Goal: Task Accomplishment & Management: Manage account settings

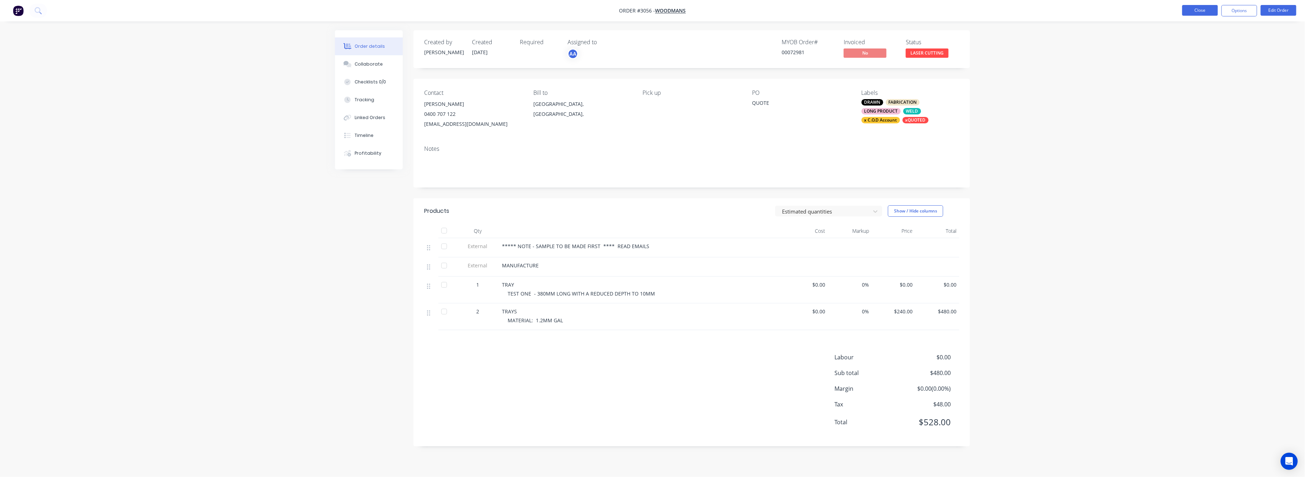
click at [1203, 8] on button "Close" at bounding box center [1200, 10] width 36 height 11
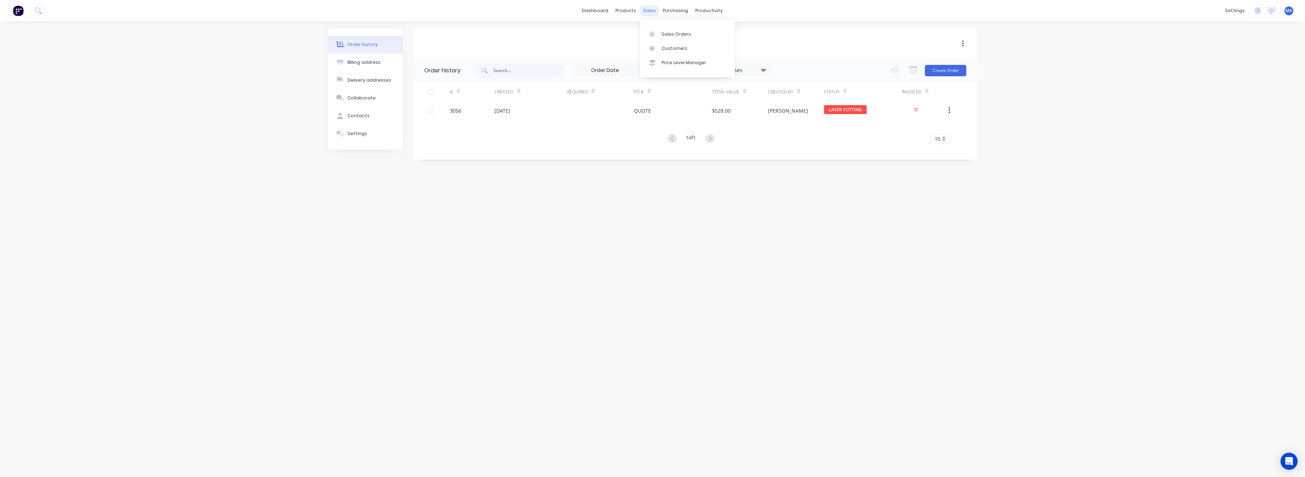
click at [649, 12] on div "sales" at bounding box center [650, 10] width 20 height 11
click at [665, 31] on div "Sales Orders" at bounding box center [676, 34] width 29 height 6
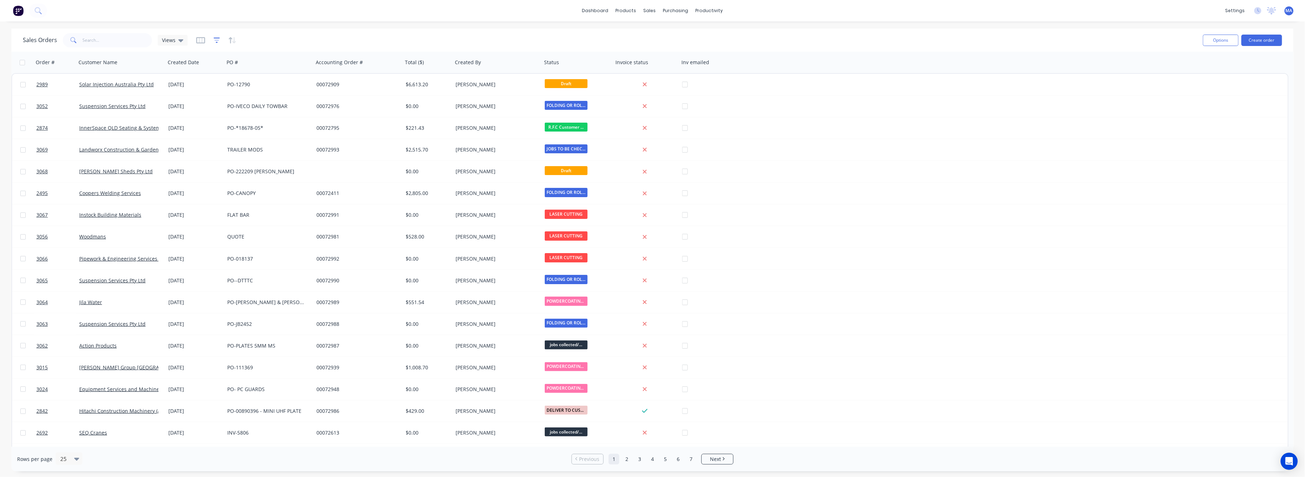
click at [214, 40] on icon "button" at bounding box center [216, 40] width 5 height 1
click at [233, 71] on button "add" at bounding box center [229, 74] width 18 height 6
click at [321, 76] on icon at bounding box center [318, 77] width 7 height 7
click at [255, 183] on div "Status" at bounding box center [283, 185] width 83 height 13
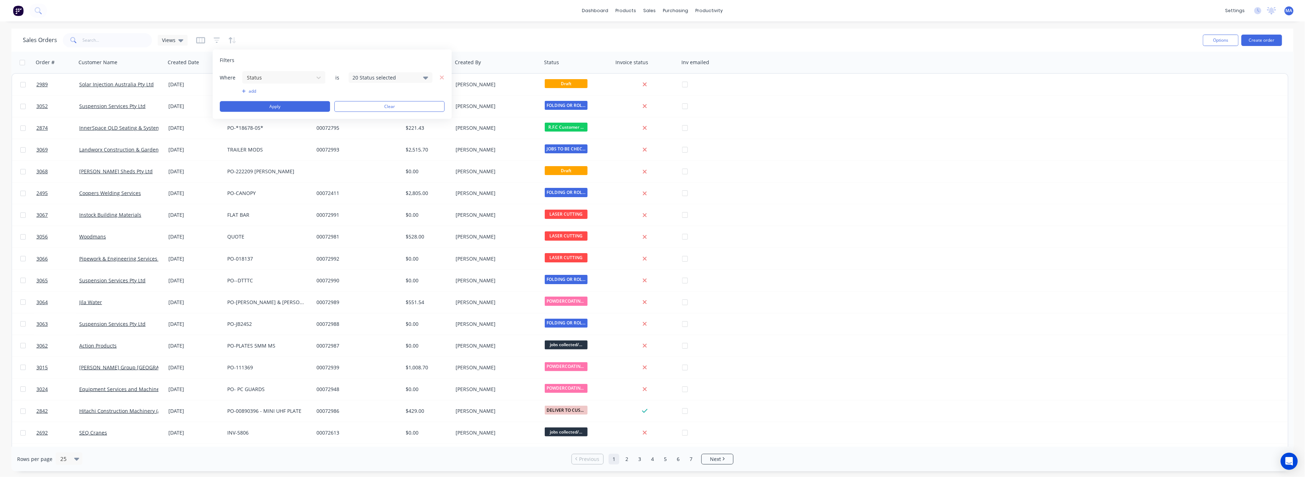
click at [427, 76] on icon at bounding box center [425, 77] width 5 height 8
click at [359, 116] on div at bounding box center [360, 116] width 14 height 14
click at [361, 177] on div at bounding box center [360, 181] width 14 height 14
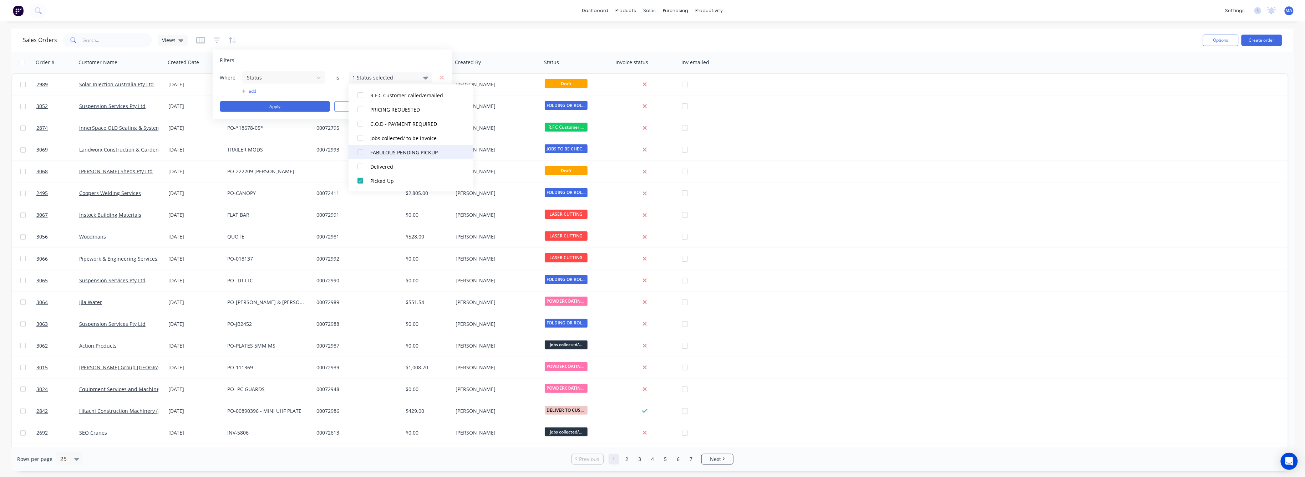
drag, startPoint x: 359, startPoint y: 168, endPoint x: 358, endPoint y: 156, distance: 11.4
click at [359, 163] on div at bounding box center [360, 166] width 14 height 14
drag, startPoint x: 358, startPoint y: 152, endPoint x: 358, endPoint y: 144, distance: 8.6
click at [358, 150] on div at bounding box center [360, 152] width 14 height 14
click at [359, 135] on div at bounding box center [360, 138] width 14 height 14
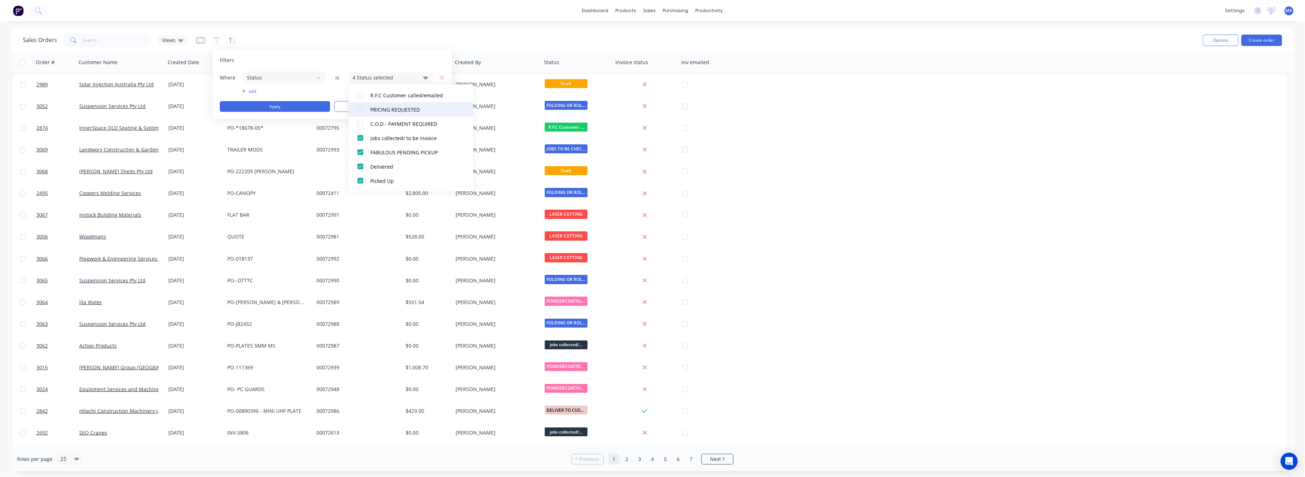
drag, startPoint x: 360, startPoint y: 123, endPoint x: 359, endPoint y: 114, distance: 8.6
click at [360, 121] on div at bounding box center [360, 124] width 14 height 14
drag, startPoint x: 358, startPoint y: 109, endPoint x: 361, endPoint y: 97, distance: 11.6
click at [358, 107] on div at bounding box center [360, 109] width 14 height 14
click at [361, 94] on div at bounding box center [360, 95] width 14 height 14
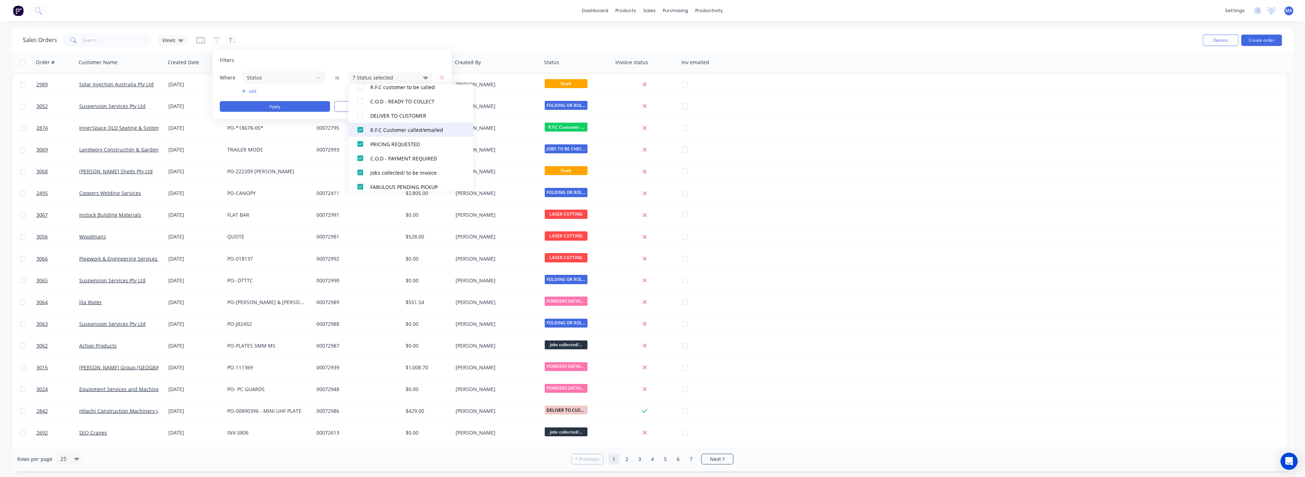
scroll to position [188, 0]
drag, startPoint x: 361, startPoint y: 127, endPoint x: 358, endPoint y: 116, distance: 11.8
click at [361, 127] on div at bounding box center [360, 129] width 14 height 14
drag, startPoint x: 358, startPoint y: 113, endPoint x: 361, endPoint y: 100, distance: 13.9
click at [358, 111] on div at bounding box center [360, 114] width 14 height 14
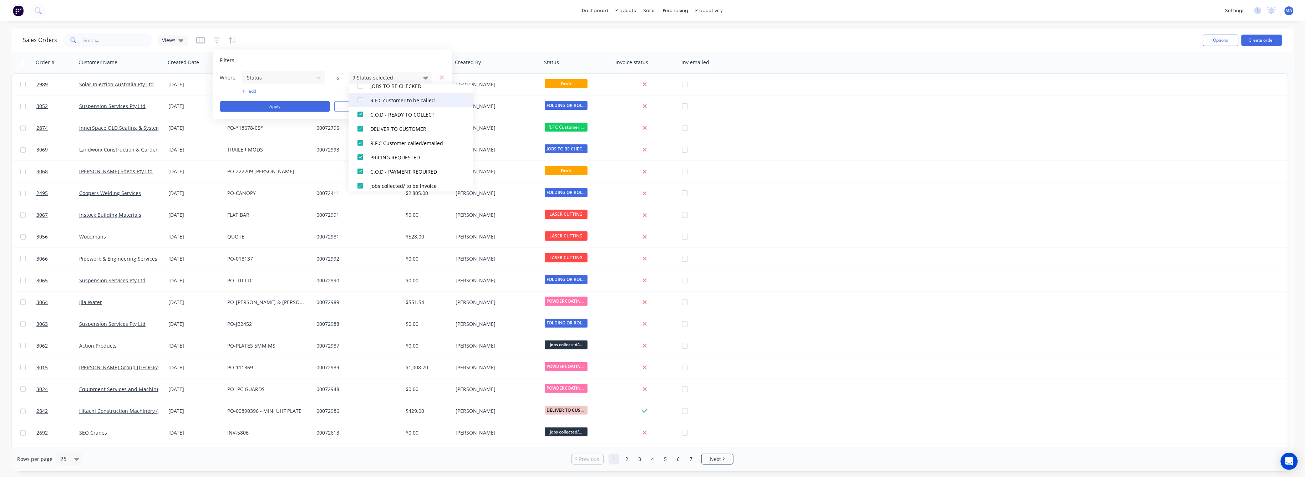
click at [361, 99] on div at bounding box center [360, 100] width 14 height 14
click at [359, 86] on div at bounding box center [360, 86] width 14 height 14
click at [358, 118] on div at bounding box center [360, 119] width 14 height 14
click at [294, 108] on button "Apply" at bounding box center [275, 106] width 110 height 11
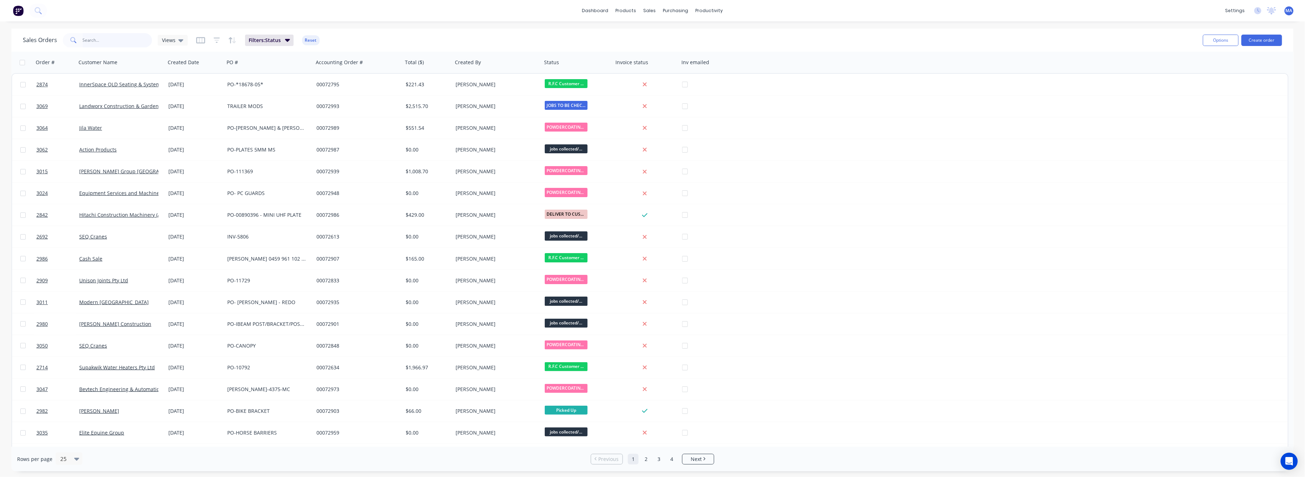
click at [88, 40] on input "text" at bounding box center [118, 40] width 70 height 14
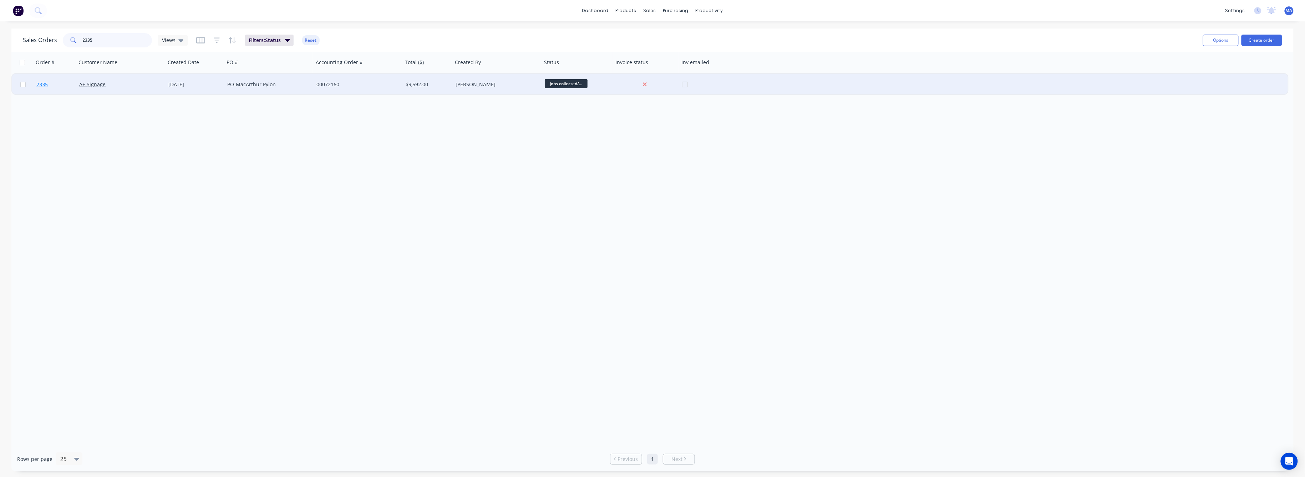
type input "2335"
click at [42, 83] on span "2335" at bounding box center [41, 84] width 11 height 7
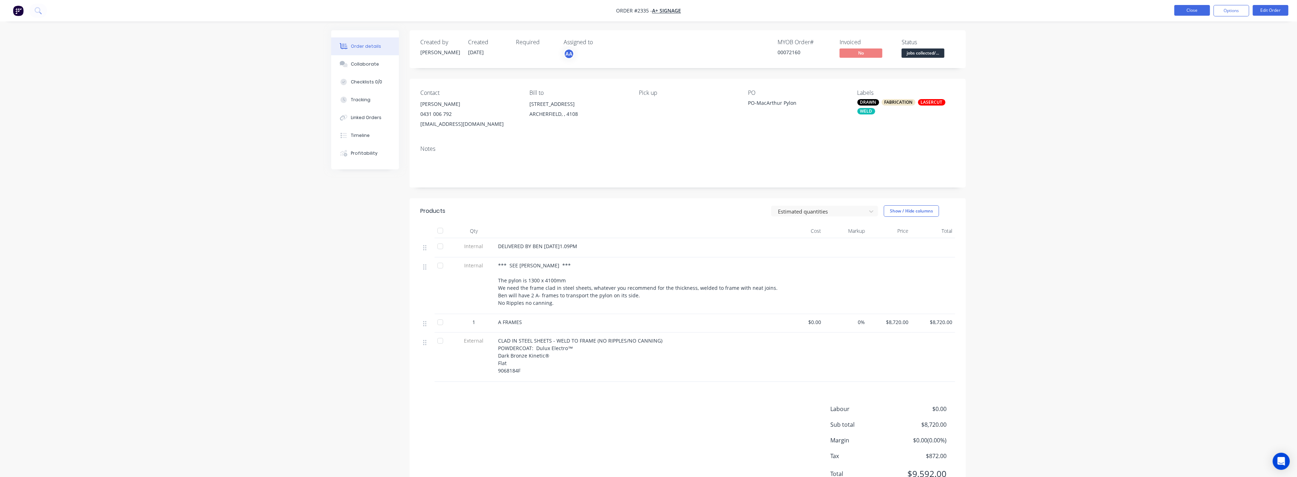
click at [1197, 9] on button "Close" at bounding box center [1193, 10] width 36 height 11
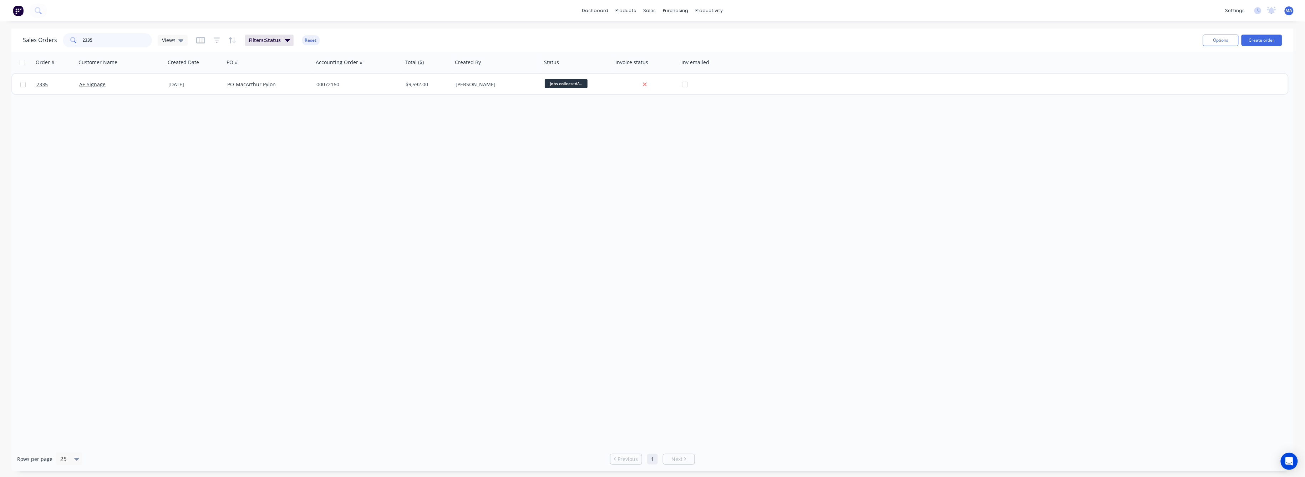
drag, startPoint x: 92, startPoint y: 40, endPoint x: 71, endPoint y: 40, distance: 21.0
click at [71, 40] on div "2335" at bounding box center [107, 40] width 89 height 14
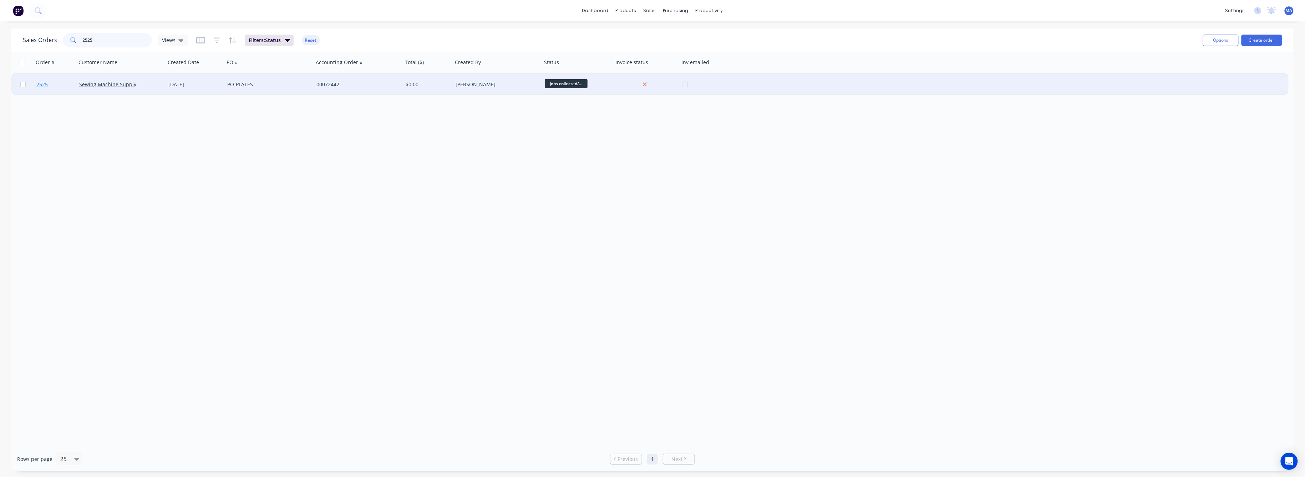
type input "2525"
click at [38, 83] on span "2525" at bounding box center [41, 84] width 11 height 7
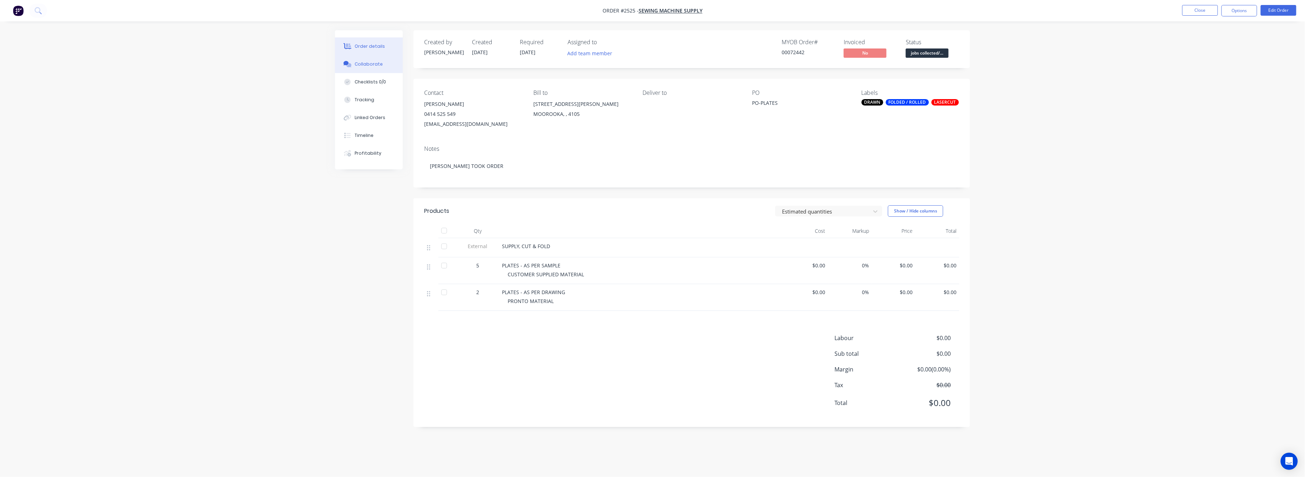
click at [372, 65] on div "Collaborate" at bounding box center [369, 64] width 28 height 6
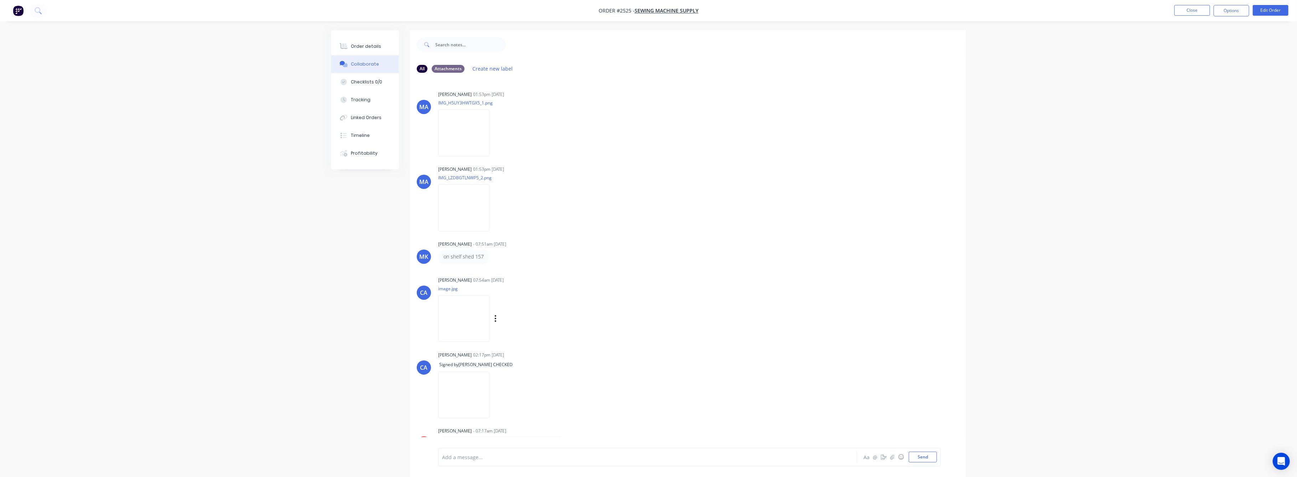
click at [467, 331] on img at bounding box center [463, 318] width 51 height 47
click at [369, 98] on button "Tracking" at bounding box center [365, 100] width 68 height 18
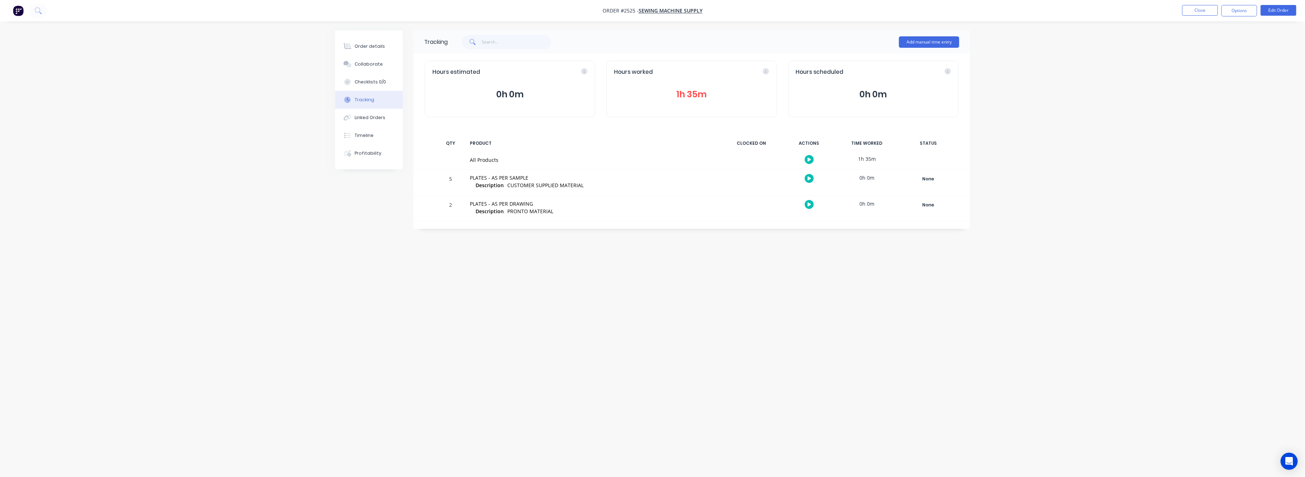
click at [695, 92] on button "1h 35m" at bounding box center [691, 95] width 155 height 14
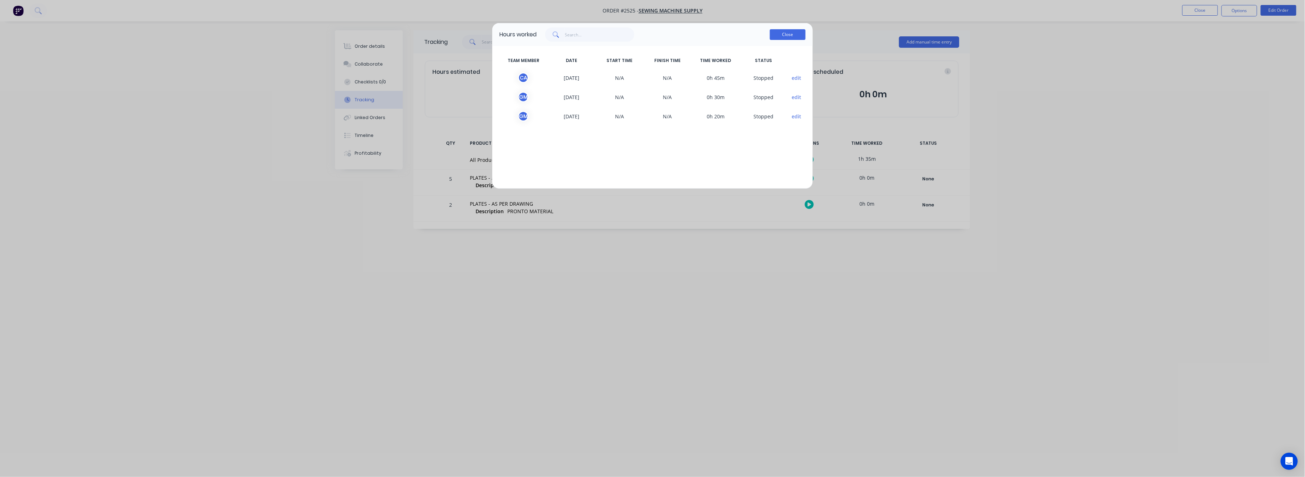
click at [784, 33] on button "Close" at bounding box center [788, 34] width 36 height 11
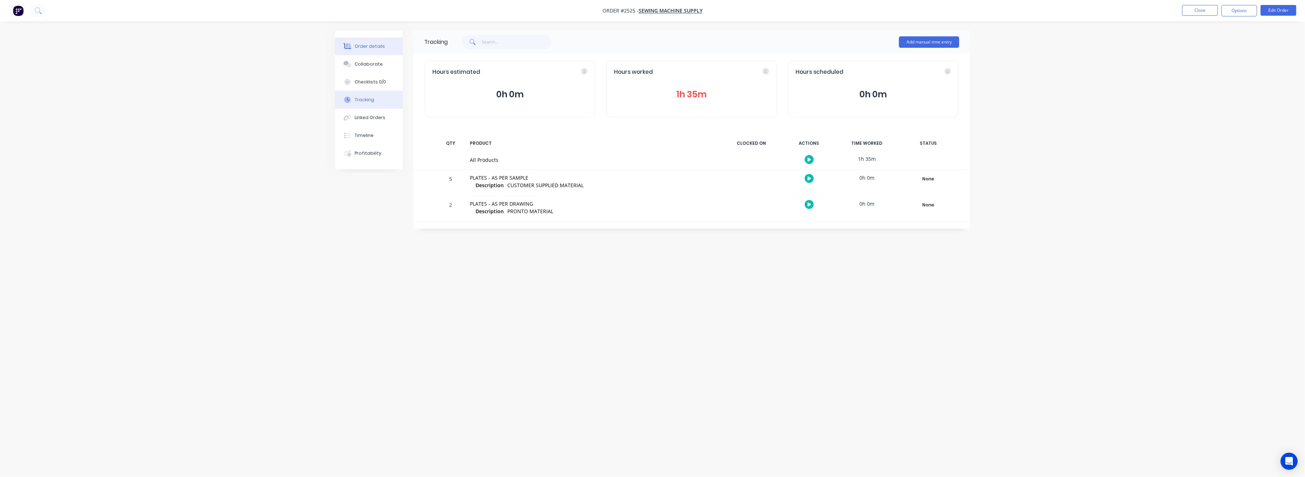
click at [371, 44] on div "Order details" at bounding box center [370, 46] width 30 height 6
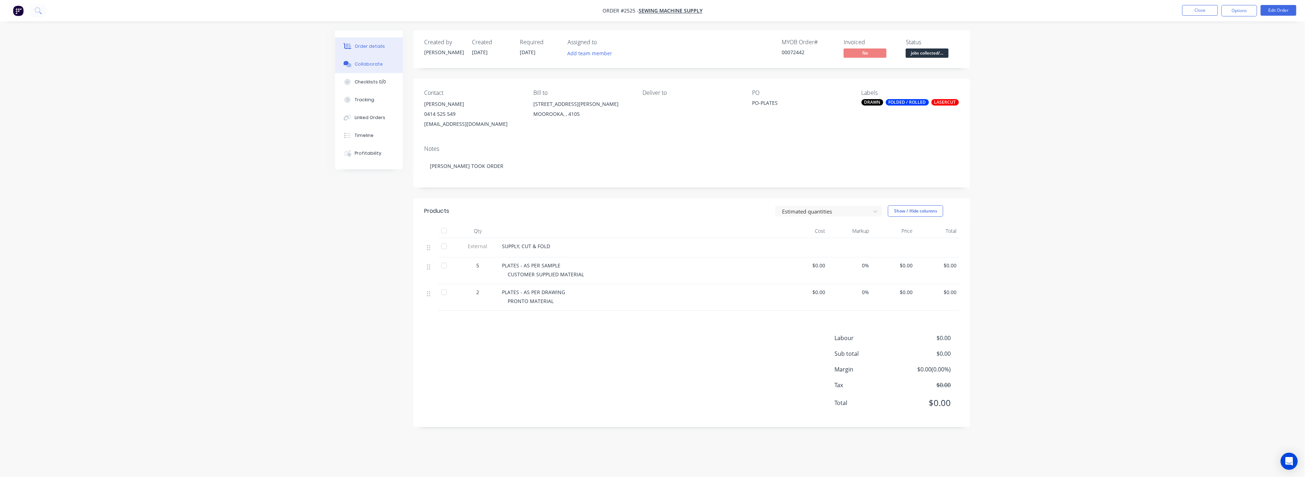
click at [370, 66] on div "Collaborate" at bounding box center [369, 64] width 28 height 6
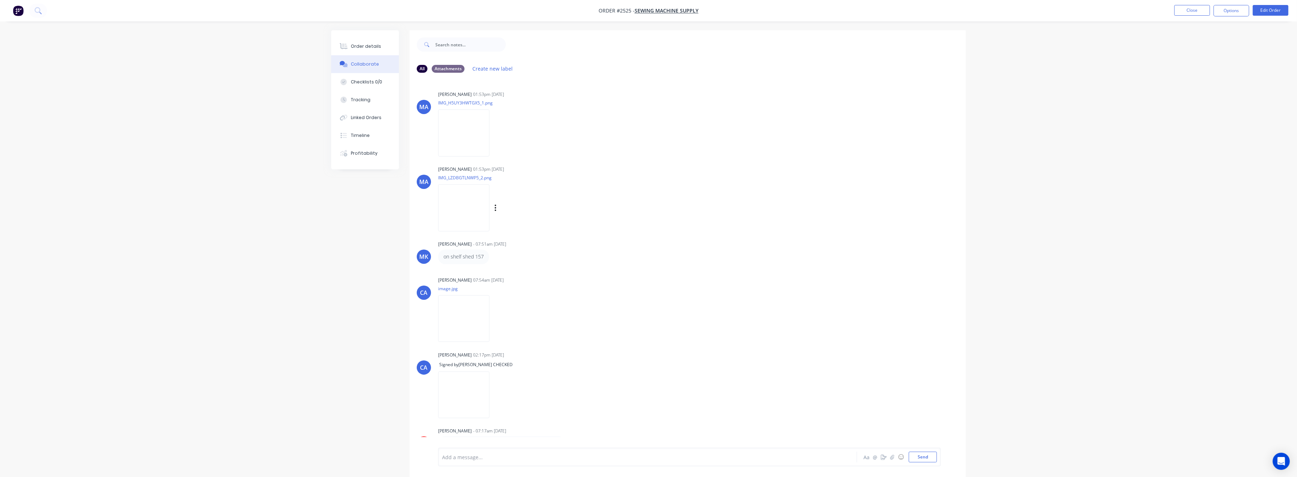
click at [458, 208] on img at bounding box center [463, 207] width 51 height 47
click at [472, 136] on img at bounding box center [463, 132] width 51 height 47
click at [373, 47] on div "Order details" at bounding box center [366, 46] width 30 height 6
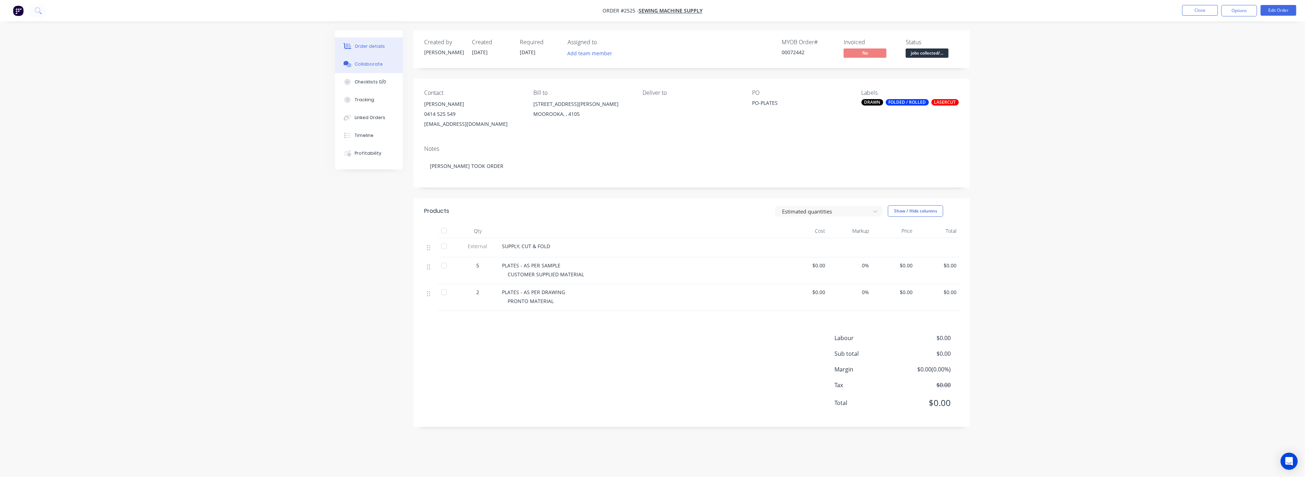
click at [369, 65] on div "Collaborate" at bounding box center [369, 64] width 28 height 6
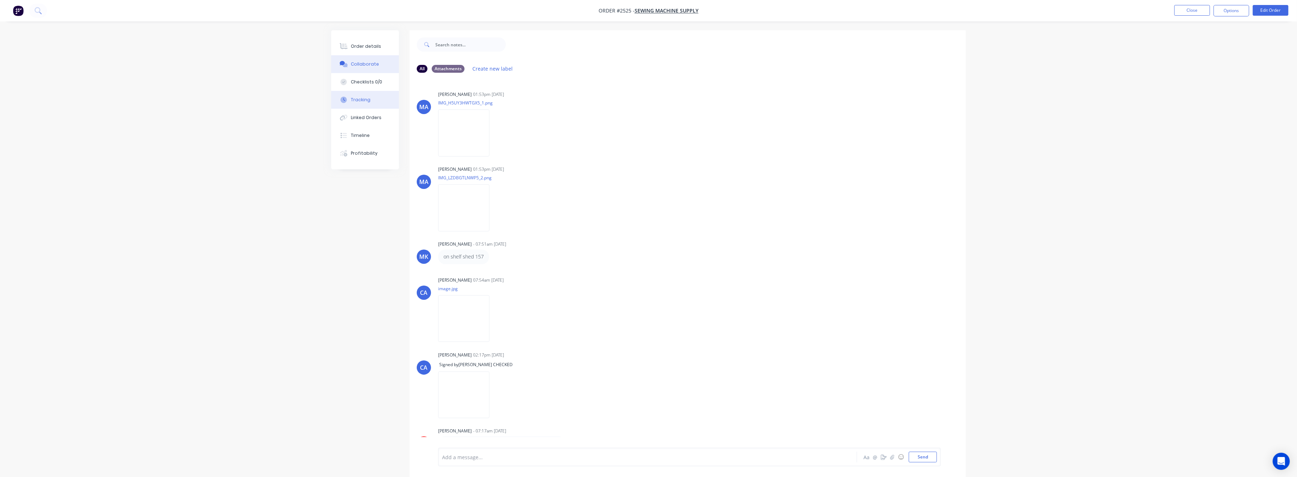
click at [357, 99] on div "Tracking" at bounding box center [361, 100] width 20 height 6
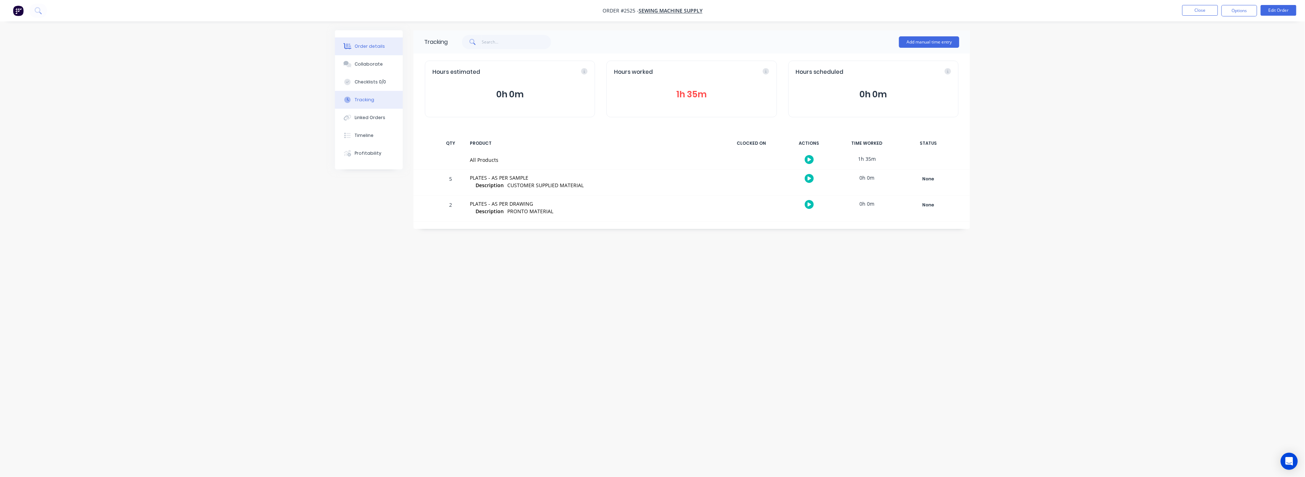
click at [369, 43] on div "Order details" at bounding box center [370, 46] width 30 height 6
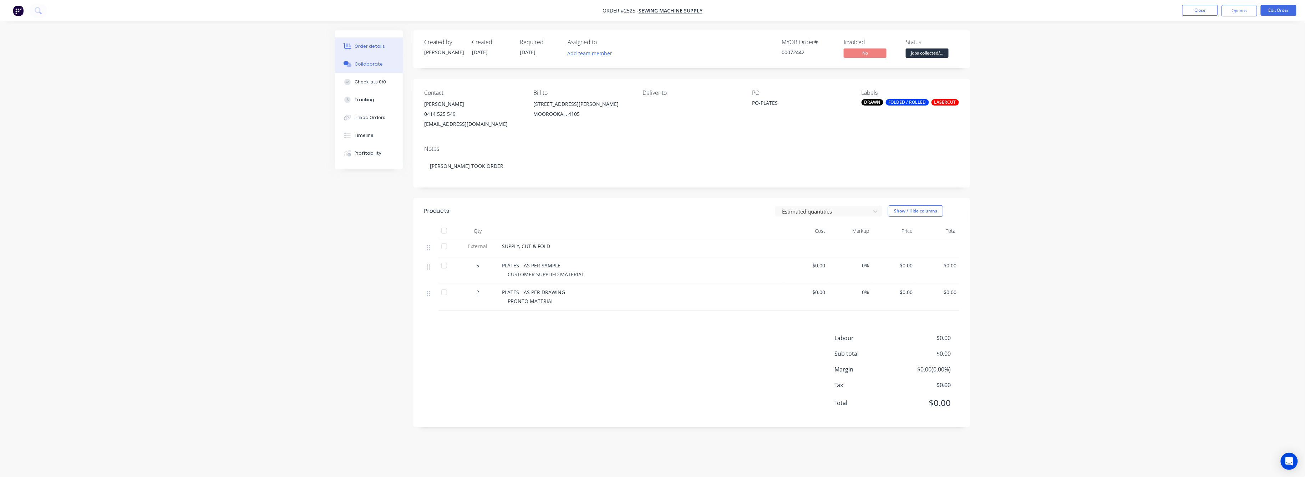
click at [367, 66] on div "Collaborate" at bounding box center [369, 64] width 28 height 6
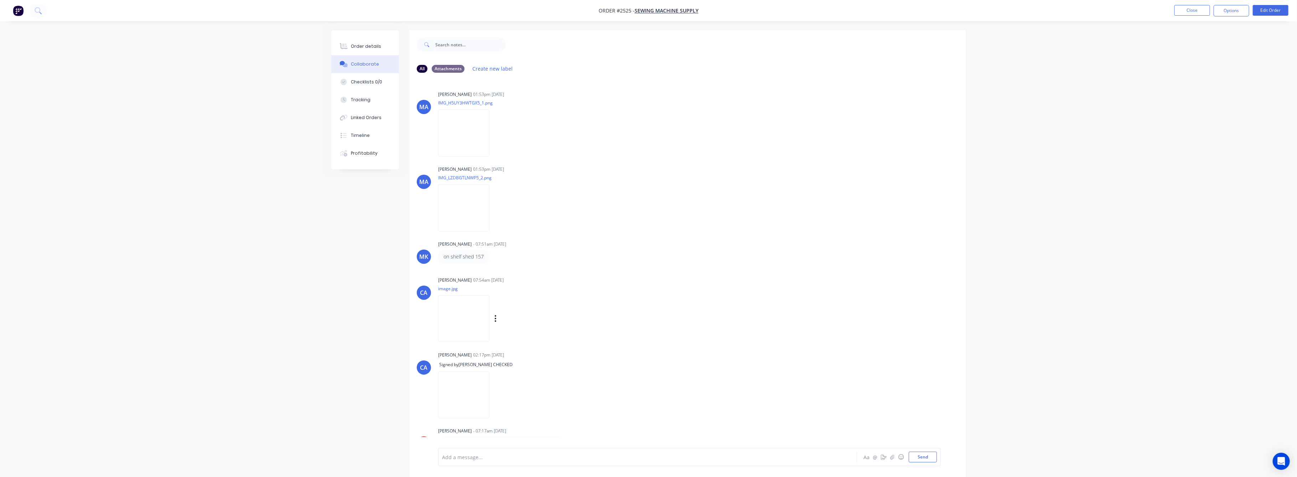
click at [470, 331] on img at bounding box center [463, 318] width 51 height 47
drag, startPoint x: 367, startPoint y: 46, endPoint x: 380, endPoint y: 45, distance: 13.6
click at [369, 46] on div "Order details" at bounding box center [366, 46] width 30 height 6
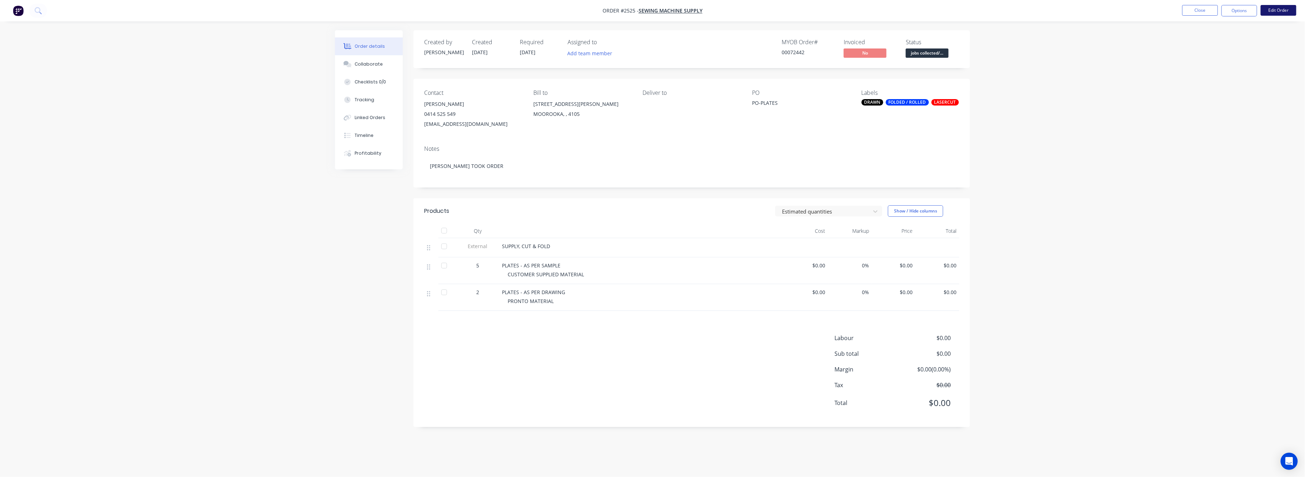
click at [1273, 9] on button "Edit Order" at bounding box center [1278, 10] width 36 height 11
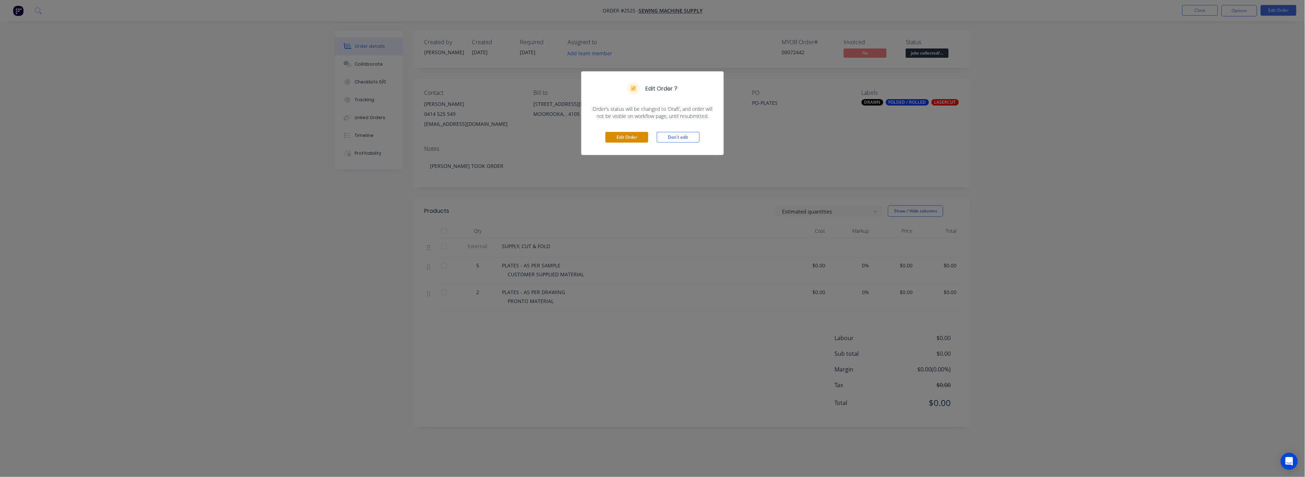
click at [629, 138] on button "Edit Order" at bounding box center [626, 137] width 43 height 11
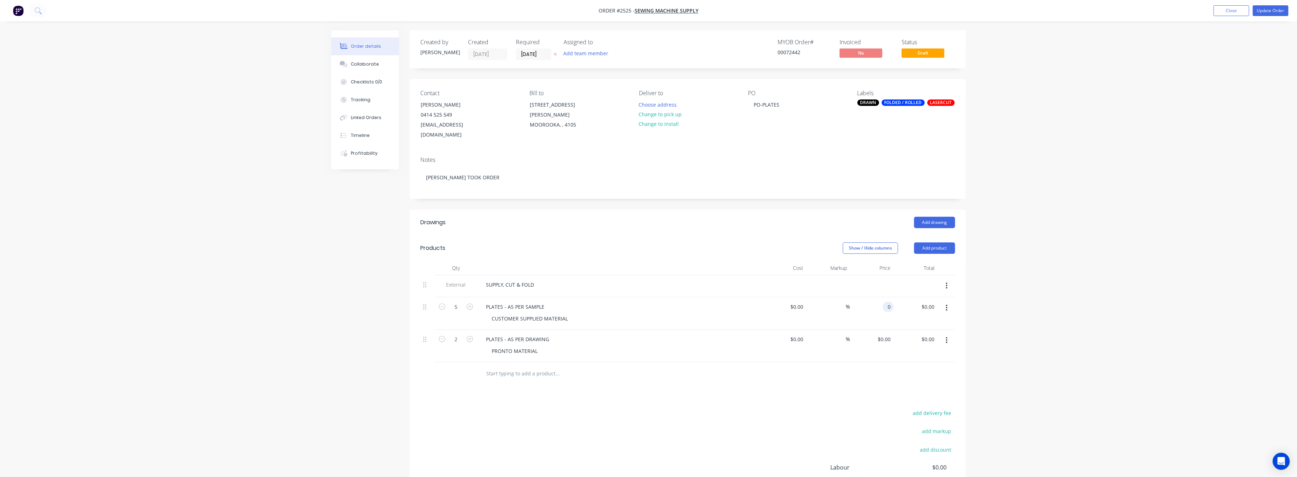
click at [889, 302] on input "0" at bounding box center [890, 307] width 8 height 10
type input "$60.00"
type input "$300.00"
click at [1011, 246] on div "Order details Collaborate Checklists 0/0 Tracking Linked Orders Timeline Profit…" at bounding box center [648, 283] width 1297 height 567
click at [889, 334] on input "0" at bounding box center [886, 339] width 16 height 10
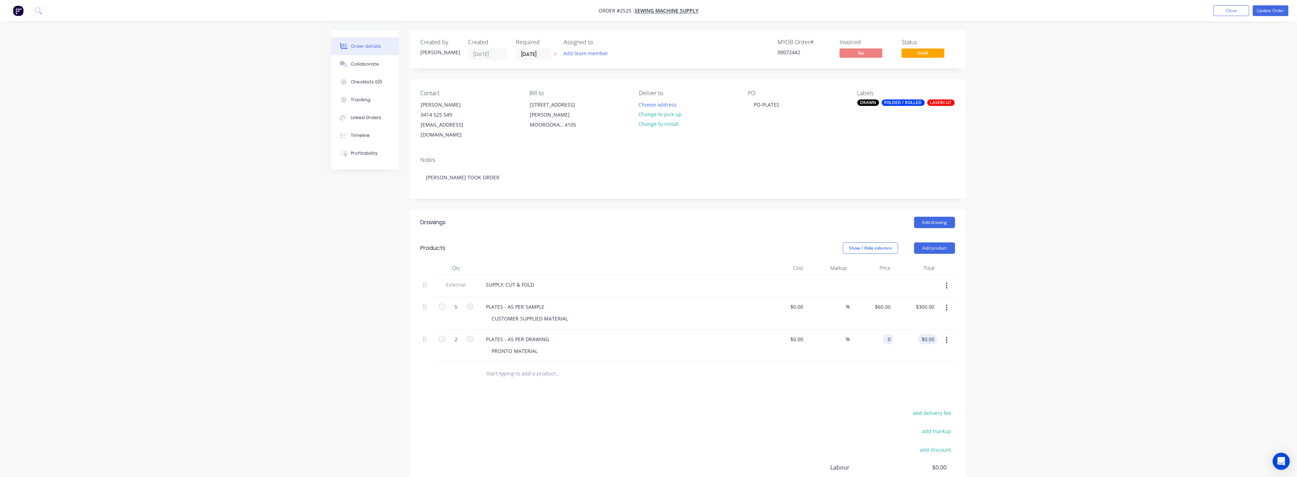
type input "$0.00"
drag, startPoint x: 928, startPoint y: 328, endPoint x: 932, endPoint y: 332, distance: 4.8
click at [928, 334] on input "0.00" at bounding box center [931, 339] width 14 height 10
type input "75"
type input "$37.50"
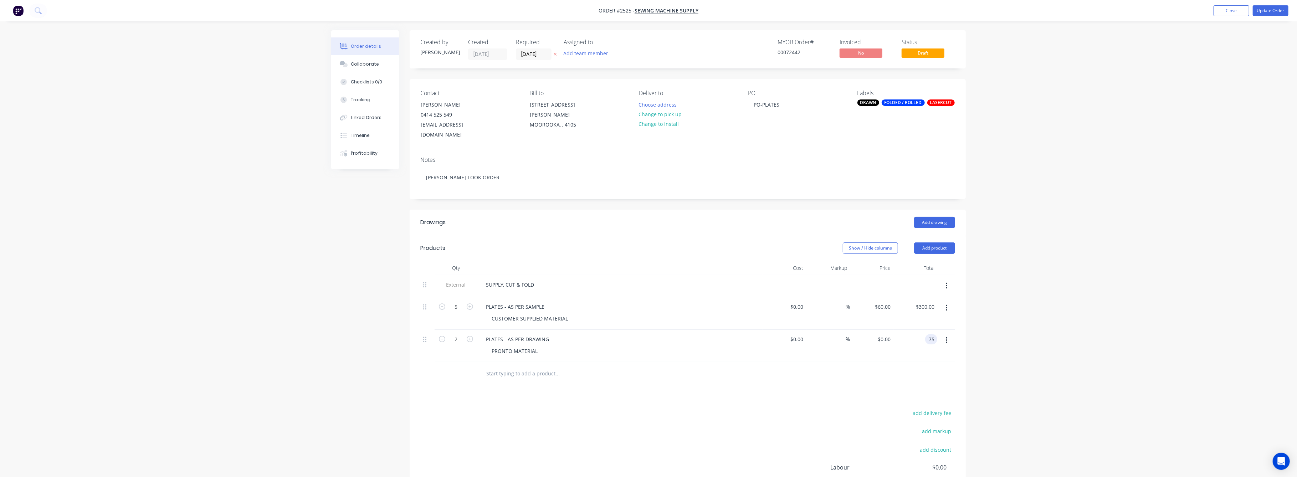
type input "$75.00"
click at [1101, 327] on div "Order details Collaborate Checklists 0/0 Tracking Linked Orders Timeline Profit…" at bounding box center [648, 283] width 1297 height 567
click at [1265, 11] on button "Update Order" at bounding box center [1271, 10] width 36 height 11
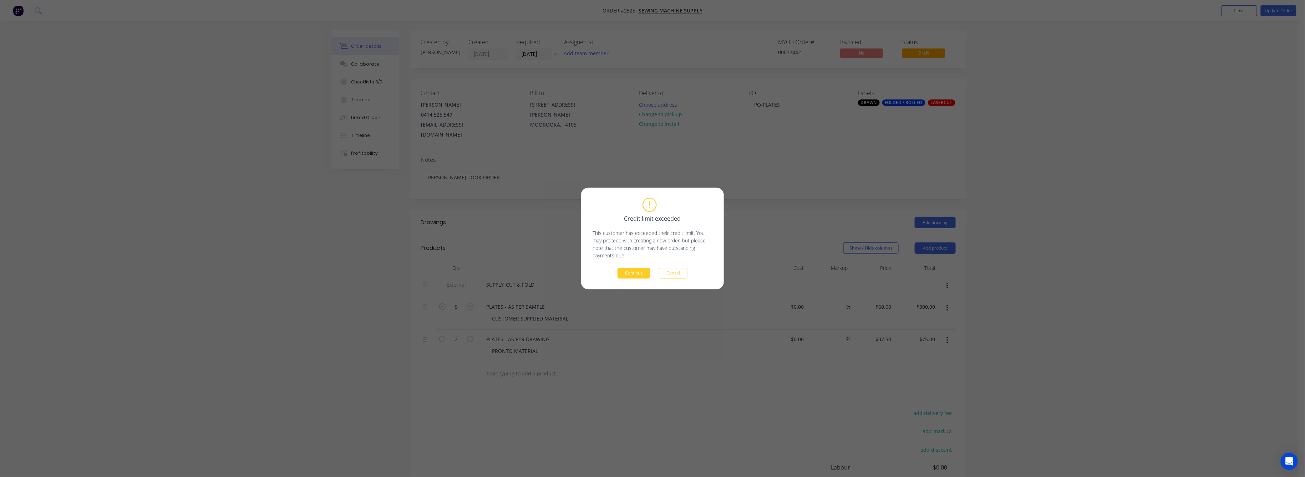
click at [628, 273] on button "Continue" at bounding box center [633, 273] width 33 height 11
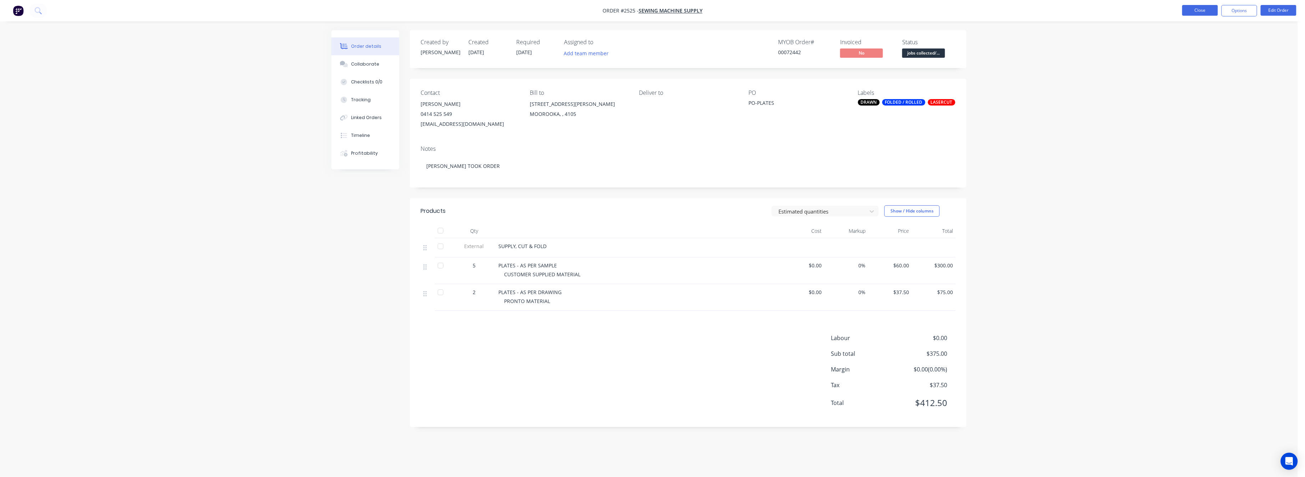
click at [1199, 7] on button "Close" at bounding box center [1200, 10] width 36 height 11
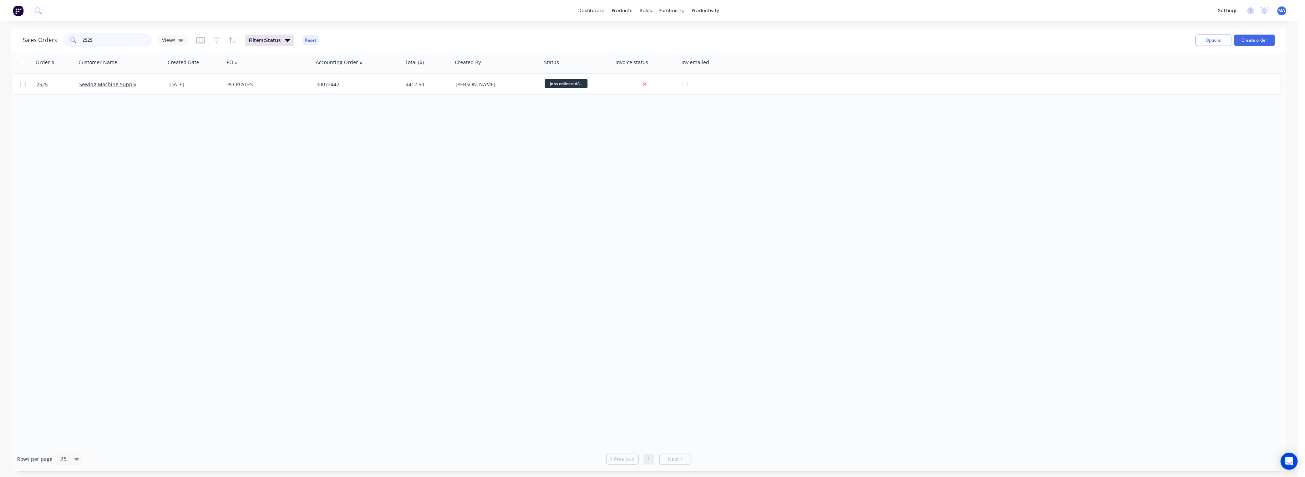
drag, startPoint x: 95, startPoint y: 40, endPoint x: 71, endPoint y: 42, distance: 24.3
click at [71, 41] on div "2525" at bounding box center [107, 40] width 89 height 14
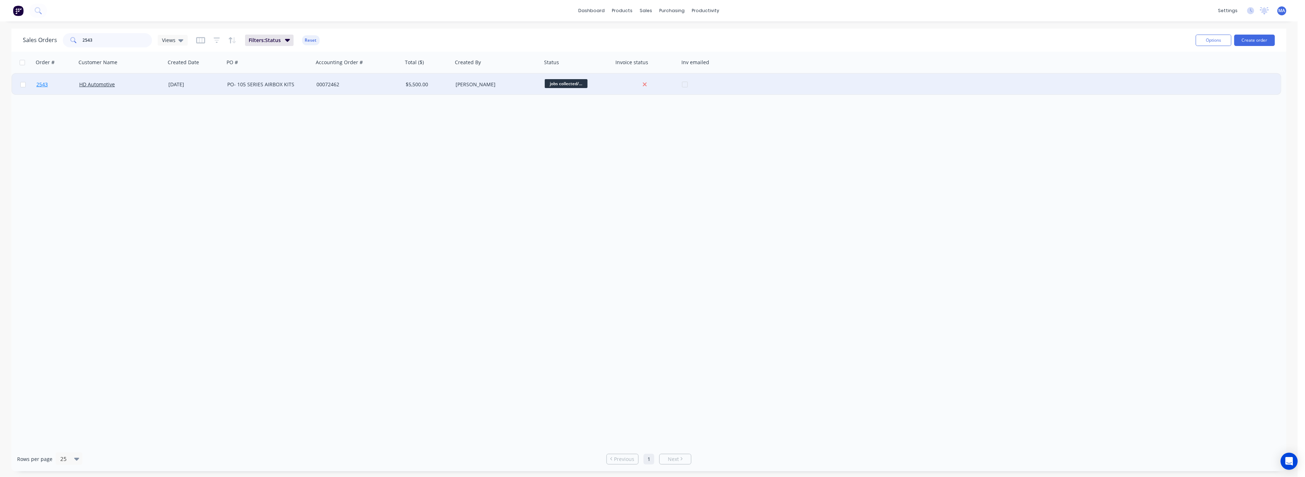
type input "2543"
click at [37, 83] on span "2543" at bounding box center [41, 84] width 11 height 7
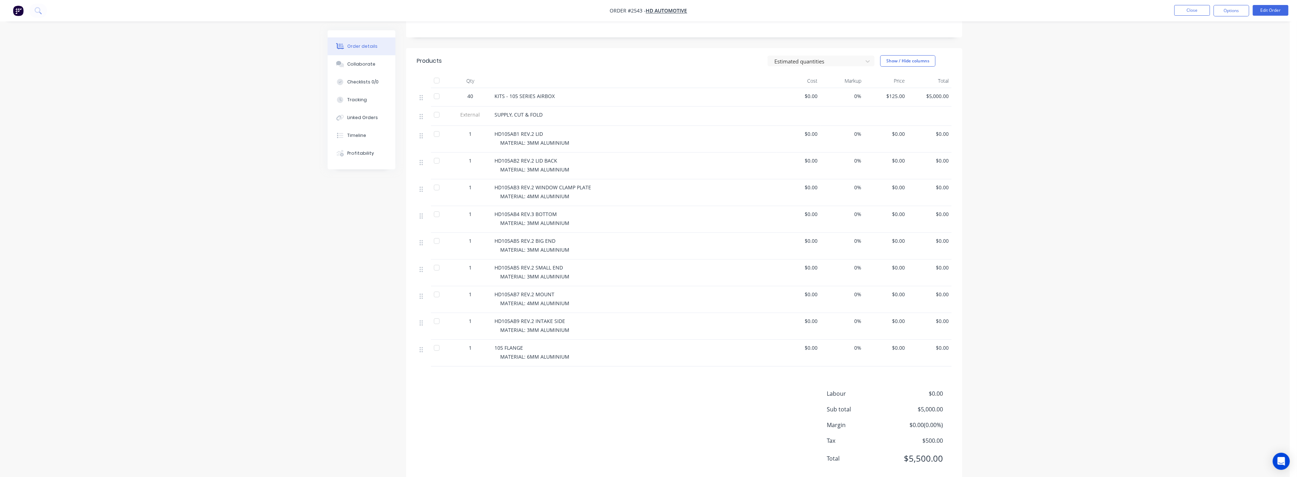
scroll to position [160, 0]
click at [360, 67] on div "Collaborate" at bounding box center [362, 64] width 28 height 6
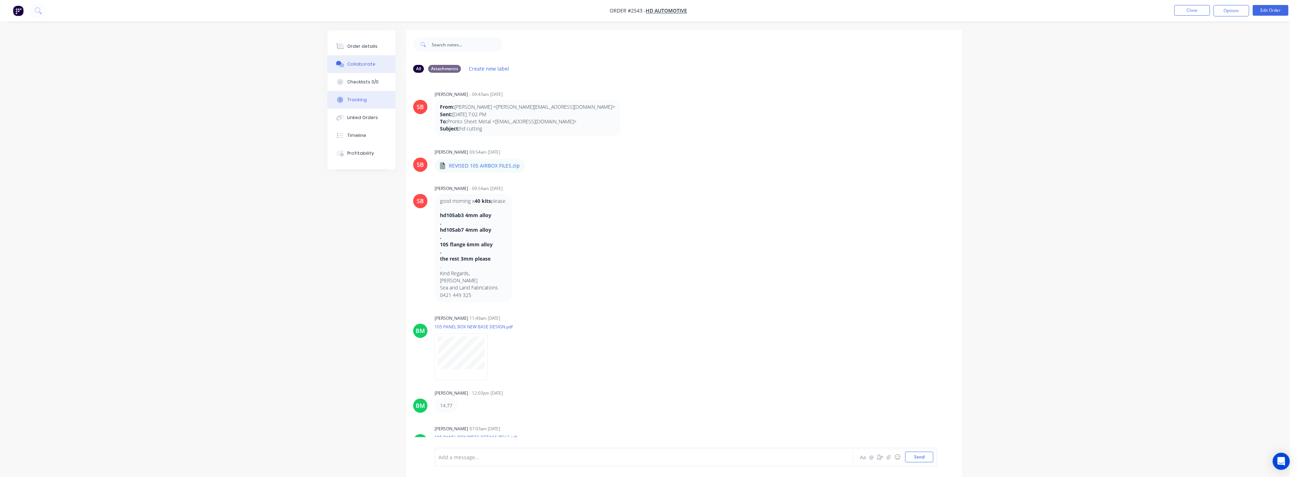
click at [347, 105] on button "Tracking" at bounding box center [362, 100] width 68 height 18
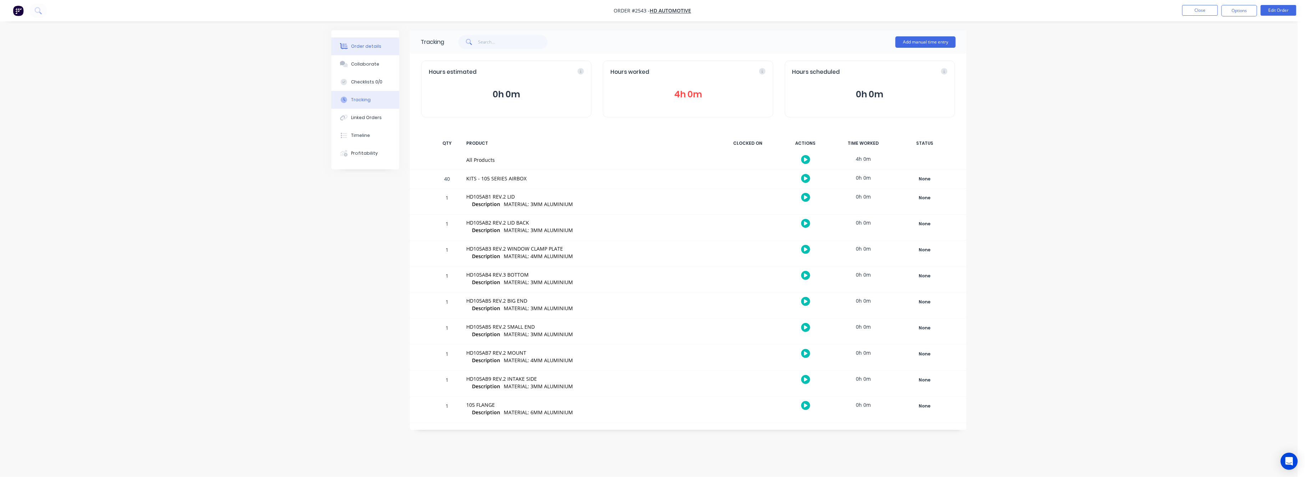
click at [366, 47] on div "Order details" at bounding box center [366, 46] width 30 height 6
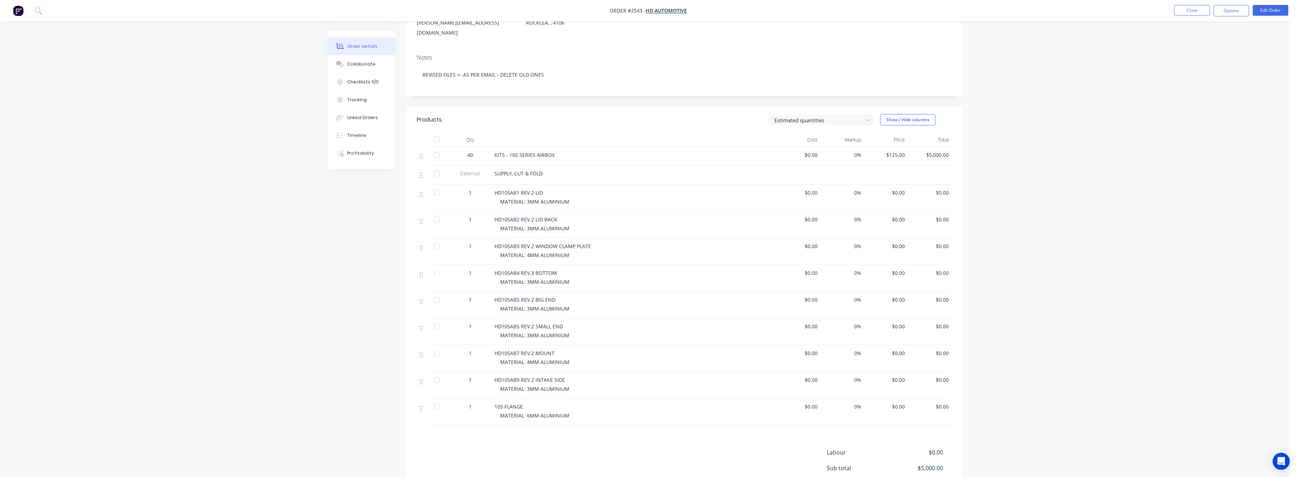
scroll to position [95, 0]
click at [362, 63] on div "Collaborate" at bounding box center [362, 64] width 28 height 6
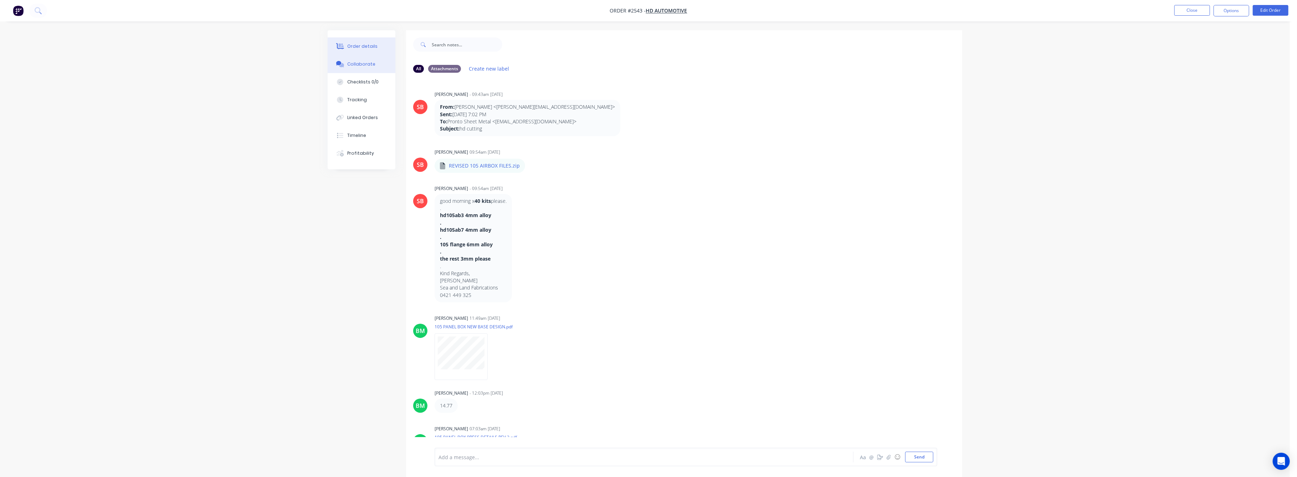
click at [356, 47] on div "Order details" at bounding box center [363, 46] width 30 height 6
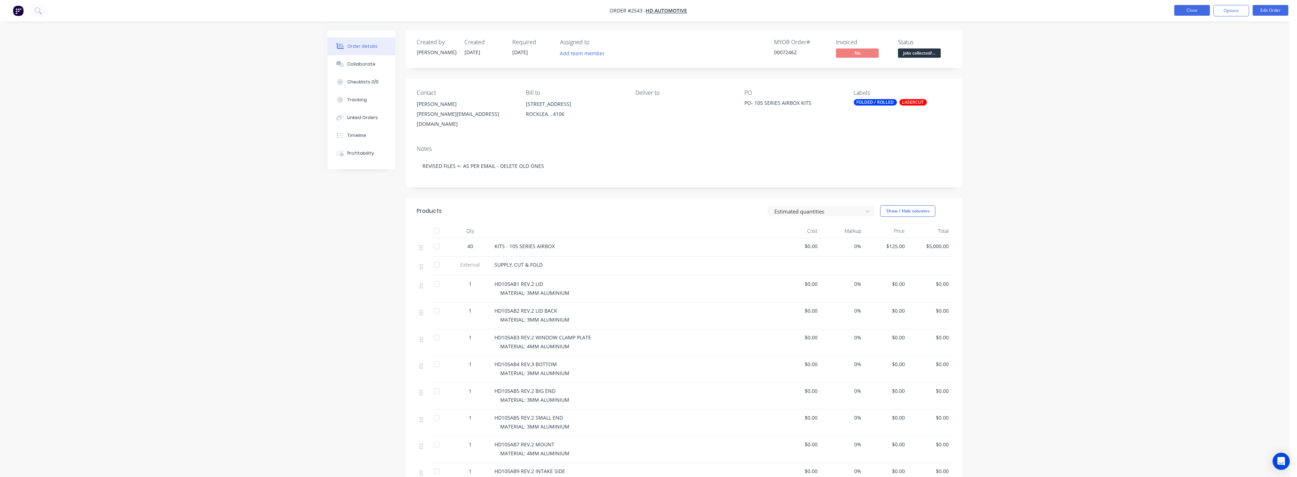
click at [1189, 10] on button "Close" at bounding box center [1193, 10] width 36 height 11
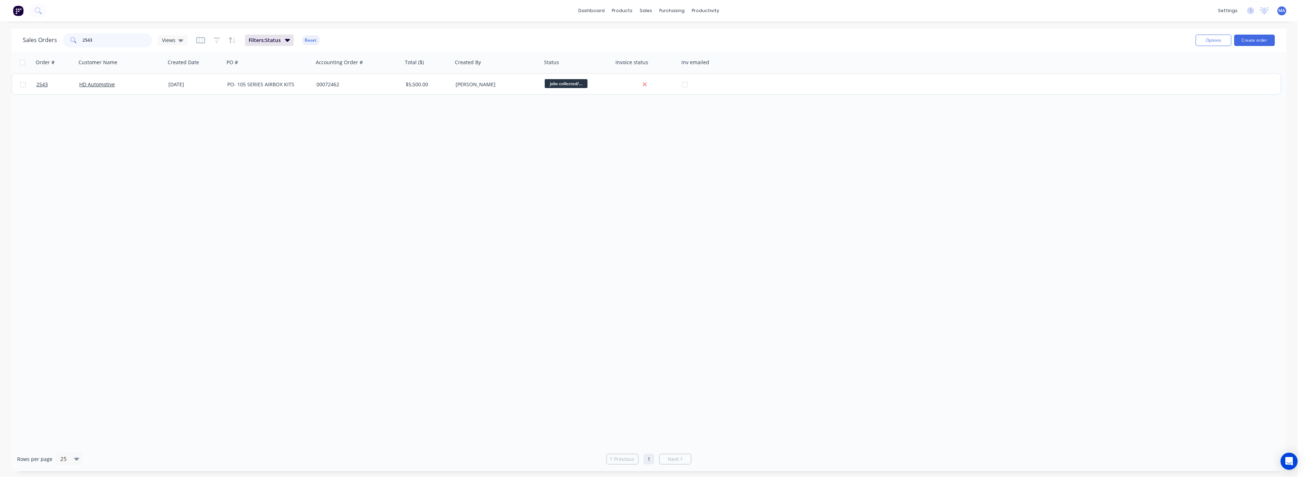
drag, startPoint x: 93, startPoint y: 39, endPoint x: 81, endPoint y: 39, distance: 12.1
click at [81, 39] on div "2543" at bounding box center [107, 40] width 89 height 14
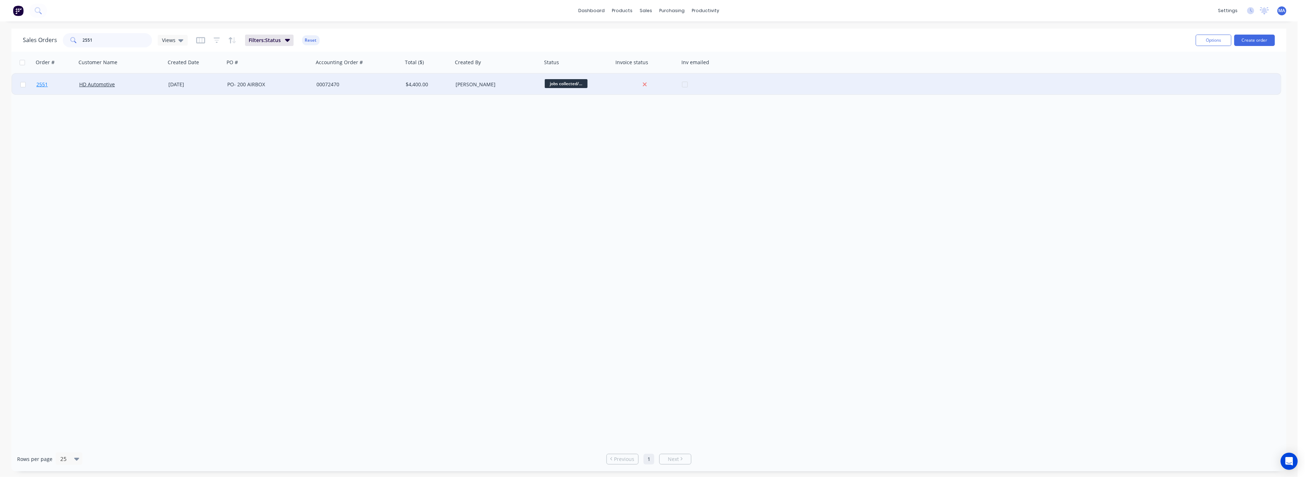
type input "2551"
click at [42, 82] on span "2551" at bounding box center [41, 84] width 11 height 7
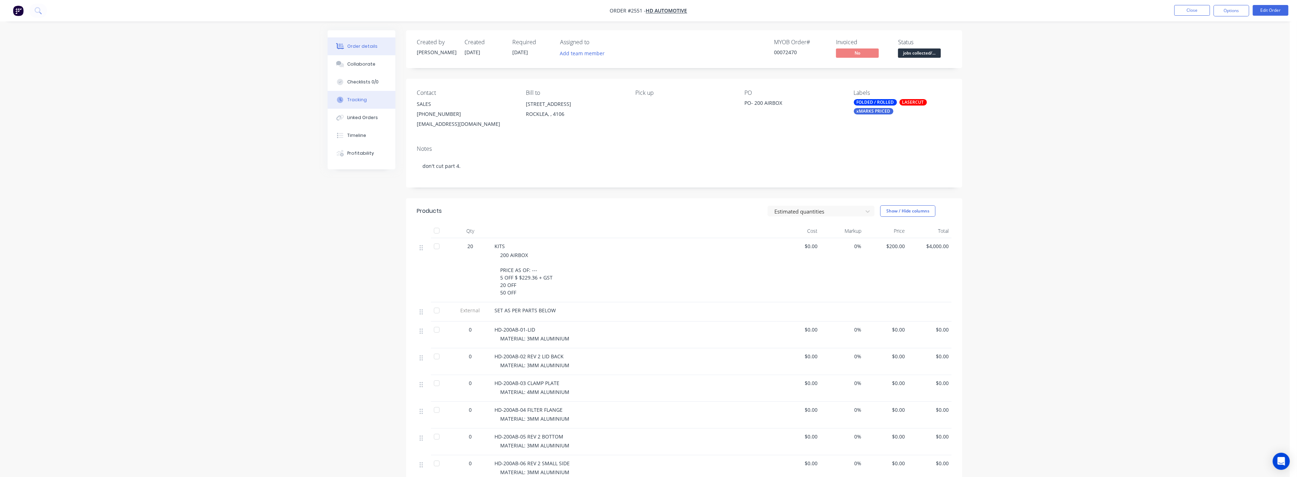
click at [354, 101] on div "Tracking" at bounding box center [358, 100] width 20 height 6
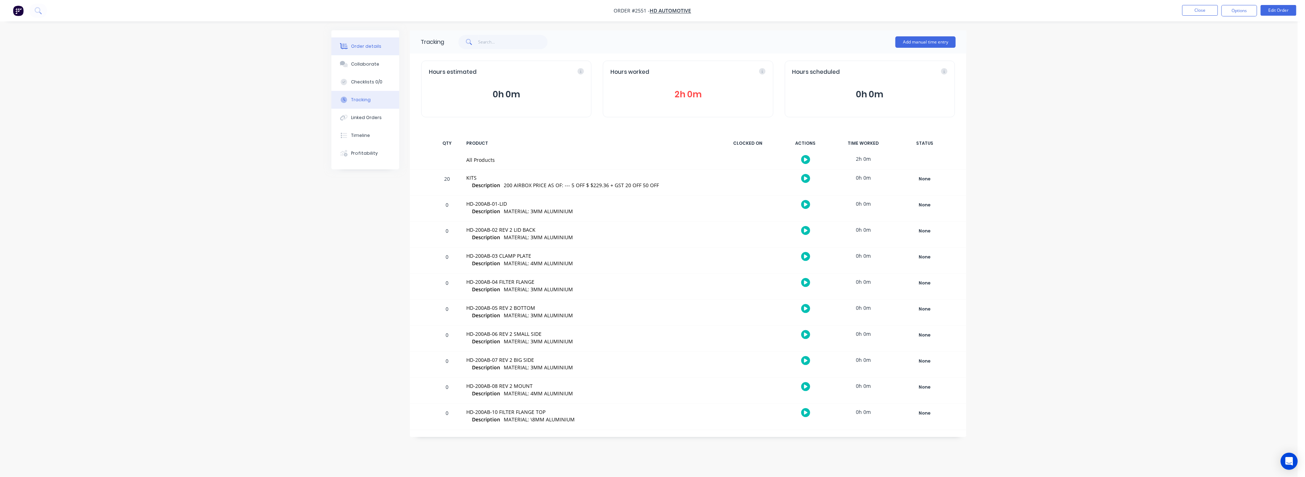
click at [364, 45] on div "Order details" at bounding box center [366, 46] width 30 height 6
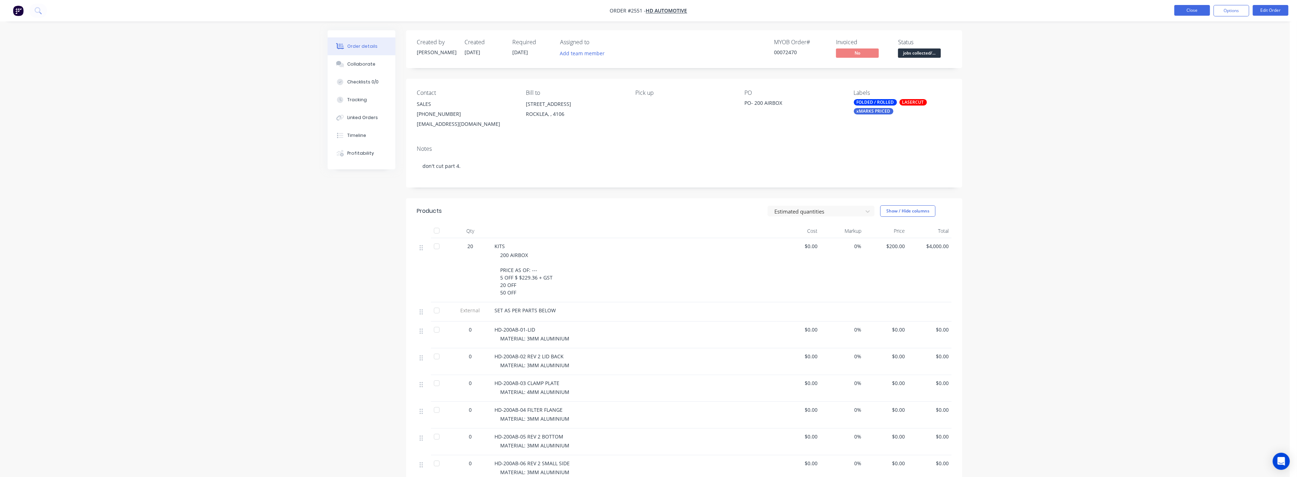
click at [1200, 8] on button "Close" at bounding box center [1193, 10] width 36 height 11
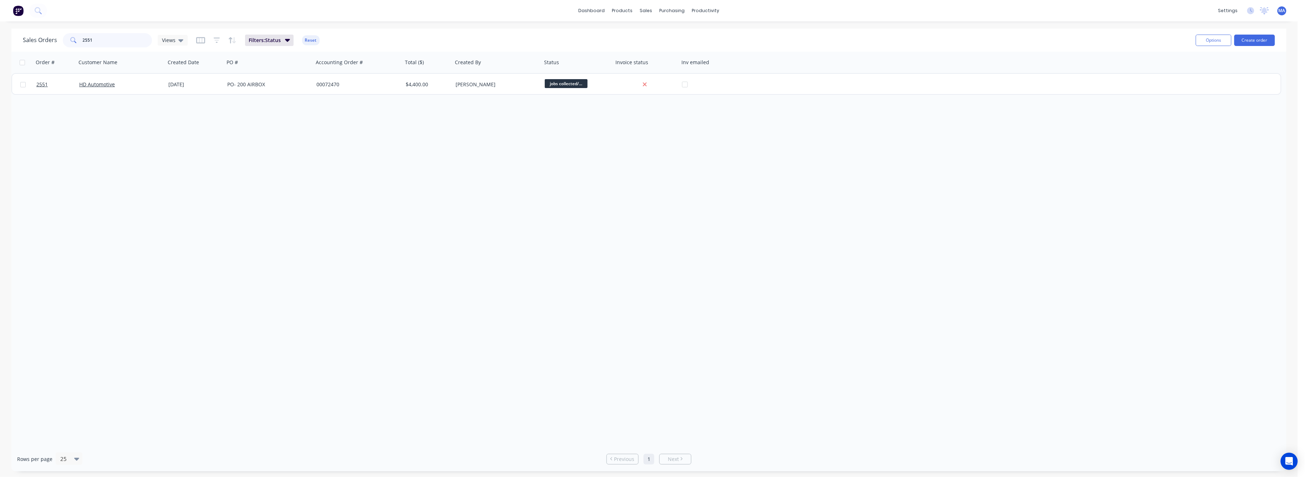
drag, startPoint x: 93, startPoint y: 41, endPoint x: 75, endPoint y: 44, distance: 18.8
click at [75, 44] on div "2551" at bounding box center [107, 40] width 89 height 14
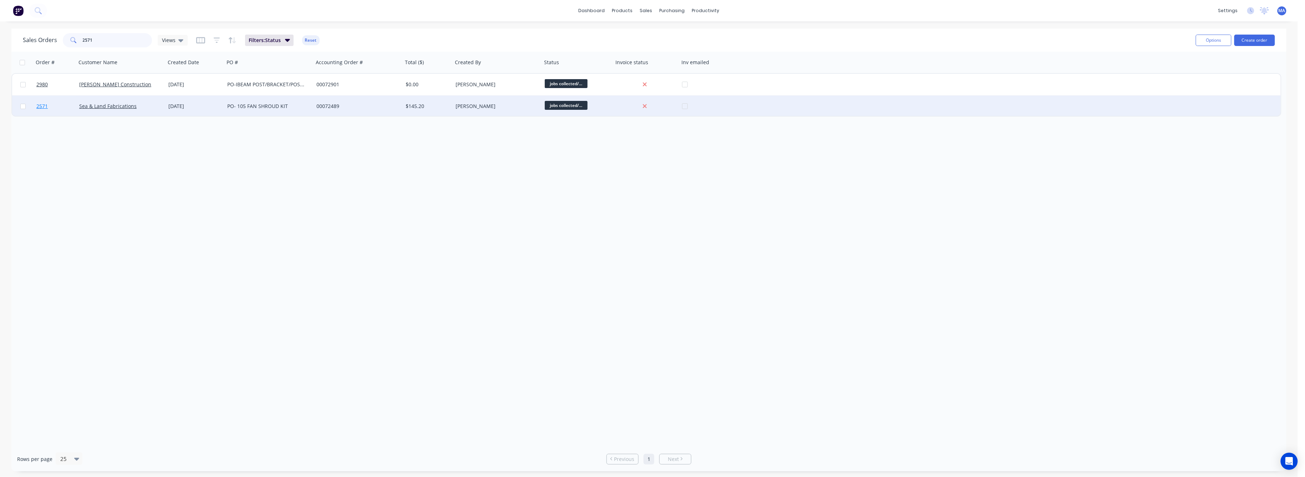
type input "2571"
click at [38, 107] on span "2571" at bounding box center [41, 106] width 11 height 7
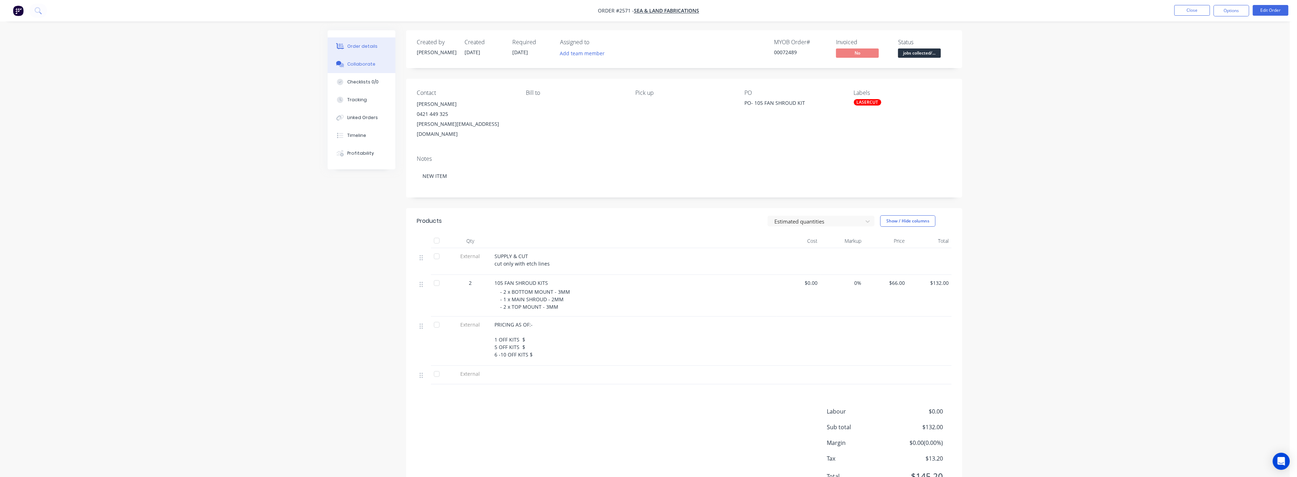
click at [357, 65] on div "Collaborate" at bounding box center [362, 64] width 28 height 6
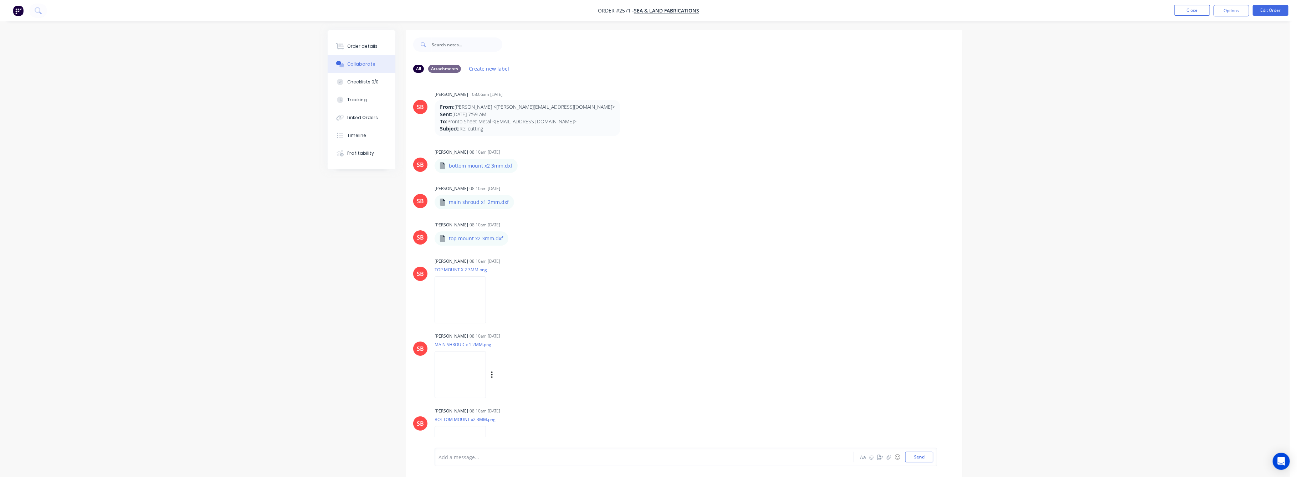
click at [470, 380] on img at bounding box center [460, 374] width 51 height 47
click at [352, 99] on div "Tracking" at bounding box center [358, 100] width 20 height 6
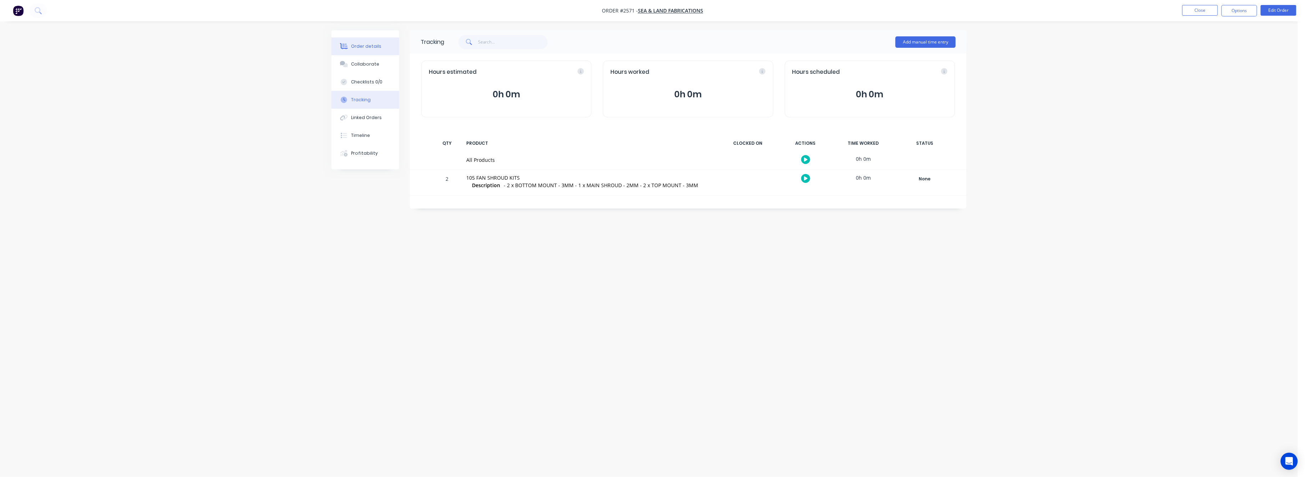
click at [359, 47] on div "Order details" at bounding box center [366, 46] width 30 height 6
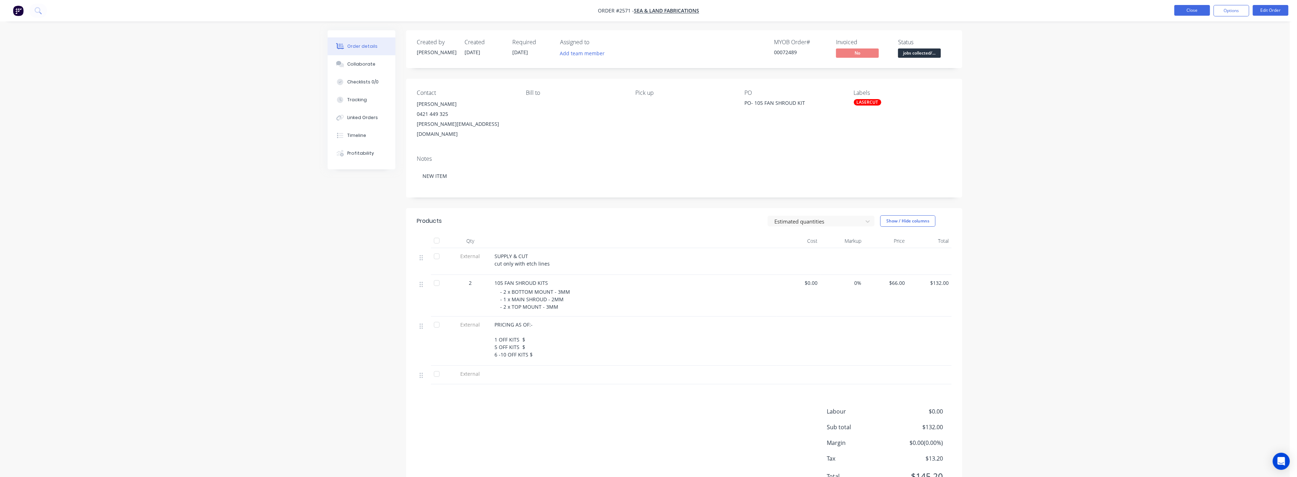
drag, startPoint x: 1201, startPoint y: 7, endPoint x: 1179, endPoint y: 8, distance: 22.1
click at [1179, 8] on button "Close" at bounding box center [1193, 10] width 36 height 11
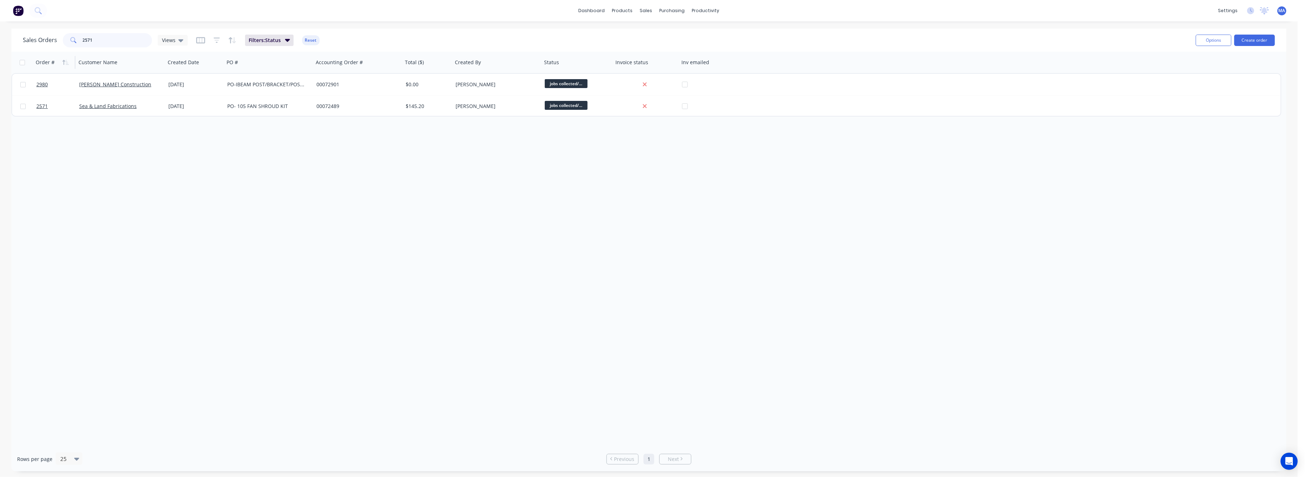
drag, startPoint x: 94, startPoint y: 41, endPoint x: 45, endPoint y: 55, distance: 51.1
click at [52, 50] on div "Sales Orders 2571 Views Filters: Status Reset Options Create order" at bounding box center [648, 40] width 1275 height 23
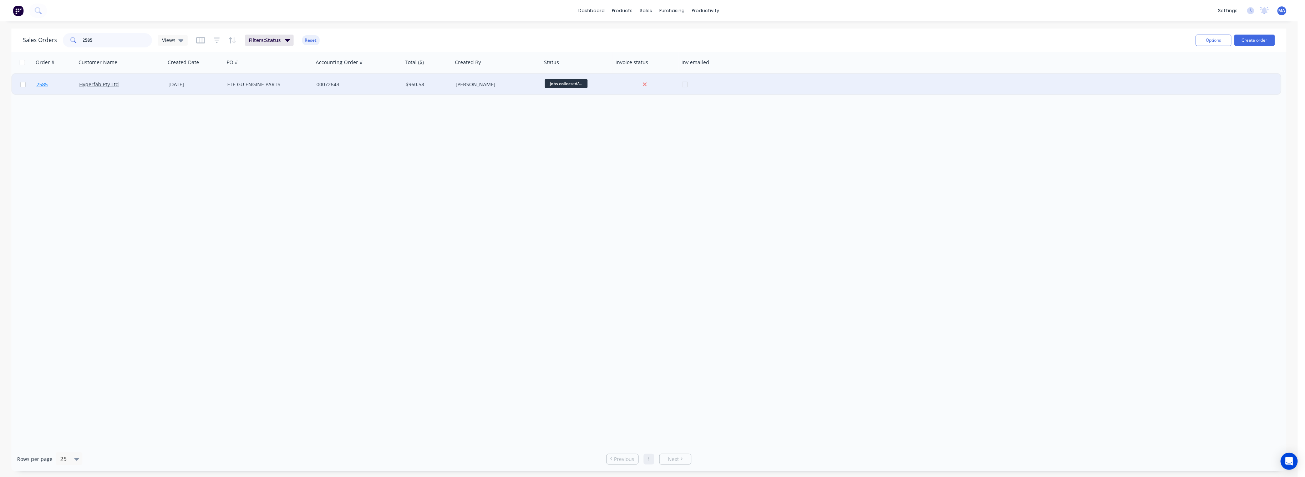
type input "2585"
click at [41, 84] on span "2585" at bounding box center [41, 84] width 11 height 7
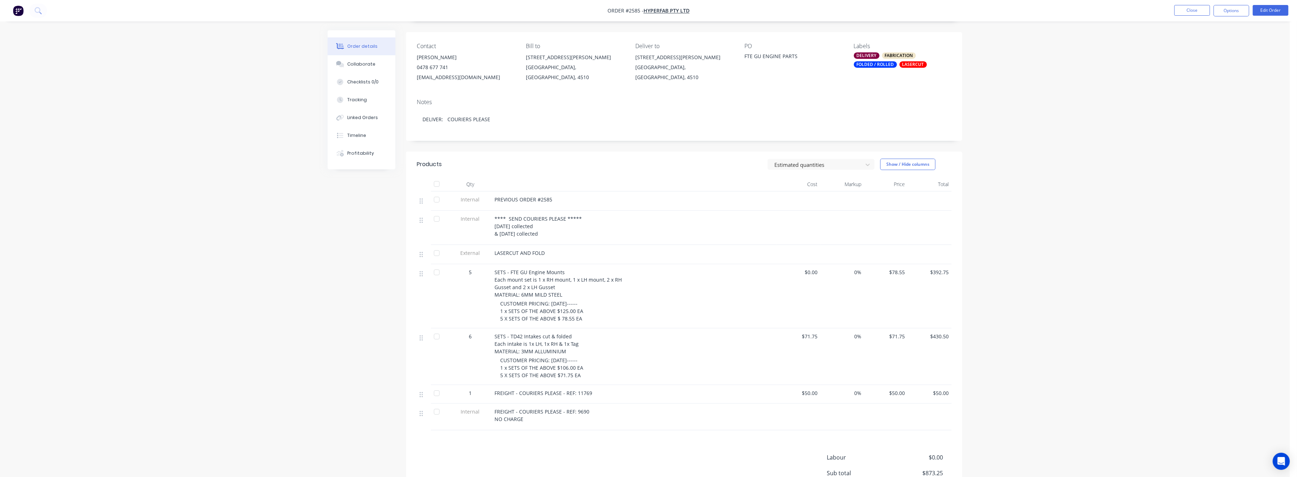
scroll to position [95, 0]
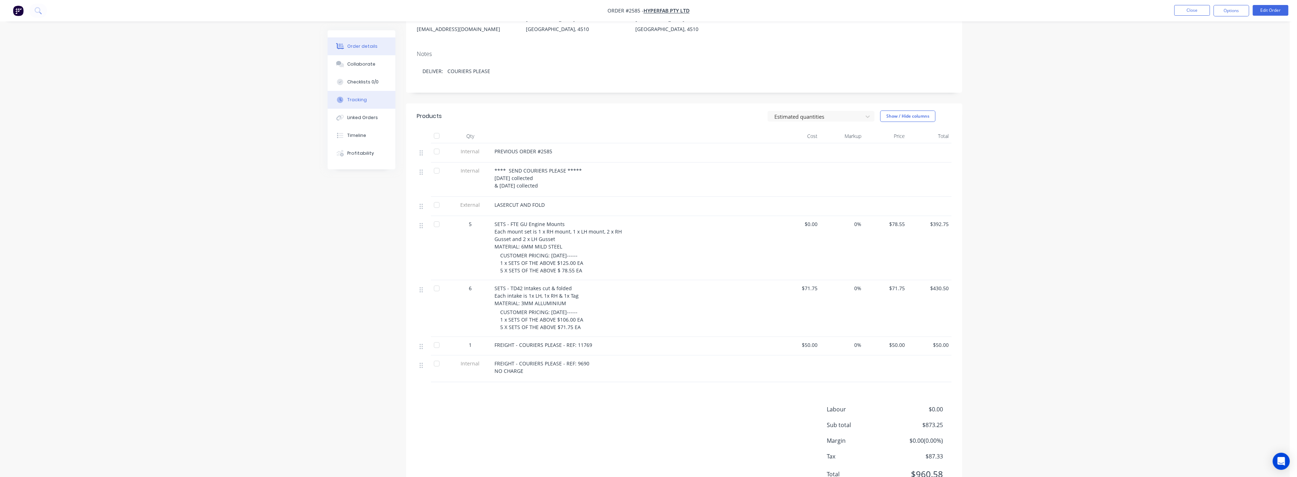
click at [349, 99] on div "Tracking" at bounding box center [358, 100] width 20 height 6
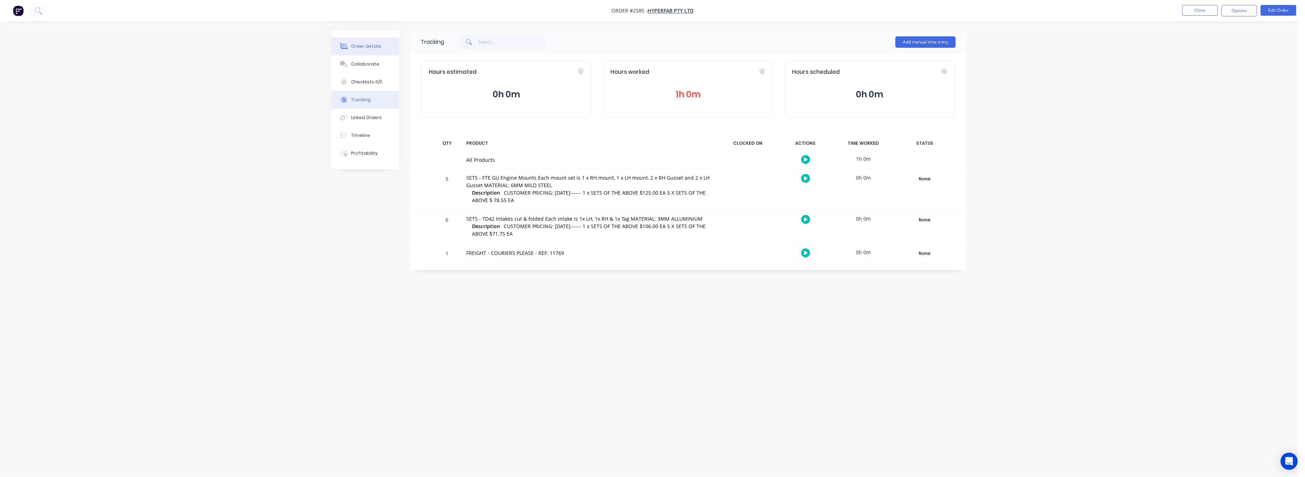
click at [357, 44] on div "Order details" at bounding box center [366, 46] width 30 height 6
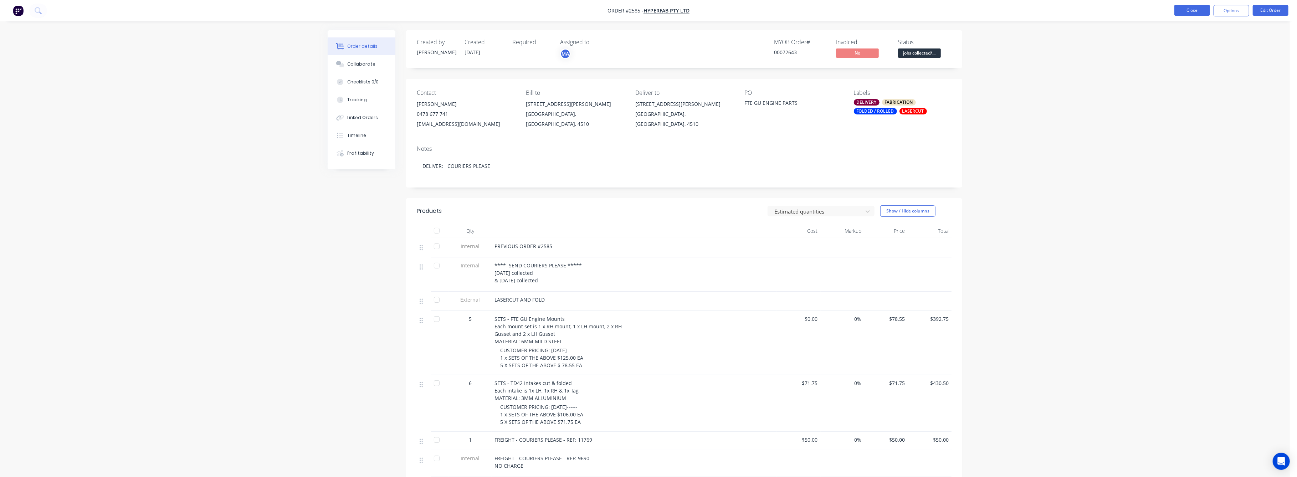
click at [1194, 10] on button "Close" at bounding box center [1193, 10] width 36 height 11
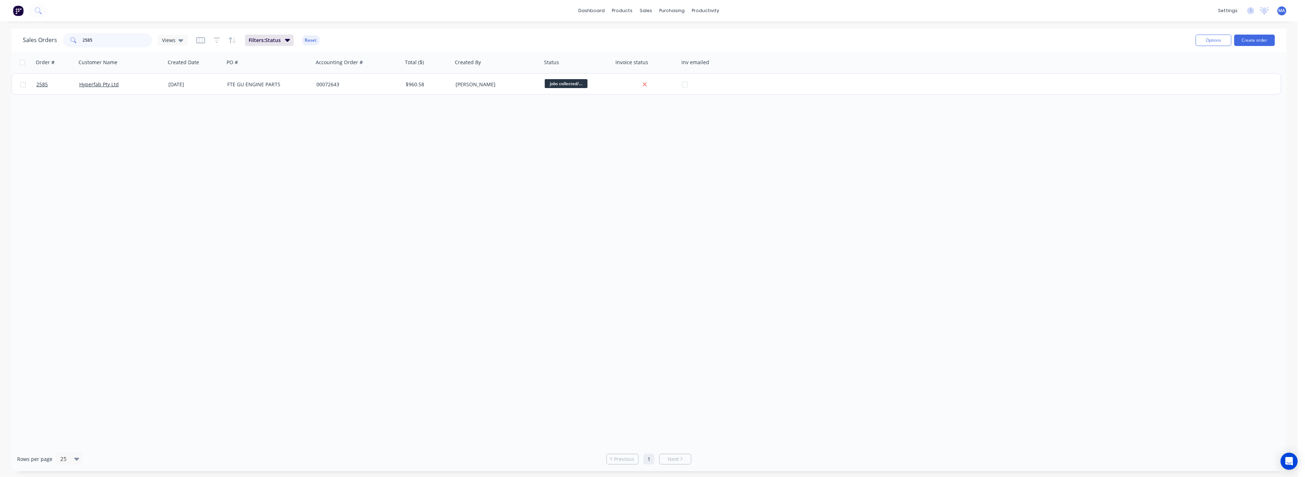
drag, startPoint x: 92, startPoint y: 42, endPoint x: 75, endPoint y: 47, distance: 17.8
click at [75, 43] on div "2585" at bounding box center [107, 40] width 89 height 14
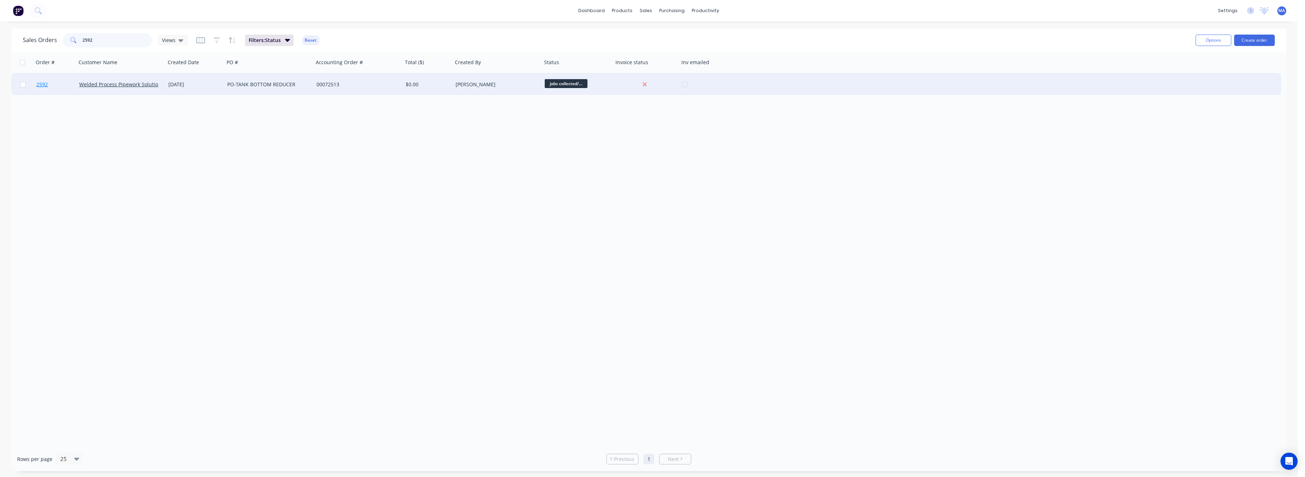
type input "2592"
click at [44, 82] on span "2592" at bounding box center [41, 84] width 11 height 7
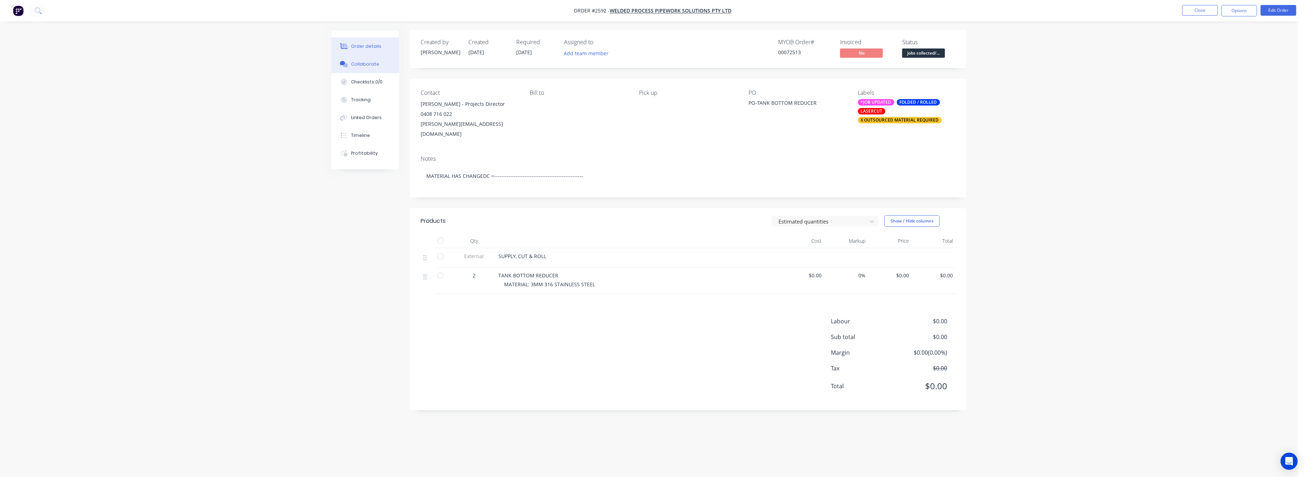
click at [367, 62] on div "Collaborate" at bounding box center [365, 64] width 28 height 6
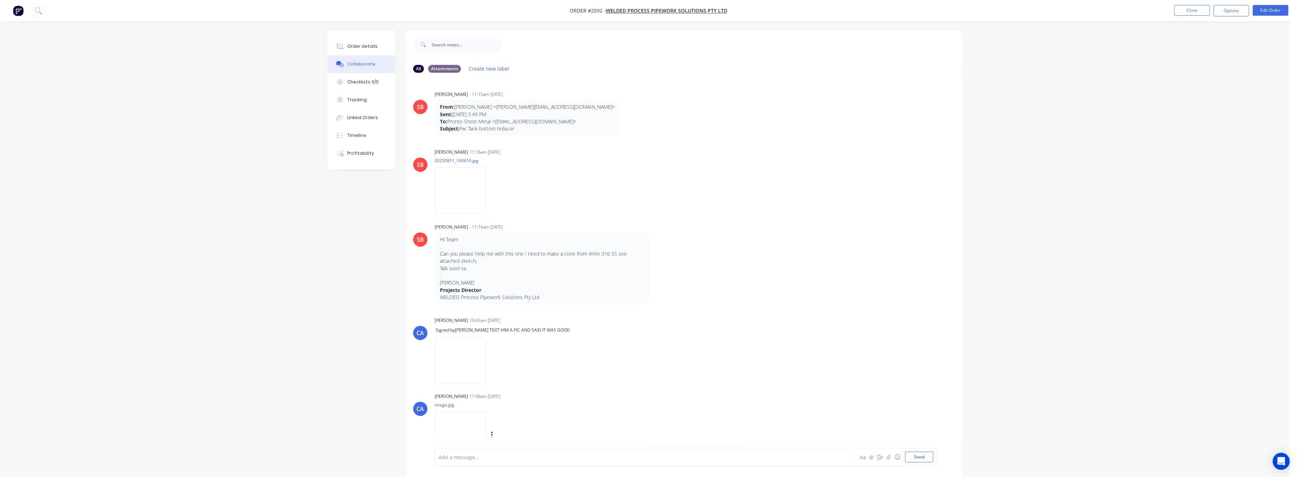
click at [471, 432] on img at bounding box center [460, 435] width 51 height 47
click at [363, 101] on div "Tracking" at bounding box center [358, 100] width 20 height 6
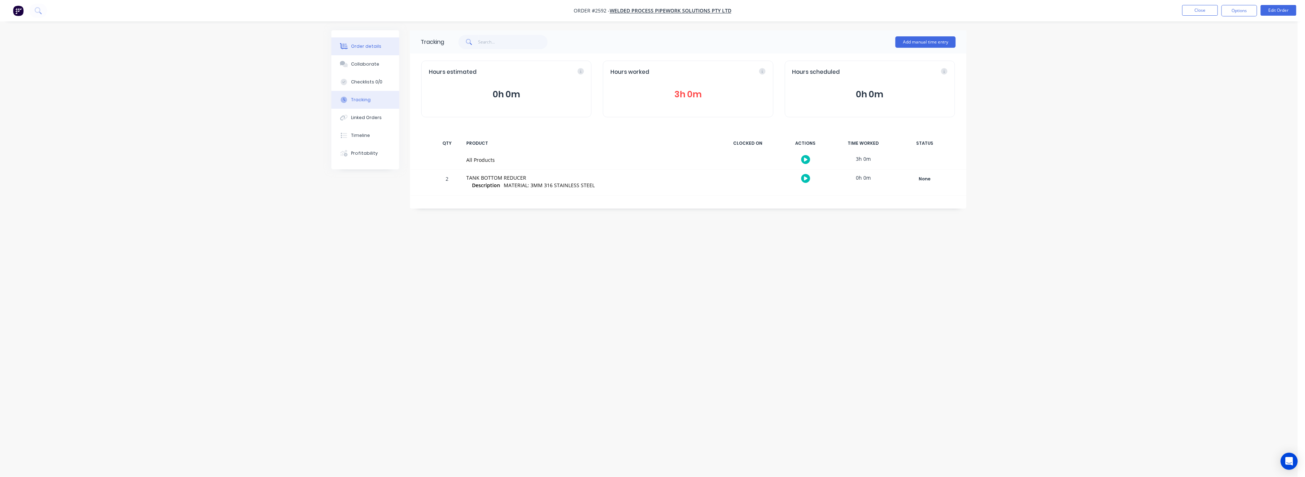
click at [369, 44] on div "Order details" at bounding box center [366, 46] width 30 height 6
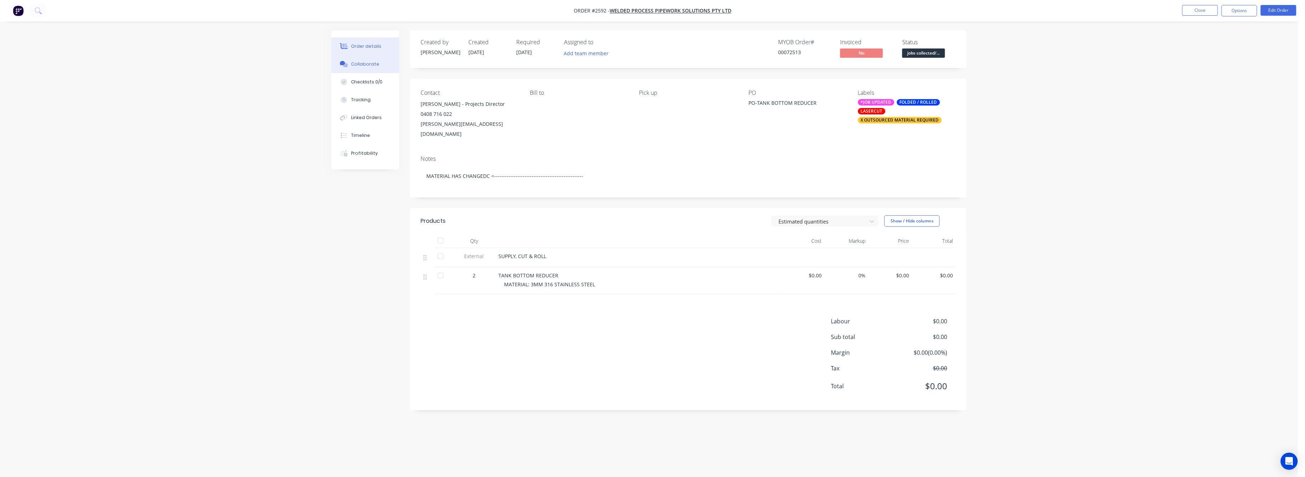
click at [364, 63] on div "Collaborate" at bounding box center [365, 64] width 28 height 6
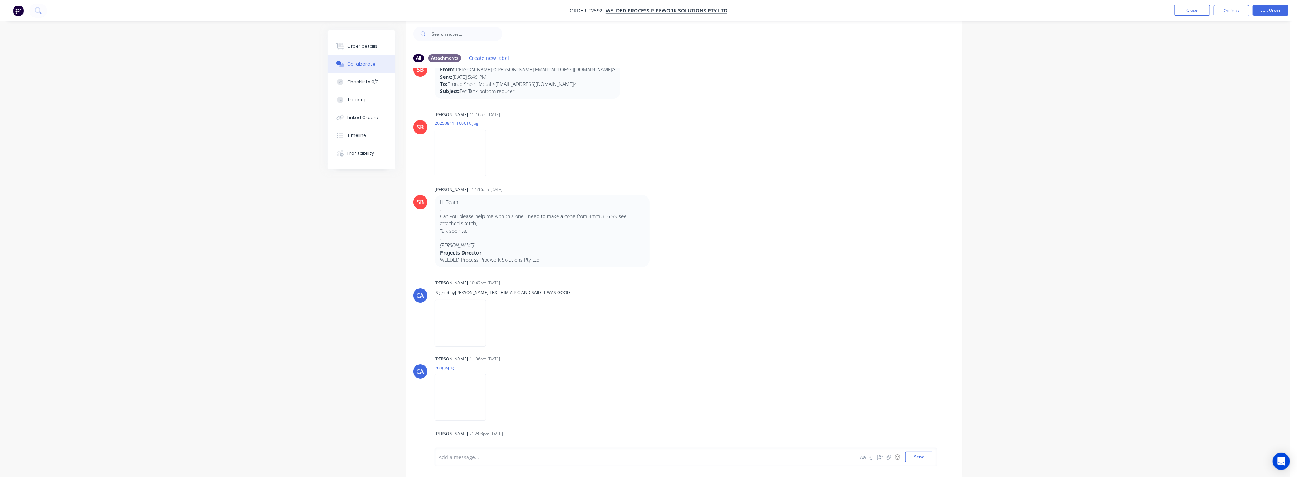
scroll to position [2, 0]
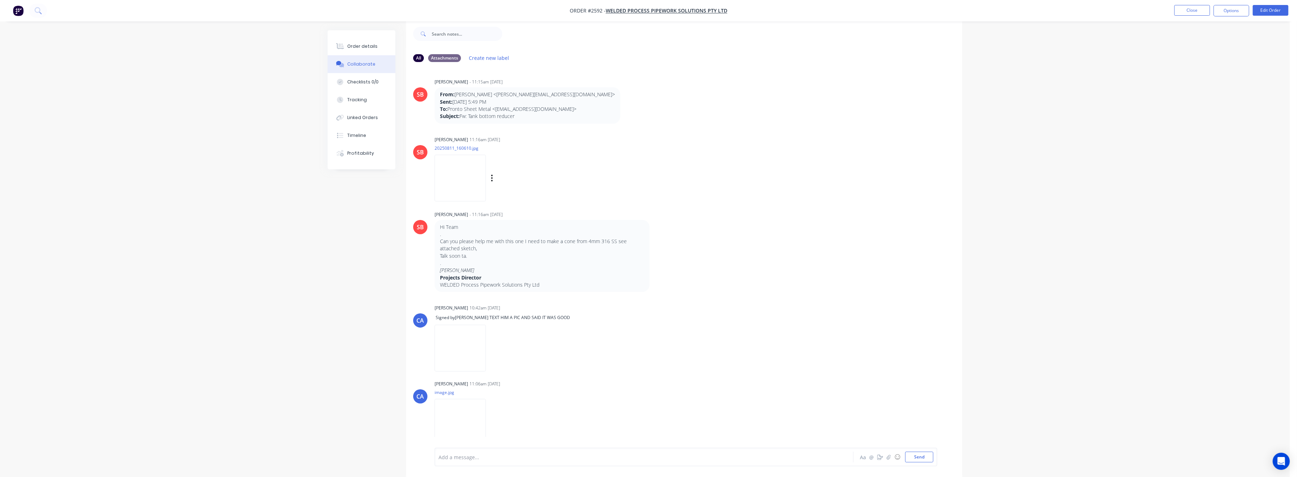
click at [470, 175] on img at bounding box center [460, 178] width 51 height 47
drag, startPoint x: 358, startPoint y: 49, endPoint x: 392, endPoint y: 60, distance: 35.0
click at [363, 50] on button "Order details" at bounding box center [362, 46] width 68 height 18
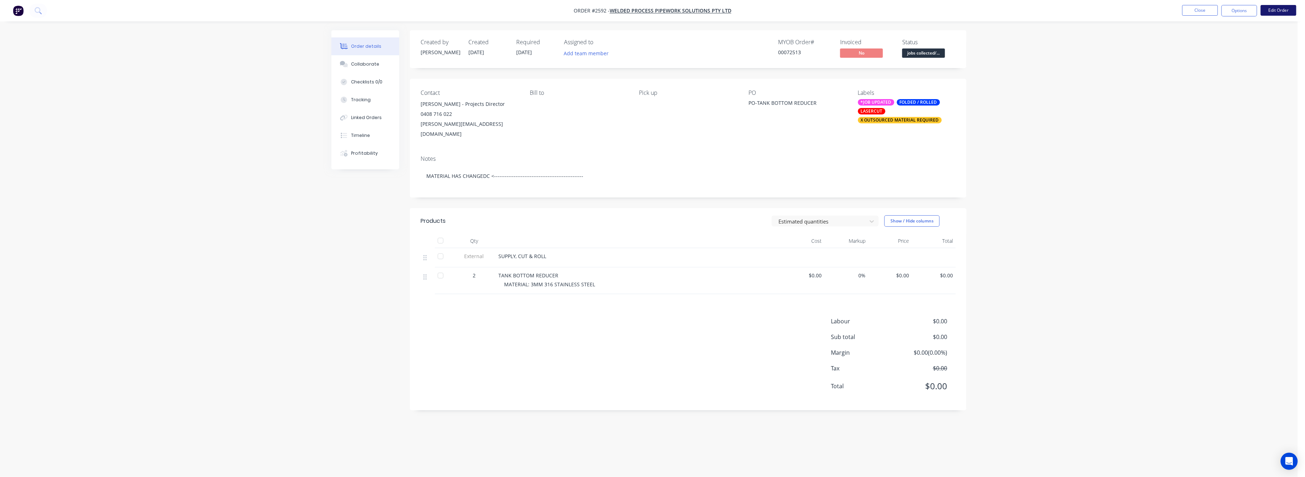
click at [1271, 8] on button "Edit Order" at bounding box center [1278, 10] width 36 height 11
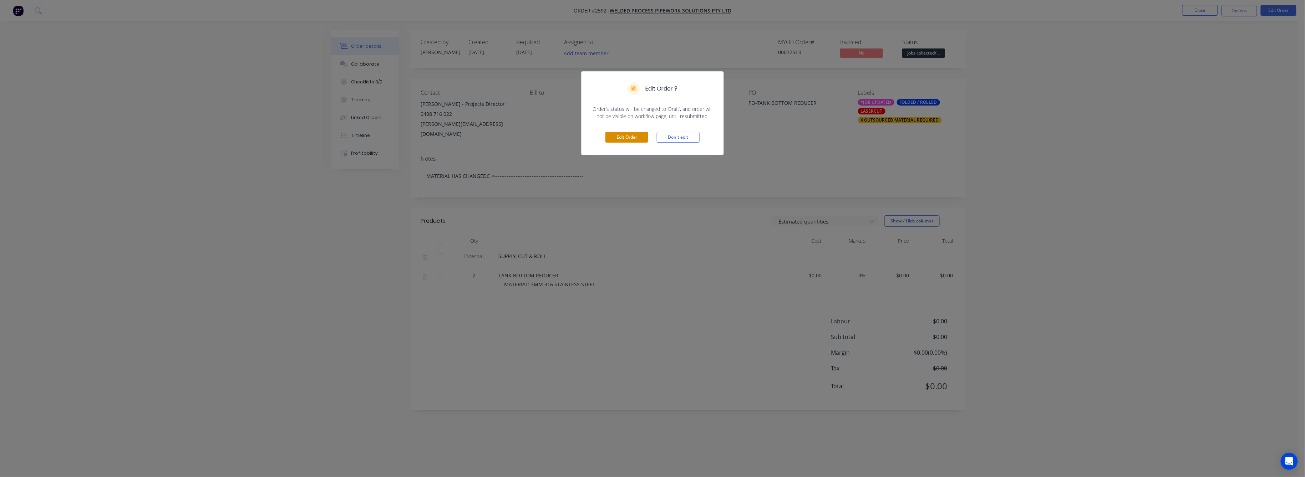
click at [636, 138] on button "Edit Order" at bounding box center [626, 137] width 43 height 11
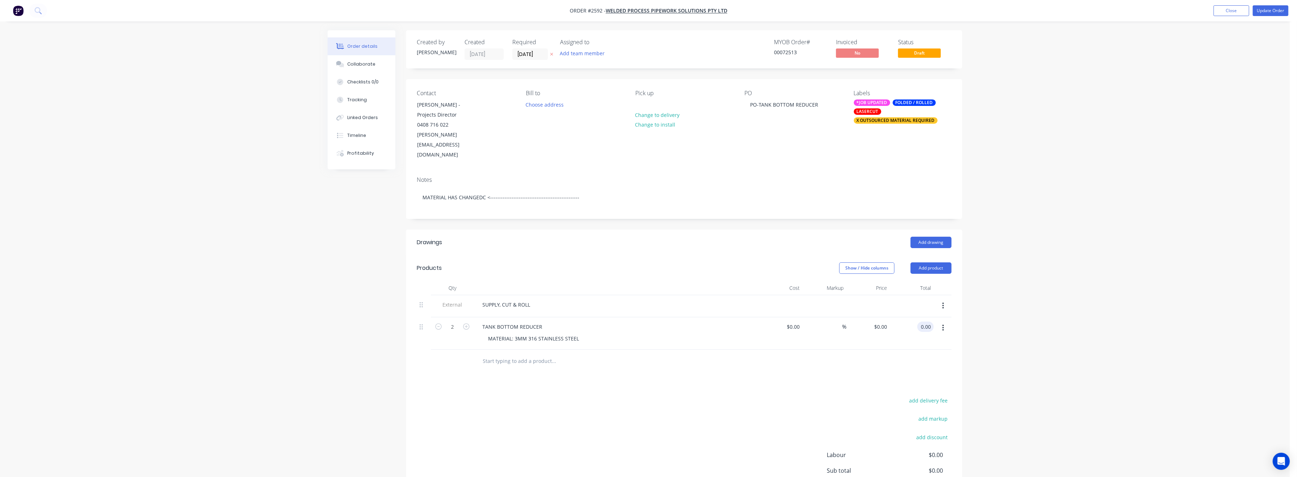
click at [923, 322] on input "0.00" at bounding box center [927, 327] width 14 height 10
type input "750"
type input "$375.00"
type input "$750.00"
drag, startPoint x: 1019, startPoint y: 321, endPoint x: 1080, endPoint y: 282, distance: 72.1
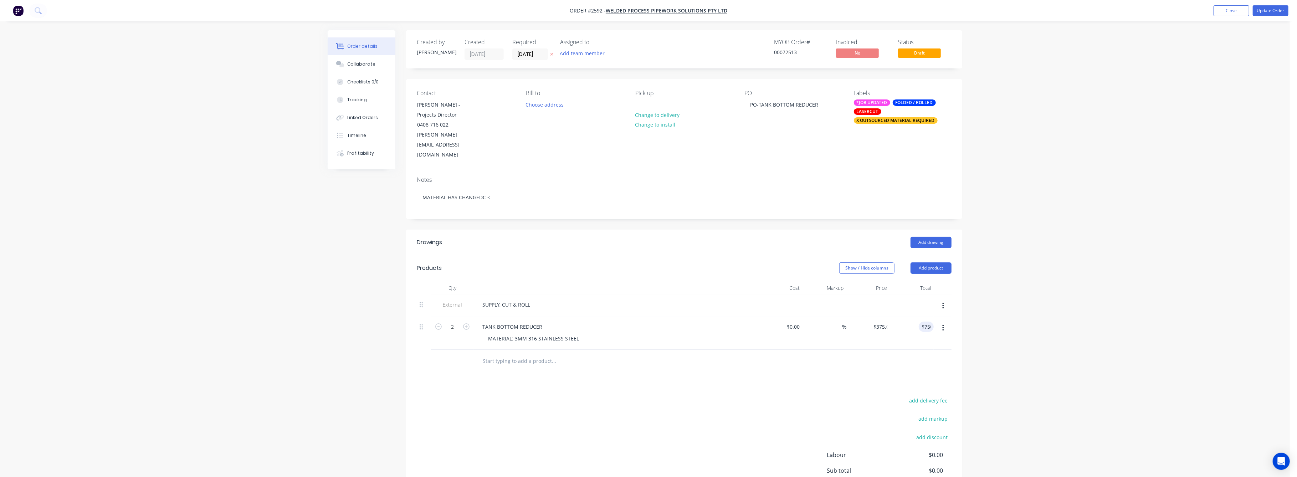
click at [1040, 307] on div "Order details Collaborate Checklists 0/0 Tracking Linked Orders Timeline Profit…" at bounding box center [645, 277] width 1290 height 555
click at [358, 60] on button "Collaborate" at bounding box center [362, 64] width 68 height 18
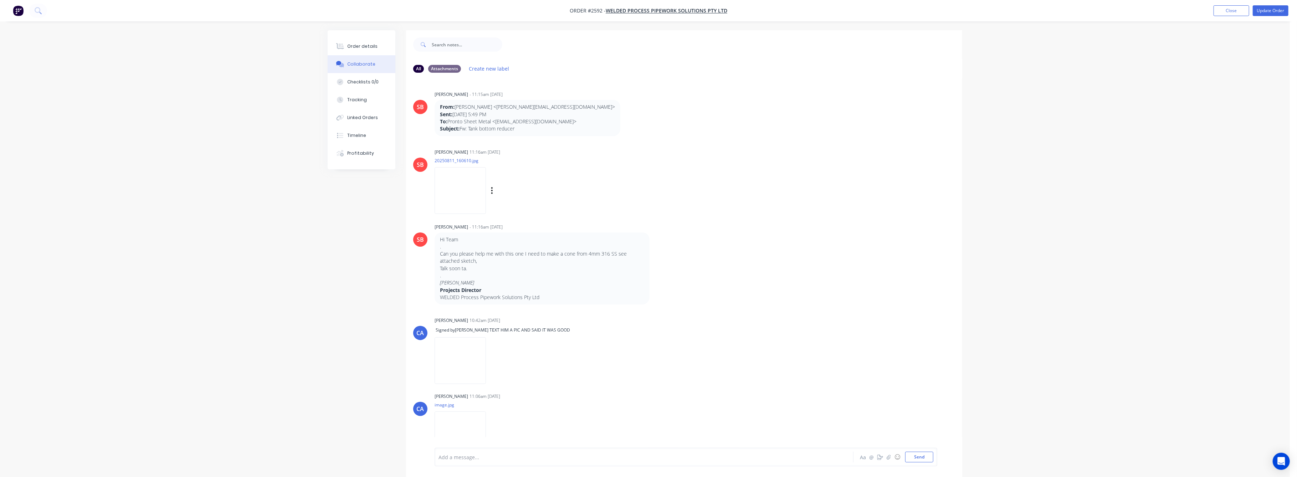
click at [464, 195] on img at bounding box center [460, 190] width 51 height 47
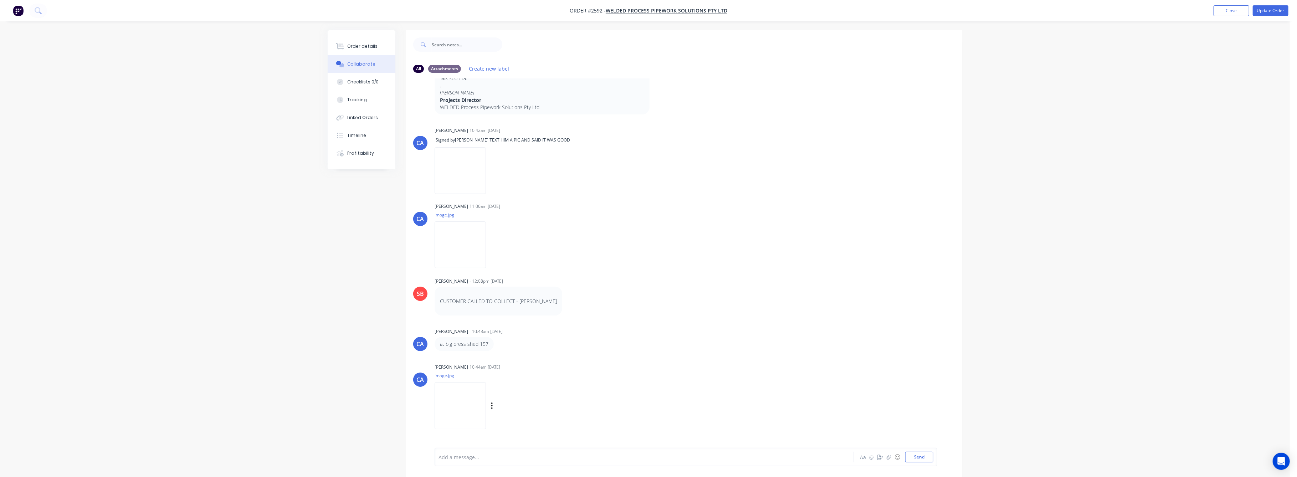
scroll to position [240, 0]
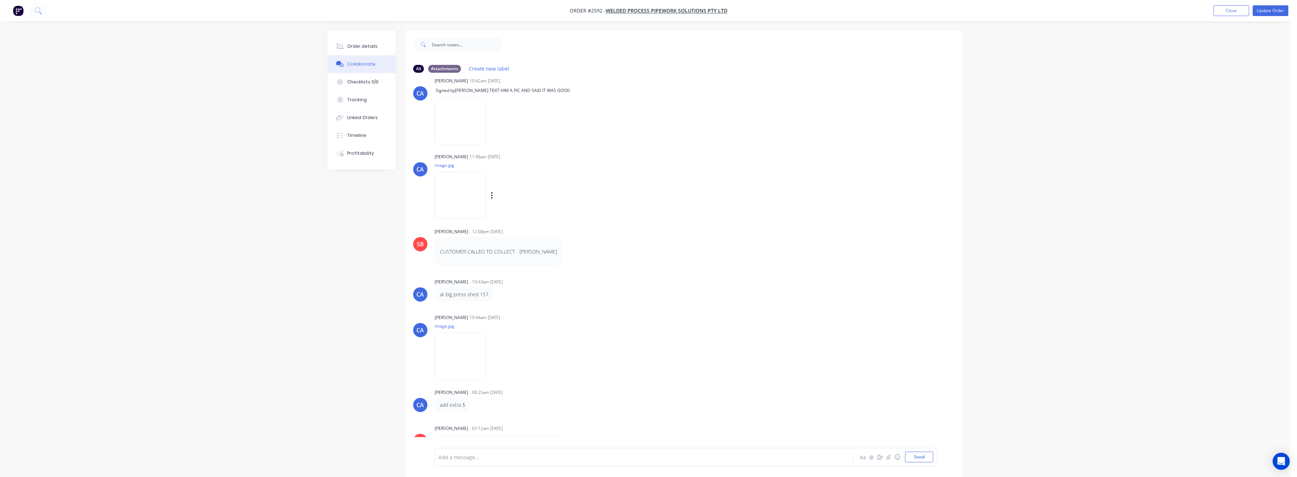
click at [459, 189] on img at bounding box center [460, 195] width 51 height 47
click at [471, 355] on img at bounding box center [460, 356] width 51 height 47
click at [361, 44] on div "Order details" at bounding box center [363, 46] width 30 height 6
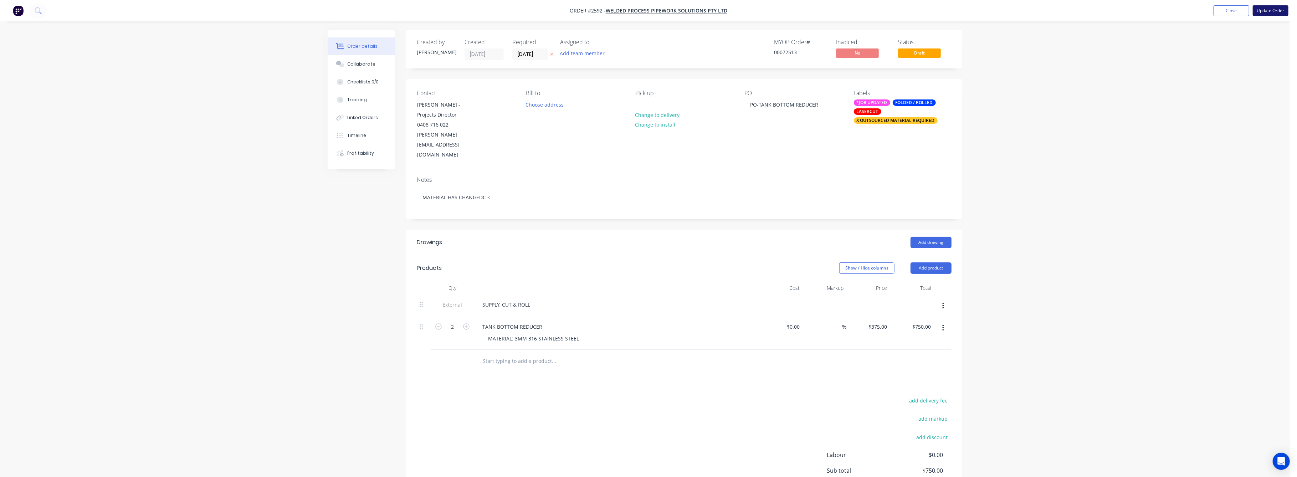
click at [1270, 11] on button "Update Order" at bounding box center [1271, 10] width 36 height 11
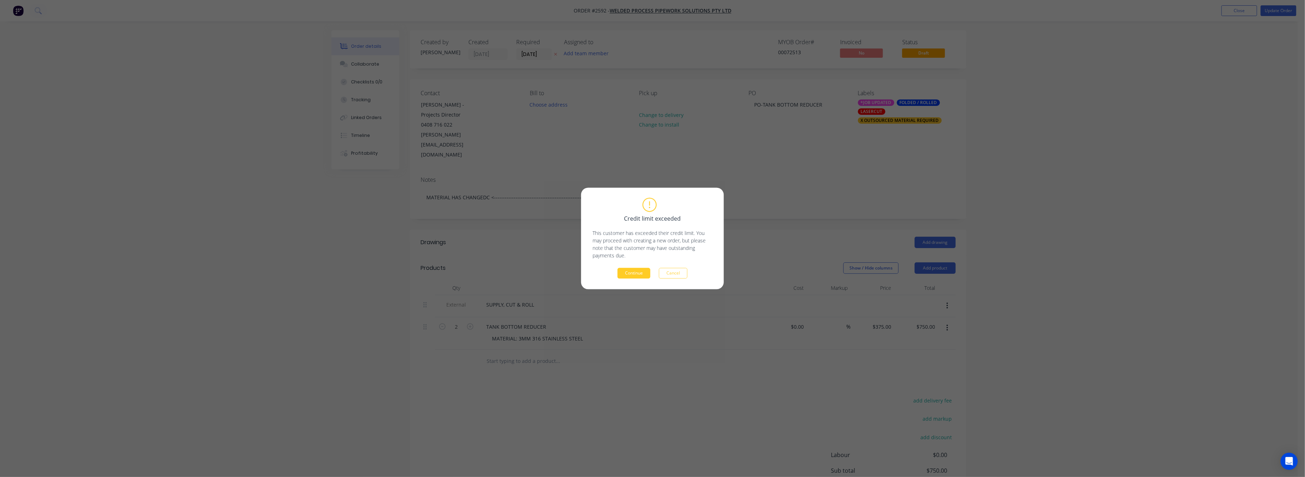
click at [621, 274] on button "Continue" at bounding box center [633, 273] width 33 height 11
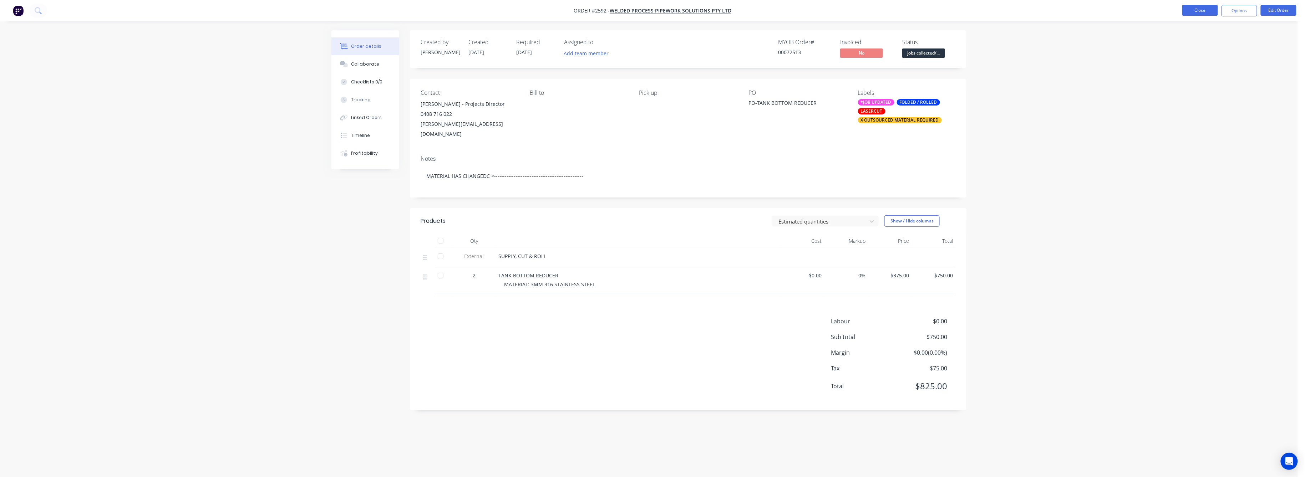
click at [1203, 9] on button "Close" at bounding box center [1200, 10] width 36 height 11
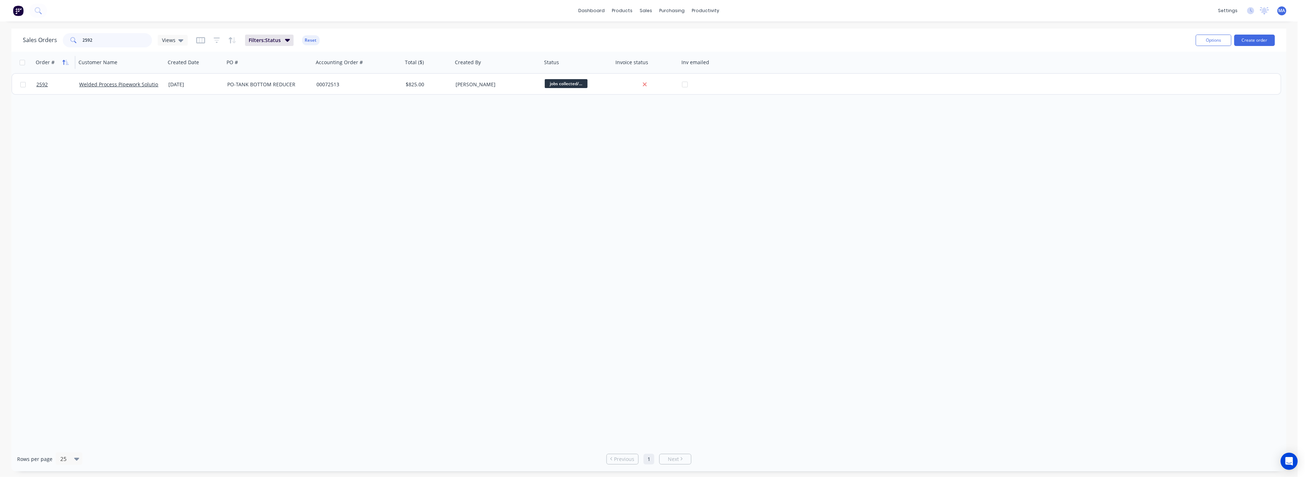
drag, startPoint x: 91, startPoint y: 40, endPoint x: 68, endPoint y: 58, distance: 29.2
click at [72, 46] on div "2592" at bounding box center [107, 40] width 89 height 14
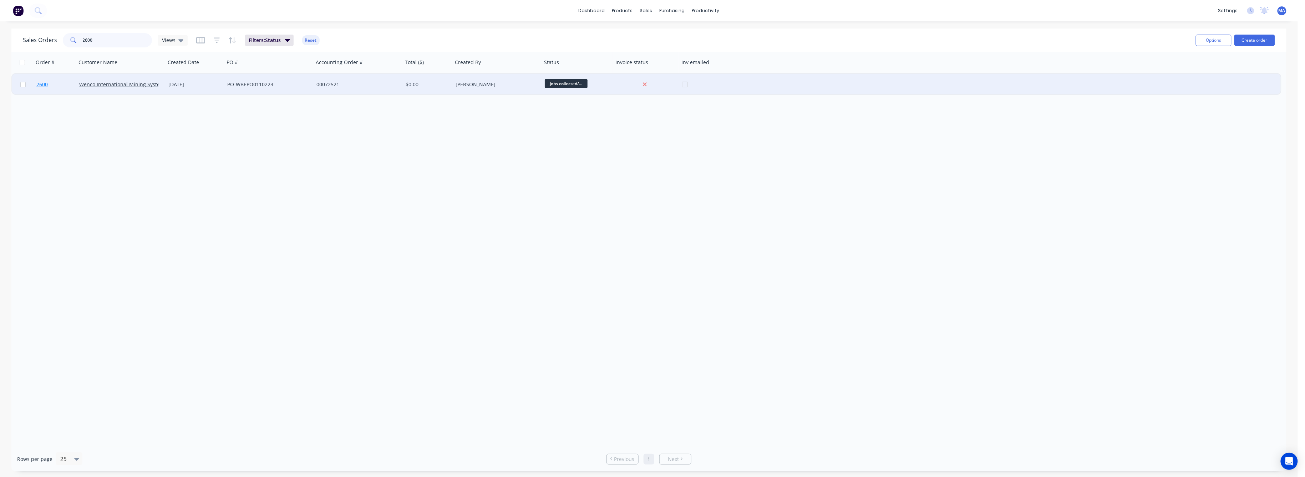
type input "2600"
click at [40, 85] on span "2600" at bounding box center [41, 84] width 11 height 7
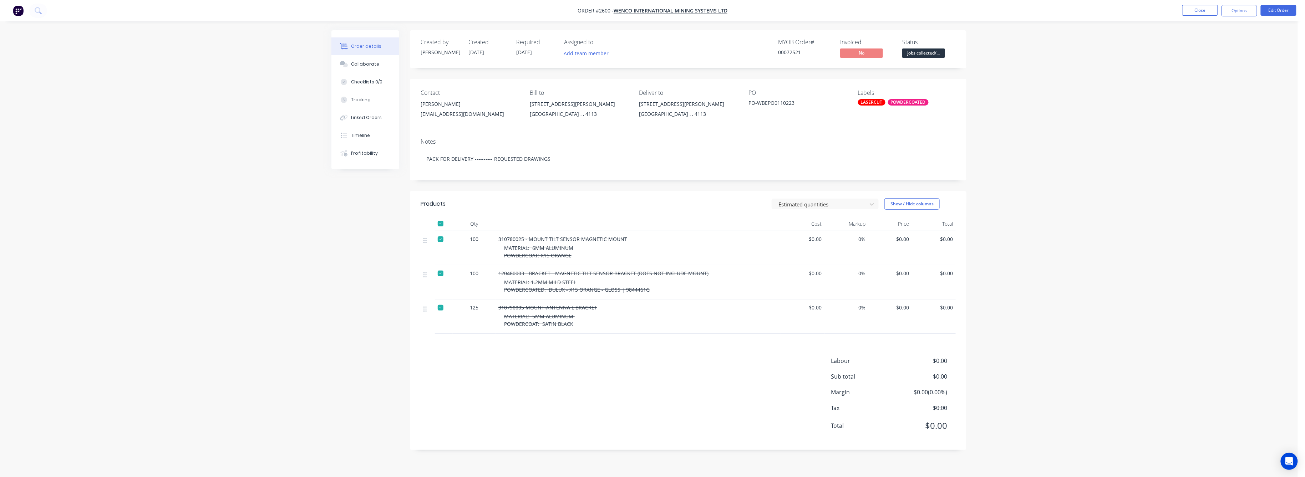
click at [442, 220] on div at bounding box center [440, 223] width 14 height 14
click at [362, 64] on div "Collaborate" at bounding box center [365, 64] width 28 height 6
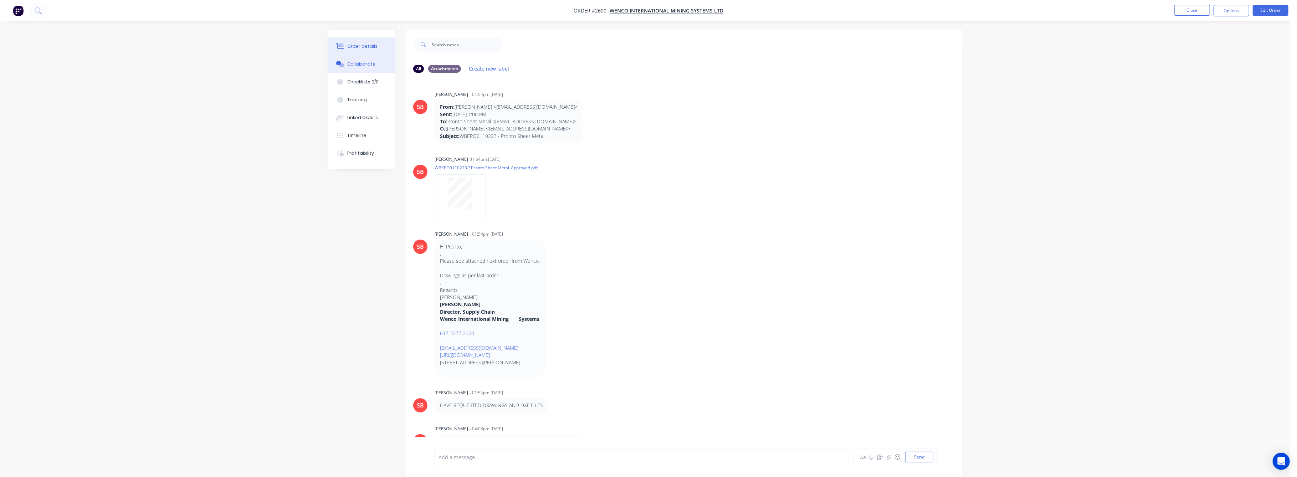
click at [355, 47] on div "Order details" at bounding box center [363, 46] width 30 height 6
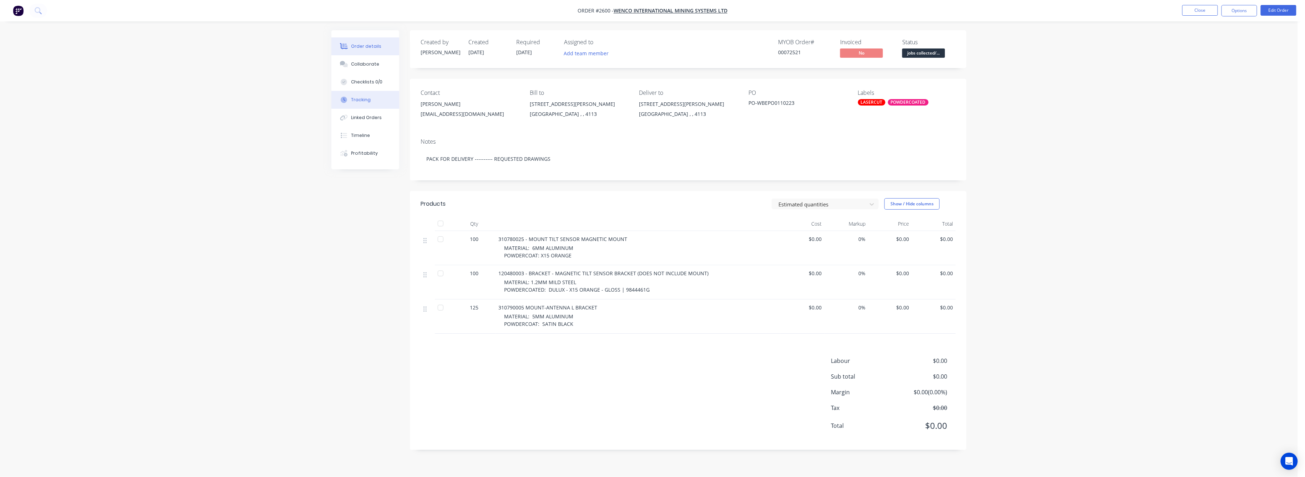
click at [361, 97] on div "Tracking" at bounding box center [361, 100] width 20 height 6
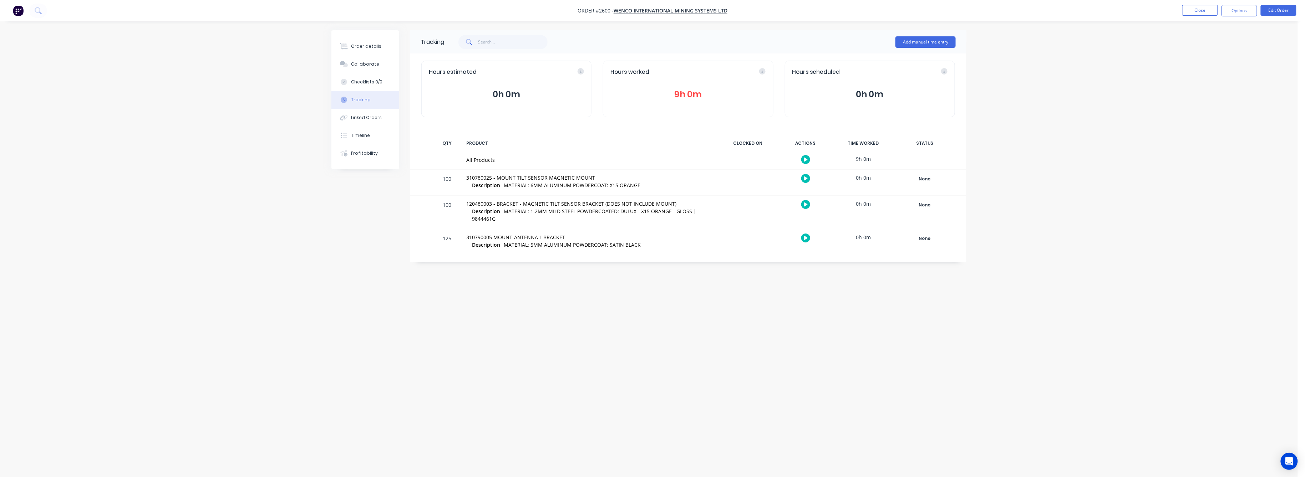
click at [688, 93] on button "9h 0m" at bounding box center [687, 95] width 155 height 14
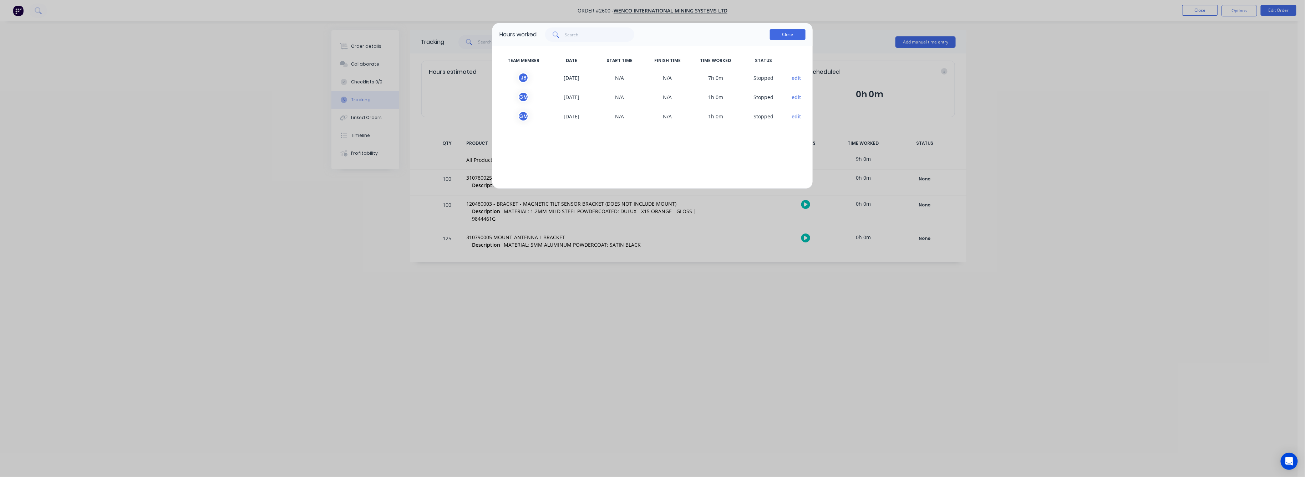
click at [789, 36] on button "Close" at bounding box center [788, 34] width 36 height 11
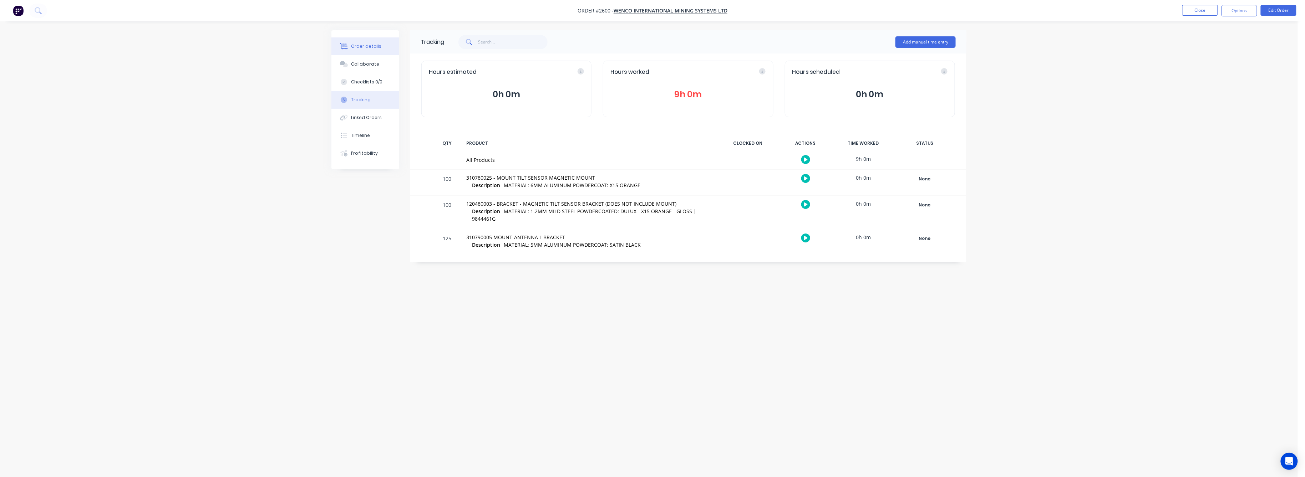
click at [370, 47] on div "Order details" at bounding box center [366, 46] width 30 height 6
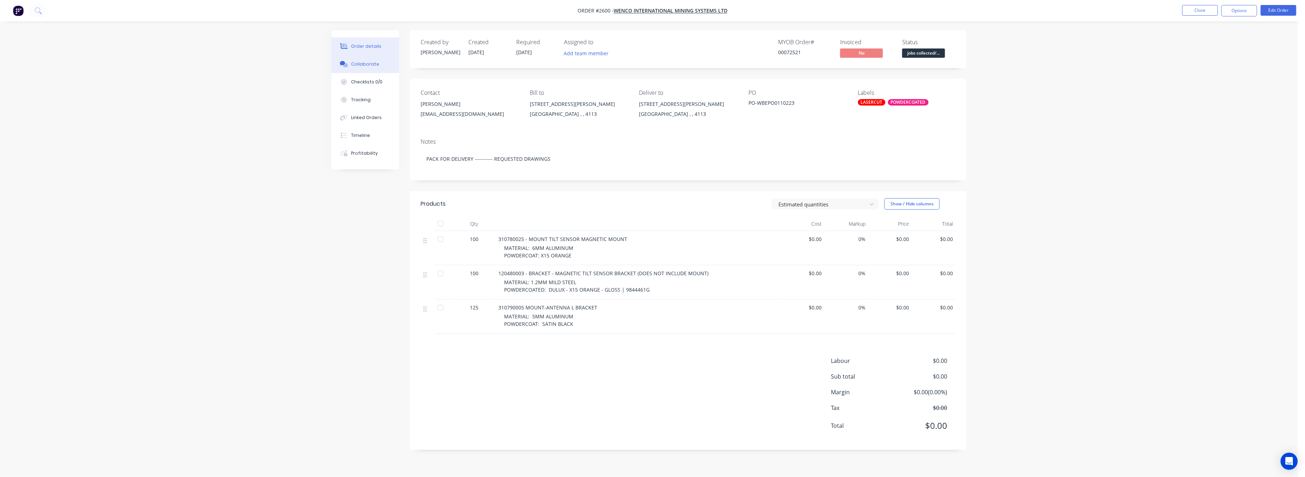
click at [366, 63] on div "Collaborate" at bounding box center [365, 64] width 28 height 6
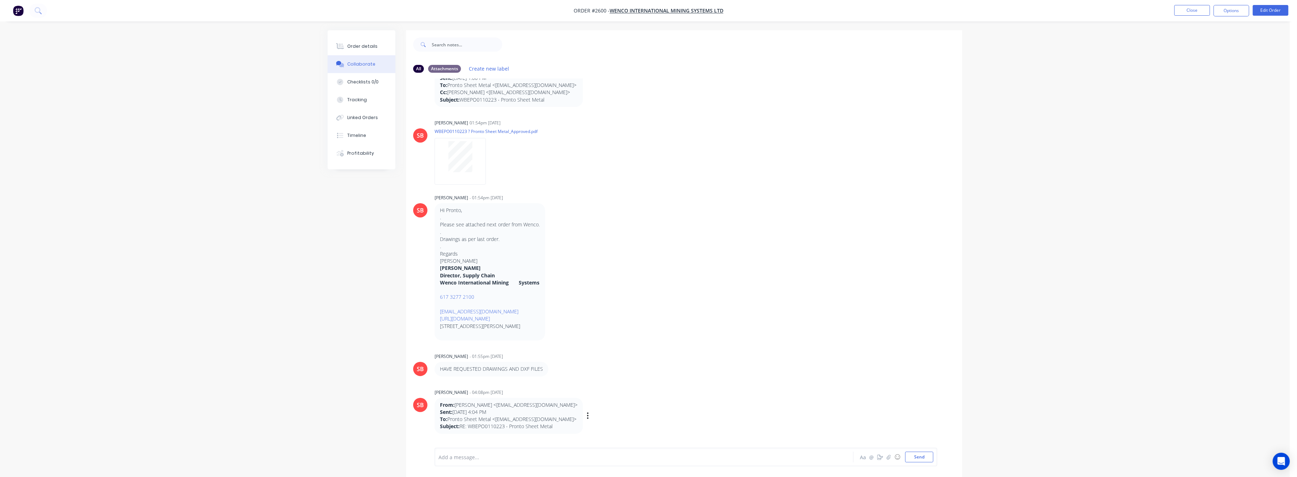
scroll to position [34, 0]
click at [364, 42] on button "Order details" at bounding box center [362, 46] width 68 height 18
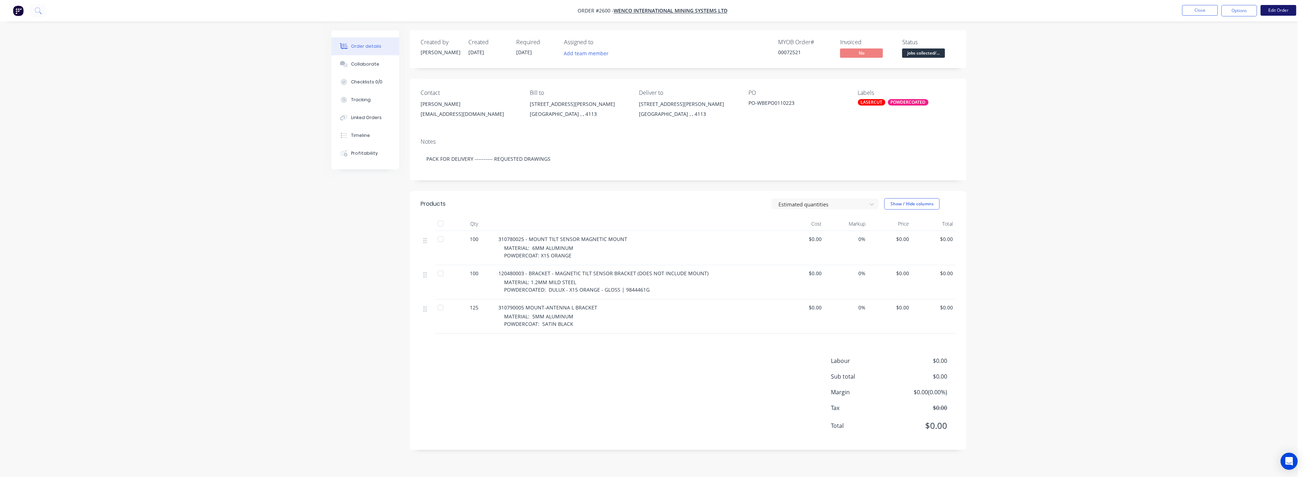
click at [1279, 10] on button "Edit Order" at bounding box center [1278, 10] width 36 height 11
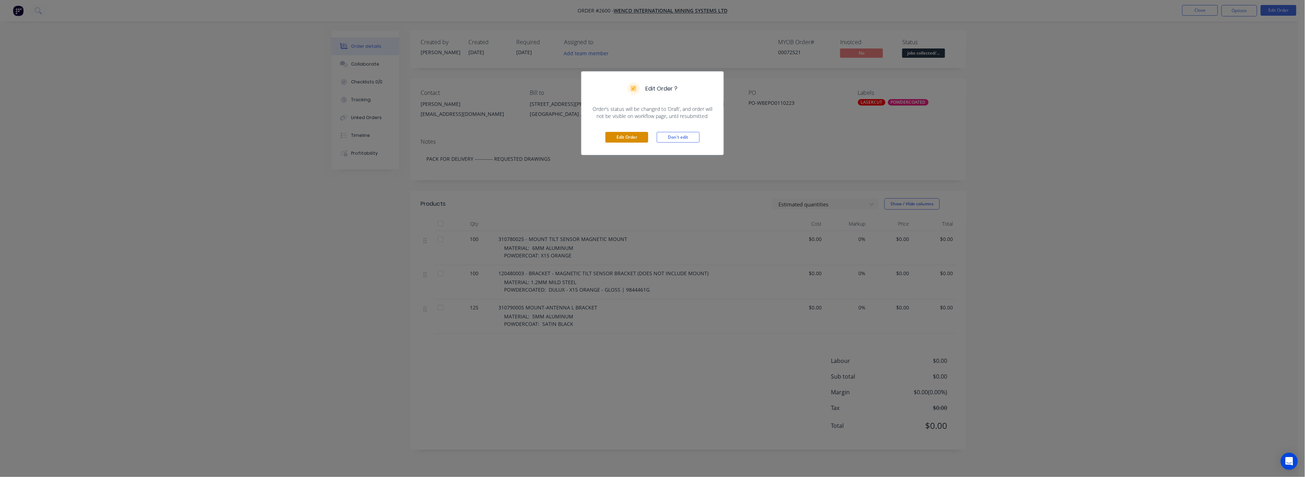
click at [629, 141] on button "Edit Order" at bounding box center [626, 137] width 43 height 11
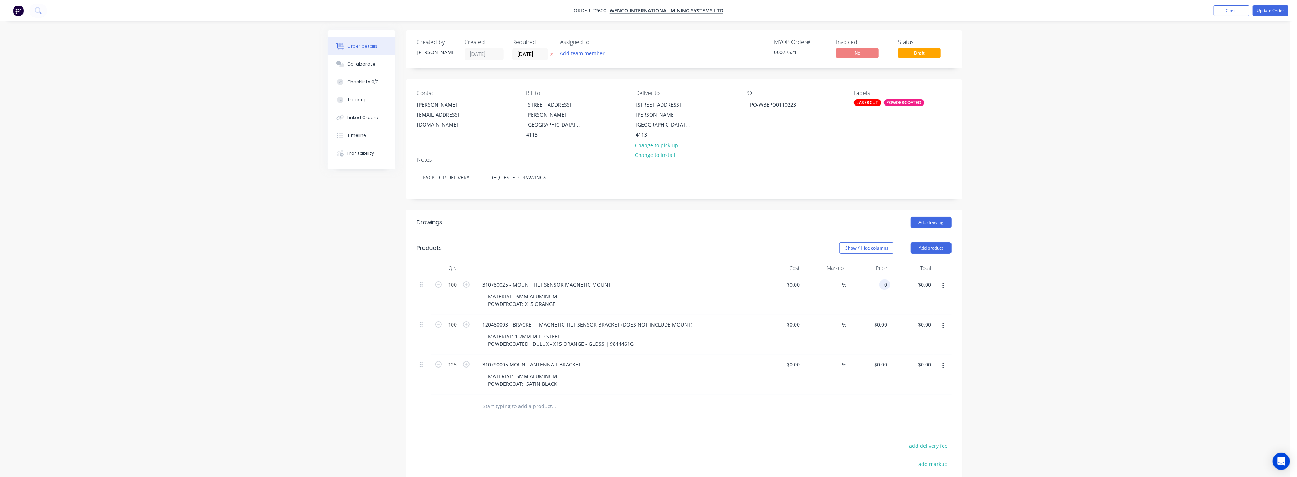
click at [886, 280] on input "0" at bounding box center [886, 285] width 8 height 10
type input "$46.49"
type input "$4,649.00"
drag, startPoint x: 888, startPoint y: 317, endPoint x: 890, endPoint y: 322, distance: 6.2
click at [887, 320] on input "0" at bounding box center [882, 325] width 16 height 10
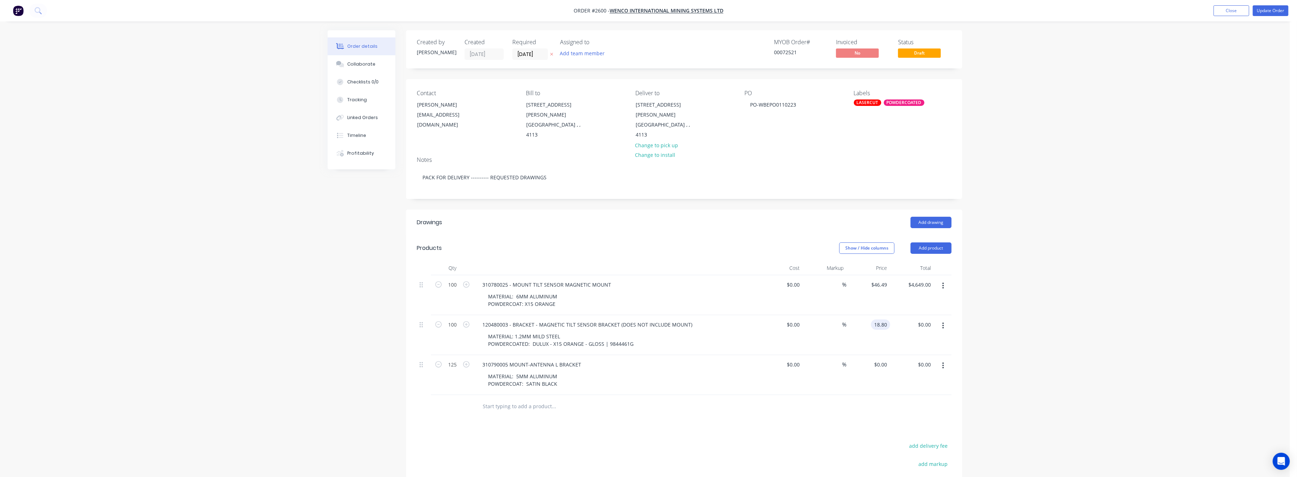
type input "$18.80"
type input "$1,880.00"
drag, startPoint x: 1053, startPoint y: 360, endPoint x: 1015, endPoint y: 352, distance: 39.0
click at [1046, 356] on div "Order details Collaborate Checklists 0/0 Tracking Linked Orders Timeline Profit…" at bounding box center [645, 300] width 1290 height 600
type input "$24.56"
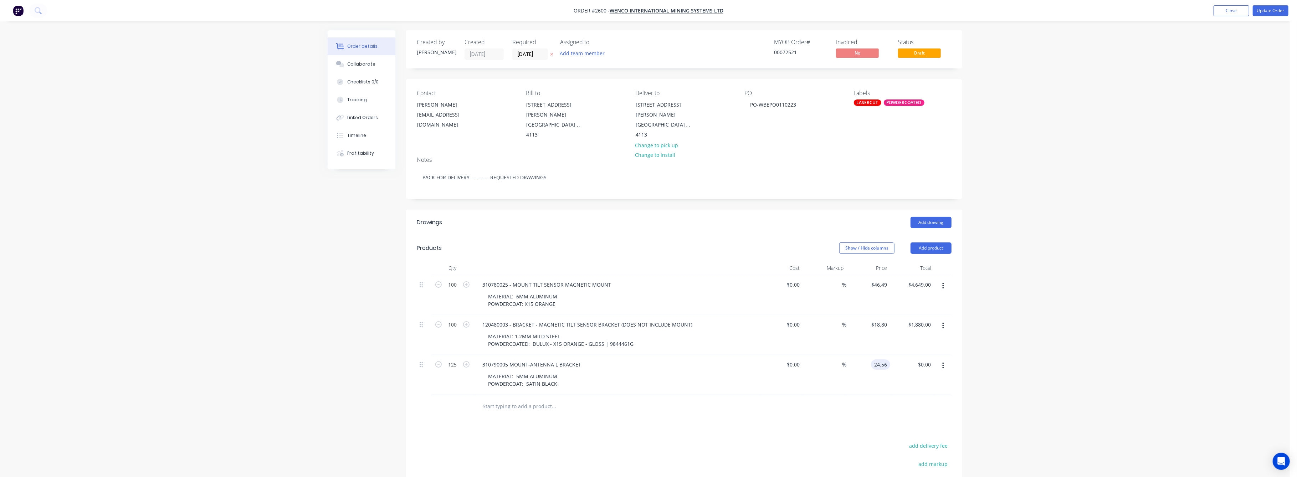
type input "$3,070.00"
click at [1065, 386] on div "Order details Collaborate Checklists 0/0 Tracking Linked Orders Timeline Profit…" at bounding box center [645, 300] width 1290 height 600
click at [1262, 7] on button "Update Order" at bounding box center [1271, 10] width 36 height 11
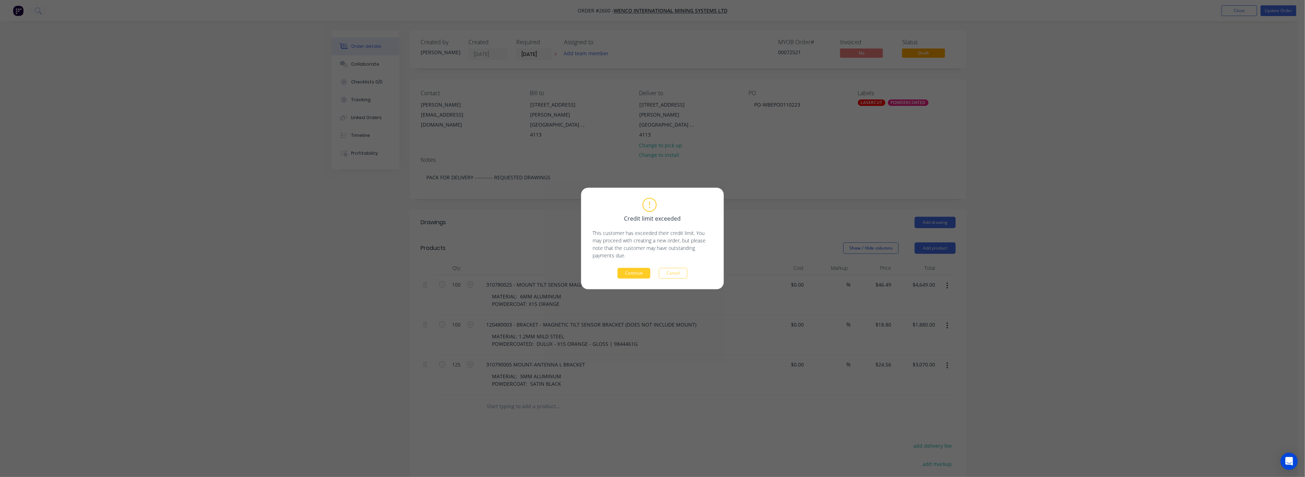
click at [626, 276] on button "Continue" at bounding box center [633, 273] width 33 height 11
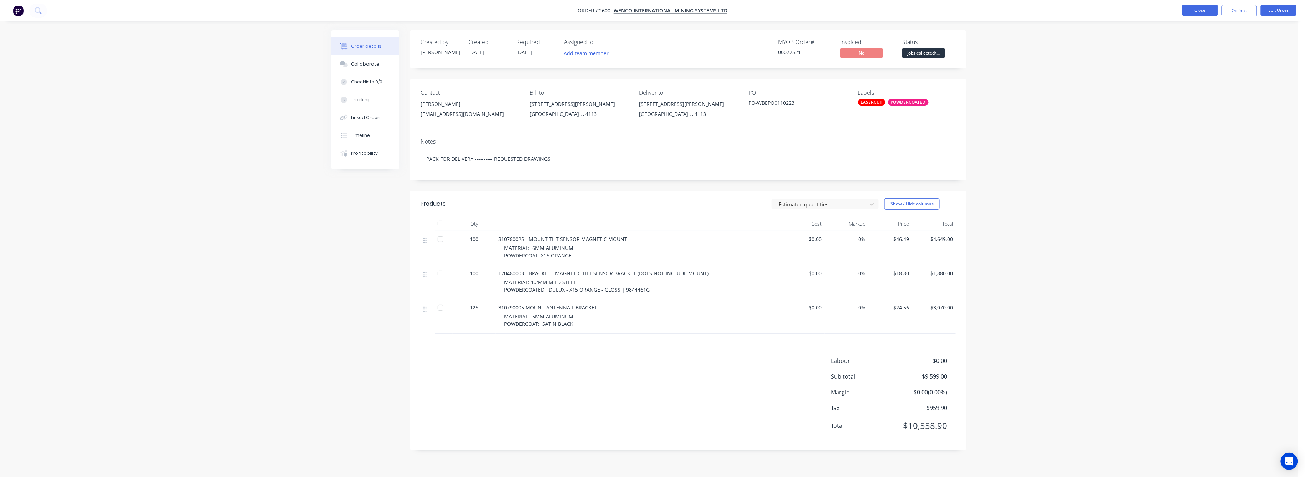
click at [1207, 10] on button "Close" at bounding box center [1200, 10] width 36 height 11
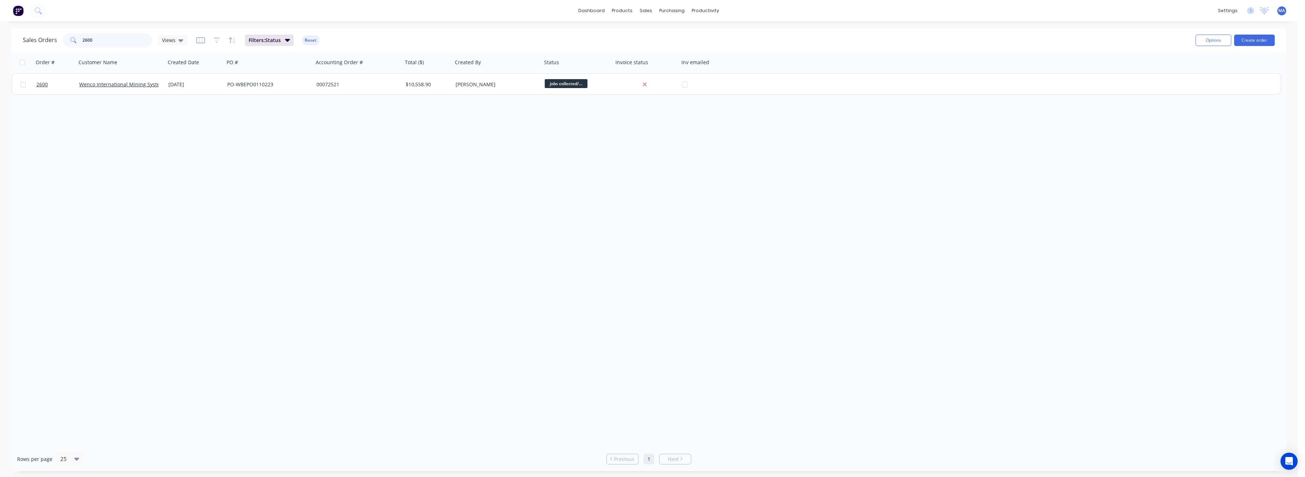
drag, startPoint x: 94, startPoint y: 41, endPoint x: 77, endPoint y: 47, distance: 17.8
click at [79, 43] on div "2600" at bounding box center [107, 40] width 89 height 14
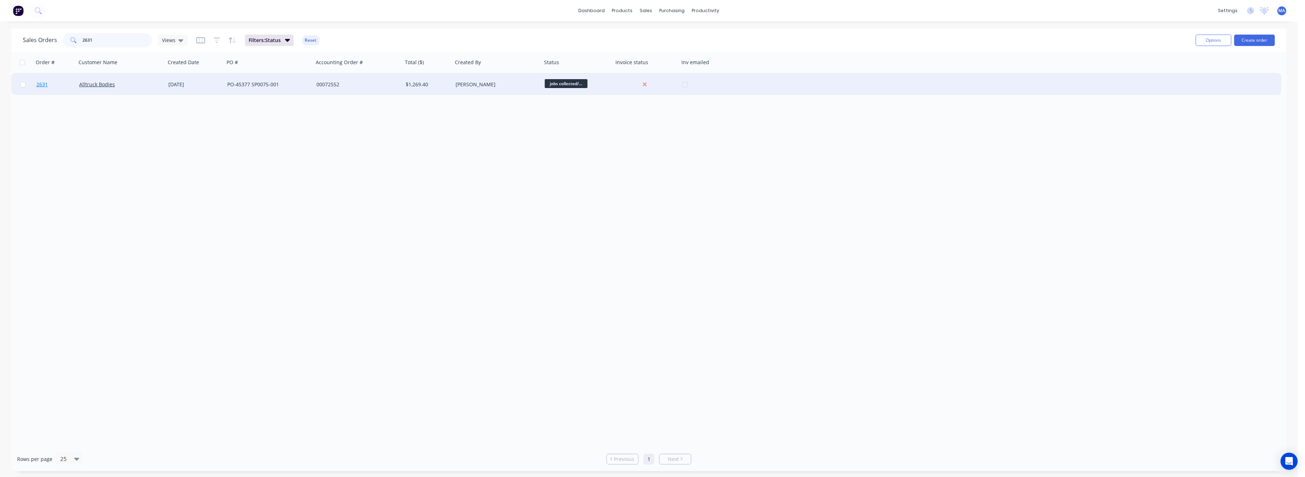
type input "2631"
click at [40, 85] on span "2631" at bounding box center [41, 84] width 11 height 7
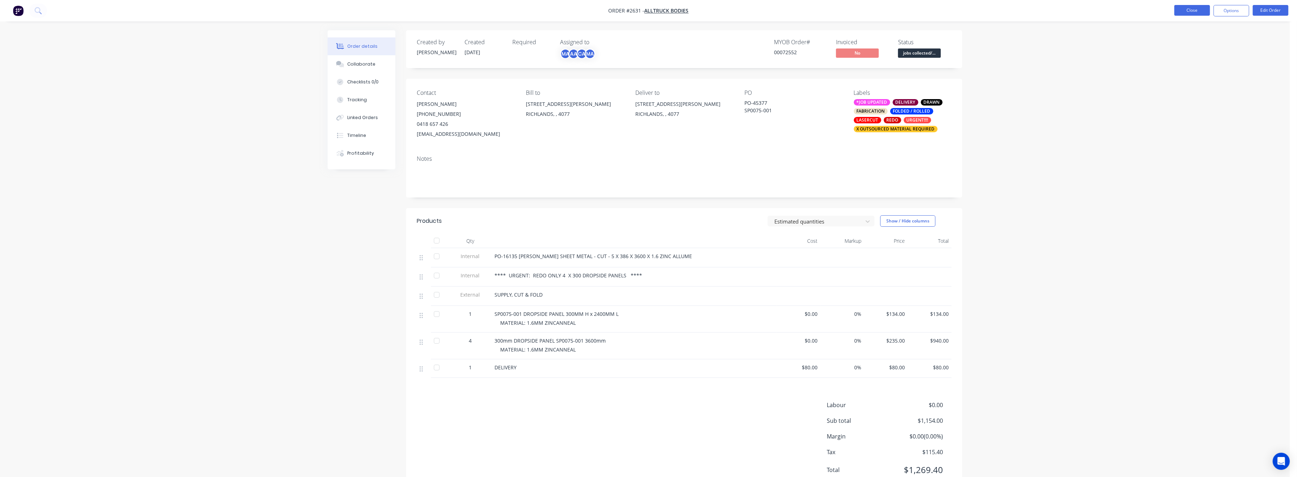
click at [1200, 10] on button "Close" at bounding box center [1193, 10] width 36 height 11
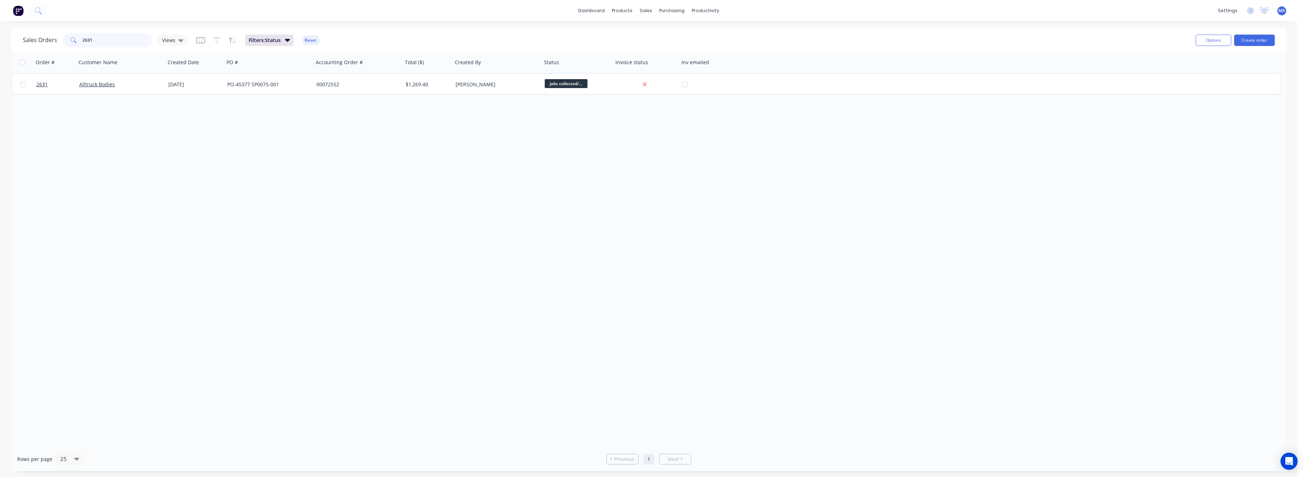
drag, startPoint x: 93, startPoint y: 39, endPoint x: 78, endPoint y: 41, distance: 14.7
click at [78, 41] on div "2631" at bounding box center [107, 40] width 89 height 14
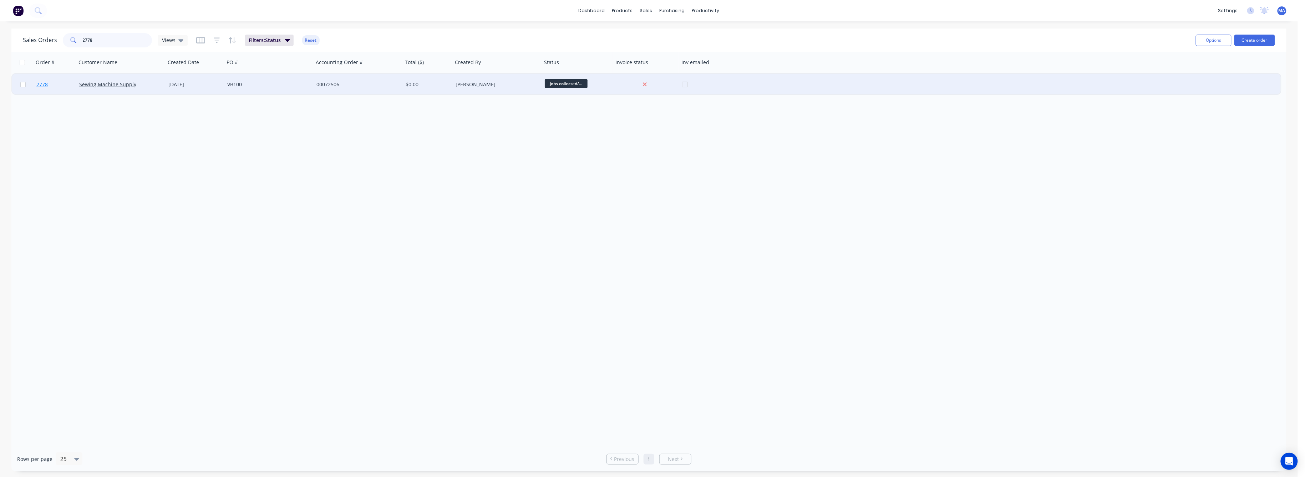
type input "2778"
click at [42, 81] on span "2778" at bounding box center [41, 84] width 11 height 7
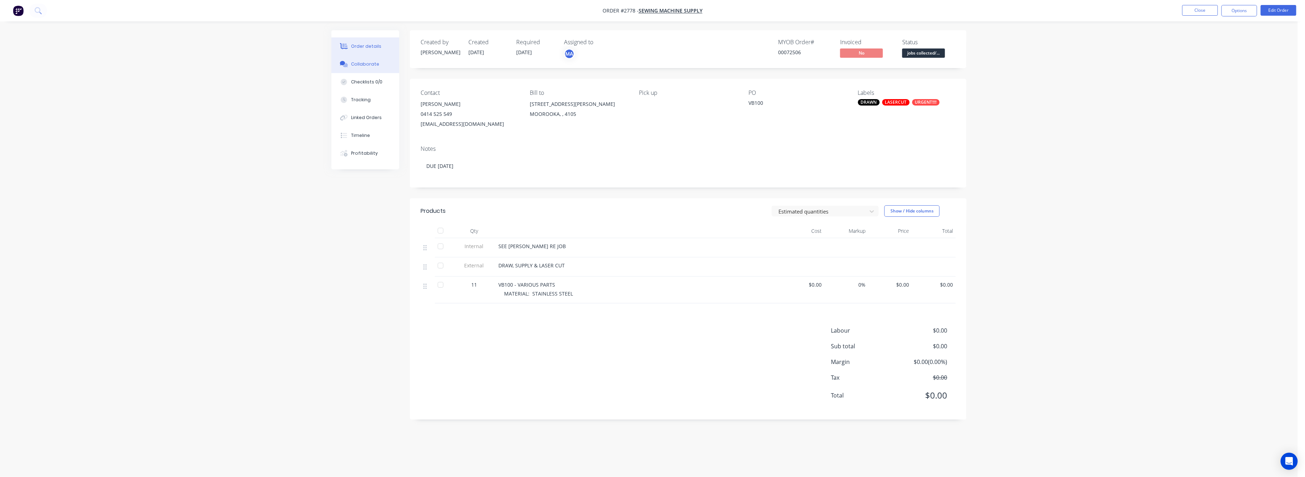
click at [366, 65] on div "Collaborate" at bounding box center [365, 64] width 28 height 6
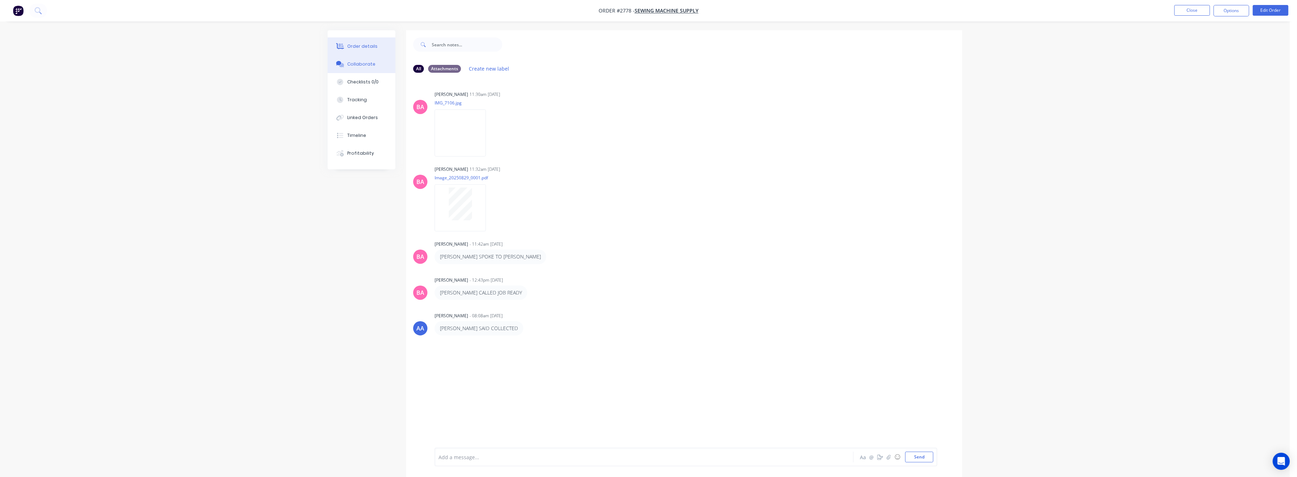
drag, startPoint x: 358, startPoint y: 46, endPoint x: 363, endPoint y: 49, distance: 5.1
click at [361, 47] on div "Order details" at bounding box center [363, 46] width 30 height 6
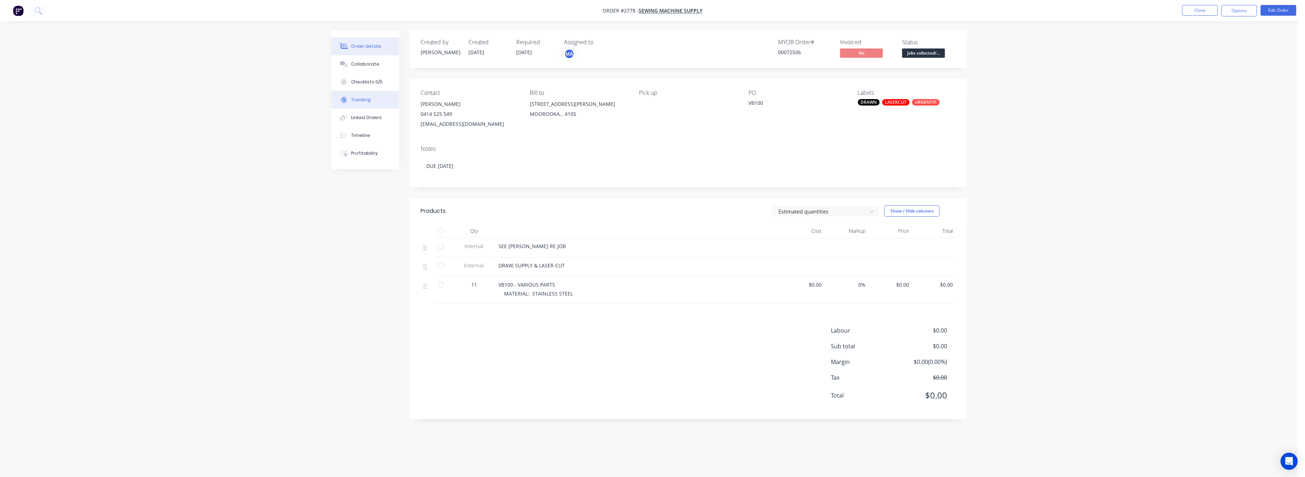
click at [366, 94] on button "Tracking" at bounding box center [365, 100] width 68 height 18
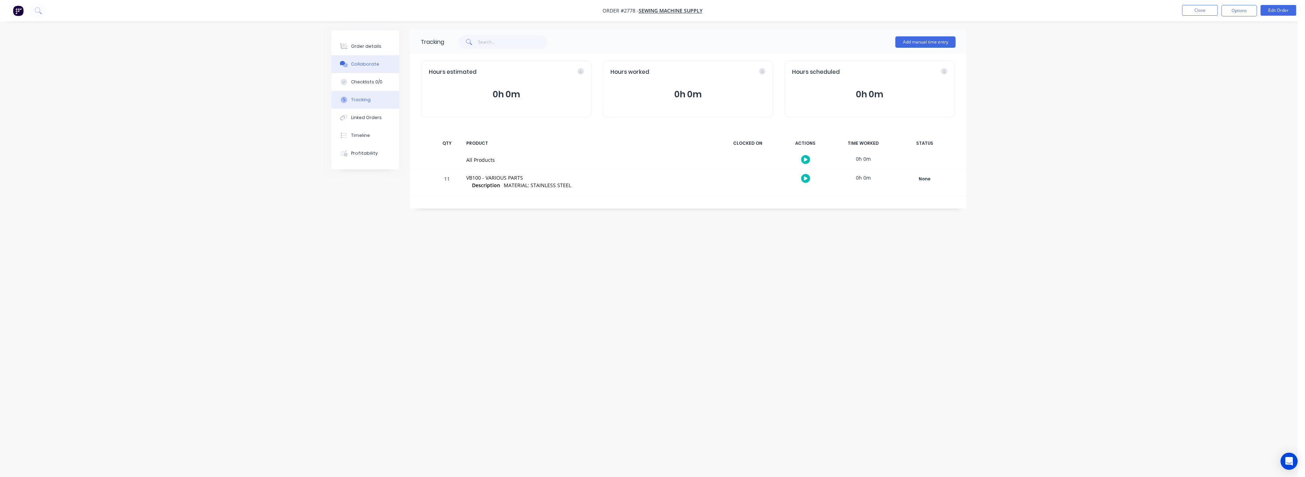
click at [361, 59] on button "Collaborate" at bounding box center [365, 64] width 68 height 18
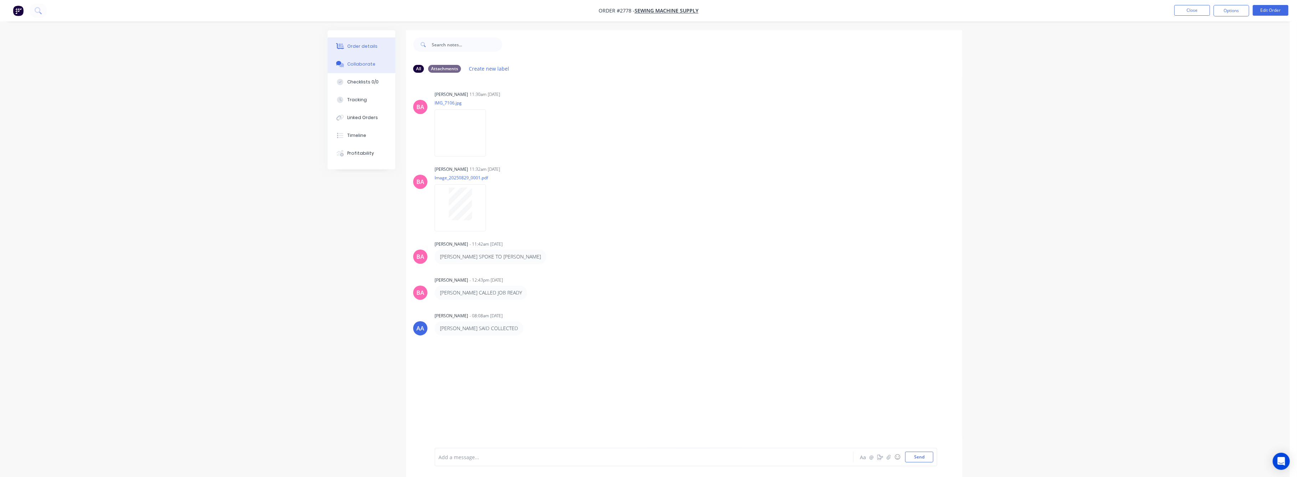
click at [354, 48] on div "Order details" at bounding box center [363, 46] width 30 height 6
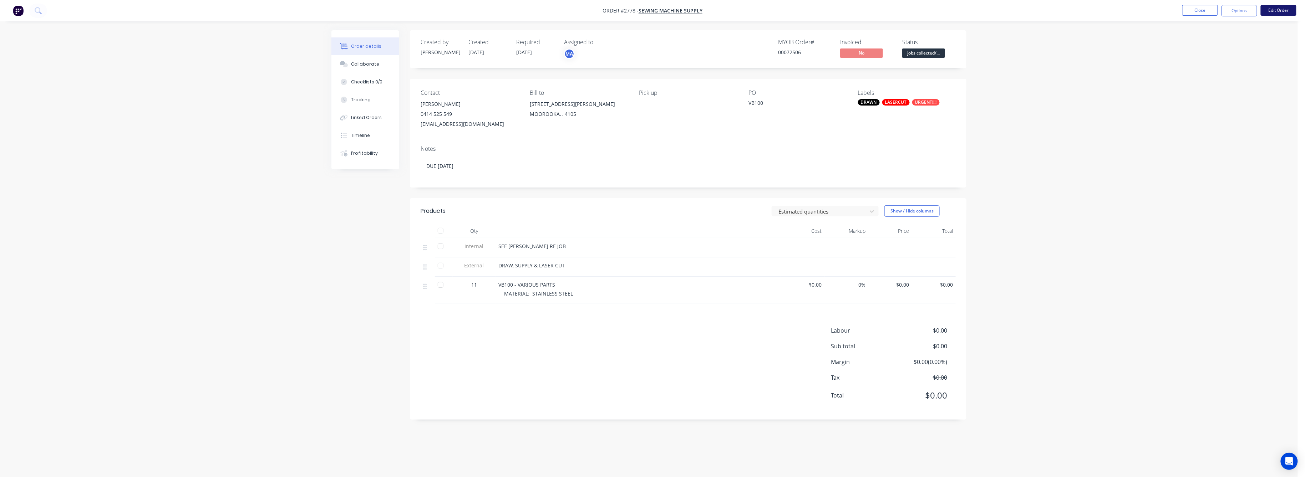
click at [1276, 12] on button "Edit Order" at bounding box center [1278, 10] width 36 height 11
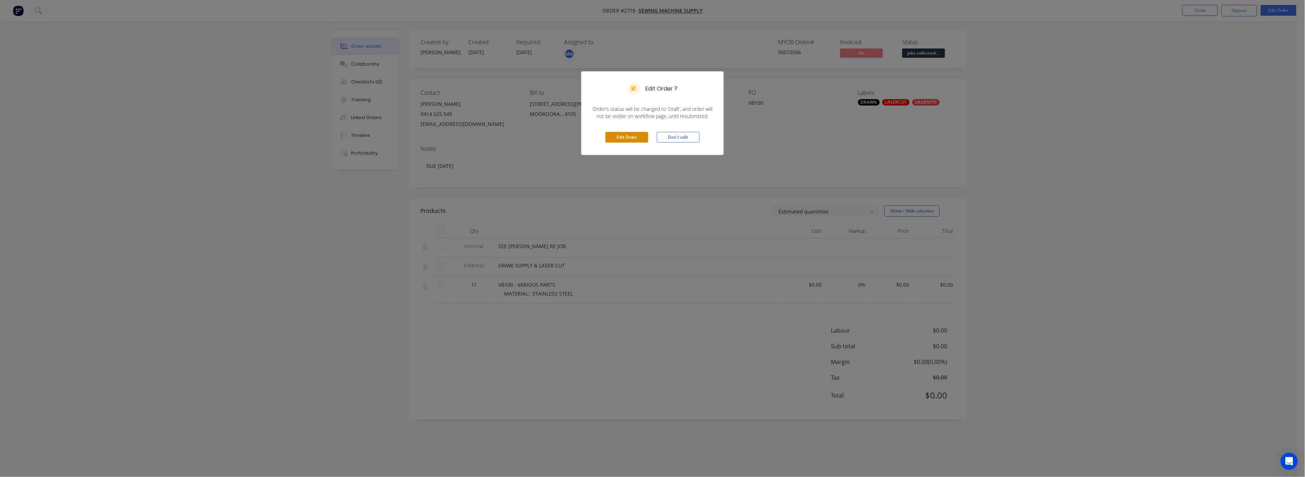
click at [626, 133] on button "Edit Order" at bounding box center [626, 137] width 43 height 11
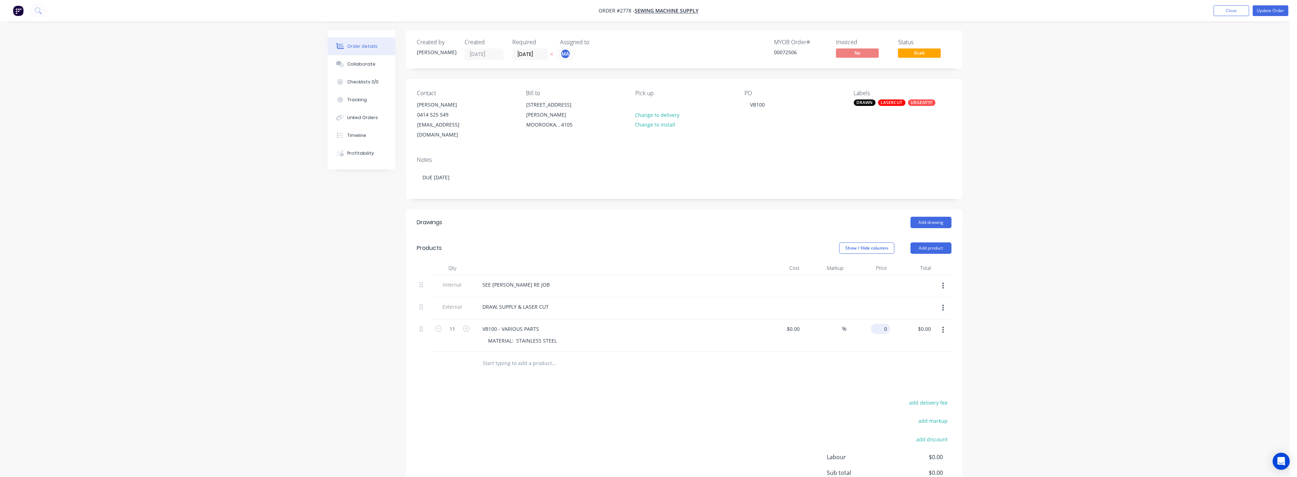
click at [880, 324] on div "0 $0.00" at bounding box center [880, 329] width 19 height 10
type input "$25.00"
type input "$275.00"
click at [1003, 333] on div "Order details Collaborate Checklists 0/0 Tracking Linked Orders Timeline Profit…" at bounding box center [645, 278] width 1290 height 557
click at [1271, 7] on button "Update Order" at bounding box center [1271, 10] width 36 height 11
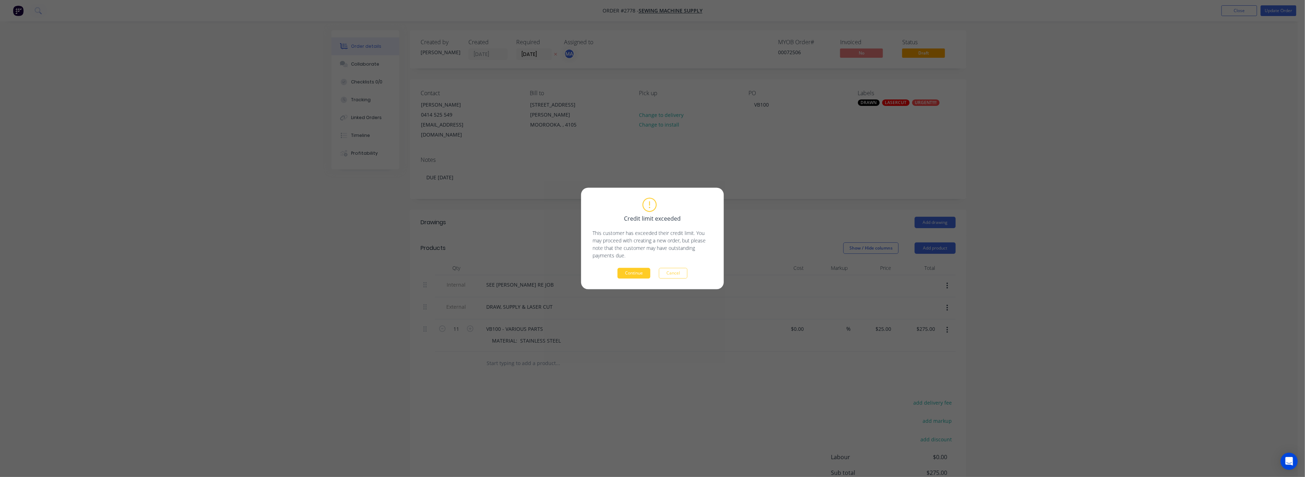
click at [632, 274] on button "Continue" at bounding box center [633, 273] width 33 height 11
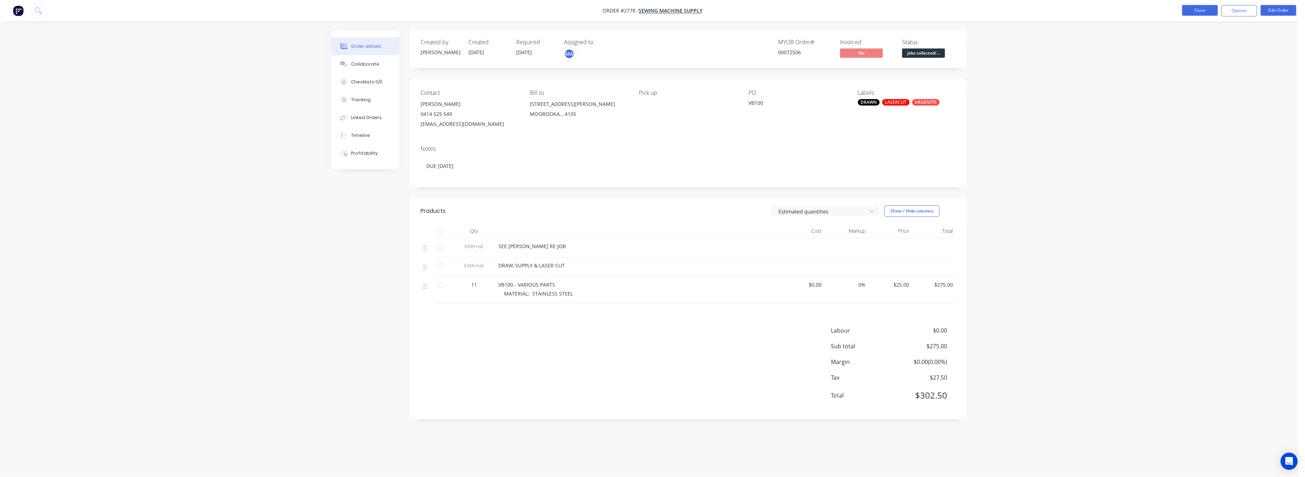
drag, startPoint x: 1200, startPoint y: 10, endPoint x: 1205, endPoint y: 9, distance: 5.5
click at [1205, 9] on button "Close" at bounding box center [1200, 10] width 36 height 11
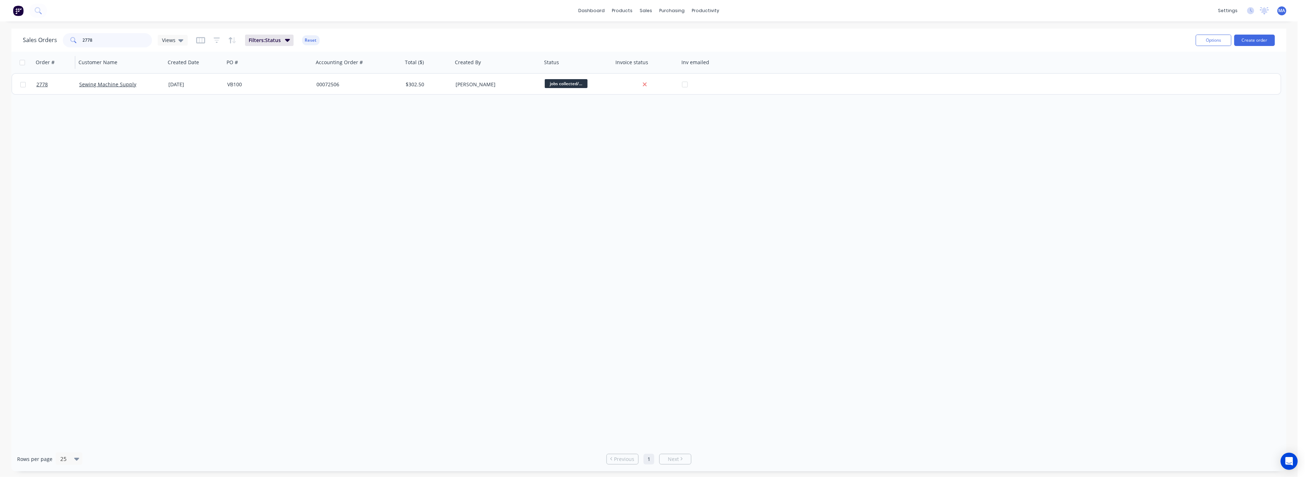
drag, startPoint x: 93, startPoint y: 39, endPoint x: 73, endPoint y: 72, distance: 38.2
click at [75, 45] on div "2778" at bounding box center [107, 40] width 89 height 14
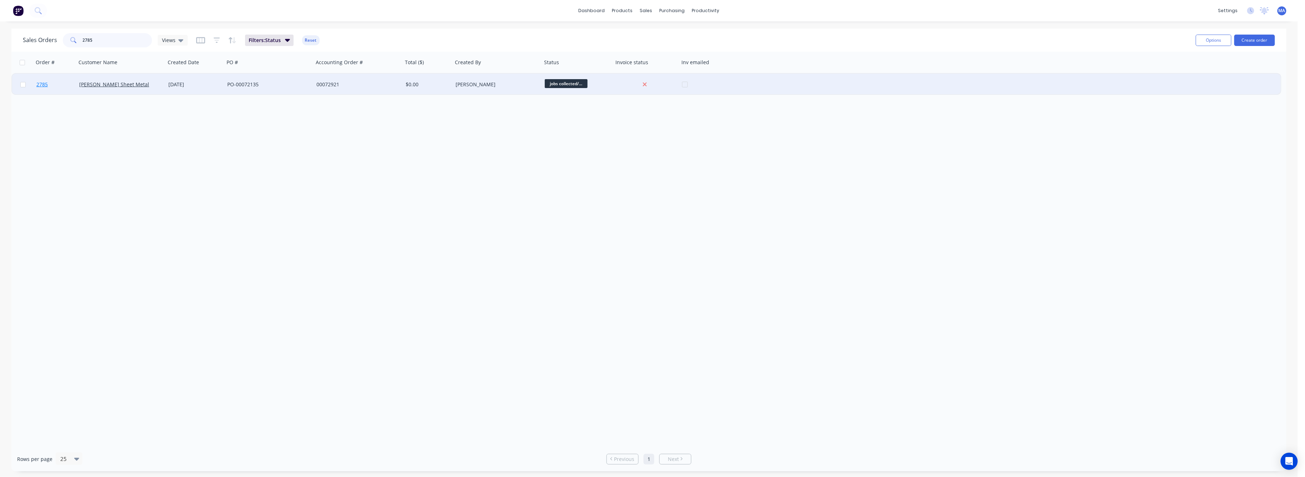
type input "2785"
click at [39, 83] on span "2785" at bounding box center [41, 84] width 11 height 7
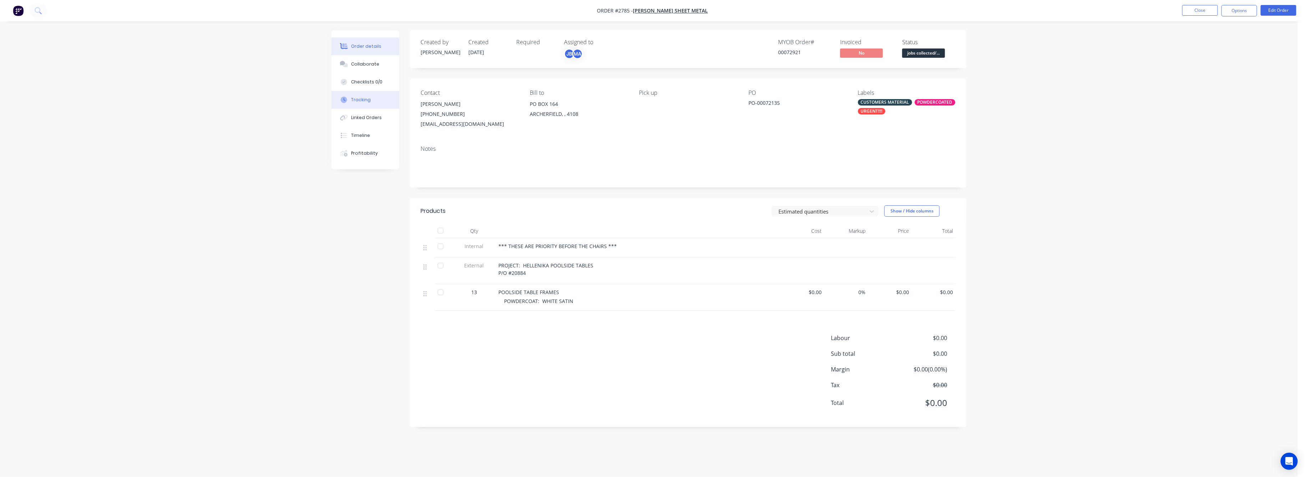
click at [360, 101] on div "Tracking" at bounding box center [361, 100] width 20 height 6
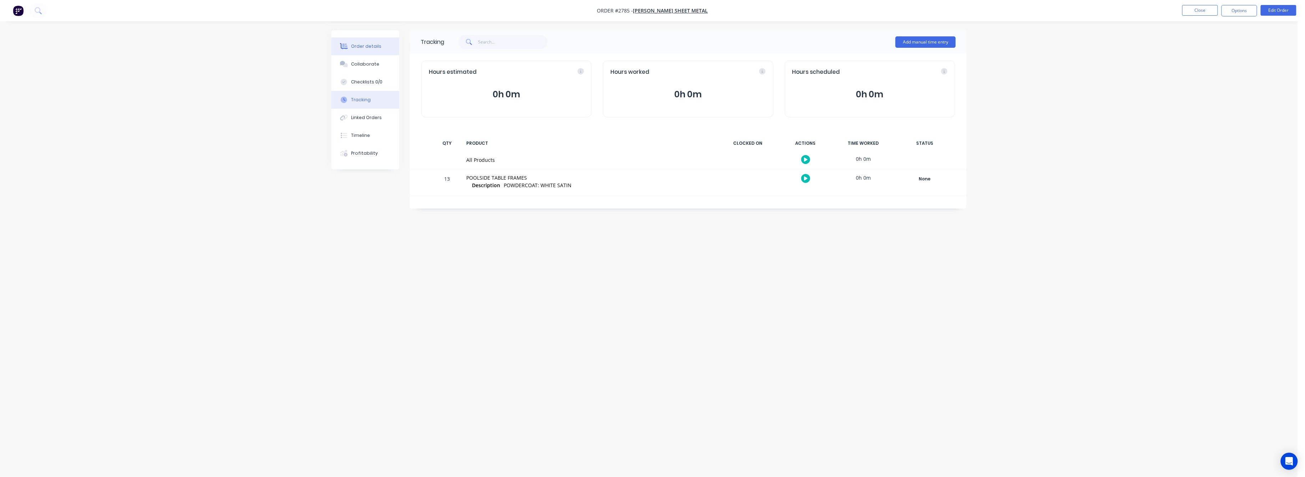
click at [366, 44] on div "Order details" at bounding box center [366, 46] width 30 height 6
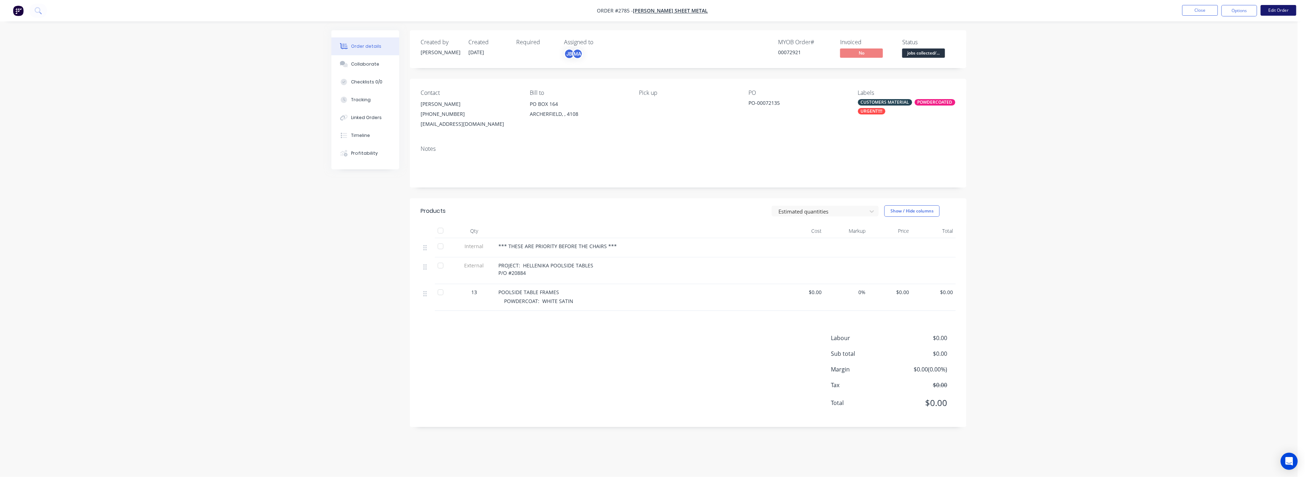
click at [1280, 9] on button "Edit Order" at bounding box center [1278, 10] width 36 height 11
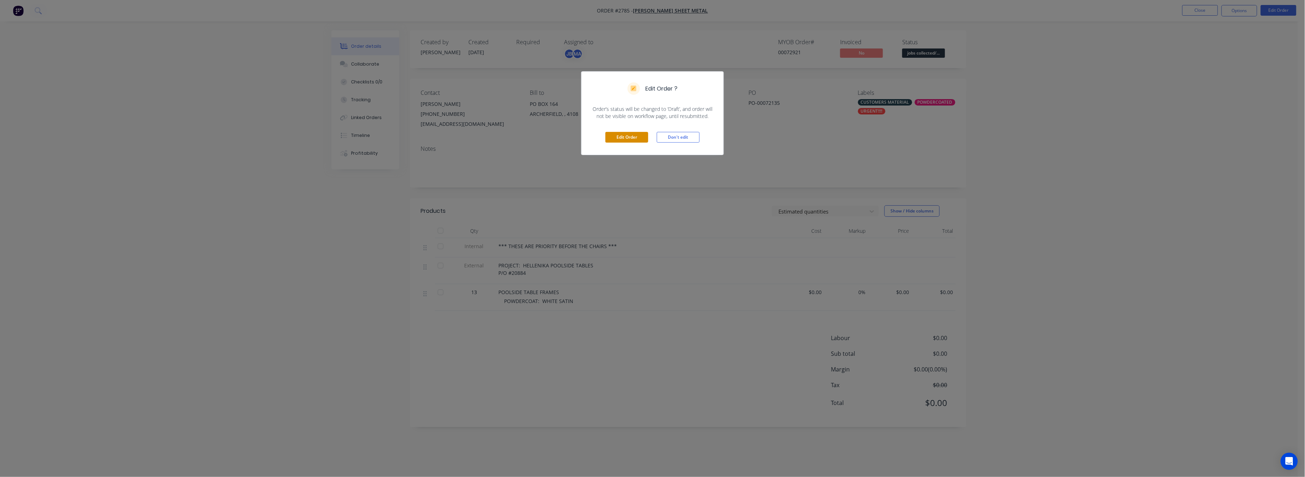
click at [629, 139] on button "Edit Order" at bounding box center [626, 137] width 43 height 11
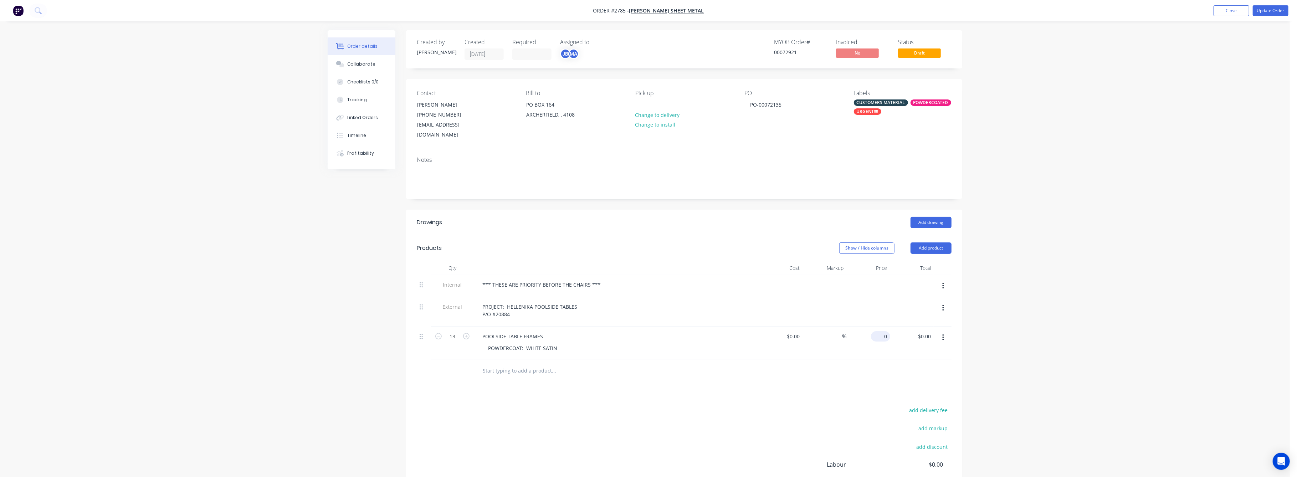
click at [881, 331] on div "0 $0.00" at bounding box center [880, 336] width 19 height 10
type input "$50.00"
type input "$650.00"
click at [1072, 354] on div "Order details Collaborate Checklists 0/0 Tracking Linked Orders Timeline Profit…" at bounding box center [645, 282] width 1290 height 565
type input "$60.00"
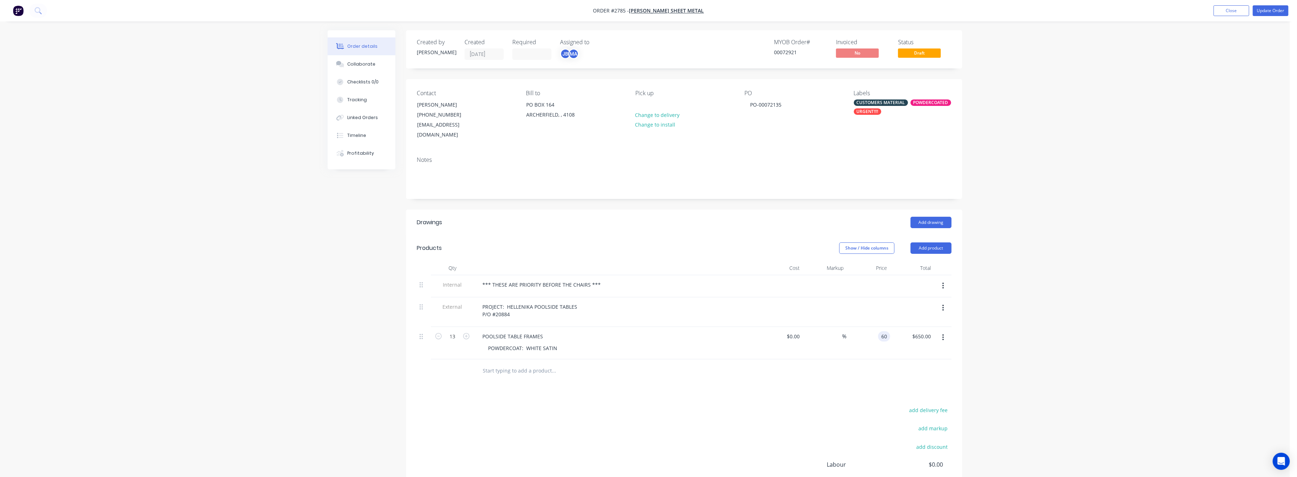
type input "$780.00"
drag, startPoint x: 1125, startPoint y: 387, endPoint x: 1119, endPoint y: 364, distance: 23.2
click at [1124, 382] on div "Order details Collaborate Checklists 0/0 Tracking Linked Orders Timeline Profit…" at bounding box center [645, 282] width 1290 height 565
drag, startPoint x: 1271, startPoint y: 6, endPoint x: 1252, endPoint y: 25, distance: 26.5
click at [1274, 6] on button "Update Order" at bounding box center [1271, 10] width 36 height 11
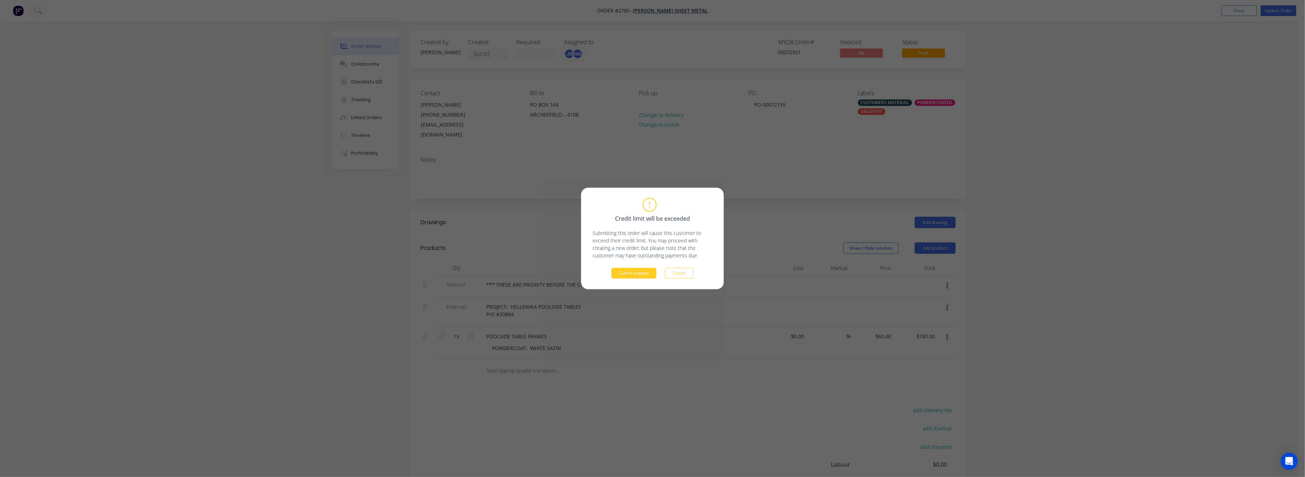
click at [645, 271] on button "Submit anyway" at bounding box center [633, 273] width 45 height 11
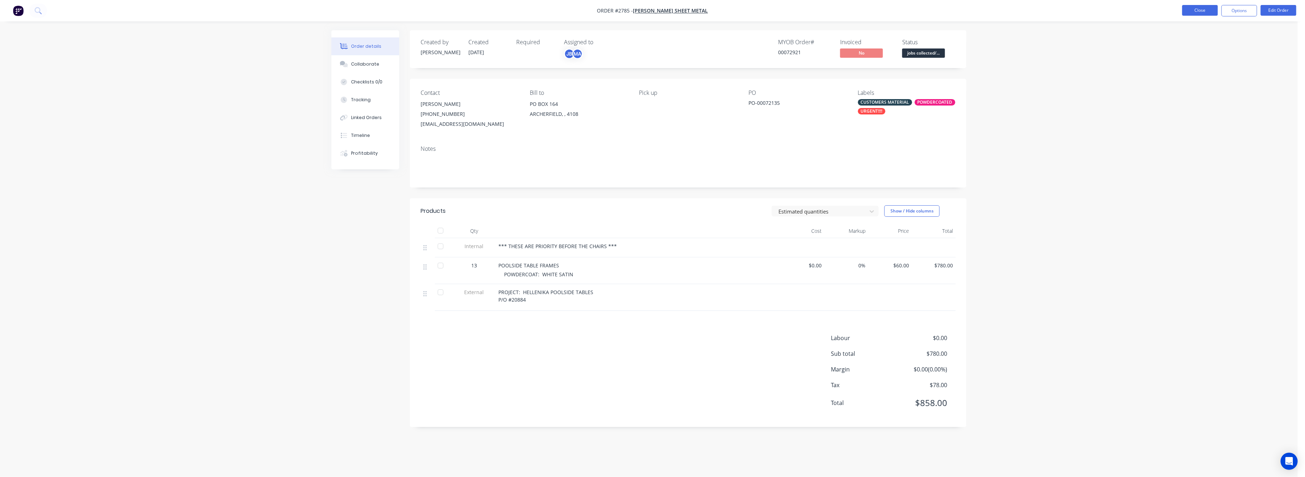
click at [1205, 10] on button "Close" at bounding box center [1200, 10] width 36 height 11
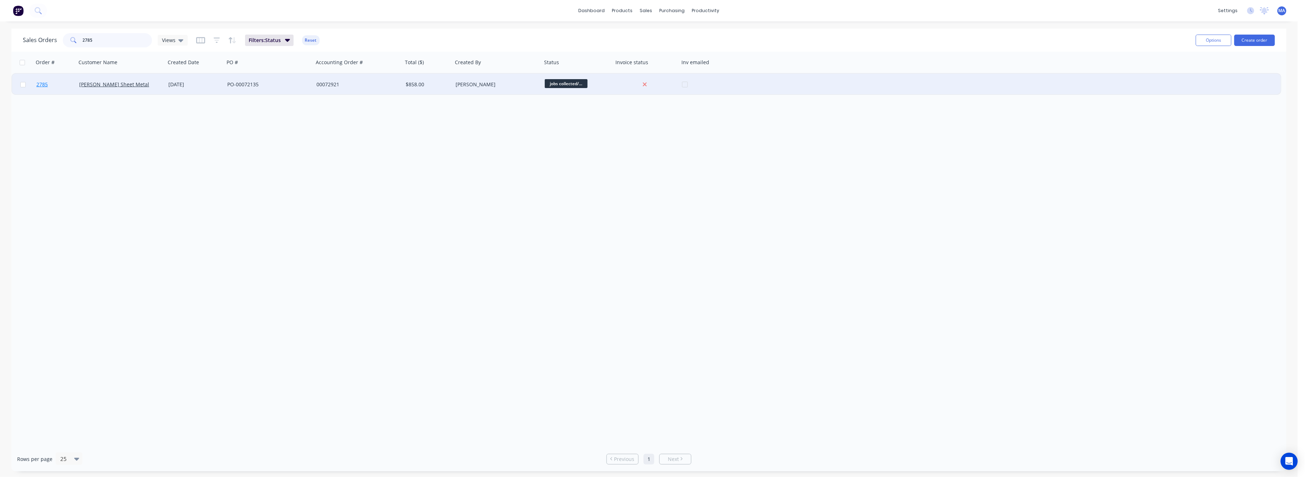
drag, startPoint x: 92, startPoint y: 38, endPoint x: 60, endPoint y: 79, distance: 51.6
click at [66, 47] on div "2785" at bounding box center [107, 40] width 89 height 14
type input "2804"
click at [39, 83] on span "2804" at bounding box center [41, 84] width 11 height 7
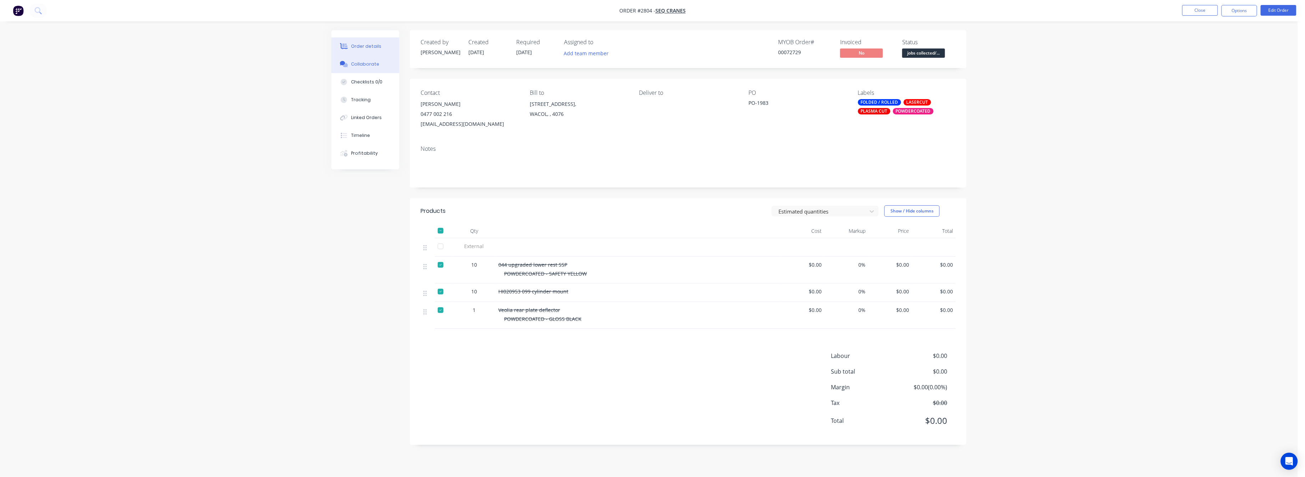
click at [369, 63] on div "Collaborate" at bounding box center [365, 64] width 28 height 6
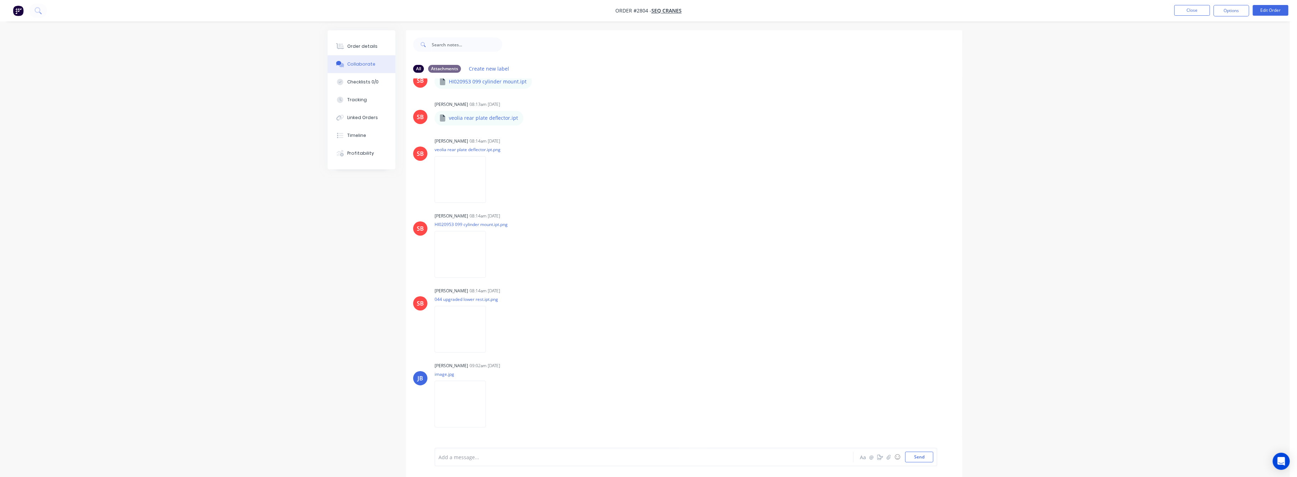
scroll to position [238, 0]
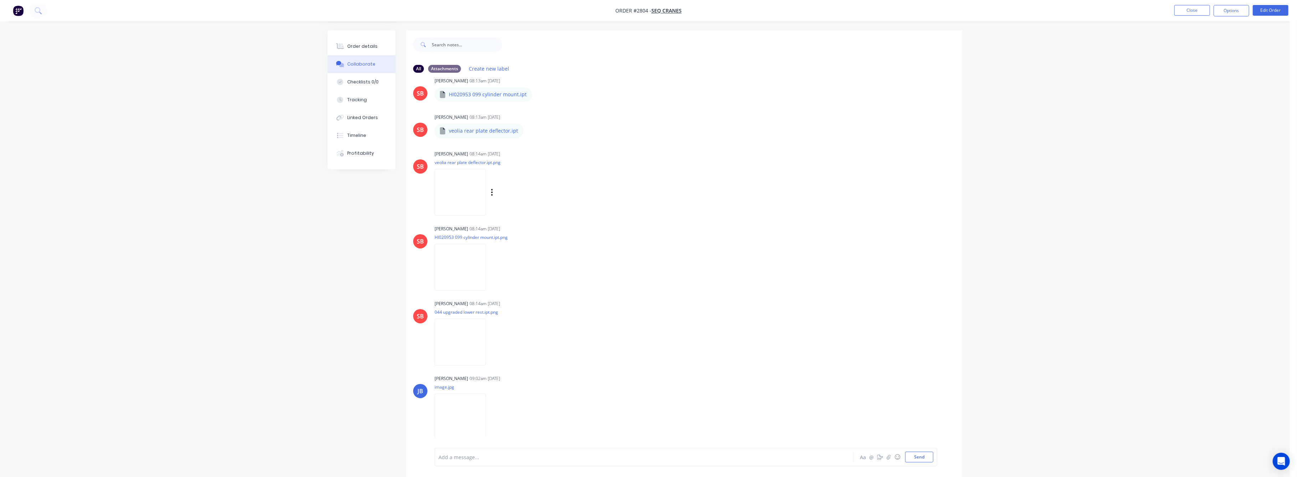
click at [485, 196] on img at bounding box center [460, 192] width 51 height 47
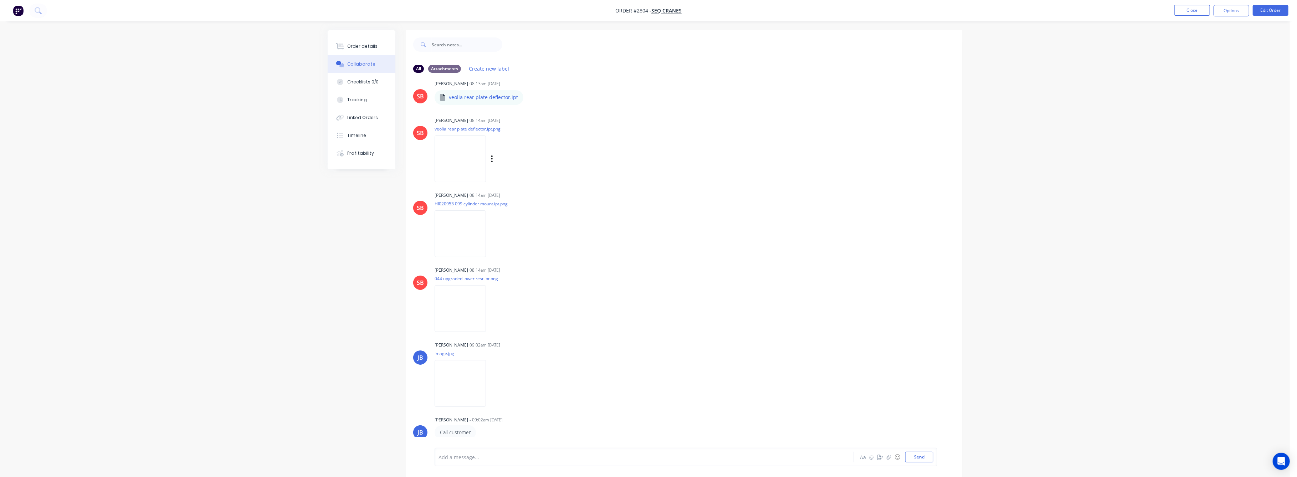
scroll to position [285, 0]
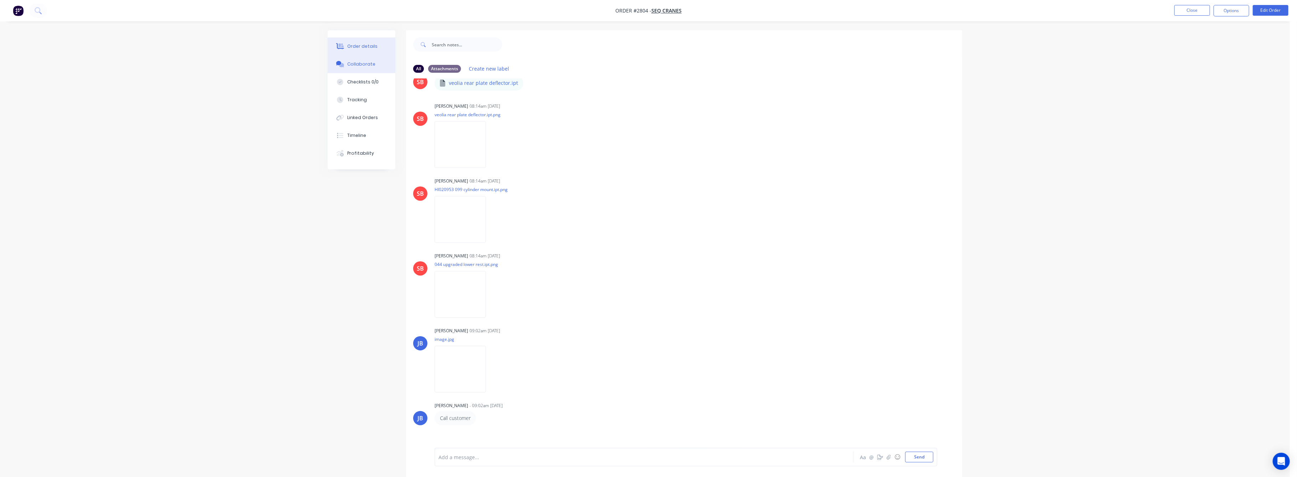
click at [356, 46] on div "Order details" at bounding box center [363, 46] width 30 height 6
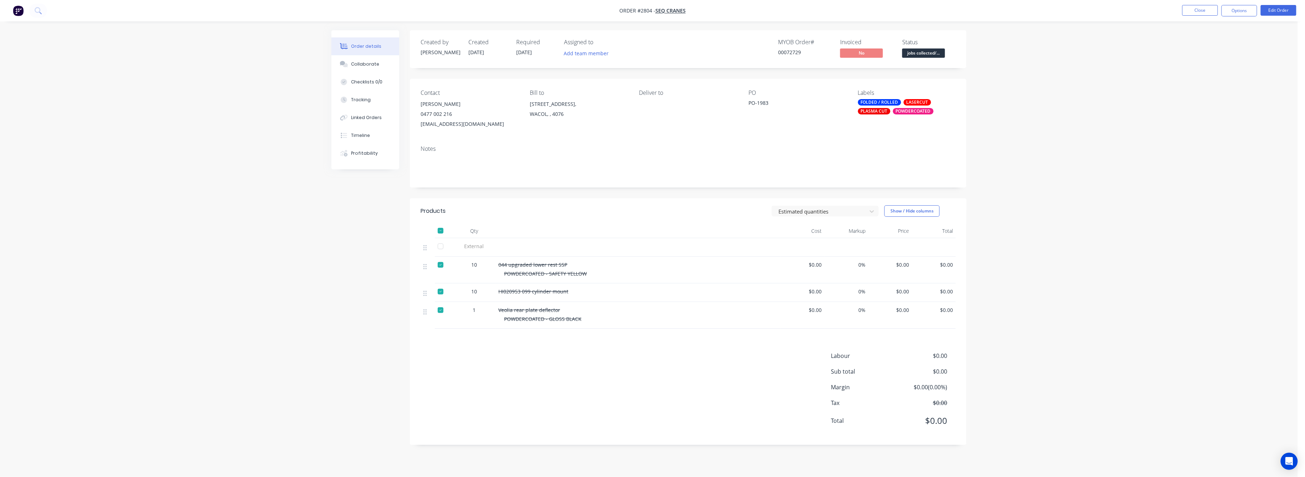
click at [438, 231] on div at bounding box center [440, 231] width 14 height 14
click at [361, 65] on div "Collaborate" at bounding box center [365, 64] width 28 height 6
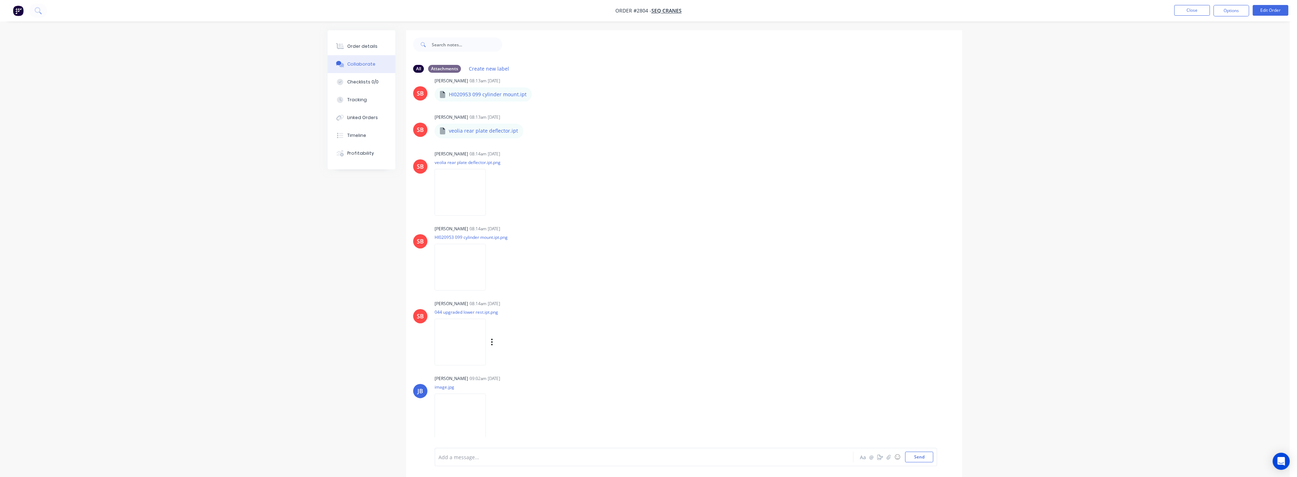
scroll to position [334, 0]
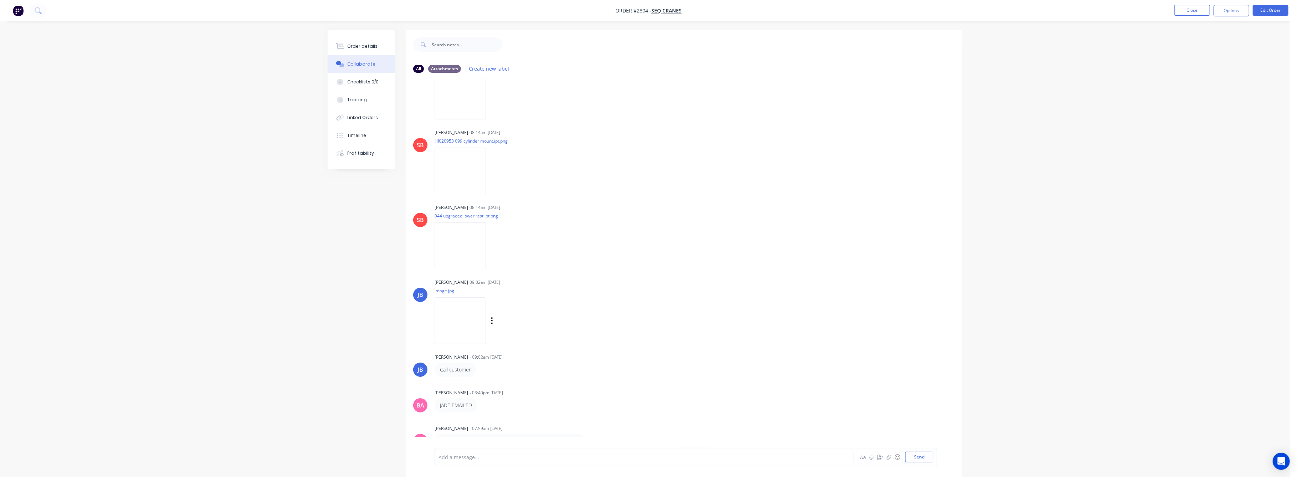
click at [461, 327] on img at bounding box center [460, 320] width 51 height 47
click at [368, 47] on div "Order details" at bounding box center [363, 46] width 30 height 6
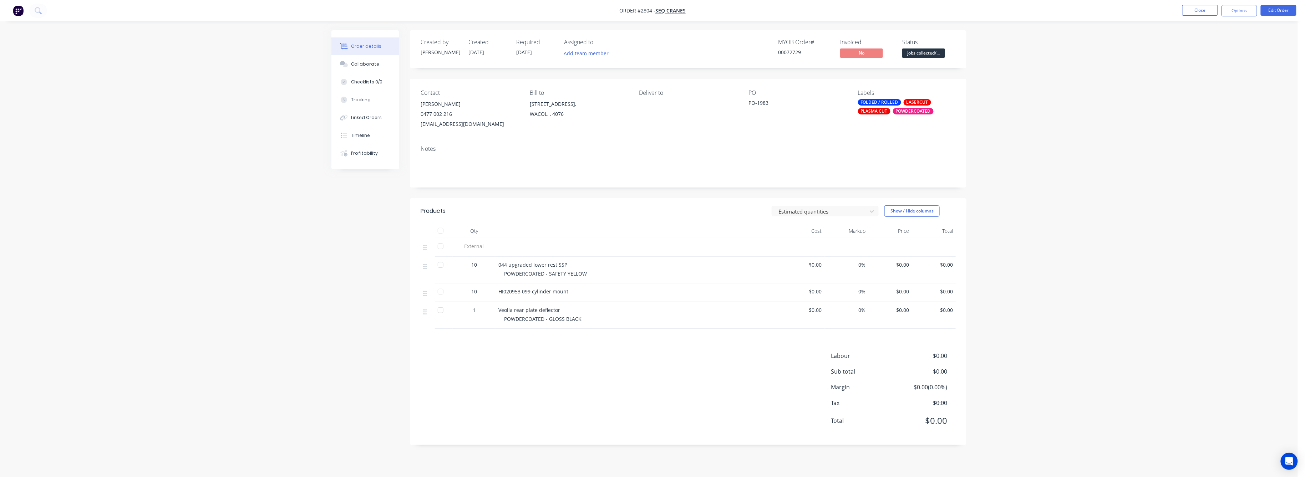
click at [898, 297] on div "$0.00" at bounding box center [890, 293] width 44 height 19
click at [1273, 10] on button "Edit Order" at bounding box center [1278, 10] width 36 height 11
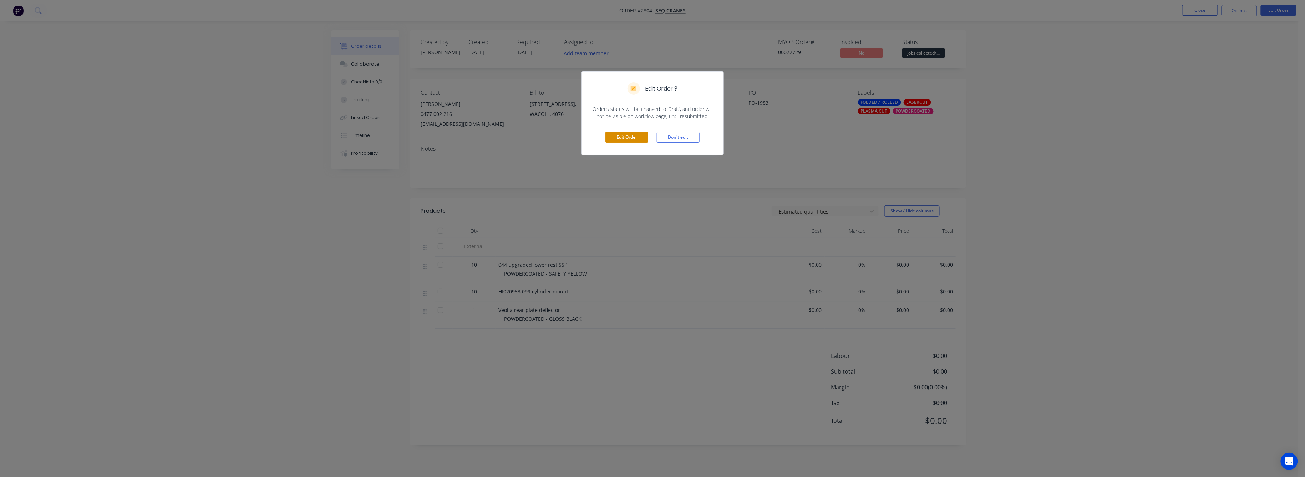
click at [628, 139] on button "Edit Order" at bounding box center [626, 137] width 43 height 11
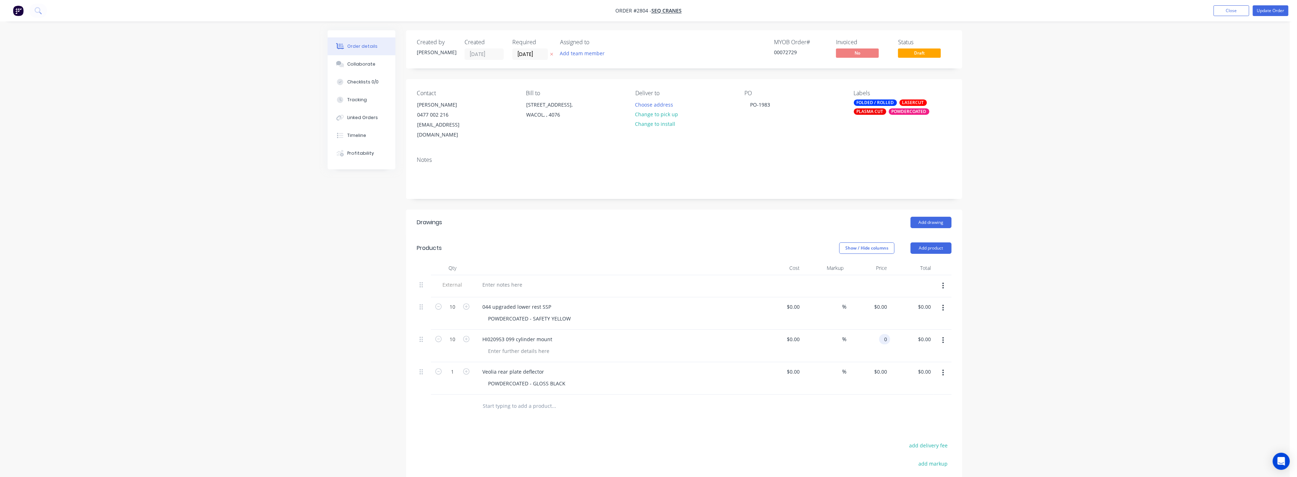
click at [886, 334] on input "0" at bounding box center [886, 339] width 8 height 10
type input "$15.00"
type input "$150.00"
drag, startPoint x: 1008, startPoint y: 349, endPoint x: 992, endPoint y: 340, distance: 18.2
click at [1007, 348] on div "Order details Collaborate Checklists 0/0 Tracking Linked Orders Timeline Profit…" at bounding box center [645, 300] width 1290 height 600
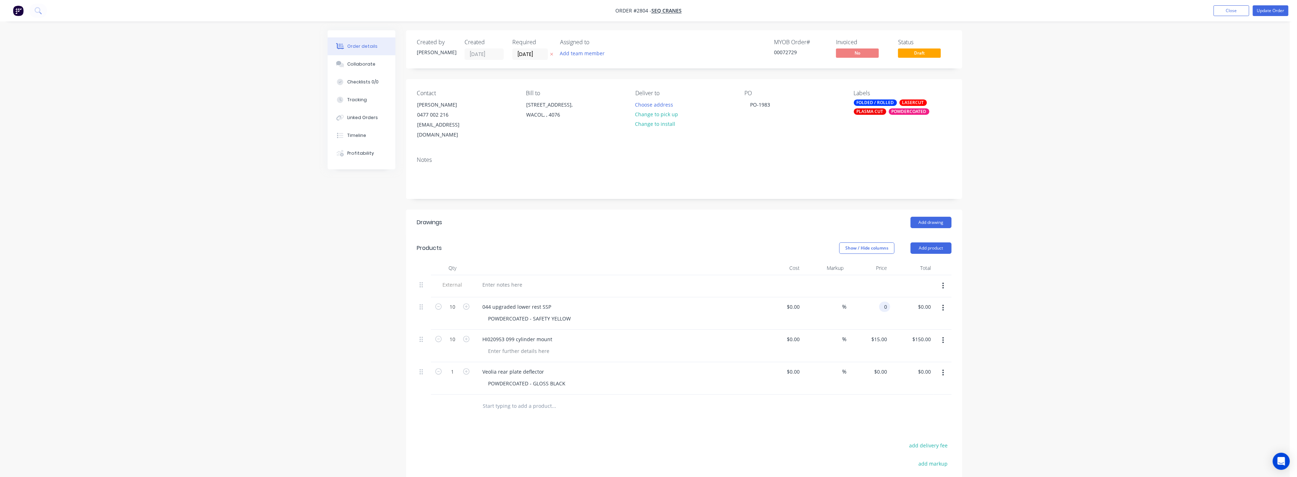
click at [887, 302] on input "0" at bounding box center [886, 307] width 8 height 10
type input "$50.00"
type input "$500.00"
click at [1009, 311] on div "Order details Collaborate Checklists 0/0 Tracking Linked Orders Timeline Profit…" at bounding box center [645, 300] width 1290 height 600
click at [513, 378] on div "POWDERCOATED - GLOSS BLACK" at bounding box center [527, 383] width 89 height 10
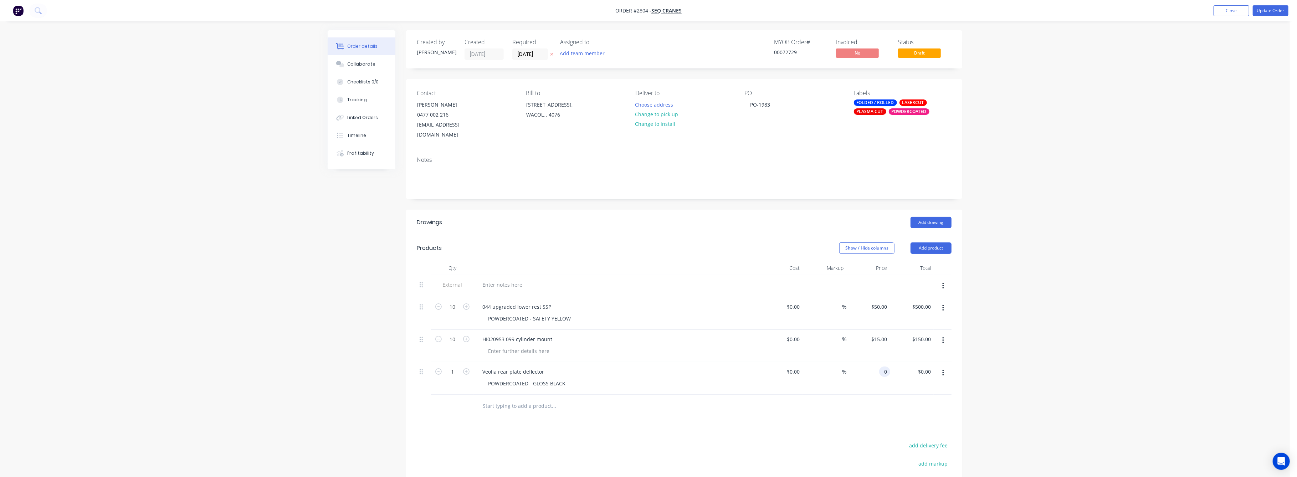
click at [881, 367] on div "0 0" at bounding box center [884, 372] width 11 height 10
type input "$50.00"
click at [1035, 378] on div "Order details Collaborate Checklists 0/0 Tracking Linked Orders Timeline Profit…" at bounding box center [645, 300] width 1290 height 600
click at [885, 367] on input "50" at bounding box center [885, 372] width 9 height 10
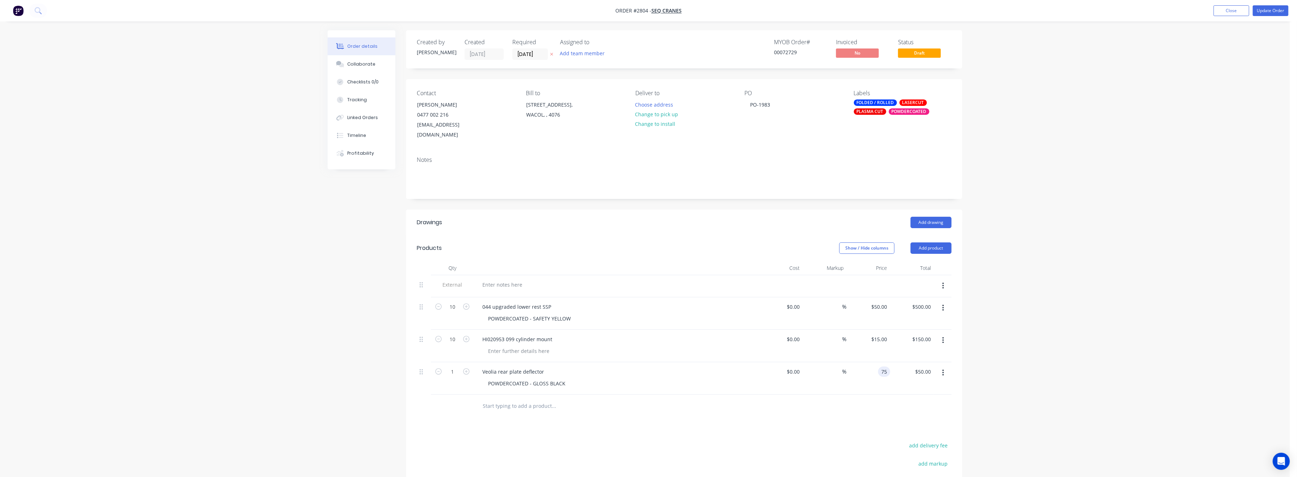
type input "$75.00"
drag, startPoint x: 1167, startPoint y: 343, endPoint x: 1218, endPoint y: 292, distance: 72.1
click at [1180, 337] on div "Order details Collaborate Checklists 0/0 Tracking Linked Orders Timeline Profit…" at bounding box center [645, 300] width 1290 height 600
drag, startPoint x: 1265, startPoint y: 10, endPoint x: 1269, endPoint y: 16, distance: 7.4
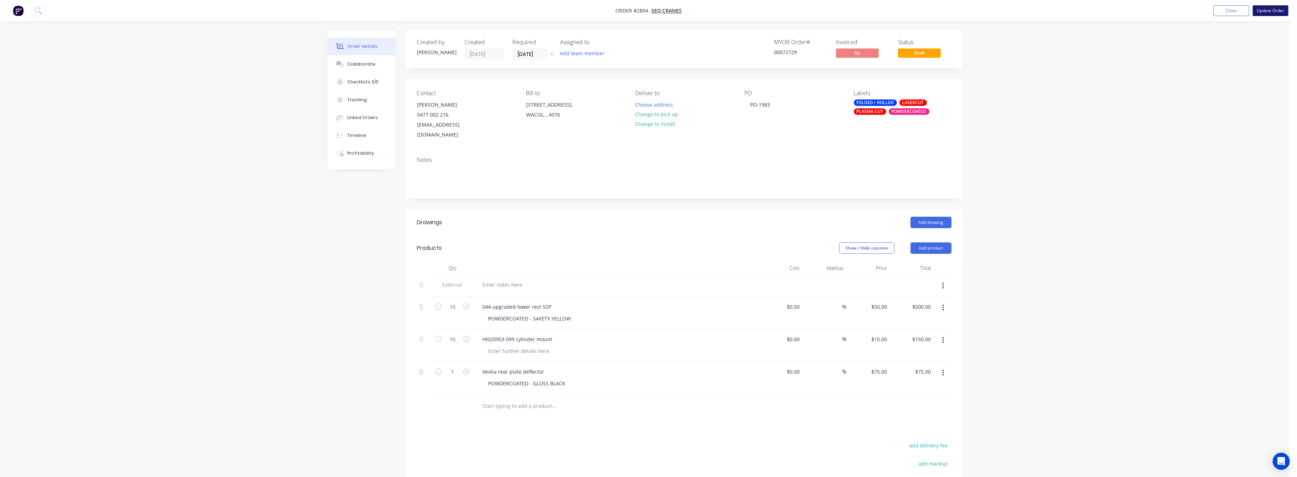
click at [1265, 10] on button "Update Order" at bounding box center [1271, 10] width 36 height 11
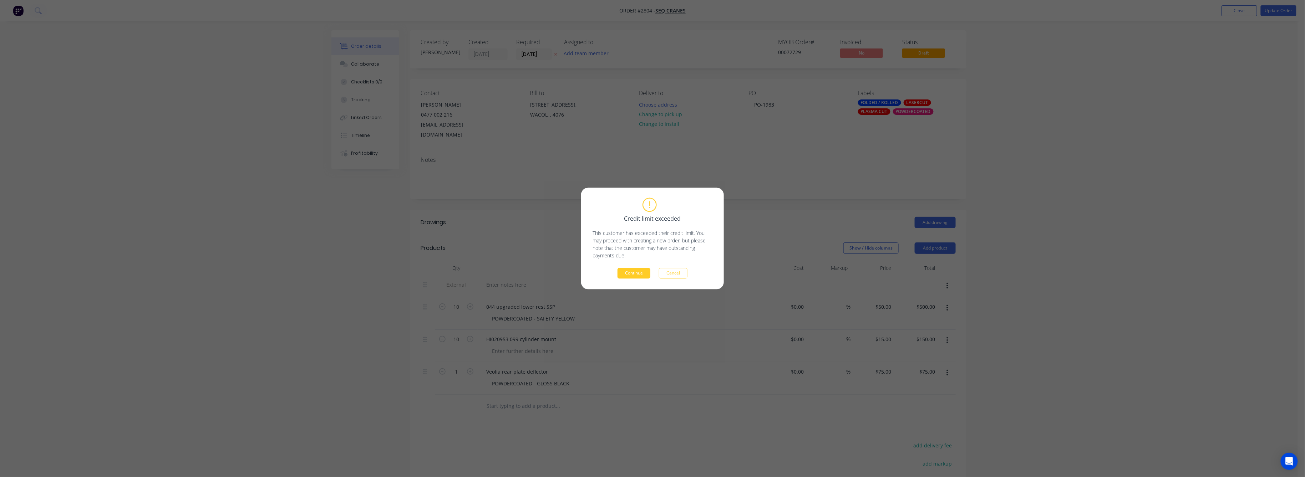
click at [634, 270] on button "Continue" at bounding box center [633, 273] width 33 height 11
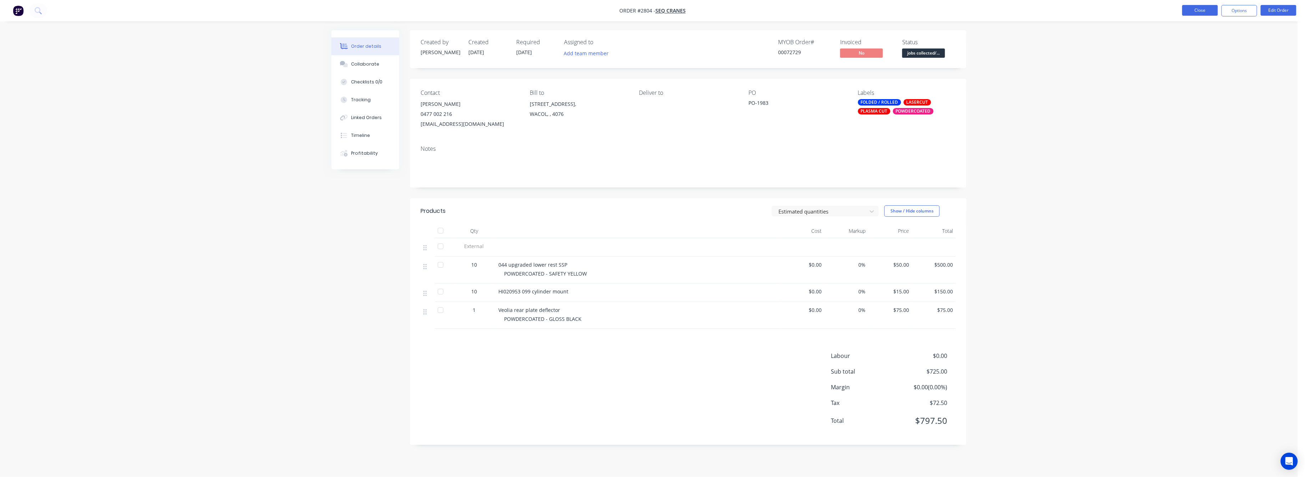
click at [1190, 9] on button "Close" at bounding box center [1200, 10] width 36 height 11
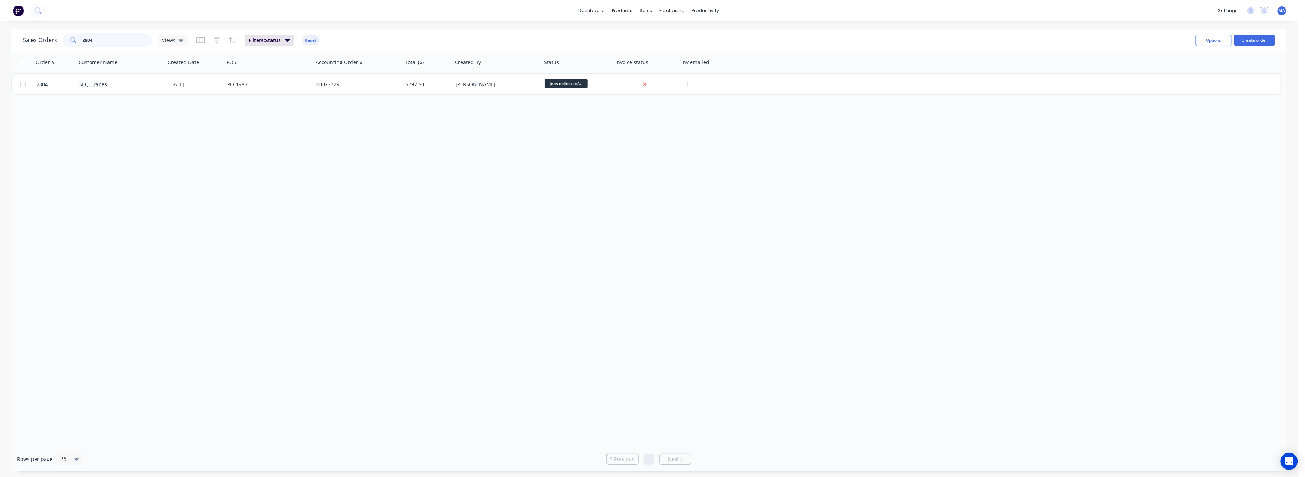
drag, startPoint x: 91, startPoint y: 40, endPoint x: 70, endPoint y: 48, distance: 22.3
click at [70, 46] on div "2804" at bounding box center [107, 40] width 89 height 14
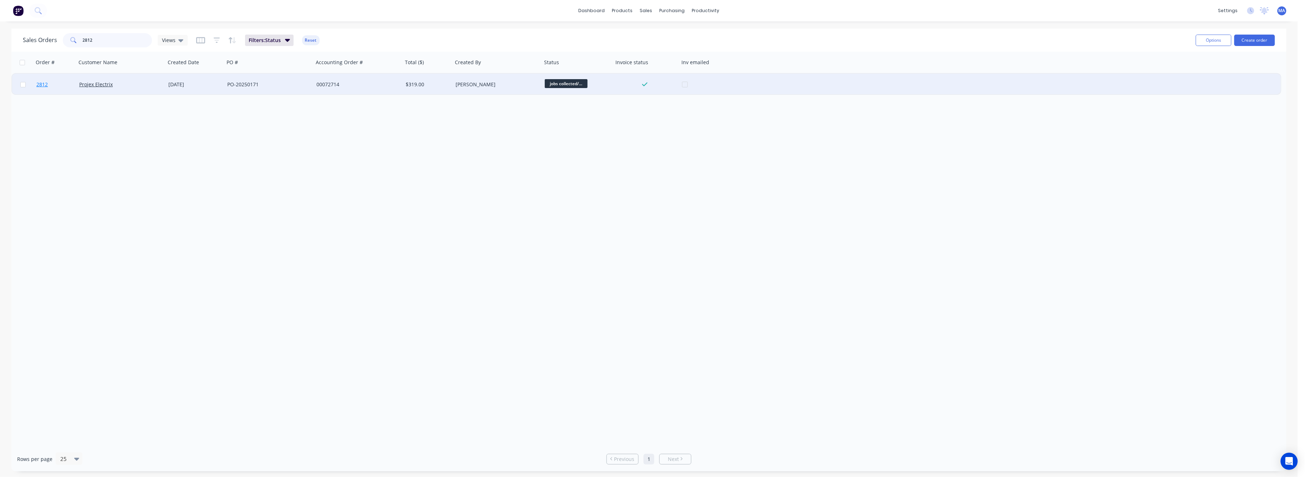
type input "2812"
click at [44, 83] on span "2812" at bounding box center [41, 84] width 11 height 7
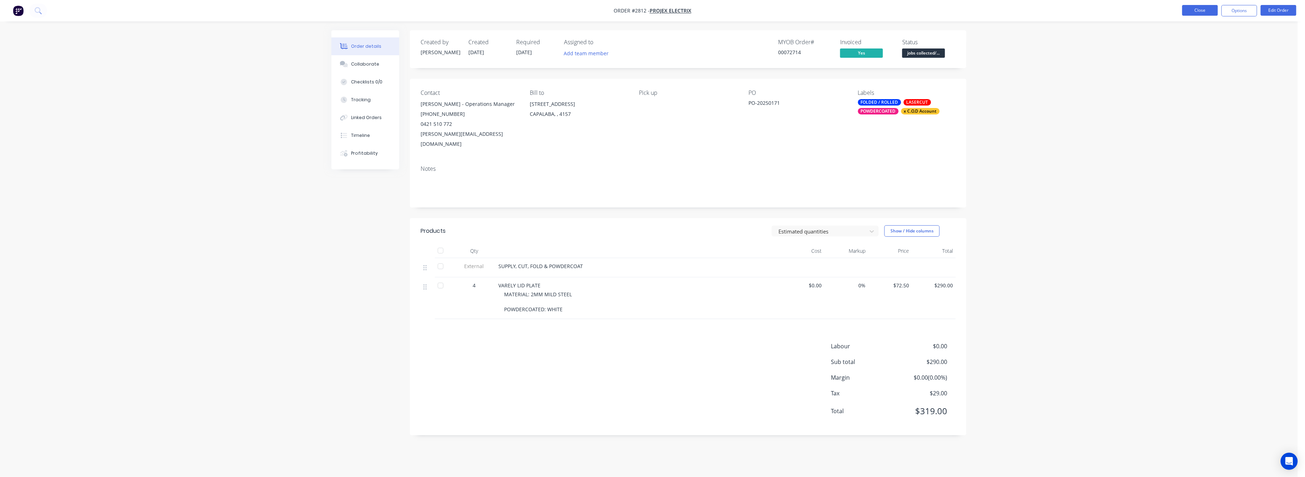
click at [1195, 10] on button "Close" at bounding box center [1200, 10] width 36 height 11
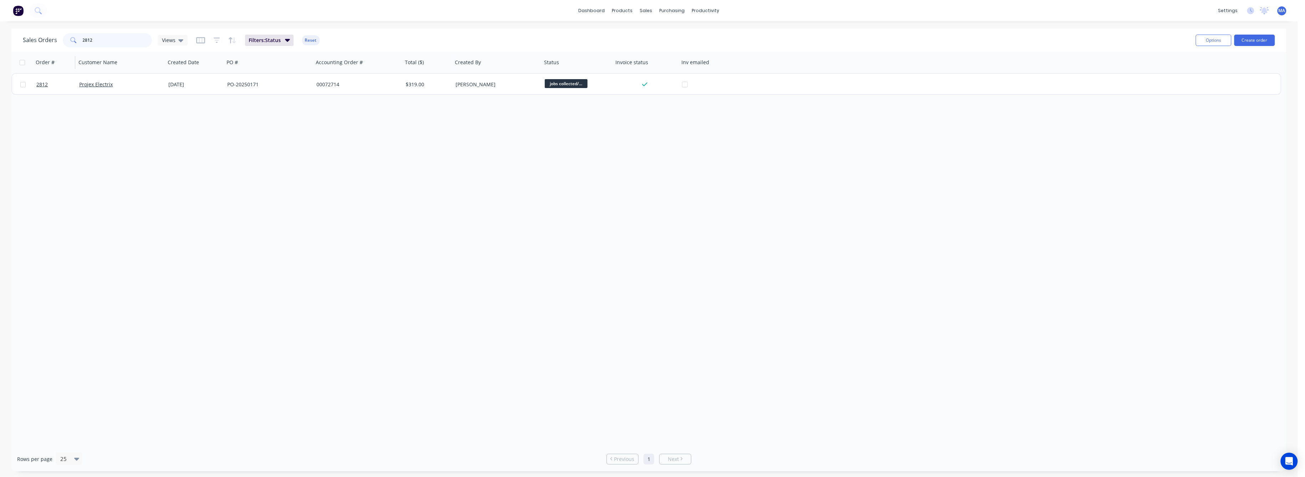
drag, startPoint x: 94, startPoint y: 40, endPoint x: 73, endPoint y: 54, distance: 24.9
click at [77, 40] on div "2812" at bounding box center [107, 40] width 89 height 14
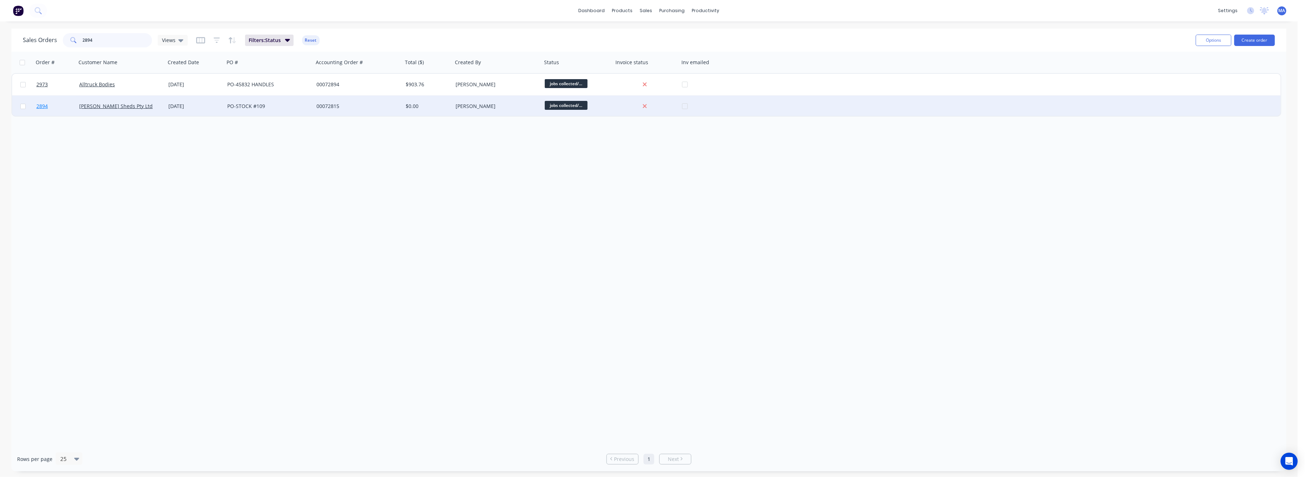
type input "2894"
click at [40, 103] on span "2894" at bounding box center [41, 106] width 11 height 7
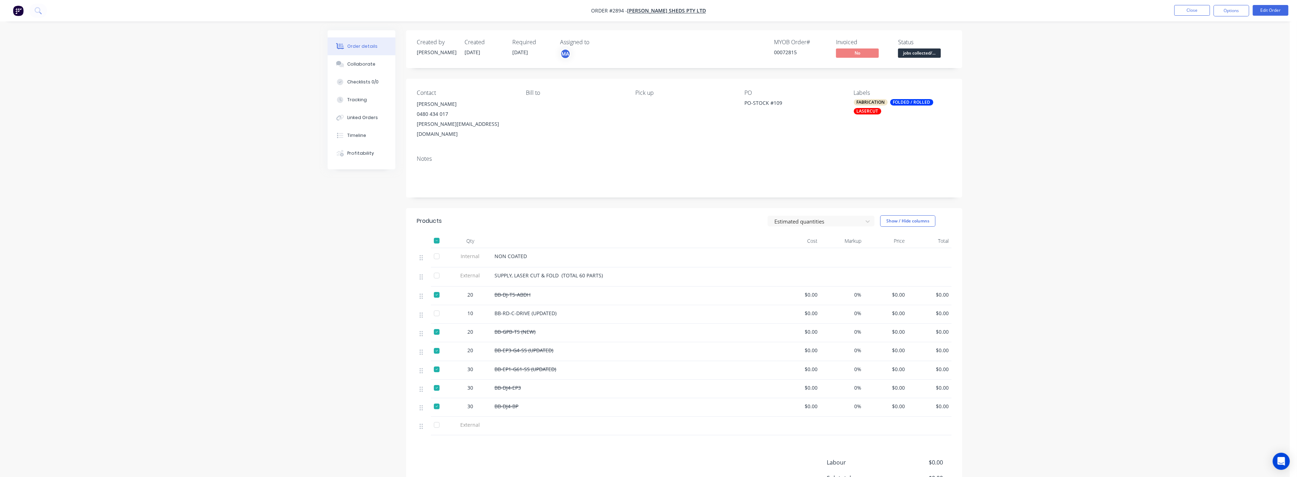
click at [435, 234] on div at bounding box center [437, 241] width 14 height 14
click at [364, 60] on button "Collaborate" at bounding box center [362, 64] width 68 height 18
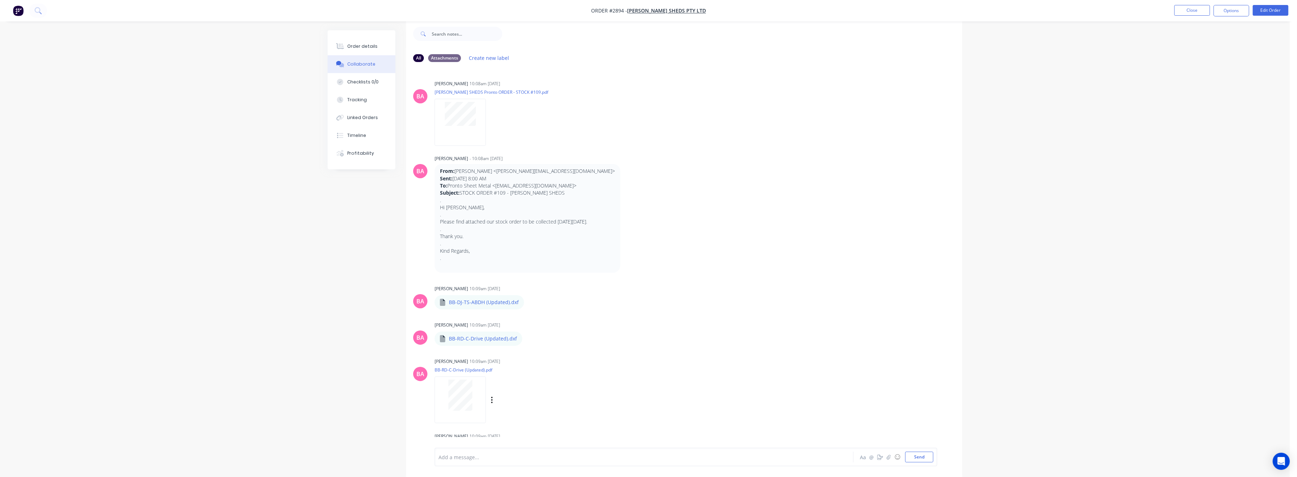
scroll to position [47, 0]
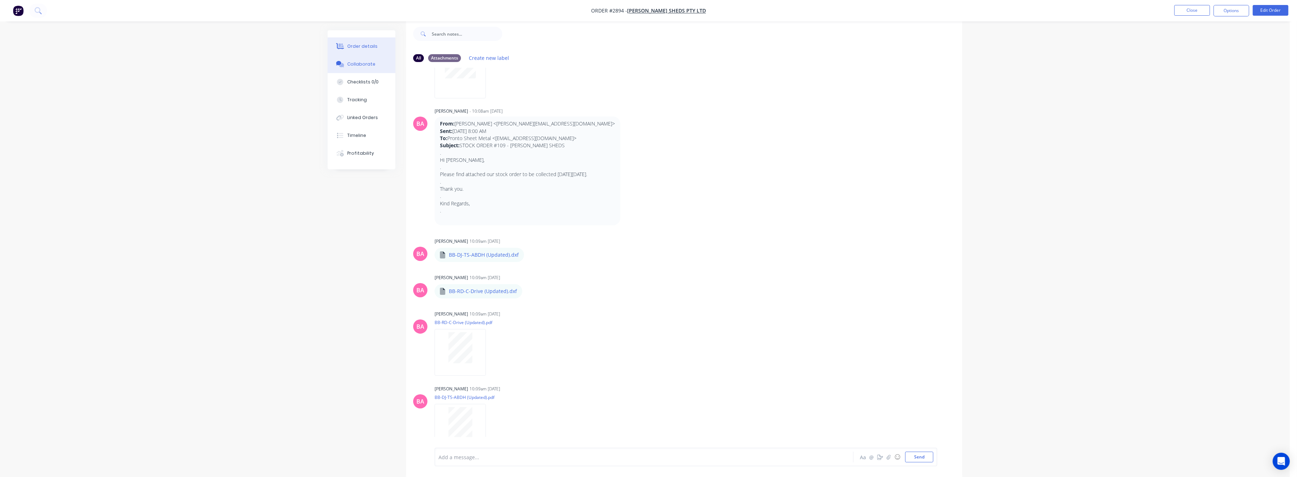
click at [357, 47] on div "Order details" at bounding box center [363, 46] width 30 height 6
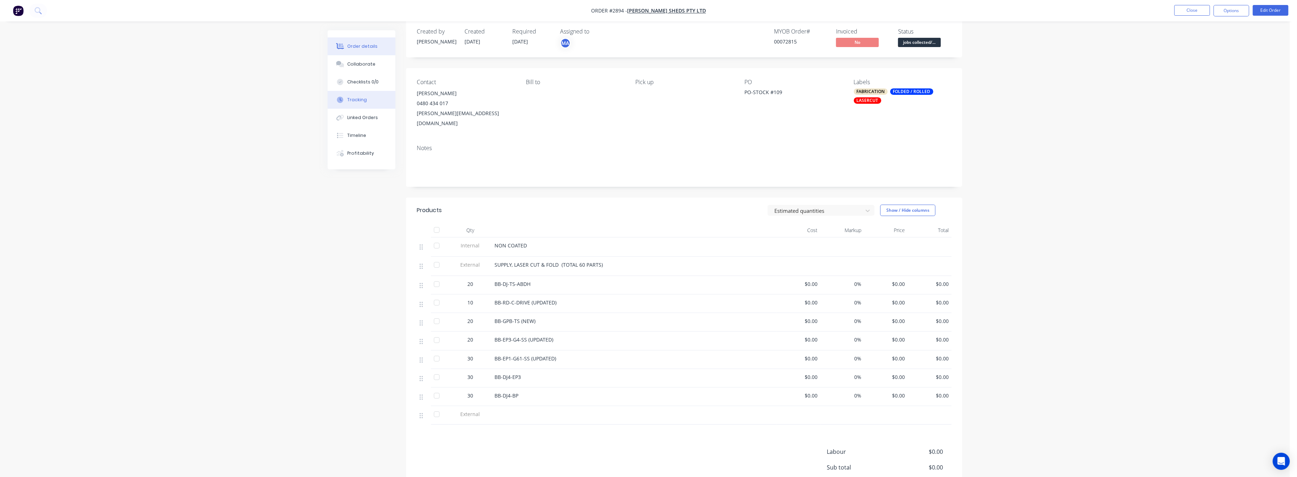
click at [353, 98] on div "Tracking" at bounding box center [358, 100] width 20 height 6
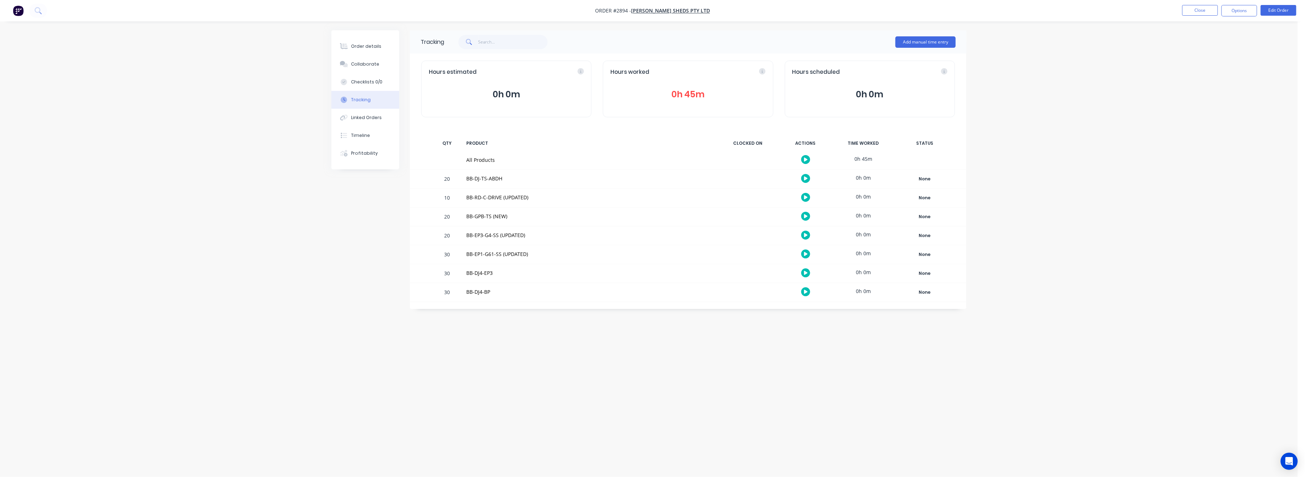
click at [692, 99] on button "0h 45m" at bounding box center [687, 95] width 155 height 14
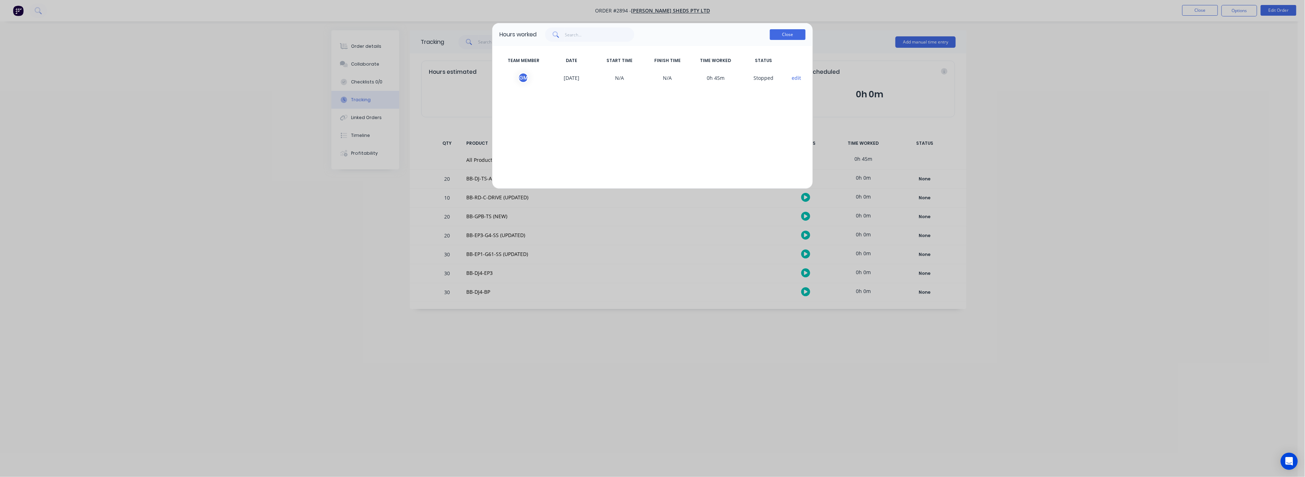
click at [792, 30] on button "Close" at bounding box center [788, 34] width 36 height 11
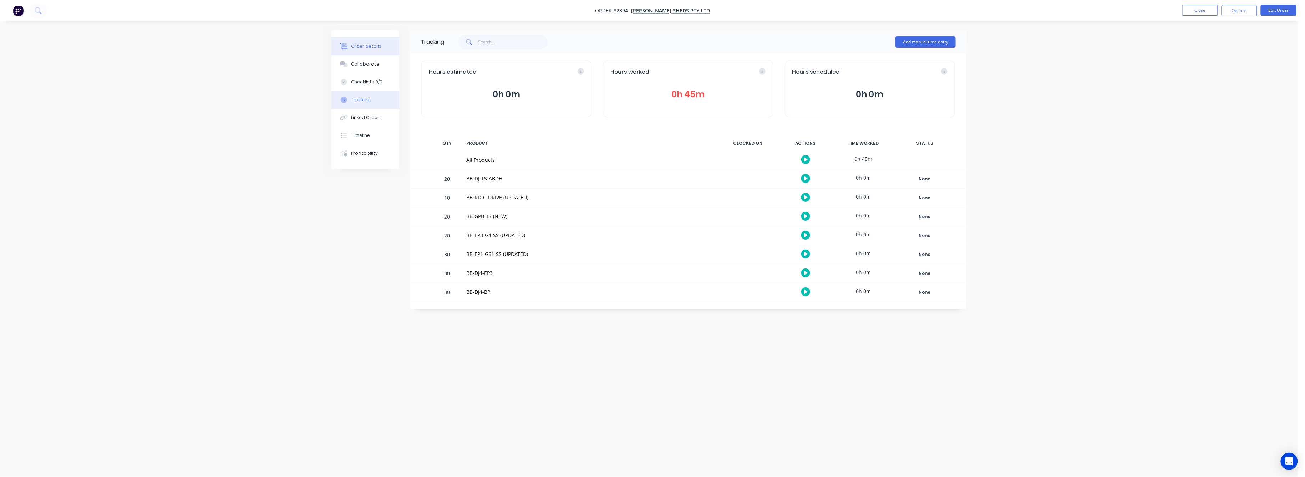
click at [362, 47] on div "Order details" at bounding box center [366, 46] width 30 height 6
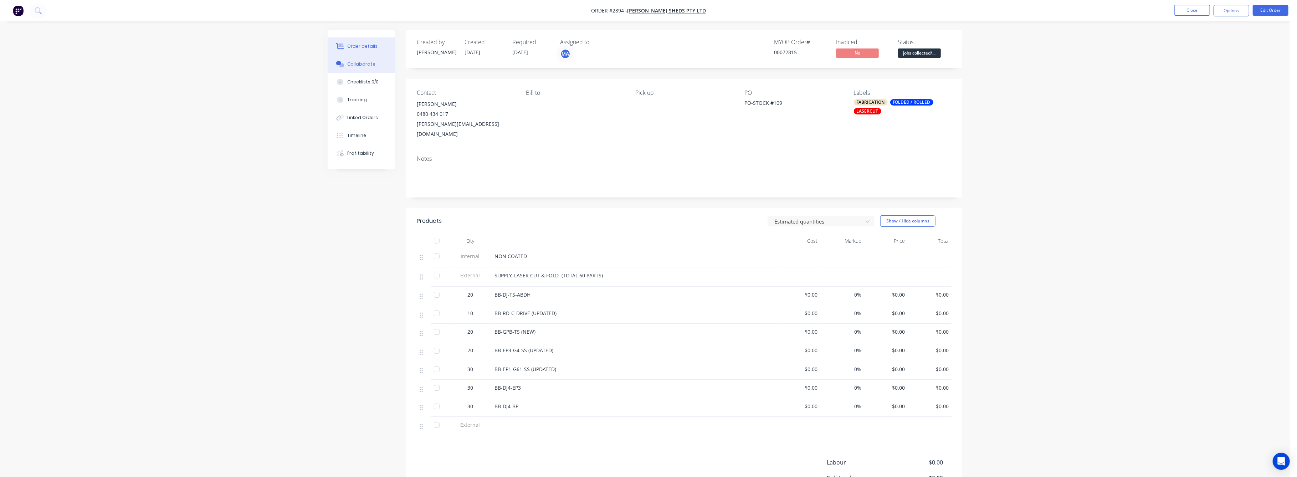
click at [359, 66] on div "Collaborate" at bounding box center [362, 64] width 28 height 6
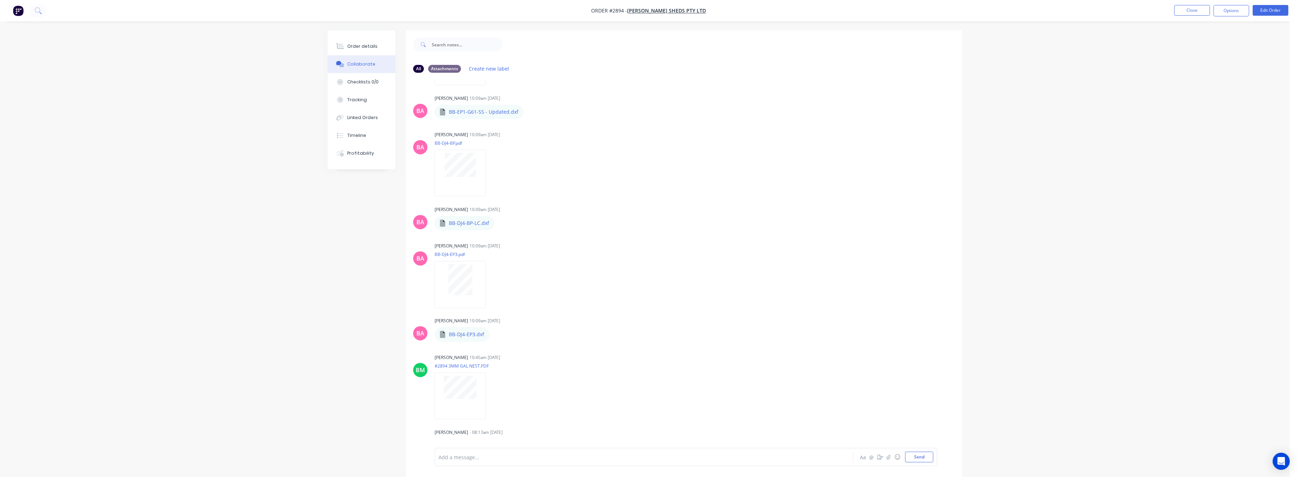
scroll to position [725, 0]
click at [367, 47] on div "Order details" at bounding box center [363, 46] width 30 height 6
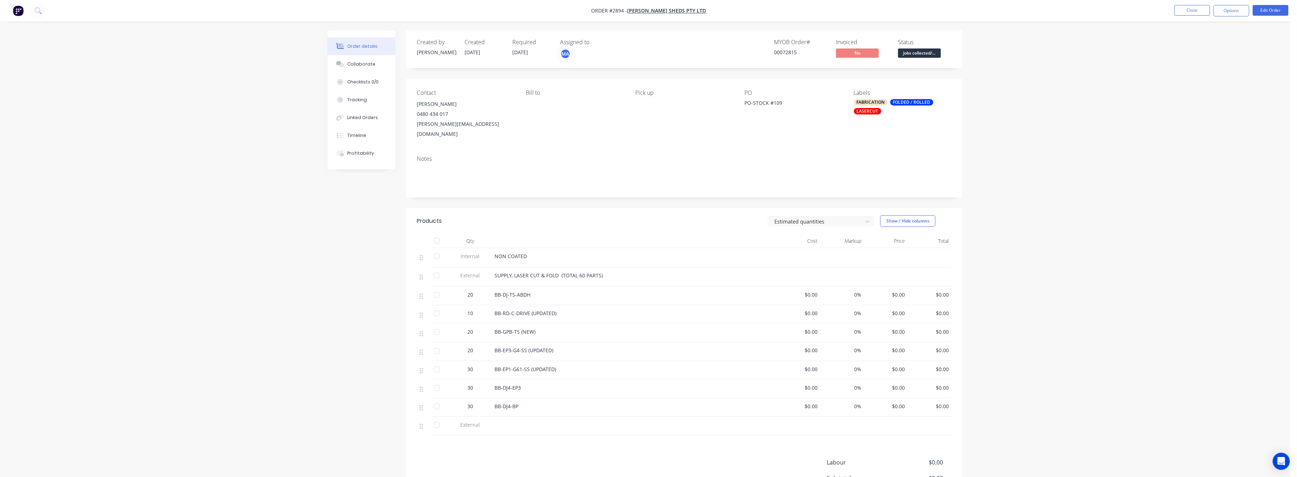
click at [900, 310] on span "$0.00" at bounding box center [886, 313] width 38 height 7
click at [1274, 7] on button "Edit Order" at bounding box center [1271, 10] width 36 height 11
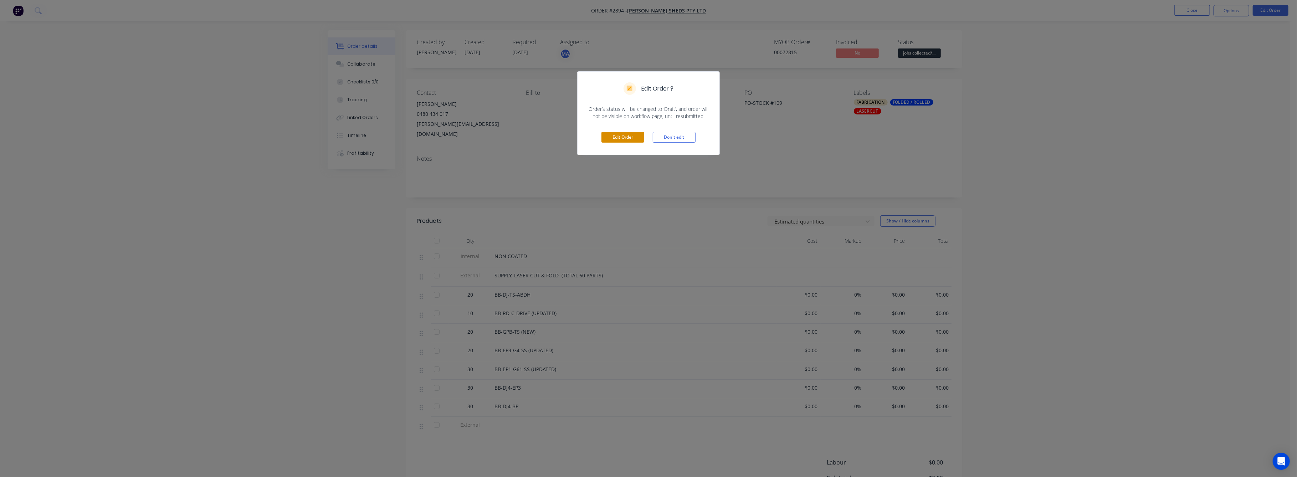
click at [607, 140] on button "Edit Order" at bounding box center [623, 137] width 43 height 11
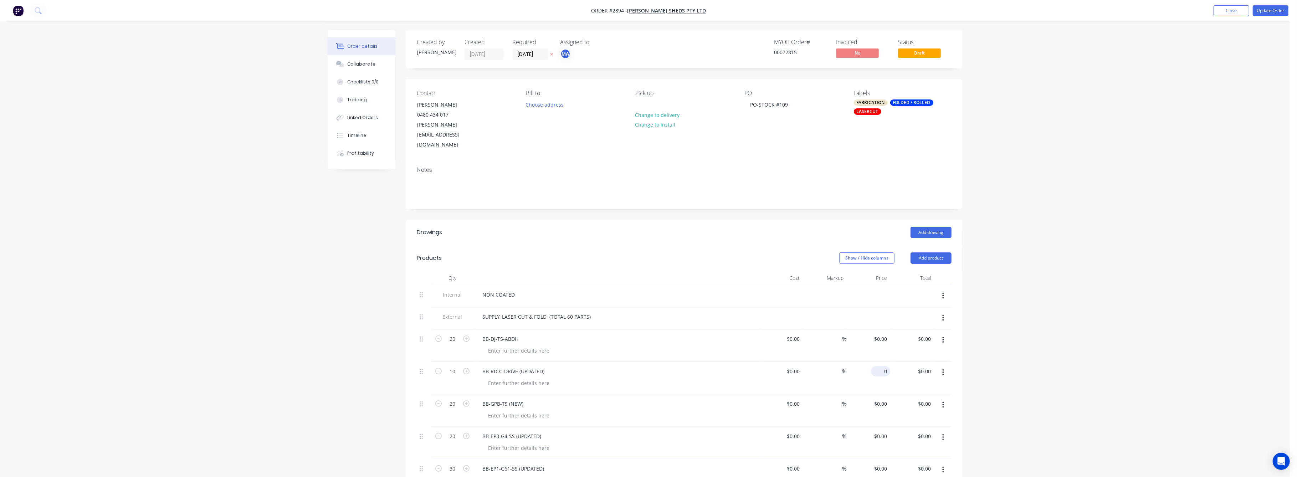
click at [884, 366] on input "0" at bounding box center [882, 371] width 16 height 10
type input "$35.00"
type input "$350.00"
drag, startPoint x: 1102, startPoint y: 366, endPoint x: 1101, endPoint y: 359, distance: 7.6
click at [1101, 359] on div "Order details Collaborate Checklists 0/0 Tracking Linked Orders Timeline Profit…" at bounding box center [645, 392] width 1290 height 784
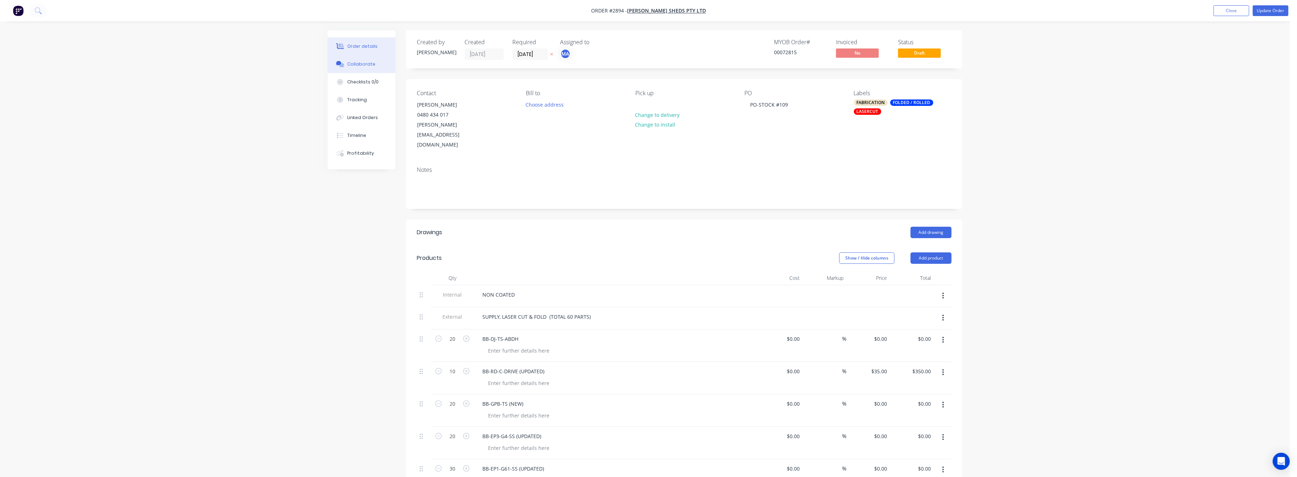
drag, startPoint x: 362, startPoint y: 61, endPoint x: 364, endPoint y: 66, distance: 5.4
click at [362, 62] on div "Collaborate" at bounding box center [362, 64] width 28 height 6
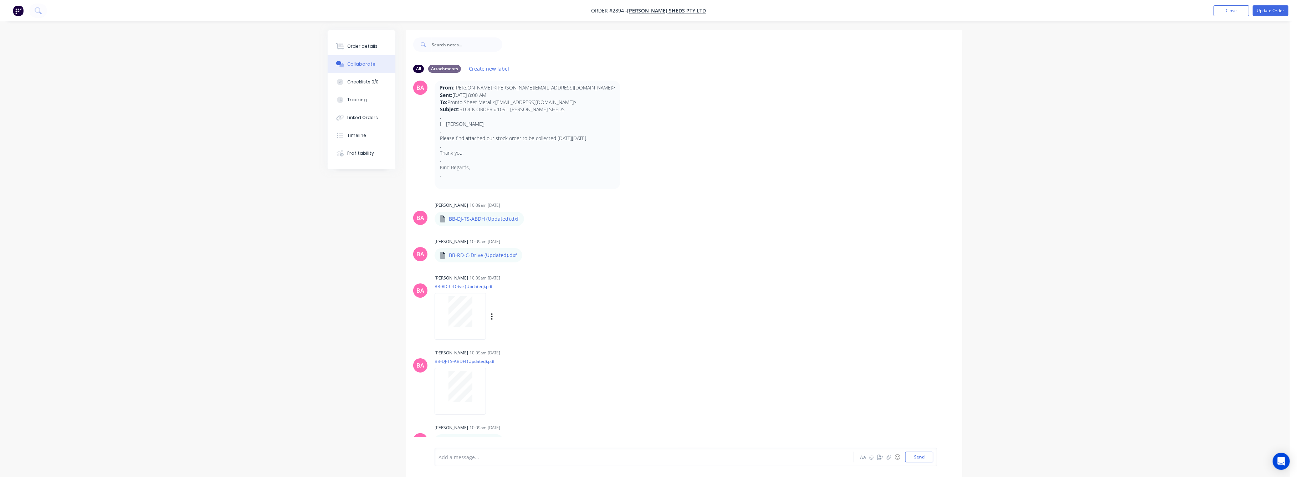
scroll to position [95, 0]
click at [354, 46] on div "Order details" at bounding box center [363, 46] width 30 height 6
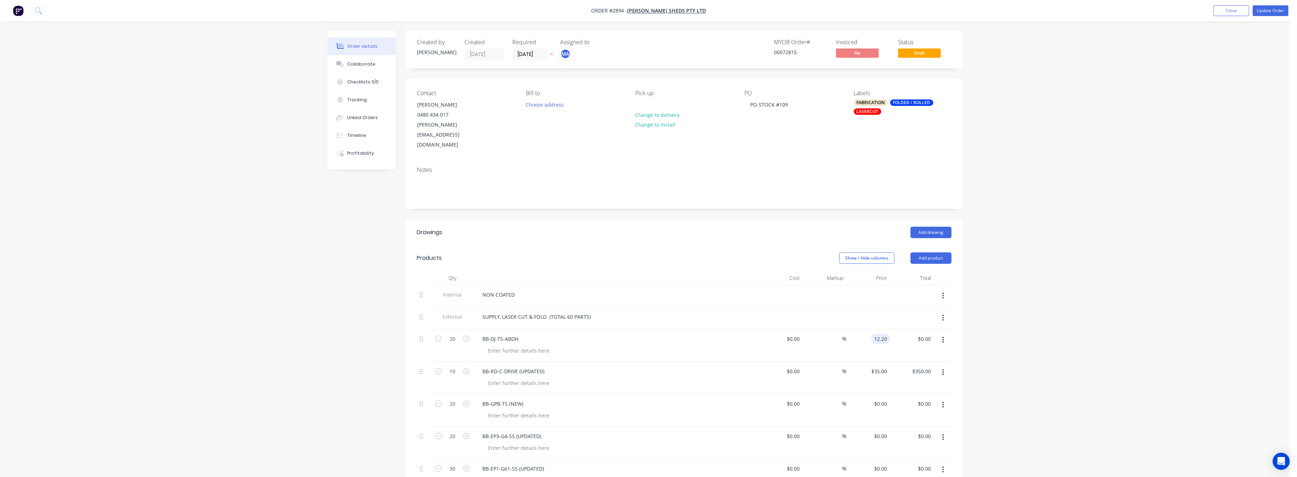
type input "$12.20"
type input "$244.00"
drag, startPoint x: 1139, startPoint y: 339, endPoint x: 1051, endPoint y: 353, distance: 89.9
click at [1139, 338] on div "Order details Collaborate Checklists 0/0 Tracking Linked Orders Timeline Profit…" at bounding box center [645, 392] width 1290 height 784
drag, startPoint x: 926, startPoint y: 376, endPoint x: 917, endPoint y: 303, distance: 72.6
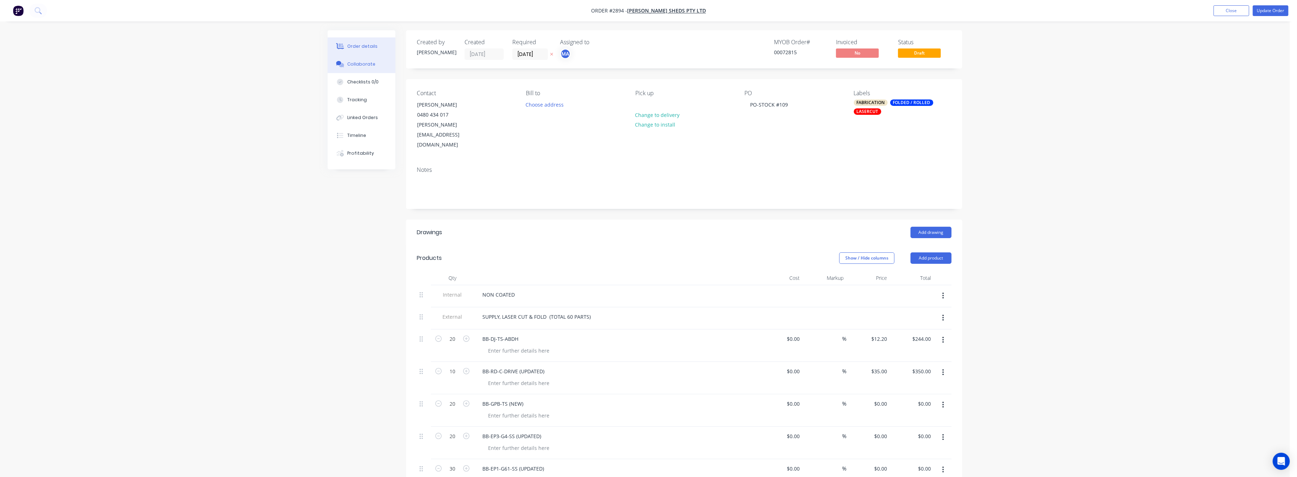
click at [357, 66] on div "Collaborate" at bounding box center [362, 64] width 28 height 6
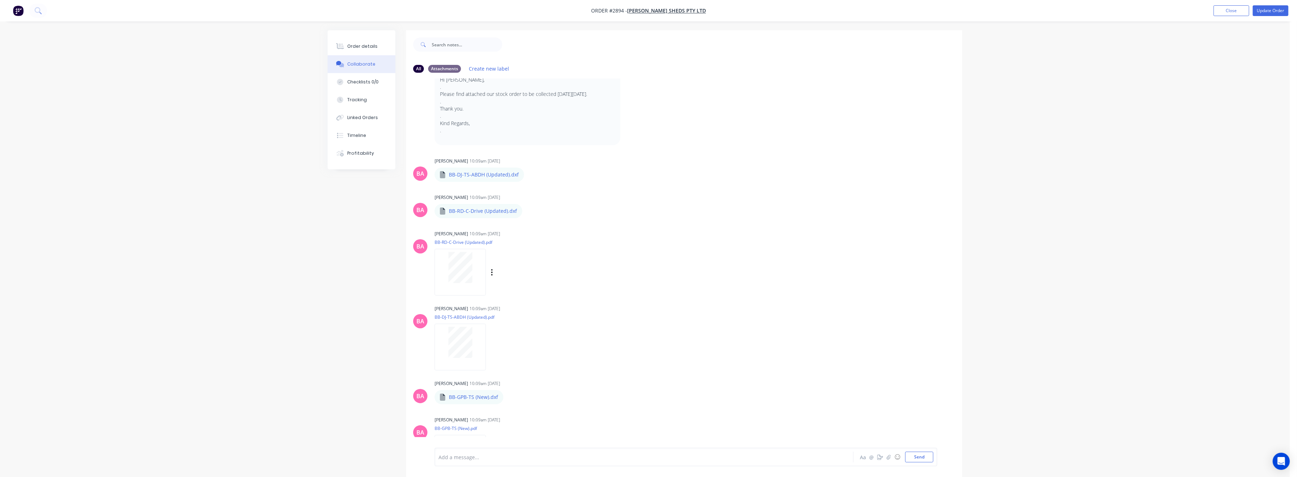
scroll to position [238, 0]
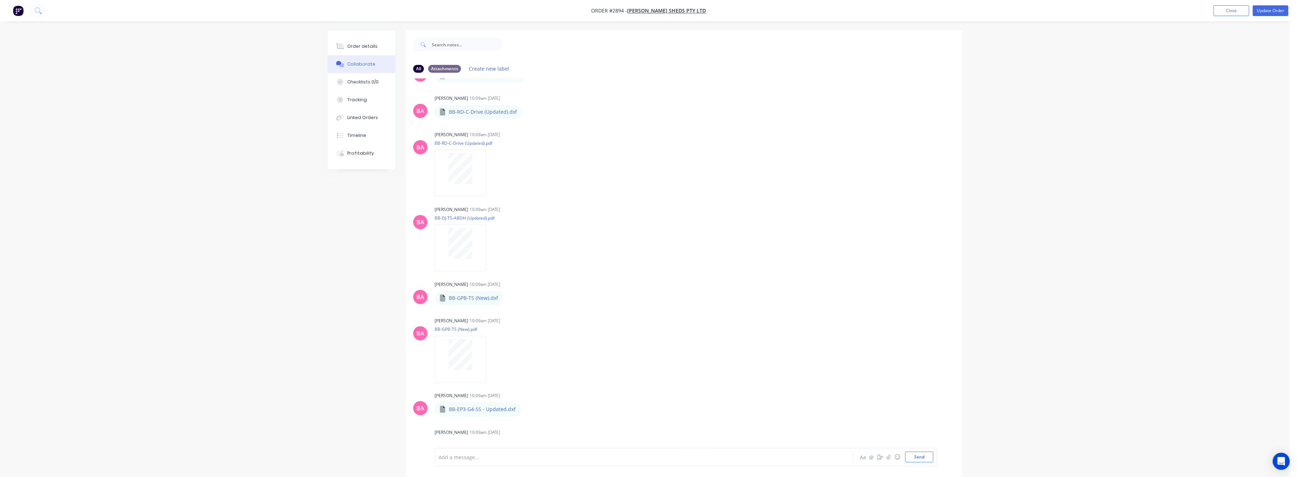
drag, startPoint x: 353, startPoint y: 48, endPoint x: 386, endPoint y: 72, distance: 41.1
click at [353, 48] on div "Order details" at bounding box center [363, 46] width 30 height 6
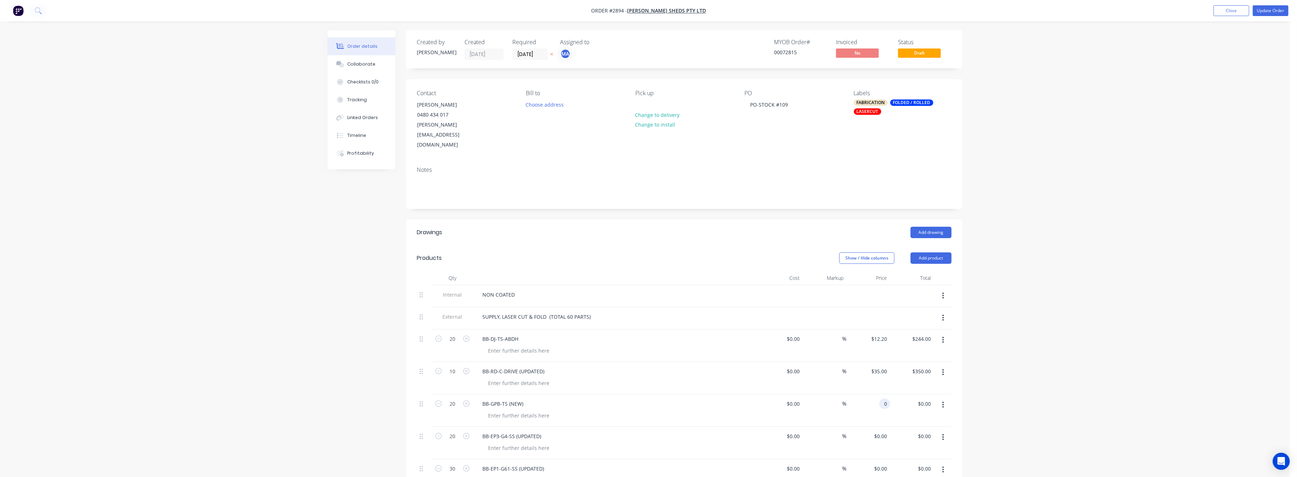
click at [879, 399] on div "0 0" at bounding box center [884, 404] width 11 height 10
type input "$11.62"
type input "$232.40"
drag, startPoint x: 1098, startPoint y: 395, endPoint x: 1076, endPoint y: 379, distance: 27.2
click at [1080, 381] on div "Order details Collaborate Checklists 0/0 Tracking Linked Orders Timeline Profit…" at bounding box center [645, 392] width 1290 height 784
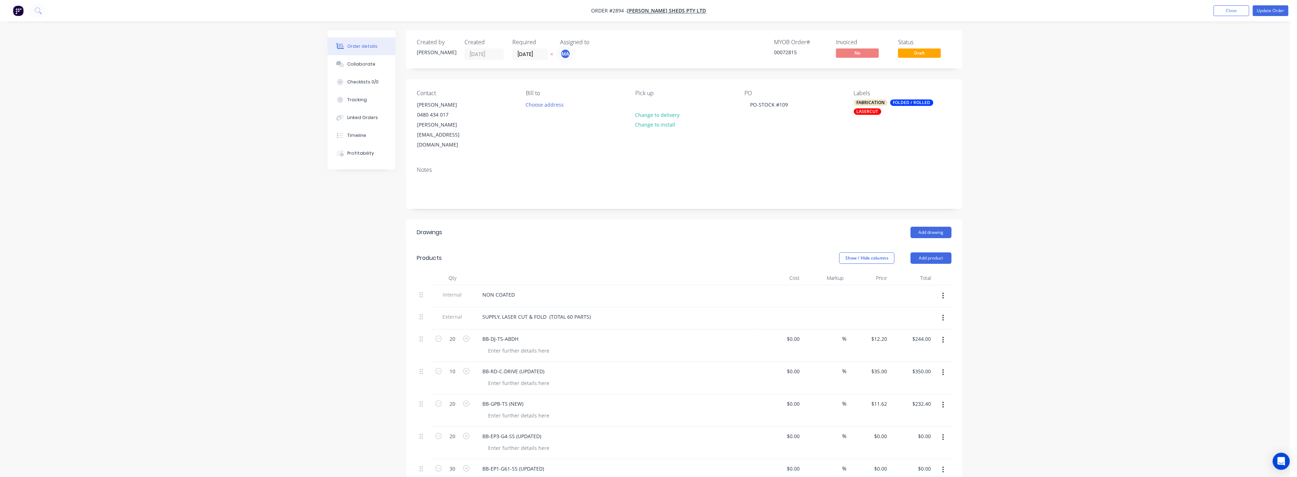
drag, startPoint x: 933, startPoint y: 378, endPoint x: 917, endPoint y: 327, distance: 53.5
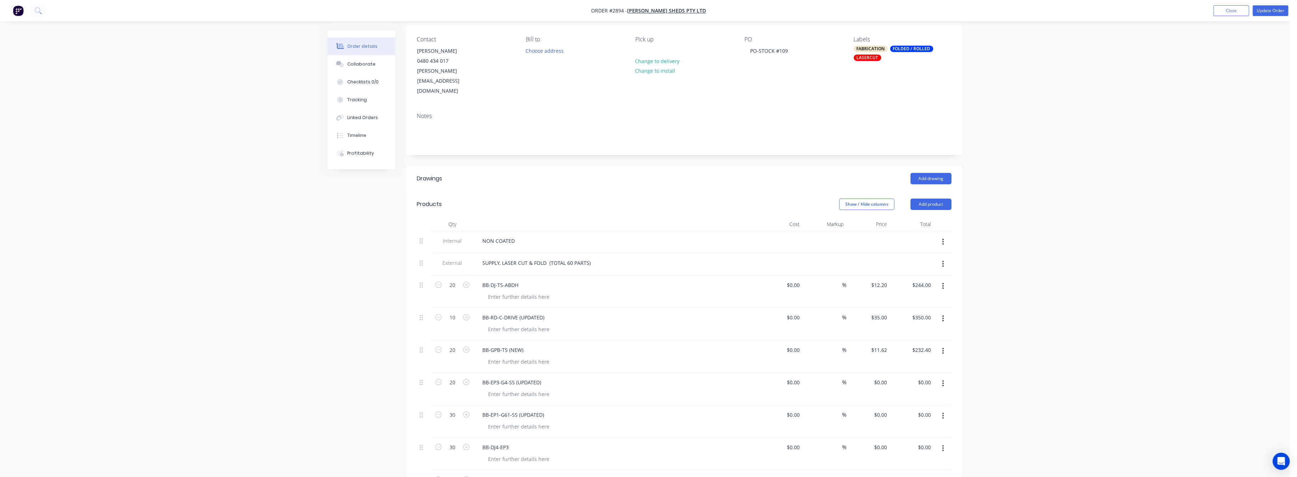
scroll to position [143, 0]
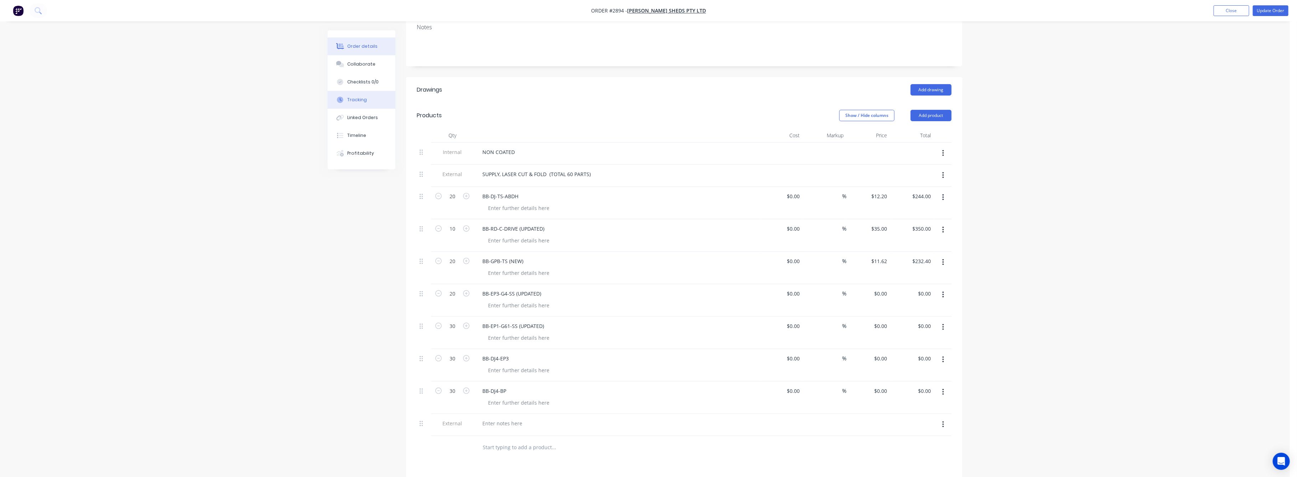
click at [361, 101] on div "Tracking" at bounding box center [358, 100] width 20 height 6
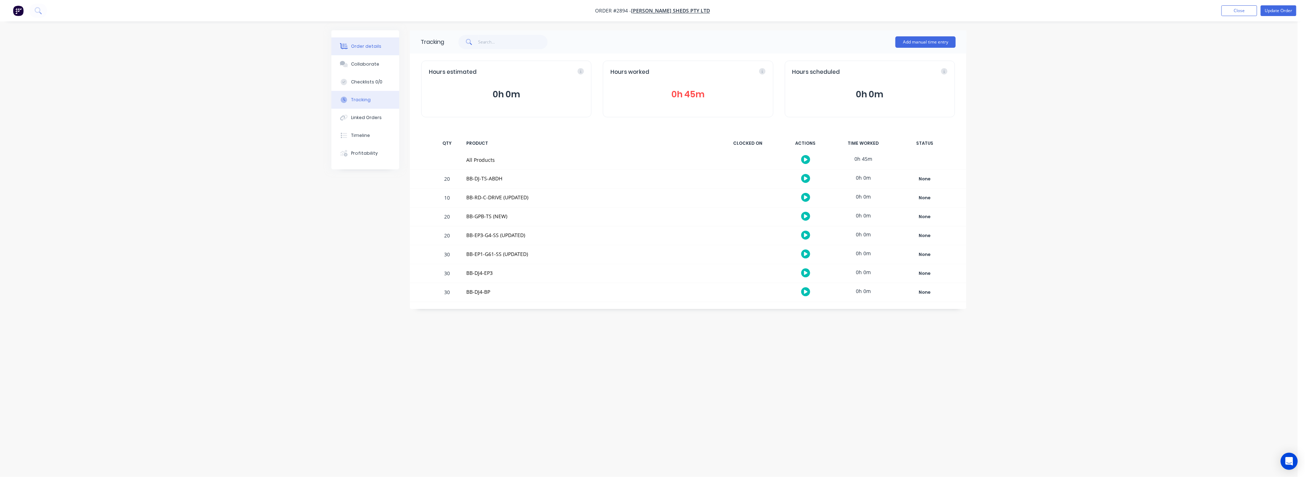
click at [361, 49] on div "Order details" at bounding box center [366, 46] width 30 height 6
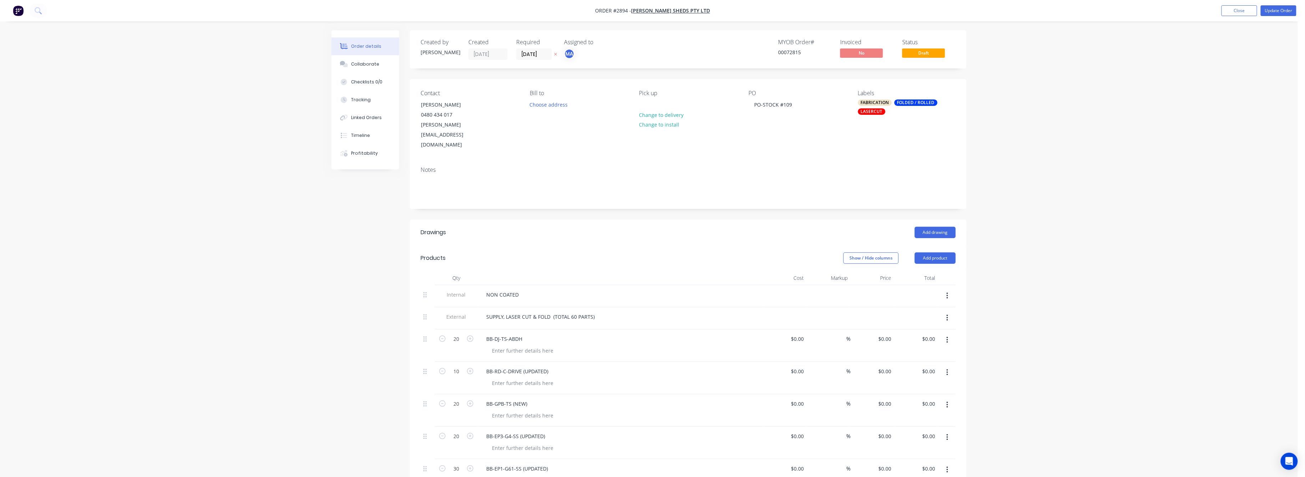
type input "$12.20"
type input "$244.00"
type input "$35.00"
type input "$350.00"
type input "$11.62"
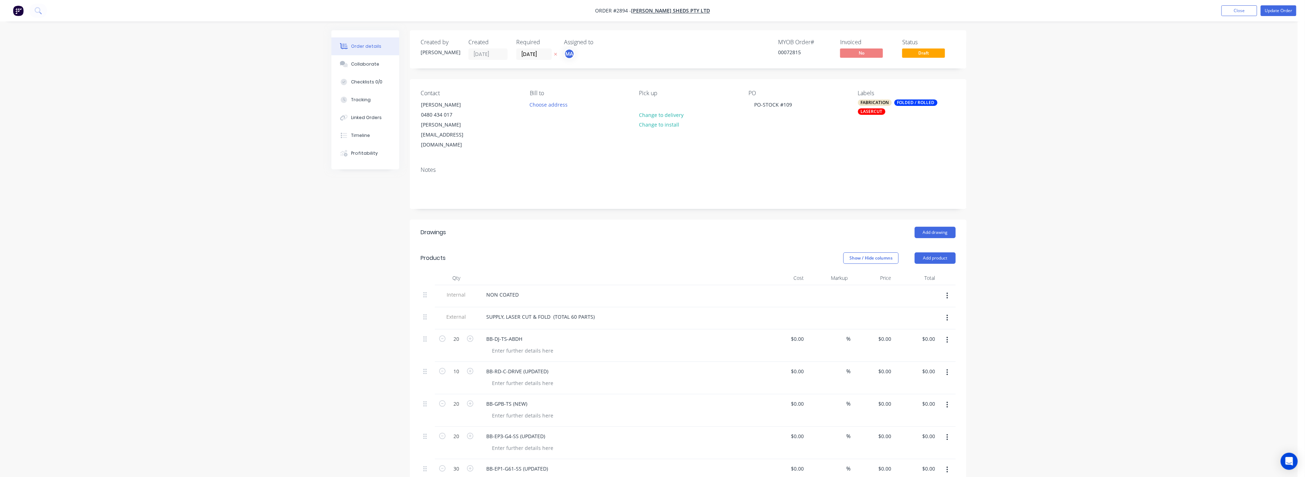
type input "$232.40"
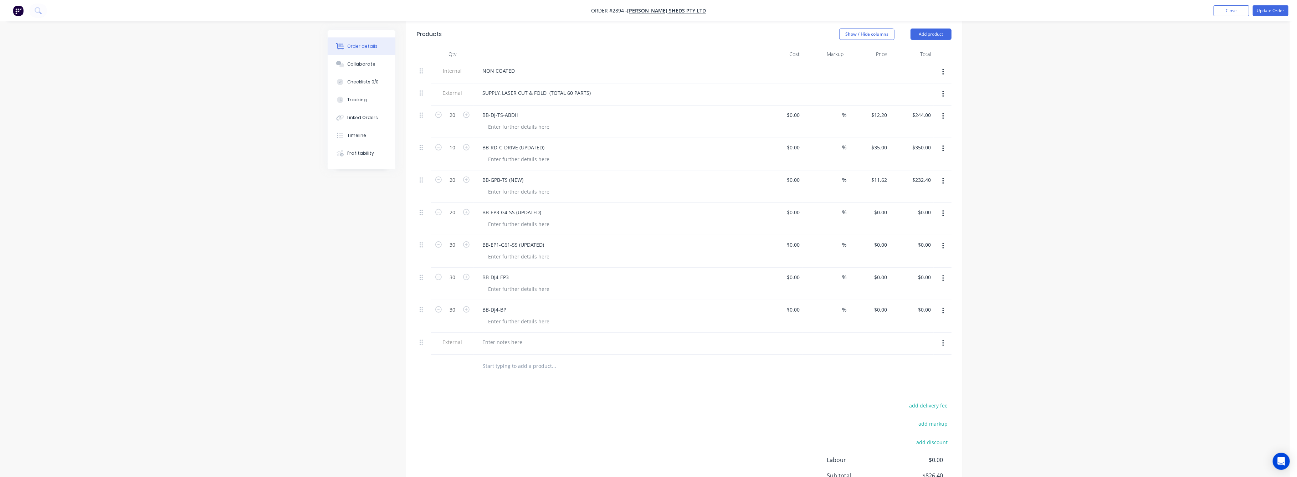
scroll to position [190, 0]
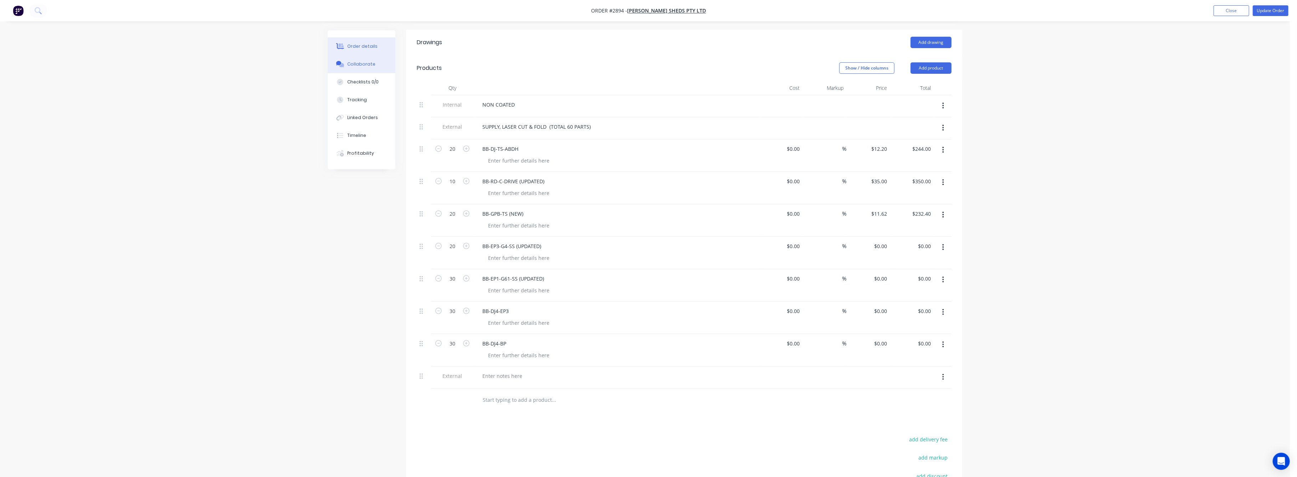
click at [358, 63] on div "Collaborate" at bounding box center [362, 64] width 28 height 6
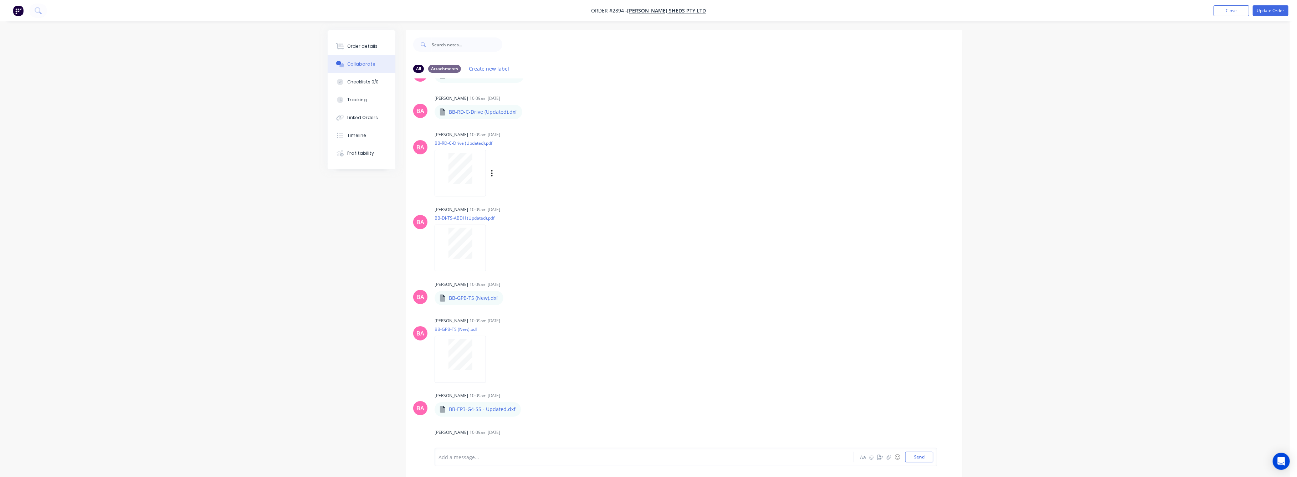
scroll to position [333, 0]
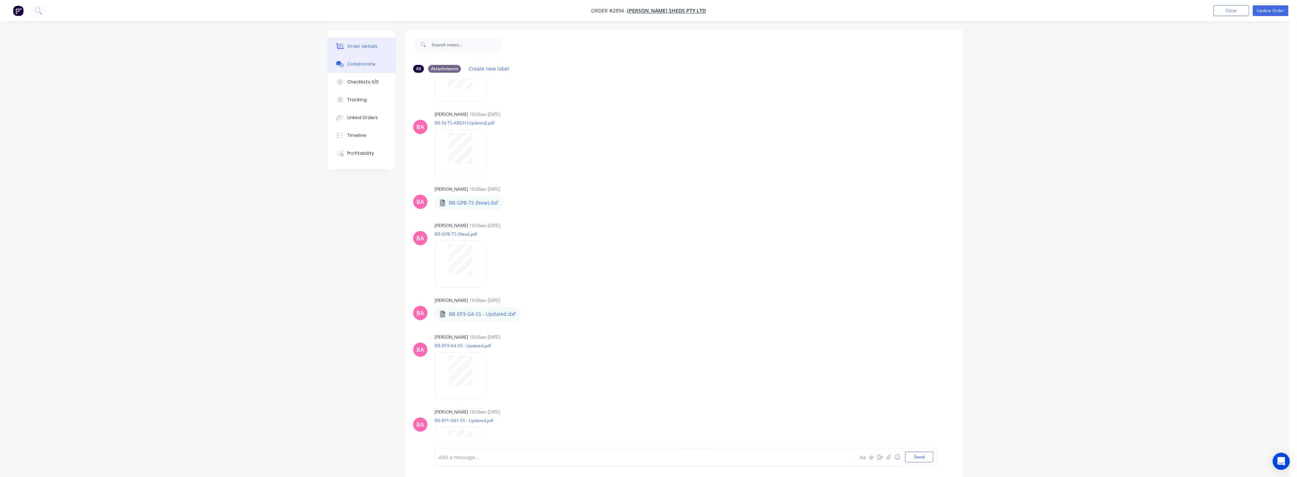
click at [353, 48] on div "Order details" at bounding box center [363, 46] width 30 height 6
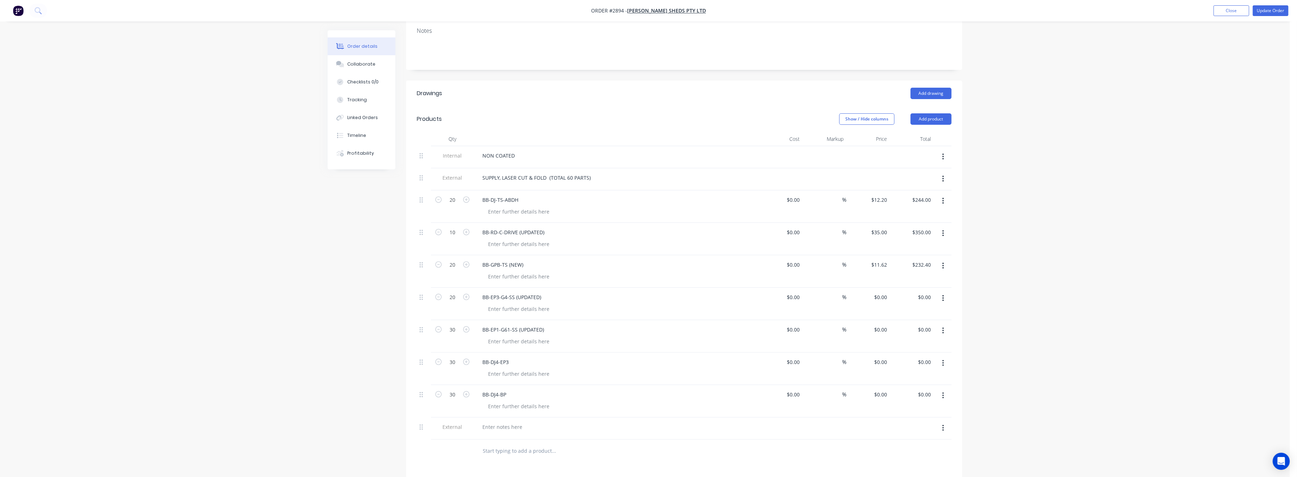
scroll to position [143, 0]
drag, startPoint x: 879, startPoint y: 276, endPoint x: 890, endPoint y: 303, distance: 29.9
click at [880, 289] on div "0 0" at bounding box center [884, 294] width 11 height 10
type input "$15.00"
type input "$300.00"
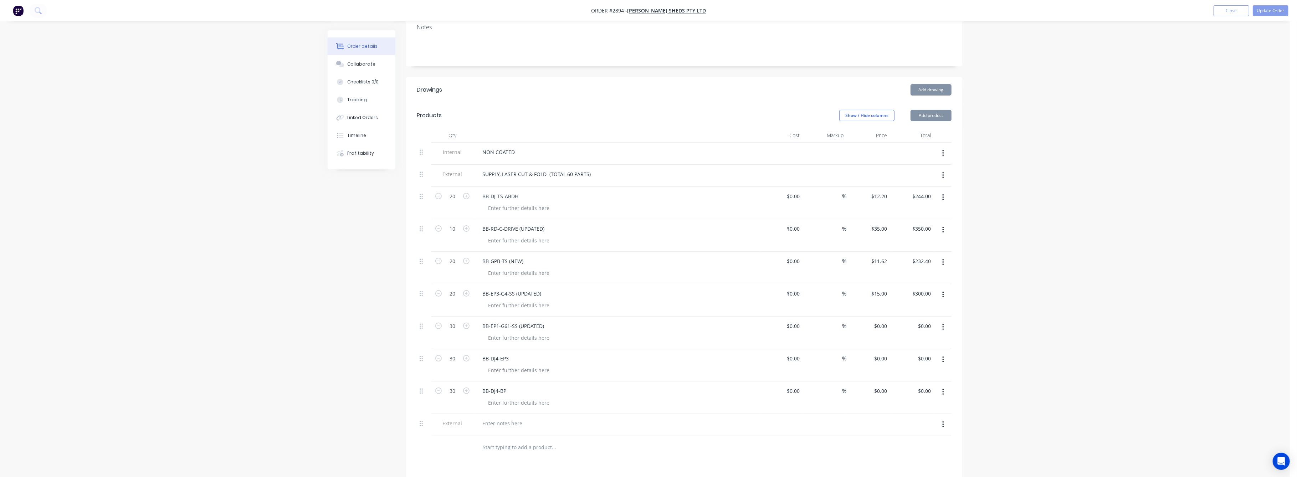
drag, startPoint x: 1102, startPoint y: 321, endPoint x: 1046, endPoint y: 317, distance: 55.4
click at [1099, 318] on div "Order details Collaborate Checklists 0/0 Tracking Linked Orders Timeline Profit…" at bounding box center [645, 249] width 1290 height 784
click at [362, 64] on div "Collaborate" at bounding box center [362, 64] width 28 height 6
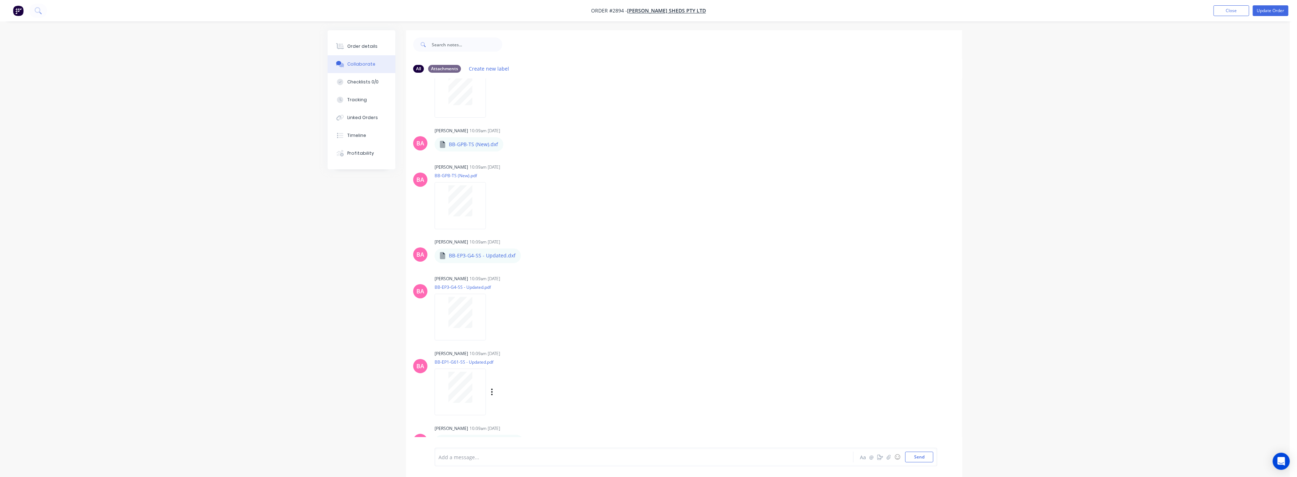
scroll to position [475, 0]
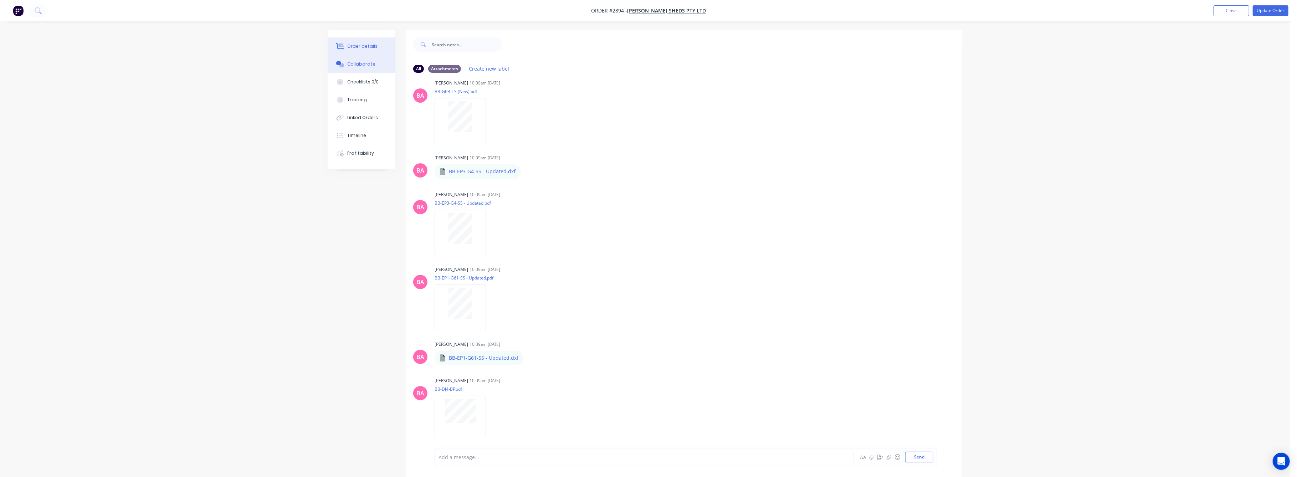
drag, startPoint x: 357, startPoint y: 43, endPoint x: 363, endPoint y: 47, distance: 6.7
click at [363, 47] on div "Order details" at bounding box center [363, 46] width 30 height 6
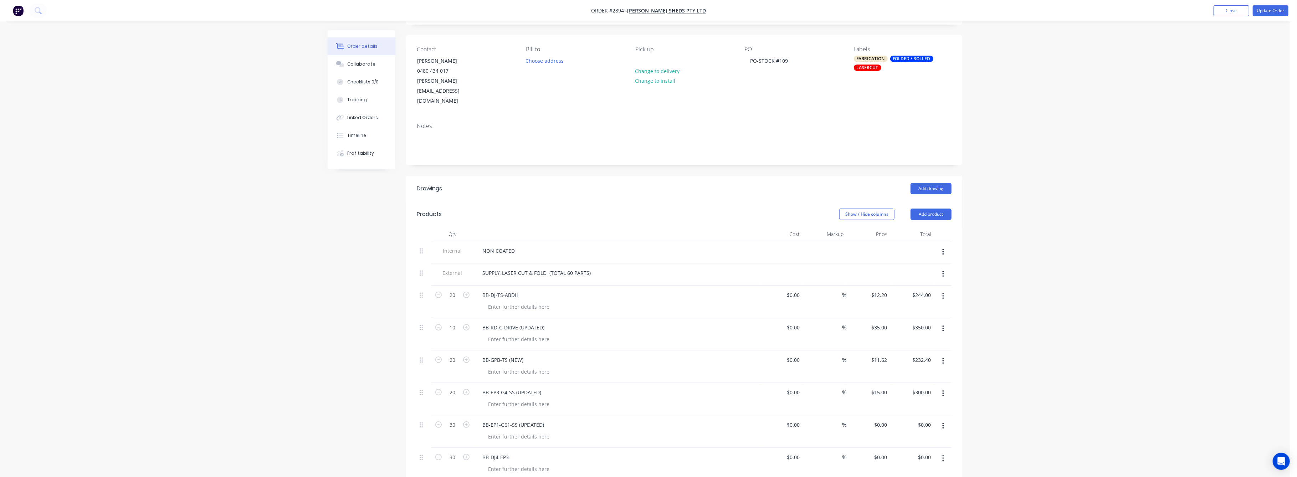
scroll to position [143, 0]
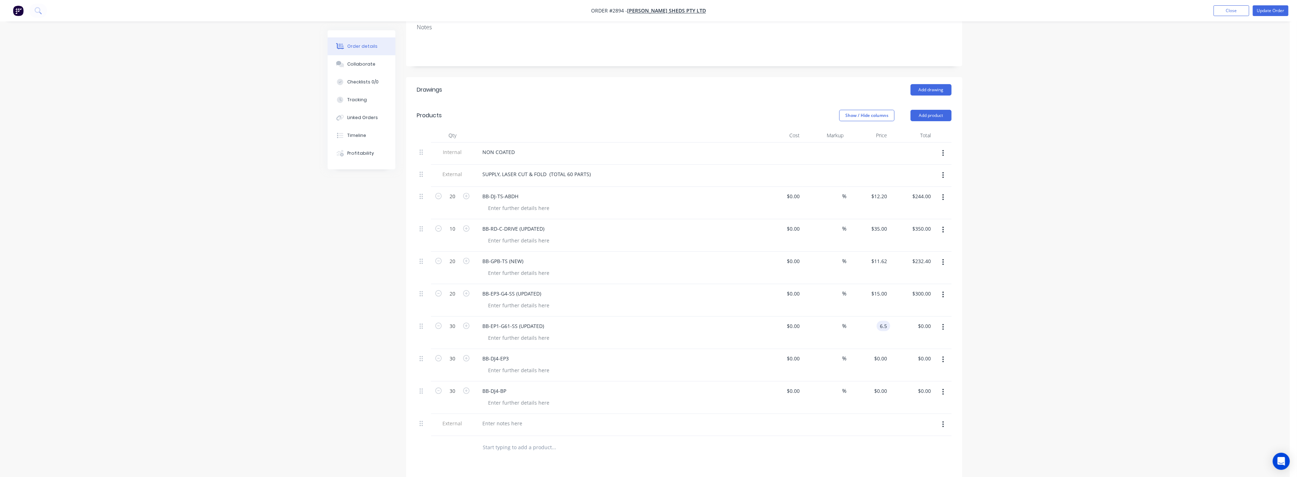
type input "$6.50"
type input "$195.00"
drag, startPoint x: 1086, startPoint y: 345, endPoint x: 1066, endPoint y: 337, distance: 21.6
click at [1086, 344] on div "Order details Collaborate Checklists 0/0 Tracking Linked Orders Timeline Profit…" at bounding box center [645, 249] width 1290 height 784
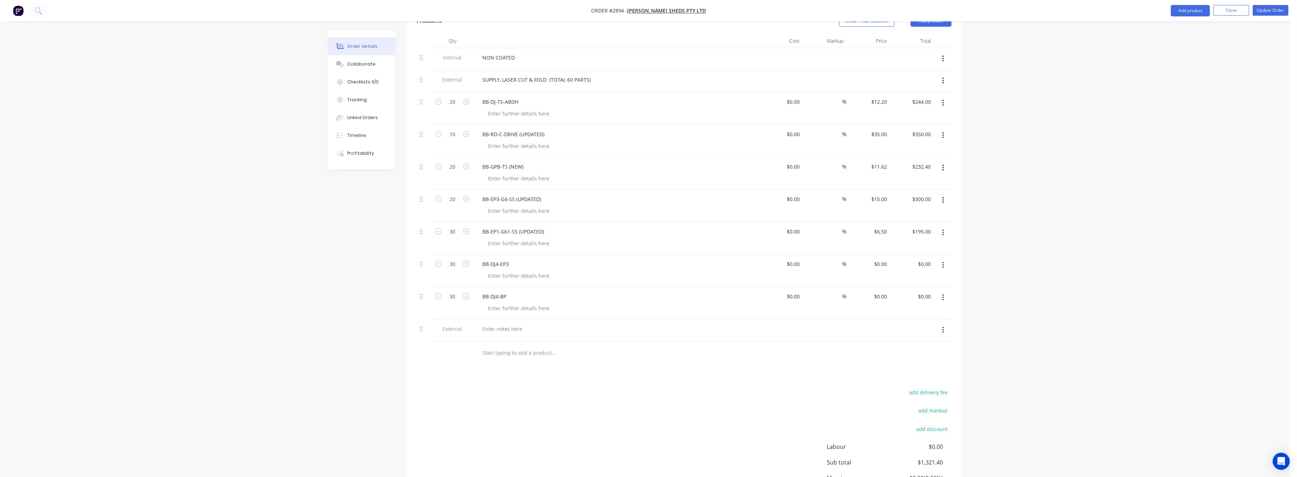
scroll to position [238, 0]
click at [356, 61] on div "Collaborate" at bounding box center [362, 64] width 28 height 6
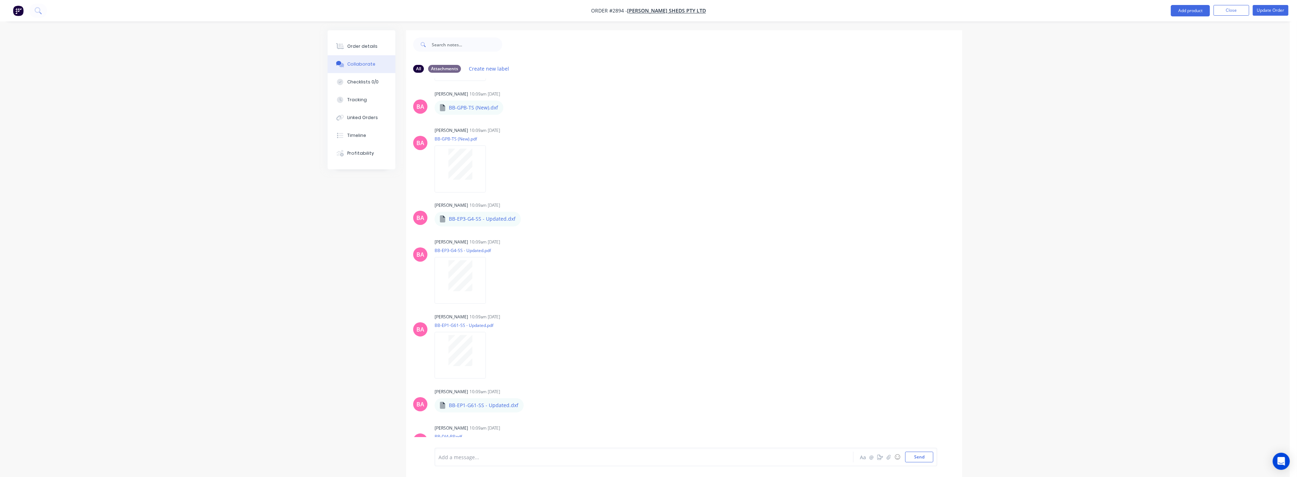
scroll to position [523, 0]
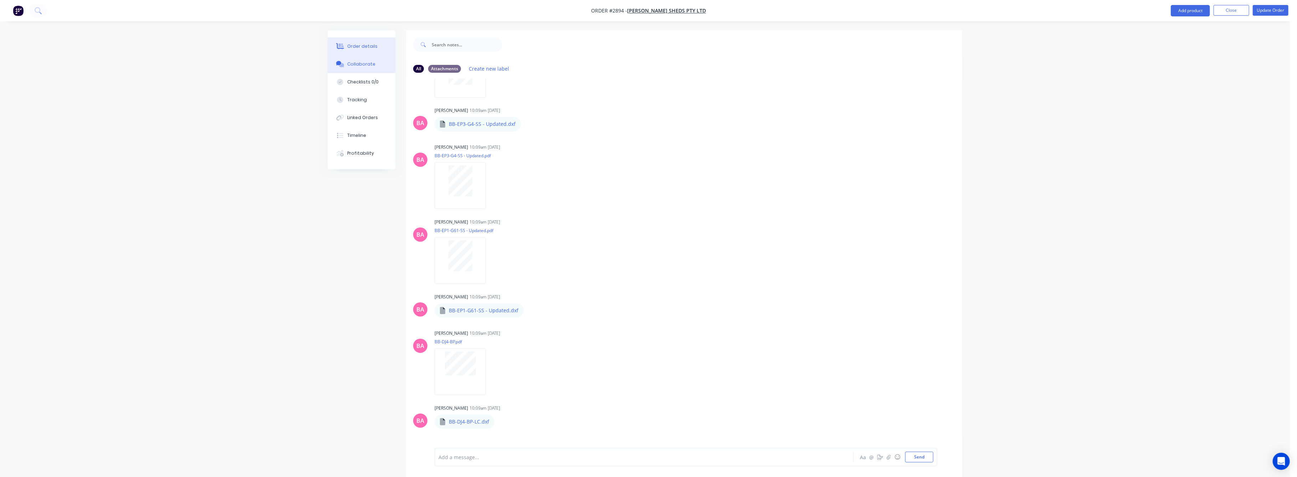
click at [358, 45] on div "Order details" at bounding box center [363, 46] width 30 height 6
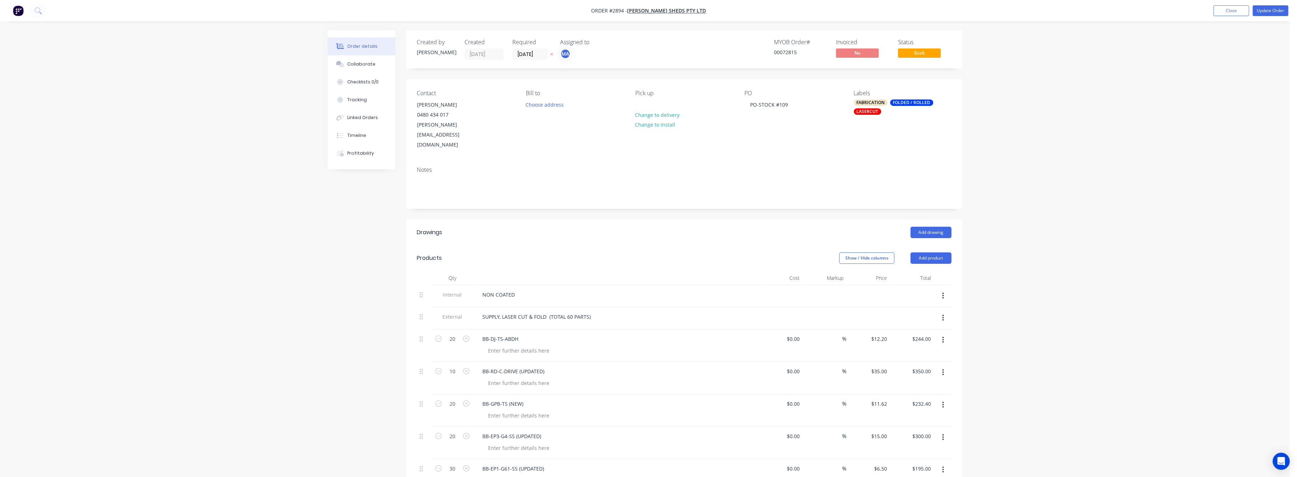
scroll to position [143, 0]
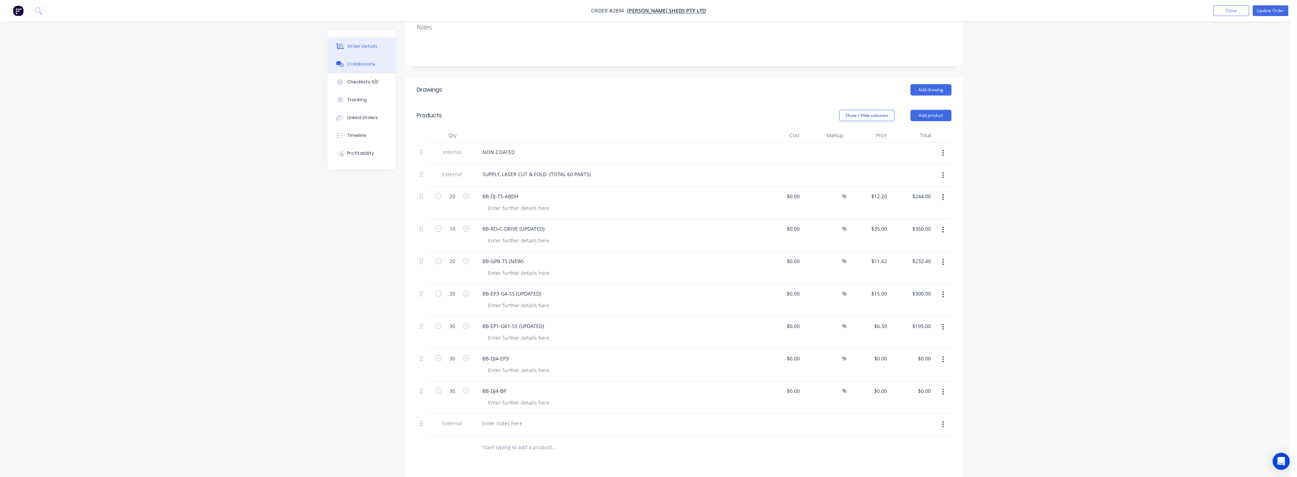
click at [360, 62] on div "Collaborate" at bounding box center [362, 64] width 28 height 6
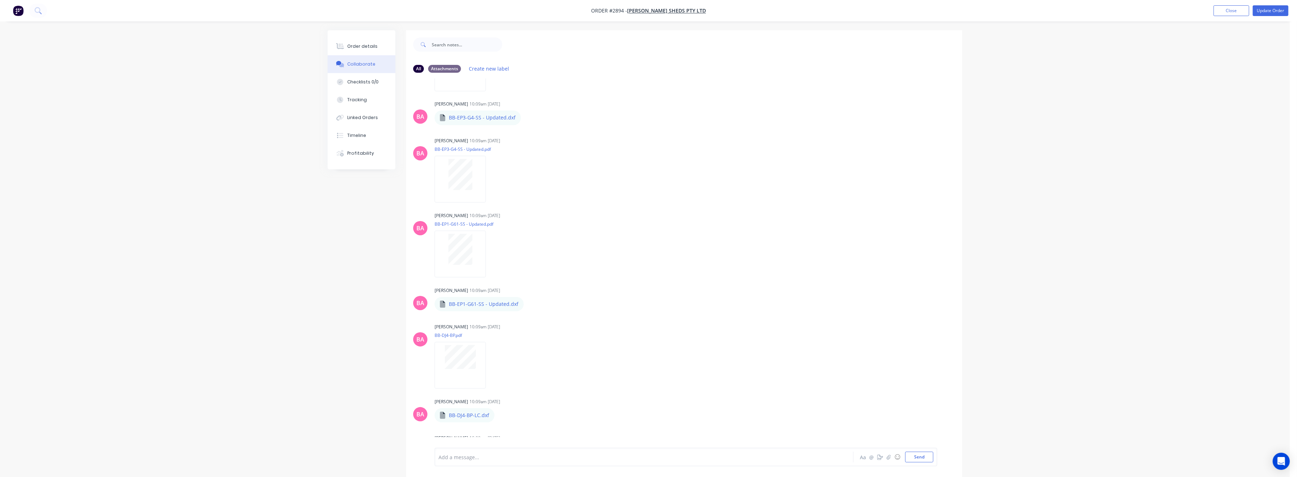
scroll to position [618, 0]
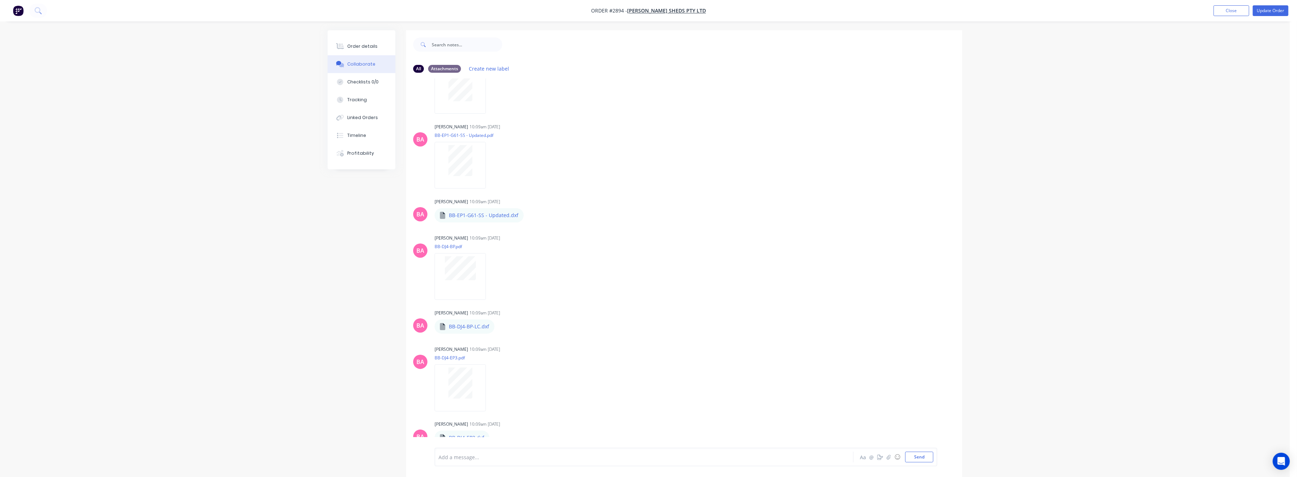
drag, startPoint x: 351, startPoint y: 41, endPoint x: 405, endPoint y: 67, distance: 60.1
click at [353, 41] on button "Order details" at bounding box center [362, 46] width 68 height 18
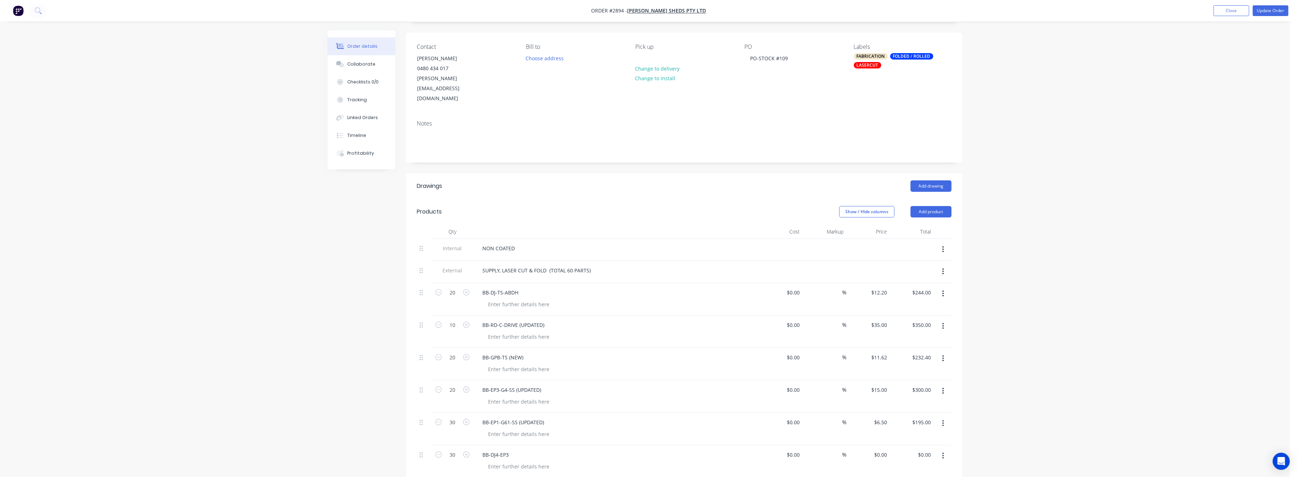
scroll to position [95, 0]
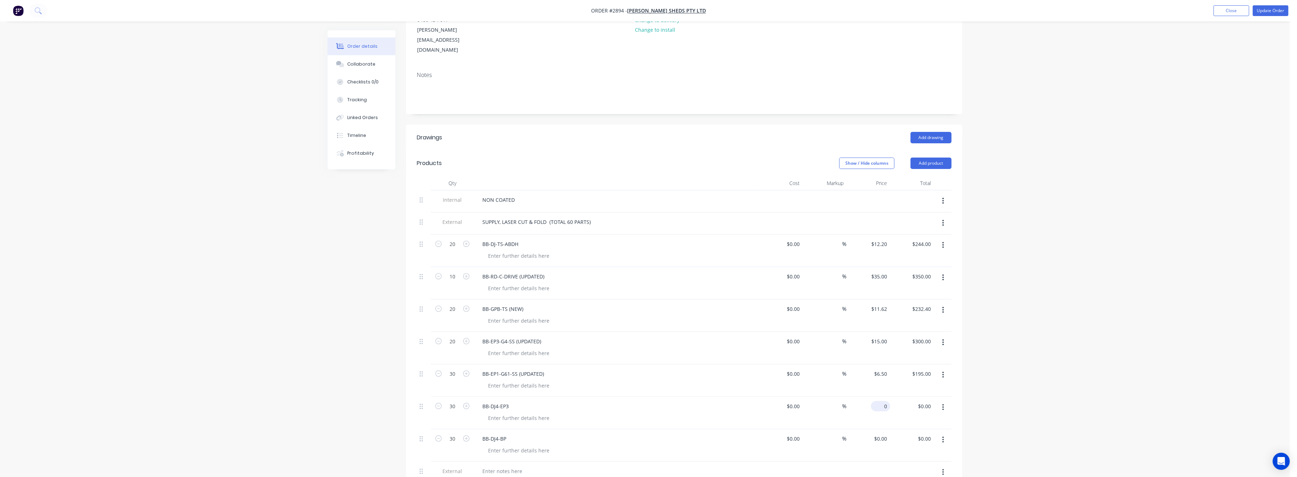
click at [882, 401] on input "0" at bounding box center [882, 406] width 16 height 10
type input "$6.08"
type input "$182.40"
drag, startPoint x: 1008, startPoint y: 414, endPoint x: 1045, endPoint y: 334, distance: 87.6
click at [1025, 399] on div "Order details Collaborate Checklists 0/0 Tracking Linked Orders Timeline Profit…" at bounding box center [645, 297] width 1290 height 784
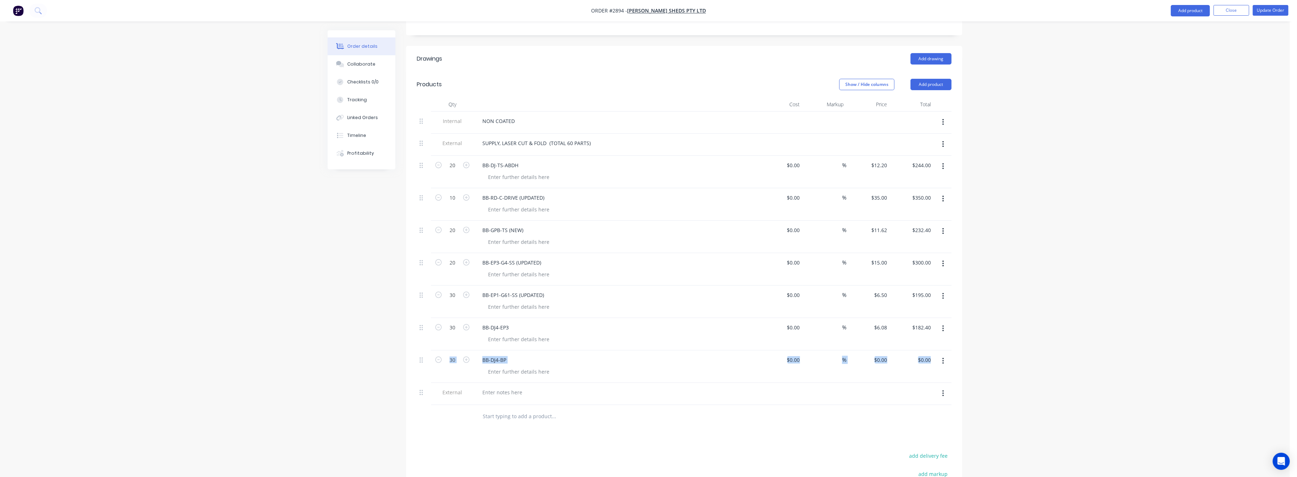
scroll to position [238, 0]
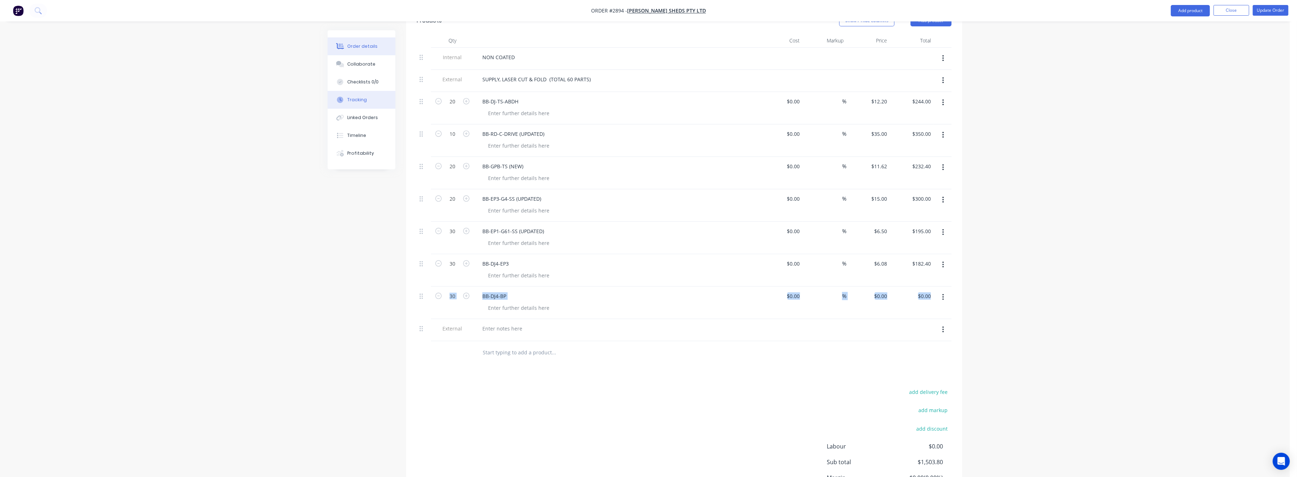
drag, startPoint x: 351, startPoint y: 61, endPoint x: 373, endPoint y: 107, distance: 50.7
click at [351, 63] on div "Collaborate" at bounding box center [362, 64] width 28 height 6
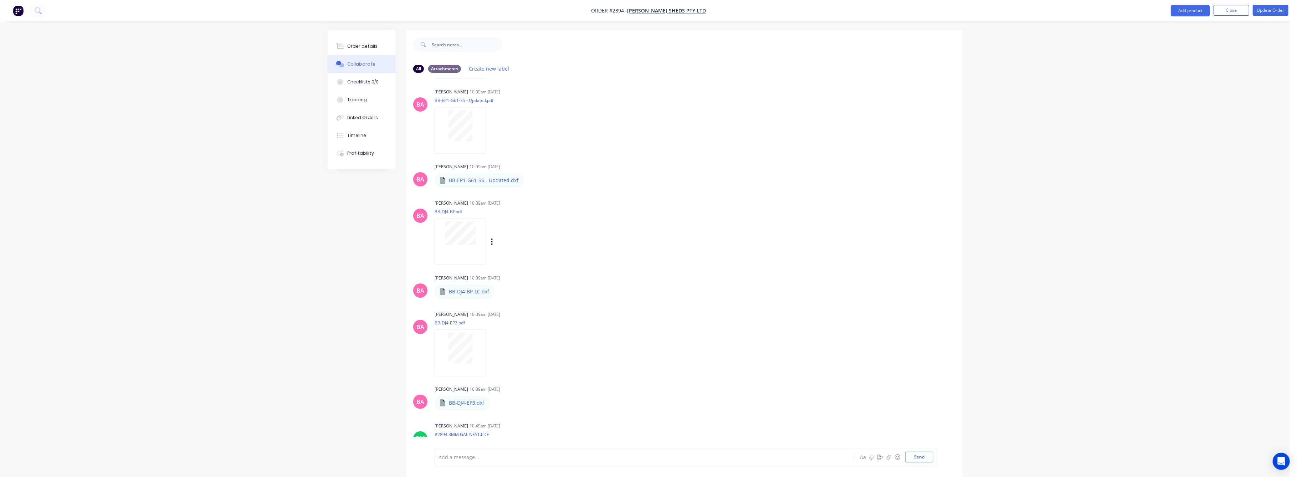
scroll to position [665, 0]
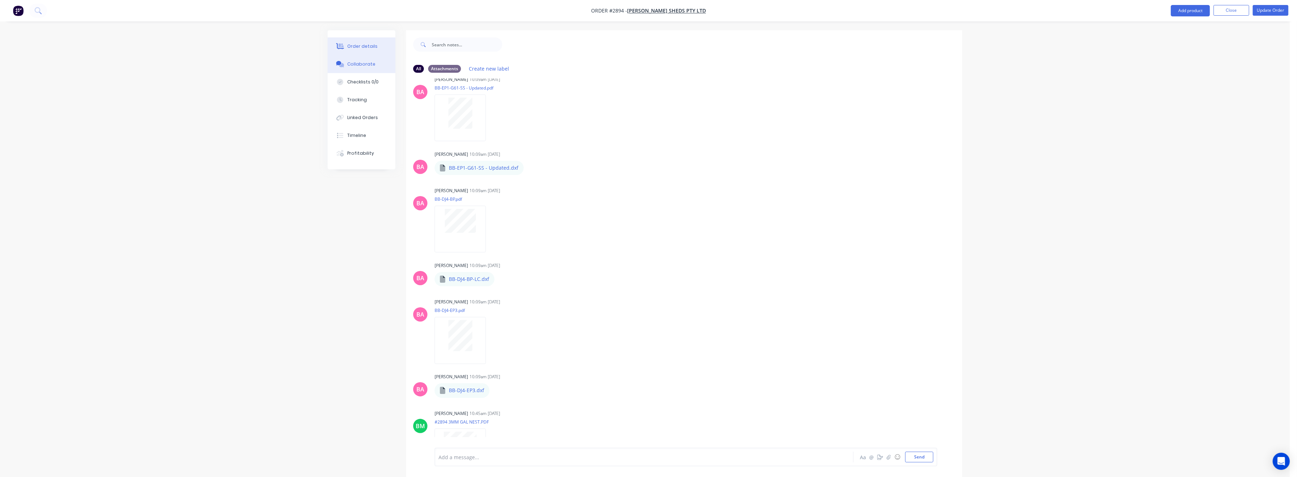
click at [356, 42] on button "Order details" at bounding box center [362, 46] width 68 height 18
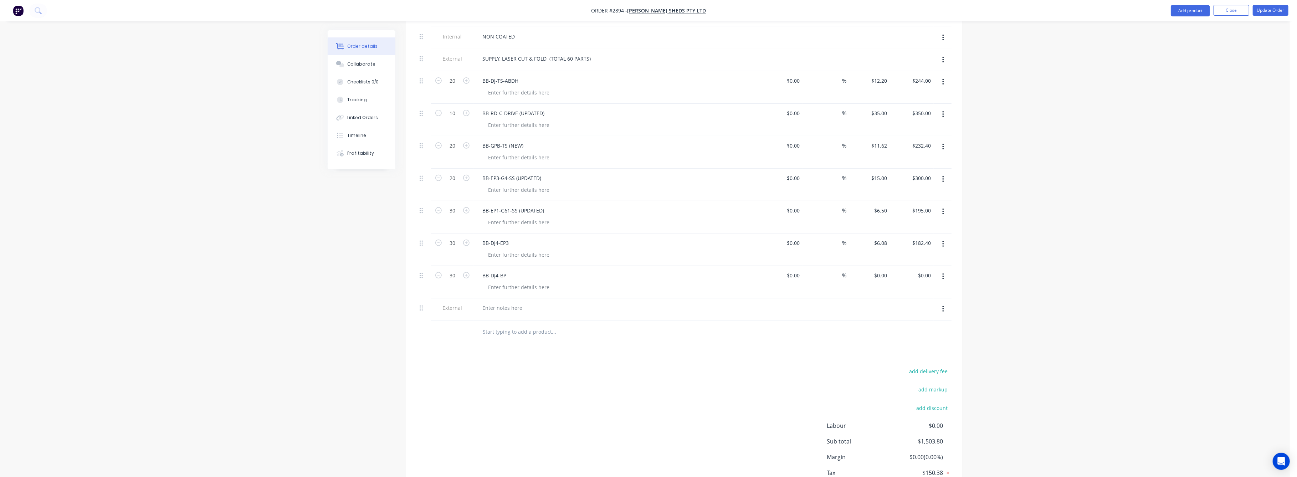
scroll to position [238, 0]
type input "$12.70"
type input "$381.00"
click at [1102, 326] on div "Order details Collaborate Checklists 0/0 Tracking Linked Orders Timeline Profit…" at bounding box center [645, 154] width 1290 height 784
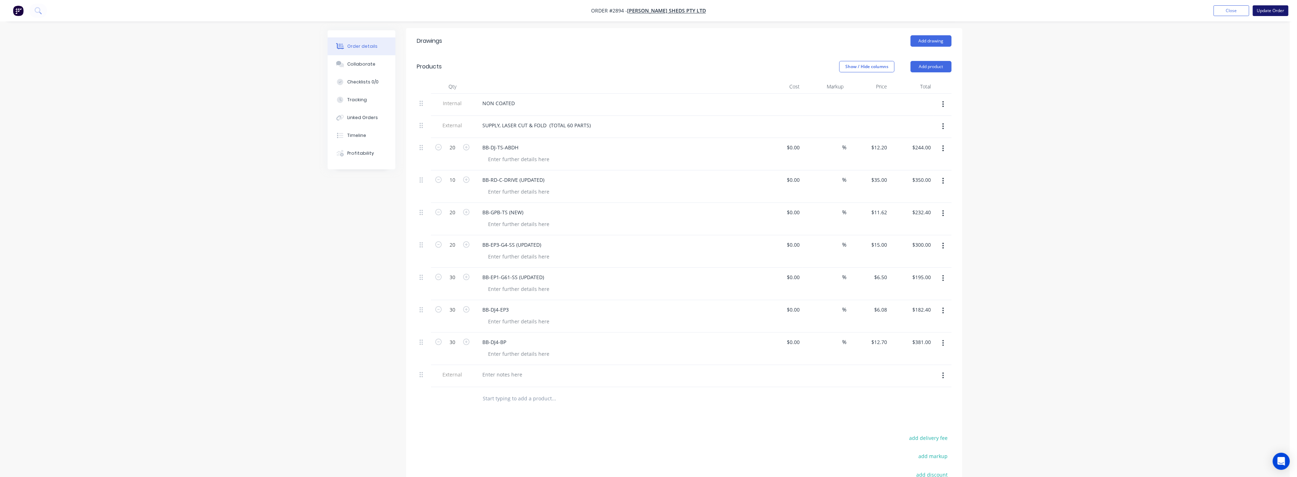
click at [1272, 10] on button "Update Order" at bounding box center [1271, 10] width 36 height 11
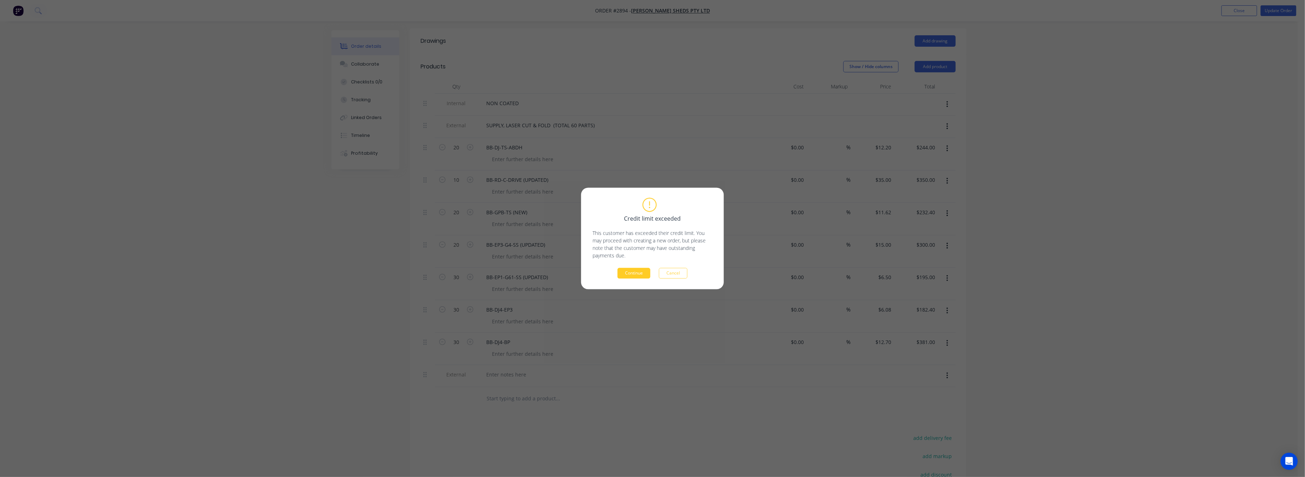
click at [623, 270] on button "Continue" at bounding box center [633, 273] width 33 height 11
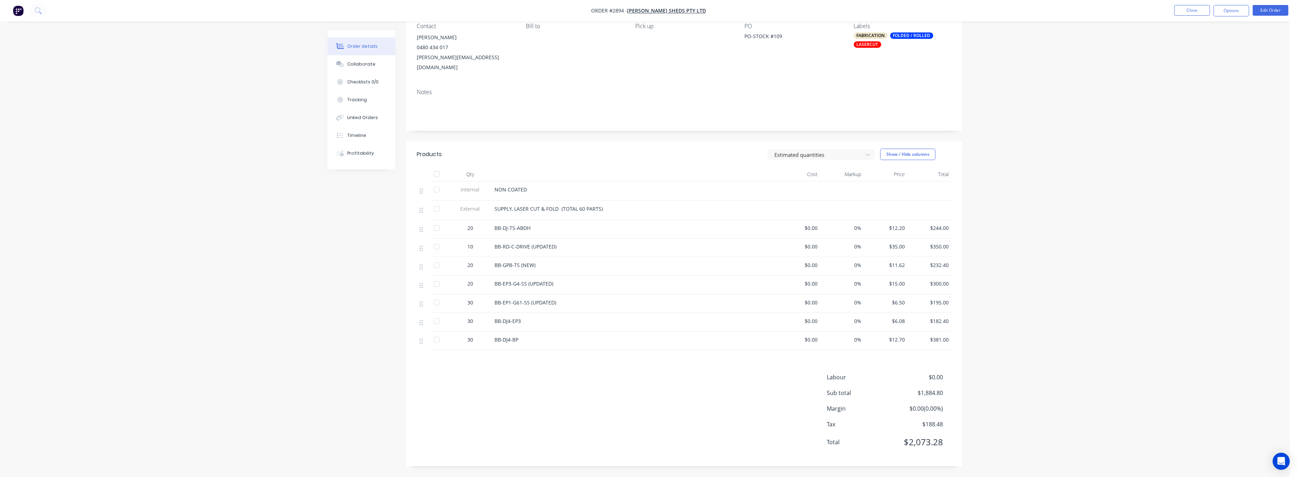
scroll to position [60, 0]
click at [1190, 10] on button "Close" at bounding box center [1193, 10] width 36 height 11
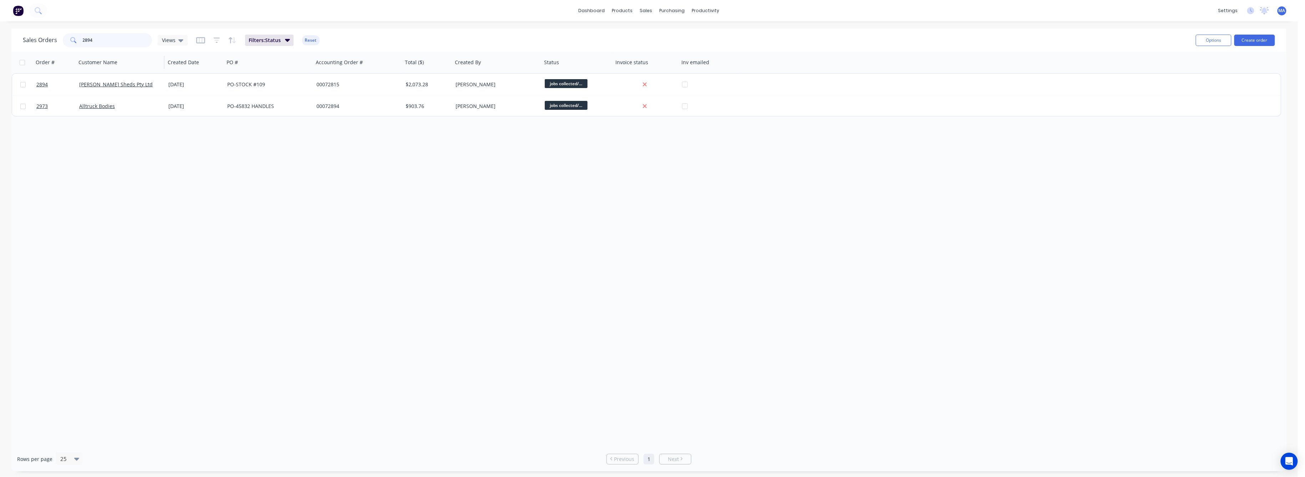
drag, startPoint x: 95, startPoint y: 39, endPoint x: 86, endPoint y: 52, distance: 15.5
click at [76, 45] on div "2894" at bounding box center [107, 40] width 89 height 14
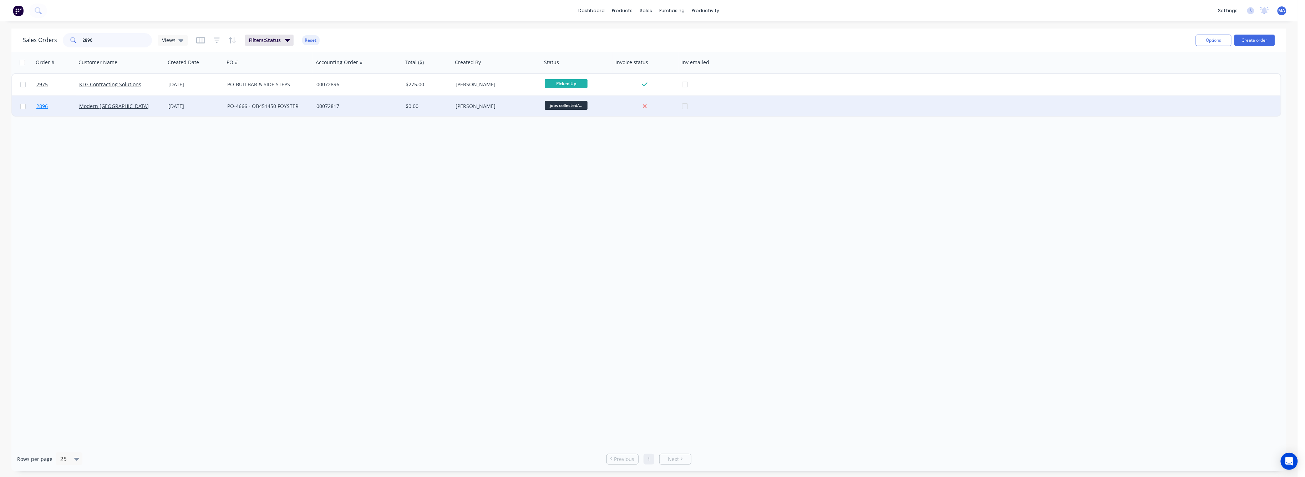
type input "2896"
click at [41, 103] on span "2896" at bounding box center [41, 106] width 11 height 7
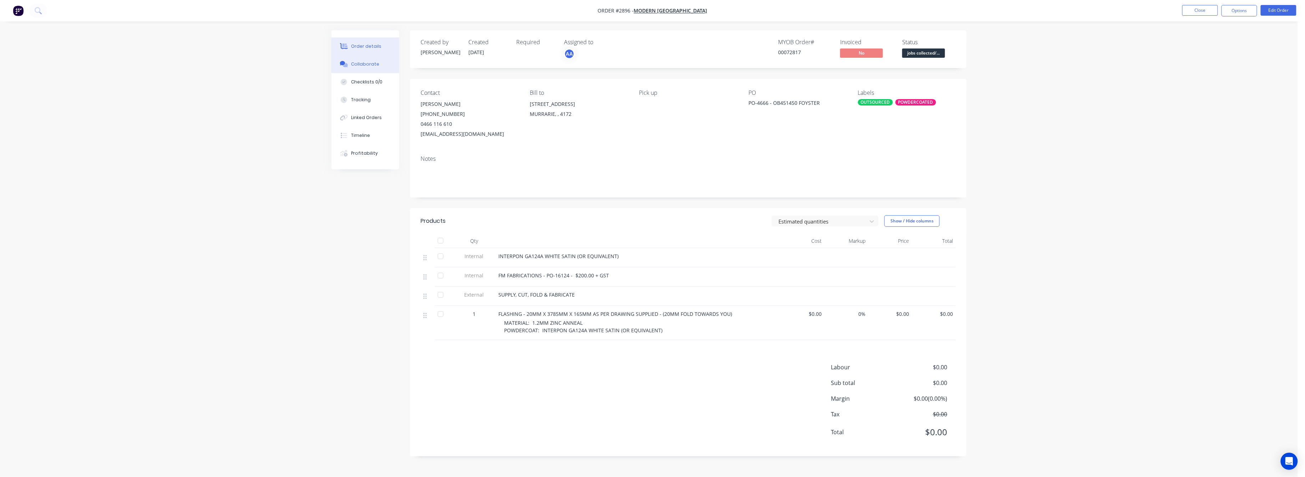
drag, startPoint x: 375, startPoint y: 58, endPoint x: 373, endPoint y: 67, distance: 9.1
click at [375, 59] on button "Collaborate" at bounding box center [365, 64] width 68 height 18
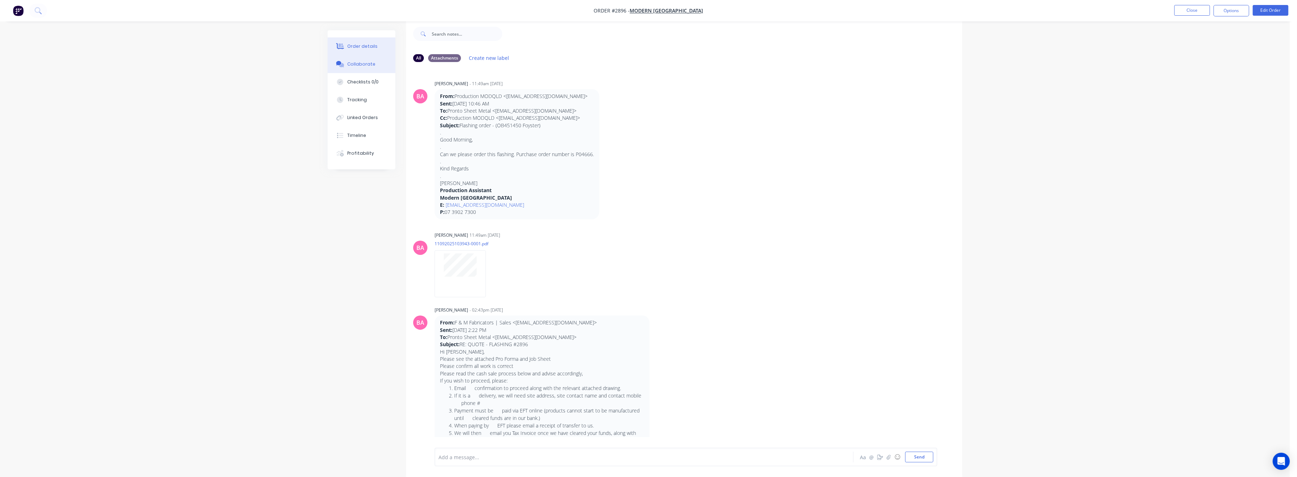
drag, startPoint x: 370, startPoint y: 42, endPoint x: 408, endPoint y: 71, distance: 48.4
click at [371, 44] on button "Order details" at bounding box center [362, 46] width 68 height 18
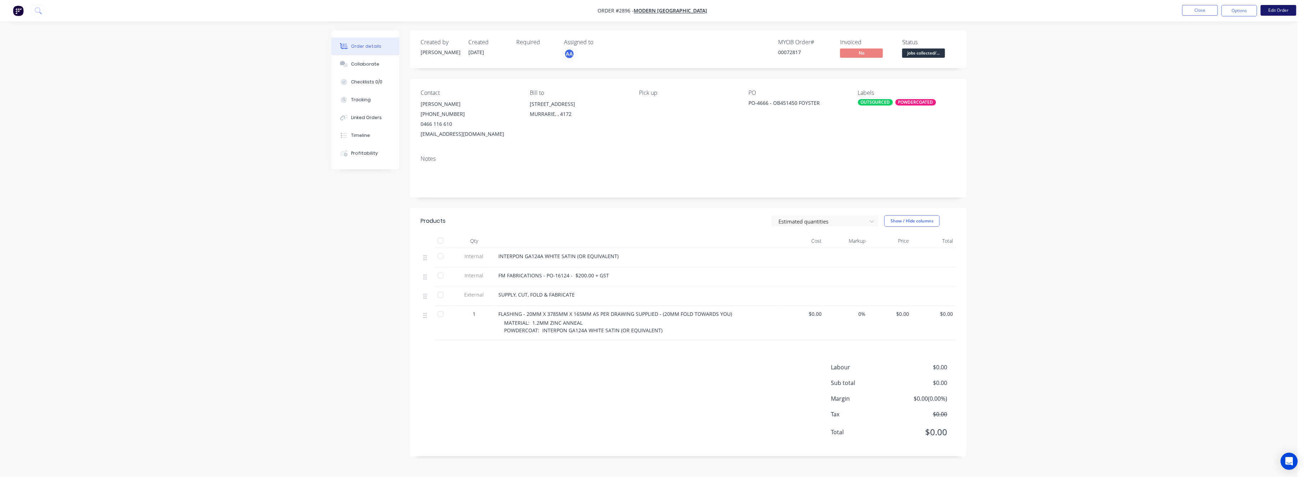
click at [1279, 9] on button "Edit Order" at bounding box center [1278, 10] width 36 height 11
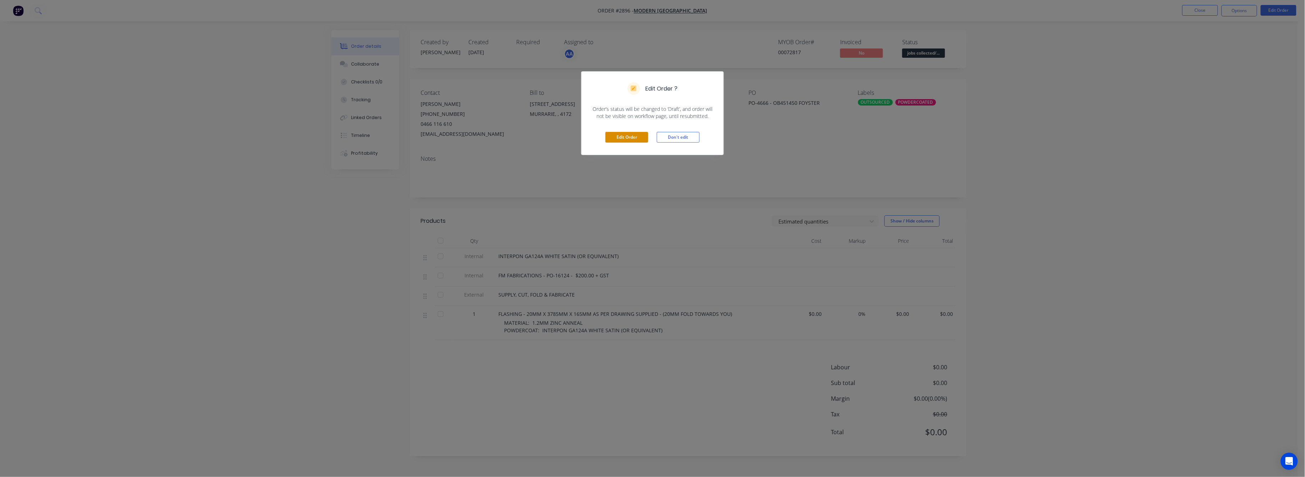
click at [635, 136] on button "Edit Order" at bounding box center [626, 137] width 43 height 11
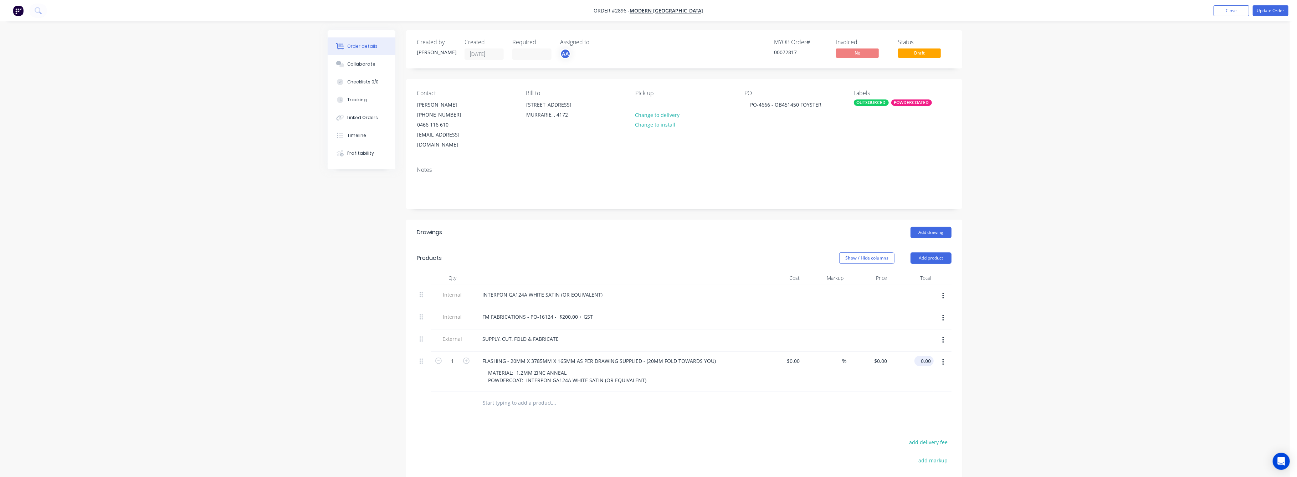
click at [924, 356] on input "0.00" at bounding box center [926, 361] width 16 height 10
type input "420"
type input "$420.00"
drag, startPoint x: 1075, startPoint y: 363, endPoint x: 1076, endPoint y: 352, distance: 11.1
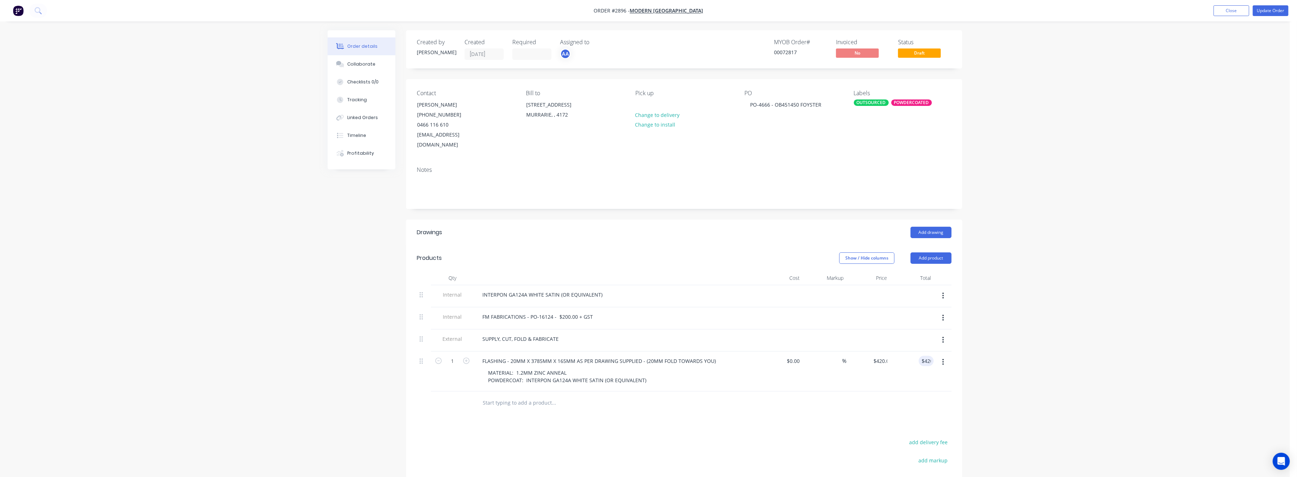
click at [1076, 352] on div "Order details Collaborate Checklists 0/0 Tracking Linked Orders Timeline Profit…" at bounding box center [645, 298] width 1290 height 597
click at [1270, 12] on button "Update Order" at bounding box center [1271, 10] width 36 height 11
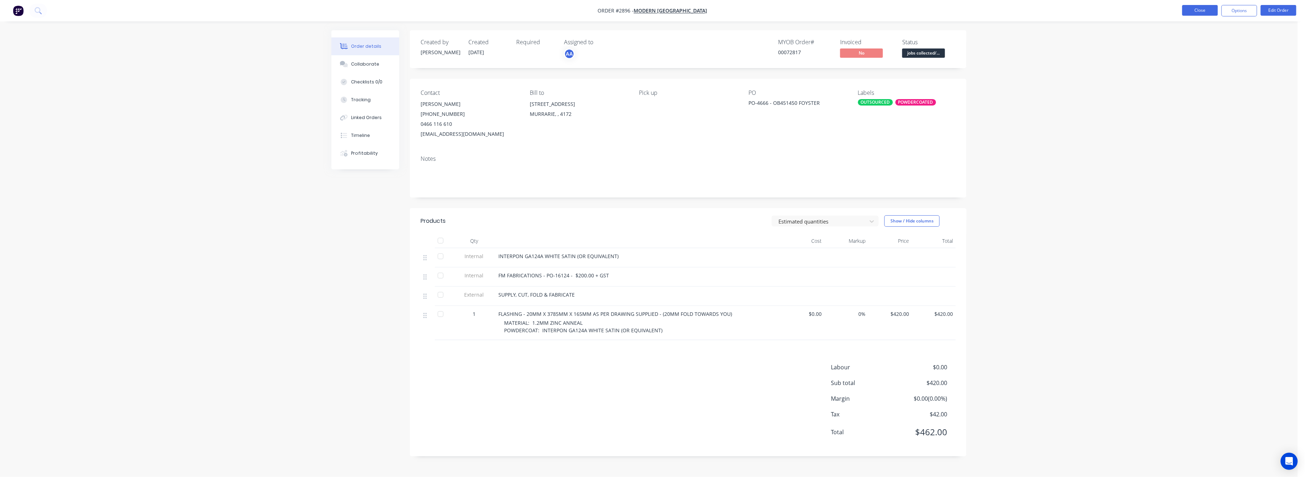
click at [1195, 10] on button "Close" at bounding box center [1200, 10] width 36 height 11
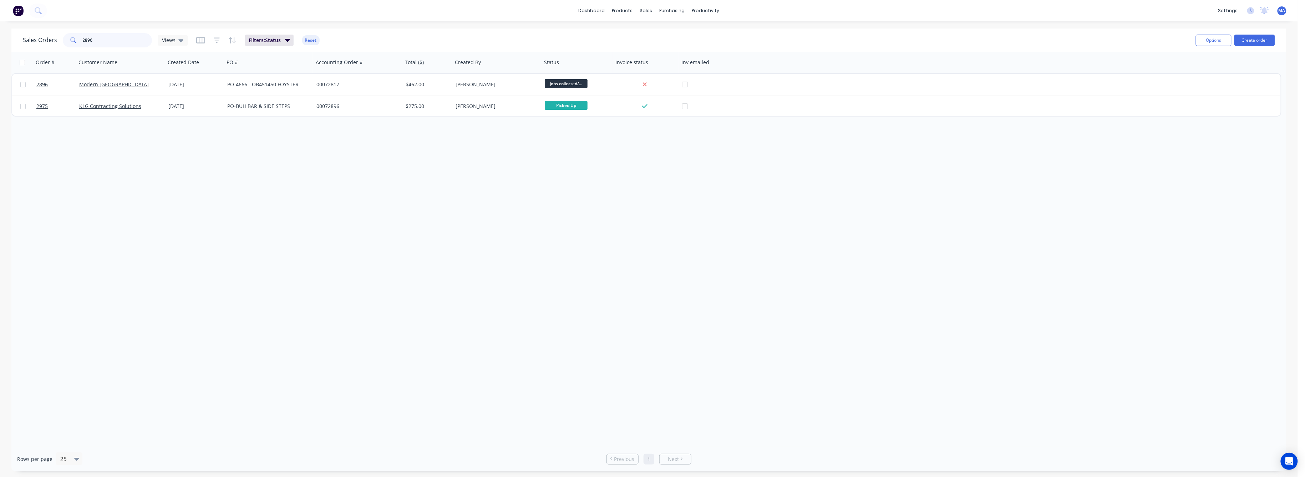
drag, startPoint x: 96, startPoint y: 40, endPoint x: 71, endPoint y: 47, distance: 26.0
click at [73, 45] on div "2896" at bounding box center [107, 40] width 89 height 14
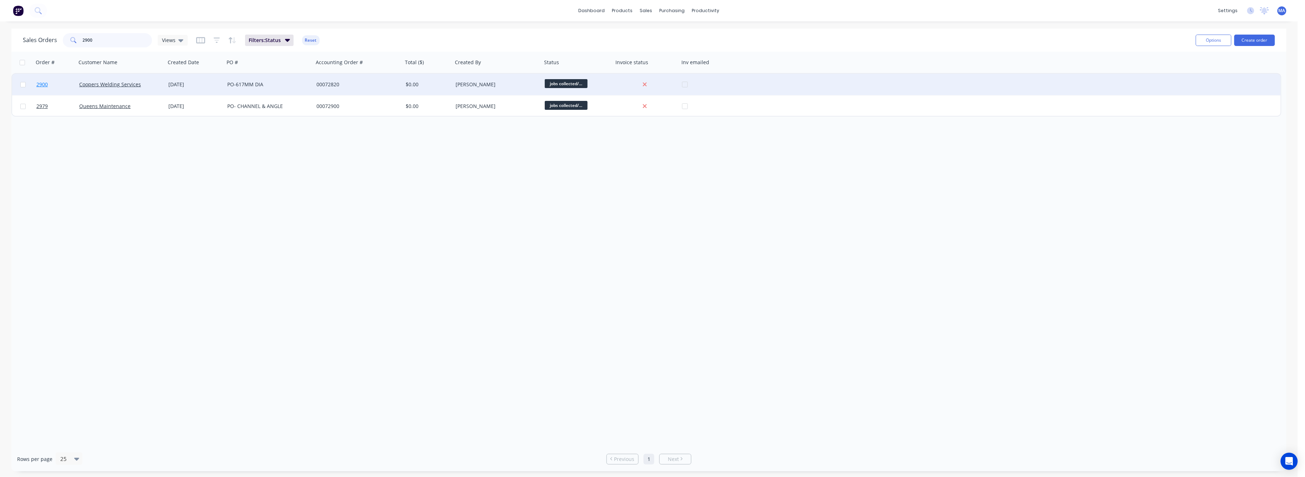
type input "2900"
click at [37, 84] on span "2900" at bounding box center [41, 84] width 11 height 7
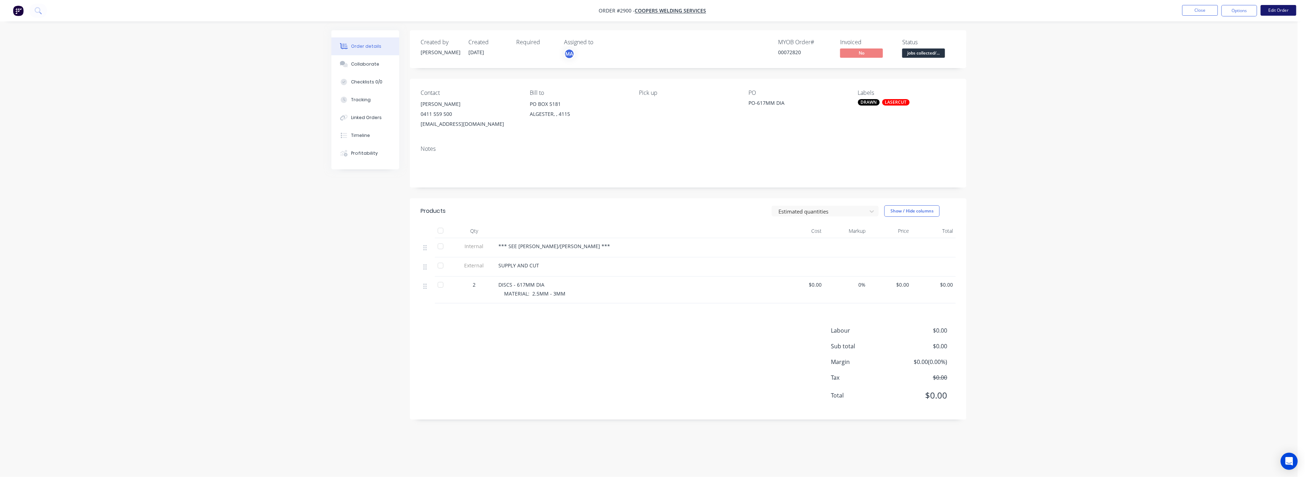
click at [1282, 10] on button "Edit Order" at bounding box center [1278, 10] width 36 height 11
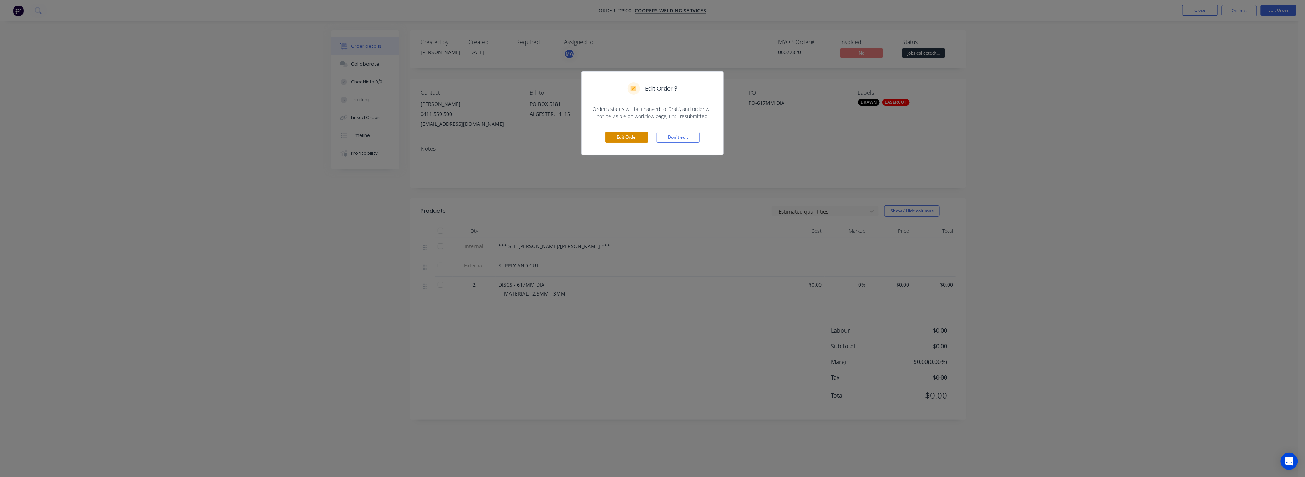
click at [631, 141] on button "Edit Order" at bounding box center [626, 137] width 43 height 11
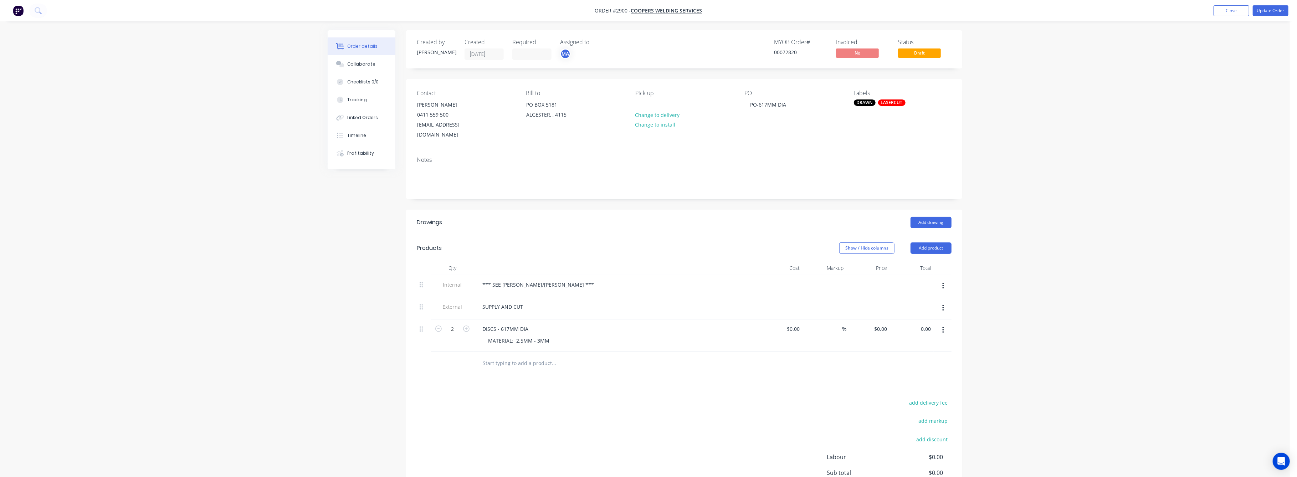
drag, startPoint x: 923, startPoint y: 318, endPoint x: 924, endPoint y: 331, distance: 12.8
click at [924, 324] on input "0.00" at bounding box center [926, 329] width 16 height 10
type input "140"
type input "$70.00"
type input "$140.00"
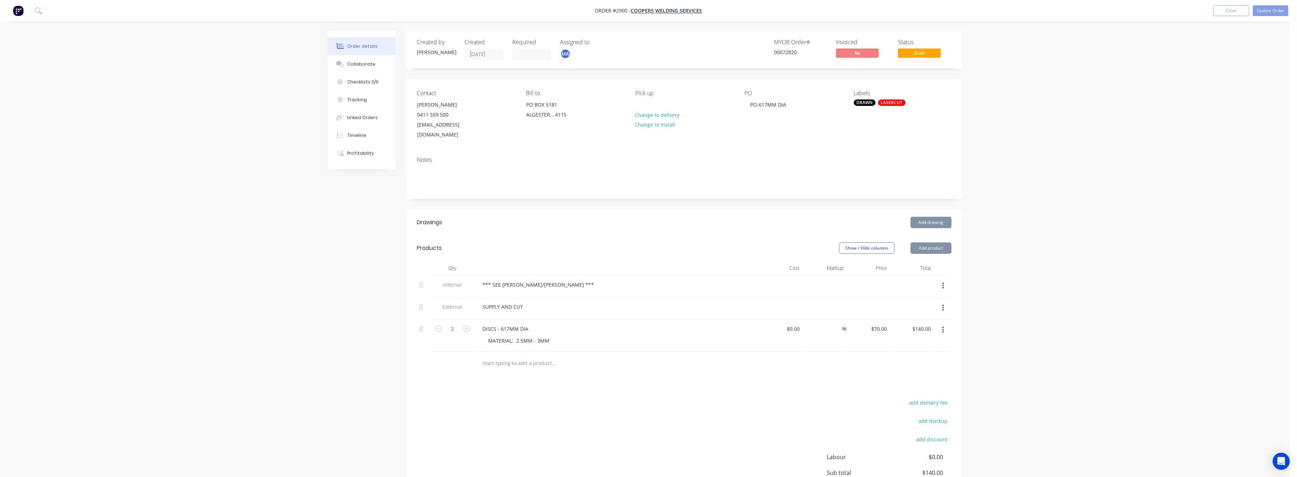
drag, startPoint x: 1013, startPoint y: 350, endPoint x: 1167, endPoint y: 247, distance: 185.0
click at [1035, 328] on div "Order details Collaborate Checklists 0/0 Tracking Linked Orders Timeline Profit…" at bounding box center [645, 278] width 1290 height 557
click at [1268, 9] on button "Update Order" at bounding box center [1271, 10] width 36 height 11
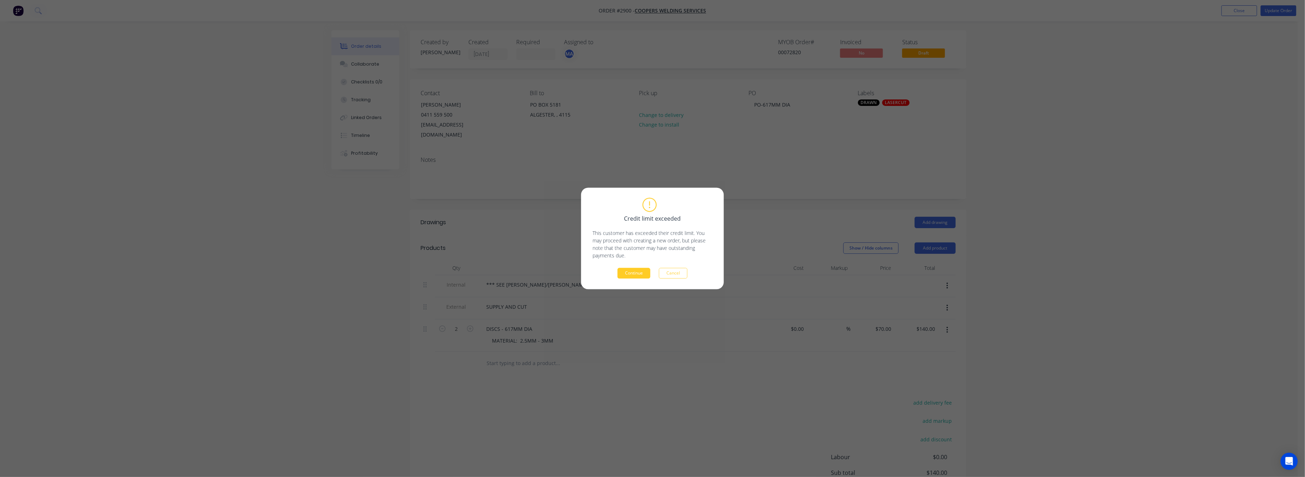
click at [639, 274] on button "Continue" at bounding box center [633, 273] width 33 height 11
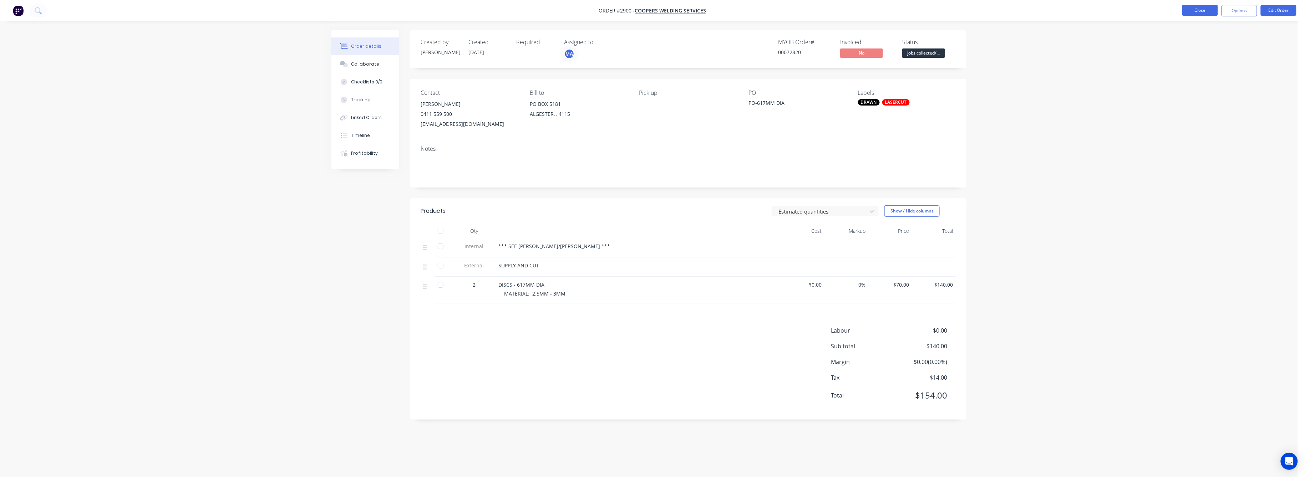
click at [1194, 10] on button "Close" at bounding box center [1200, 10] width 36 height 11
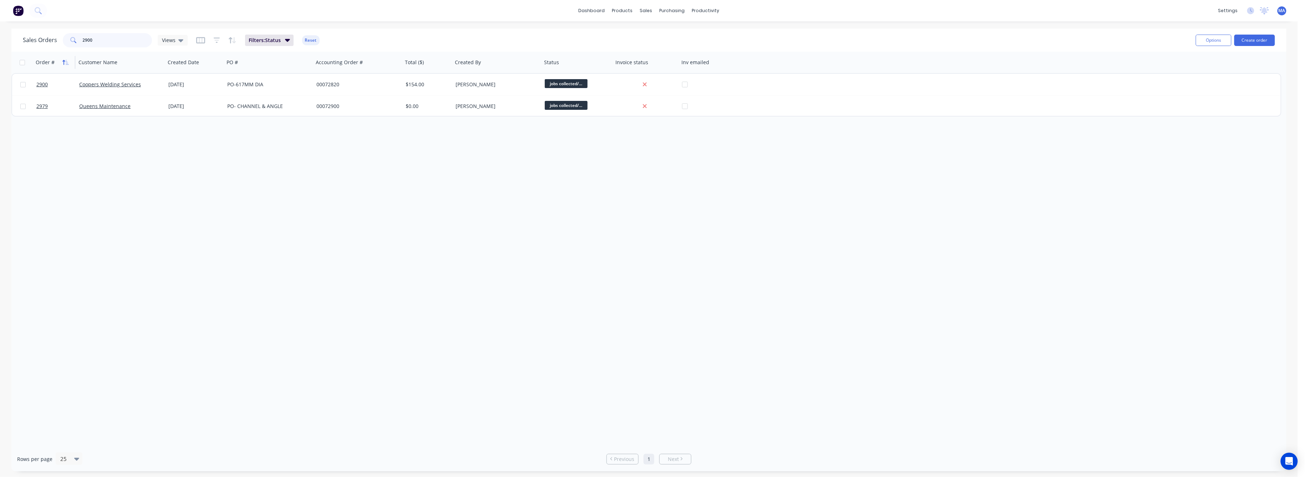
drag, startPoint x: 91, startPoint y: 39, endPoint x: 63, endPoint y: 58, distance: 33.8
click at [66, 52] on div "Sales Orders 2900 Views Filters: Status Reset Options Create order Order # Cust…" at bounding box center [648, 250] width 1275 height 443
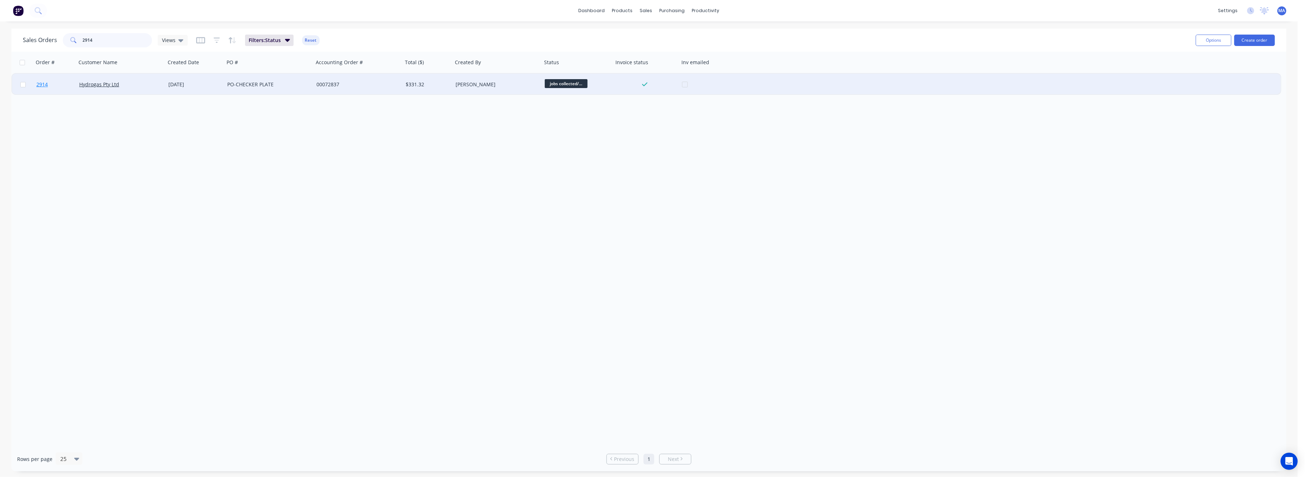
type input "2914"
click at [44, 82] on span "2914" at bounding box center [41, 84] width 11 height 7
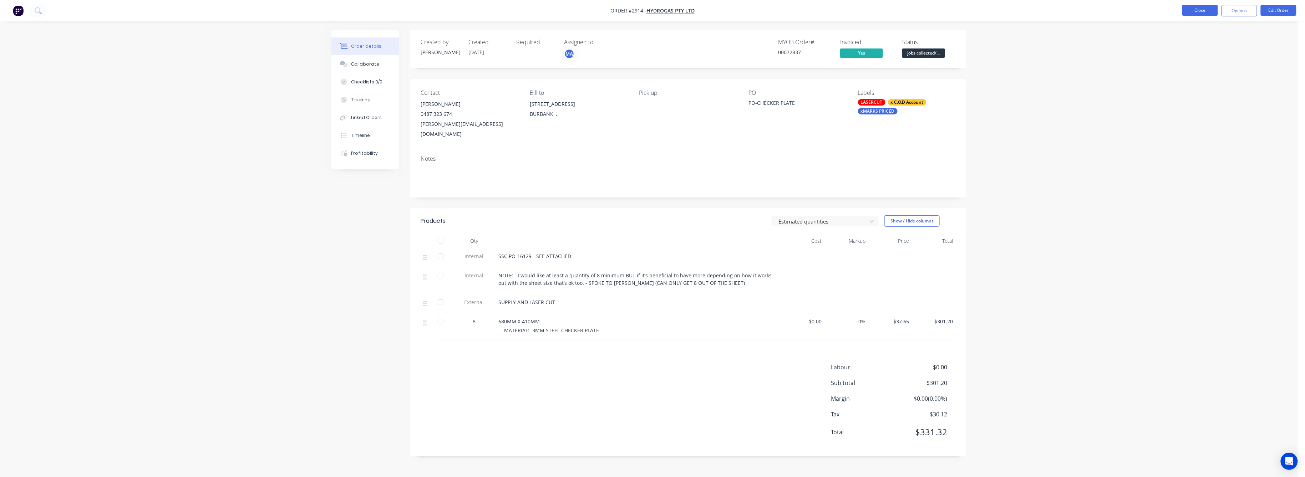
click at [1204, 11] on button "Close" at bounding box center [1200, 10] width 36 height 11
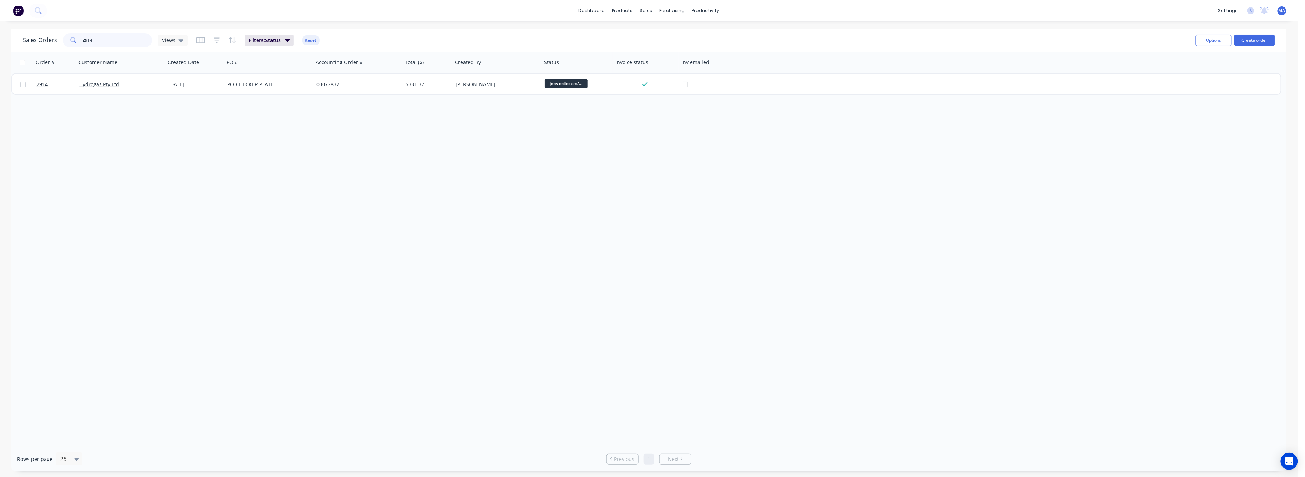
drag, startPoint x: 93, startPoint y: 39, endPoint x: 71, endPoint y: 41, distance: 22.6
click at [71, 41] on div "2914" at bounding box center [107, 40] width 89 height 14
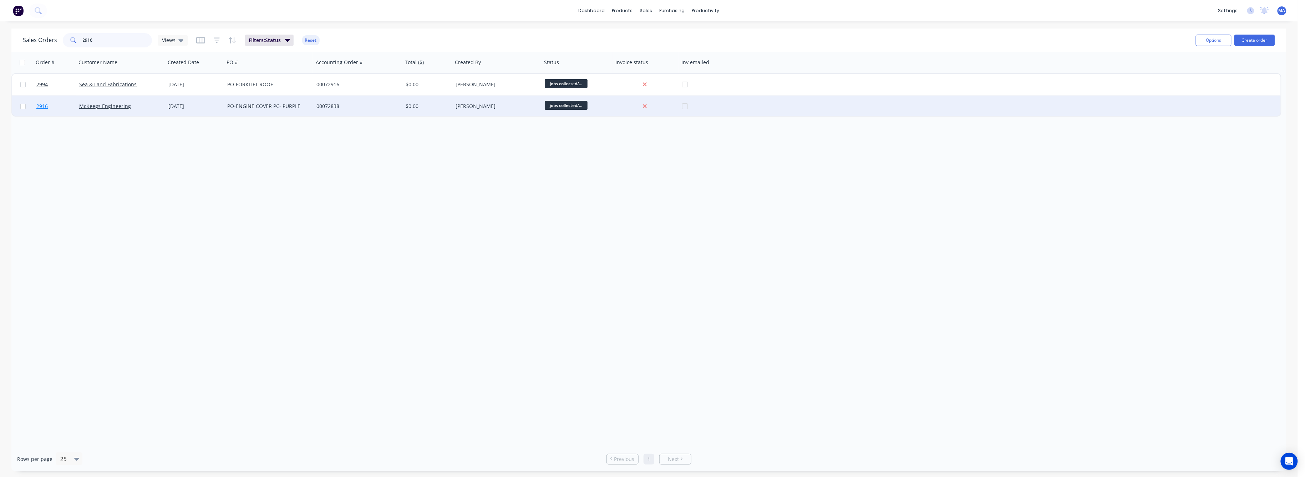
type input "2916"
click at [39, 106] on span "2916" at bounding box center [41, 106] width 11 height 7
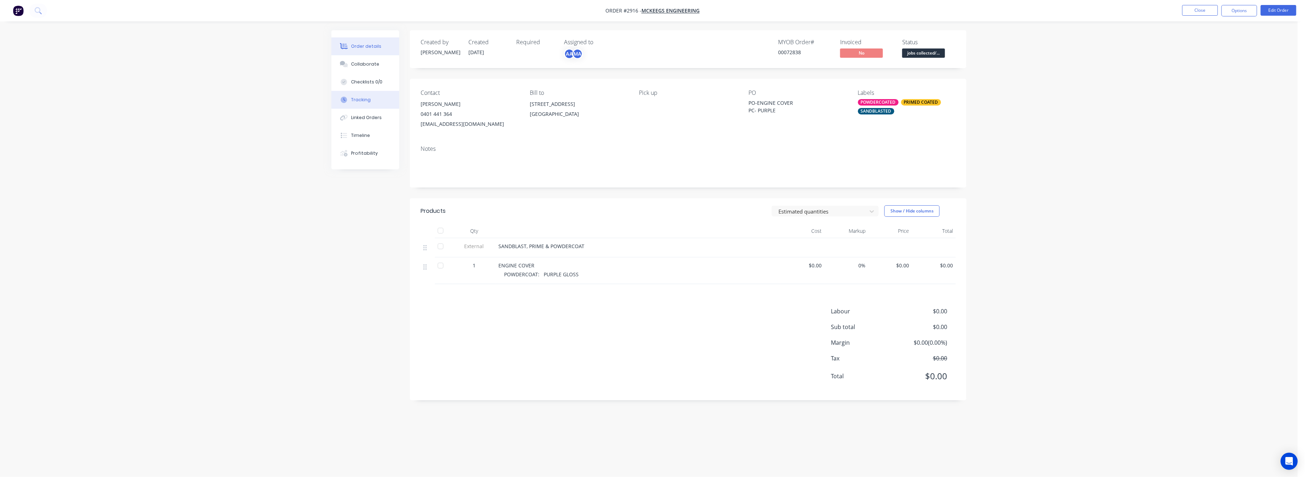
click at [362, 99] on div "Tracking" at bounding box center [361, 100] width 20 height 6
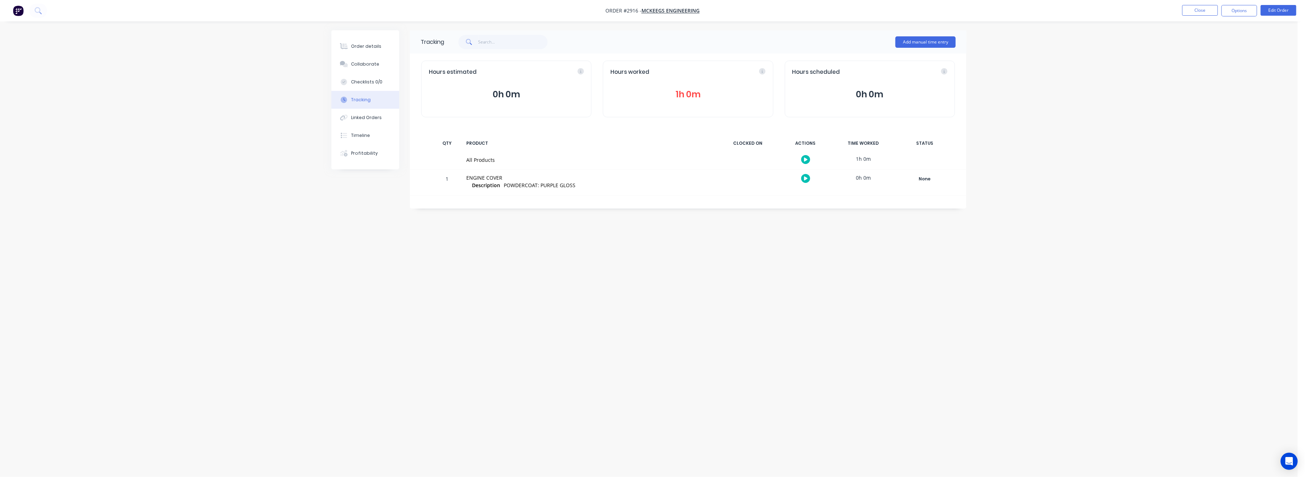
click at [690, 99] on button "1h 0m" at bounding box center [687, 95] width 155 height 14
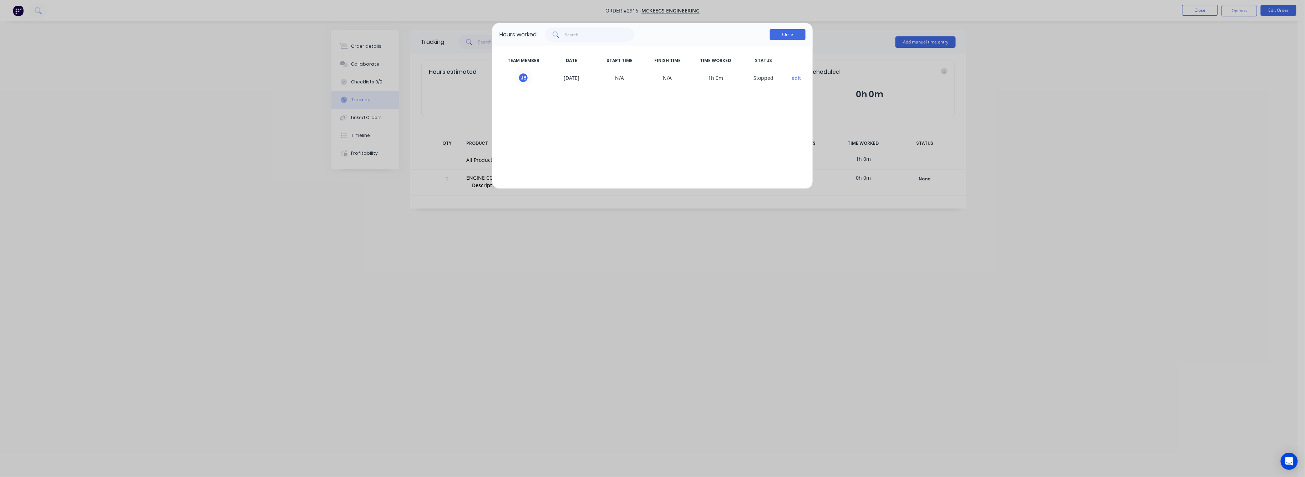
click at [786, 36] on button "Close" at bounding box center [788, 34] width 36 height 11
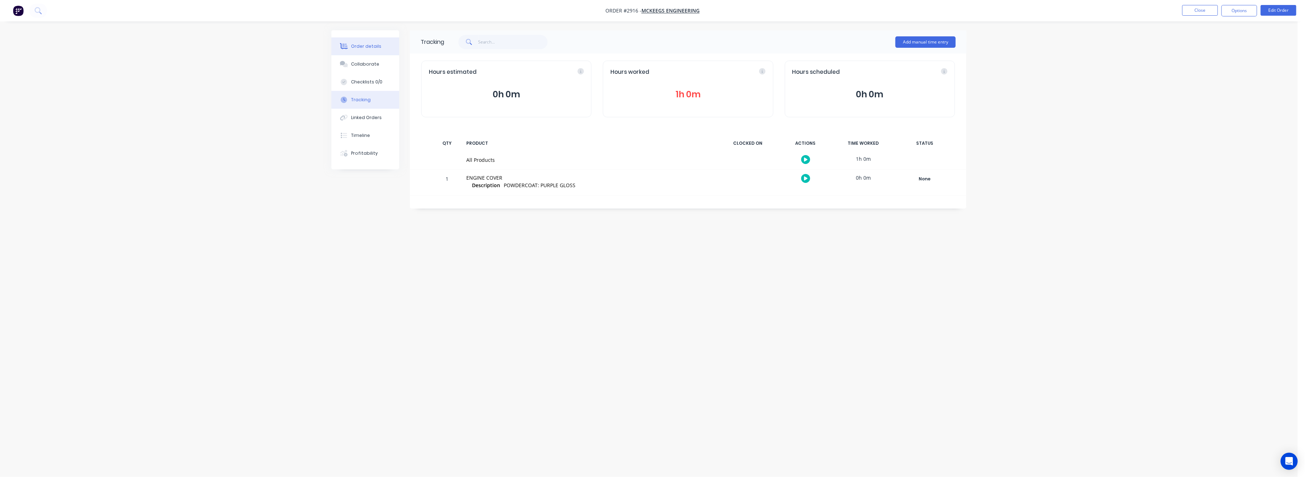
click at [360, 47] on div "Order details" at bounding box center [366, 46] width 30 height 6
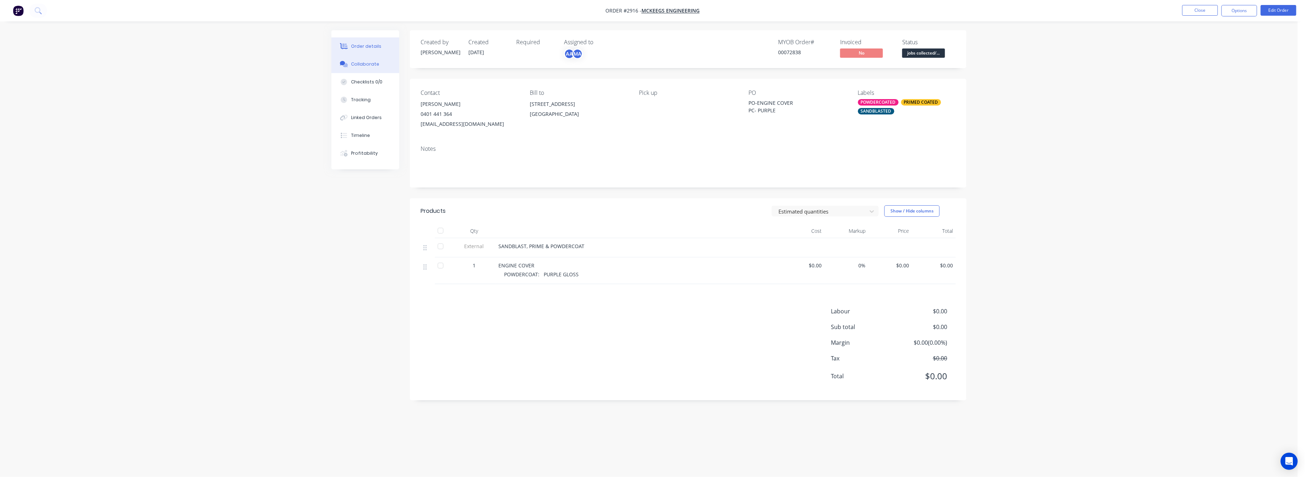
click at [366, 64] on div "Collaborate" at bounding box center [365, 64] width 28 height 6
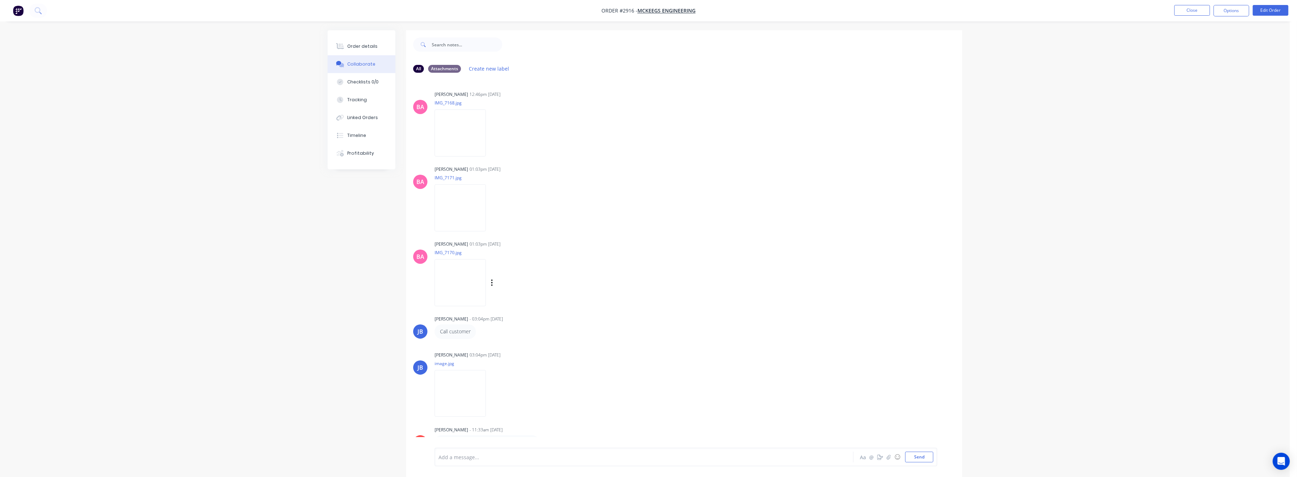
click at [471, 271] on img at bounding box center [460, 282] width 51 height 47
click at [472, 137] on img at bounding box center [460, 132] width 51 height 47
click at [362, 43] on div "Order details" at bounding box center [363, 46] width 30 height 6
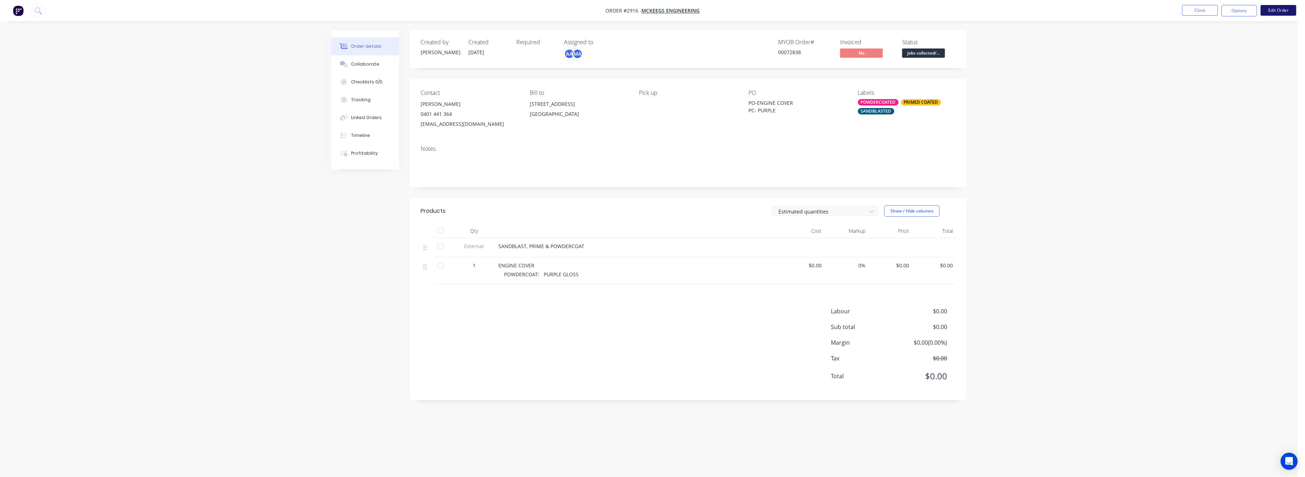
click at [1273, 10] on button "Edit Order" at bounding box center [1278, 10] width 36 height 11
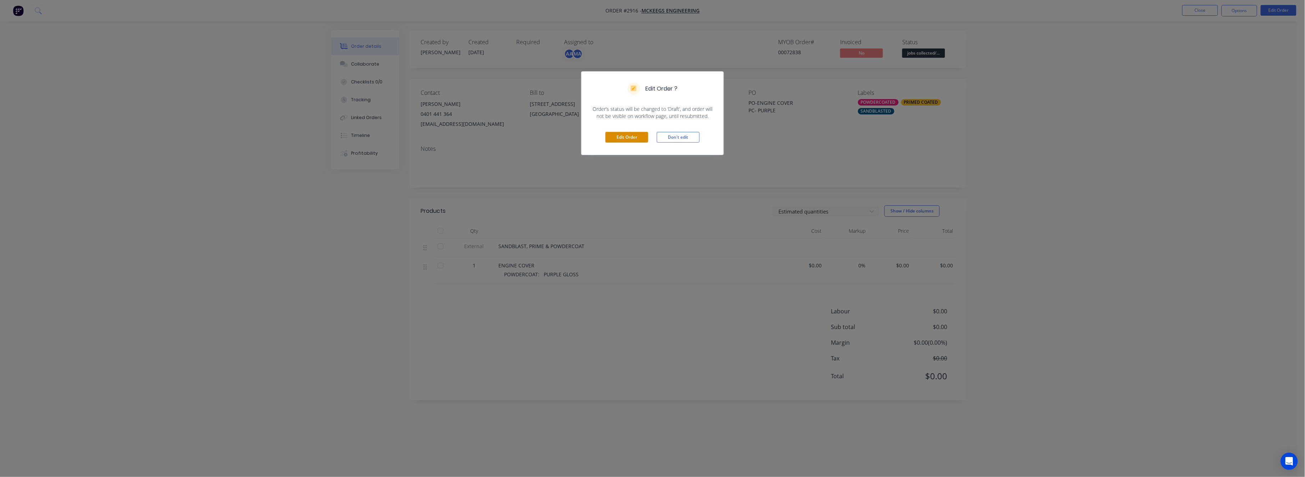
click at [631, 138] on button "Edit Order" at bounding box center [626, 137] width 43 height 11
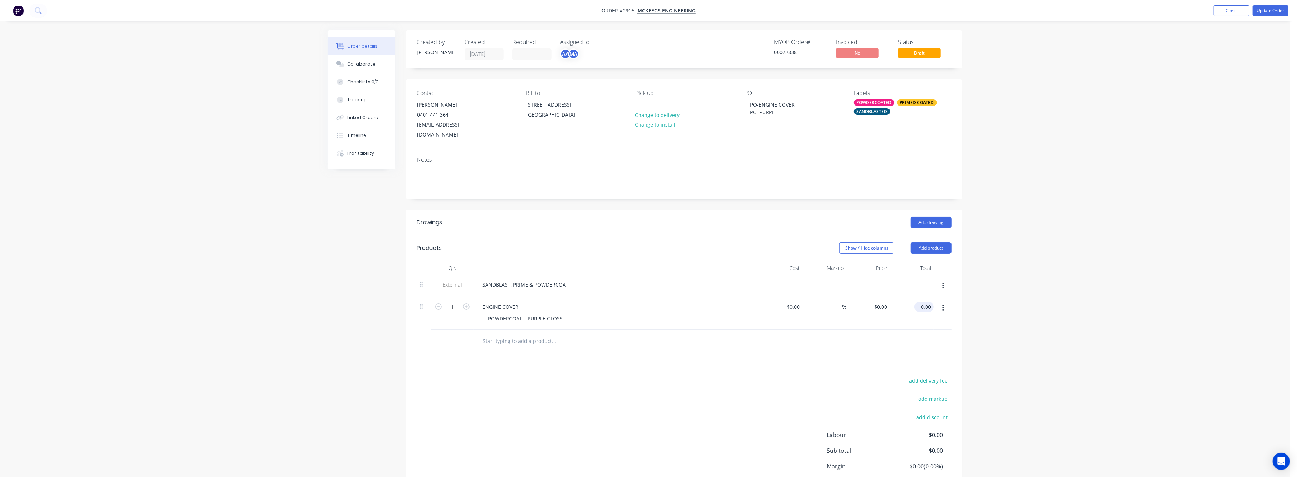
click at [924, 302] on input "0.00" at bounding box center [926, 307] width 16 height 10
type input "270"
type input "$270.00"
drag, startPoint x: 1077, startPoint y: 307, endPoint x: 1144, endPoint y: 192, distance: 134.1
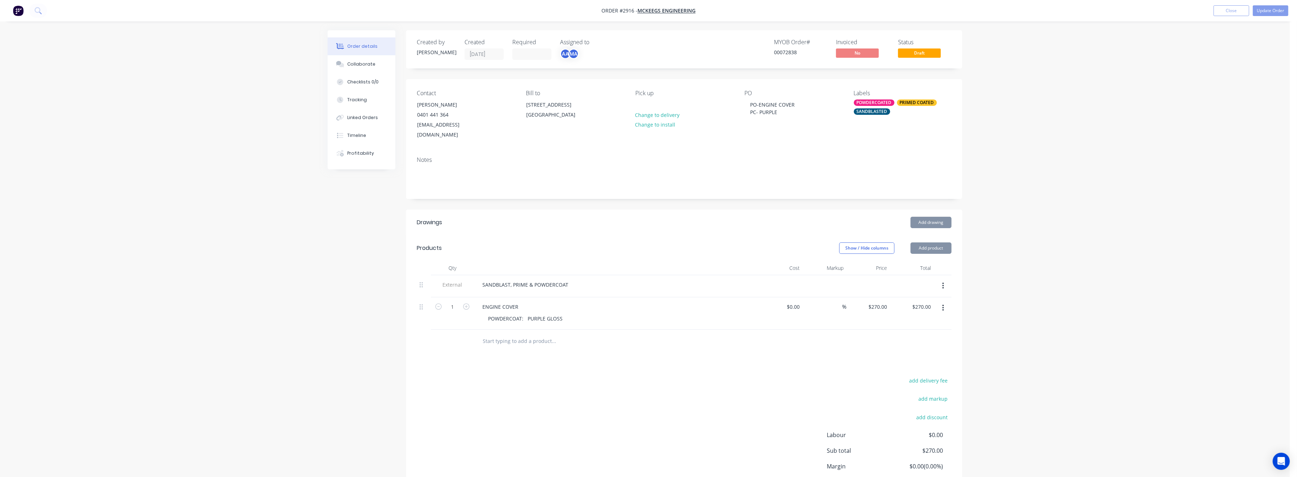
click at [1088, 284] on div "Order details Collaborate Checklists 0/0 Tracking Linked Orders Timeline Profit…" at bounding box center [645, 267] width 1290 height 535
drag, startPoint x: 1244, startPoint y: 95, endPoint x: 1262, endPoint y: 24, distance: 73.0
click at [1252, 58] on div "Order details Collaborate Checklists 0/0 Tracking Linked Orders Timeline Profit…" at bounding box center [645, 267] width 1290 height 535
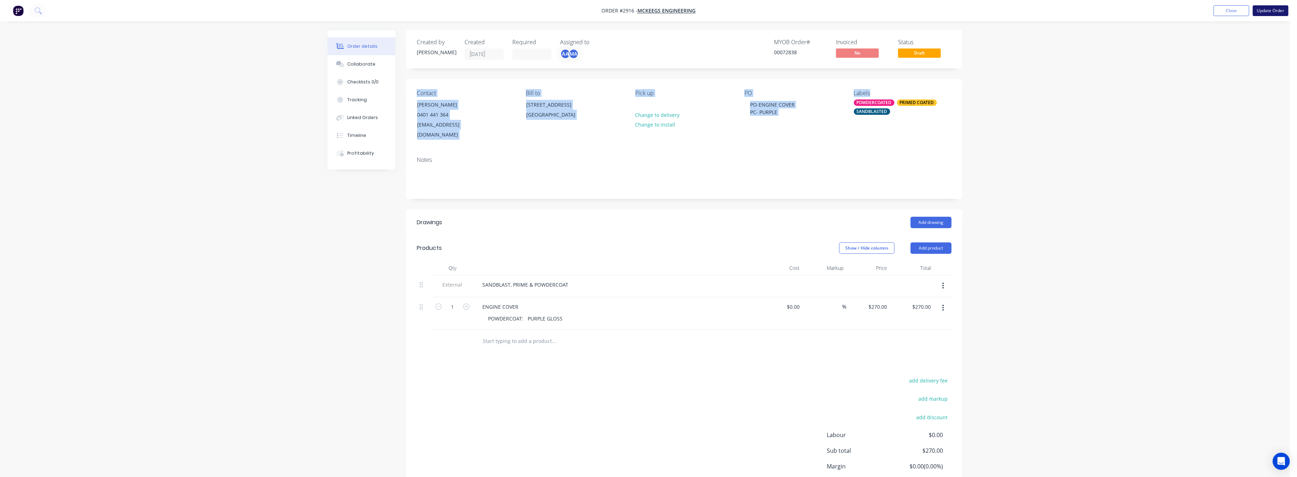
click at [1275, 9] on button "Update Order" at bounding box center [1271, 10] width 36 height 11
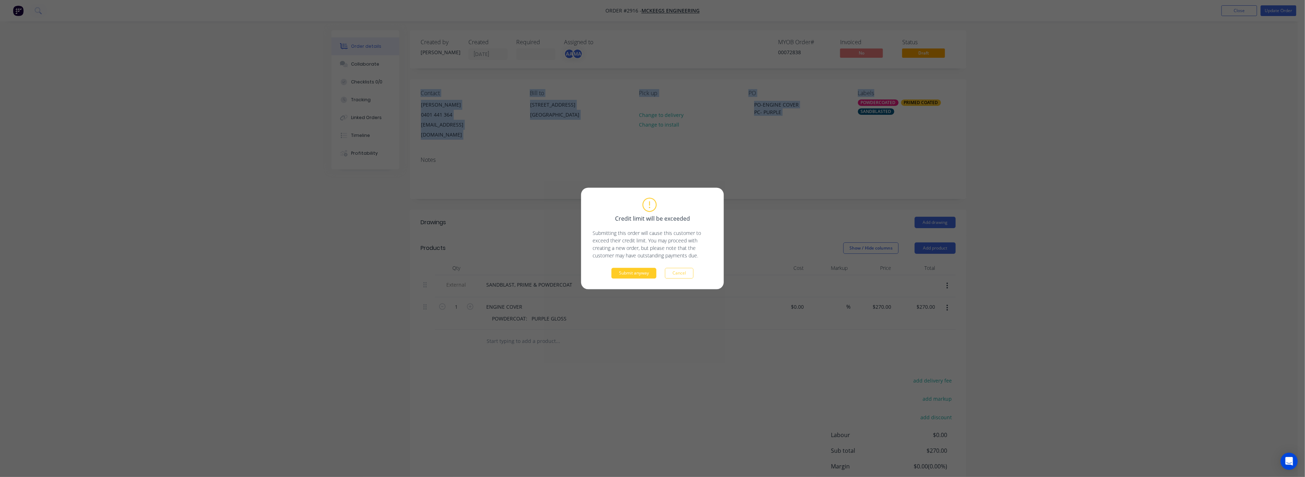
click at [620, 276] on button "Submit anyway" at bounding box center [633, 273] width 45 height 11
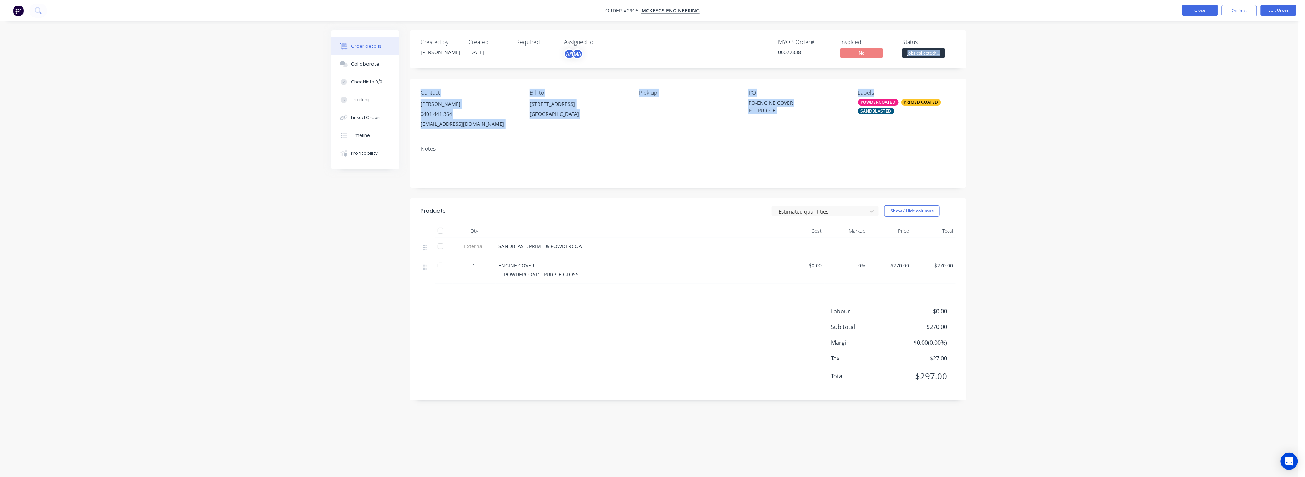
click at [1206, 8] on button "Close" at bounding box center [1200, 10] width 36 height 11
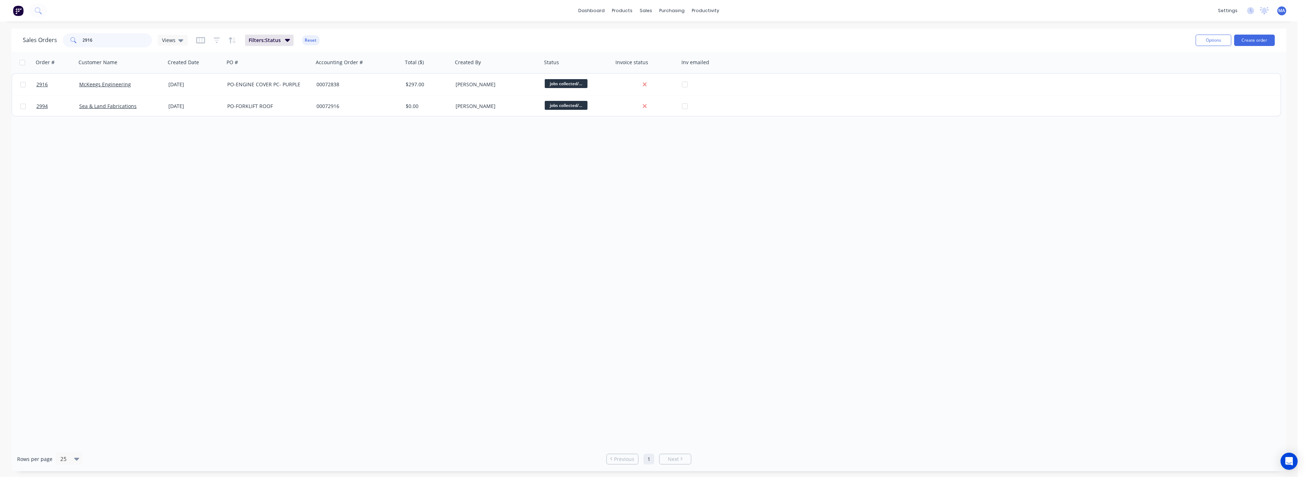
click at [58, 50] on div "Sales Orders 2916 Views Filters: Status Reset Options Create order" at bounding box center [648, 40] width 1275 height 23
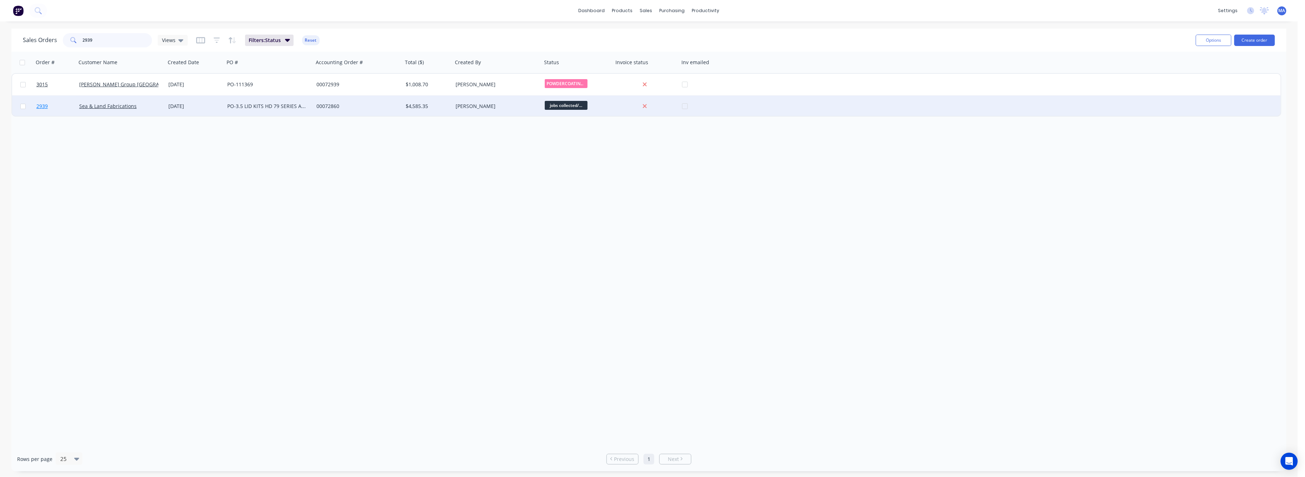
type input "2939"
click at [37, 107] on span "2939" at bounding box center [41, 106] width 11 height 7
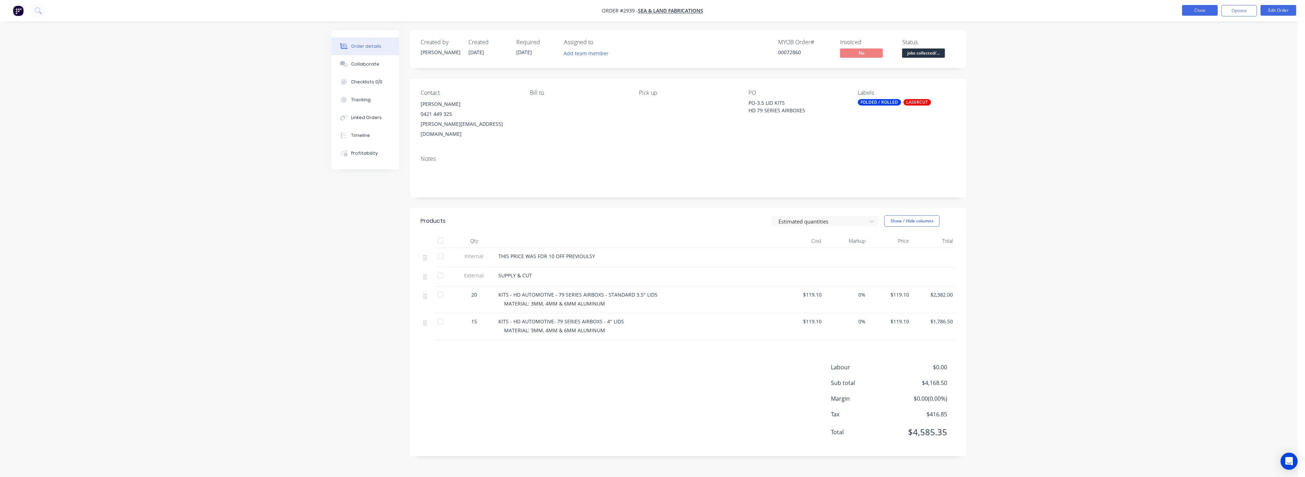
click at [1208, 10] on button "Close" at bounding box center [1200, 10] width 36 height 11
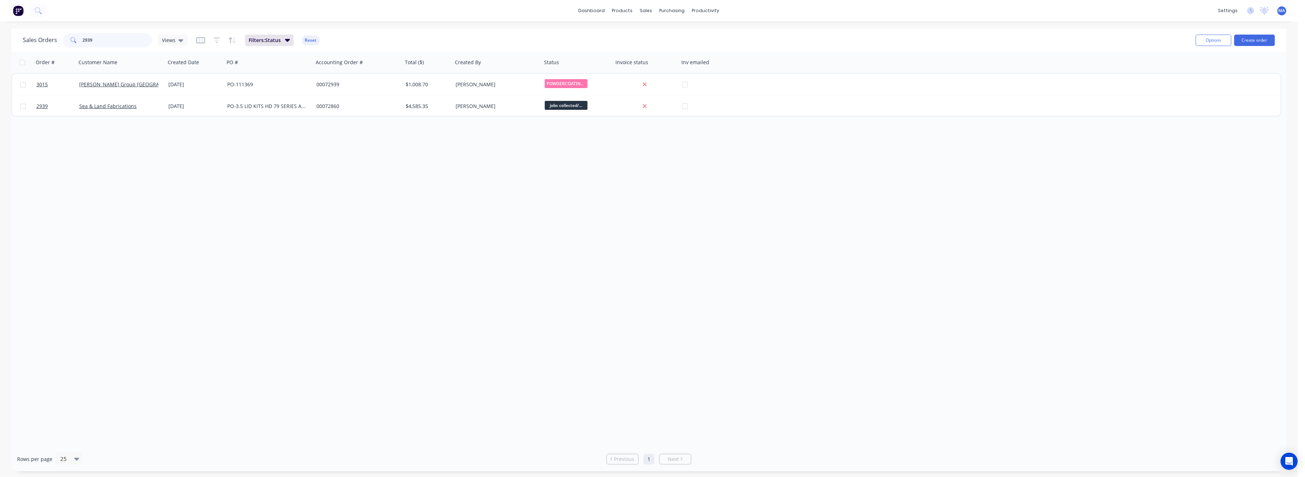
drag, startPoint x: 86, startPoint y: 39, endPoint x: 74, endPoint y: 39, distance: 12.1
click at [74, 39] on div "2939" at bounding box center [107, 40] width 89 height 14
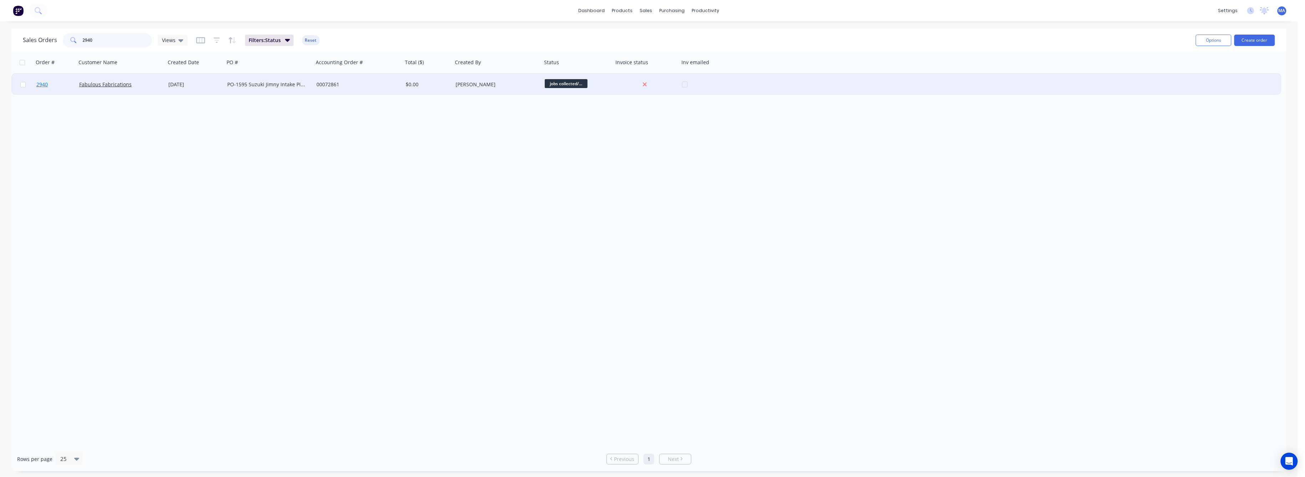
type input "2940"
click at [40, 83] on span "2940" at bounding box center [41, 84] width 11 height 7
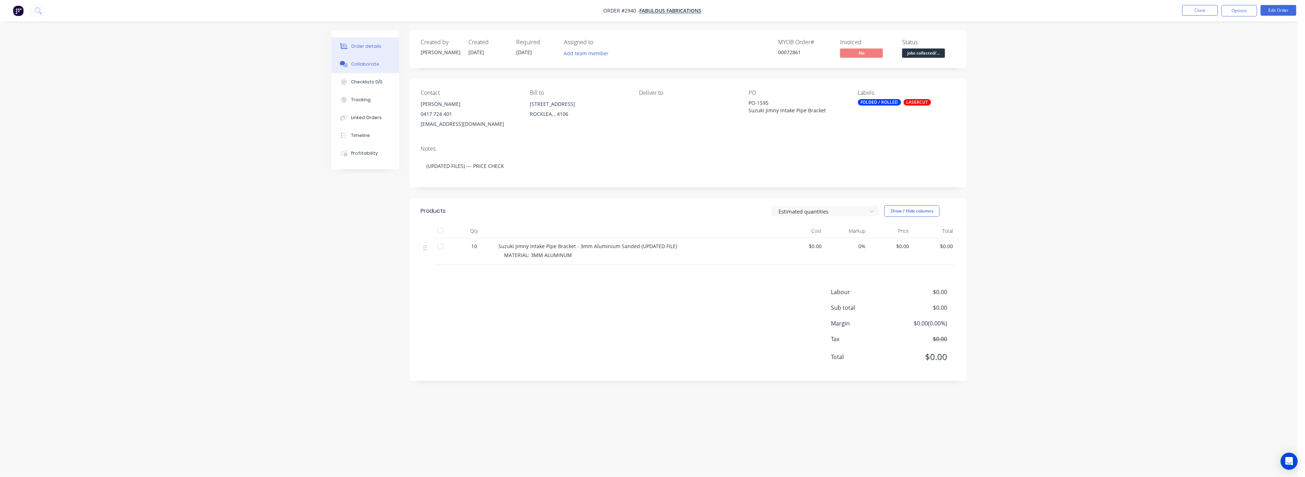
click at [368, 65] on div "Collaborate" at bounding box center [365, 64] width 28 height 6
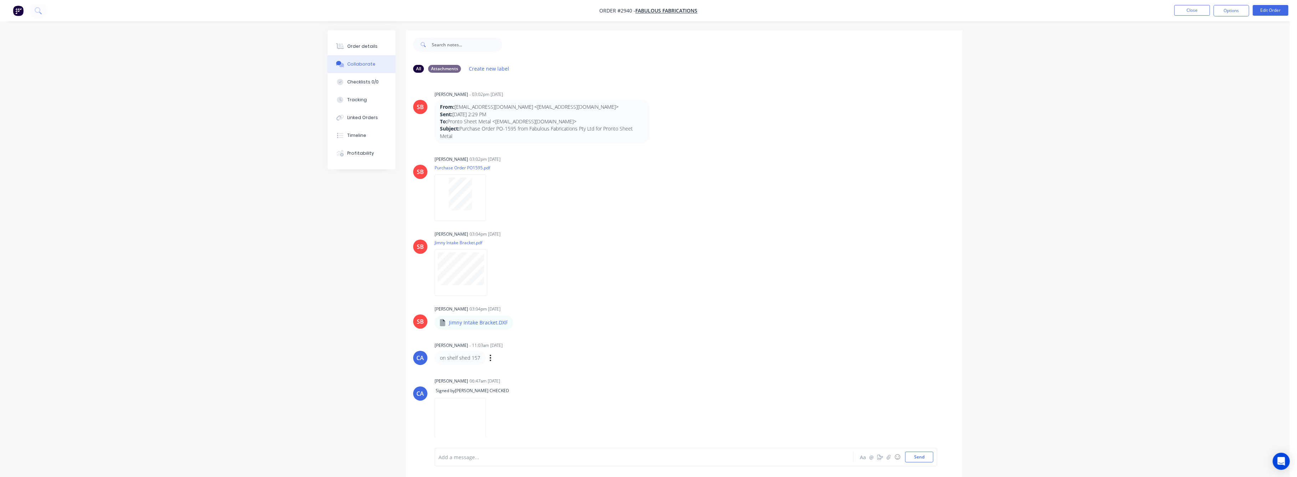
scroll to position [36, 0]
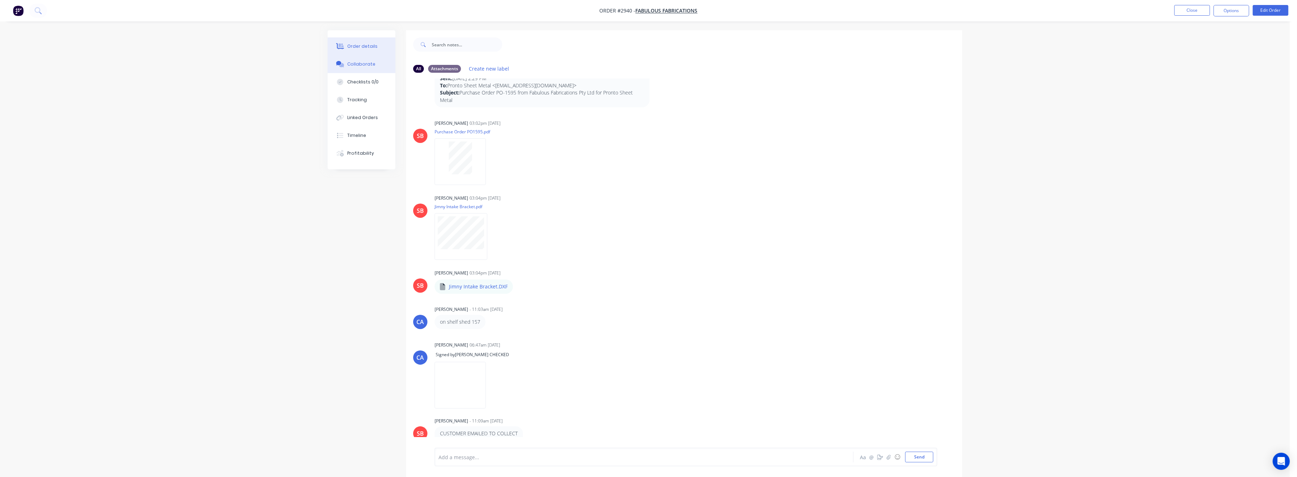
click at [357, 44] on div "Order details" at bounding box center [363, 46] width 30 height 6
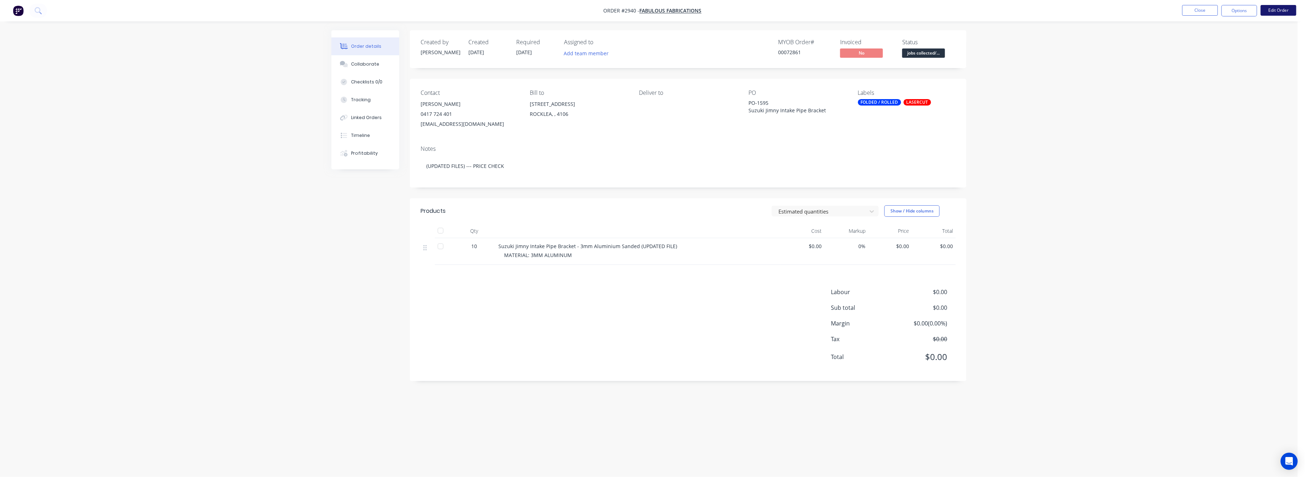
click at [1278, 9] on button "Edit Order" at bounding box center [1278, 10] width 36 height 11
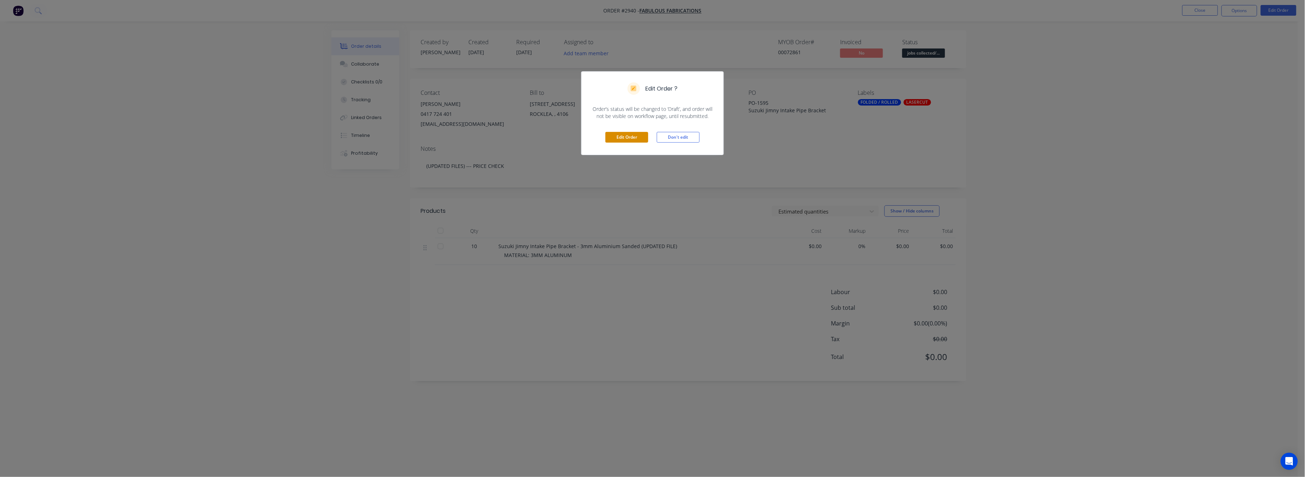
click at [629, 133] on button "Edit Order" at bounding box center [626, 137] width 43 height 11
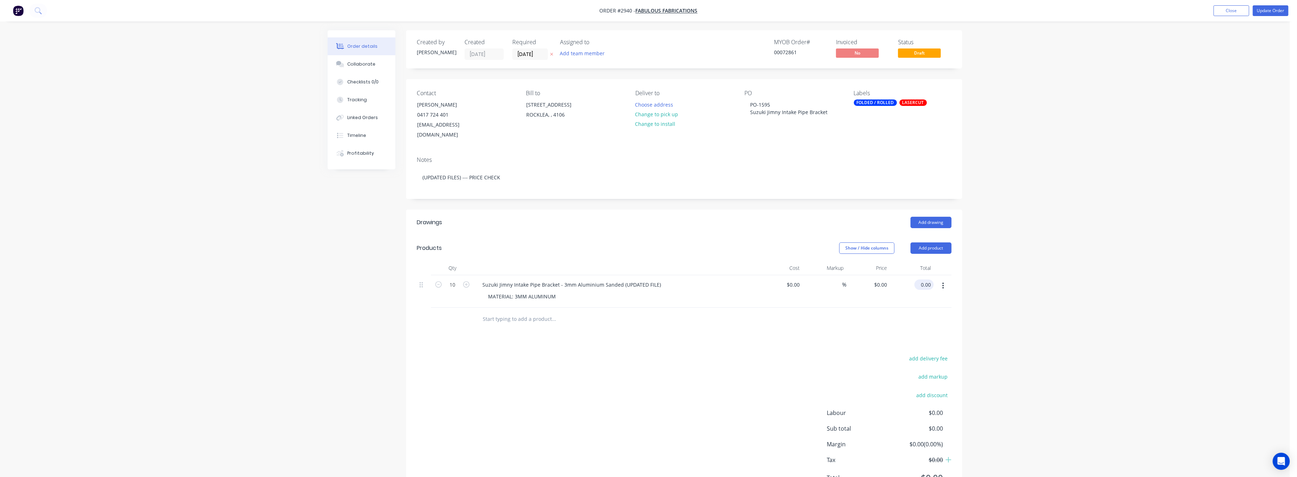
click at [919, 280] on div "0.00 $0.00" at bounding box center [924, 285] width 19 height 10
type input "150"
type input "$15.00"
type input "$150.00"
click at [1092, 305] on div "Order details Collaborate Checklists 0/0 Tracking Linked Orders Timeline Profit…" at bounding box center [645, 256] width 1290 height 513
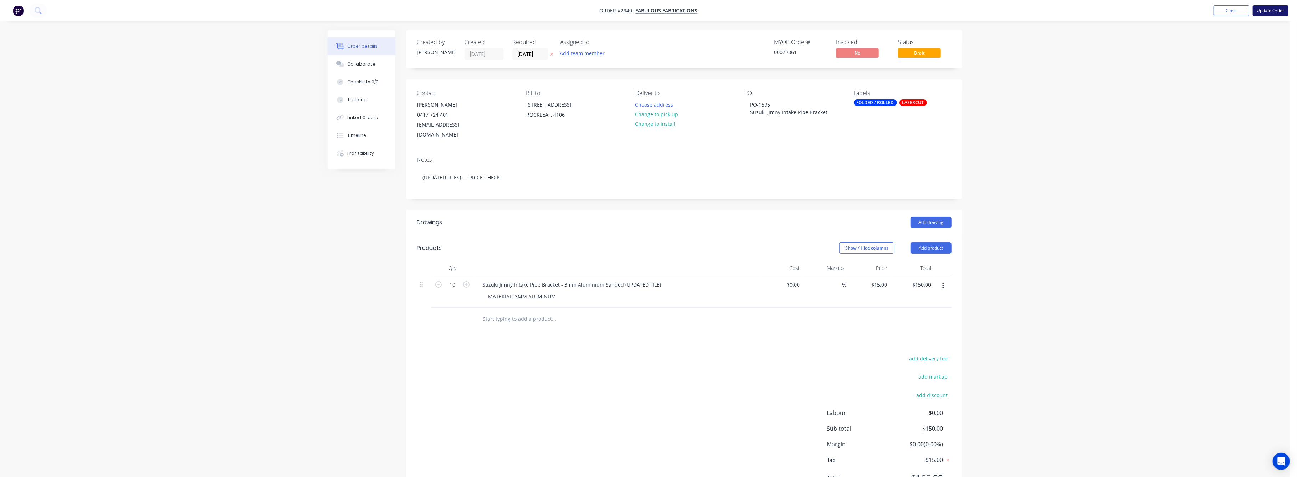
click at [1262, 10] on button "Update Order" at bounding box center [1271, 10] width 36 height 11
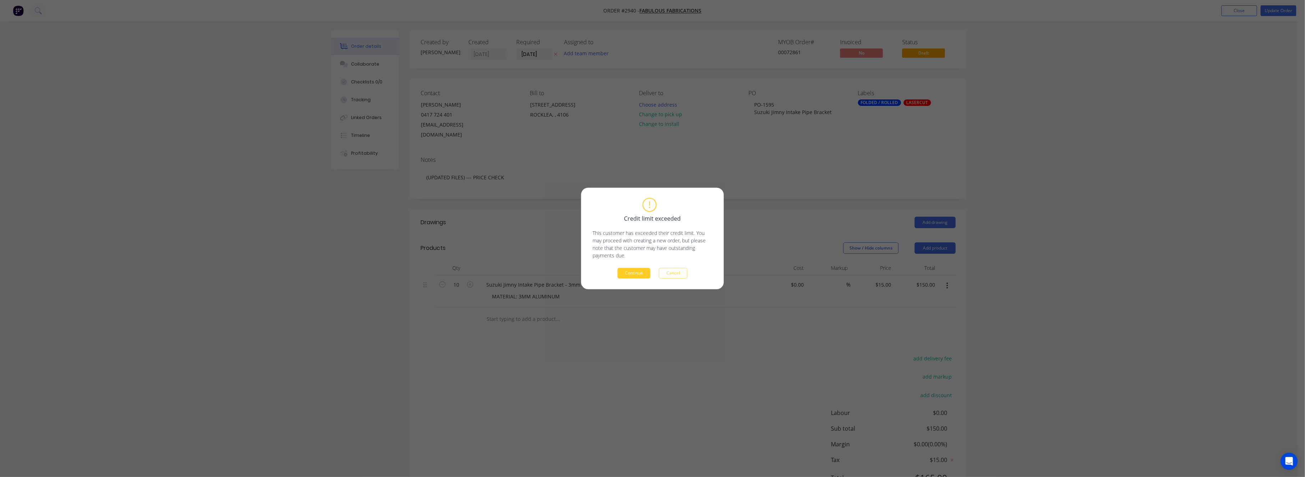
click at [633, 272] on button "Continue" at bounding box center [633, 273] width 33 height 11
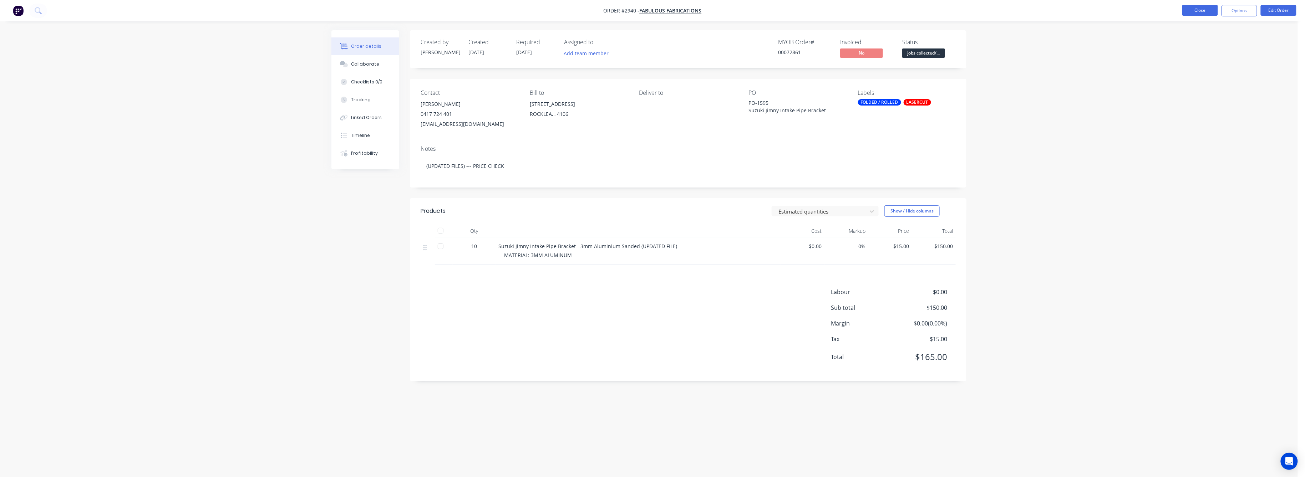
click at [1210, 7] on button "Close" at bounding box center [1200, 10] width 36 height 11
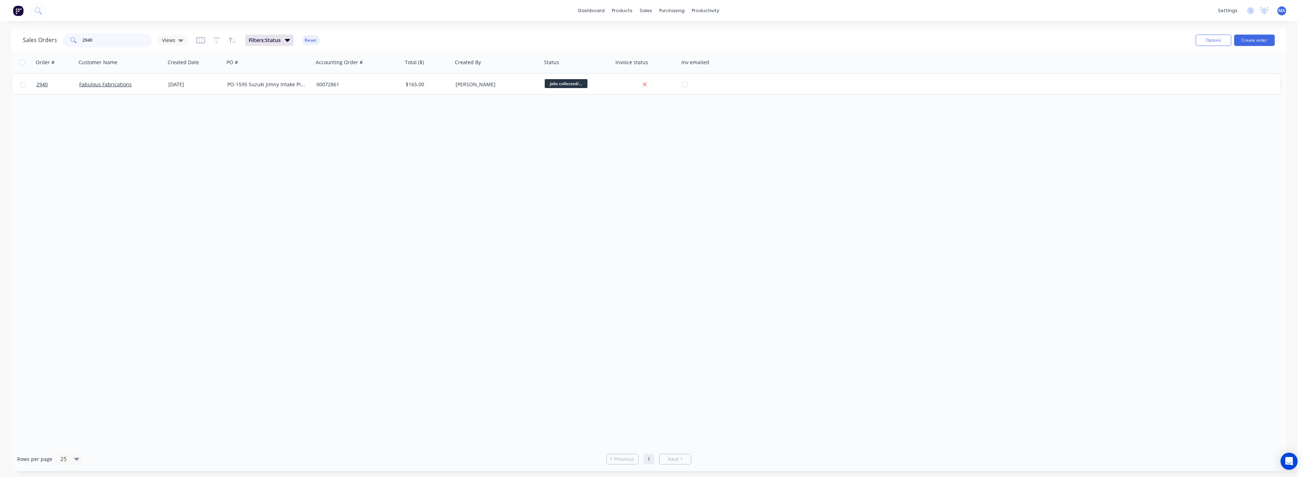
drag, startPoint x: 97, startPoint y: 38, endPoint x: 71, endPoint y: 44, distance: 26.7
click at [71, 44] on div "2940" at bounding box center [107, 40] width 89 height 14
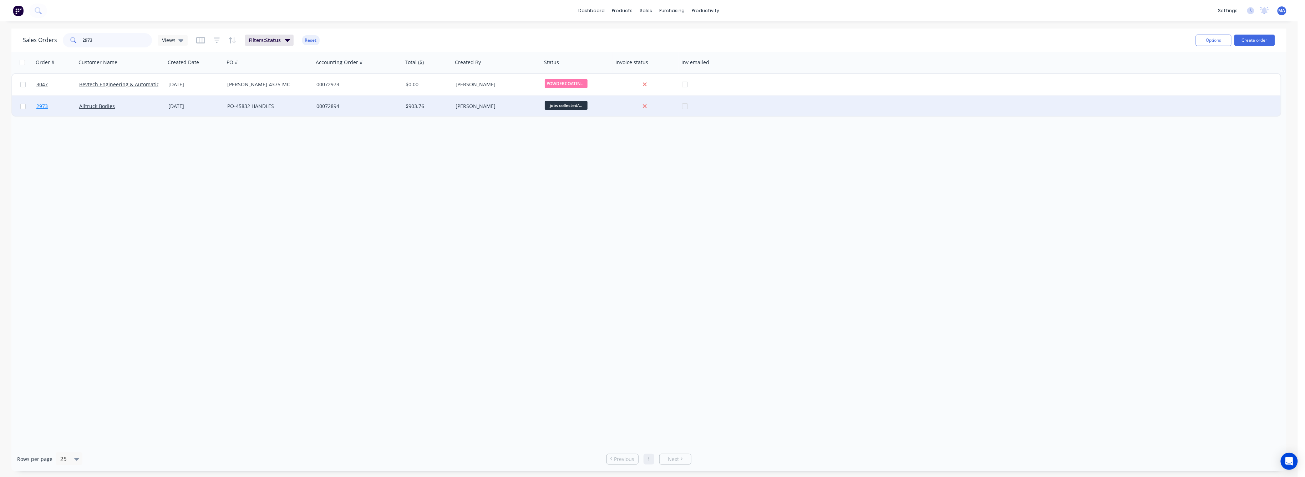
type input "2973"
click at [44, 106] on span "2973" at bounding box center [41, 106] width 11 height 7
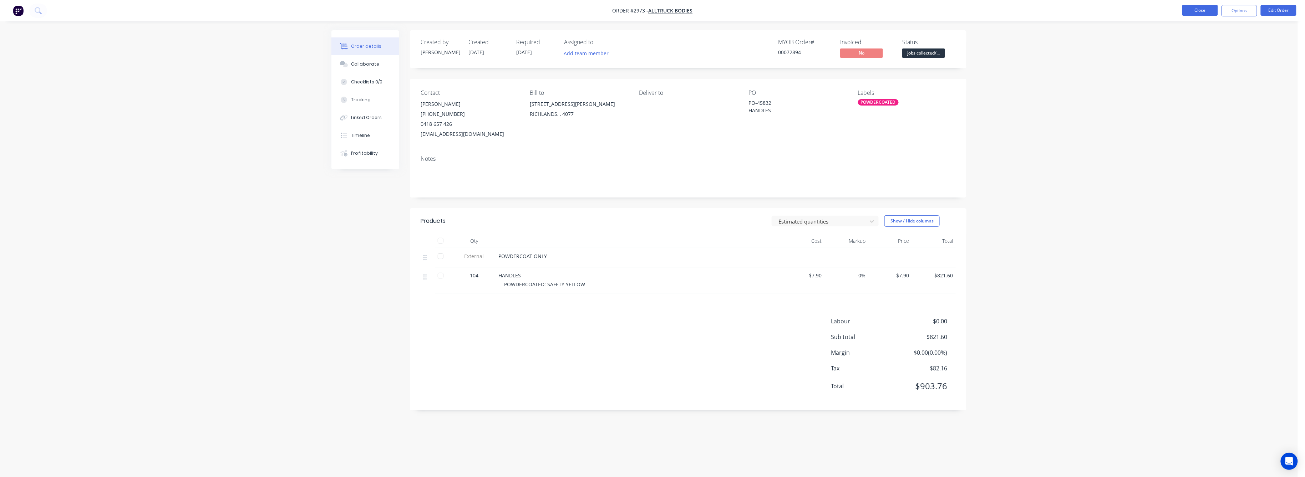
click at [1192, 10] on button "Close" at bounding box center [1200, 10] width 36 height 11
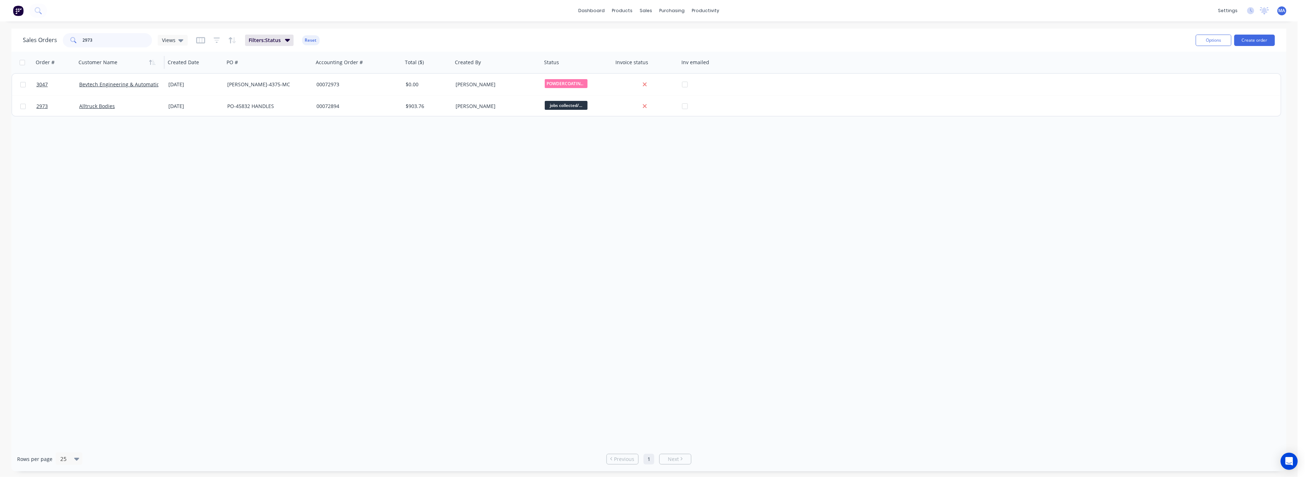
drag, startPoint x: 91, startPoint y: 37, endPoint x: 78, endPoint y: 61, distance: 26.8
click at [72, 49] on div "Sales Orders 2973 Views Filters: Status Reset Options Create order" at bounding box center [648, 40] width 1275 height 23
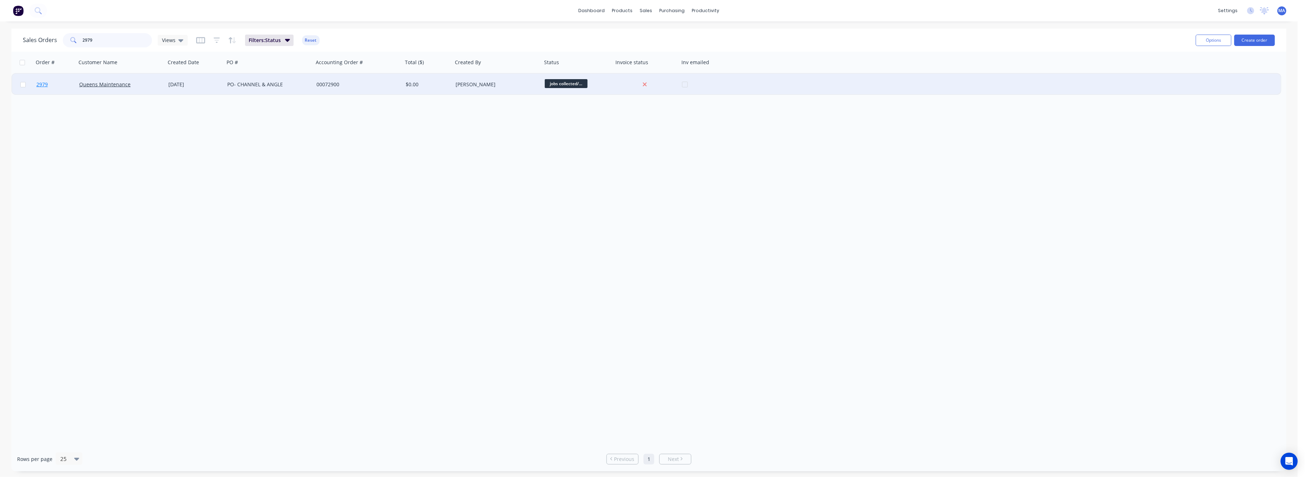
type input "2979"
click at [42, 85] on span "2979" at bounding box center [41, 84] width 11 height 7
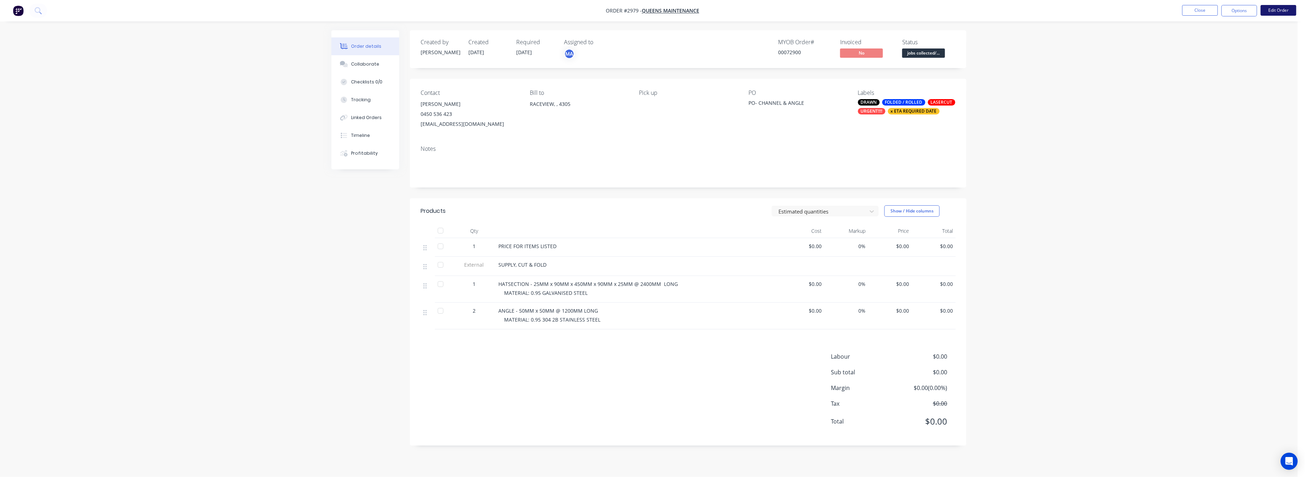
click at [1279, 10] on button "Edit Order" at bounding box center [1278, 10] width 36 height 11
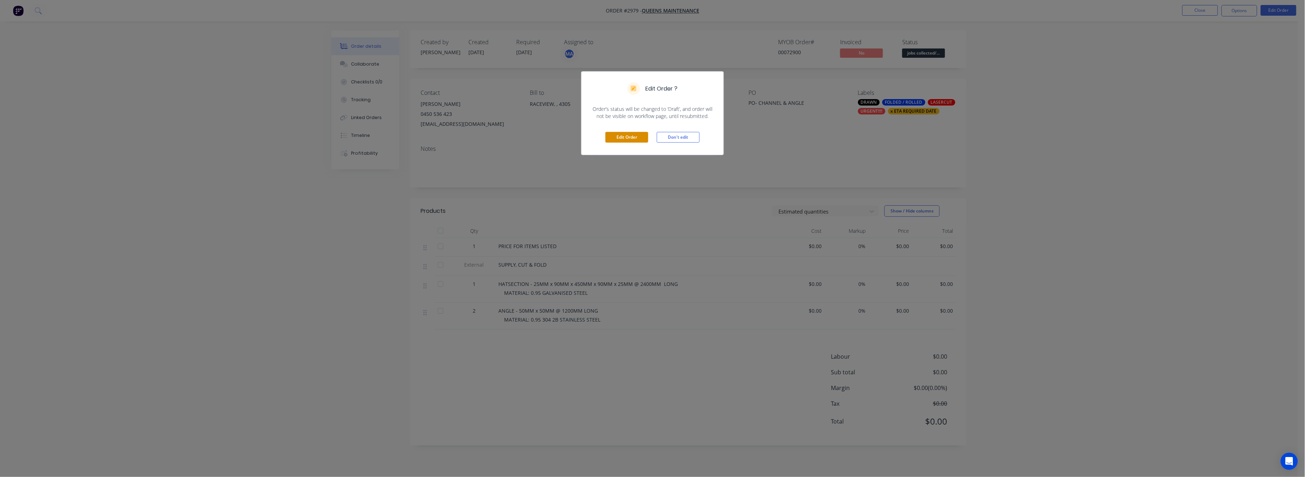
click at [619, 137] on button "Edit Order" at bounding box center [626, 137] width 43 height 11
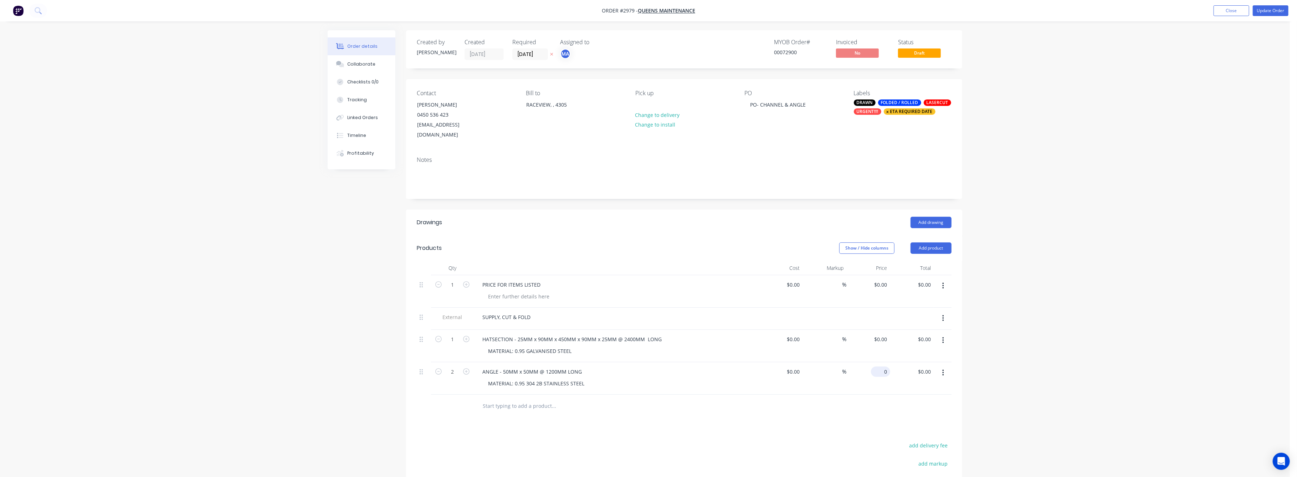
click at [883, 367] on input "0" at bounding box center [882, 372] width 16 height 10
type input "$0.00"
click at [926, 367] on input "0.00" at bounding box center [926, 372] width 16 height 10
type input "123."
type input "$61.50"
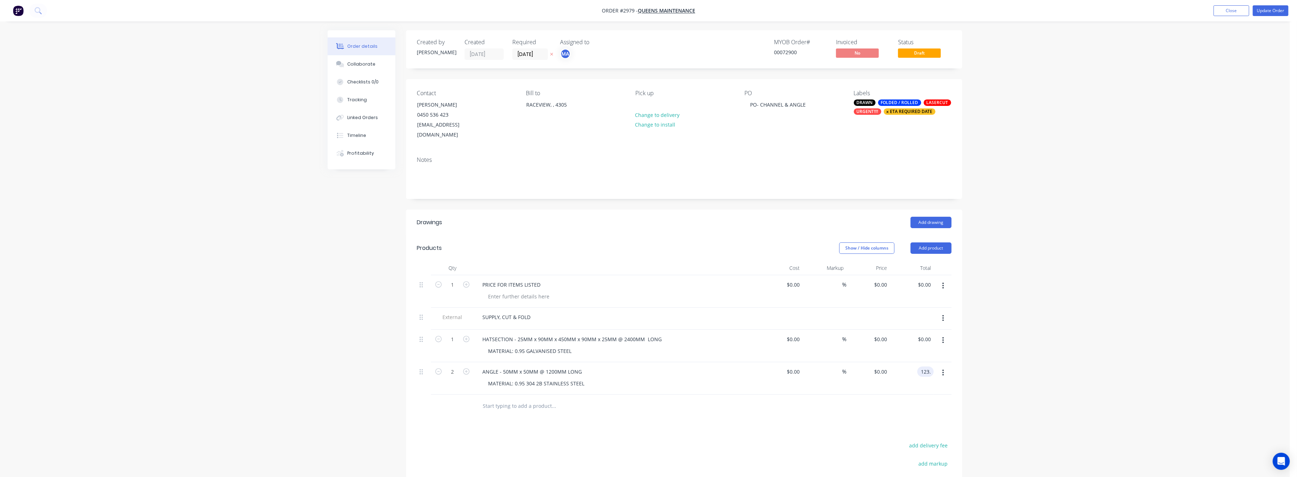
type input "$123.00"
click at [980, 366] on div "Order details Collaborate Checklists 0/0 Tracking Linked Orders Timeline Profit…" at bounding box center [645, 300] width 1290 height 600
click at [364, 64] on div "Collaborate" at bounding box center [362, 64] width 28 height 6
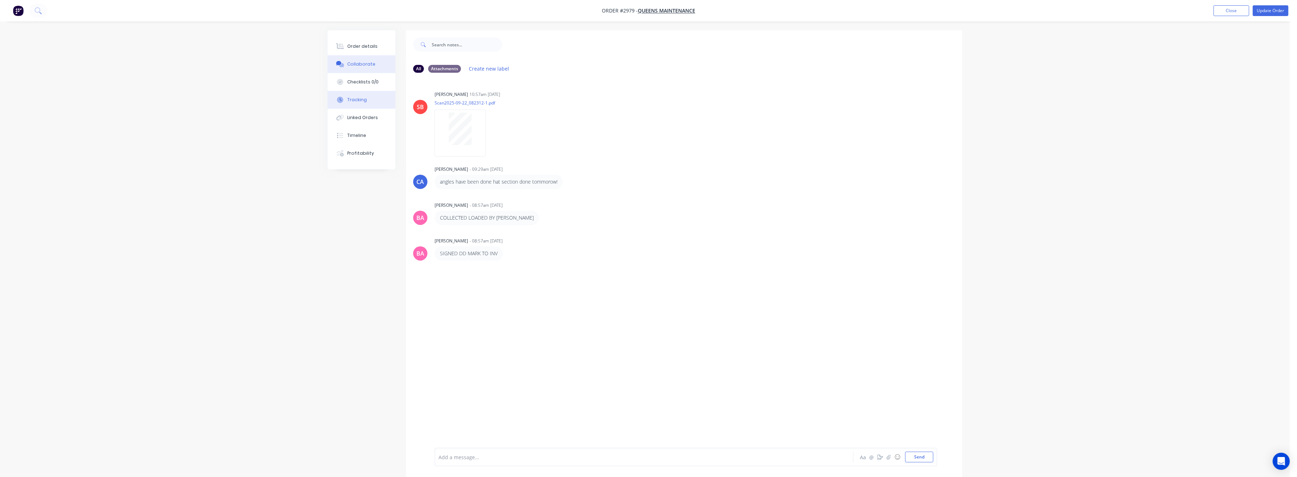
click at [348, 99] on div "Tracking" at bounding box center [358, 100] width 20 height 6
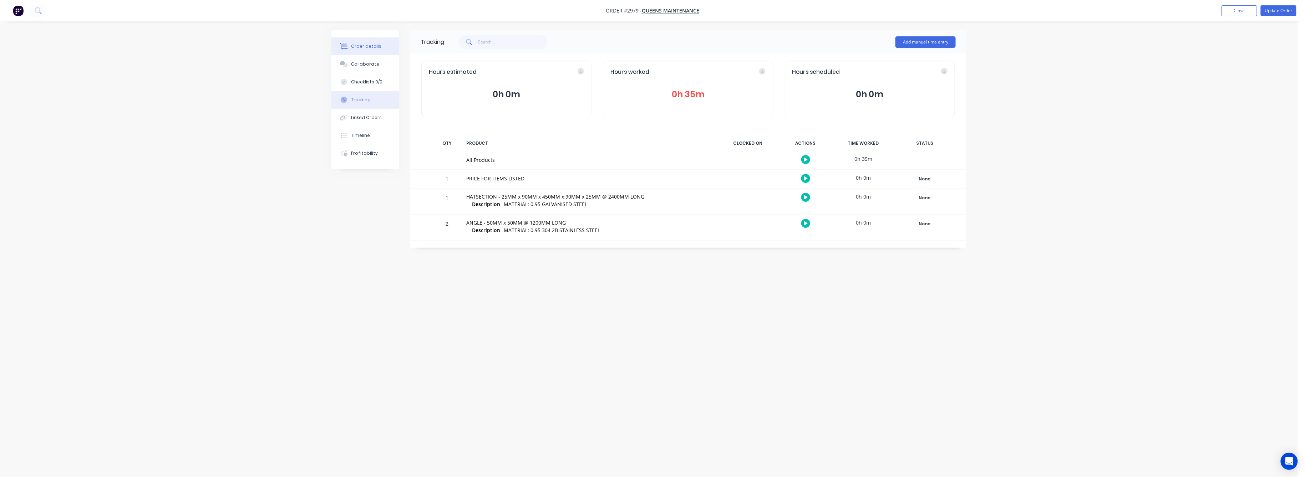
click at [364, 45] on div "Order details" at bounding box center [366, 46] width 30 height 6
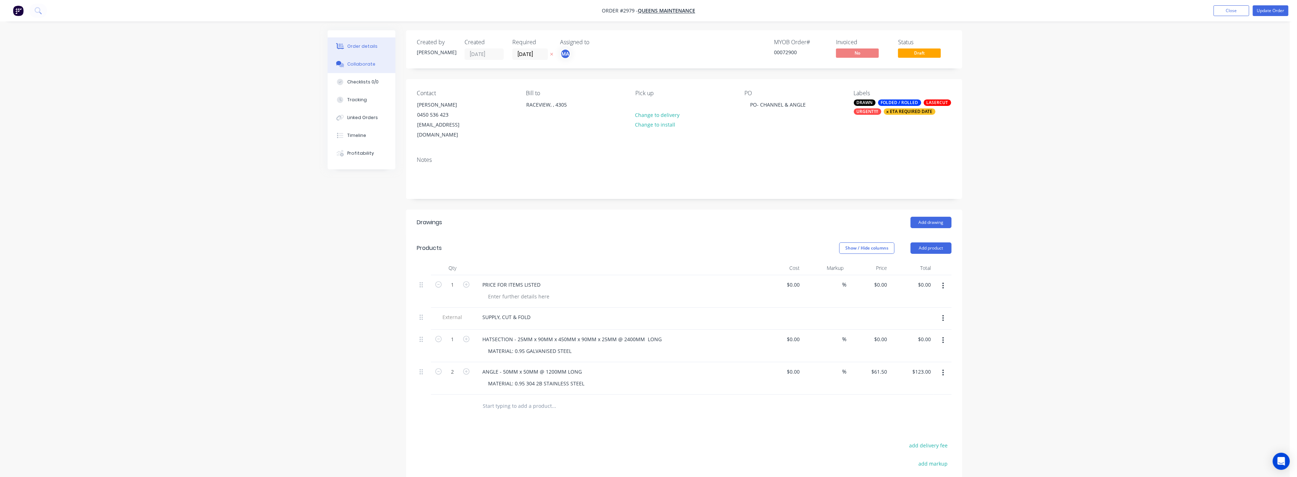
click at [361, 63] on div "Collaborate" at bounding box center [362, 64] width 28 height 6
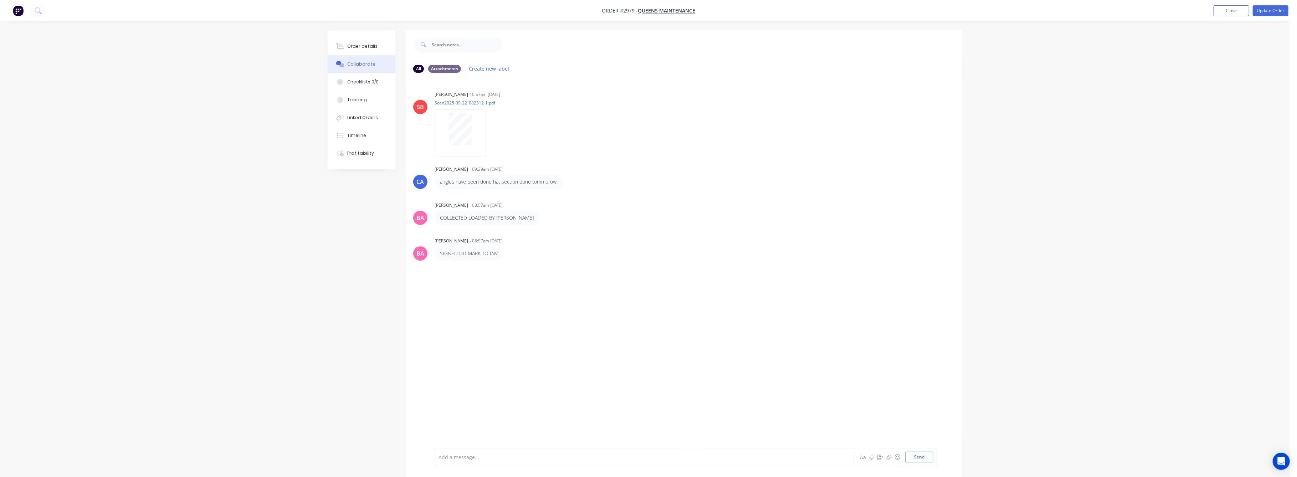
drag, startPoint x: 366, startPoint y: 46, endPoint x: 400, endPoint y: 76, distance: 45.5
click at [369, 47] on div "Order details" at bounding box center [363, 46] width 30 height 6
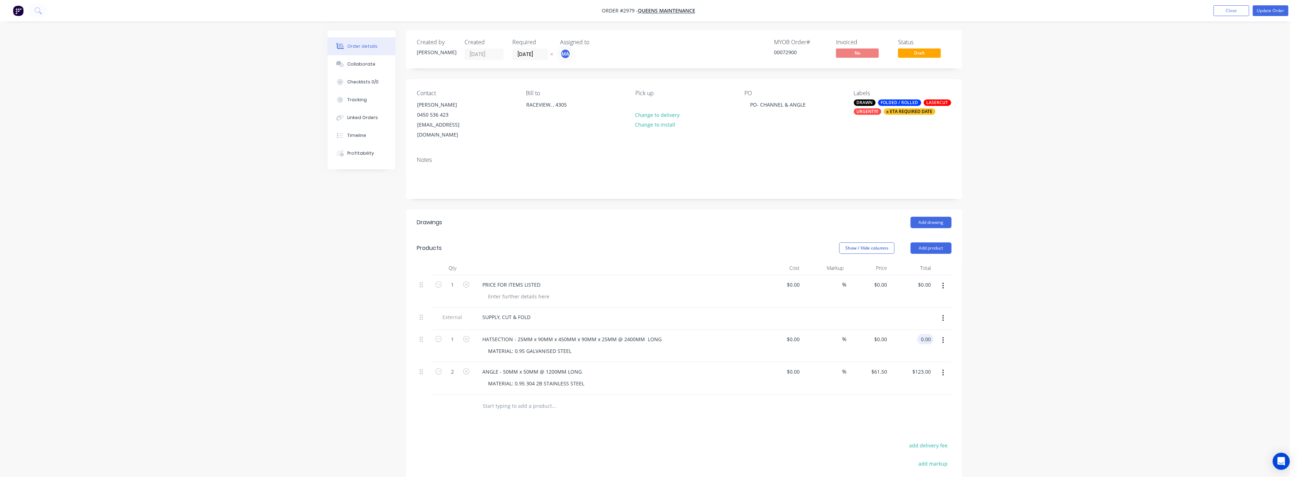
click at [922, 334] on input "0.00" at bounding box center [927, 339] width 14 height 10
type input "259"
type input "$259.00"
drag, startPoint x: 1033, startPoint y: 368, endPoint x: 1034, endPoint y: 360, distance: 8.2
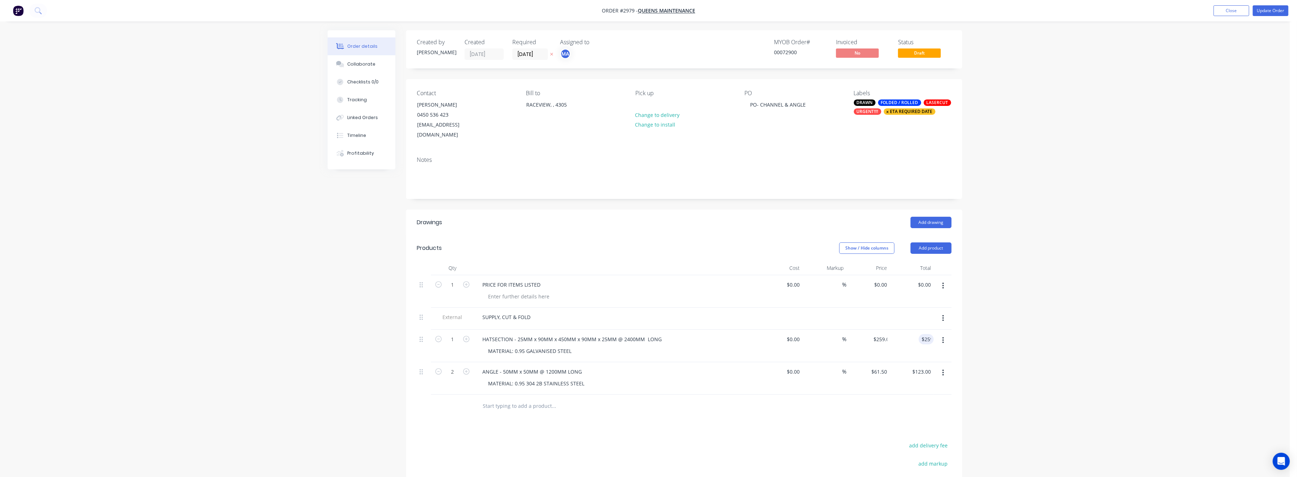
click at [1034, 362] on div "Order details Collaborate Checklists 0/0 Tracking Linked Orders Timeline Profit…" at bounding box center [645, 300] width 1290 height 600
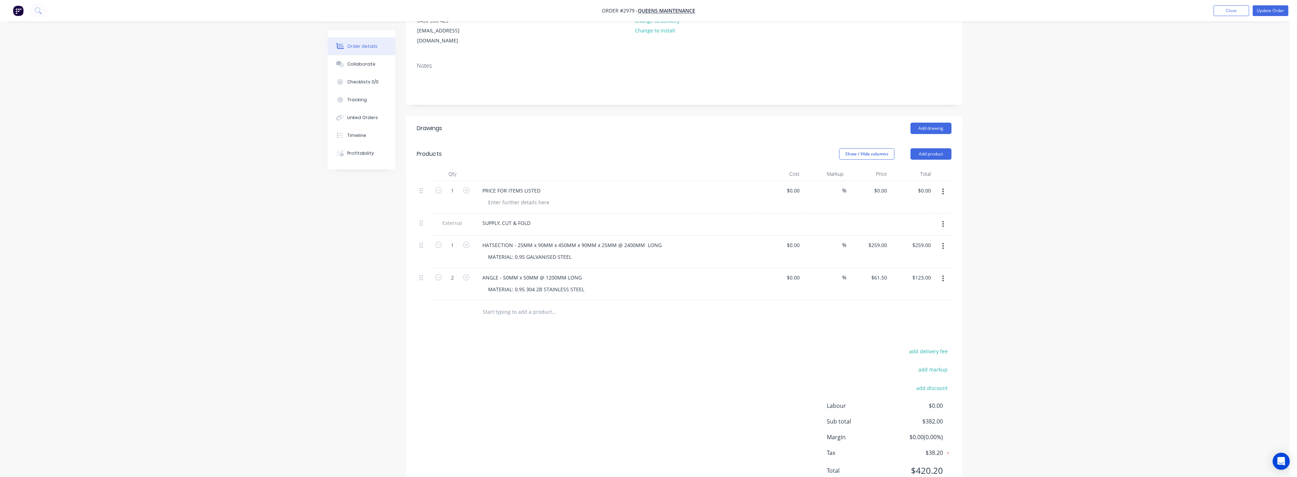
scroll to position [112, 0]
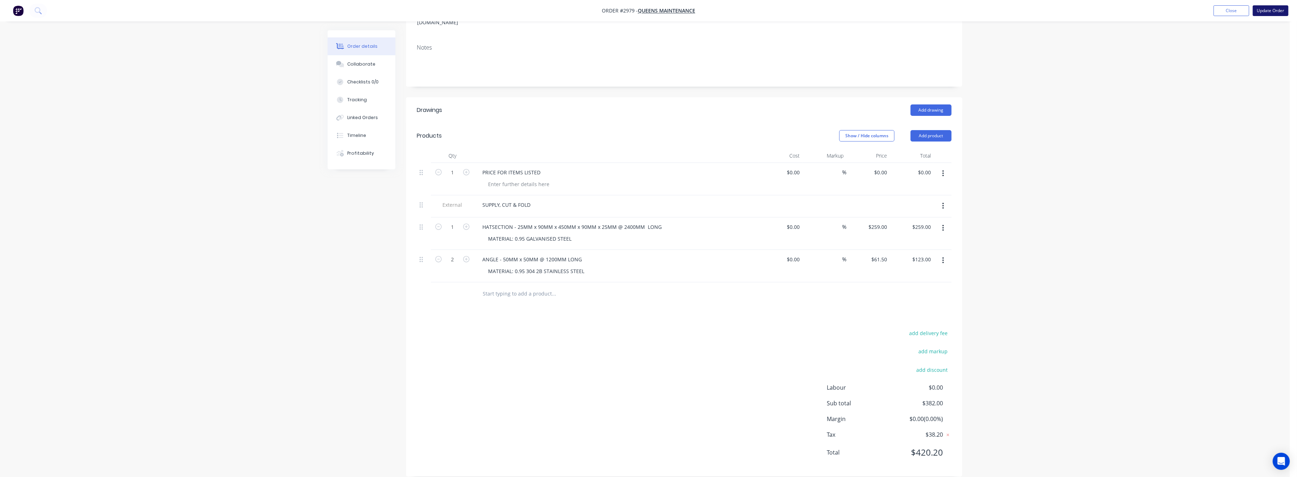
drag, startPoint x: 1273, startPoint y: 4, endPoint x: 1274, endPoint y: 12, distance: 7.5
click at [1272, 5] on nav "Order #2979 - Queens Maintenance Add product Close Update Order" at bounding box center [648, 10] width 1297 height 21
click at [1274, 10] on button "Update Order" at bounding box center [1271, 10] width 36 height 11
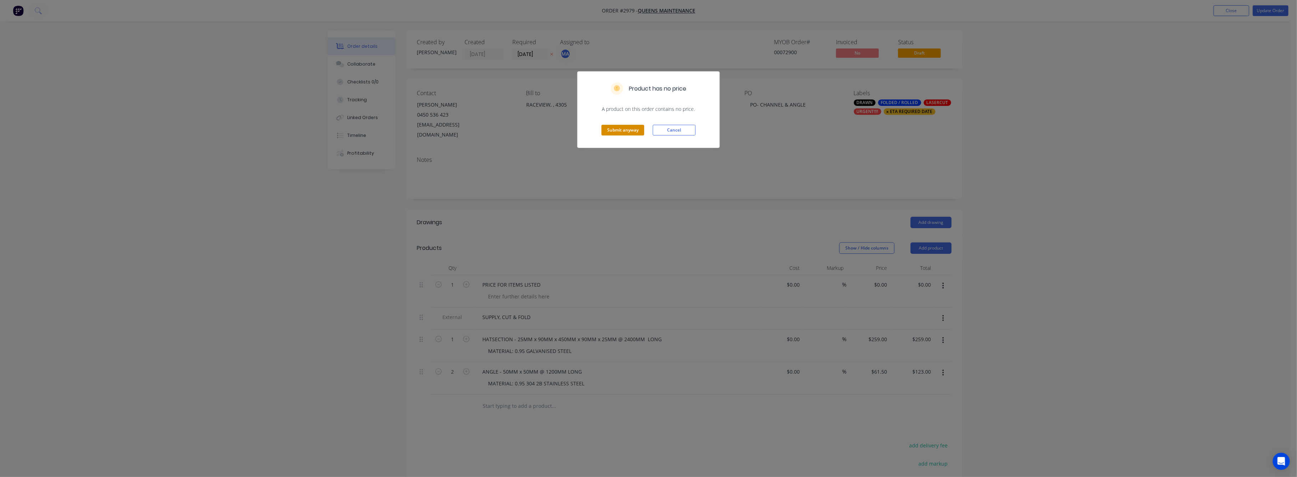
click at [632, 132] on button "Submit anyway" at bounding box center [623, 130] width 43 height 11
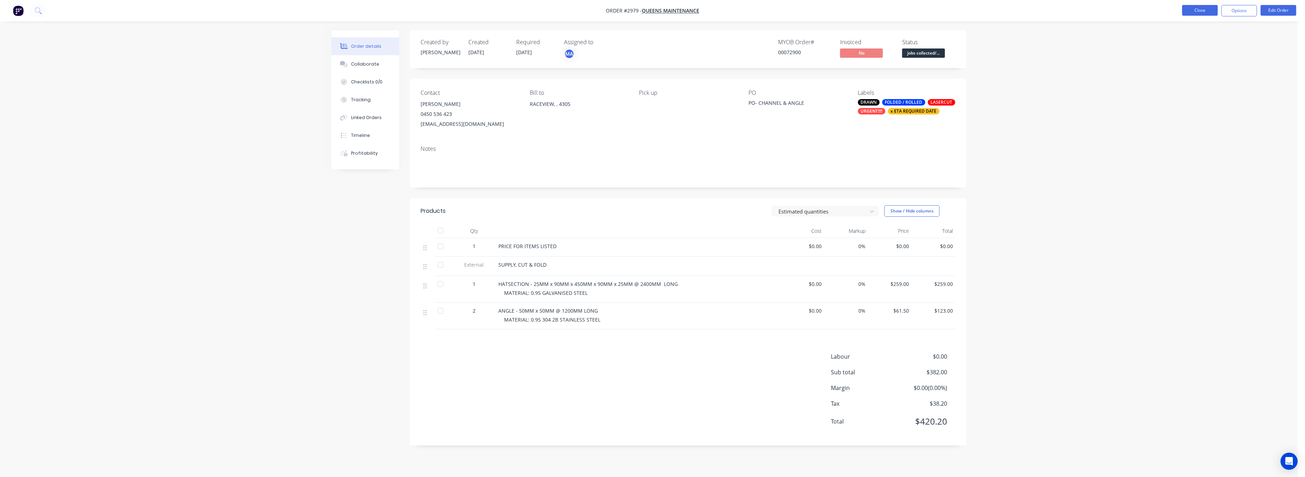
click at [1204, 8] on button "Close" at bounding box center [1200, 10] width 36 height 11
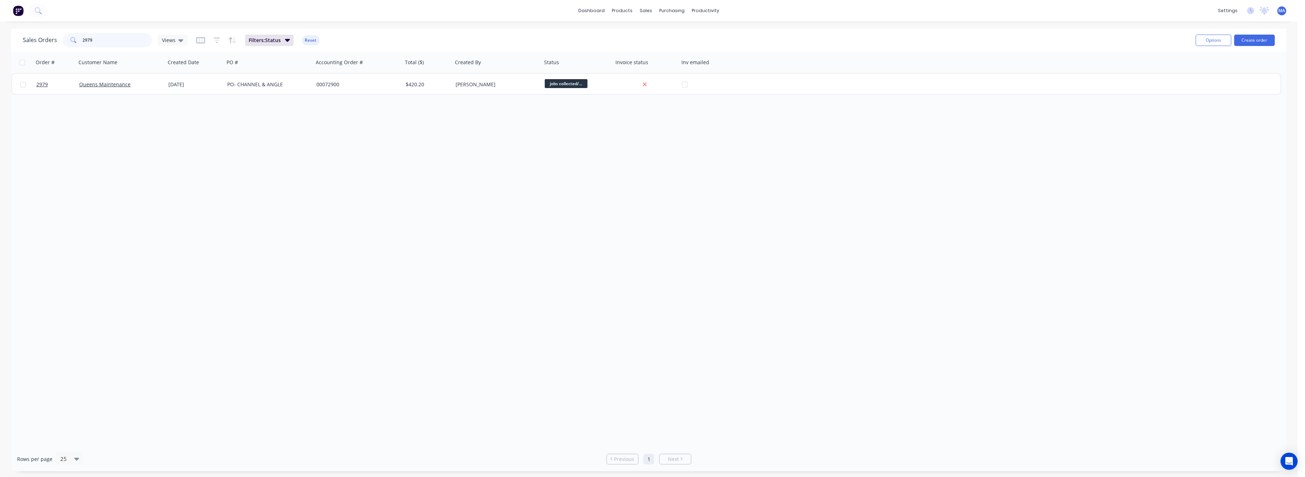
drag, startPoint x: 92, startPoint y: 39, endPoint x: 78, endPoint y: 51, distance: 18.5
click at [76, 40] on div "2979" at bounding box center [107, 40] width 89 height 14
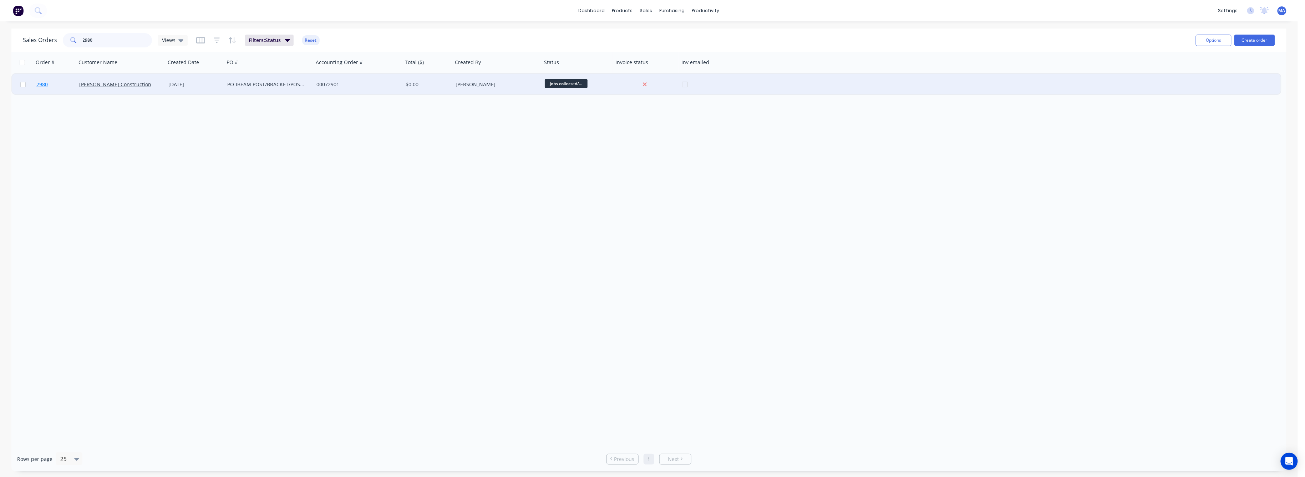
type input "2980"
click at [43, 82] on span "2980" at bounding box center [41, 84] width 11 height 7
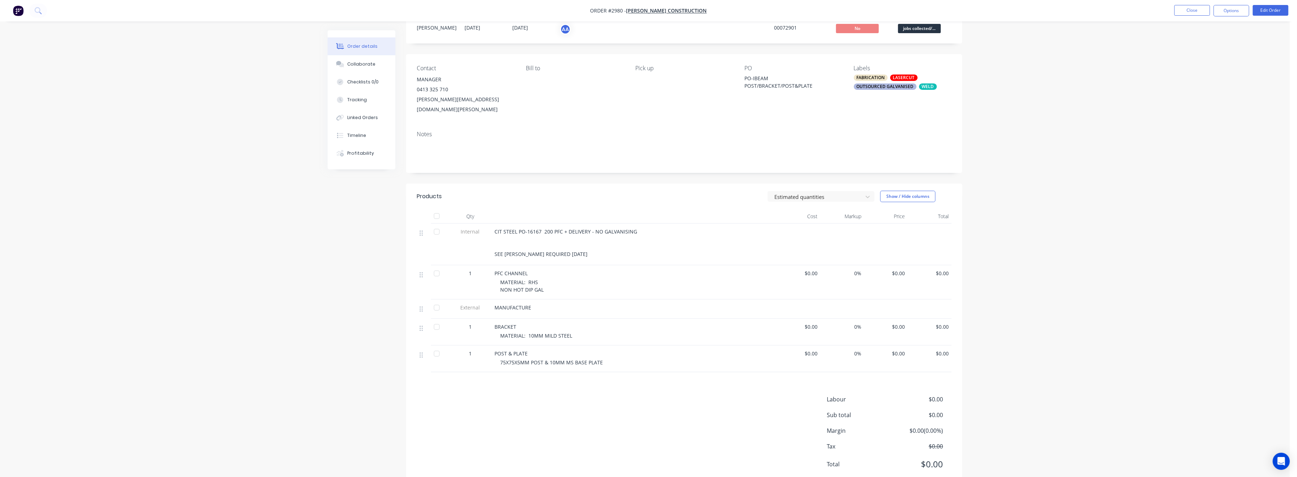
scroll to position [37, 0]
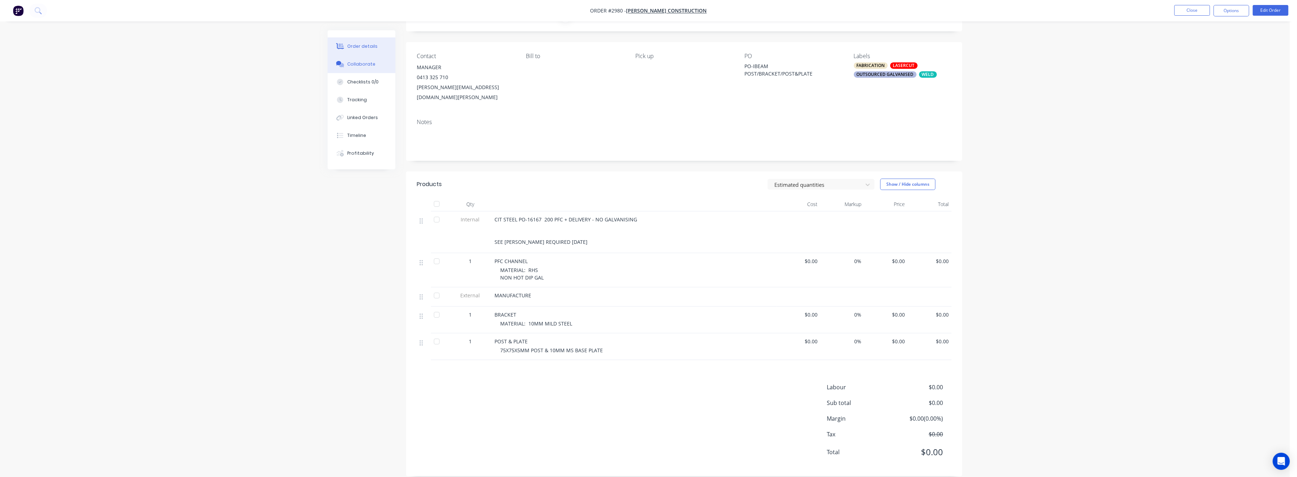
click at [360, 61] on div "Collaborate" at bounding box center [362, 64] width 28 height 6
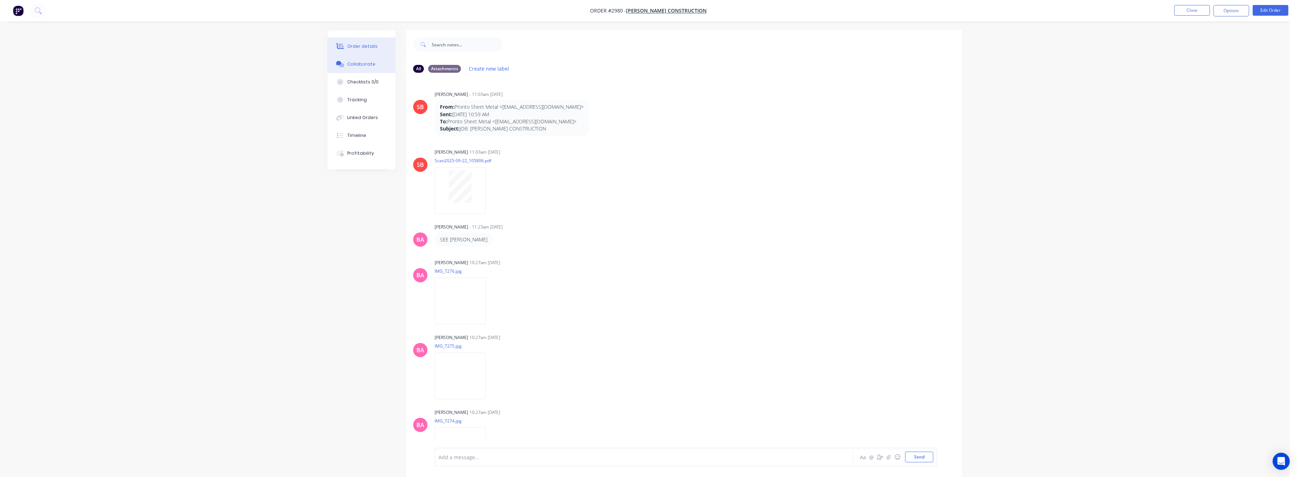
click at [368, 42] on button "Order details" at bounding box center [362, 46] width 68 height 18
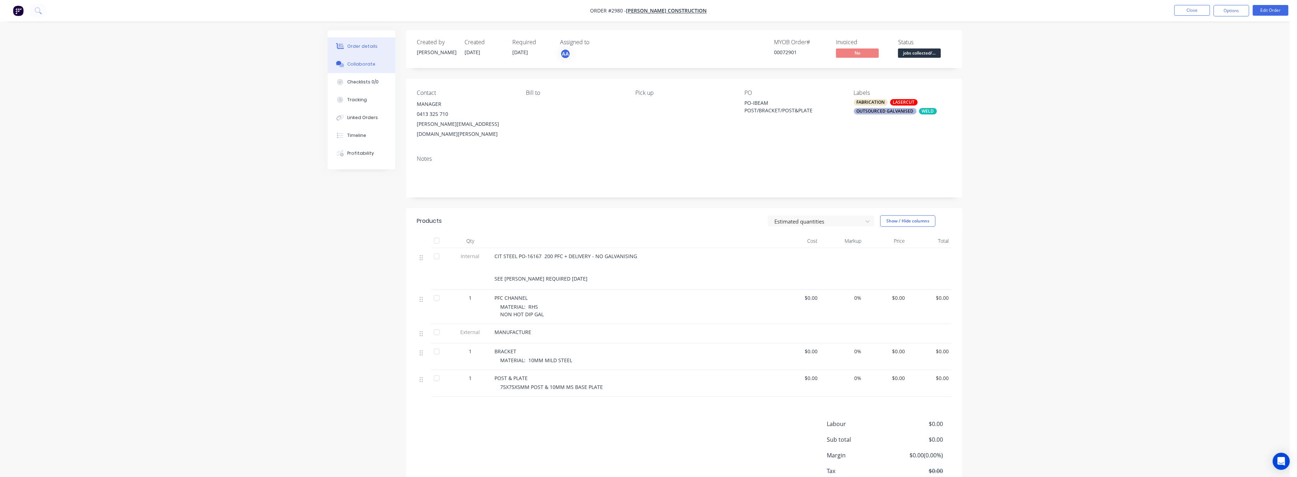
click at [363, 63] on div "Collaborate" at bounding box center [362, 64] width 28 height 6
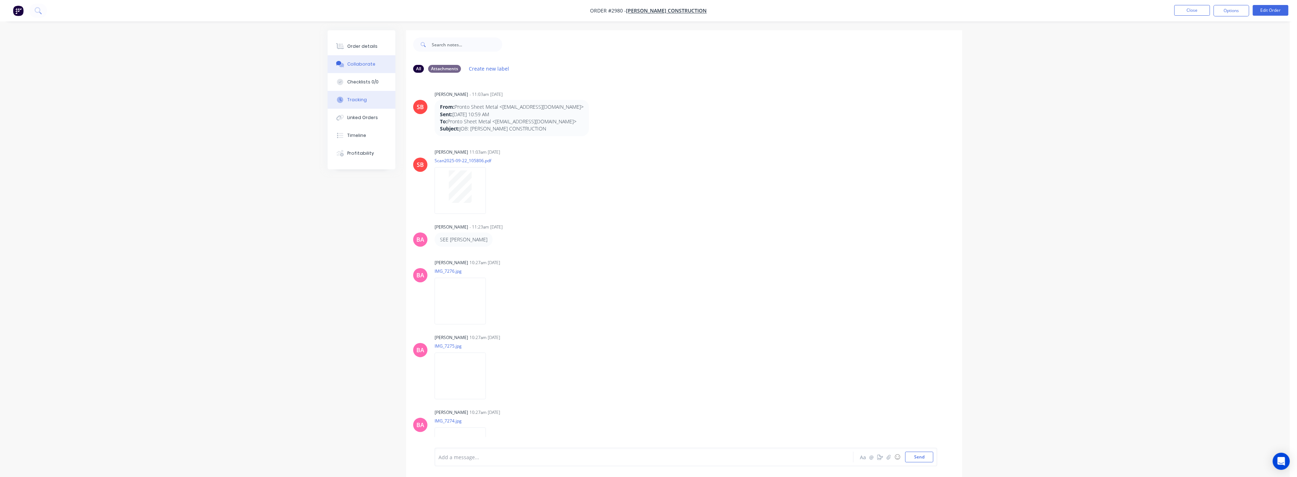
click at [357, 100] on div "Tracking" at bounding box center [358, 100] width 20 height 6
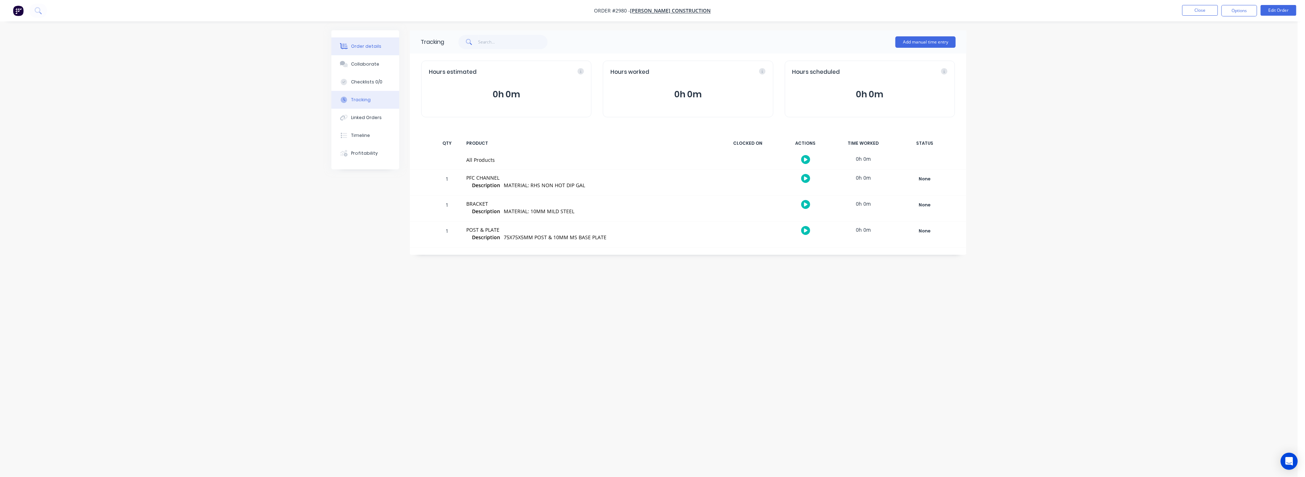
click at [374, 47] on div "Order details" at bounding box center [366, 46] width 30 height 6
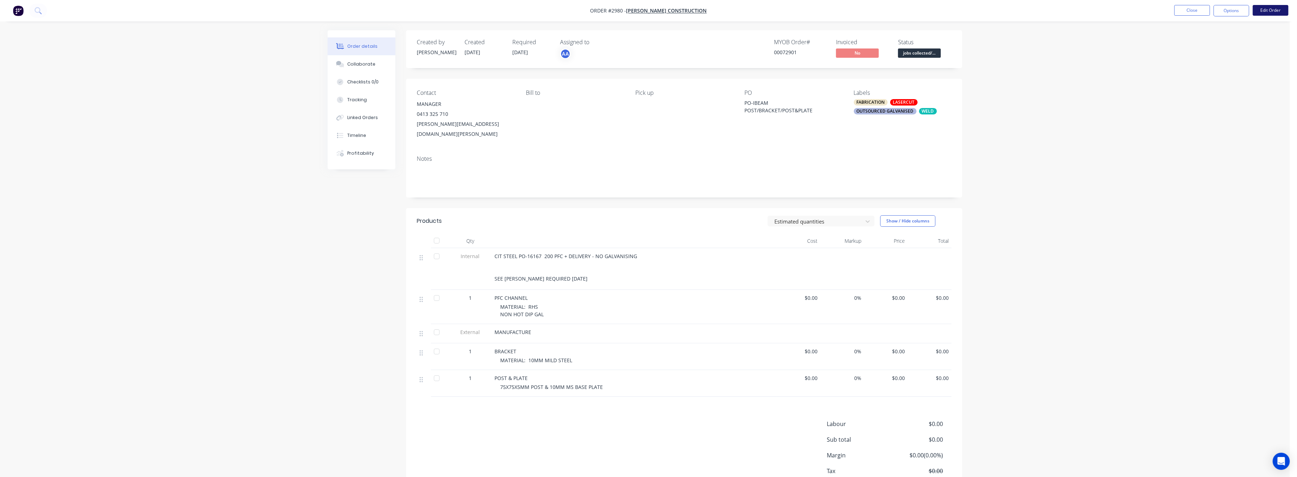
click at [1271, 10] on button "Edit Order" at bounding box center [1271, 10] width 36 height 11
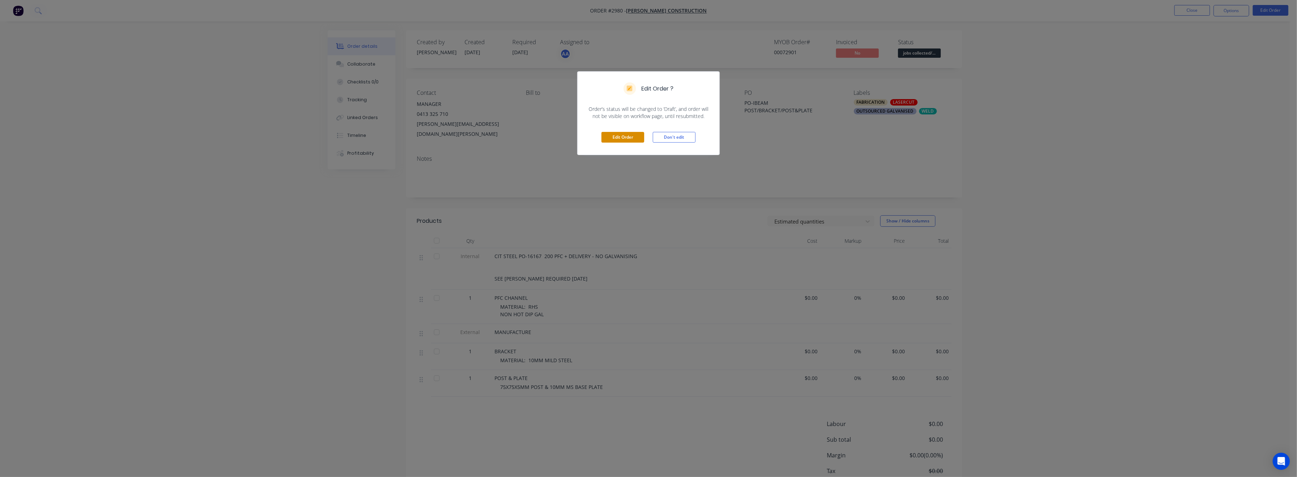
click at [630, 138] on button "Edit Order" at bounding box center [623, 137] width 43 height 11
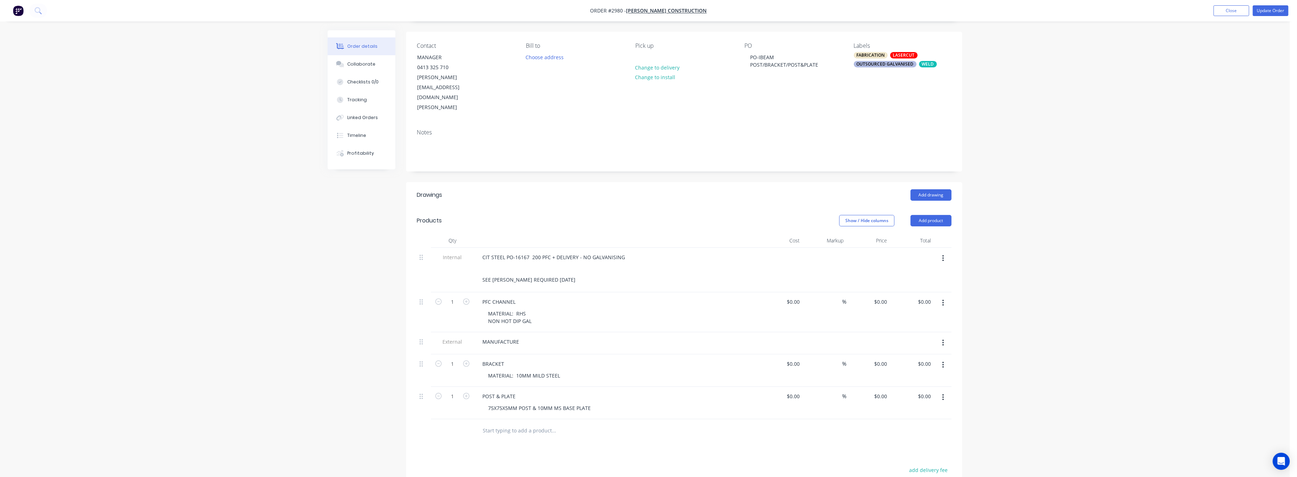
scroll to position [95, 0]
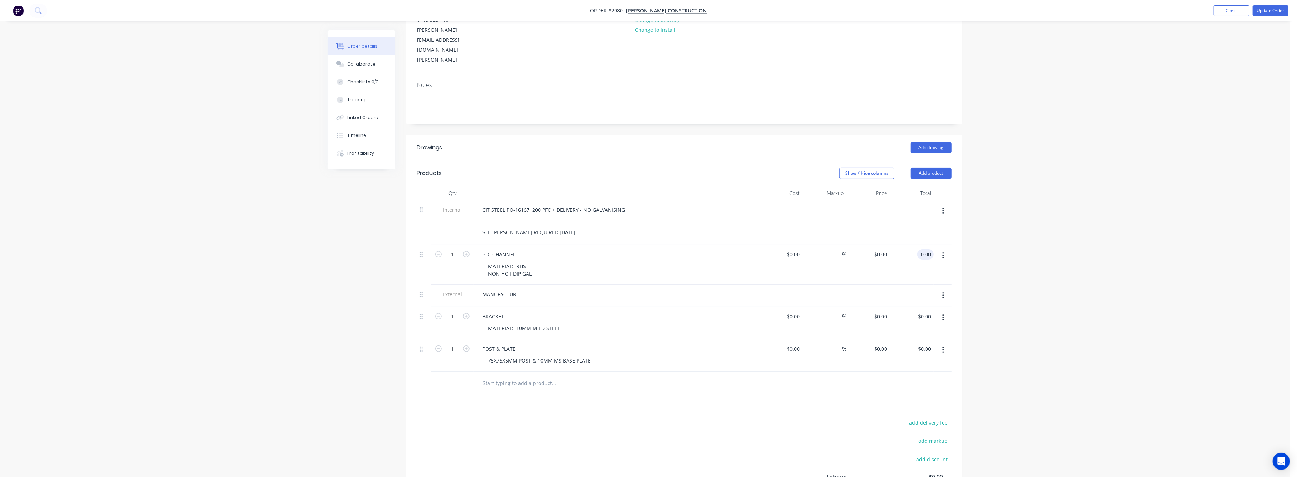
click at [920, 249] on div "0.00 0.00" at bounding box center [927, 254] width 14 height 10
type input "1255"
type input "$1,255.00"
click at [1056, 239] on div "Order details Collaborate Checklists 0/0 Tracking Linked Orders Timeline Profit…" at bounding box center [645, 241] width 1290 height 672
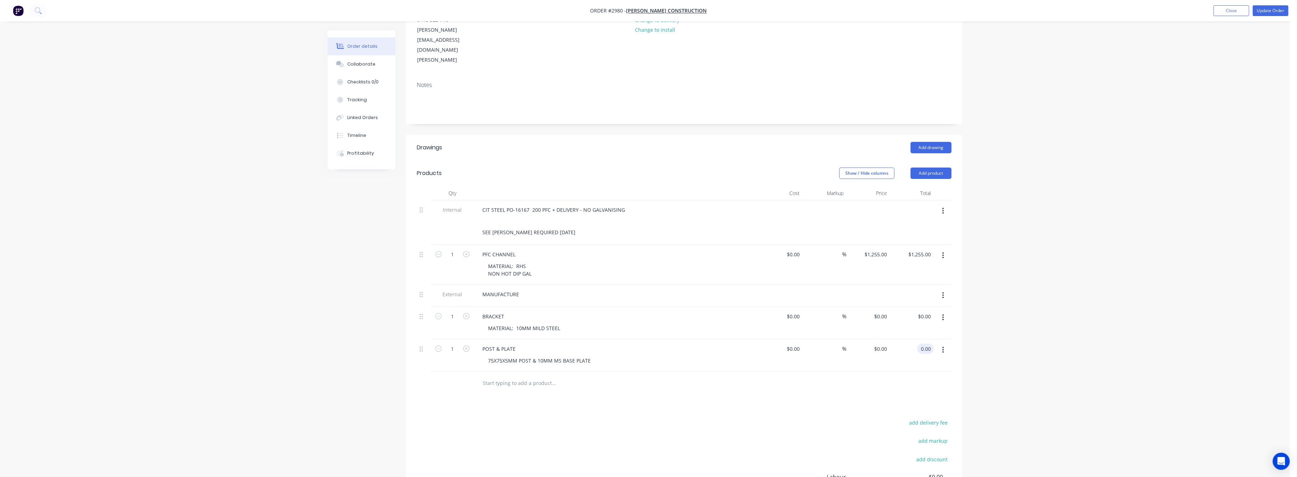
click at [920, 344] on input "0.00" at bounding box center [927, 349] width 14 height 10
type input "400"
type input "$400.00"
drag, startPoint x: 1048, startPoint y: 348, endPoint x: 1020, endPoint y: 328, distance: 35.3
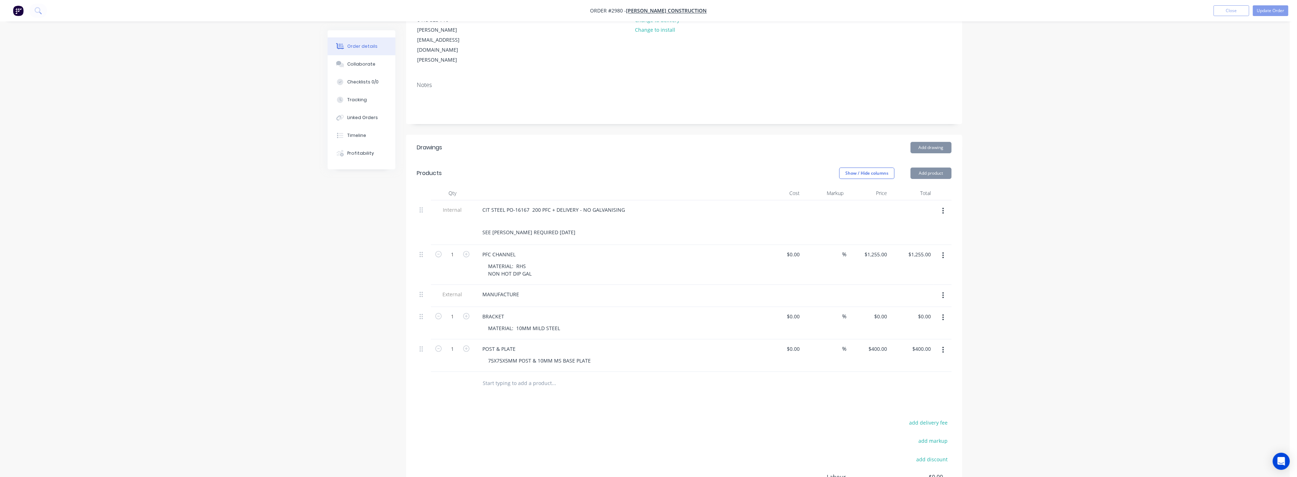
click at [1047, 341] on div "Order details Collaborate Checklists 0/0 Tracking Linked Orders Timeline Profit…" at bounding box center [645, 241] width 1290 height 672
click at [357, 65] on div "Collaborate" at bounding box center [362, 64] width 28 height 6
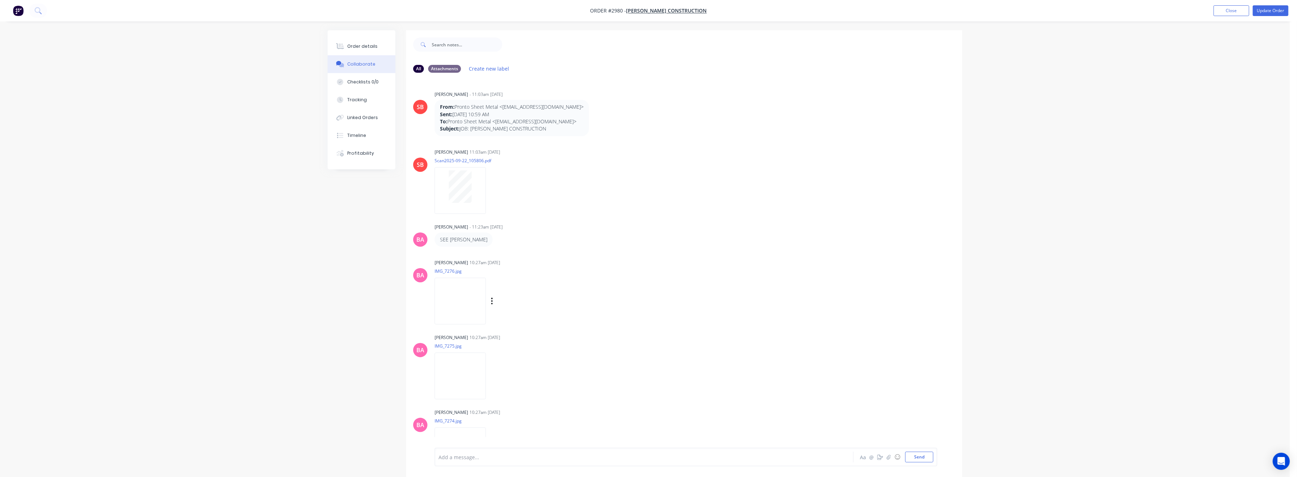
click at [474, 306] on img at bounding box center [460, 301] width 51 height 47
click at [362, 46] on div "Order details" at bounding box center [363, 46] width 30 height 6
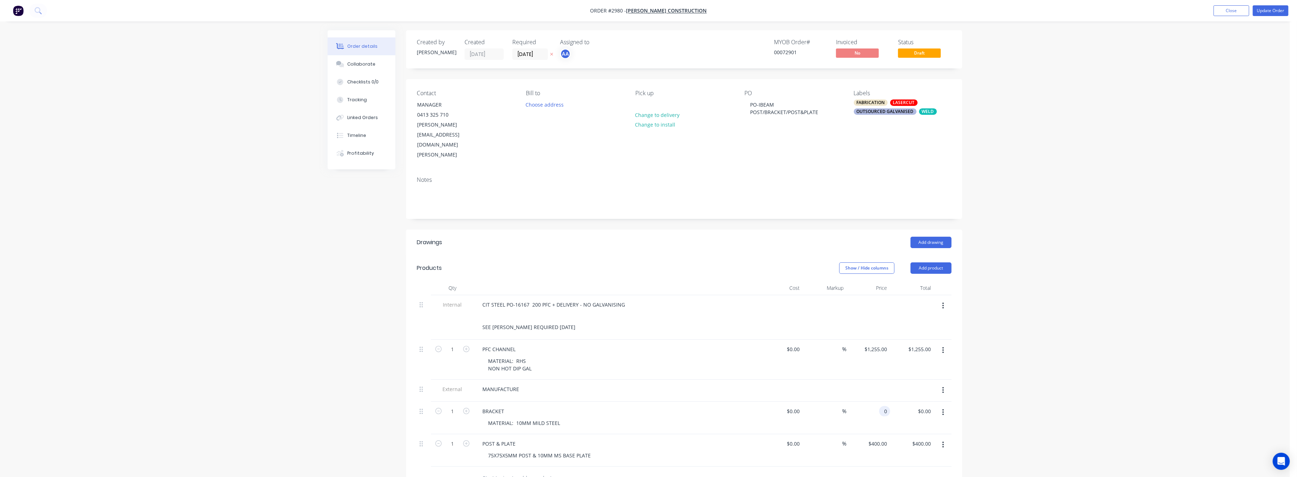
click at [882, 406] on input "0" at bounding box center [886, 411] width 8 height 10
type input "$150.00"
drag, startPoint x: 1246, startPoint y: 422, endPoint x: 1220, endPoint y: 412, distance: 28.3
click at [1246, 420] on div "Order details Collaborate Checklists 0/0 Tracking Linked Orders Timeline Profit…" at bounding box center [645, 336] width 1290 height 672
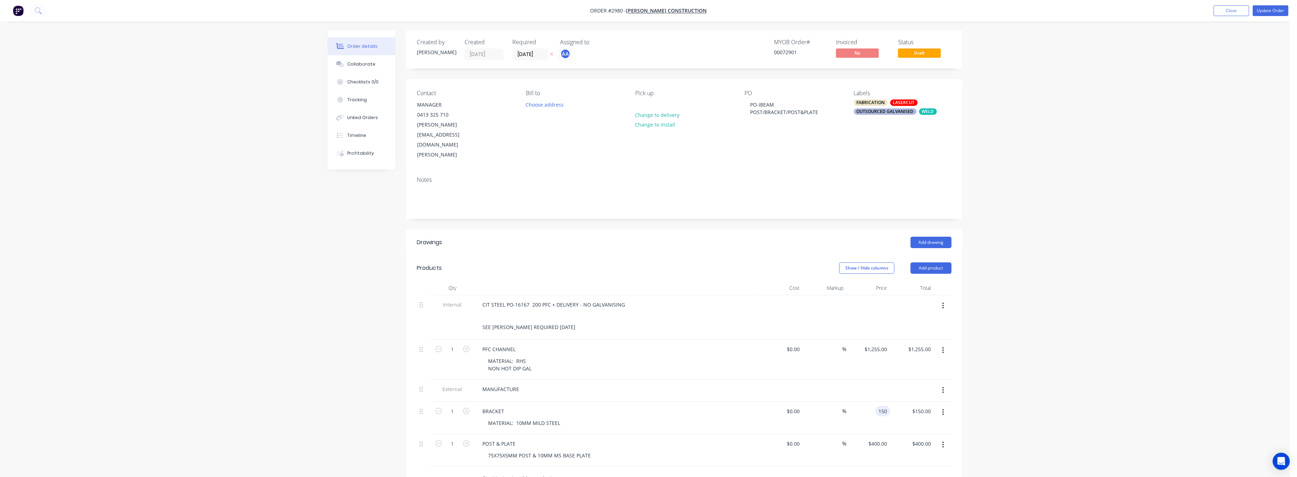
click at [876, 406] on div "150 150" at bounding box center [883, 411] width 15 height 10
type input "$180.00"
drag, startPoint x: 1178, startPoint y: 419, endPoint x: 1178, endPoint y: 415, distance: 3.6
click at [1178, 418] on div "Order details Collaborate Checklists 0/0 Tracking Linked Orders Timeline Profit…" at bounding box center [645, 336] width 1290 height 672
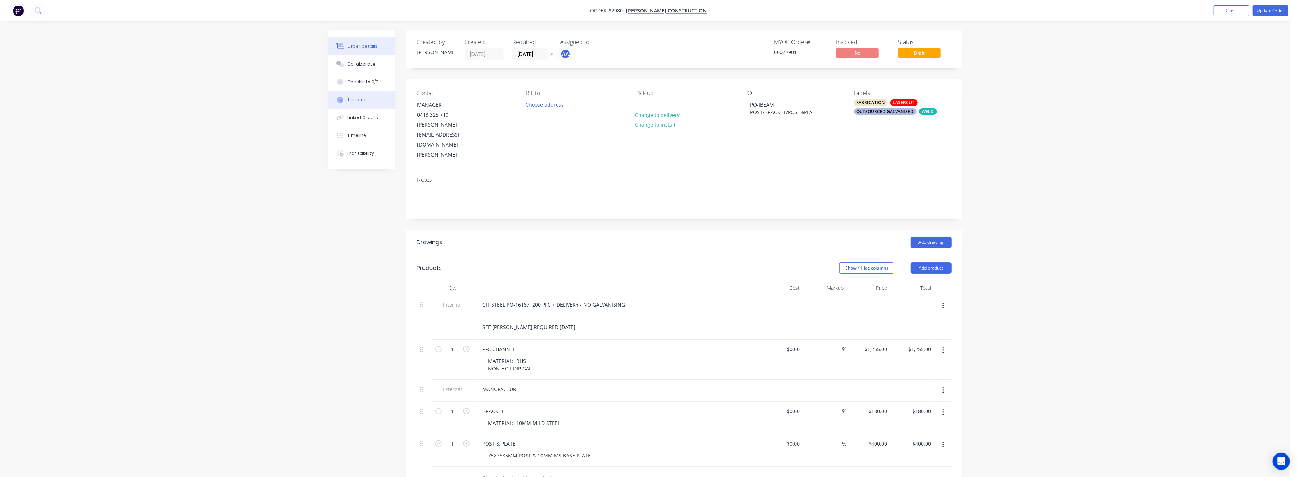
drag, startPoint x: 351, startPoint y: 99, endPoint x: 384, endPoint y: 99, distance: 33.5
click at [352, 99] on div "Tracking" at bounding box center [358, 100] width 20 height 6
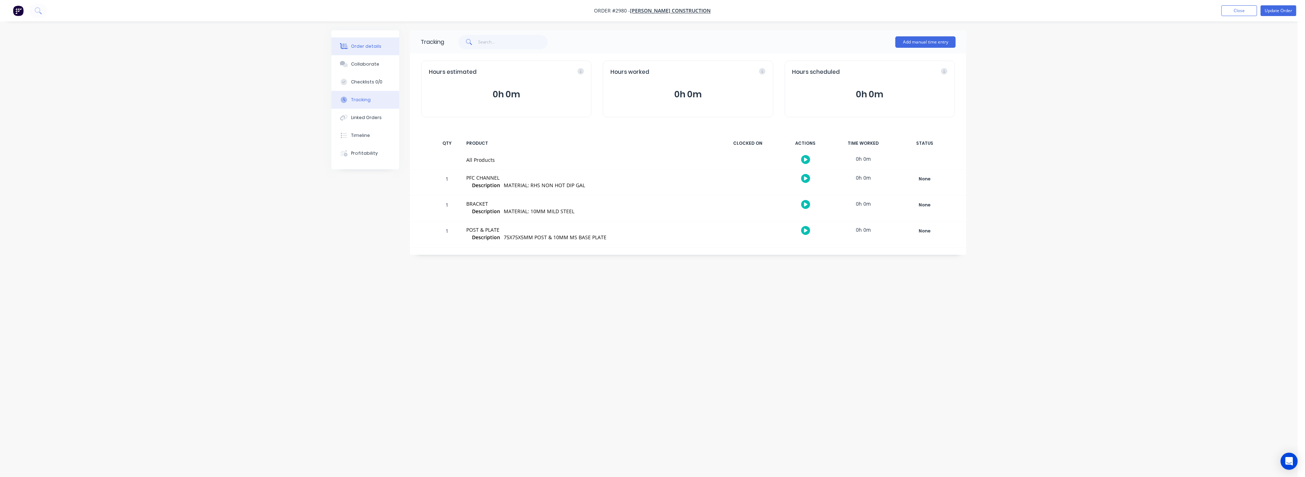
click at [372, 48] on div "Order details" at bounding box center [366, 46] width 30 height 6
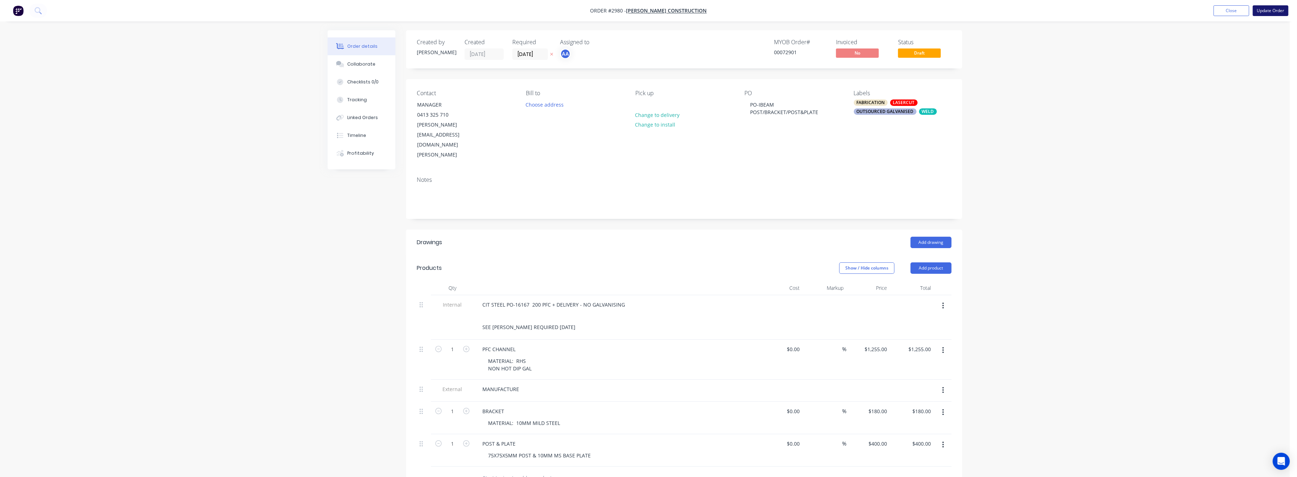
click at [1269, 9] on button "Update Order" at bounding box center [1271, 10] width 36 height 11
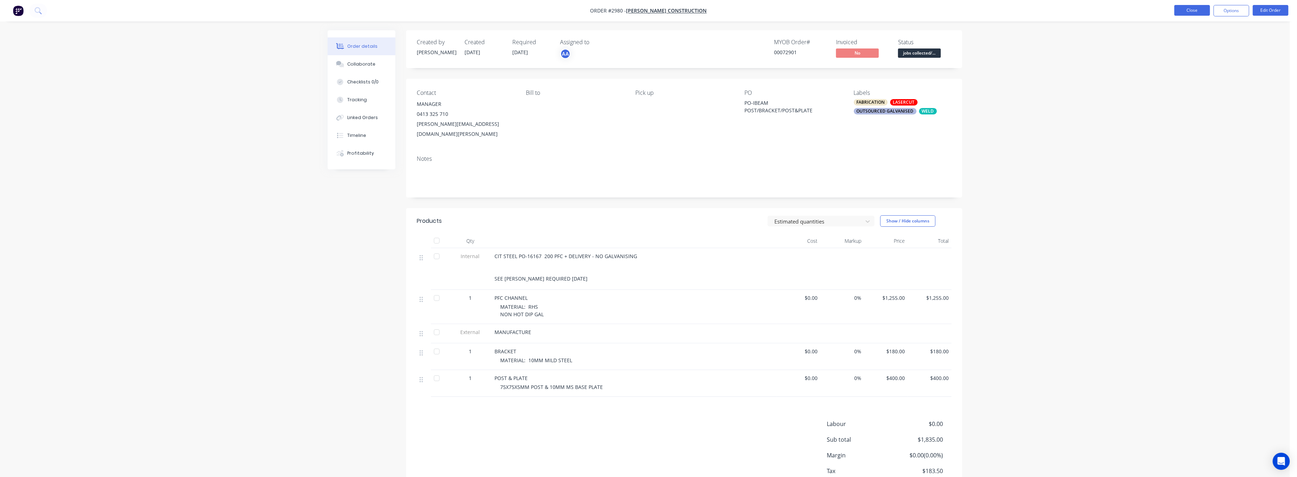
click at [1195, 8] on button "Close" at bounding box center [1193, 10] width 36 height 11
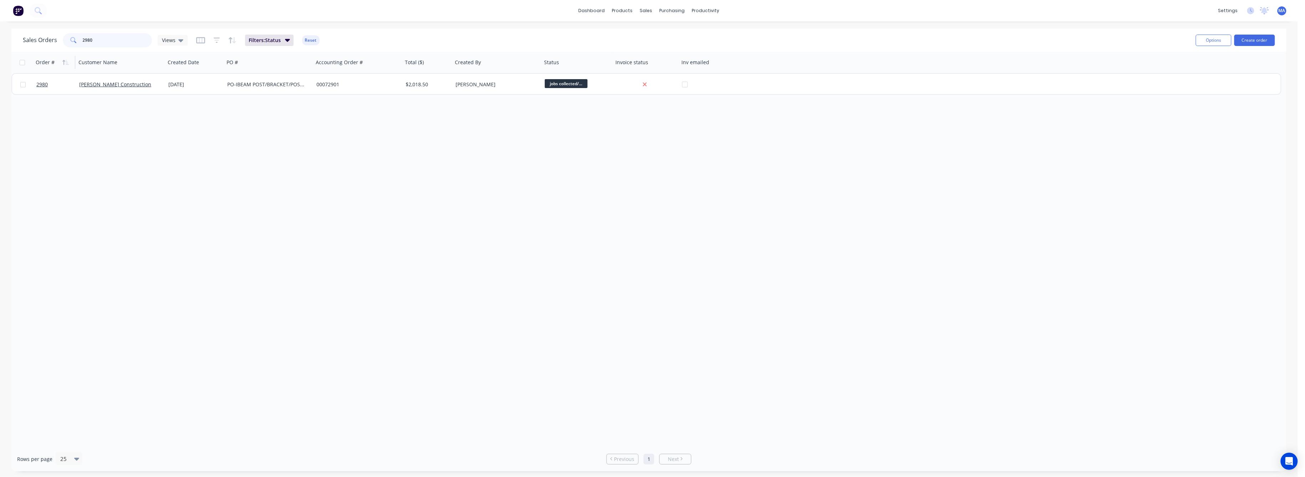
drag, startPoint x: 94, startPoint y: 42, endPoint x: 54, endPoint y: 60, distance: 43.9
click at [58, 53] on div "Sales Orders 2980 Views Filters: Status Reset Options Create order Order # Cust…" at bounding box center [648, 250] width 1275 height 443
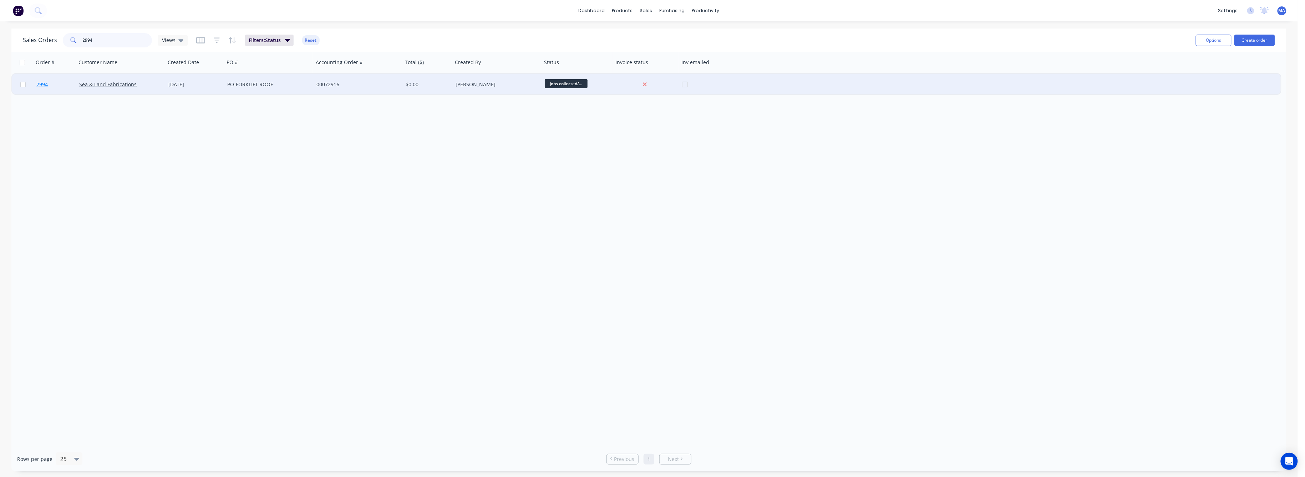
type input "2994"
click at [44, 83] on span "2994" at bounding box center [41, 84] width 11 height 7
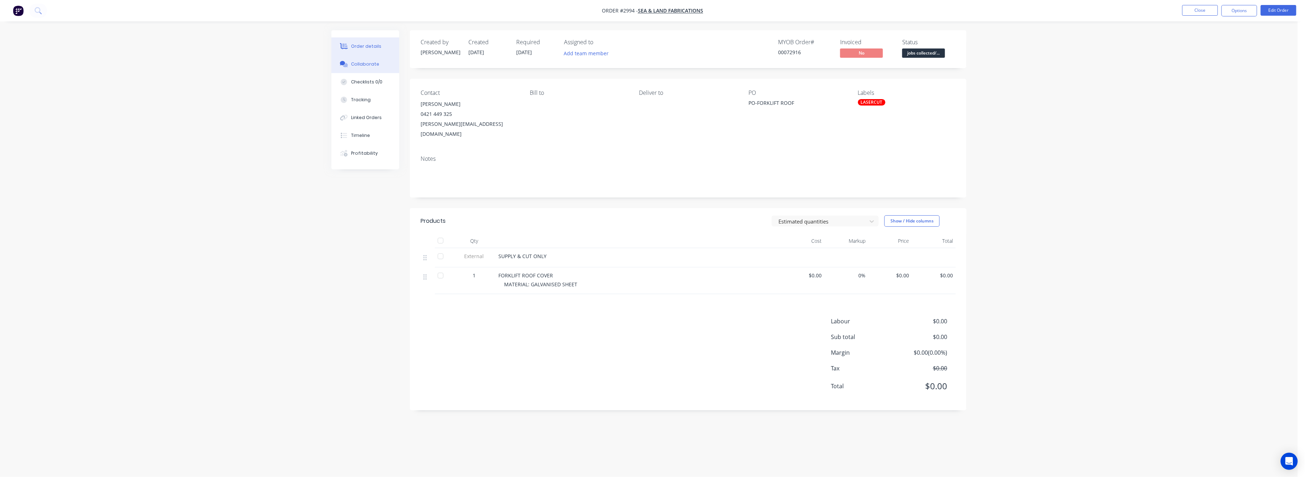
click at [364, 63] on div "Collaborate" at bounding box center [365, 64] width 28 height 6
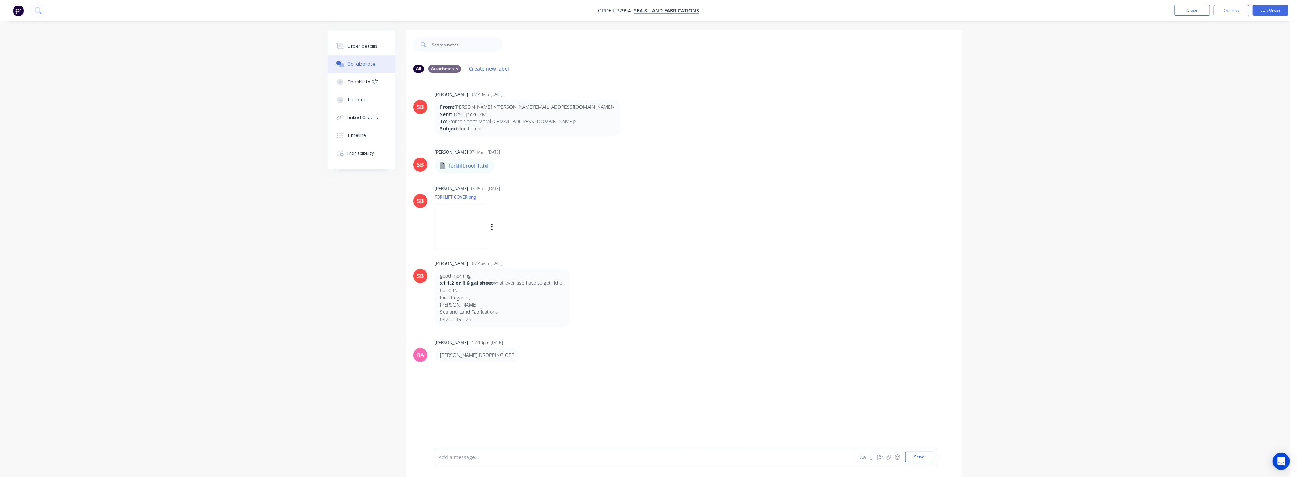
click at [474, 236] on img at bounding box center [460, 227] width 51 height 47
click at [499, 165] on icon "button" at bounding box center [500, 166] width 2 height 8
click at [529, 169] on button "Labels" at bounding box center [547, 168] width 80 height 16
click at [614, 153] on div "Sandra Booker 07:44am 23/09/25" at bounding box center [546, 152] width 223 height 6
drag, startPoint x: 496, startPoint y: 165, endPoint x: 504, endPoint y: 170, distance: 8.7
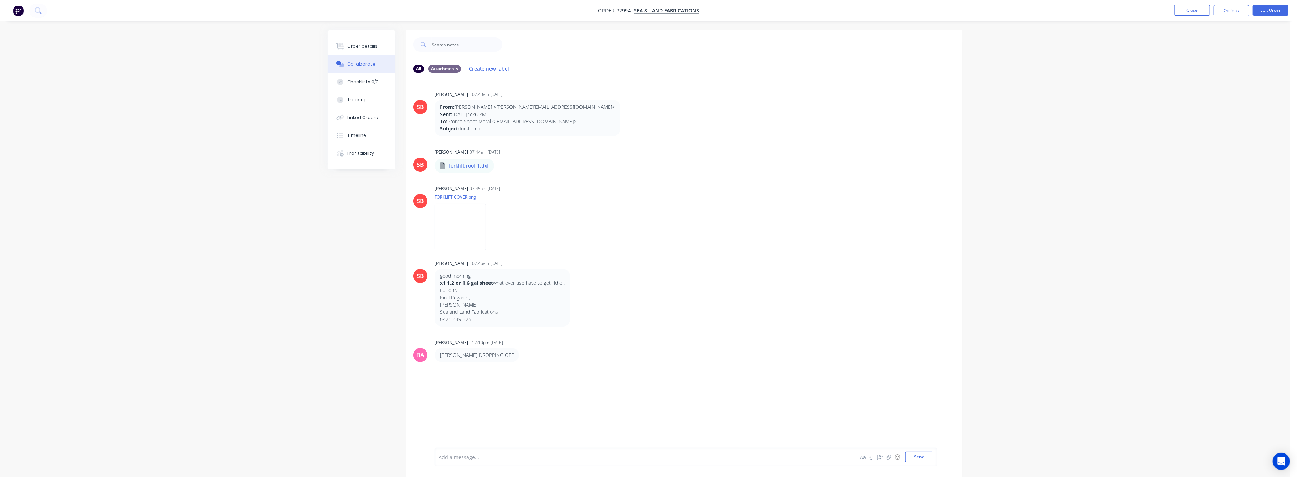
click at [0, 0] on div "Labels Download Delete" at bounding box center [0, 0] width 0 height 0
click at [0, 0] on icon "button" at bounding box center [0, 0] width 0 height 0
click at [0, 0] on button "Download" at bounding box center [0, 0] width 0 height 0
drag, startPoint x: 366, startPoint y: 43, endPoint x: 379, endPoint y: 48, distance: 14.8
click at [367, 43] on div "Order details" at bounding box center [363, 46] width 30 height 6
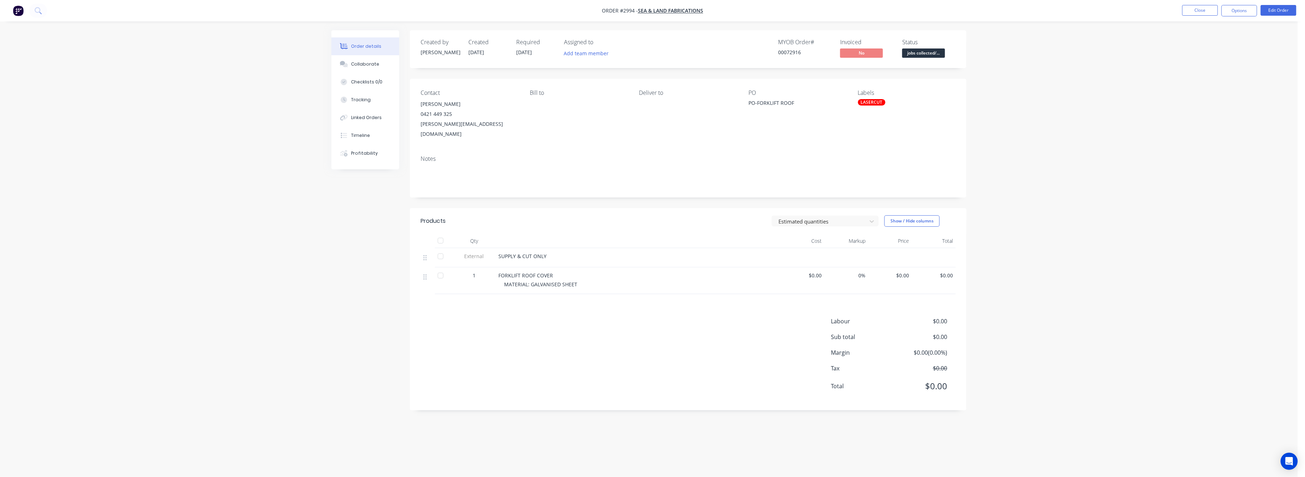
click at [947, 272] on span "$0.00" at bounding box center [934, 275] width 38 height 7
click at [1282, 7] on button "Edit Order" at bounding box center [1278, 10] width 36 height 11
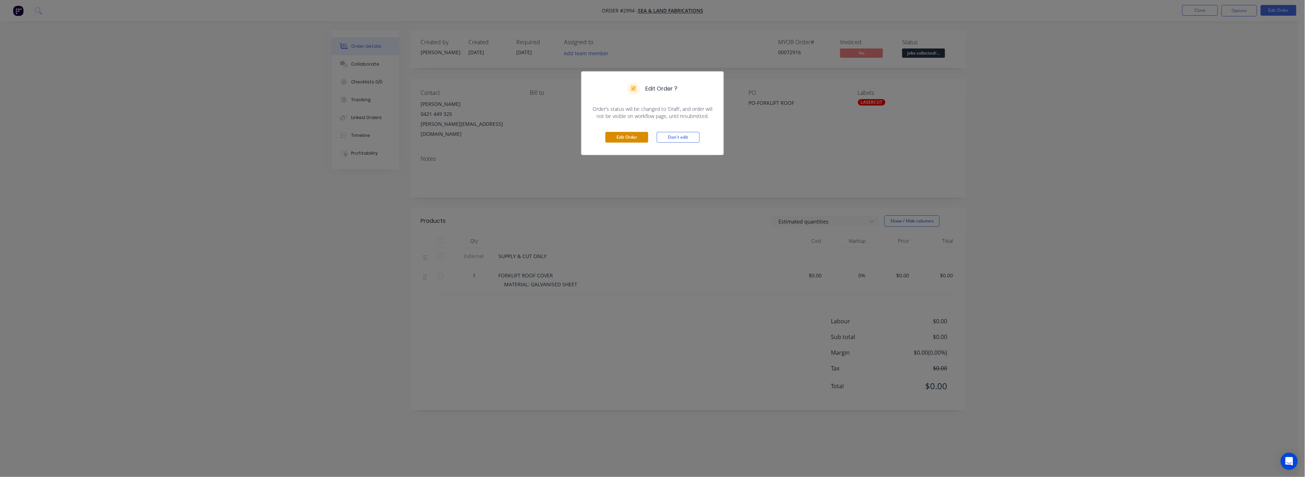
click at [632, 135] on button "Edit Order" at bounding box center [626, 137] width 43 height 11
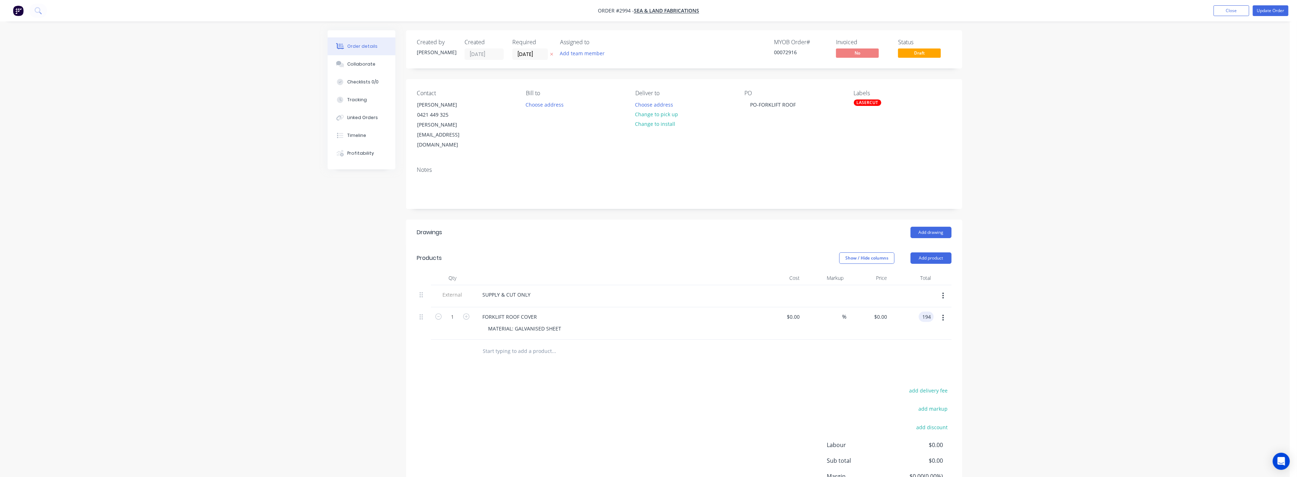
type input "194"
type input "$194.00"
drag, startPoint x: 1007, startPoint y: 340, endPoint x: 1029, endPoint y: 352, distance: 25.4
click at [1013, 340] on div "Order details Collaborate Checklists 0/0 Tracking Linked Orders Timeline Profit…" at bounding box center [645, 272] width 1290 height 545
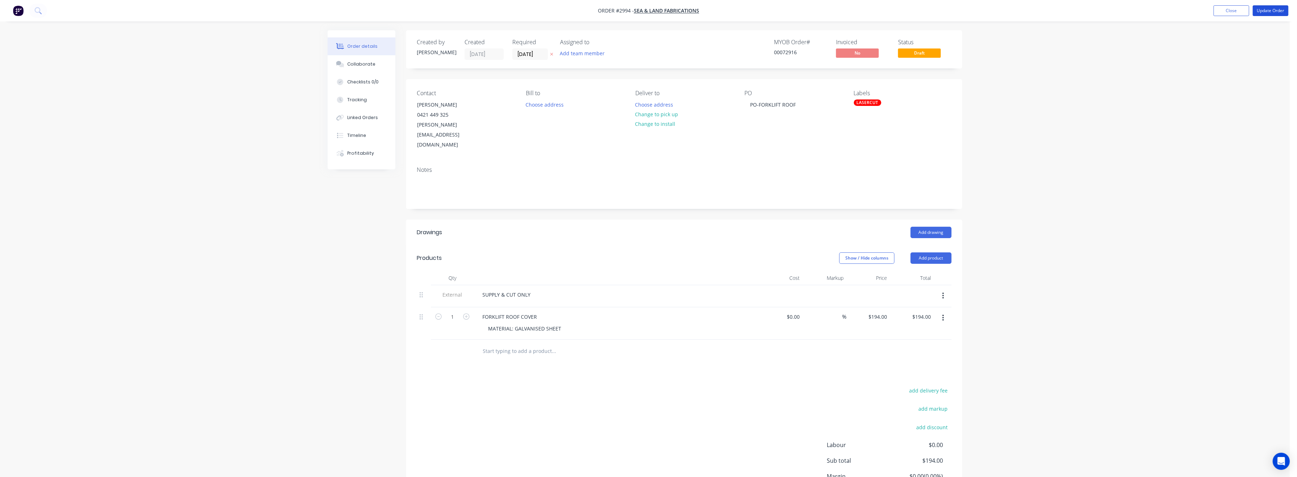
drag, startPoint x: 1269, startPoint y: 10, endPoint x: 1259, endPoint y: 21, distance: 14.9
click at [1269, 10] on button "Update Order" at bounding box center [1271, 10] width 36 height 11
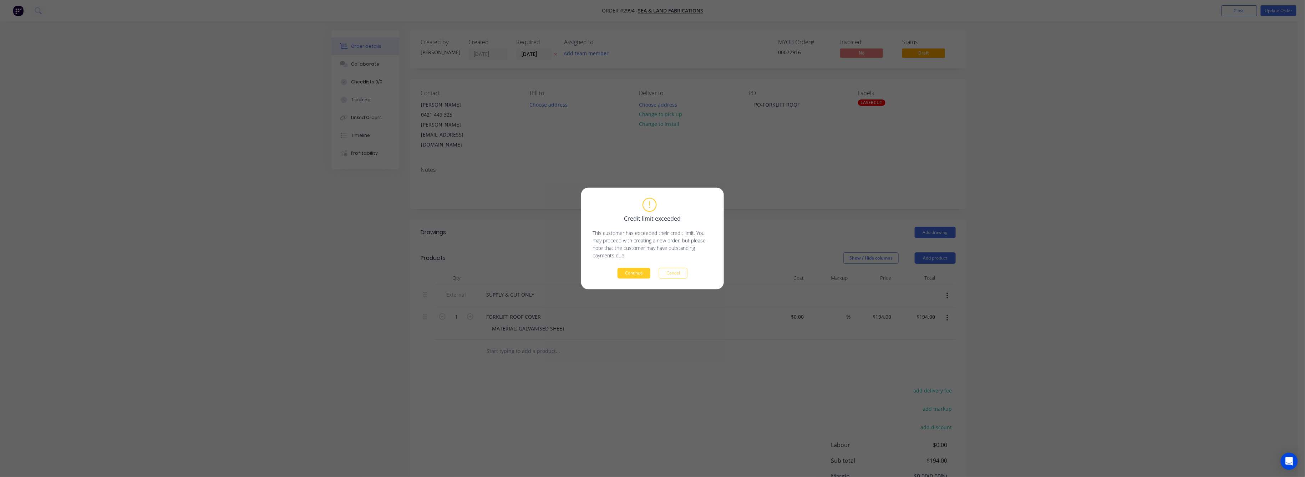
click at [632, 275] on button "Continue" at bounding box center [633, 273] width 33 height 11
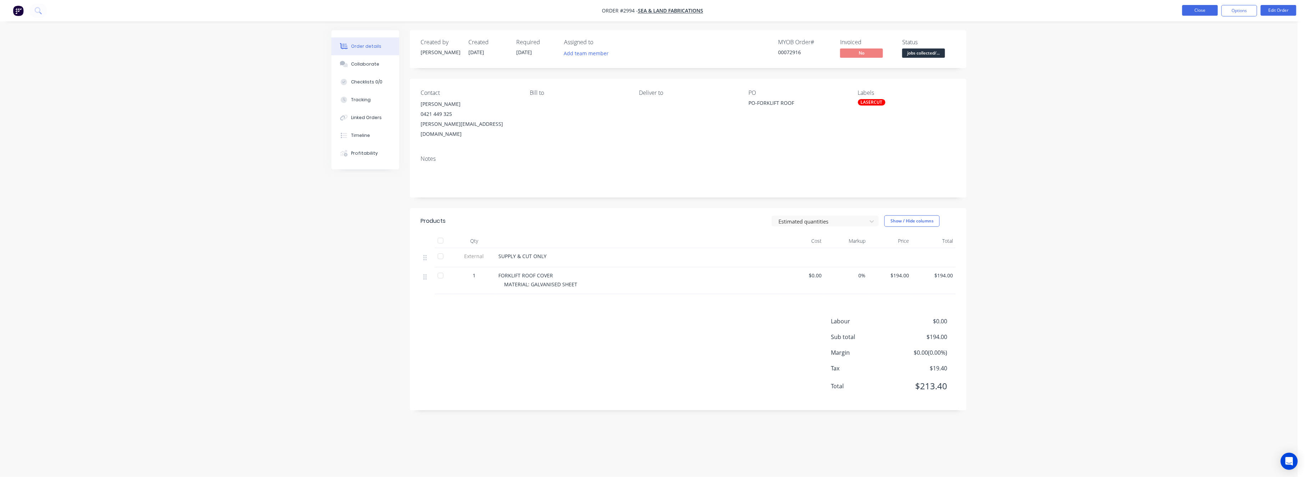
click at [1201, 11] on button "Close" at bounding box center [1200, 10] width 36 height 11
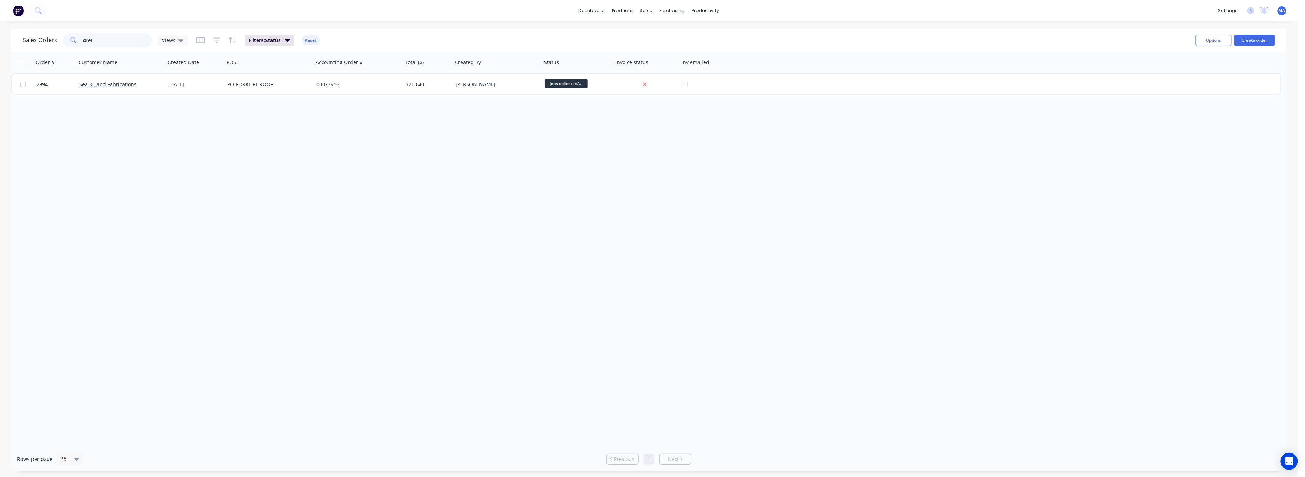
drag, startPoint x: 94, startPoint y: 42, endPoint x: 73, endPoint y: 42, distance: 21.0
click at [73, 42] on div "2994" at bounding box center [107, 40] width 89 height 14
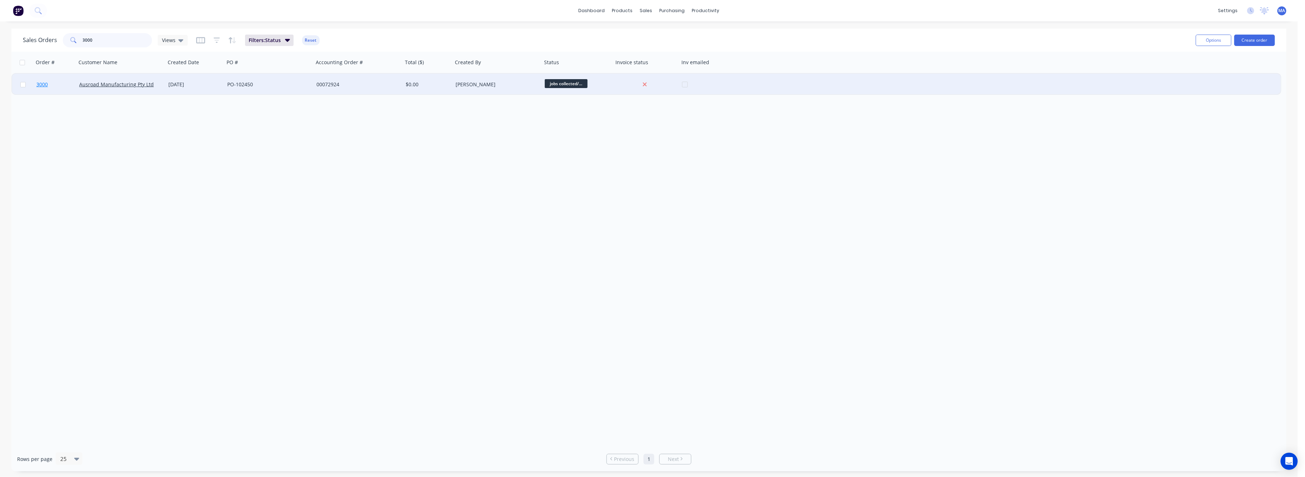
type input "3000"
click at [44, 86] on span "3000" at bounding box center [41, 84] width 11 height 7
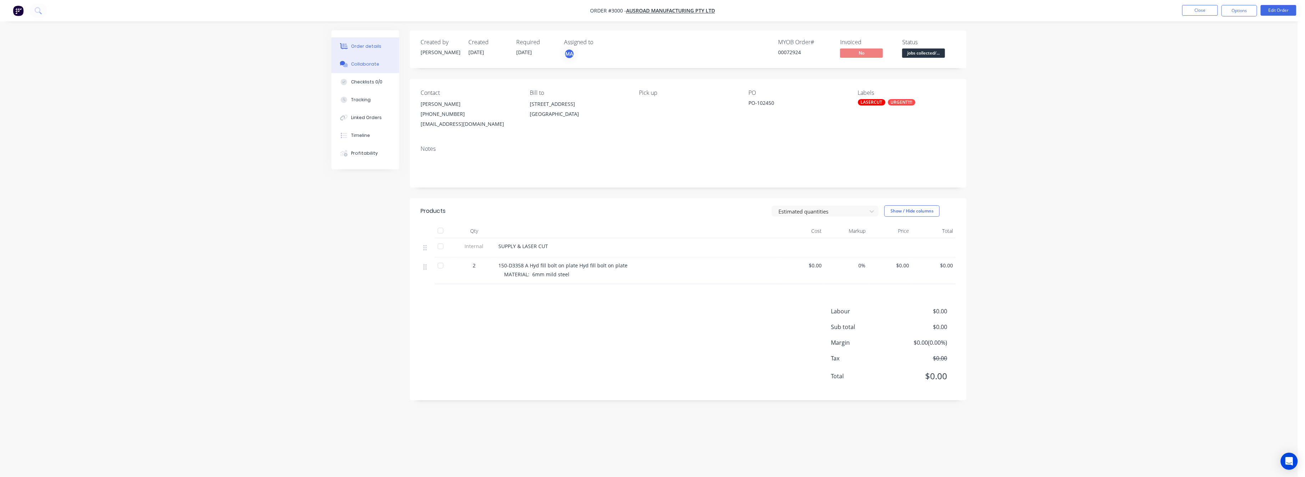
click at [365, 63] on div "Collaborate" at bounding box center [365, 64] width 28 height 6
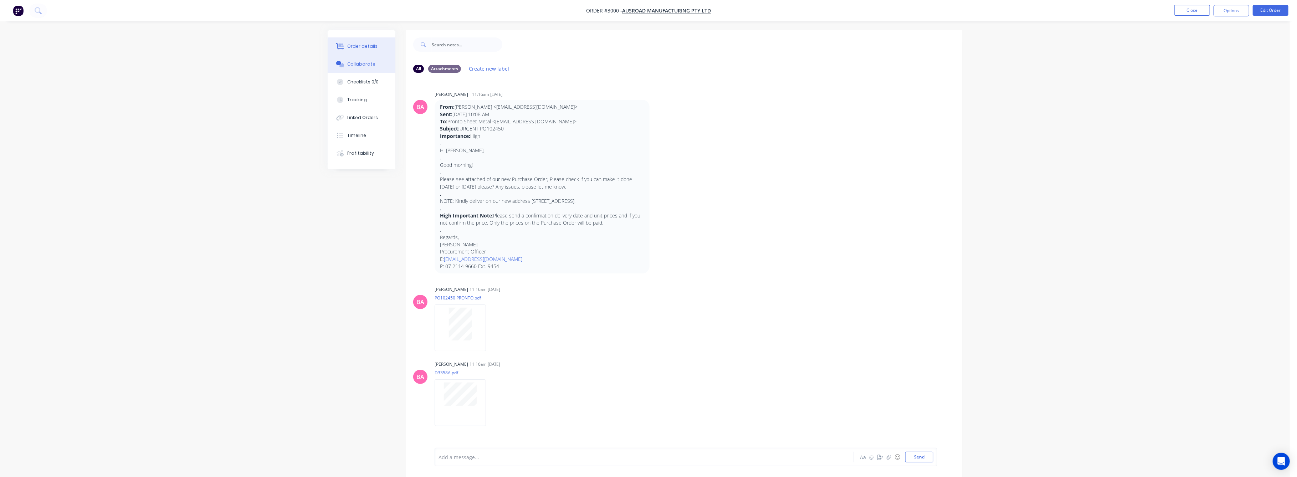
click at [376, 47] on button "Order details" at bounding box center [362, 46] width 68 height 18
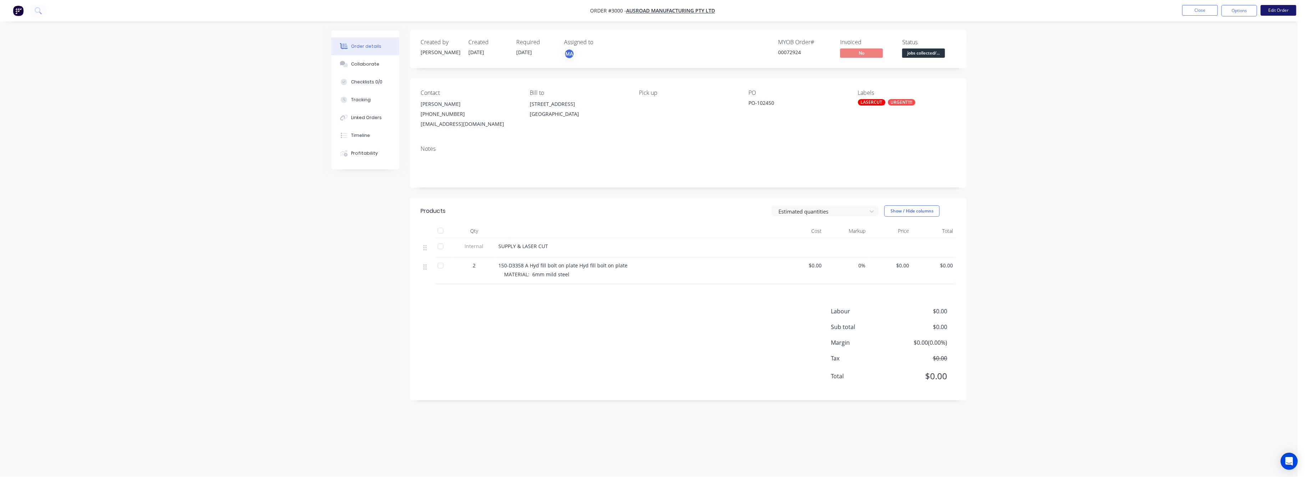
click at [1267, 11] on button "Edit Order" at bounding box center [1278, 10] width 36 height 11
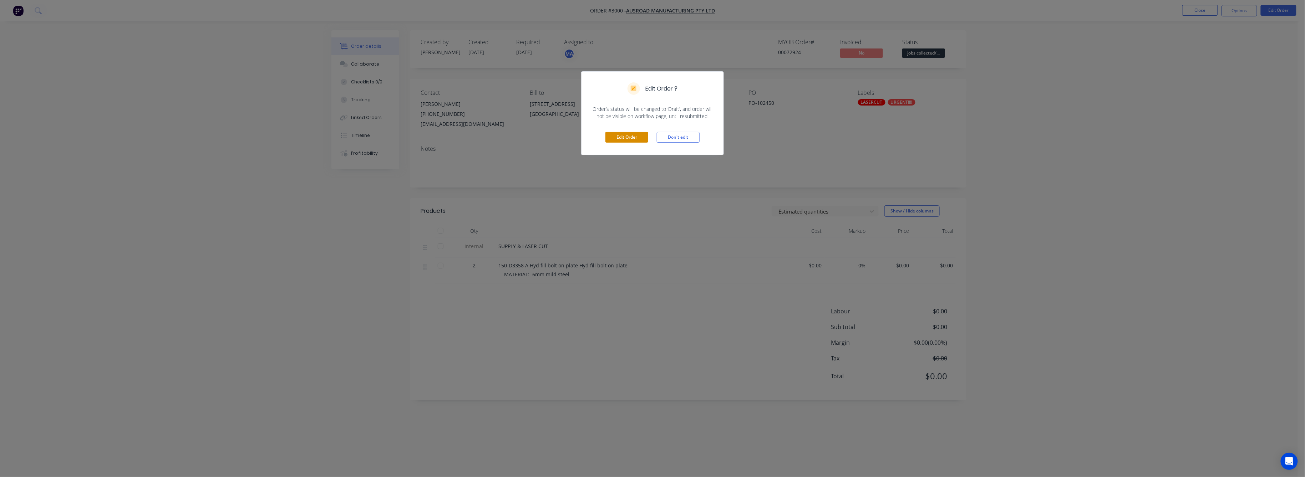
click at [627, 140] on button "Edit Order" at bounding box center [626, 137] width 43 height 11
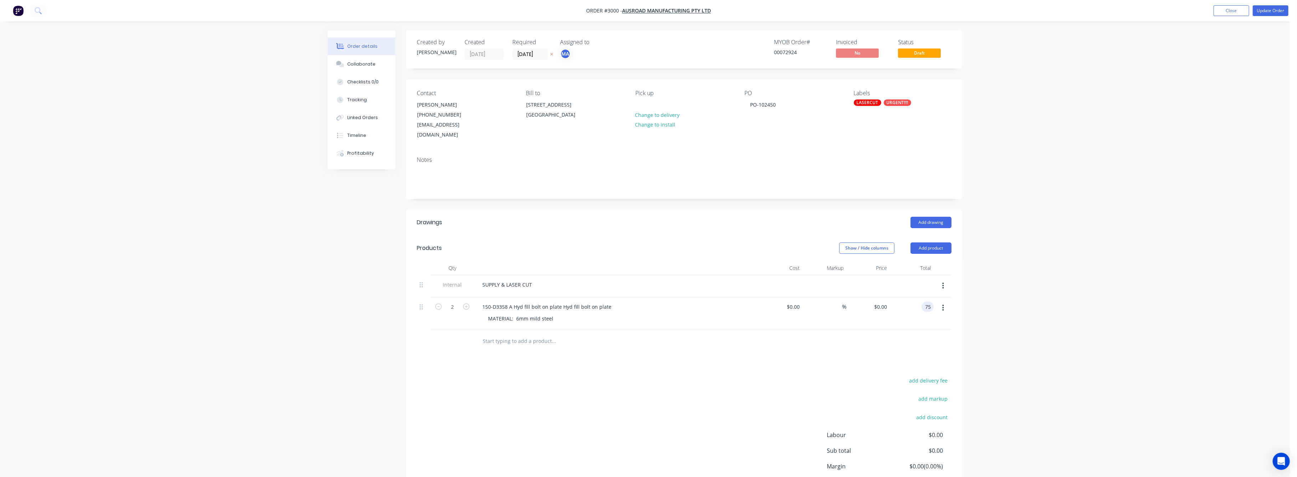
type input "75"
type input "$37.50"
type input "$75.00"
drag, startPoint x: 1205, startPoint y: 318, endPoint x: 1261, endPoint y: 228, distance: 105.8
click at [1206, 315] on div "Order details Collaborate Checklists 0/0 Tracking Linked Orders Timeline Profit…" at bounding box center [645, 267] width 1290 height 535
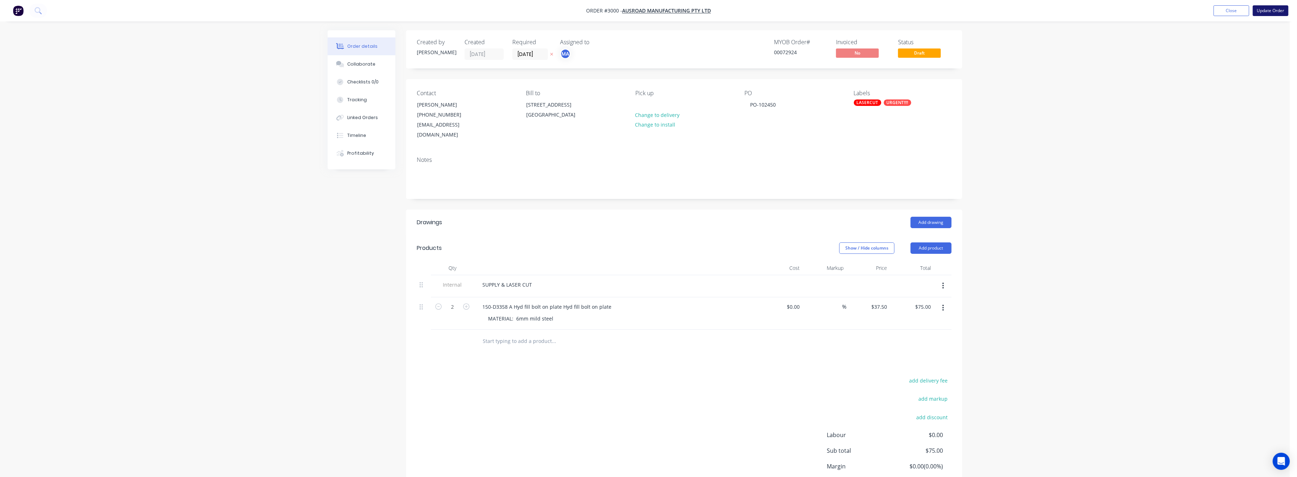
click at [1269, 12] on button "Update Order" at bounding box center [1271, 10] width 36 height 11
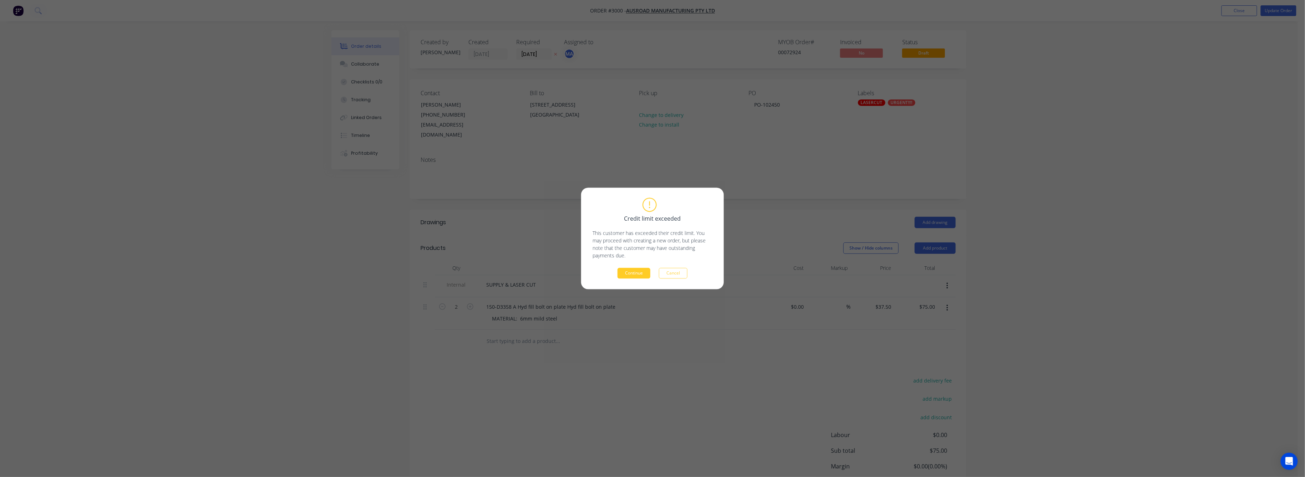
click at [644, 274] on button "Continue" at bounding box center [633, 273] width 33 height 11
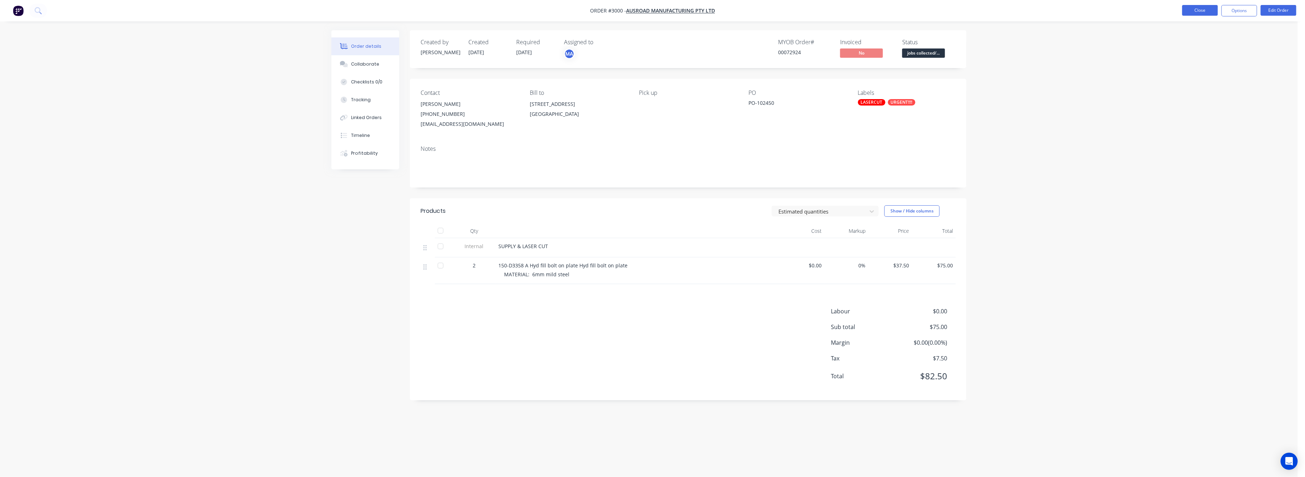
click at [1206, 10] on button "Close" at bounding box center [1200, 10] width 36 height 11
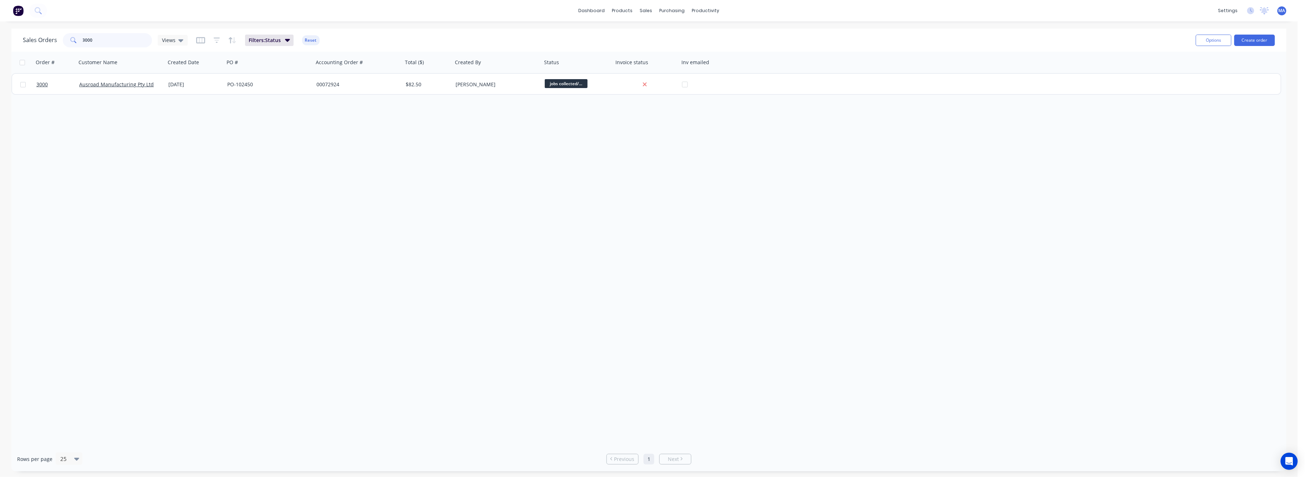
click at [87, 40] on input "3000" at bounding box center [118, 40] width 70 height 14
drag, startPoint x: 91, startPoint y: 39, endPoint x: 69, endPoint y: 51, distance: 25.4
click at [69, 44] on div "3000" at bounding box center [107, 40] width 89 height 14
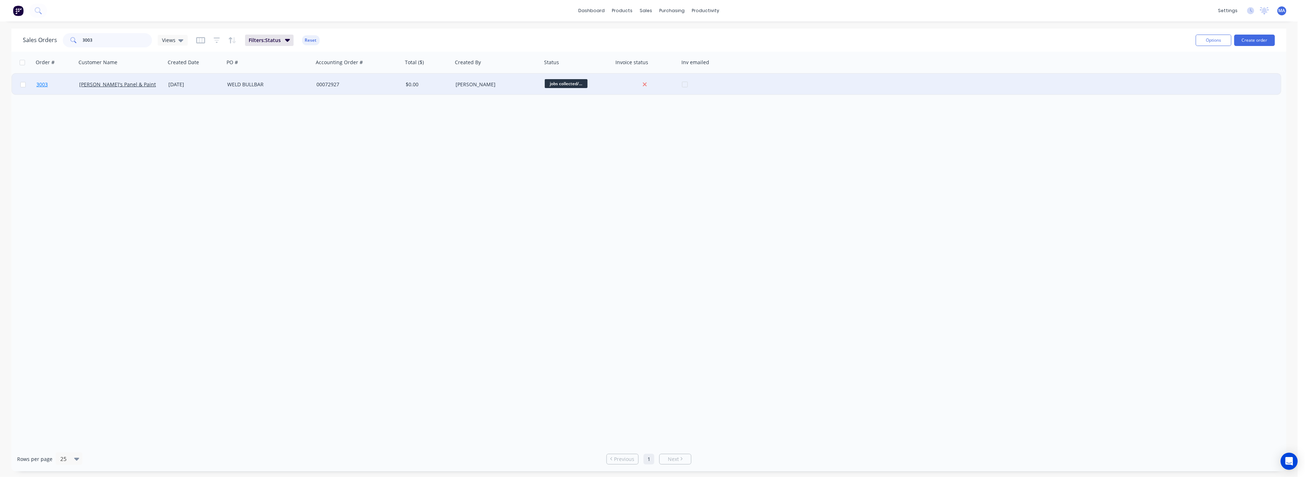
type input "3003"
click at [37, 84] on span "3003" at bounding box center [41, 84] width 11 height 7
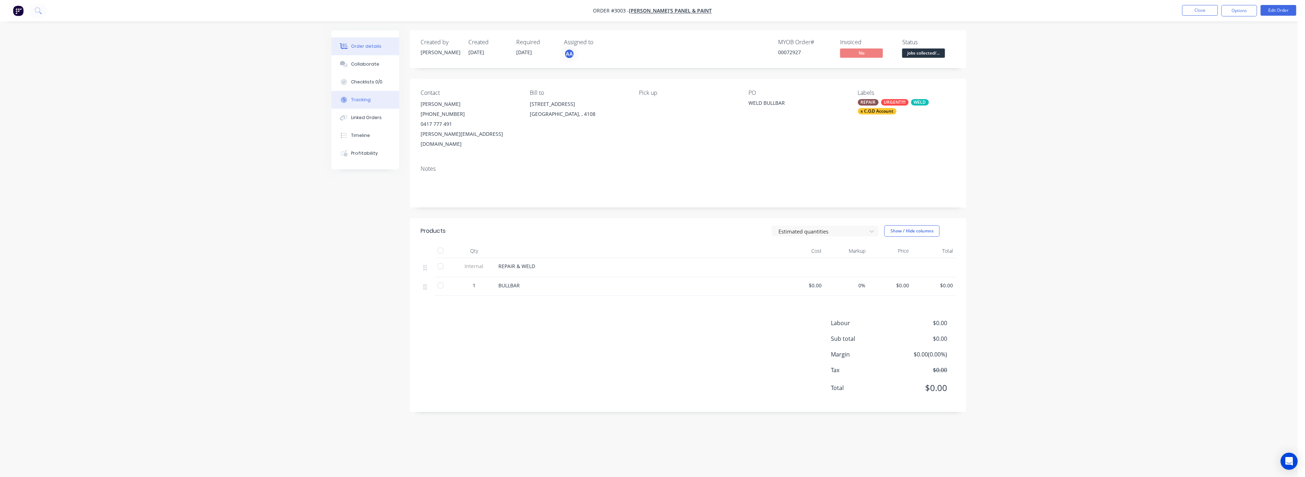
click at [361, 101] on div "Tracking" at bounding box center [361, 100] width 20 height 6
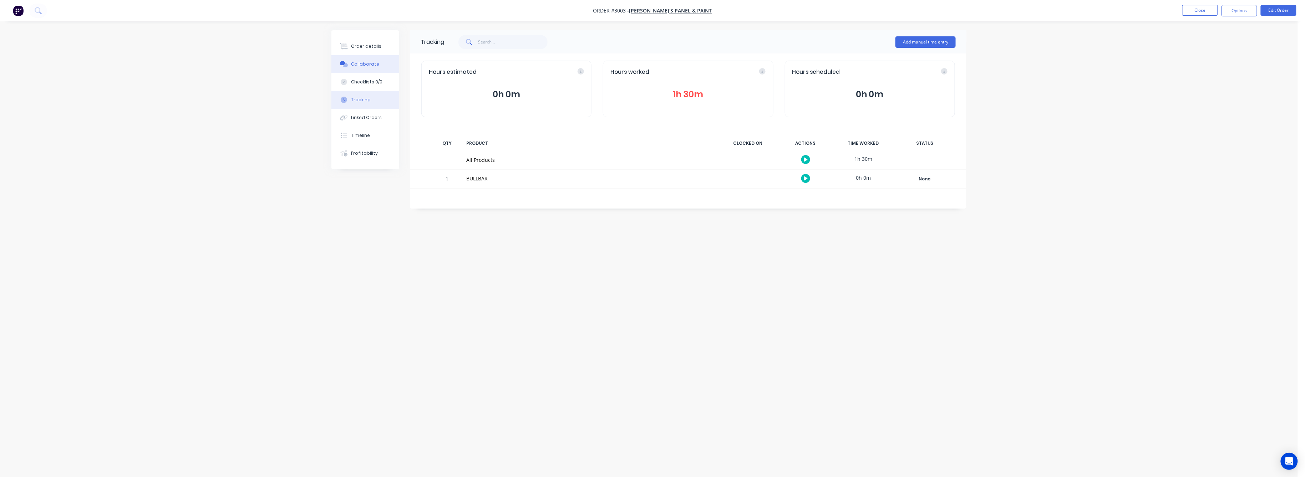
click at [362, 62] on div "Collaborate" at bounding box center [365, 64] width 28 height 6
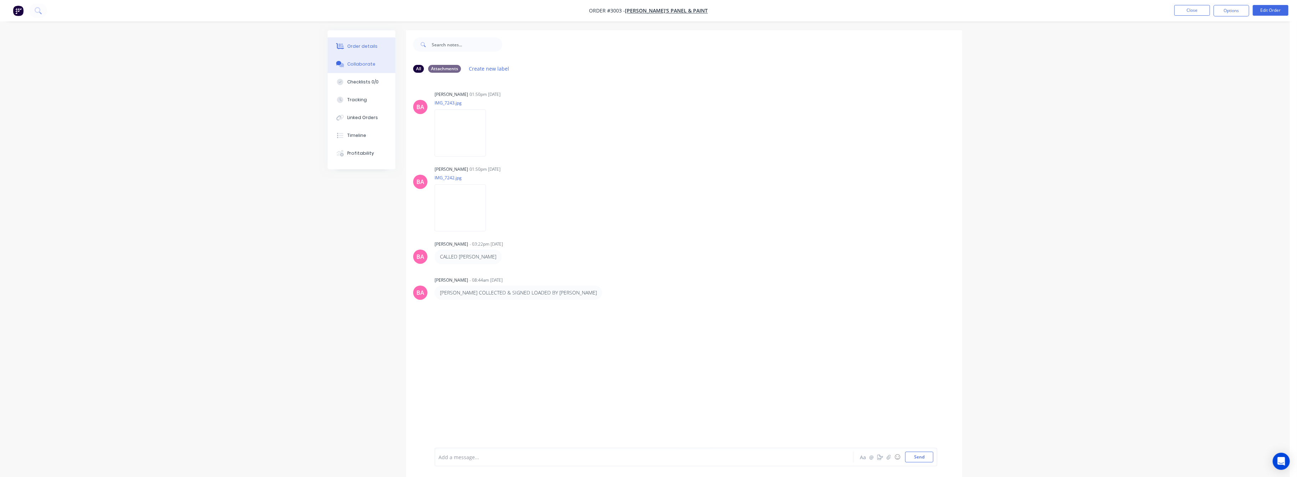
click at [364, 46] on div "Order details" at bounding box center [363, 46] width 30 height 6
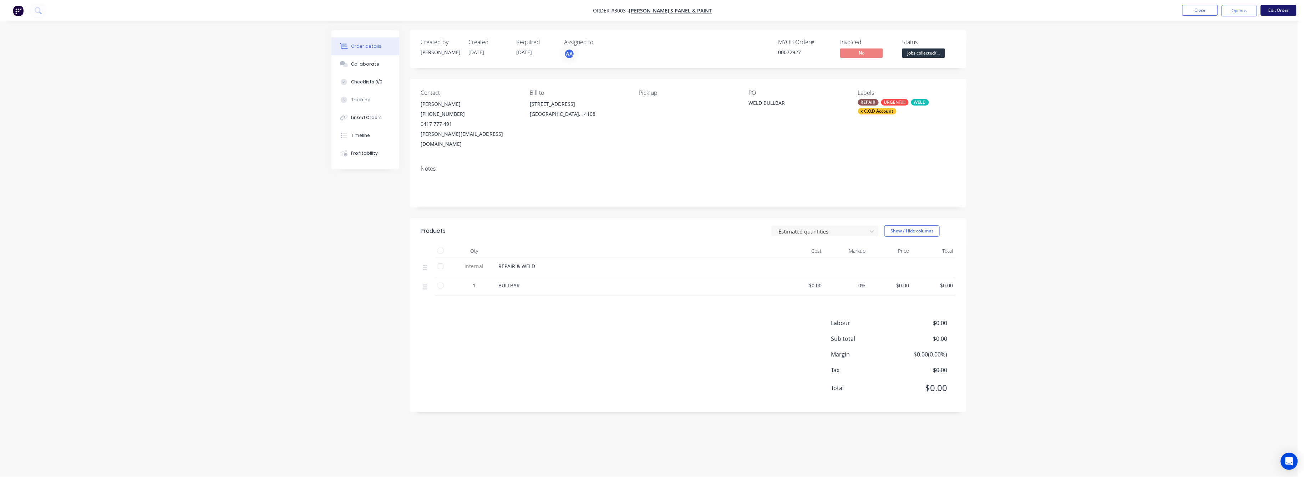
click at [1288, 10] on button "Edit Order" at bounding box center [1278, 10] width 36 height 11
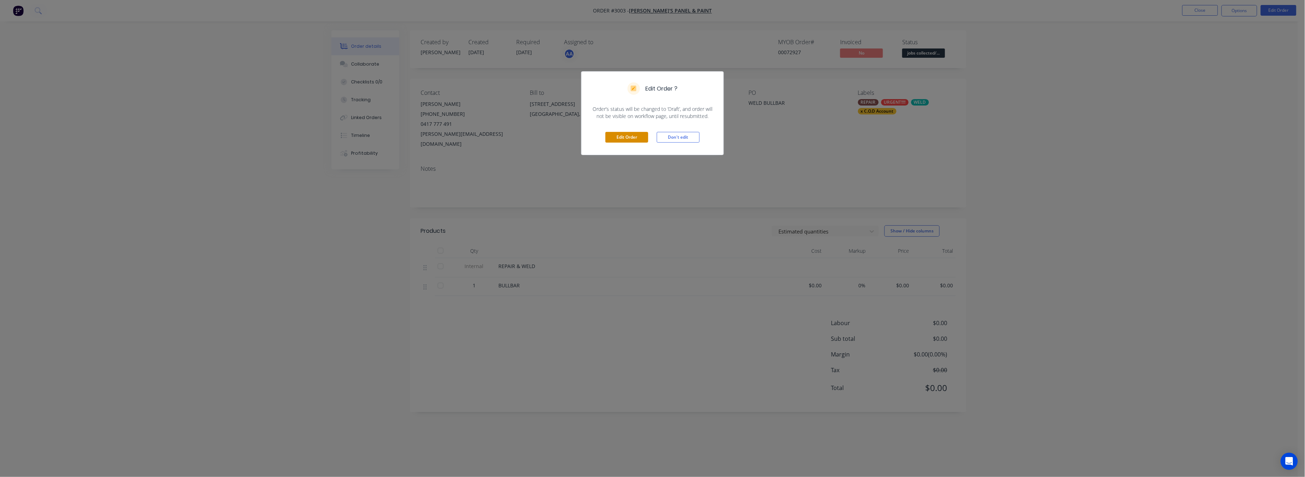
drag, startPoint x: 624, startPoint y: 144, endPoint x: 625, endPoint y: 140, distance: 4.0
click at [624, 142] on div "Edit Order Don't edit" at bounding box center [652, 137] width 142 height 35
click at [633, 139] on button "Edit Order" at bounding box center [626, 137] width 43 height 11
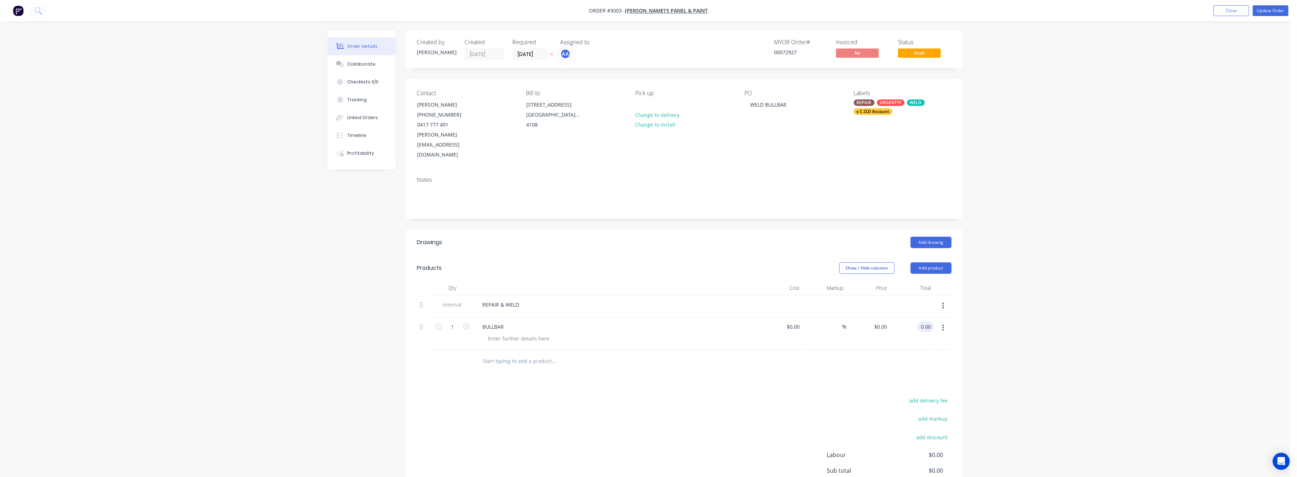
click at [925, 322] on input "0.00" at bounding box center [927, 327] width 14 height 10
type input "300"
type input "$300.00"
drag, startPoint x: 1104, startPoint y: 327, endPoint x: 1304, endPoint y: 140, distance: 274.0
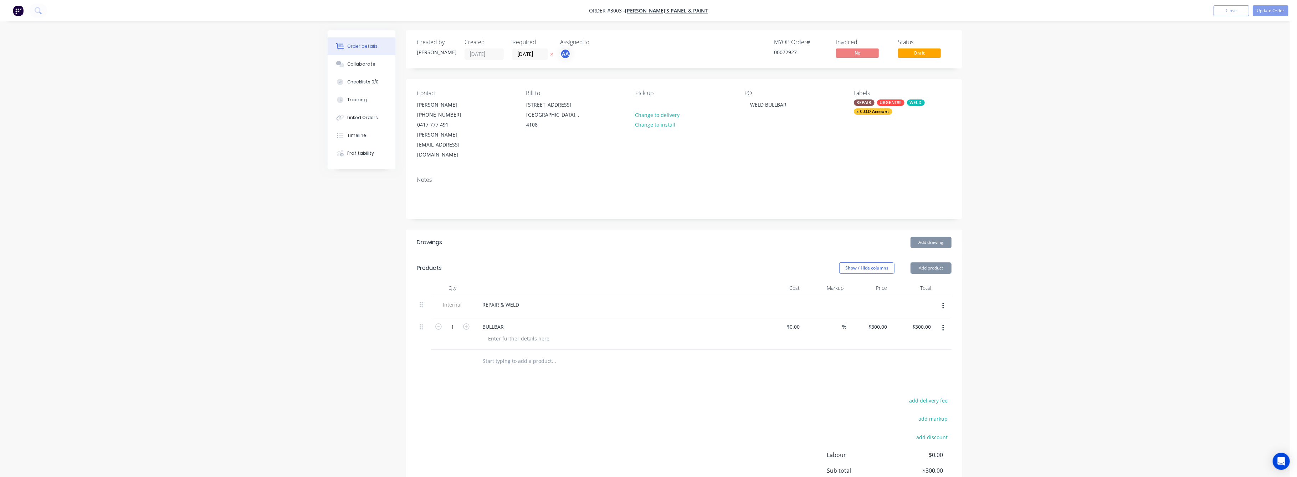
click at [1148, 304] on div "Order details Collaborate Checklists 0/0 Tracking Linked Orders Timeline Profit…" at bounding box center [645, 277] width 1290 height 555
click at [359, 98] on div "Tracking" at bounding box center [358, 100] width 20 height 6
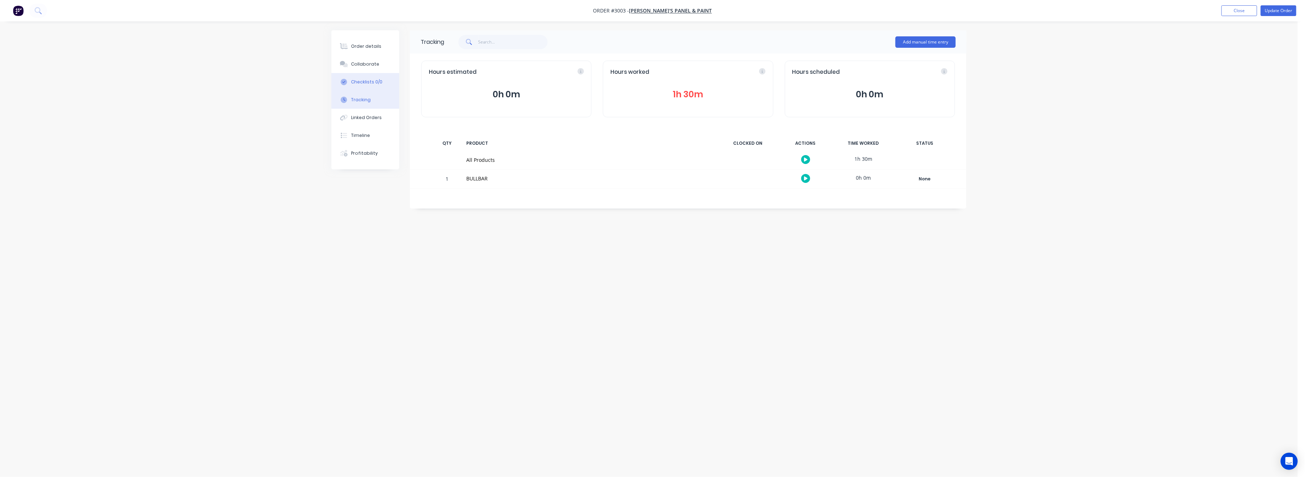
click at [361, 79] on div "Checklists 0/0" at bounding box center [366, 82] width 31 height 6
click at [362, 65] on div "Collaborate" at bounding box center [365, 64] width 28 height 6
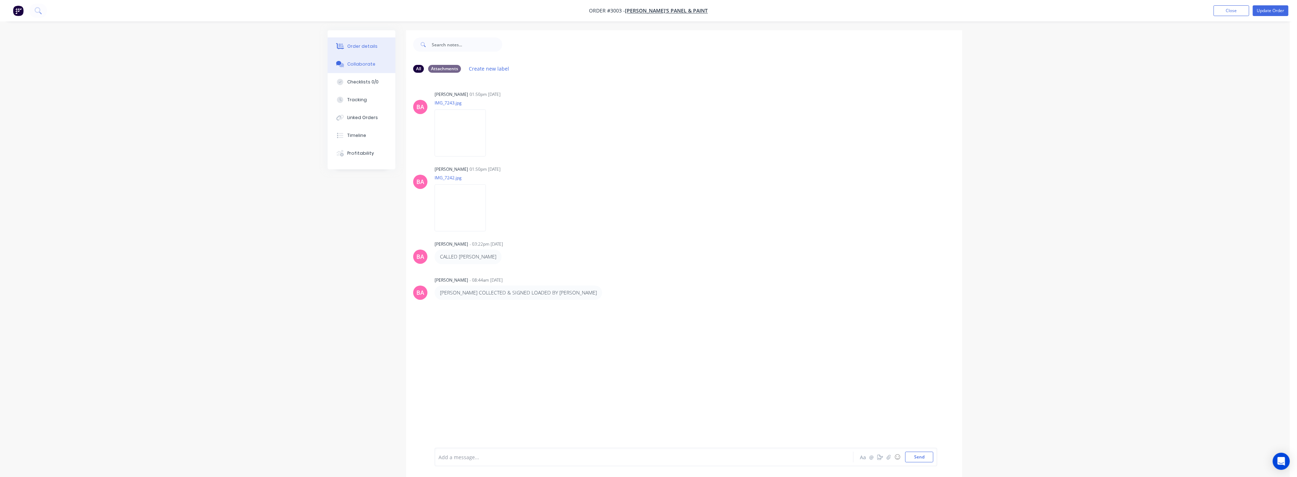
click at [372, 46] on div "Order details" at bounding box center [363, 46] width 30 height 6
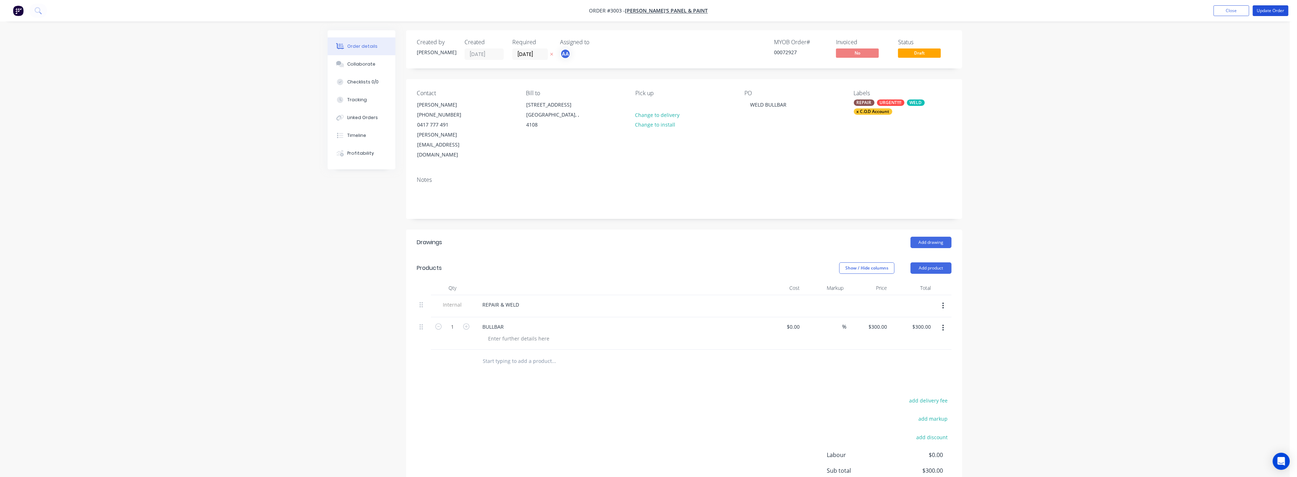
drag, startPoint x: 1270, startPoint y: 8, endPoint x: 1245, endPoint y: 18, distance: 27.4
click at [1270, 8] on button "Update Order" at bounding box center [1271, 10] width 36 height 11
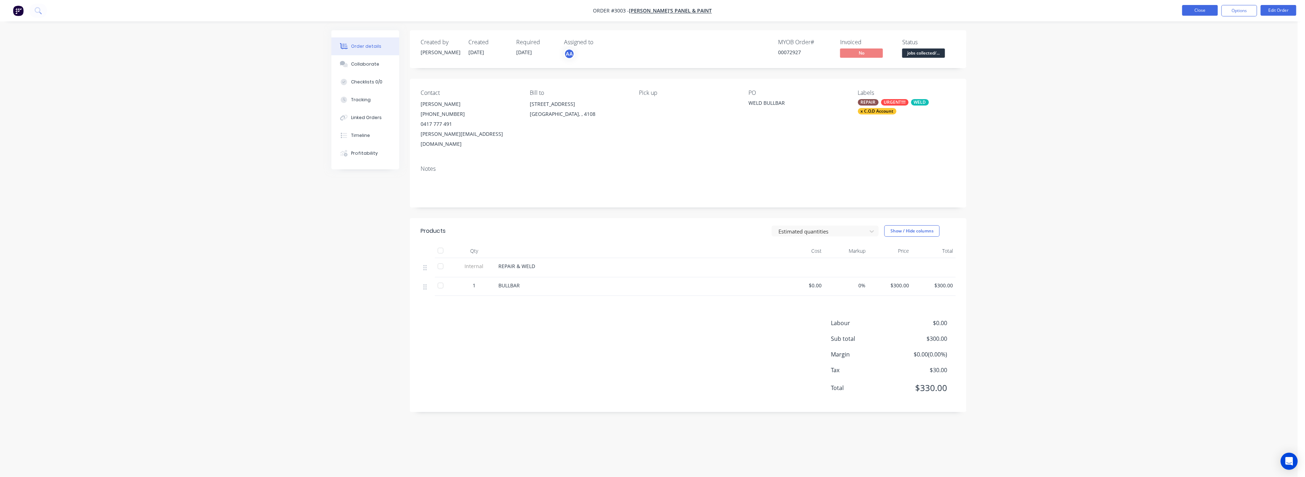
click at [1200, 11] on button "Close" at bounding box center [1200, 10] width 36 height 11
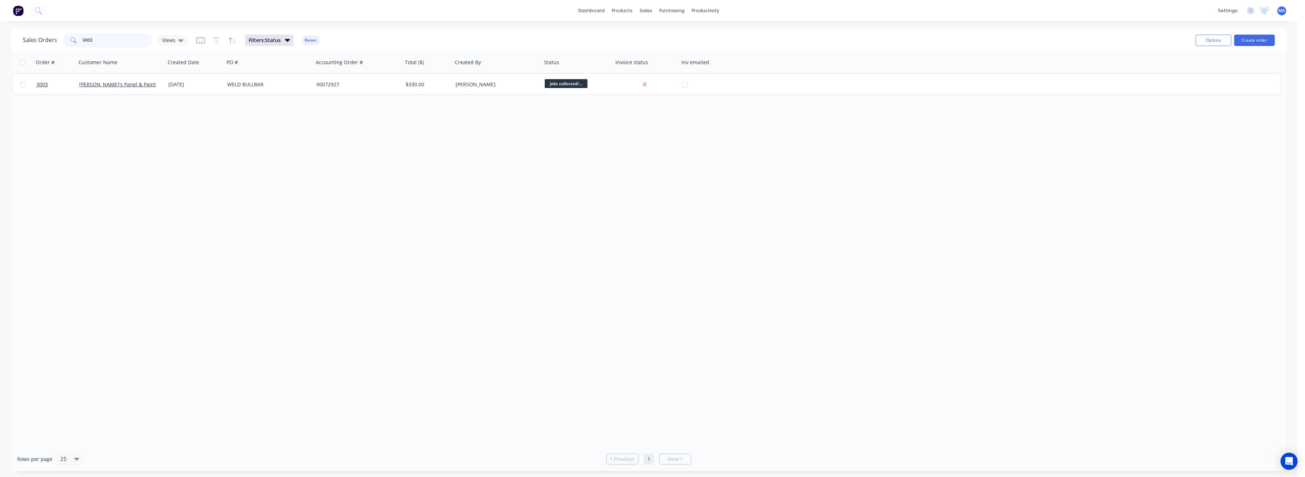
drag, startPoint x: 94, startPoint y: 41, endPoint x: 72, endPoint y: 43, distance: 22.5
click at [72, 43] on div "3003" at bounding box center [107, 40] width 89 height 14
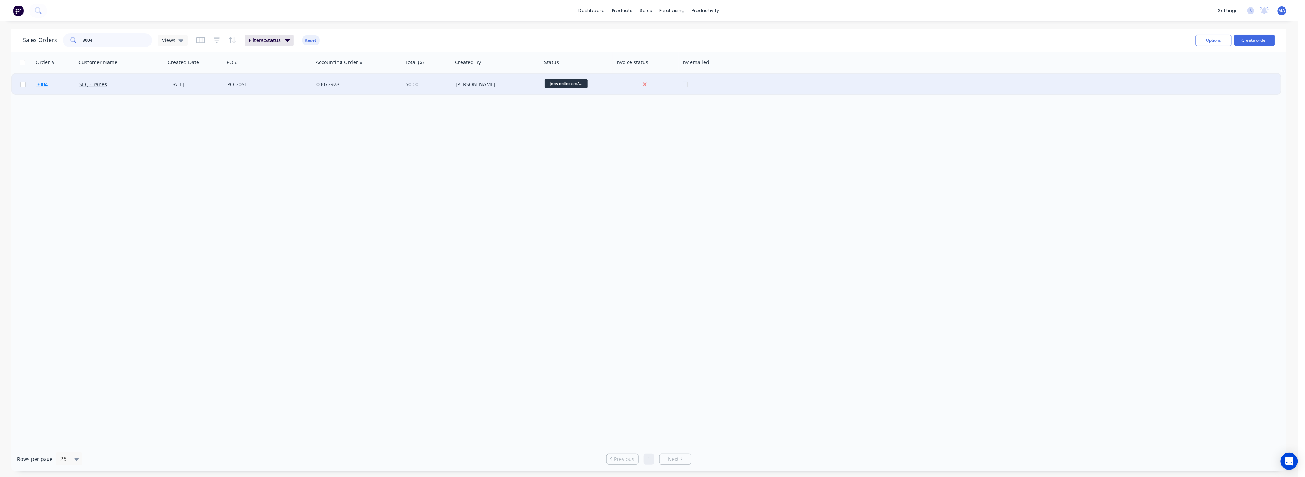
type input "3004"
click at [43, 84] on span "3004" at bounding box center [41, 84] width 11 height 7
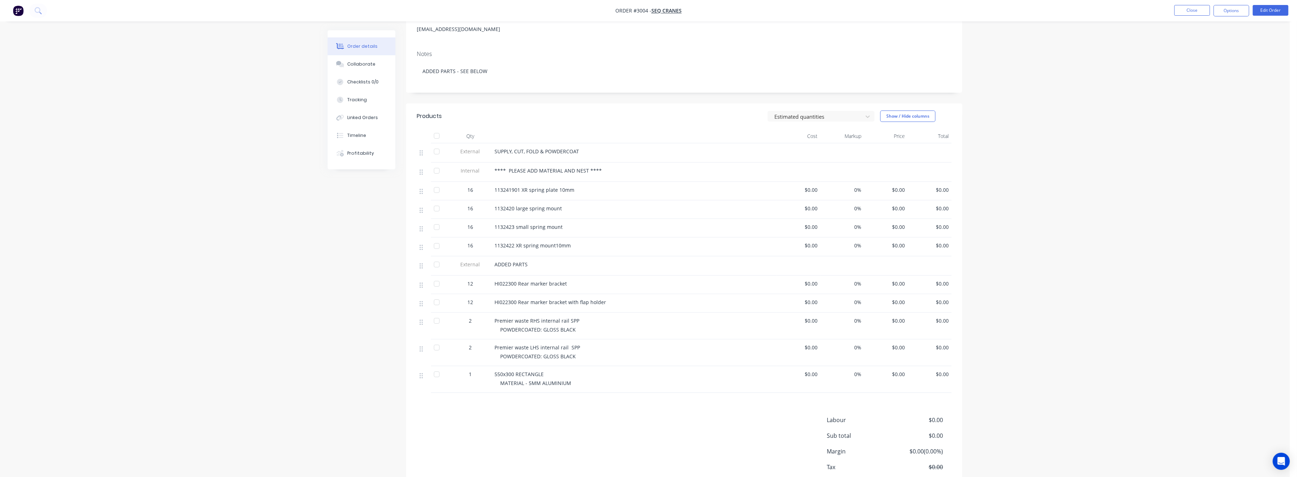
scroll to position [140, 0]
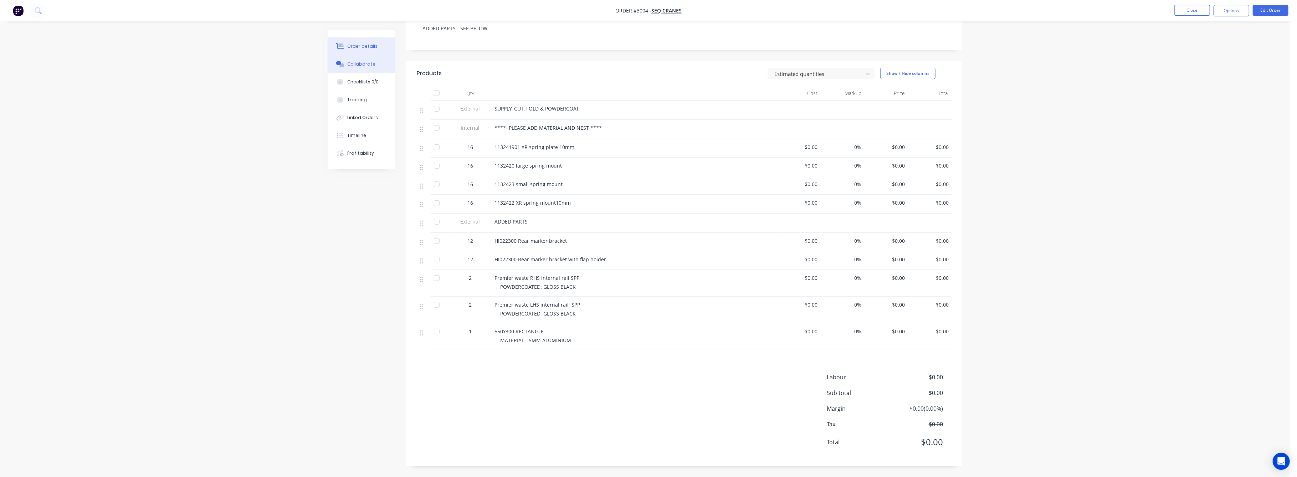
click at [364, 59] on button "Collaborate" at bounding box center [362, 64] width 68 height 18
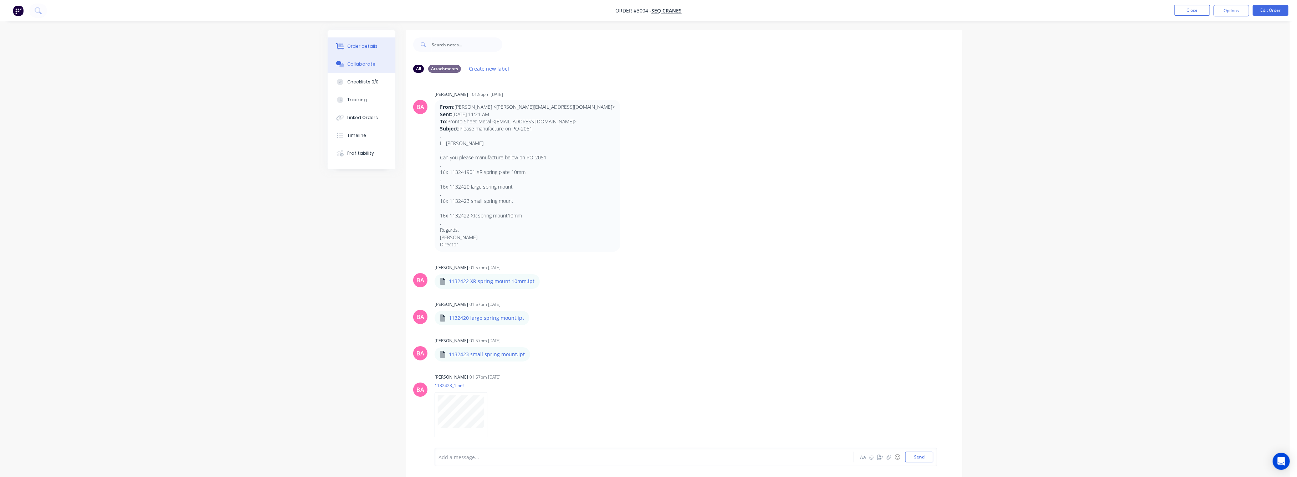
click at [367, 43] on div "Order details" at bounding box center [363, 46] width 30 height 6
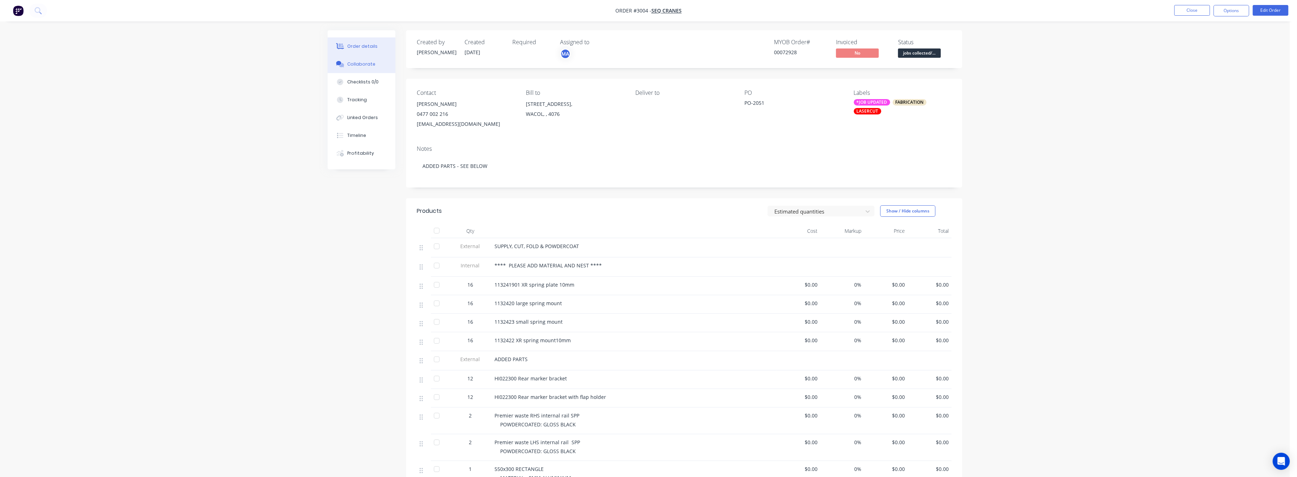
click at [362, 66] on div "Collaborate" at bounding box center [362, 64] width 28 height 6
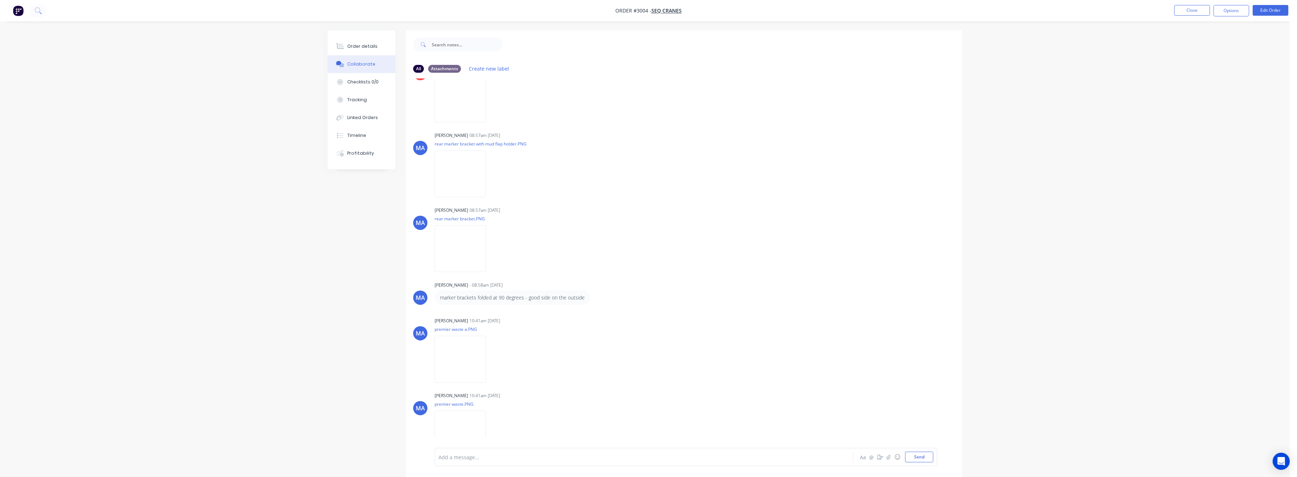
scroll to position [1090, 0]
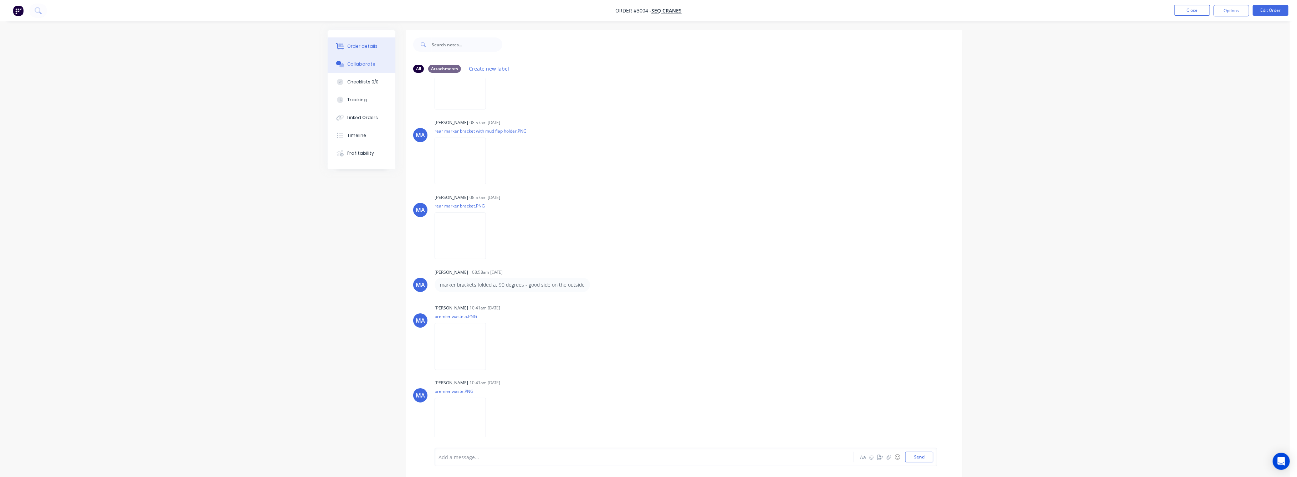
click at [362, 45] on div "Order details" at bounding box center [363, 46] width 30 height 6
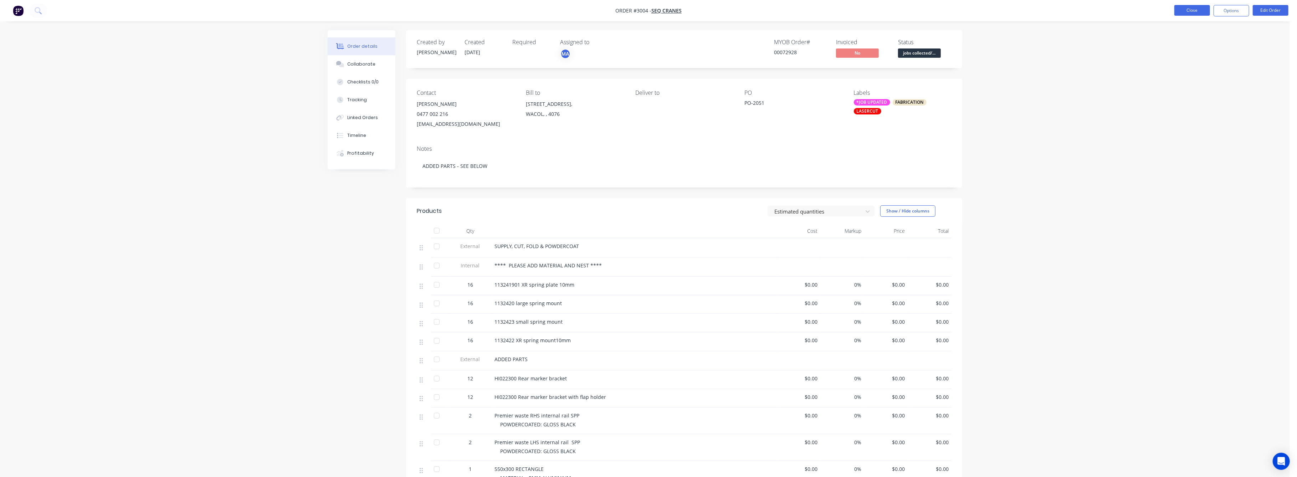
click at [1184, 9] on button "Close" at bounding box center [1193, 10] width 36 height 11
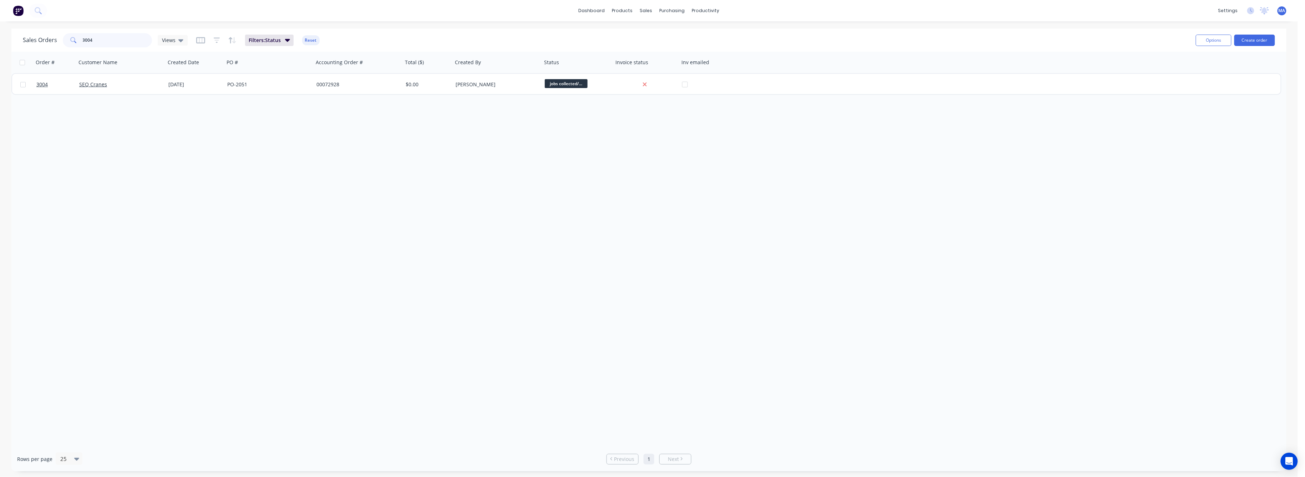
drag, startPoint x: 92, startPoint y: 42, endPoint x: 72, endPoint y: 42, distance: 20.0
click at [73, 41] on div "3004" at bounding box center [107, 40] width 89 height 14
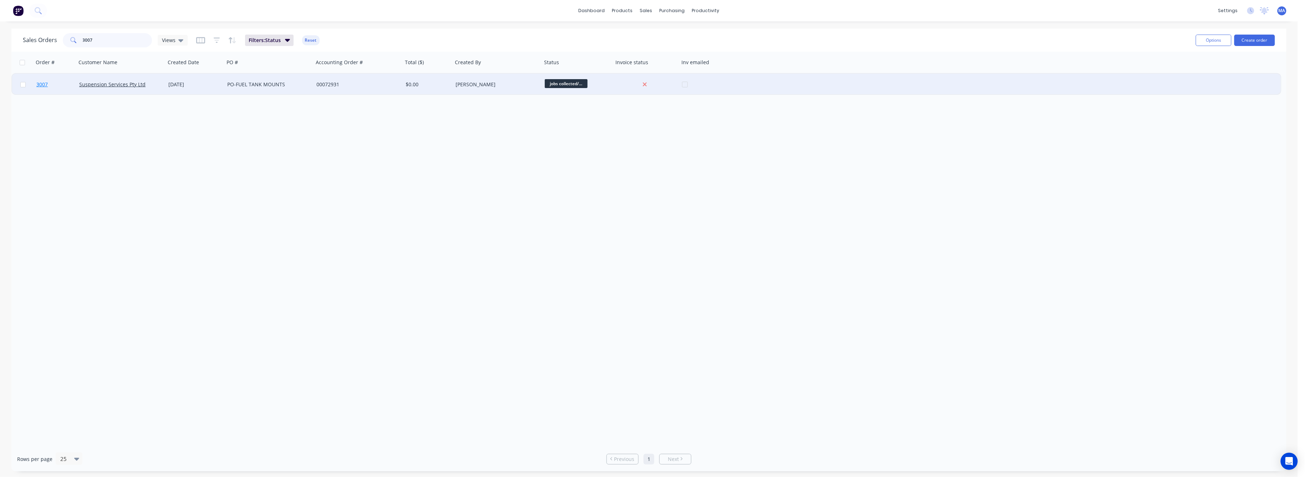
type input "3007"
click at [37, 81] on span "3007" at bounding box center [41, 84] width 11 height 7
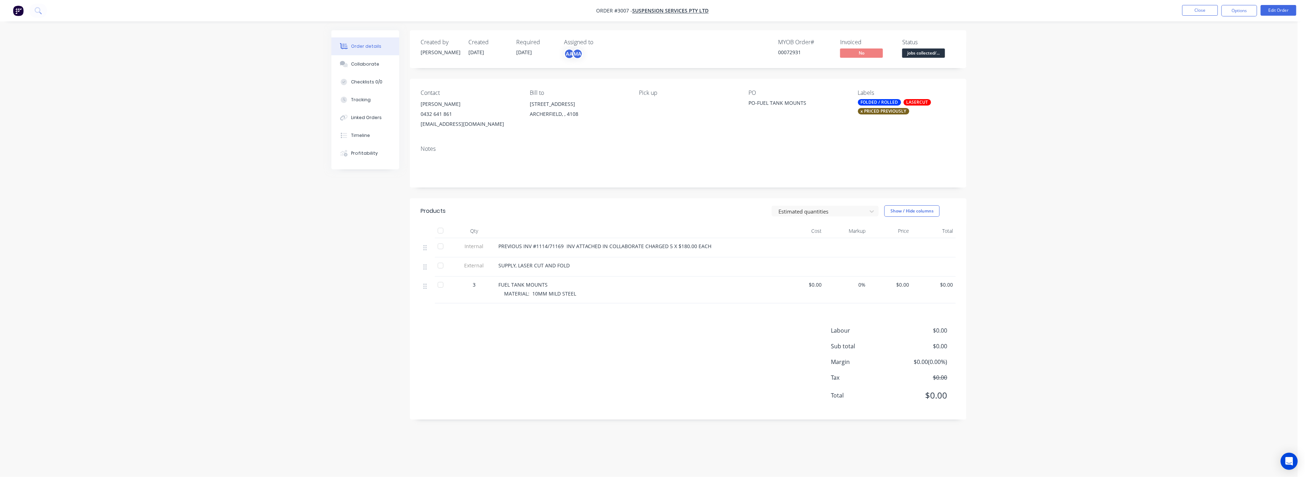
drag, startPoint x: 368, startPoint y: 62, endPoint x: 401, endPoint y: 81, distance: 38.0
click at [368, 63] on div "Collaborate" at bounding box center [365, 64] width 28 height 6
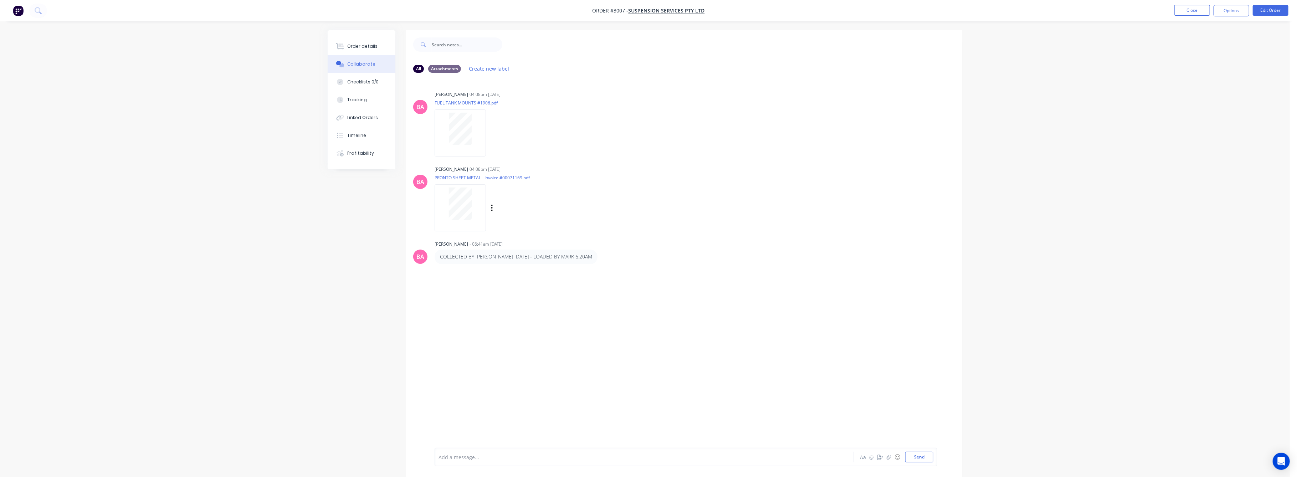
click at [475, 200] on div at bounding box center [460, 204] width 45 height 33
click at [358, 95] on button "Tracking" at bounding box center [362, 100] width 68 height 18
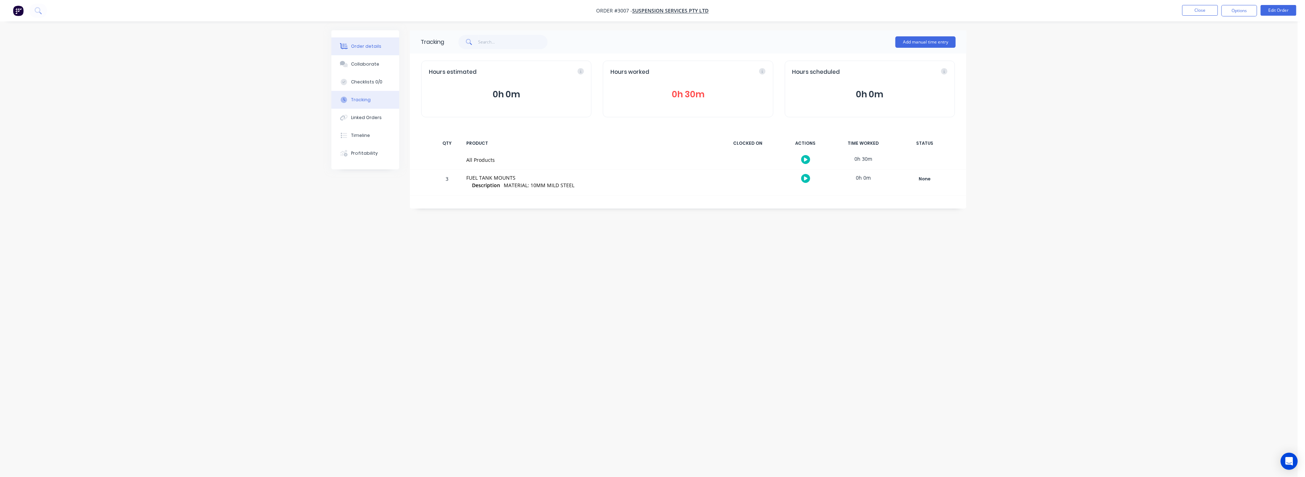
click at [359, 43] on div "Order details" at bounding box center [366, 46] width 30 height 6
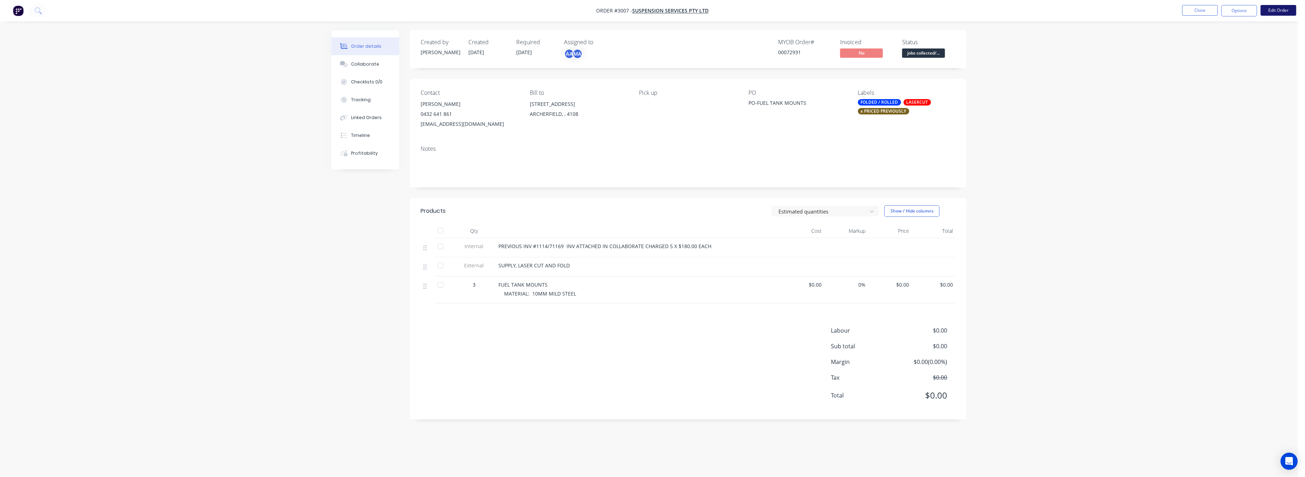
click at [1280, 12] on button "Edit Order" at bounding box center [1278, 10] width 36 height 11
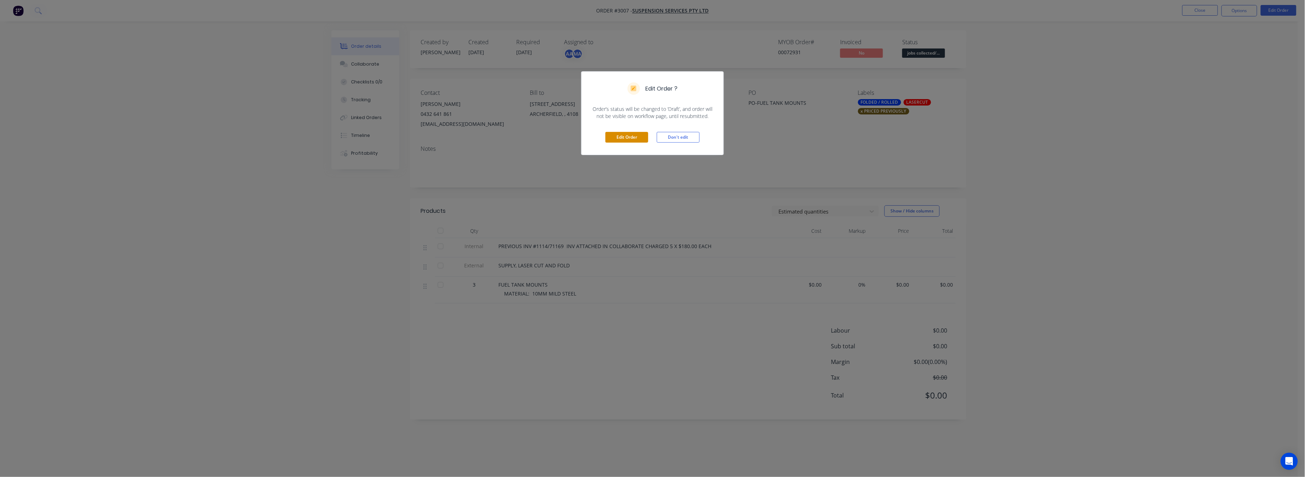
click at [631, 138] on button "Edit Order" at bounding box center [626, 137] width 43 height 11
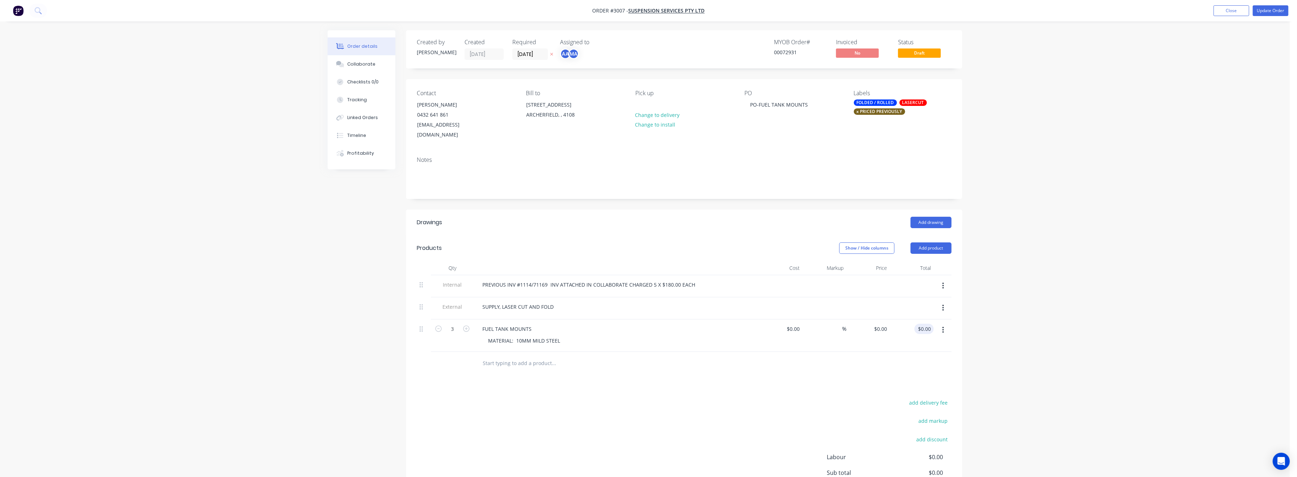
type input "0.00"
click at [931, 324] on input "0.00" at bounding box center [927, 329] width 14 height 10
type input "0"
type input "$0.00"
drag, startPoint x: 874, startPoint y: 319, endPoint x: 880, endPoint y: 333, distance: 15.0
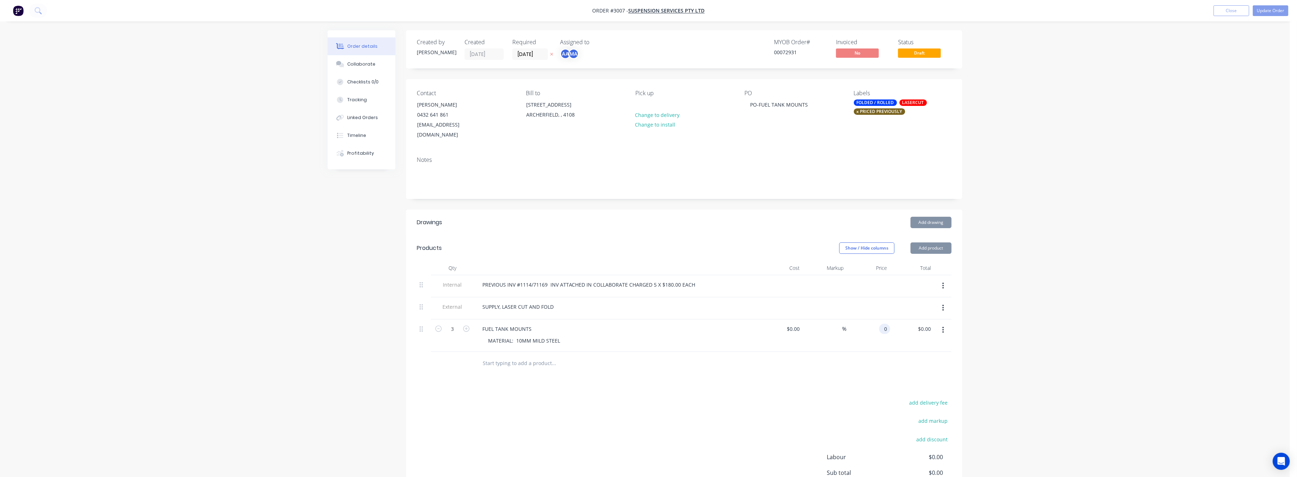
click at [875, 321] on div "0 0" at bounding box center [869, 336] width 44 height 32
type input "$1,800.00"
type input "$5,400.00"
click at [1081, 346] on div "Order details Collaborate Checklists 0/0 Tracking Linked Orders Timeline Profit…" at bounding box center [645, 278] width 1290 height 557
click at [889, 324] on input "1800" at bounding box center [877, 329] width 26 height 10
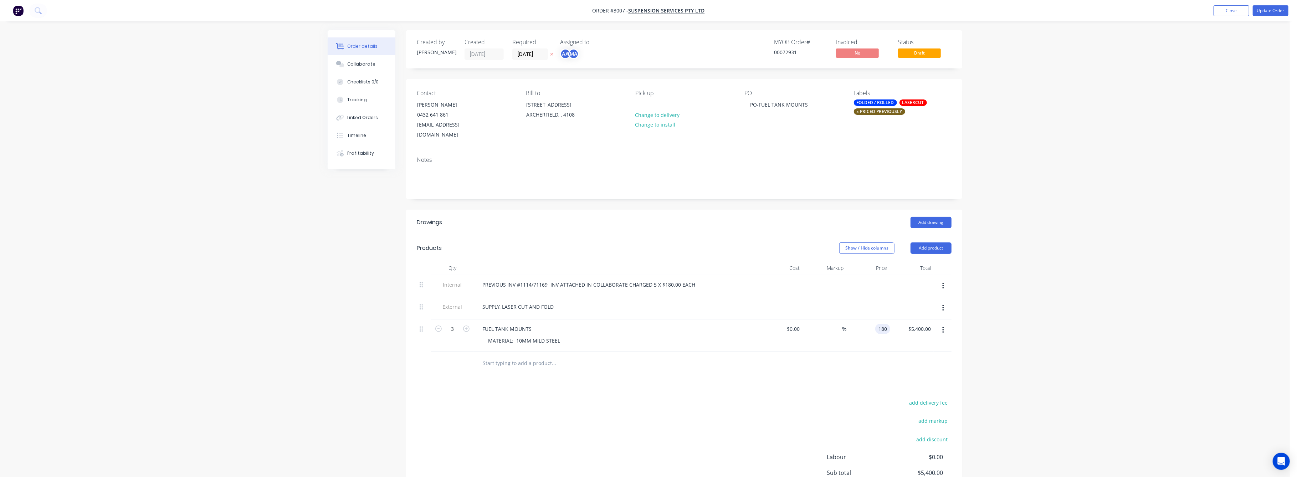
type input "$180.00"
type input "$540.00"
click at [1019, 346] on div "Order details Collaborate Checklists 0/0 Tracking Linked Orders Timeline Profit…" at bounding box center [645, 278] width 1290 height 557
click at [358, 63] on div "Collaborate" at bounding box center [362, 64] width 28 height 6
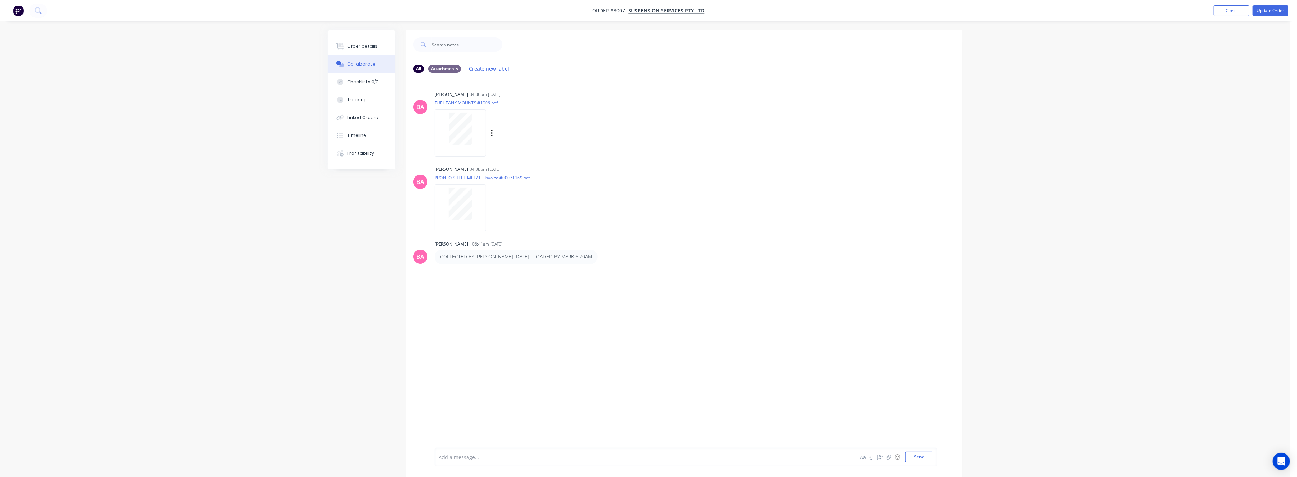
click at [455, 145] on div at bounding box center [460, 132] width 51 height 47
click at [354, 47] on div "Order details" at bounding box center [363, 46] width 30 height 6
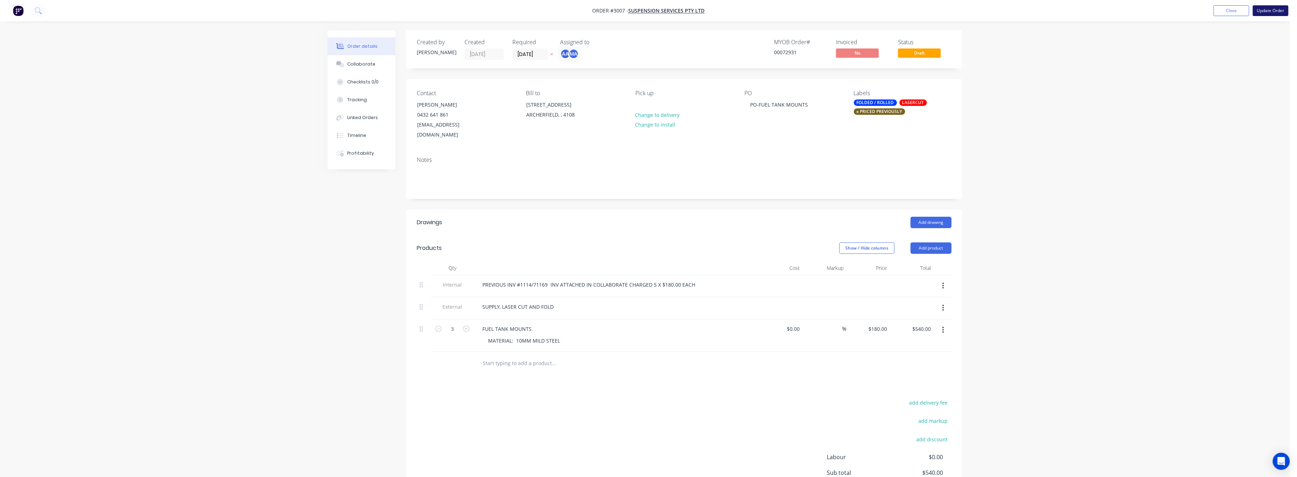
click at [1271, 12] on button "Update Order" at bounding box center [1271, 10] width 36 height 11
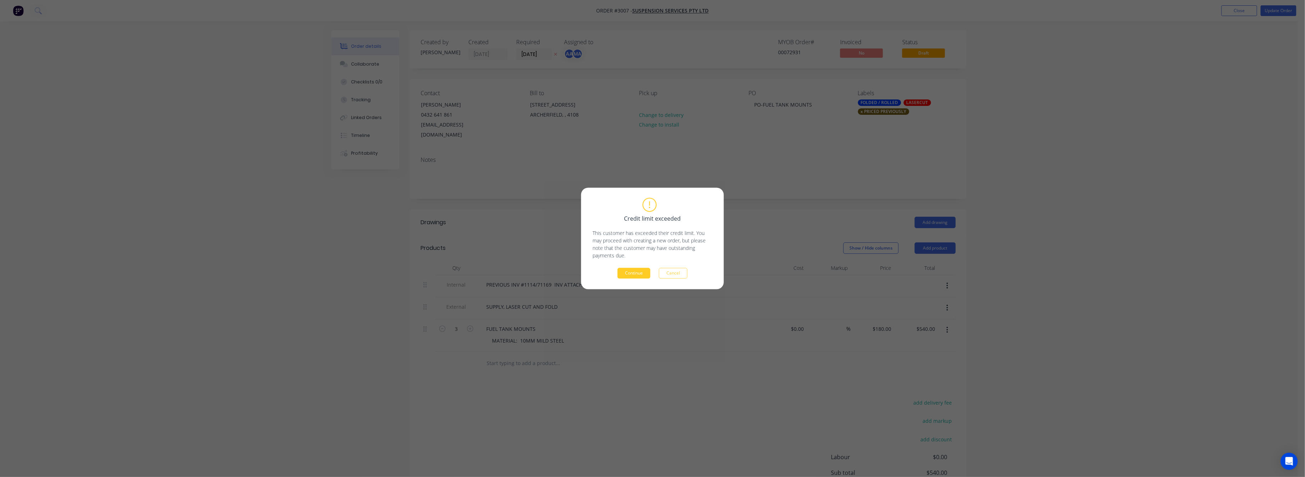
click at [638, 273] on button "Continue" at bounding box center [633, 273] width 33 height 11
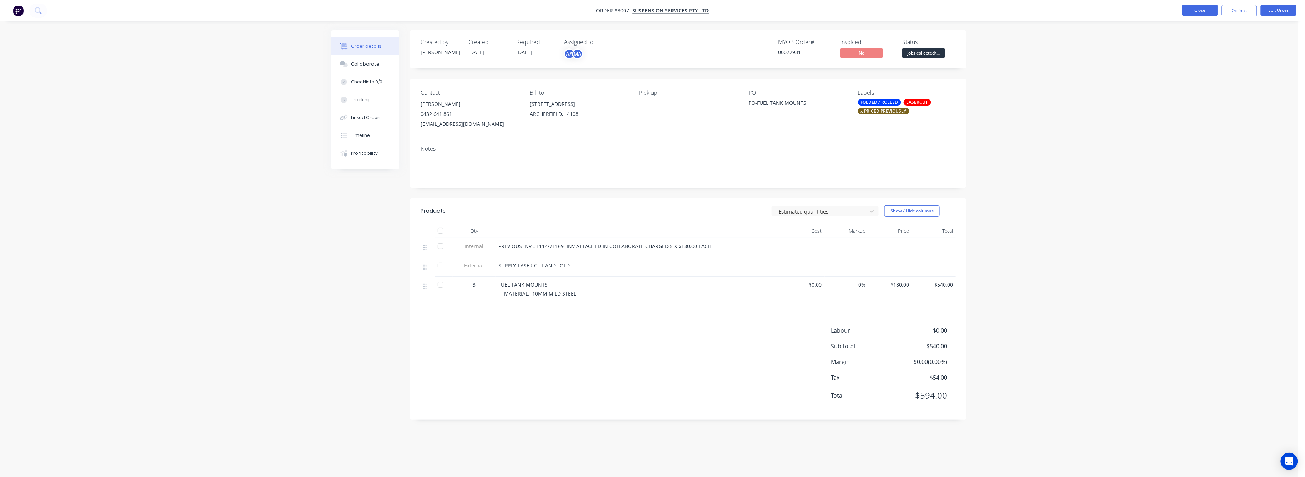
click at [1206, 12] on button "Close" at bounding box center [1200, 10] width 36 height 11
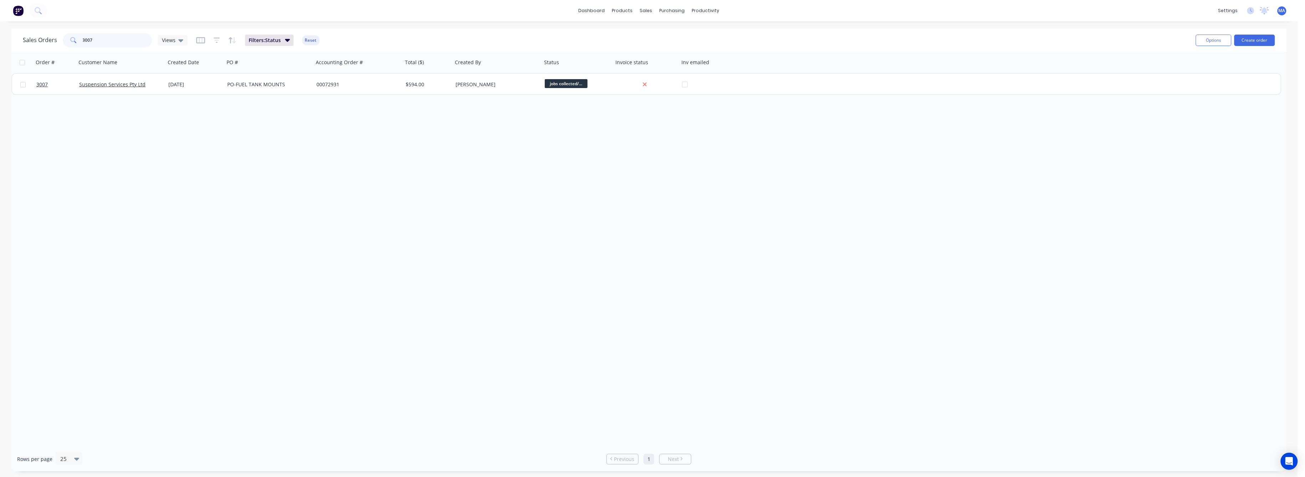
drag, startPoint x: 92, startPoint y: 41, endPoint x: 81, endPoint y: 42, distance: 10.4
click at [81, 42] on div "3007" at bounding box center [107, 40] width 89 height 14
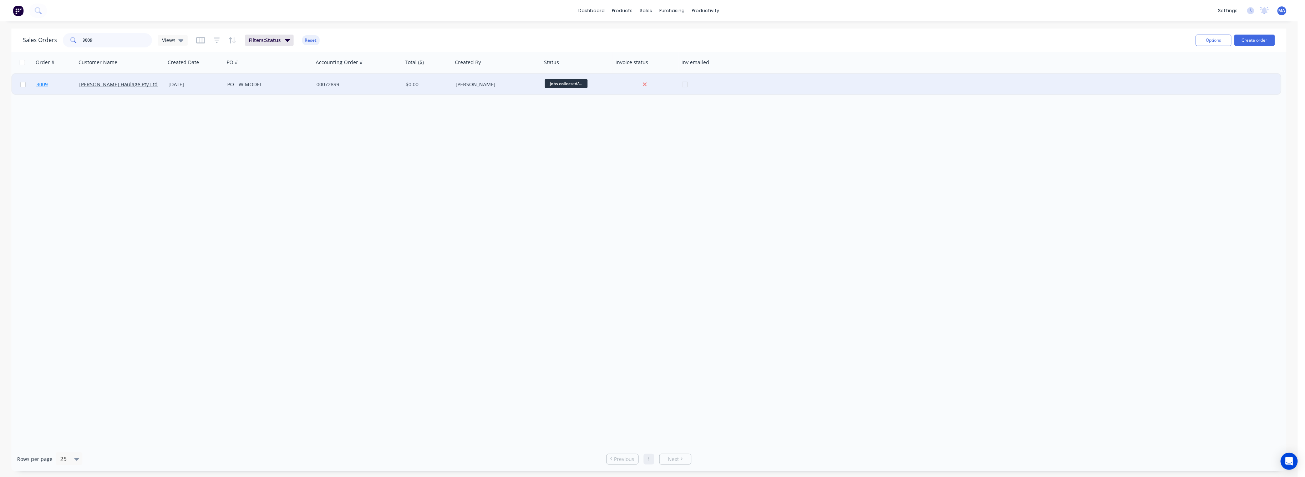
type input "3009"
click at [41, 83] on span "3009" at bounding box center [41, 84] width 11 height 7
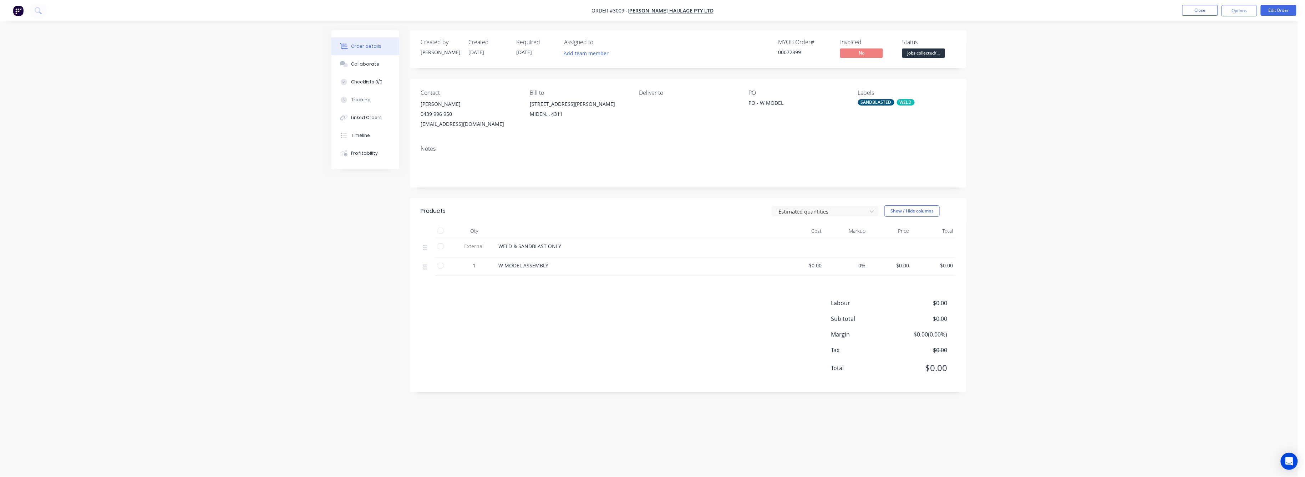
click at [363, 46] on div "Order details" at bounding box center [366, 46] width 30 height 6
click at [365, 61] on div "Collaborate" at bounding box center [365, 64] width 28 height 6
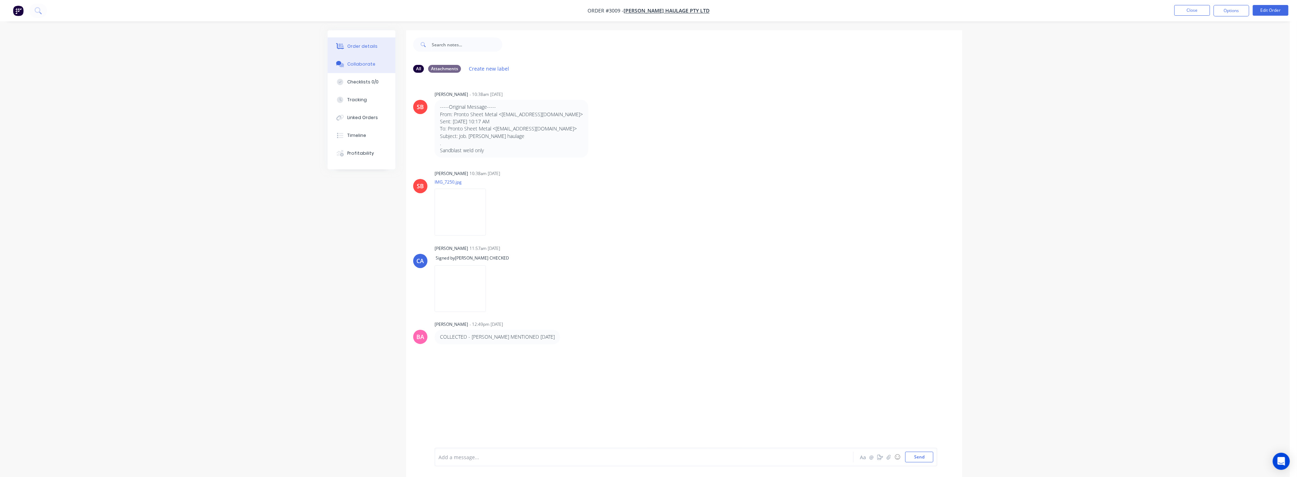
click at [360, 48] on div "Order details" at bounding box center [363, 46] width 30 height 6
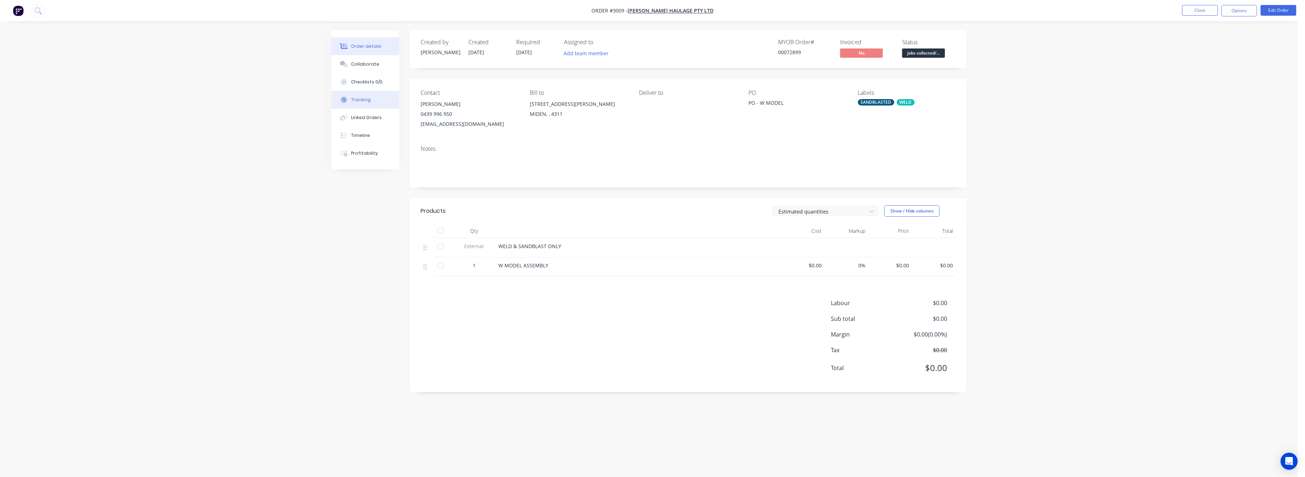
click at [364, 103] on button "Tracking" at bounding box center [365, 100] width 68 height 18
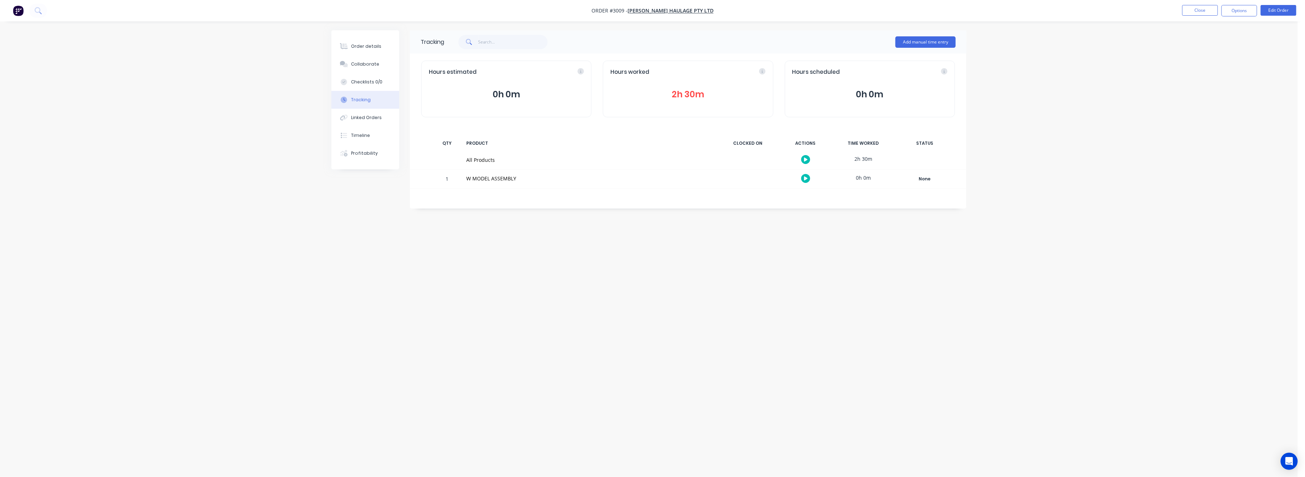
click at [692, 93] on button "2h 30m" at bounding box center [687, 95] width 155 height 14
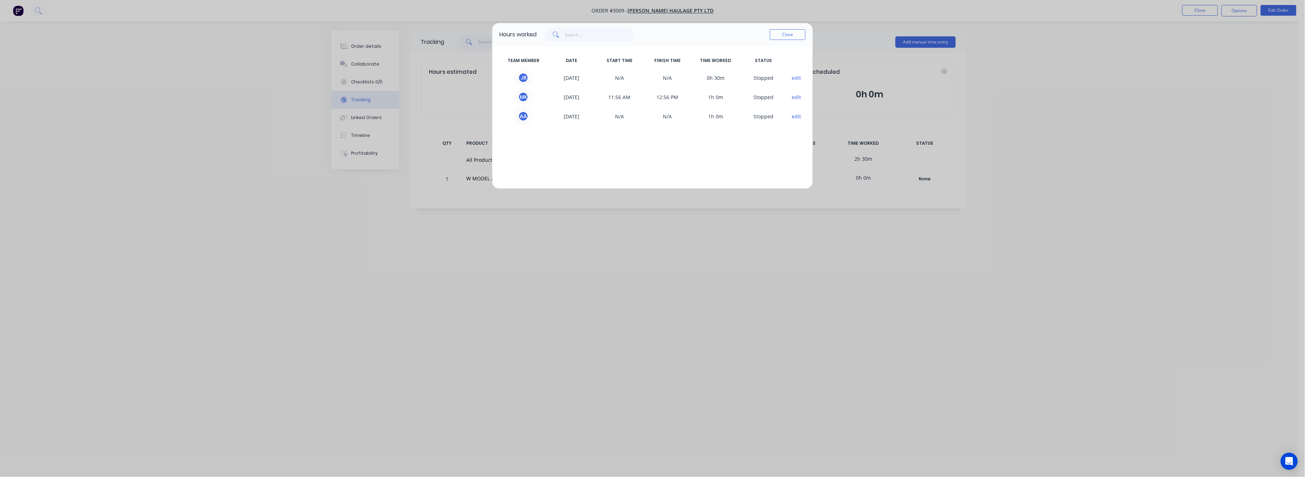
click at [362, 43] on div "Hours worked Close TEAM MEMBER DATE START TIME FINISH TIME TIME WORKED STATUS J…" at bounding box center [652, 238] width 1305 height 477
click at [794, 30] on button "Close" at bounding box center [788, 34] width 36 height 11
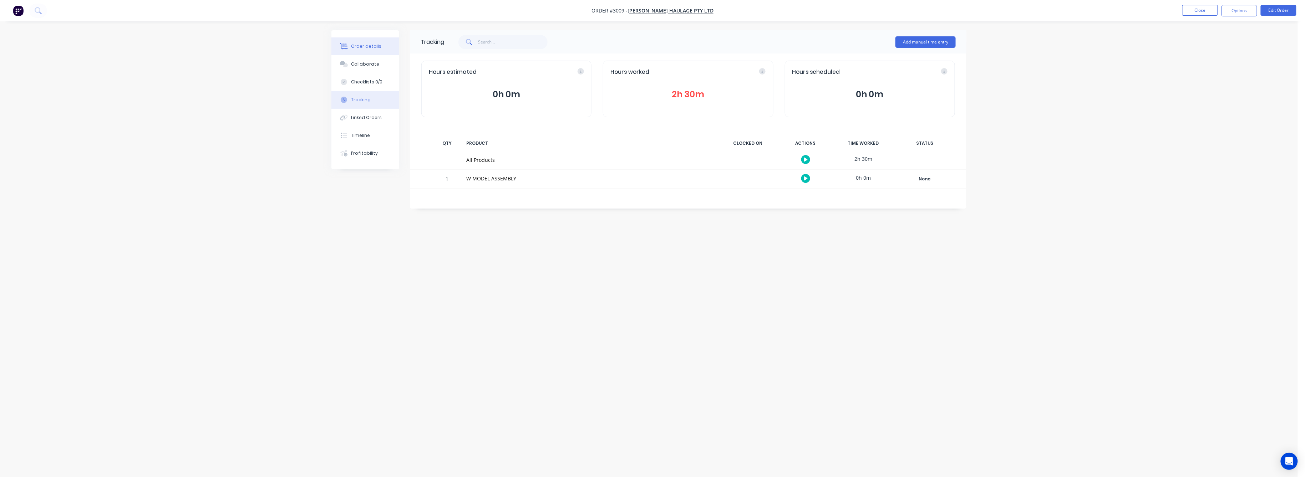
click at [361, 46] on div "Order details" at bounding box center [366, 46] width 30 height 6
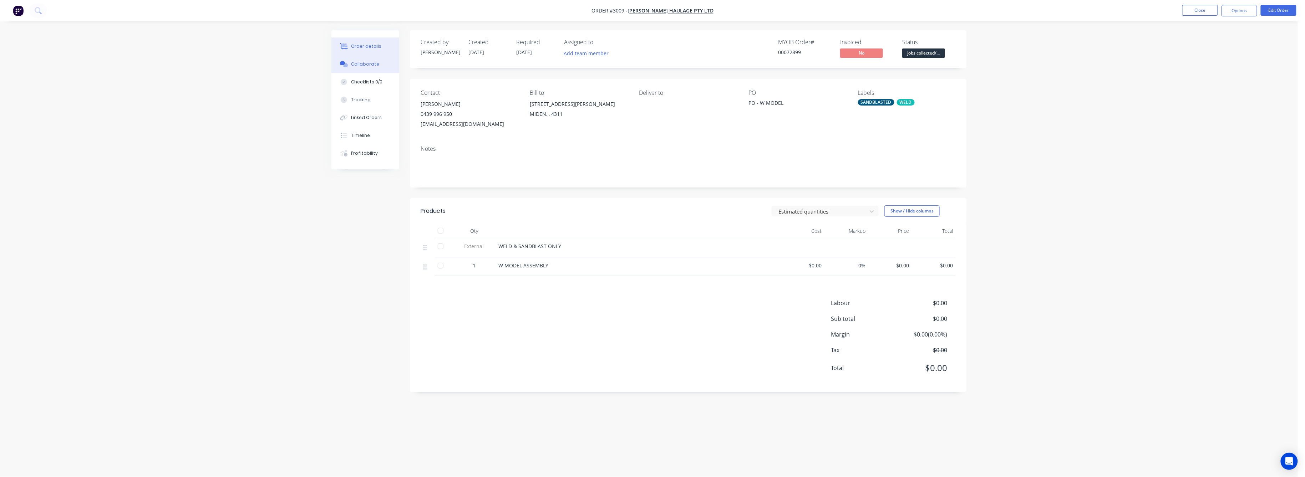
click at [358, 67] on button "Collaborate" at bounding box center [365, 64] width 68 height 18
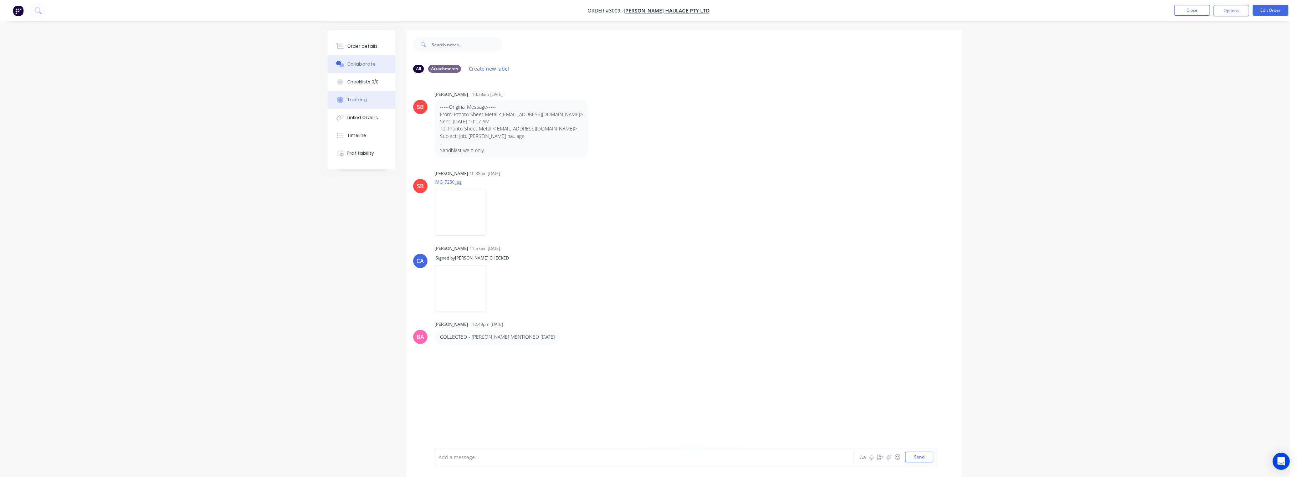
click at [351, 101] on div "Tracking" at bounding box center [358, 100] width 20 height 6
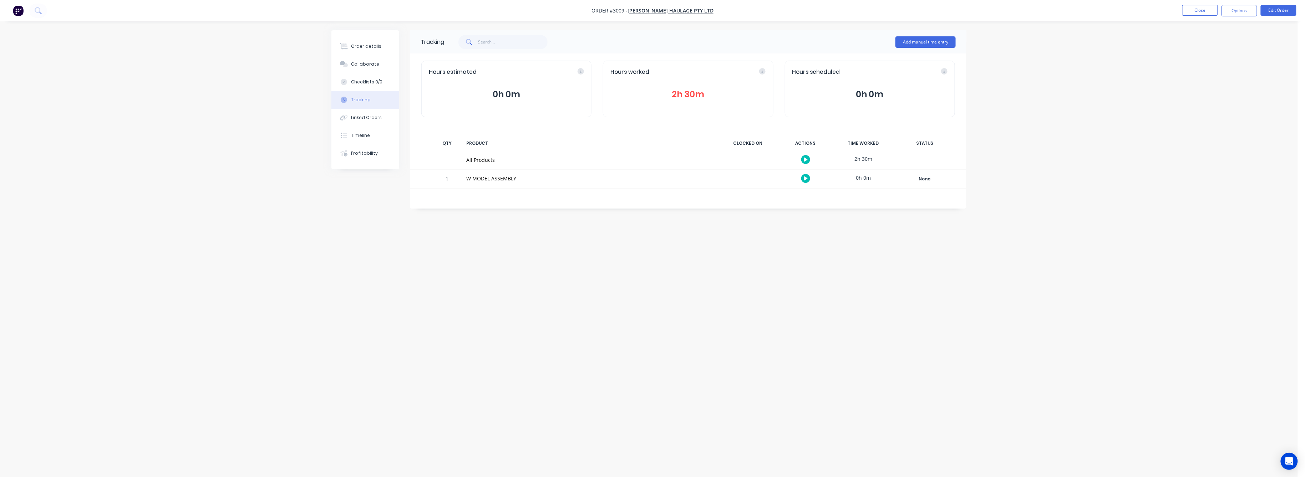
click at [683, 92] on button "2h 30m" at bounding box center [687, 95] width 155 height 14
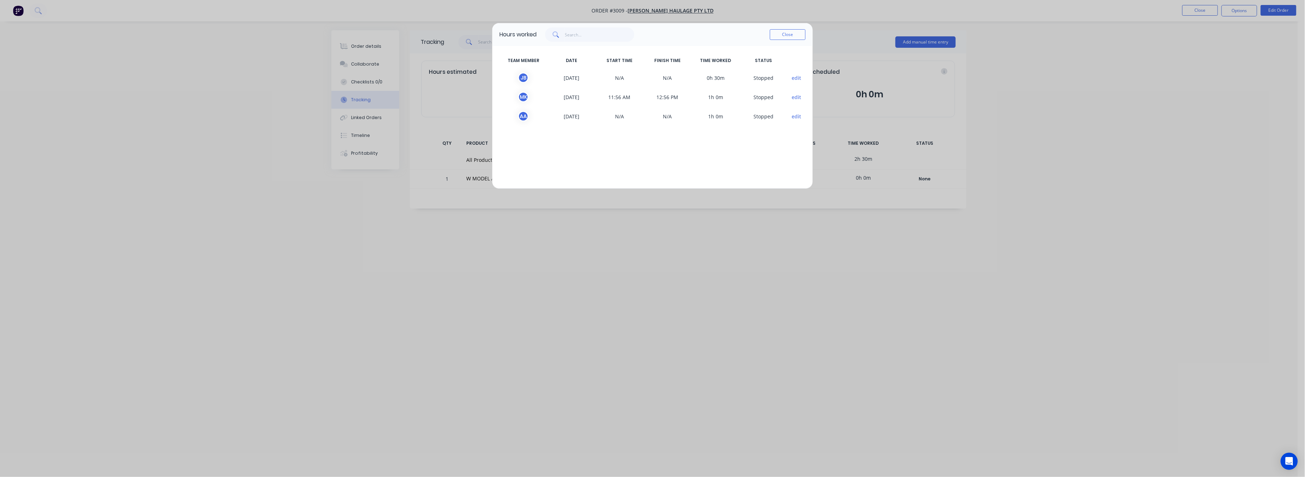
click at [364, 49] on div "Hours worked Close TEAM MEMBER DATE START TIME FINISH TIME TIME WORKED STATUS J…" at bounding box center [652, 238] width 1305 height 477
click at [806, 31] on div "Hours worked Close" at bounding box center [652, 34] width 320 height 23
drag, startPoint x: 787, startPoint y: 34, endPoint x: 764, endPoint y: 31, distance: 24.0
click at [780, 32] on button "Close" at bounding box center [788, 34] width 36 height 11
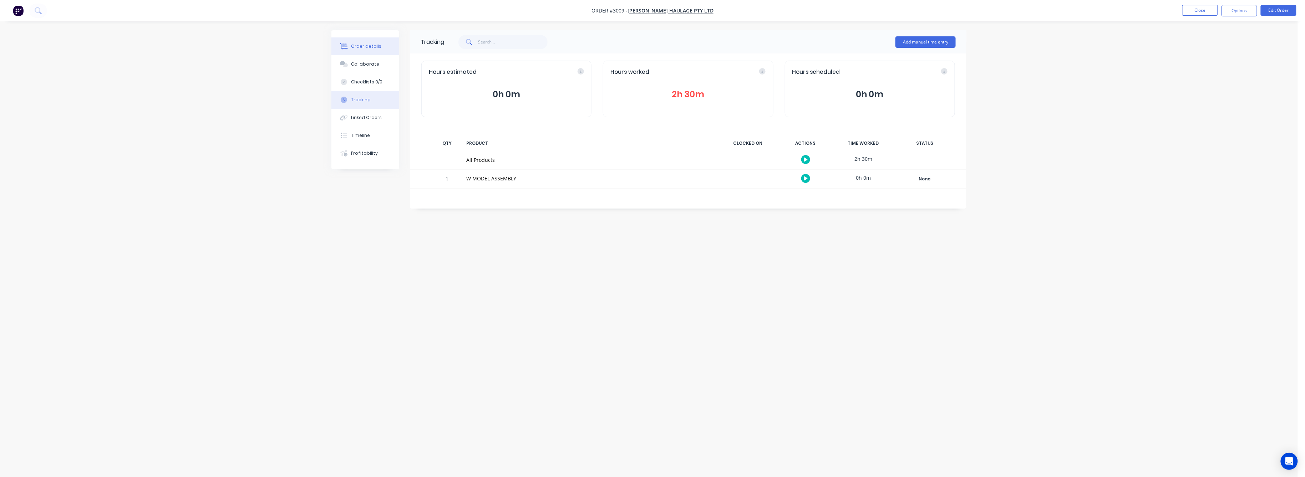
click at [351, 47] on div "Order details" at bounding box center [366, 46] width 30 height 6
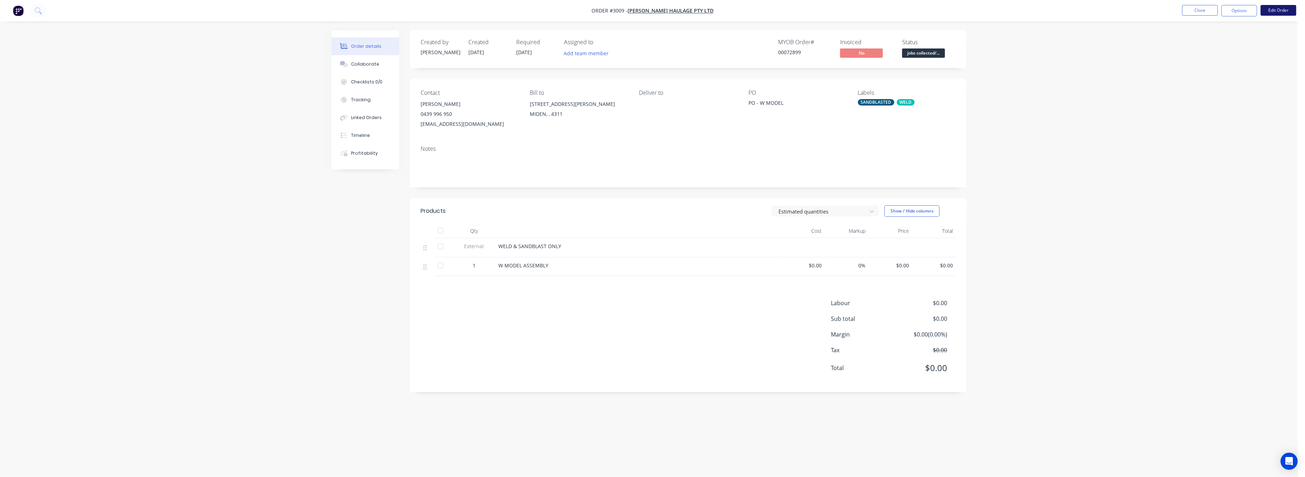
click at [1275, 7] on button "Edit Order" at bounding box center [1278, 10] width 36 height 11
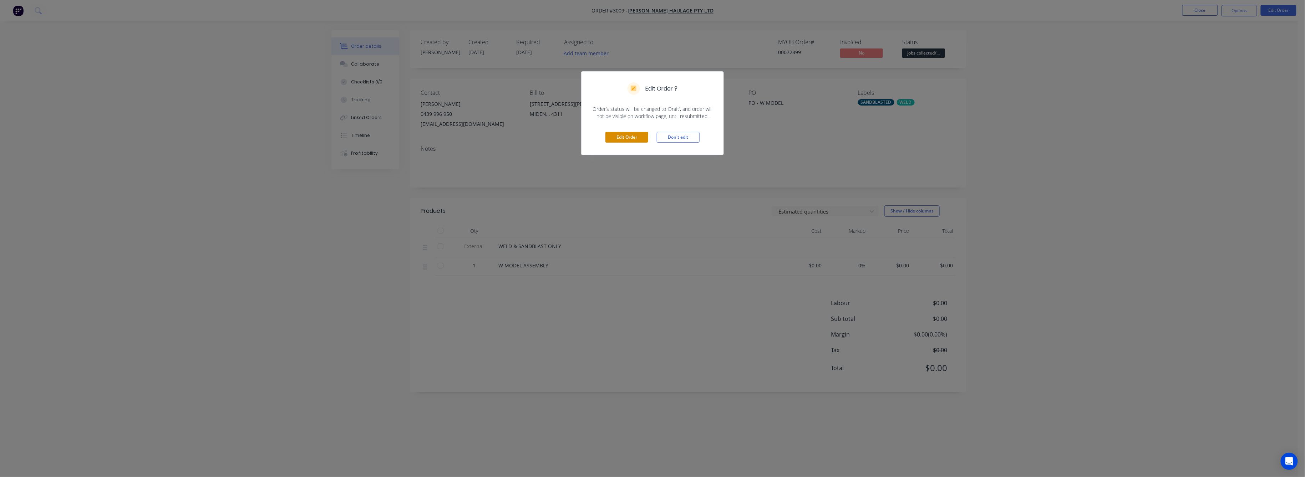
click at [621, 135] on button "Edit Order" at bounding box center [626, 137] width 43 height 11
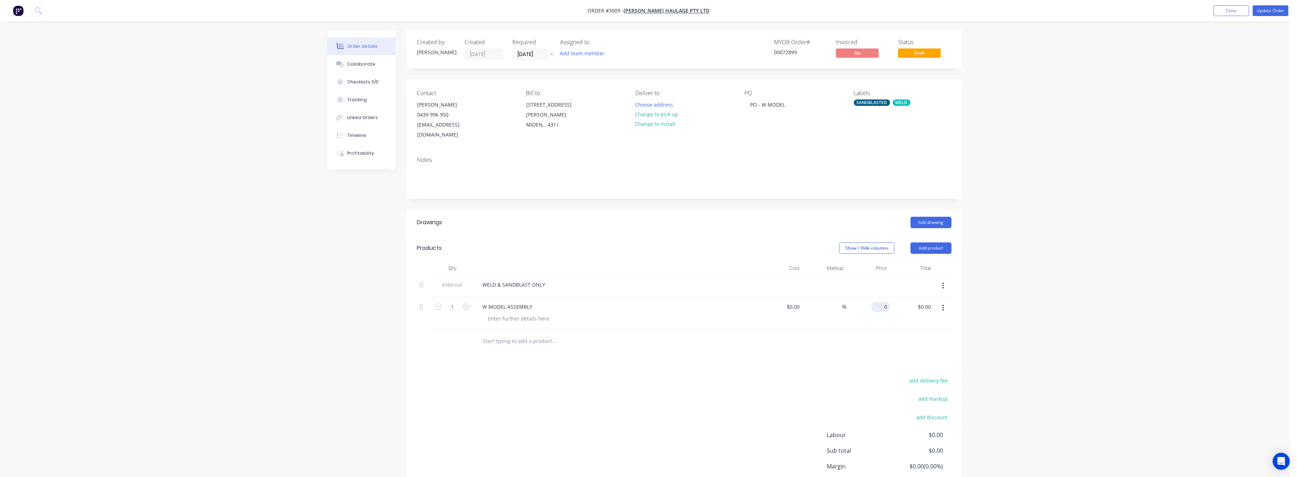
click at [885, 302] on input "0" at bounding box center [882, 307] width 16 height 10
type input "$490.00"
click at [1037, 287] on div "Order details Collaborate Checklists 0/0 Tracking Linked Orders Timeline Profit…" at bounding box center [645, 267] width 1290 height 535
click at [1265, 8] on button "Update Order" at bounding box center [1271, 10] width 36 height 11
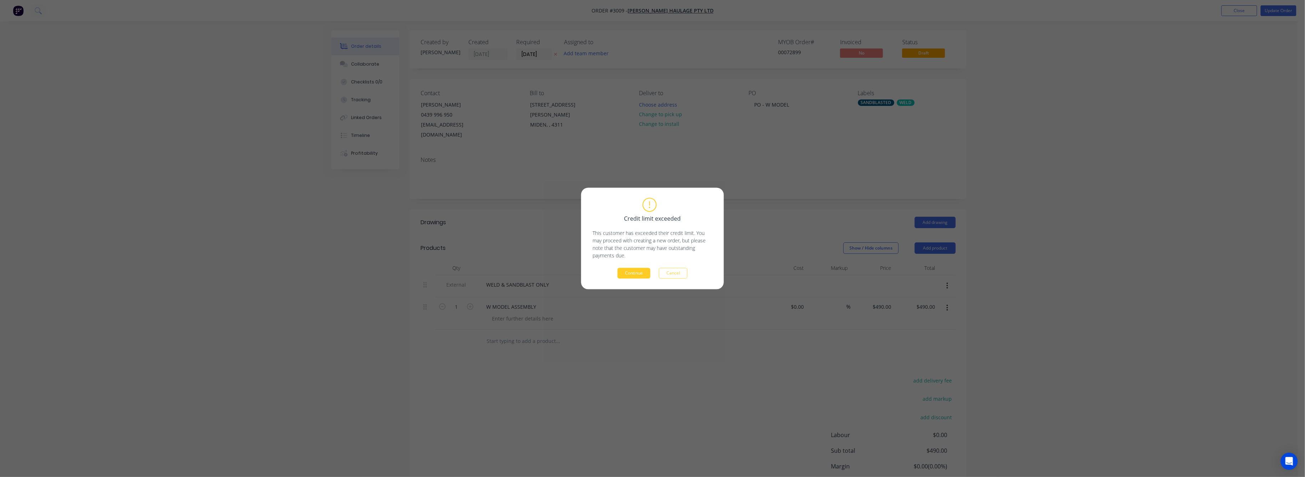
click at [635, 272] on button "Continue" at bounding box center [633, 273] width 33 height 11
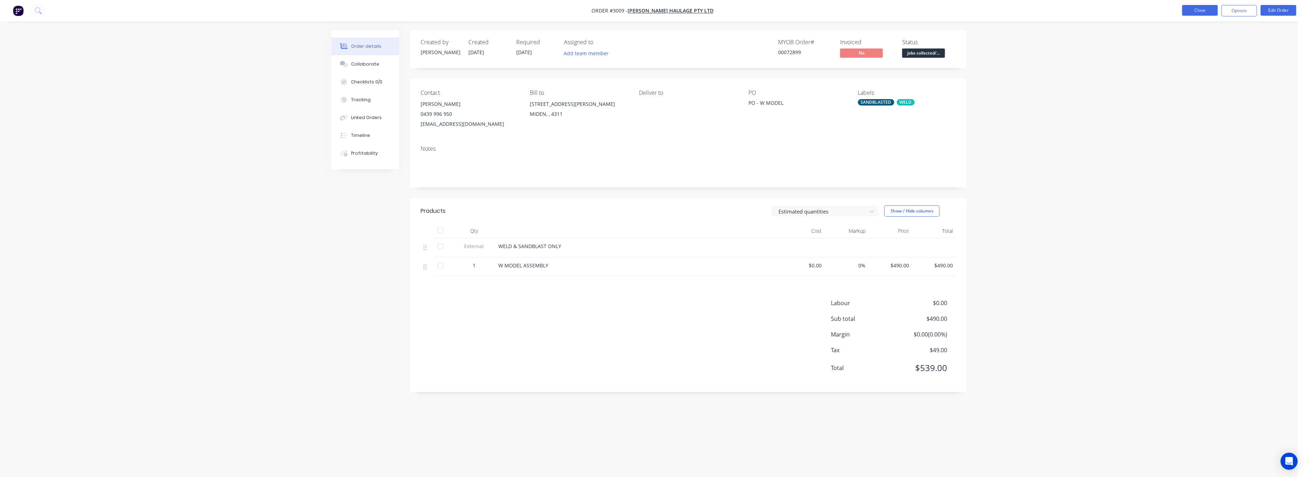
click at [1205, 9] on button "Close" at bounding box center [1200, 10] width 36 height 11
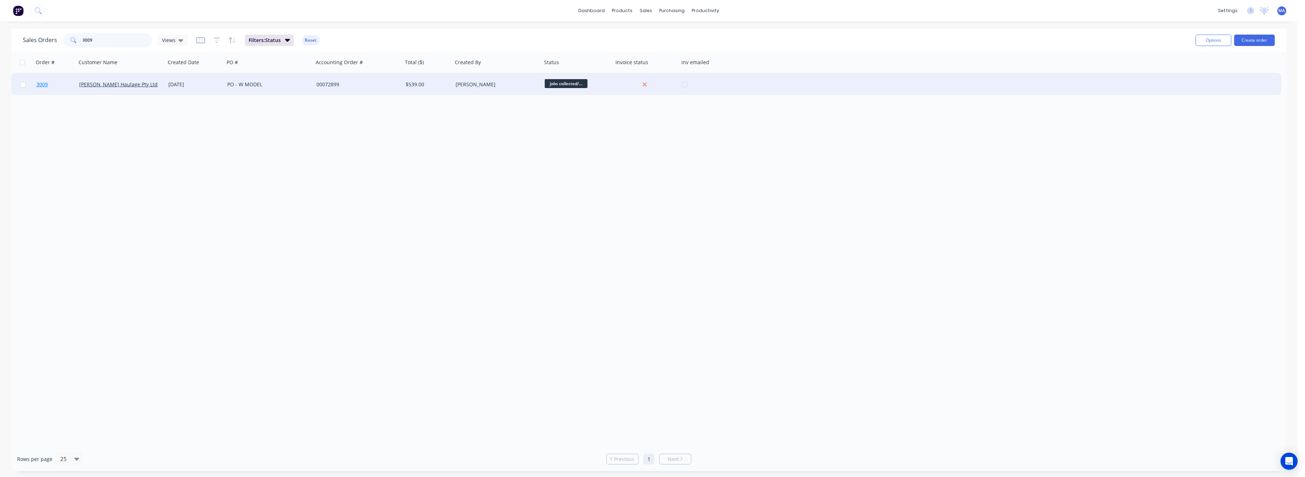
drag, startPoint x: 92, startPoint y: 42, endPoint x: 75, endPoint y: 87, distance: 48.4
click at [75, 43] on div "3009" at bounding box center [107, 40] width 89 height 14
type input "3011"
click at [43, 82] on span "3011" at bounding box center [41, 84] width 11 height 7
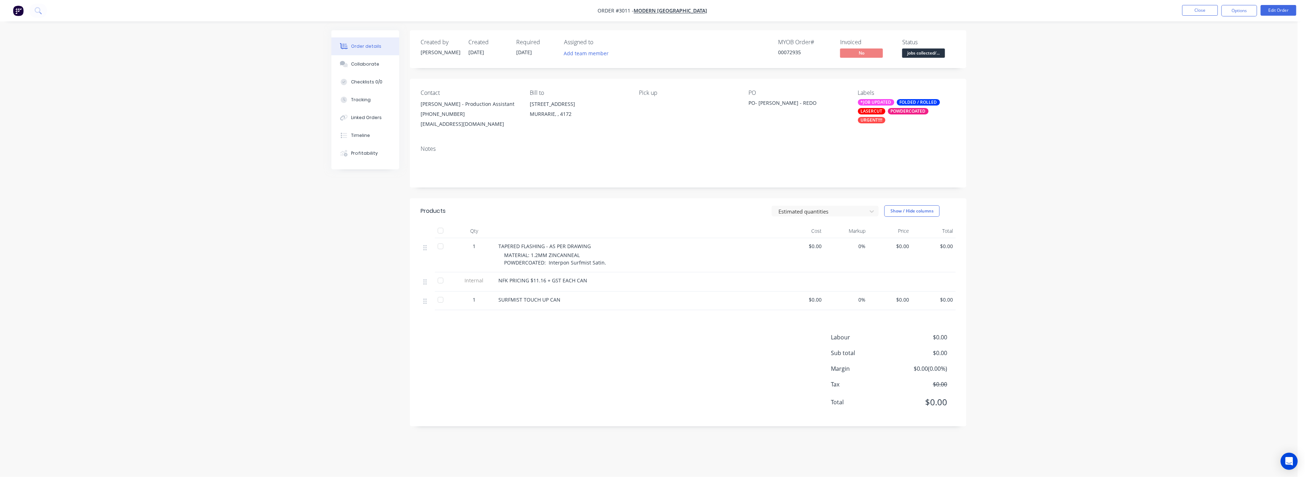
click at [908, 304] on div "$0.00" at bounding box center [890, 301] width 44 height 19
click at [1279, 4] on nav "Order #3011 - Modern Queensland Close Options Edit Order" at bounding box center [652, 10] width 1305 height 21
click at [1279, 9] on button "Edit Order" at bounding box center [1278, 10] width 36 height 11
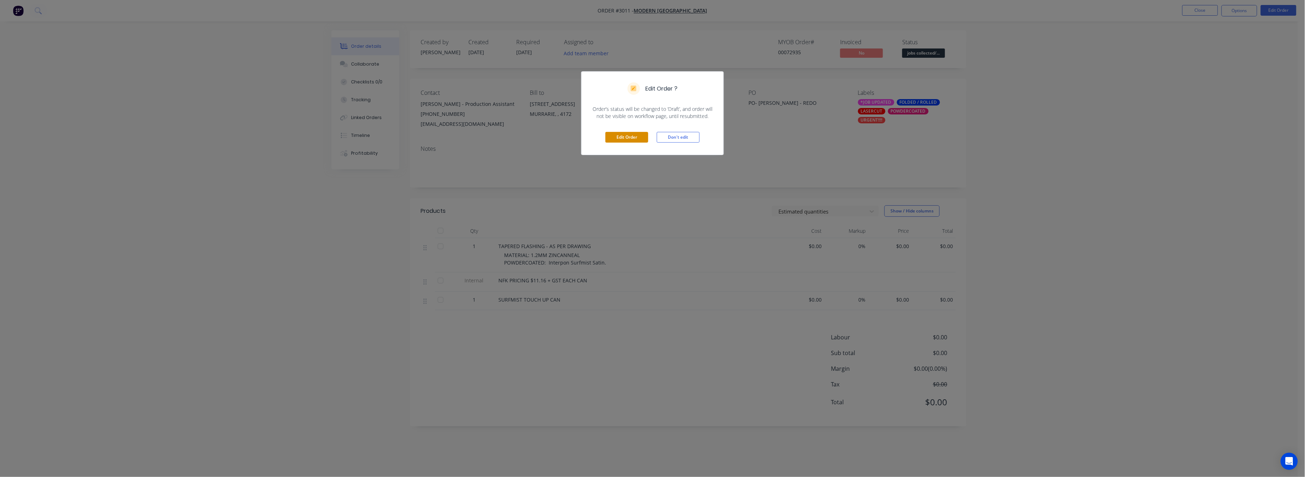
click at [628, 137] on button "Edit Order" at bounding box center [626, 137] width 43 height 11
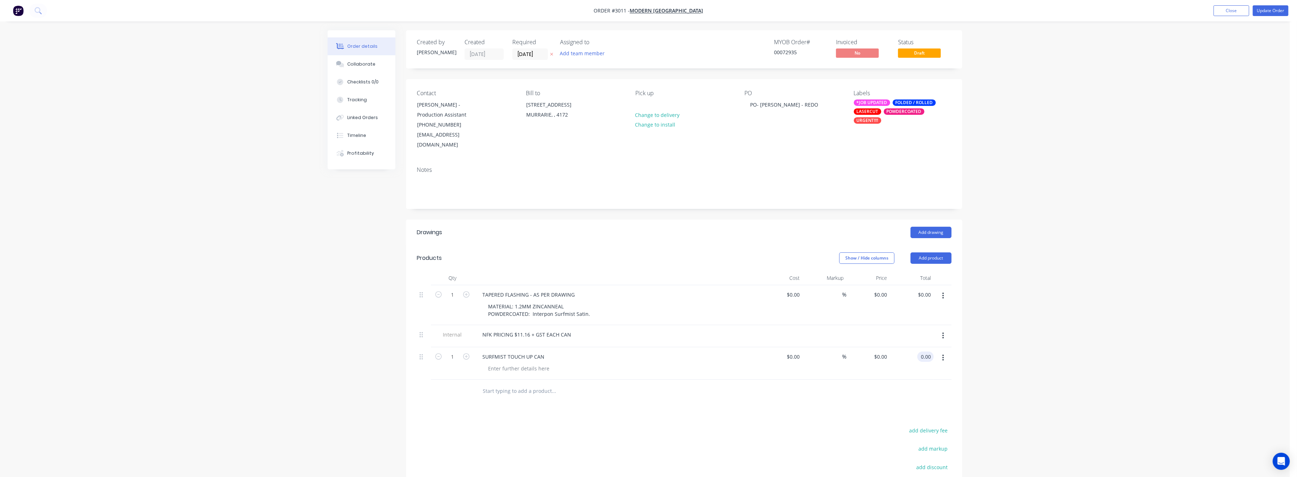
click at [920, 352] on div "0.00 0.00" at bounding box center [926, 357] width 16 height 10
type input "20"
type input "$20.00"
click at [1044, 348] on div "Order details Collaborate Checklists 0/0 Tracking Linked Orders Timeline Profit…" at bounding box center [645, 292] width 1290 height 585
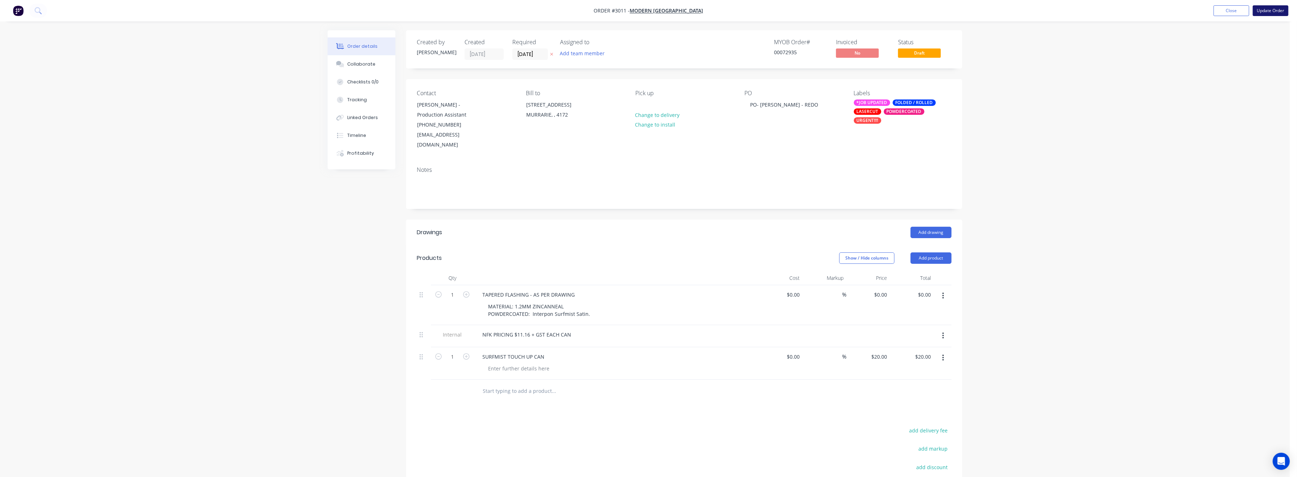
click at [1260, 10] on button "Update Order" at bounding box center [1271, 10] width 36 height 11
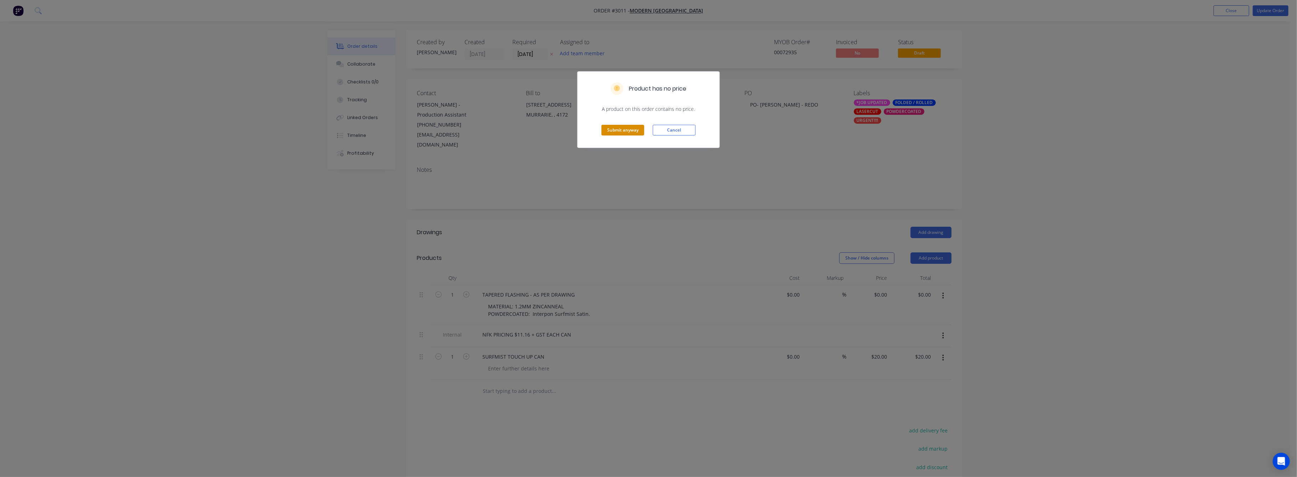
click at [619, 131] on button "Submit anyway" at bounding box center [623, 130] width 43 height 11
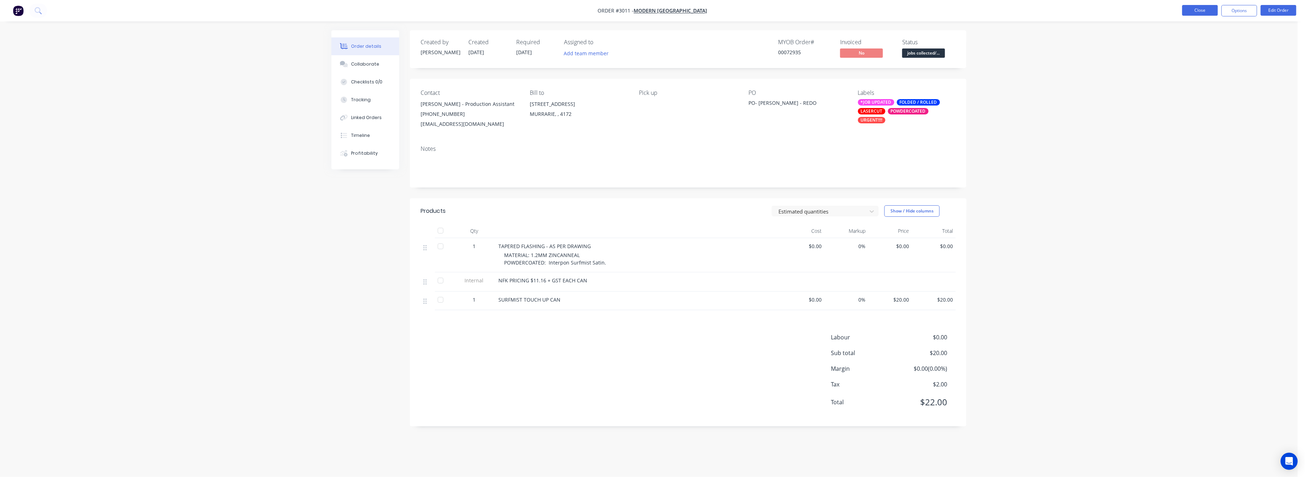
click at [1199, 9] on button "Close" at bounding box center [1200, 10] width 36 height 11
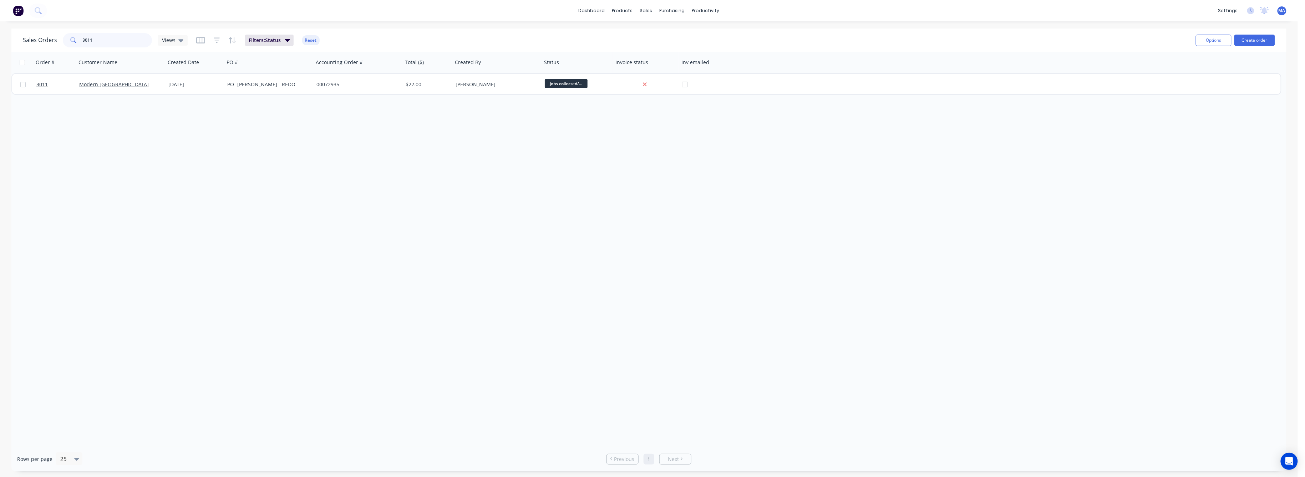
drag, startPoint x: 98, startPoint y: 36, endPoint x: 59, endPoint y: 58, distance: 44.2
click at [72, 47] on div "3011" at bounding box center [107, 40] width 89 height 14
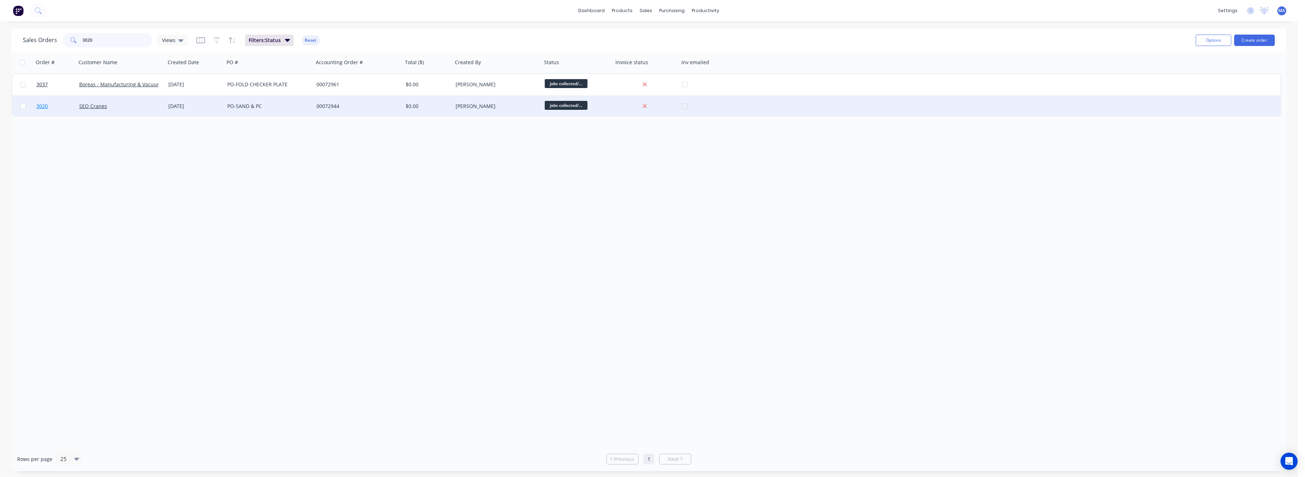
type input "3020"
click at [41, 106] on span "3020" at bounding box center [41, 106] width 11 height 7
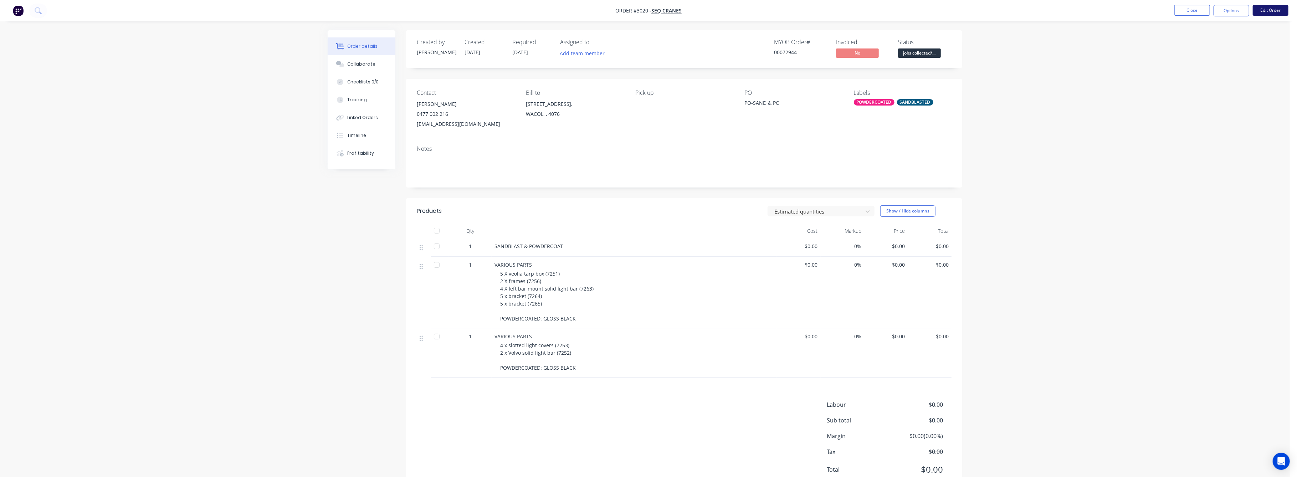
click at [1274, 7] on button "Edit Order" at bounding box center [1271, 10] width 36 height 11
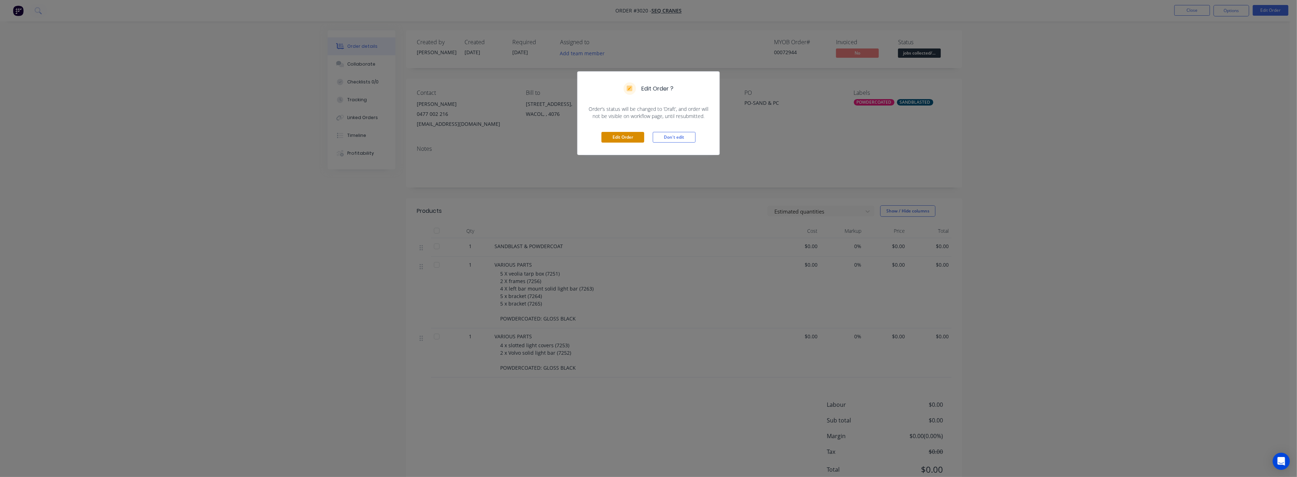
click at [623, 133] on button "Edit Order" at bounding box center [623, 137] width 43 height 11
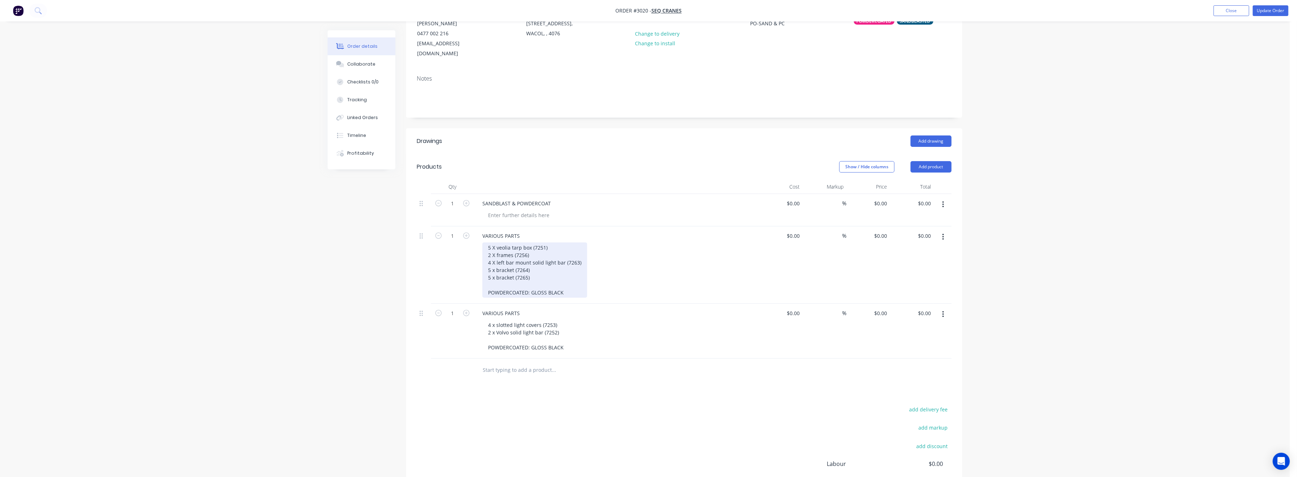
scroll to position [95, 0]
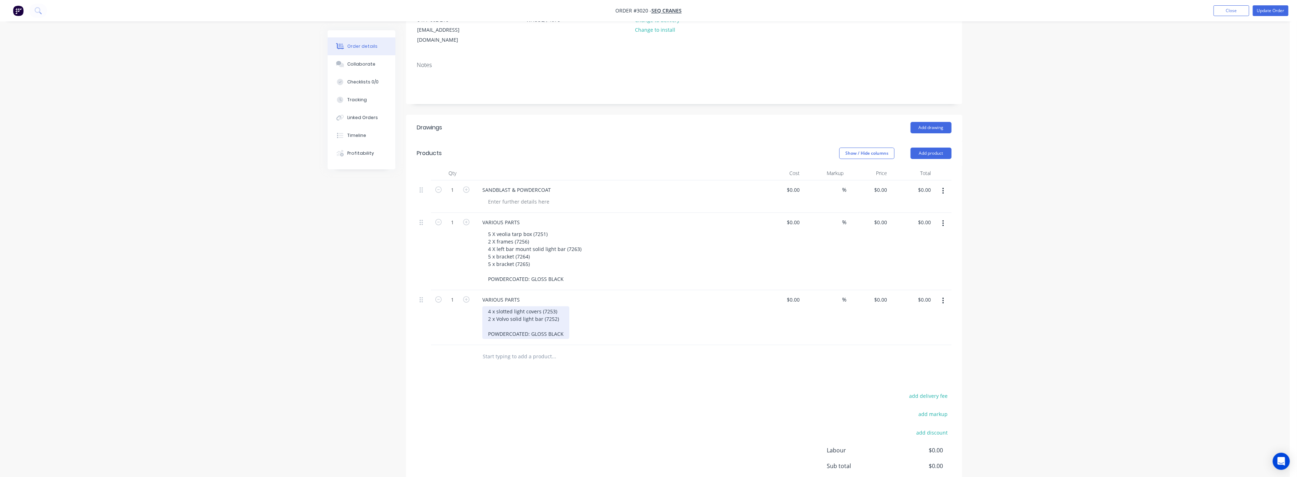
click at [558, 323] on div "4 x slotted light covers (7253) 2 x Volvo solid light bar (7252) POWDERCOATED: …" at bounding box center [526, 322] width 87 height 33
drag, startPoint x: 563, startPoint y: 326, endPoint x: 532, endPoint y: 331, distance: 31.4
click at [532, 331] on div "VARIOUS PARTS 4 x slotted light covers (7253) 2 x Volvo solid light bar (7252) …" at bounding box center [616, 317] width 285 height 55
click at [751, 346] on div at bounding box center [684, 356] width 535 height 23
click at [355, 96] on button "Tracking" at bounding box center [362, 100] width 68 height 18
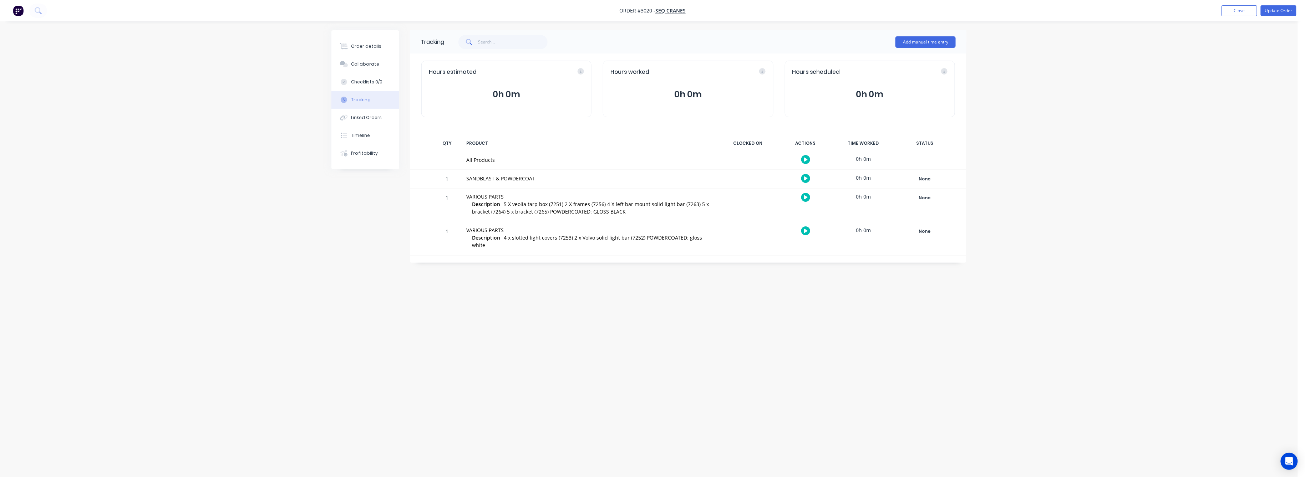
click at [694, 92] on button "0h 0m" at bounding box center [687, 95] width 155 height 14
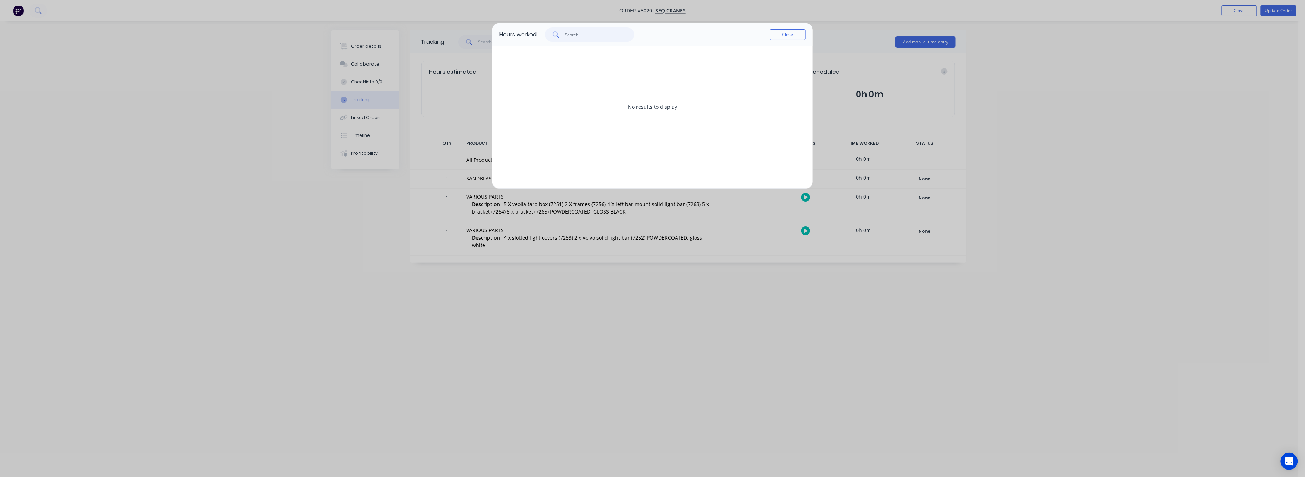
click at [569, 37] on input "text" at bounding box center [600, 34] width 70 height 14
click at [782, 35] on button "Close" at bounding box center [788, 34] width 36 height 11
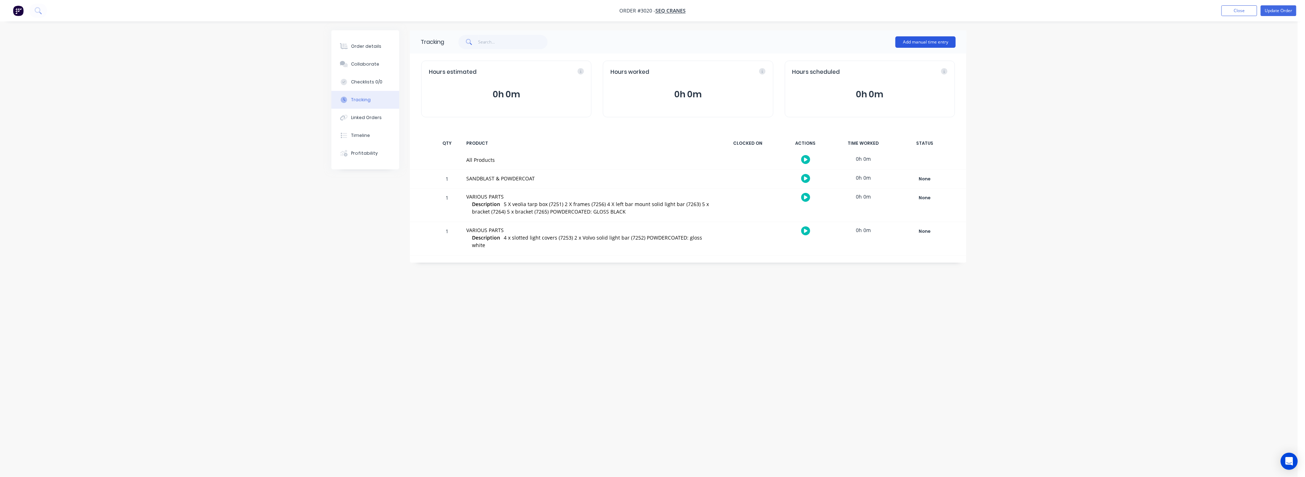
click at [917, 39] on button "Add manual time entry" at bounding box center [925, 41] width 60 height 11
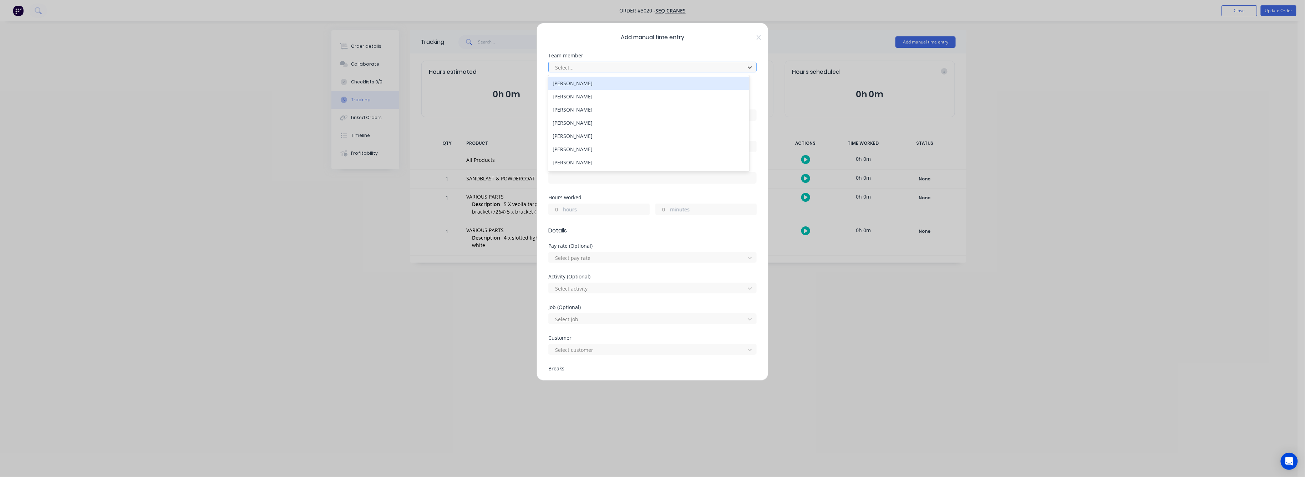
click at [573, 65] on div at bounding box center [647, 67] width 187 height 9
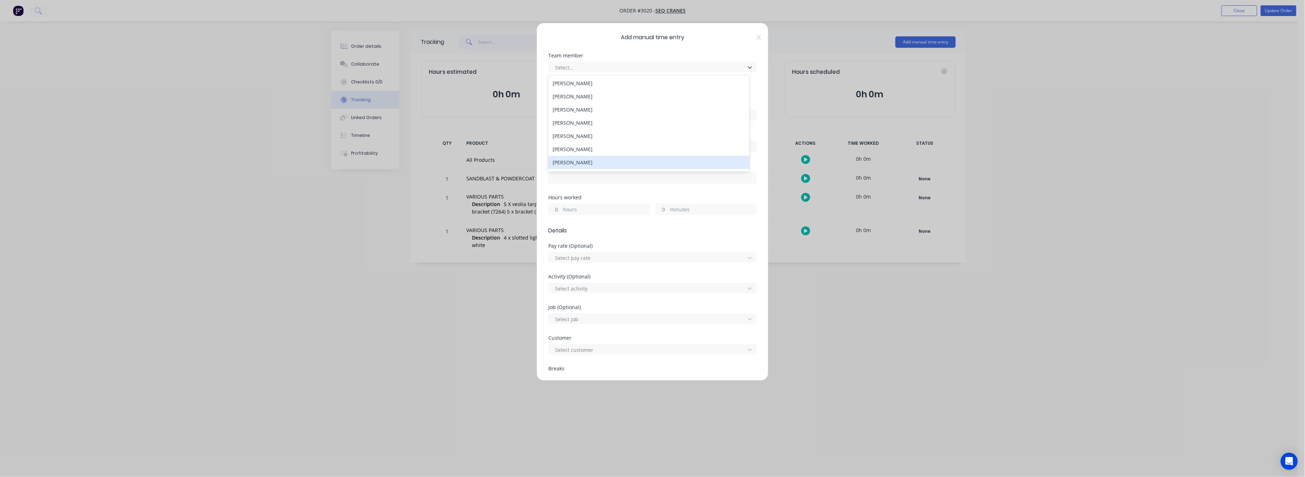
click at [571, 162] on div "Mark Abrahams" at bounding box center [648, 162] width 201 height 13
click at [562, 211] on div "hours" at bounding box center [598, 209] width 101 height 11
click at [668, 205] on div "minutes" at bounding box center [705, 209] width 101 height 11
drag, startPoint x: 415, startPoint y: 390, endPoint x: 472, endPoint y: 308, distance: 99.6
click at [415, 387] on div "Add manual time entry Team member Mark Abrahams When Date Start time Finish tim…" at bounding box center [652, 238] width 1305 height 477
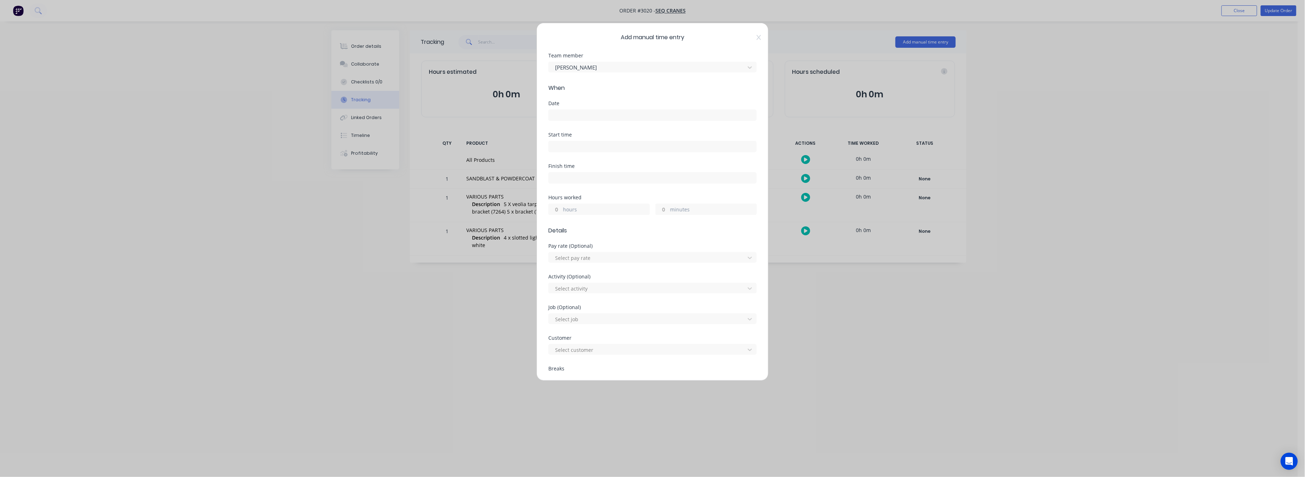
drag, startPoint x: 481, startPoint y: 275, endPoint x: 499, endPoint y: 277, distance: 17.3
click at [499, 277] on div "Add manual time entry Team member Mark Abrahams When Date Start time Finish tim…" at bounding box center [652, 238] width 1305 height 477
drag, startPoint x: 904, startPoint y: 314, endPoint x: 894, endPoint y: 307, distance: 12.0
click at [894, 307] on div "Add manual time entry Team member Mark Abrahams When Date Start time Finish tim…" at bounding box center [652, 238] width 1305 height 477
drag, startPoint x: 1024, startPoint y: 64, endPoint x: 896, endPoint y: 42, distance: 129.9
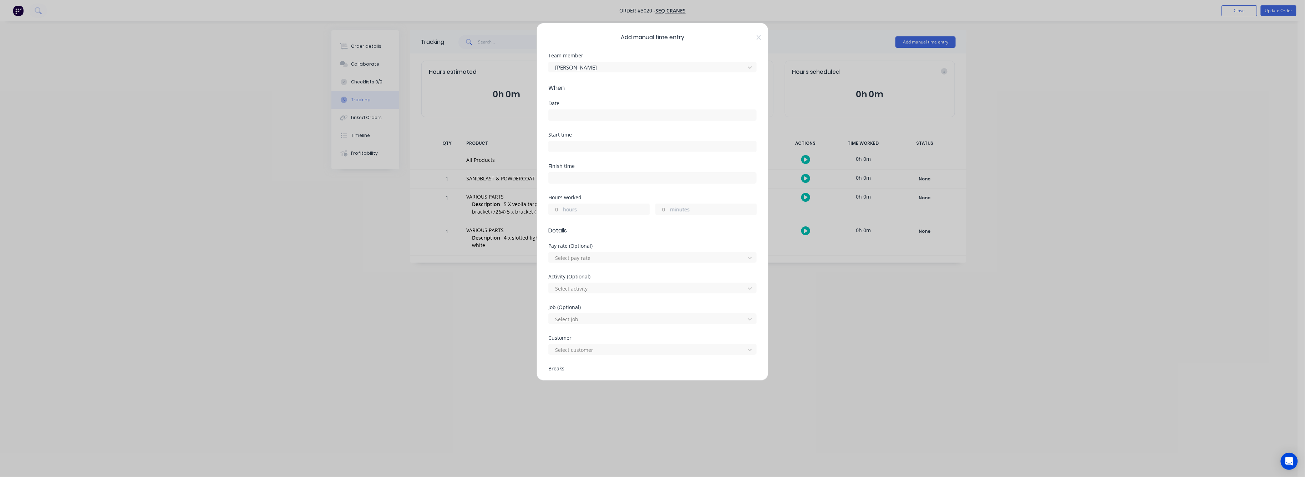
click at [1024, 61] on div "Add manual time entry Team member Mark Abrahams When Date Start time Finish tim…" at bounding box center [652, 238] width 1305 height 477
click at [756, 37] on icon at bounding box center [758, 38] width 4 height 6
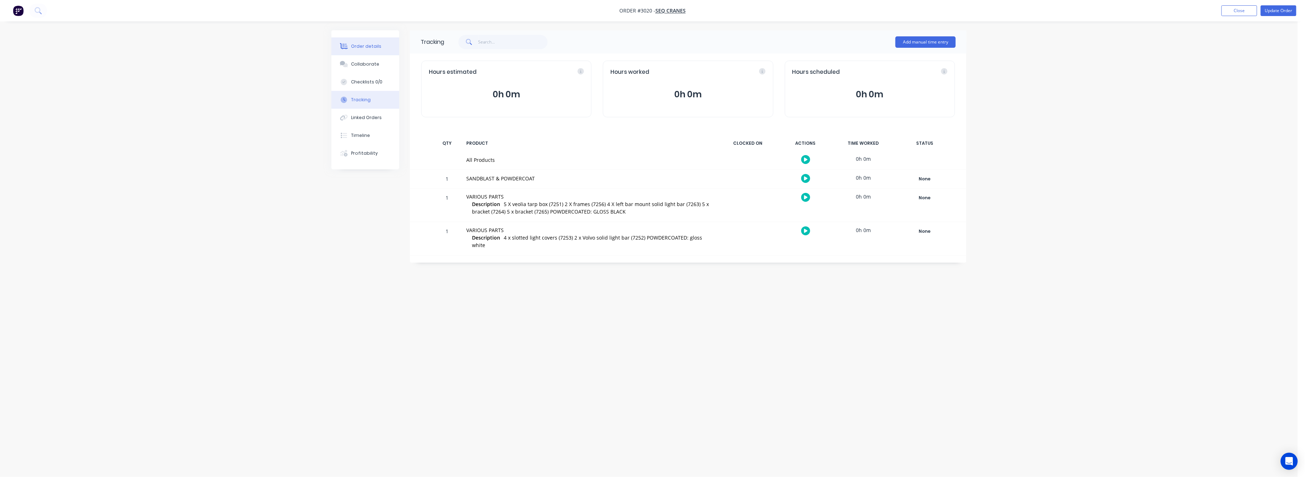
click at [373, 41] on button "Order details" at bounding box center [365, 46] width 68 height 18
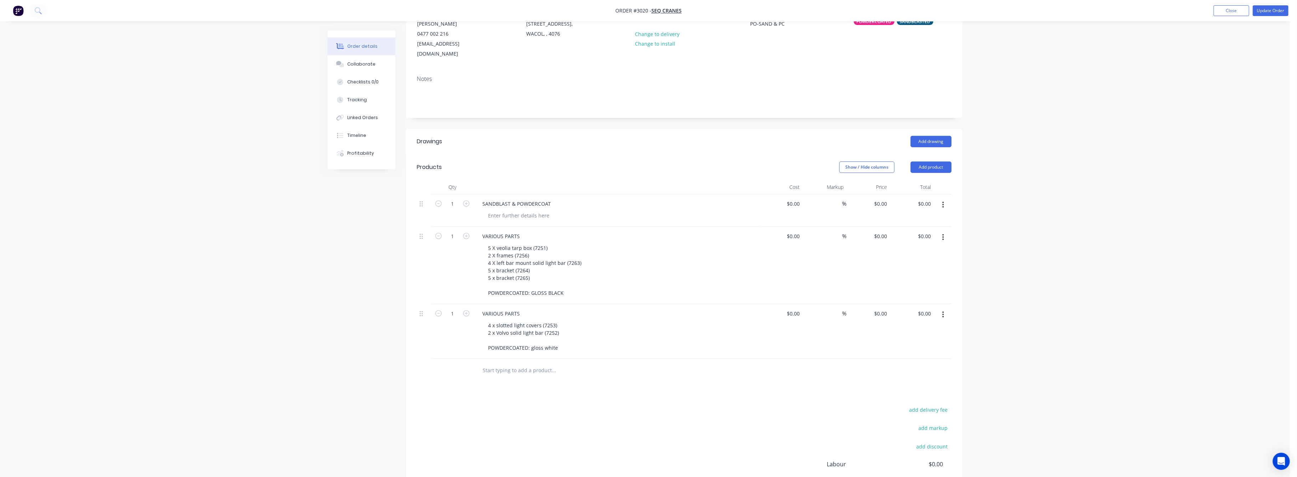
scroll to position [95, 0]
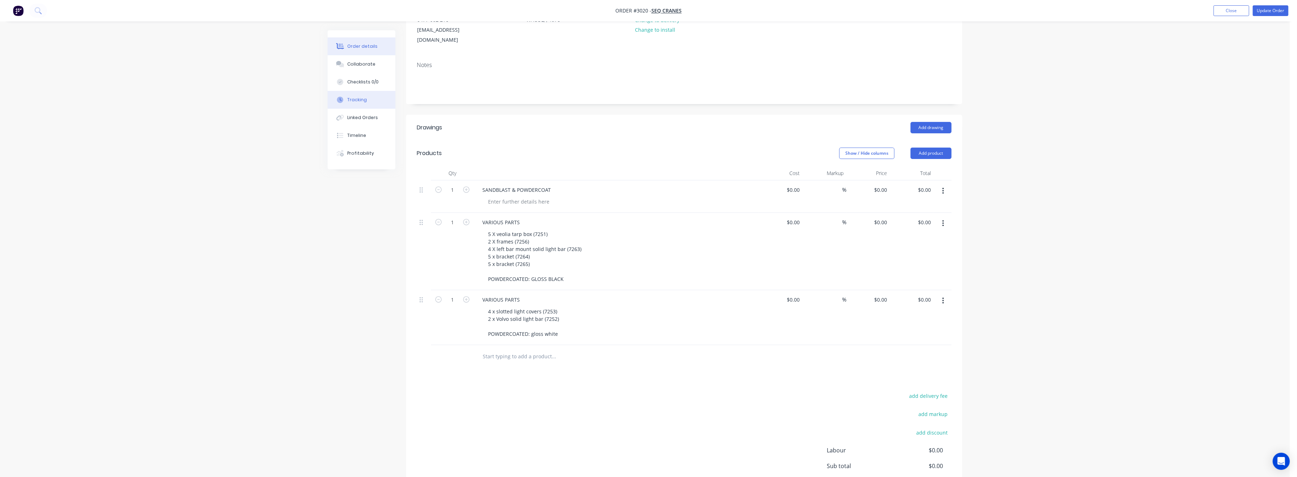
click at [360, 99] on div "Tracking" at bounding box center [358, 100] width 20 height 6
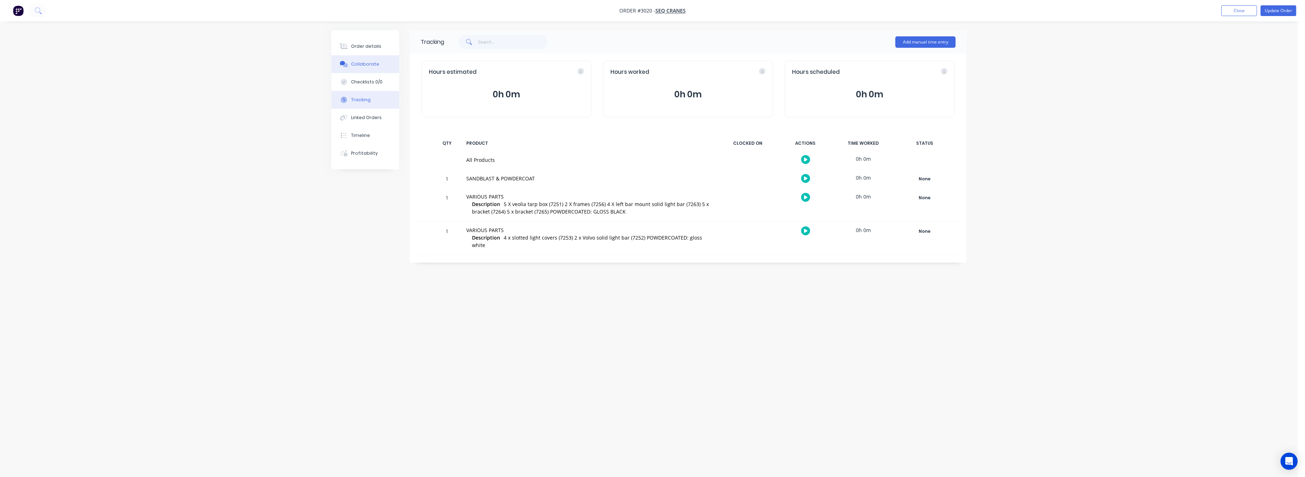
click at [367, 63] on div "Collaborate" at bounding box center [365, 64] width 28 height 6
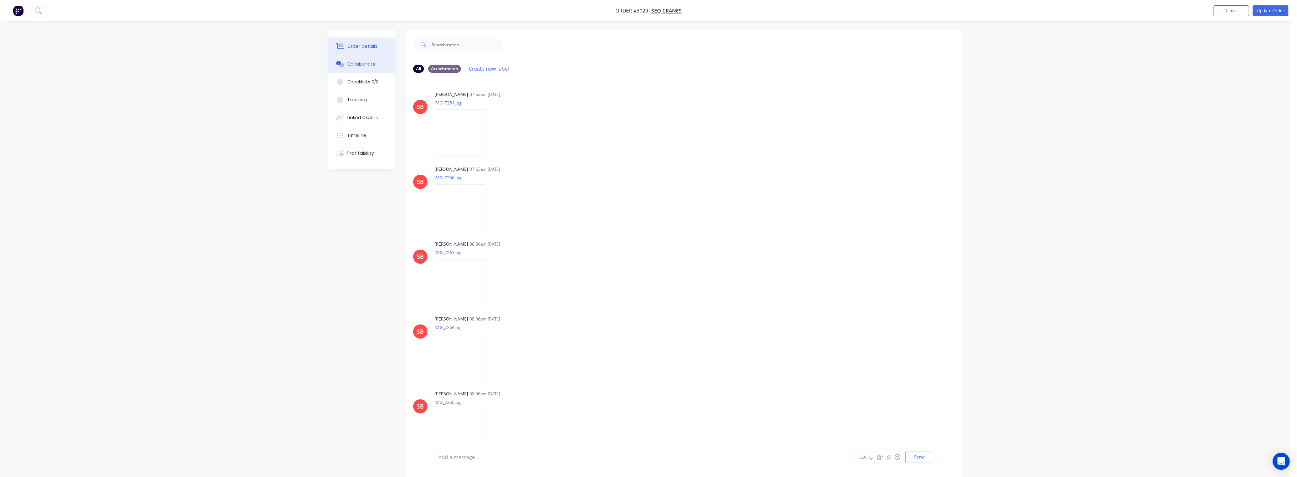
click at [365, 47] on div "Order details" at bounding box center [363, 46] width 30 height 6
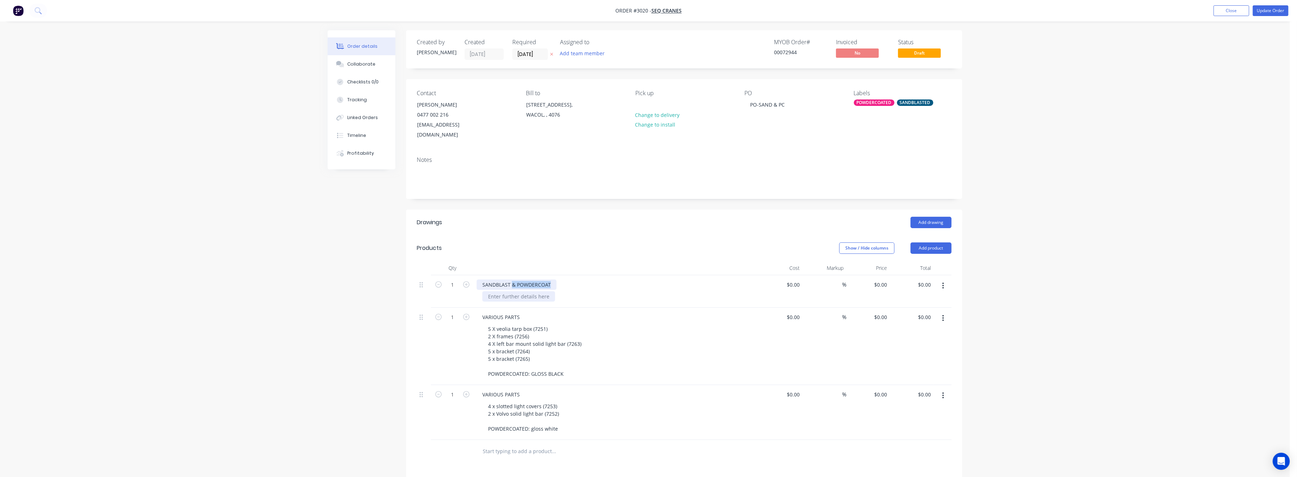
drag, startPoint x: 552, startPoint y: 275, endPoint x: 512, endPoint y: 282, distance: 40.8
click at [512, 280] on div "SANDBLAST & POWDERCOAT" at bounding box center [517, 285] width 80 height 10
click at [920, 280] on div "0.00 $0.00" at bounding box center [924, 285] width 19 height 10
click at [920, 281] on div "$0.00 0.00" at bounding box center [912, 291] width 44 height 32
click at [927, 280] on input "0.00" at bounding box center [927, 285] width 14 height 10
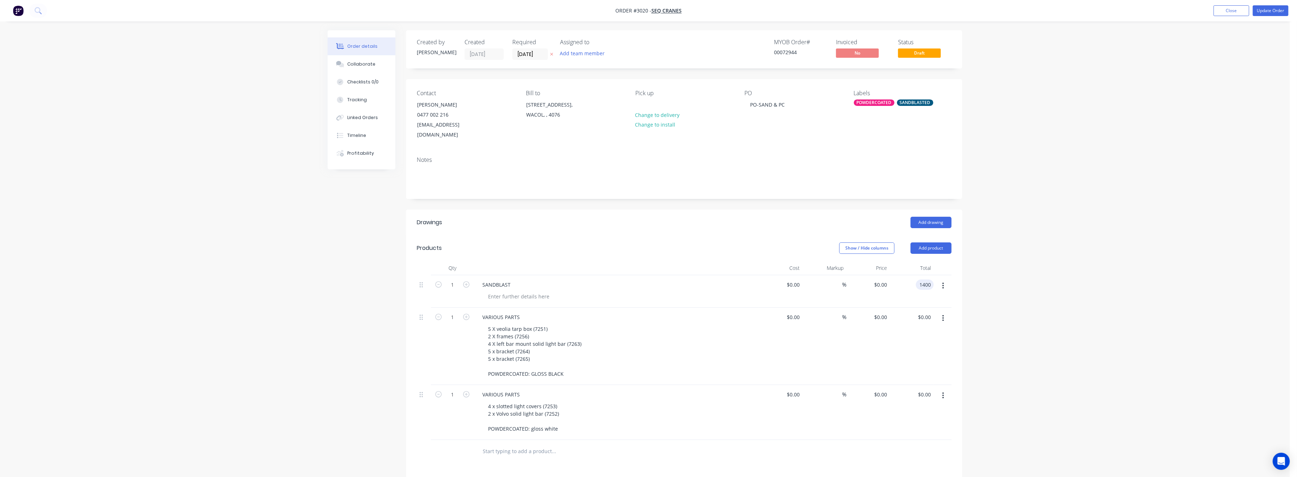
type input "1400"
type input "$1,400.00"
drag, startPoint x: 1121, startPoint y: 286, endPoint x: 1115, endPoint y: 282, distance: 6.9
click at [1121, 285] on div "Order details Collaborate Checklists 0/0 Tracking Linked Orders Timeline Profit…" at bounding box center [645, 322] width 1290 height 645
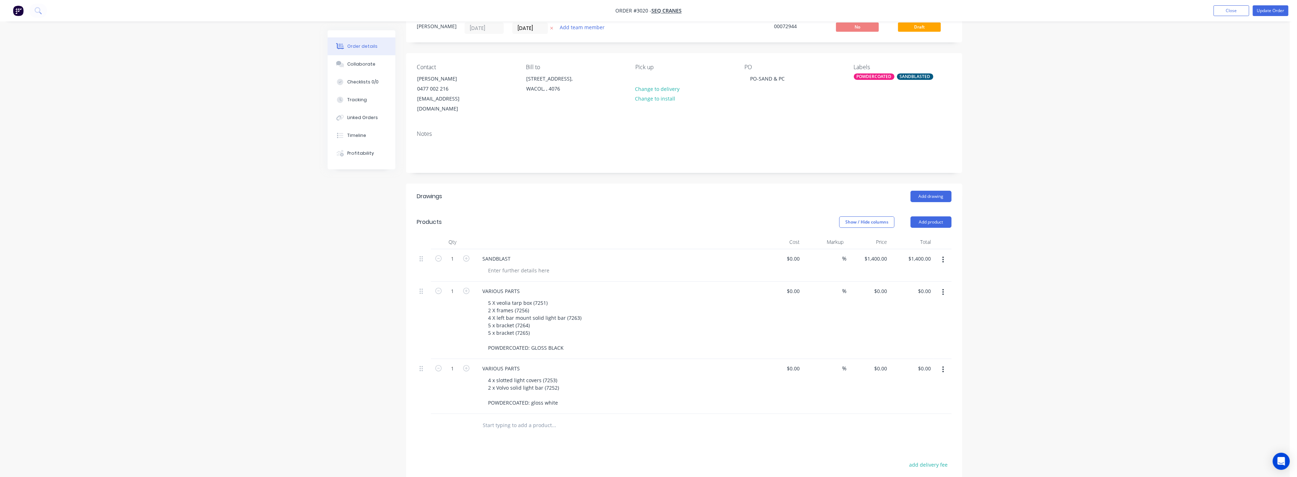
scroll to position [47, 0]
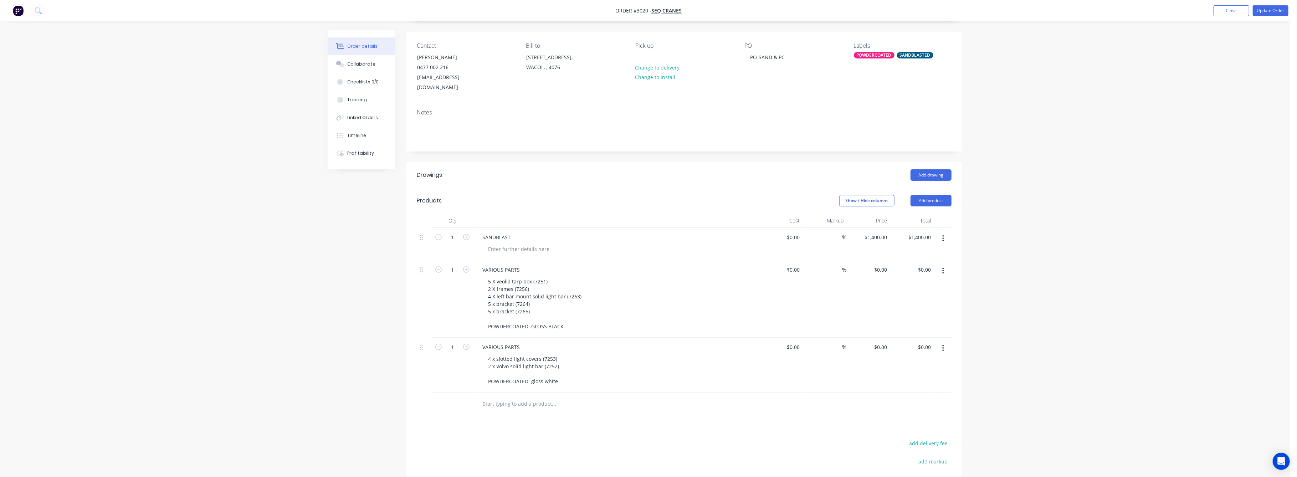
click at [944, 265] on button "button" at bounding box center [943, 271] width 17 height 13
click at [897, 327] on div "Delete" at bounding box center [917, 332] width 55 height 10
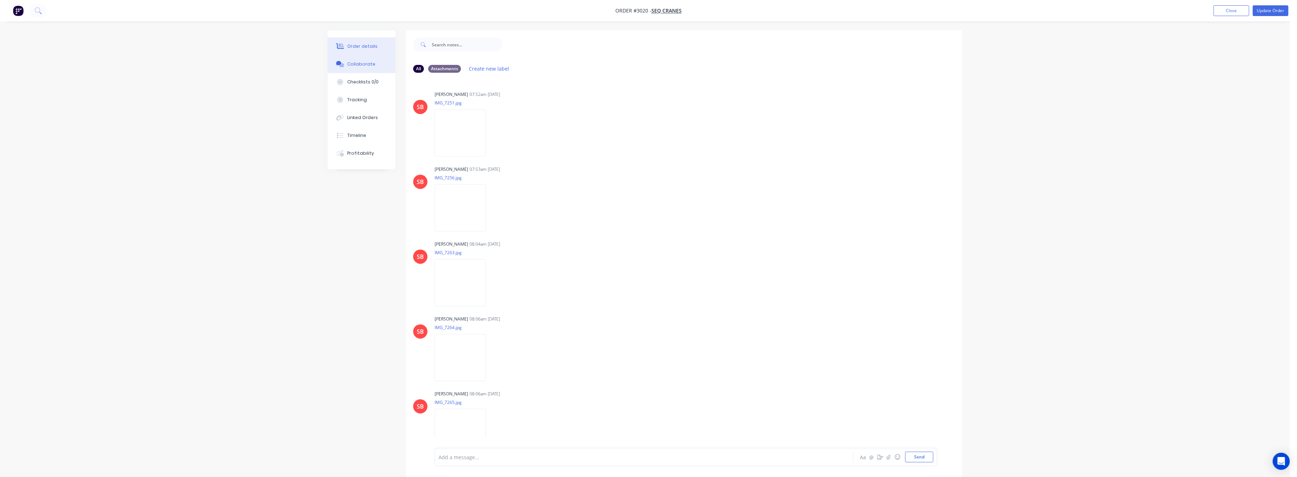
drag, startPoint x: 363, startPoint y: 44, endPoint x: 367, endPoint y: 48, distance: 5.8
click at [363, 44] on div "Order details" at bounding box center [363, 46] width 30 height 6
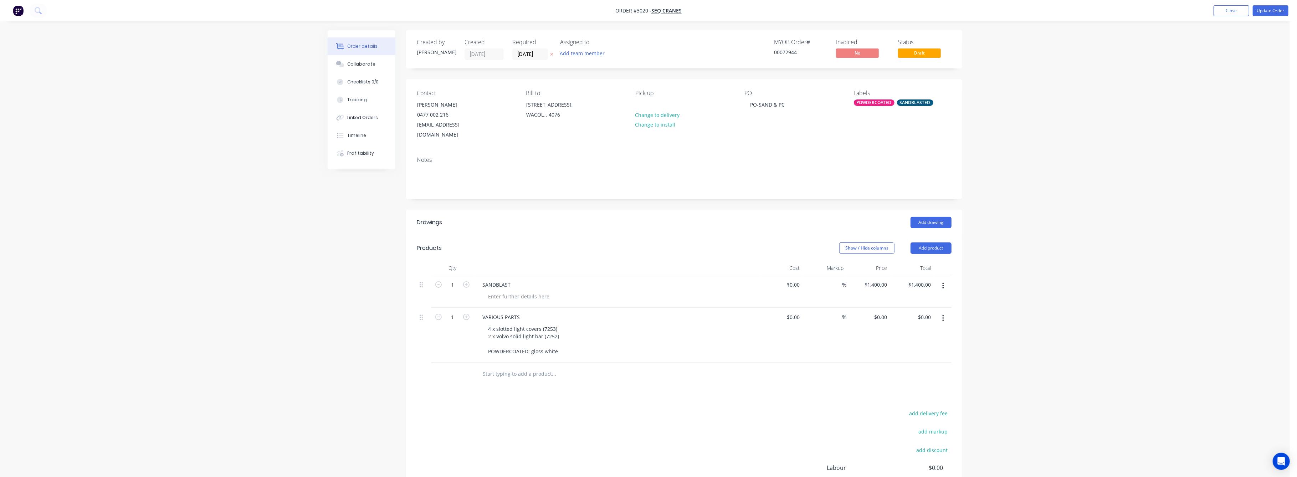
click at [491, 367] on input "text" at bounding box center [554, 374] width 143 height 14
type input "powdrcoat gloss black"
click at [539, 391] on button "Add powdrcoat gloss black to order" at bounding box center [592, 401] width 214 height 23
click at [504, 399] on input "text" at bounding box center [554, 406] width 143 height 14
type input "powdercoa"
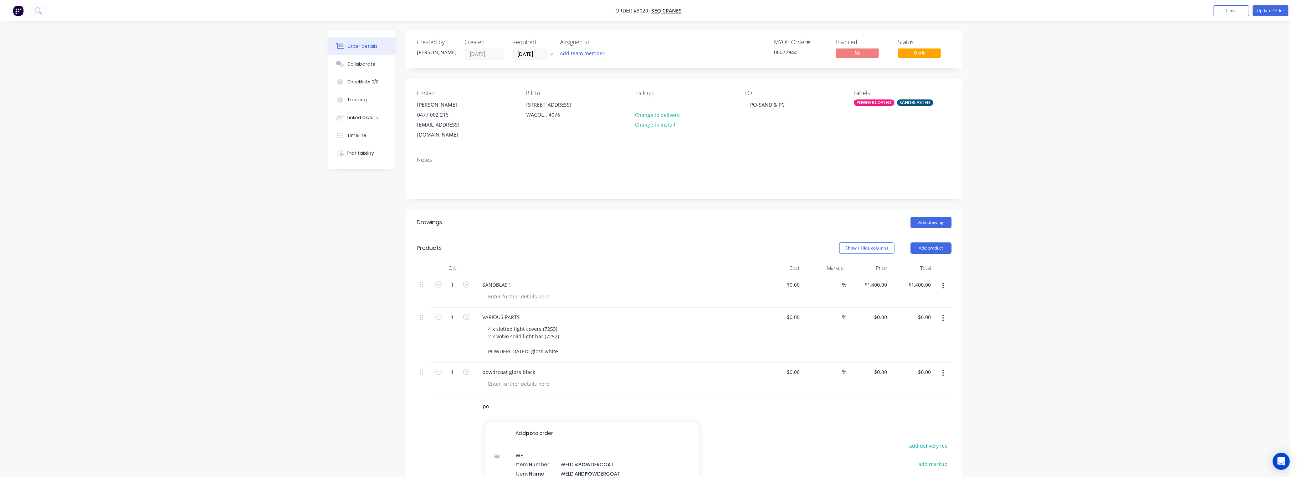
type input "p"
type input "PRIME AND POWDERCOAT PARTS"
click at [352, 65] on div "Collaborate" at bounding box center [362, 64] width 28 height 6
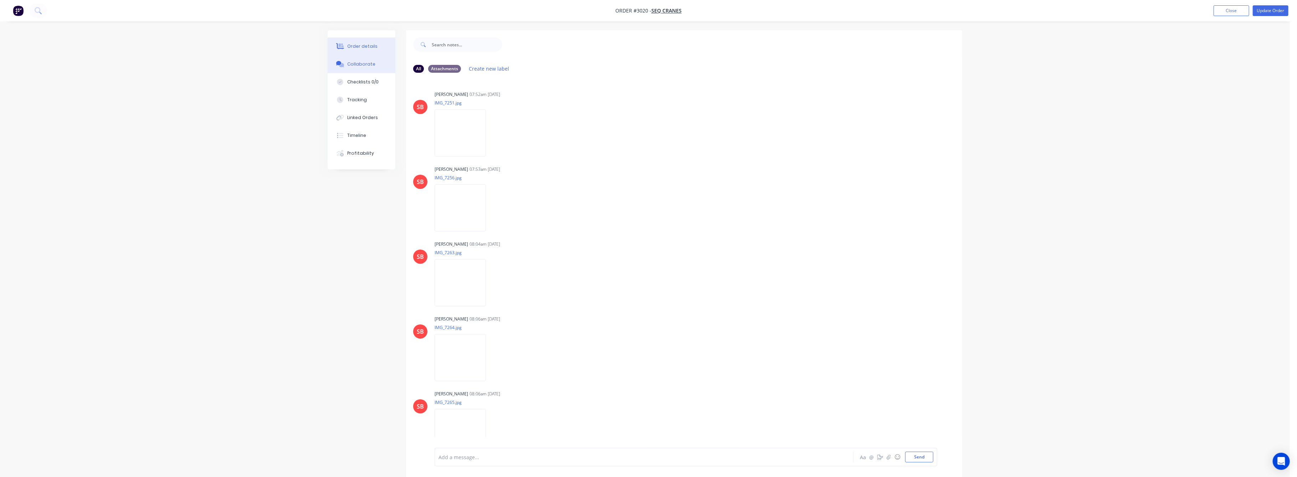
click at [362, 45] on div "Order details" at bounding box center [363, 46] width 30 height 6
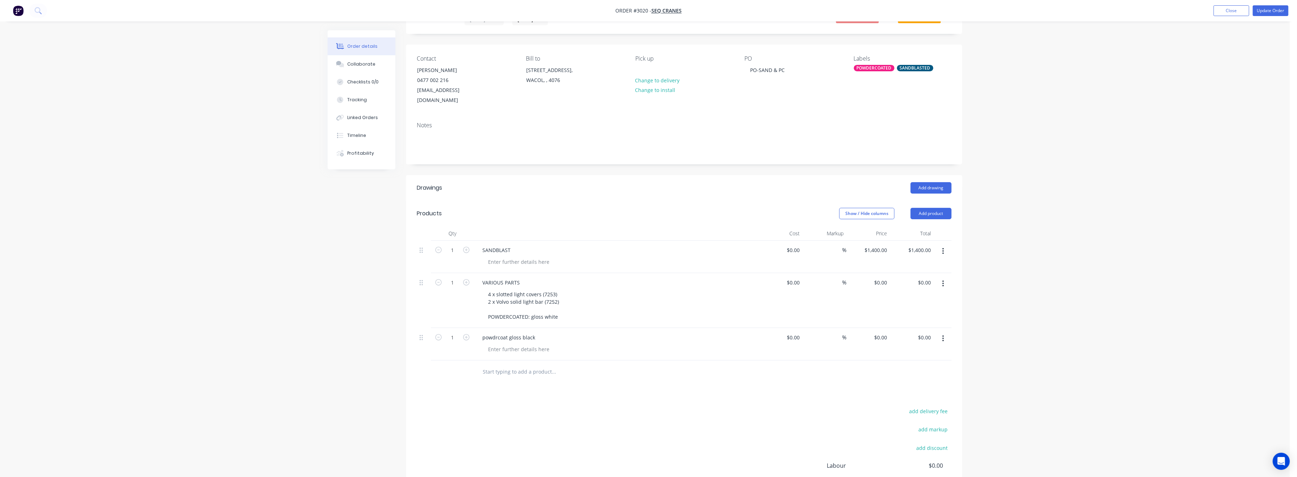
scroll to position [47, 0]
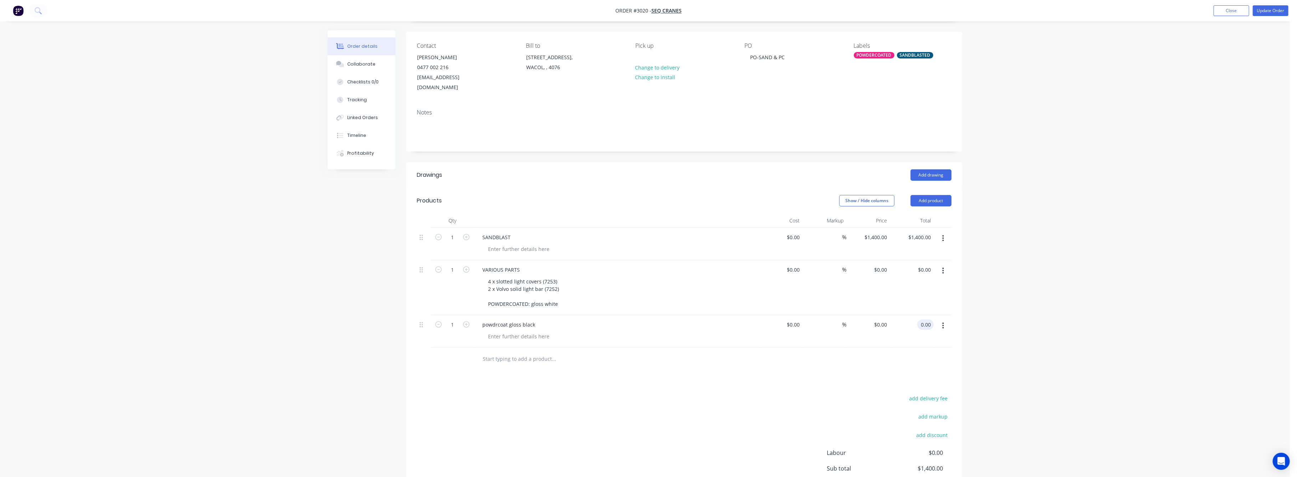
click at [925, 320] on input "0.00" at bounding box center [927, 325] width 14 height 10
type input "2160"
type input "$2,160.00"
click at [1078, 351] on div "Order details Collaborate Checklists 0/0 Tracking Linked Orders Timeline Profit…" at bounding box center [645, 253] width 1290 height 600
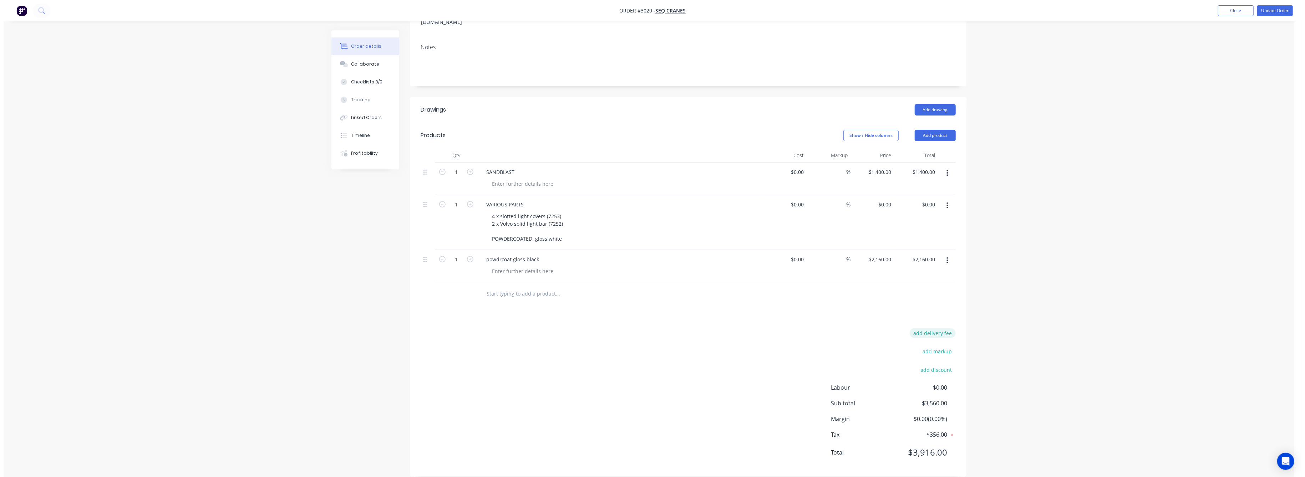
scroll to position [18, 0]
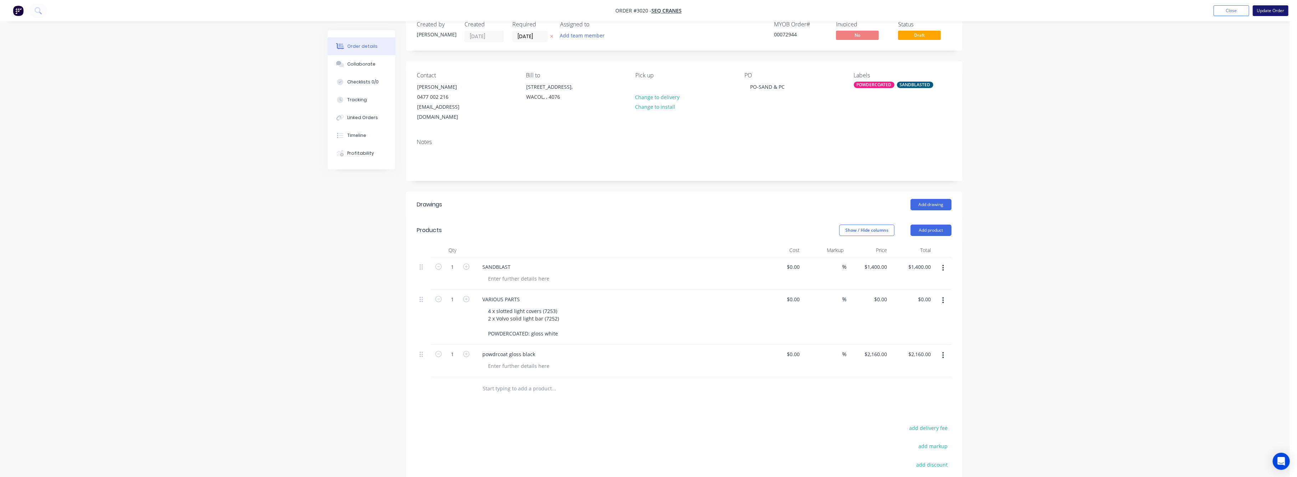
click at [1264, 13] on button "Update Order" at bounding box center [1271, 10] width 36 height 11
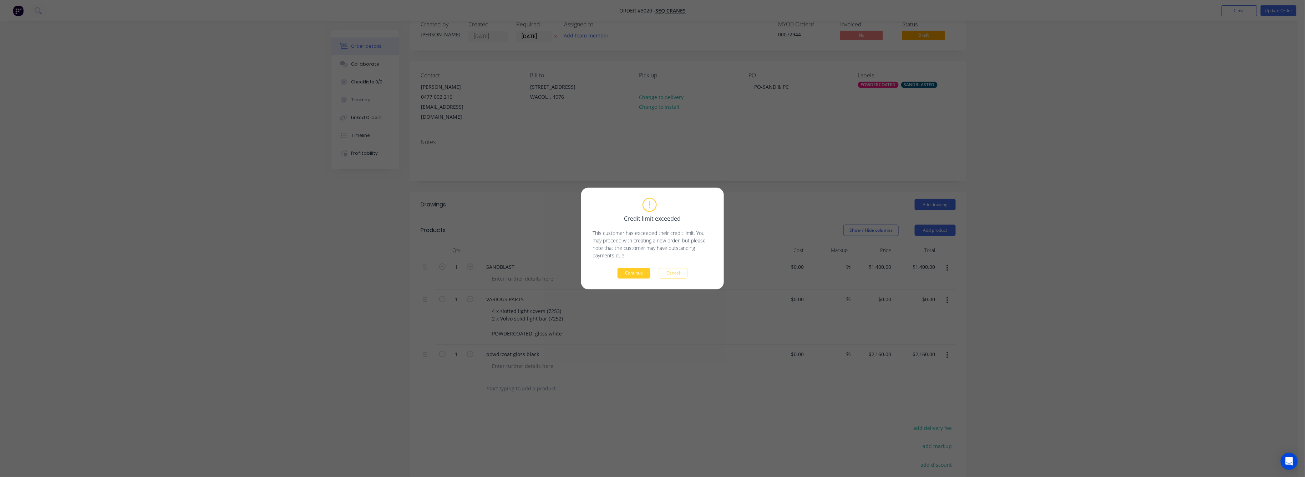
click at [619, 270] on button "Continue" at bounding box center [633, 273] width 33 height 11
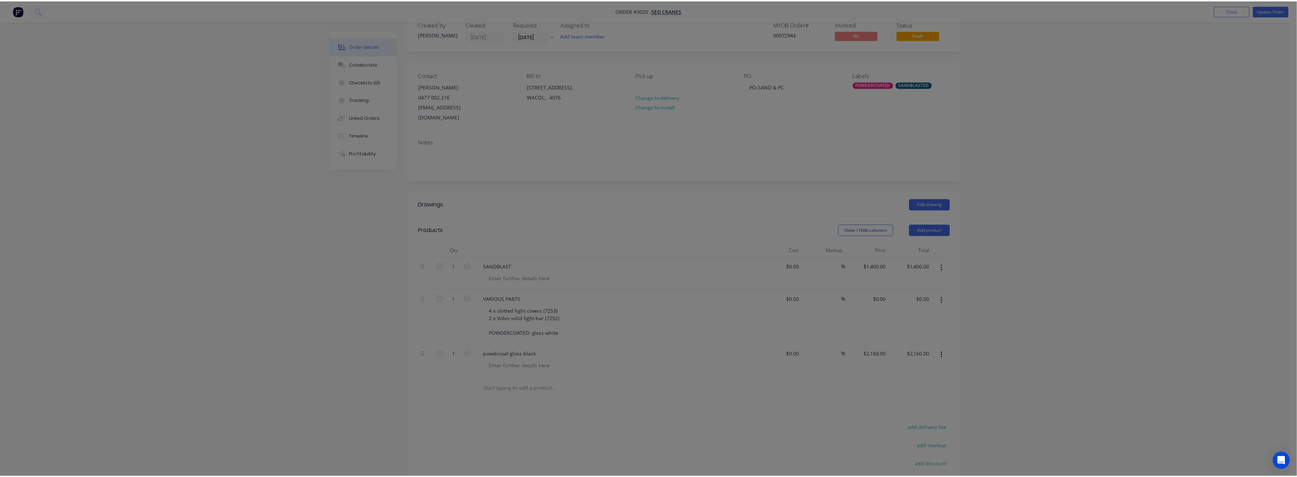
scroll to position [0, 0]
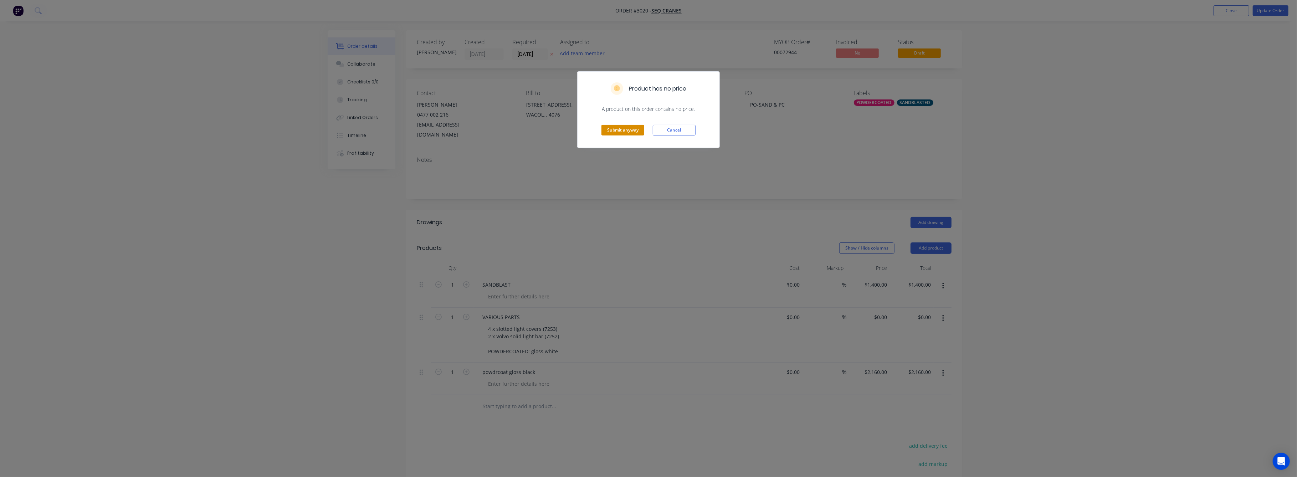
click at [630, 127] on button "Submit anyway" at bounding box center [623, 130] width 43 height 11
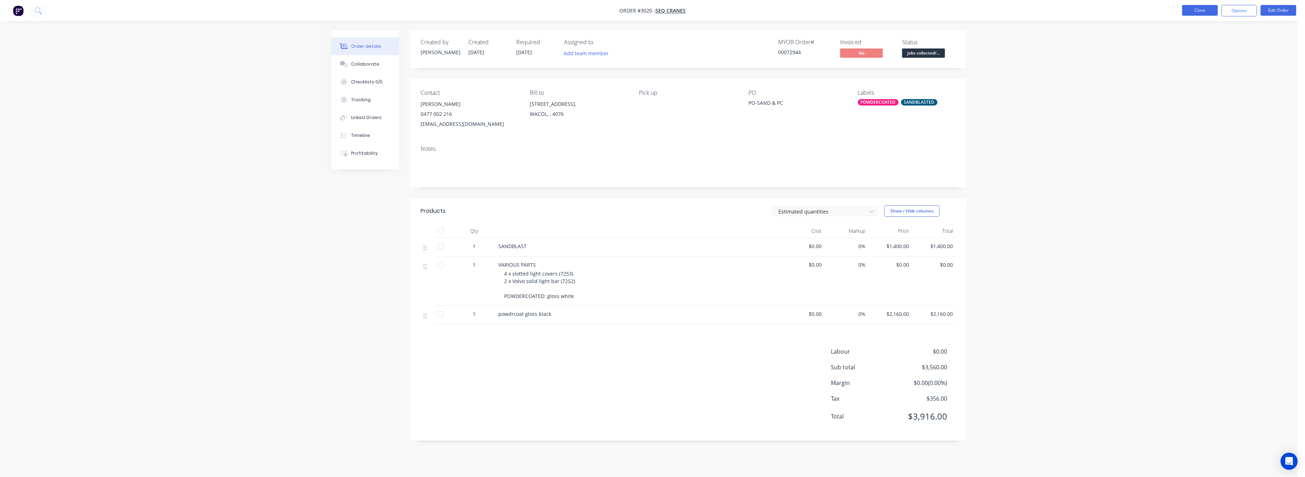
click at [1203, 9] on button "Close" at bounding box center [1200, 10] width 36 height 11
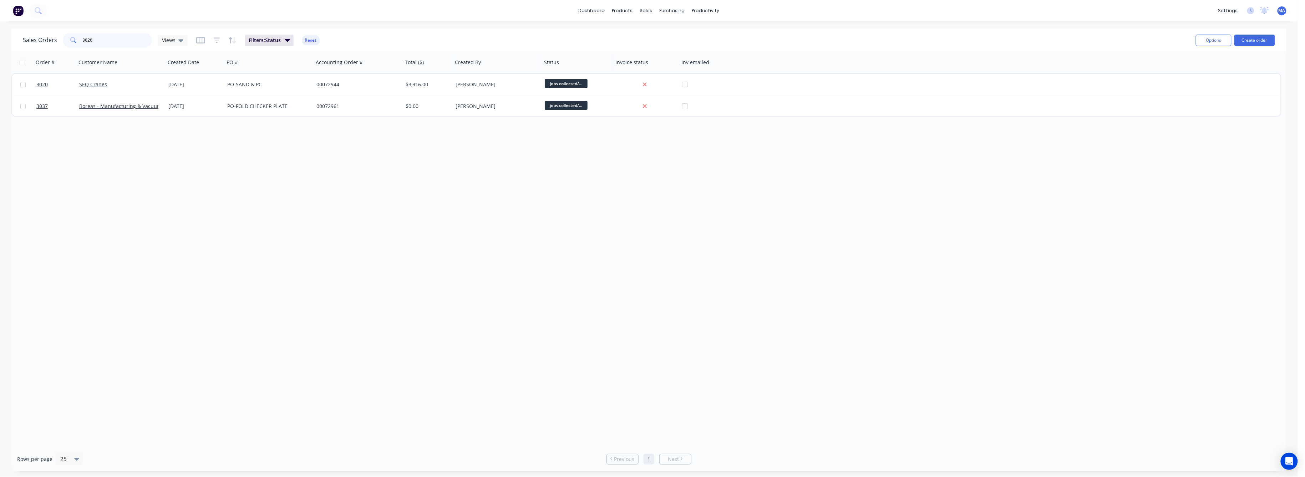
drag, startPoint x: 92, startPoint y: 41, endPoint x: 72, endPoint y: 44, distance: 19.8
click at [72, 44] on div "3020" at bounding box center [107, 40] width 89 height 14
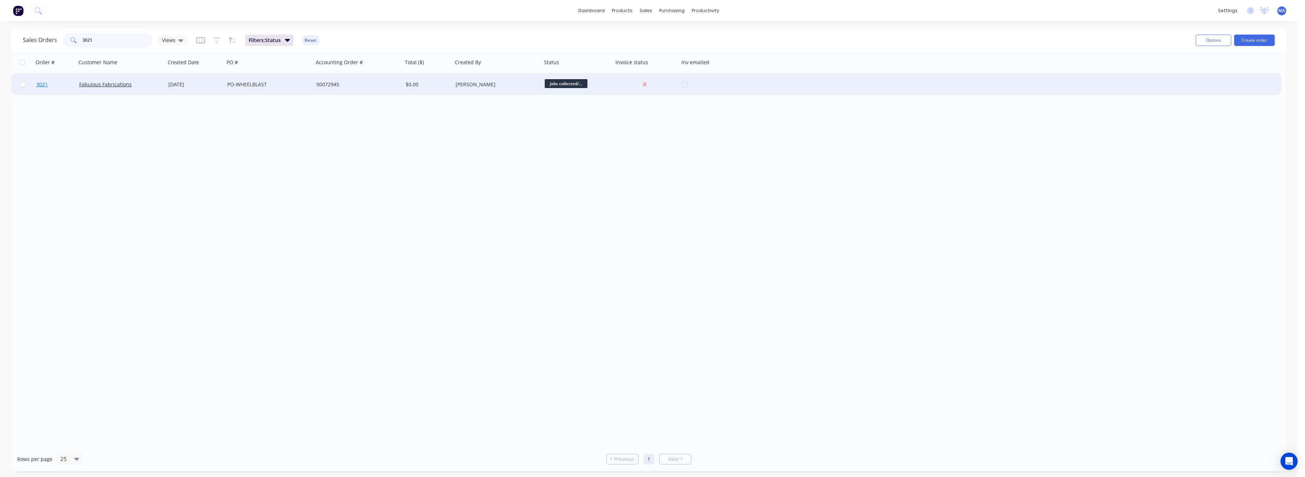
type input "3021"
click at [40, 82] on span "3021" at bounding box center [41, 84] width 11 height 7
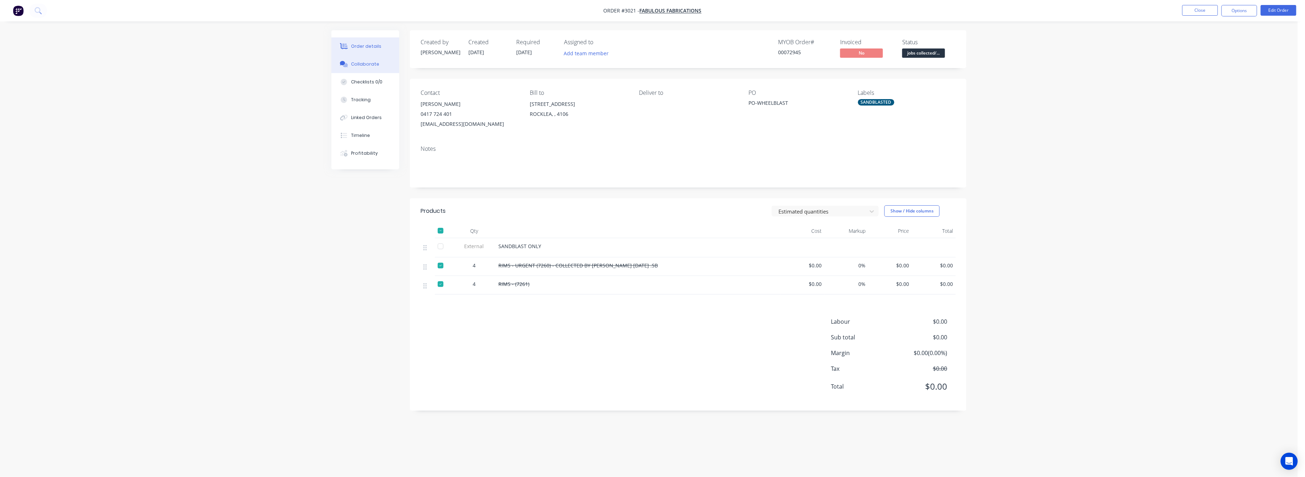
click at [370, 64] on div "Collaborate" at bounding box center [365, 64] width 28 height 6
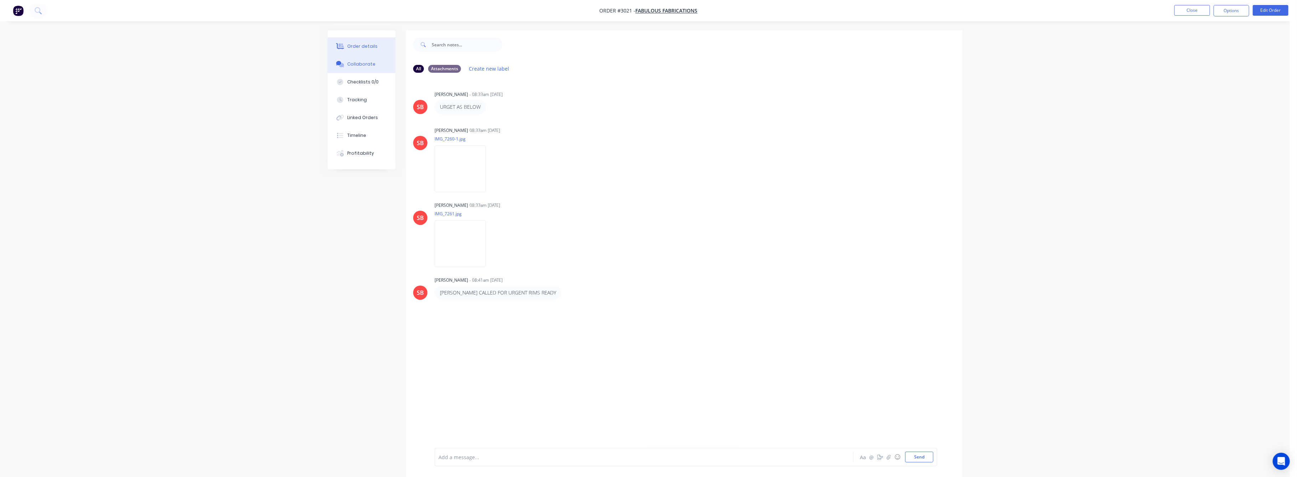
click at [370, 46] on div "Order details" at bounding box center [363, 46] width 30 height 6
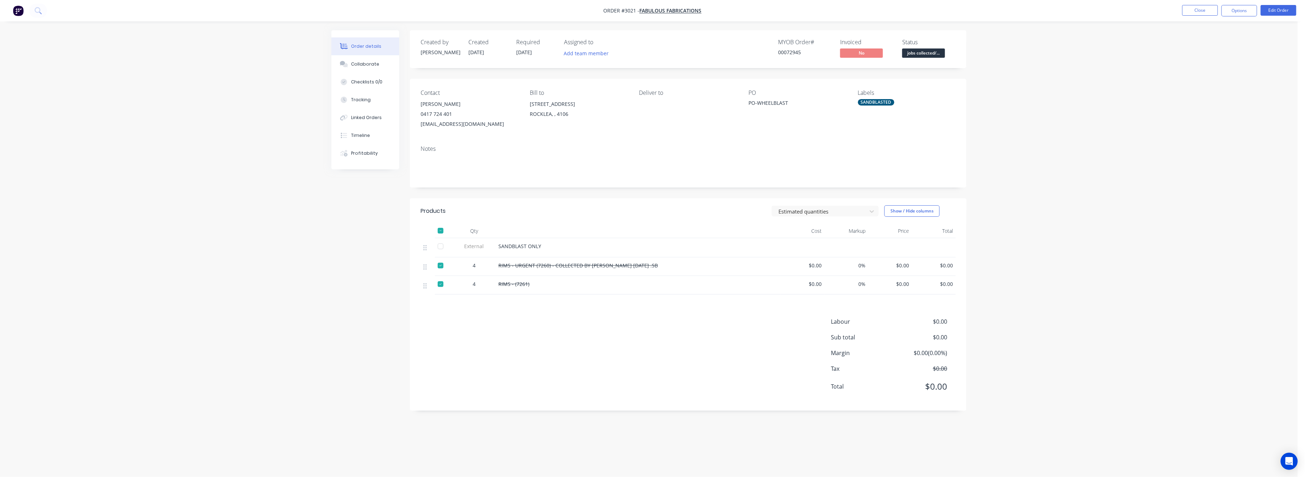
click at [441, 233] on div at bounding box center [440, 231] width 14 height 14
click at [905, 266] on span "$0.00" at bounding box center [890, 265] width 38 height 7
click at [1277, 10] on button "Edit Order" at bounding box center [1278, 10] width 36 height 11
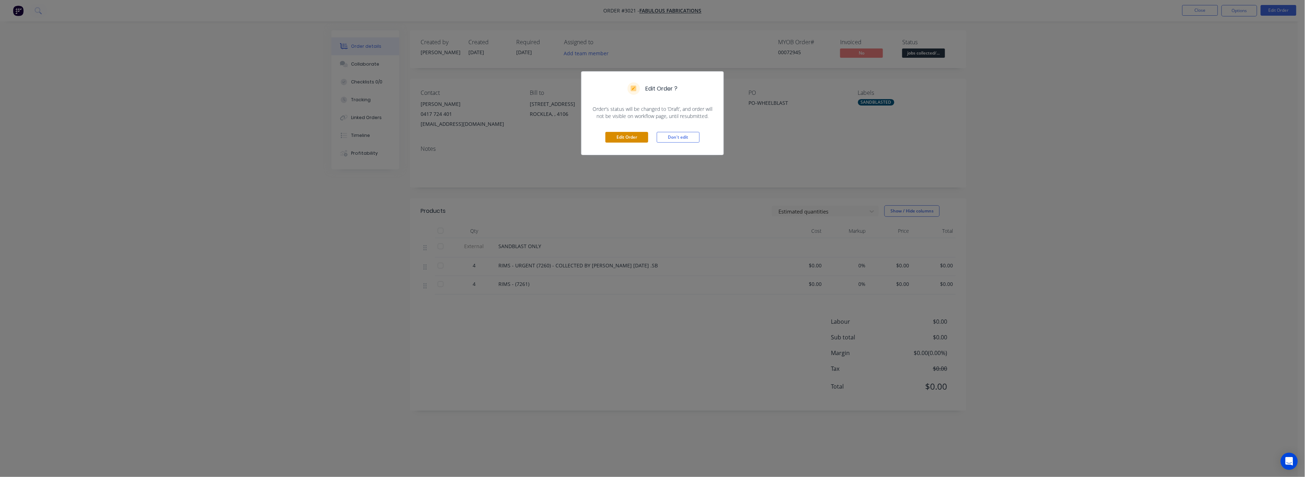
click at [622, 136] on button "Edit Order" at bounding box center [626, 137] width 43 height 11
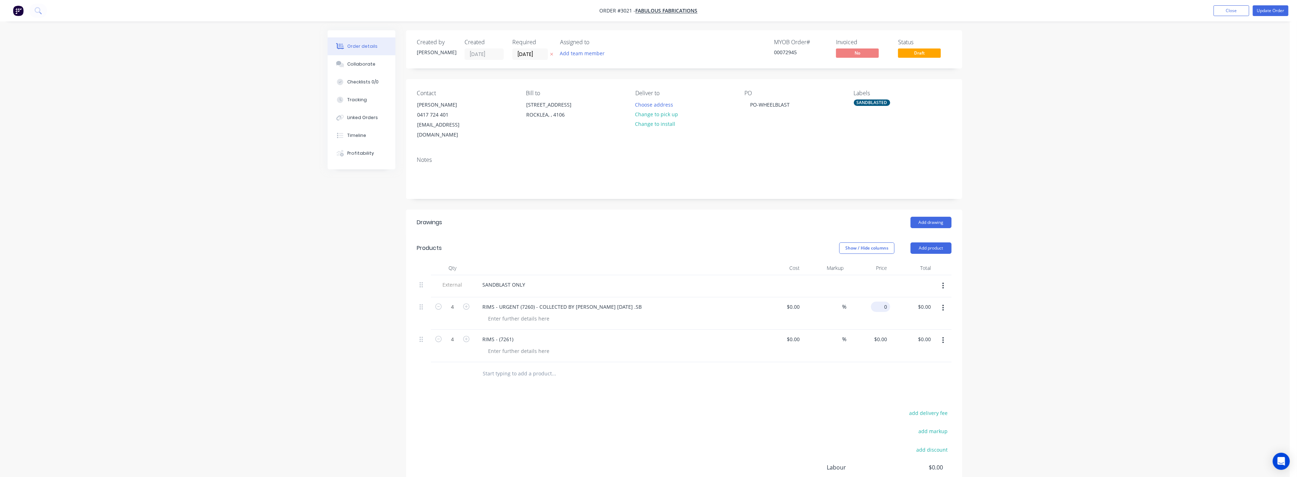
drag, startPoint x: 888, startPoint y: 295, endPoint x: 888, endPoint y: 300, distance: 5.3
click at [887, 302] on input "0" at bounding box center [882, 307] width 16 height 10
type input "$0.00"
click at [933, 302] on input "0.00" at bounding box center [927, 307] width 14 height 10
type input "350"
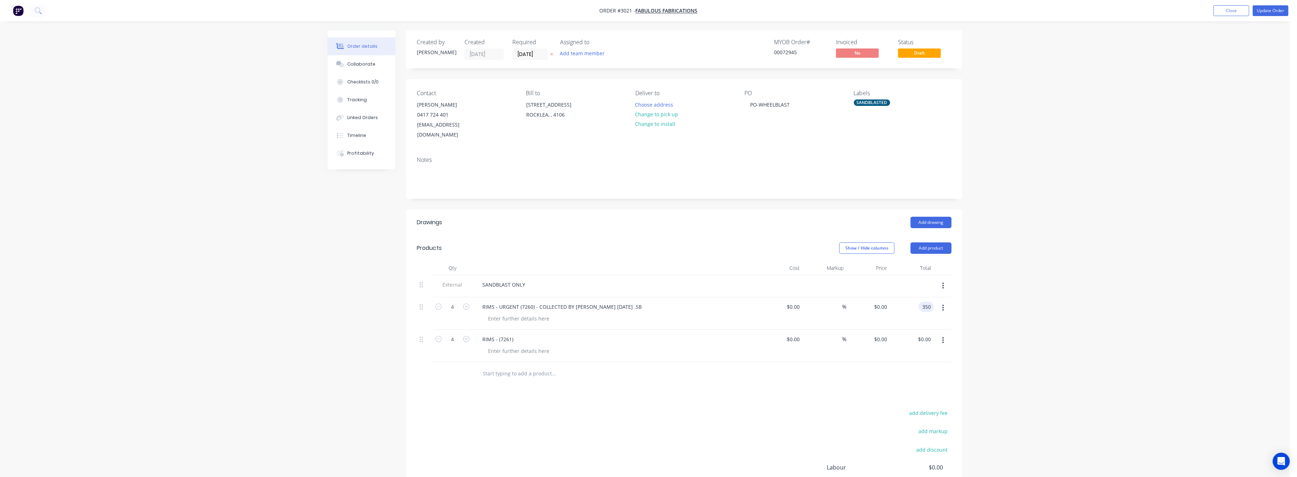
type input "$87.50"
type input "$350.00"
click at [932, 335] on div "$0.00 $0.00" at bounding box center [912, 346] width 44 height 32
click at [923, 334] on input "0.00" at bounding box center [926, 339] width 16 height 10
type input "350"
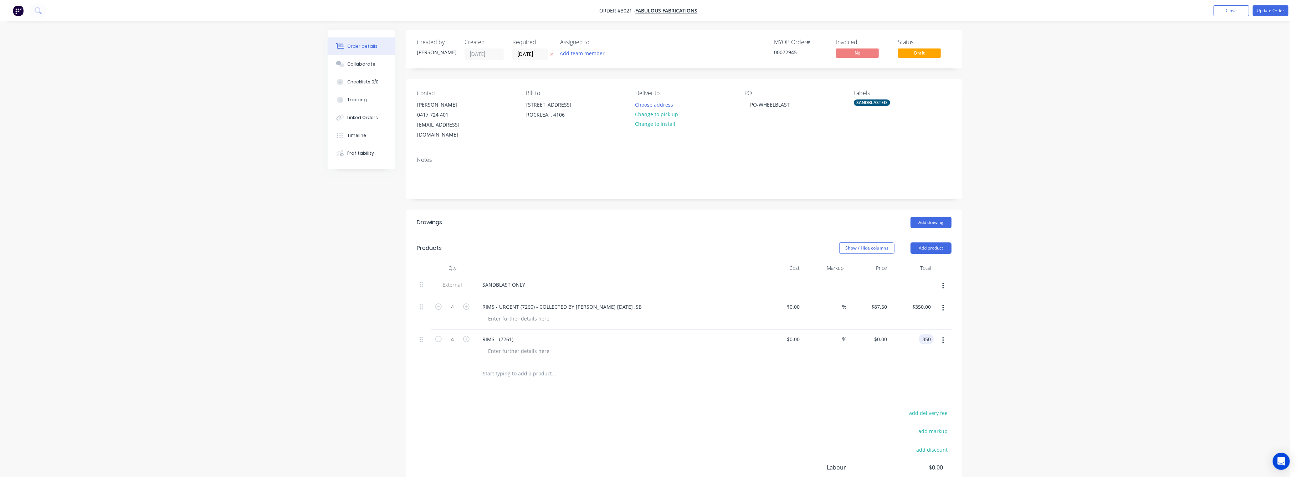
type input "$87.50"
type input "$350.00"
drag, startPoint x: 1056, startPoint y: 339, endPoint x: 1045, endPoint y: 324, distance: 18.6
click at [1056, 338] on div "Order details Collaborate Checklists 0/0 Tracking Linked Orders Timeline Profit…" at bounding box center [645, 283] width 1290 height 567
click at [1260, 9] on button "Update Order" at bounding box center [1271, 10] width 36 height 11
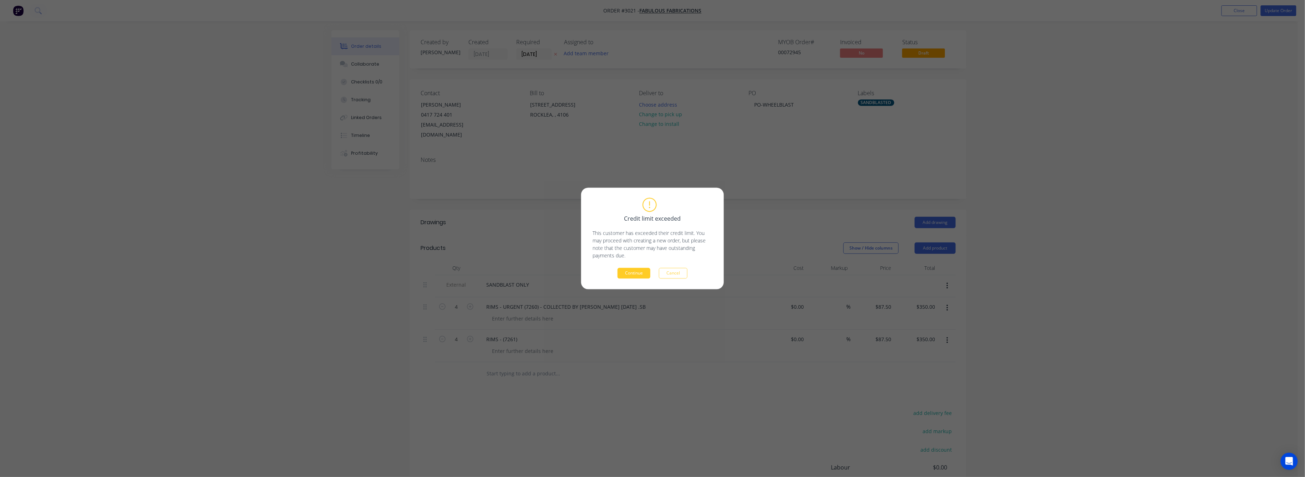
click at [627, 276] on button "Continue" at bounding box center [633, 273] width 33 height 11
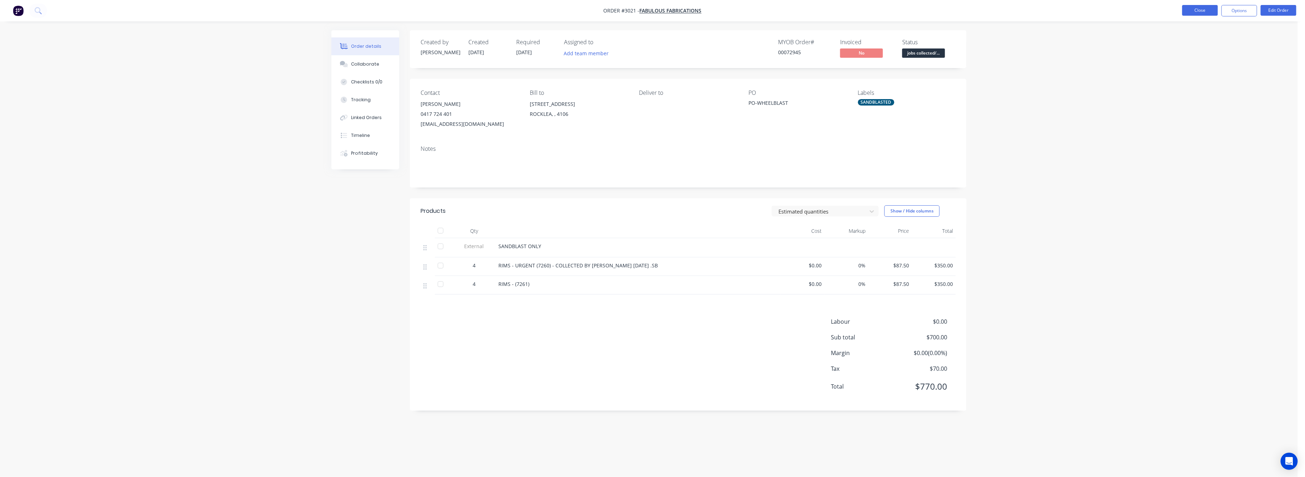
click at [1197, 11] on button "Close" at bounding box center [1200, 10] width 36 height 11
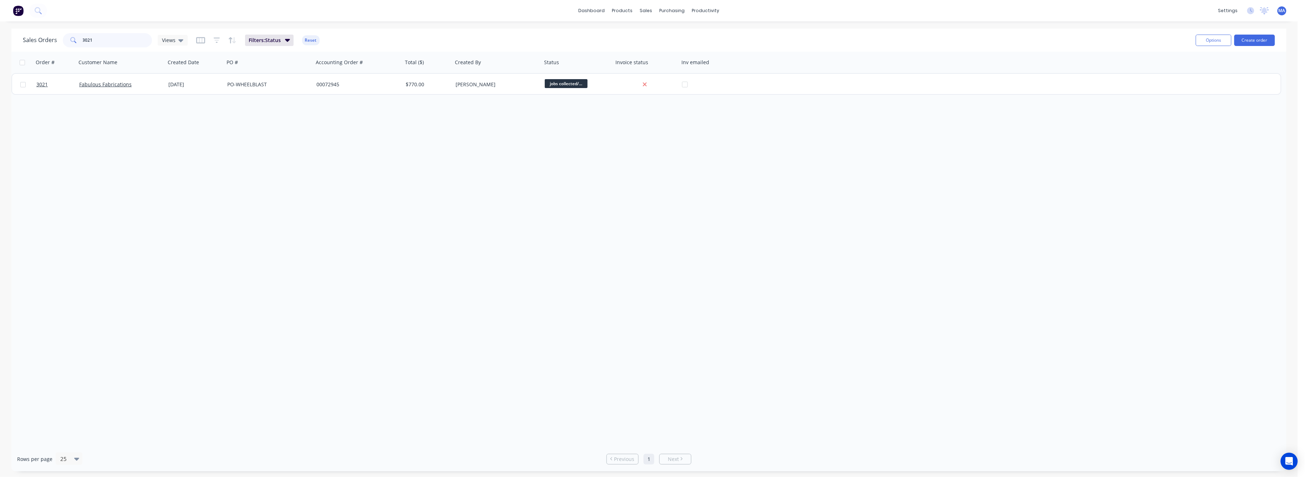
drag, startPoint x: 96, startPoint y: 39, endPoint x: 75, endPoint y: 43, distance: 21.9
click at [76, 41] on div "3021" at bounding box center [107, 40] width 89 height 14
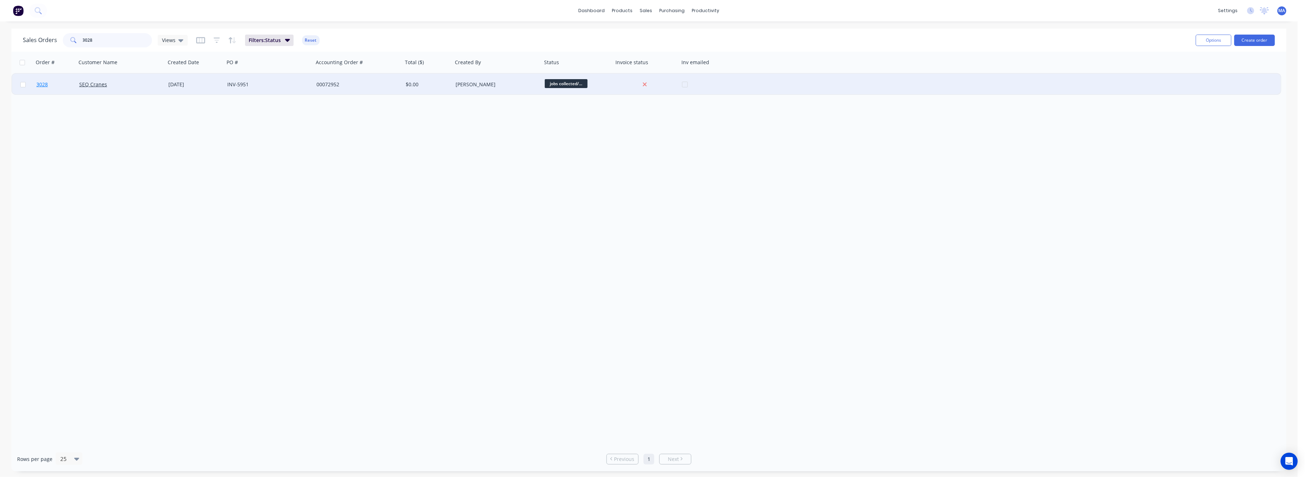
type input "3028"
click at [42, 83] on span "3028" at bounding box center [41, 84] width 11 height 7
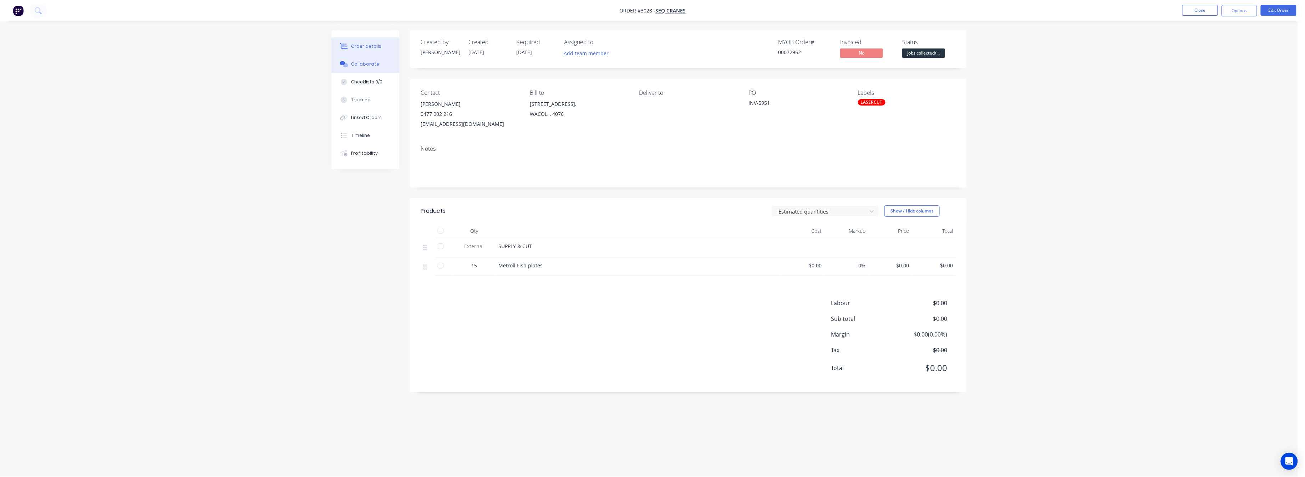
click at [366, 65] on div "Collaborate" at bounding box center [365, 64] width 28 height 6
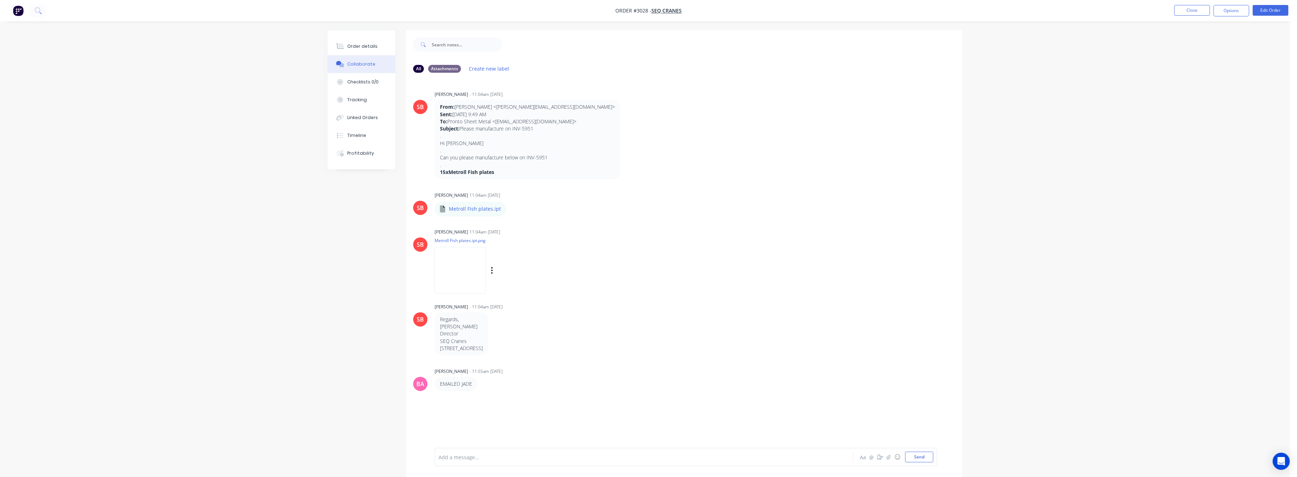
click at [486, 271] on img at bounding box center [460, 270] width 51 height 47
click at [366, 45] on div "Order details" at bounding box center [363, 46] width 30 height 6
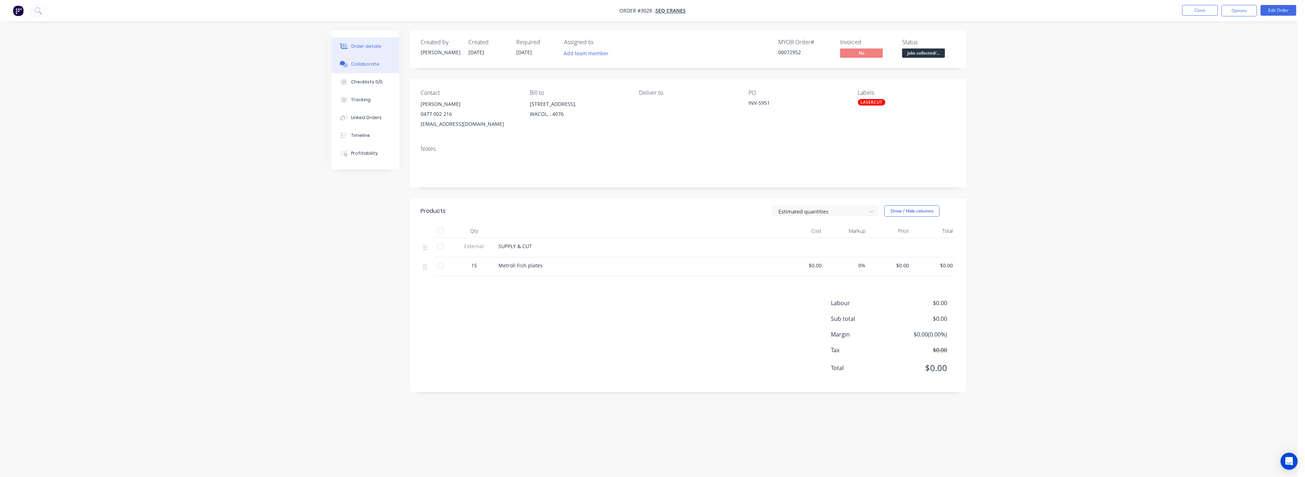
click at [360, 65] on div "Collaborate" at bounding box center [365, 64] width 28 height 6
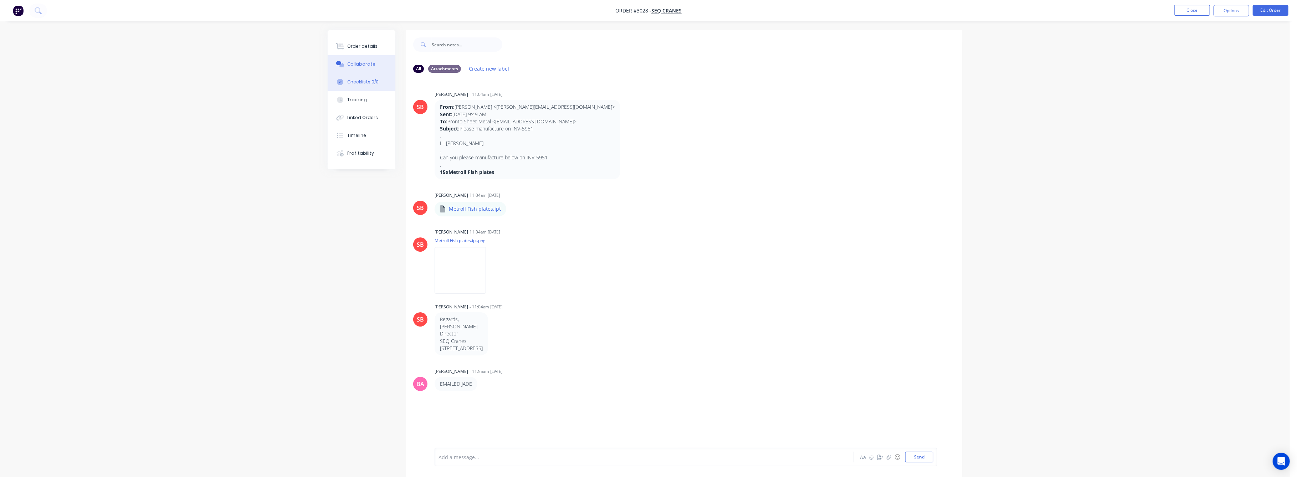
drag, startPoint x: 360, startPoint y: 47, endPoint x: 386, endPoint y: 78, distance: 41.0
click at [361, 49] on div "Order details" at bounding box center [363, 46] width 30 height 6
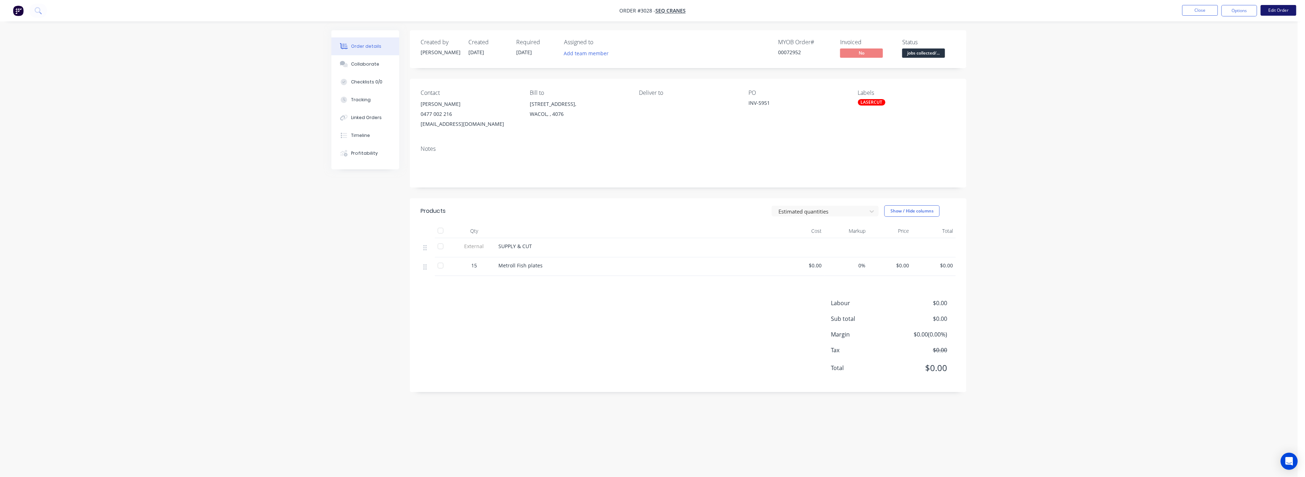
click at [1279, 9] on button "Edit Order" at bounding box center [1278, 10] width 36 height 11
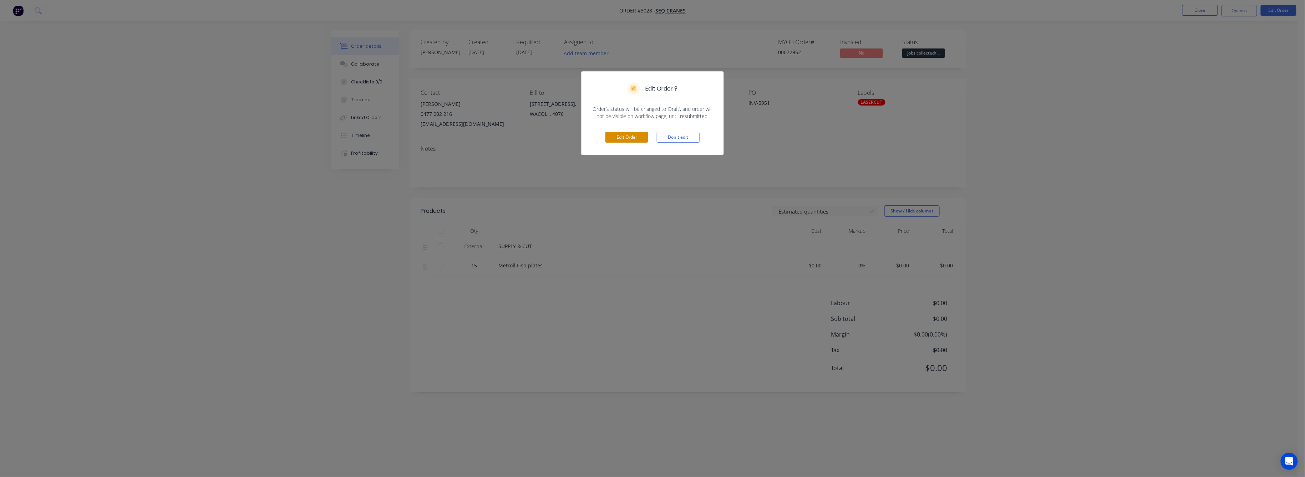
drag, startPoint x: 624, startPoint y: 140, endPoint x: 626, endPoint y: 147, distance: 7.4
click at [624, 140] on button "Edit Order" at bounding box center [626, 137] width 43 height 11
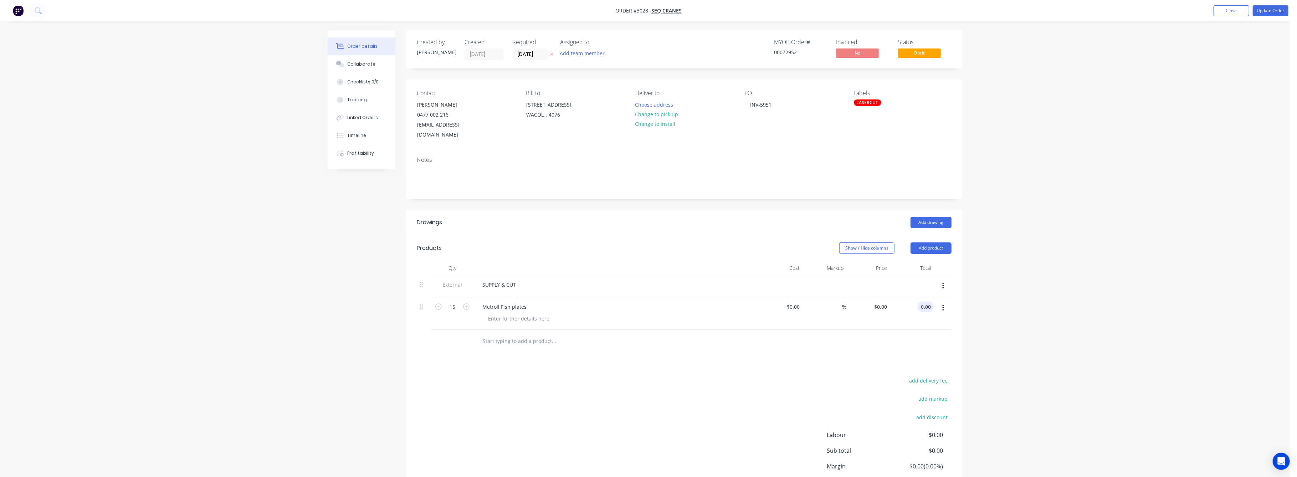
click at [920, 302] on input "0.00" at bounding box center [927, 307] width 14 height 10
type input "315"
type input "$21.00"
type input "$315.00"
click at [1046, 310] on div "Order details Collaborate Checklists 0/0 Tracking Linked Orders Timeline Profit…" at bounding box center [645, 267] width 1290 height 535
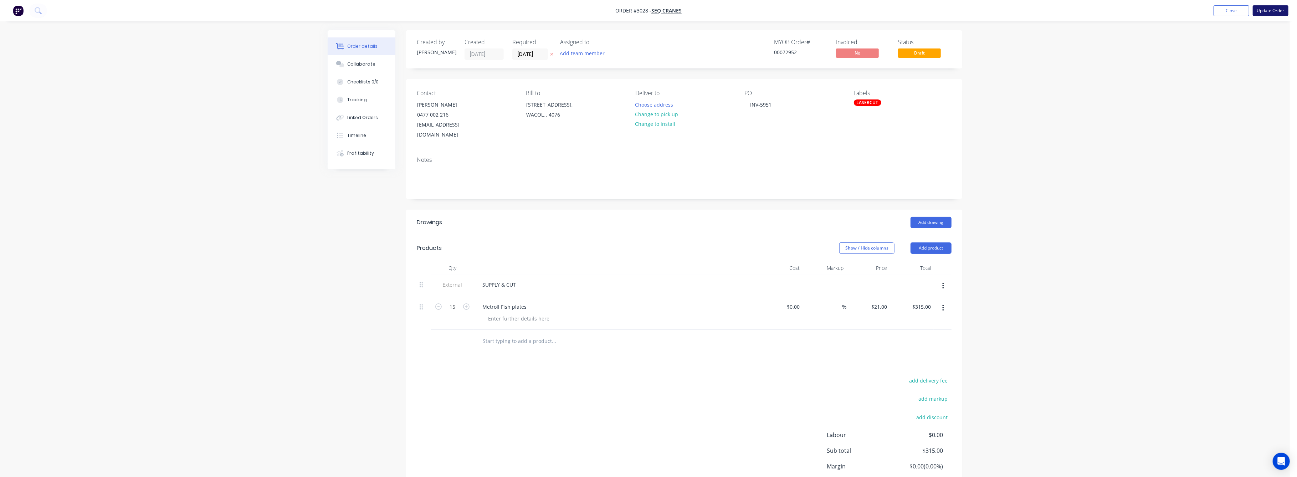
click at [1270, 7] on button "Update Order" at bounding box center [1271, 10] width 36 height 11
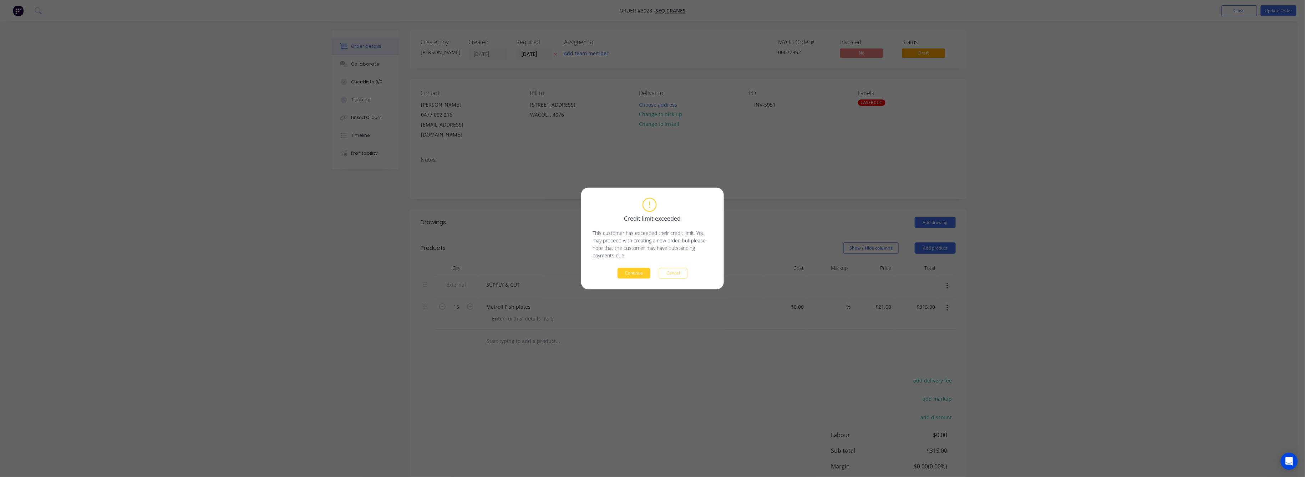
click at [632, 272] on button "Continue" at bounding box center [633, 273] width 33 height 11
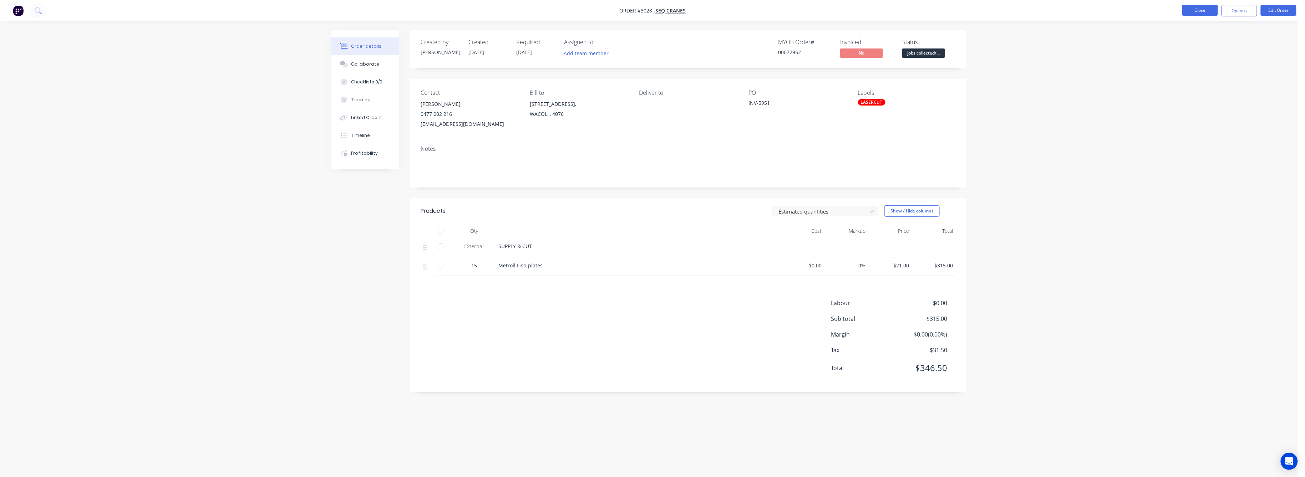
click at [1192, 9] on button "Close" at bounding box center [1200, 10] width 36 height 11
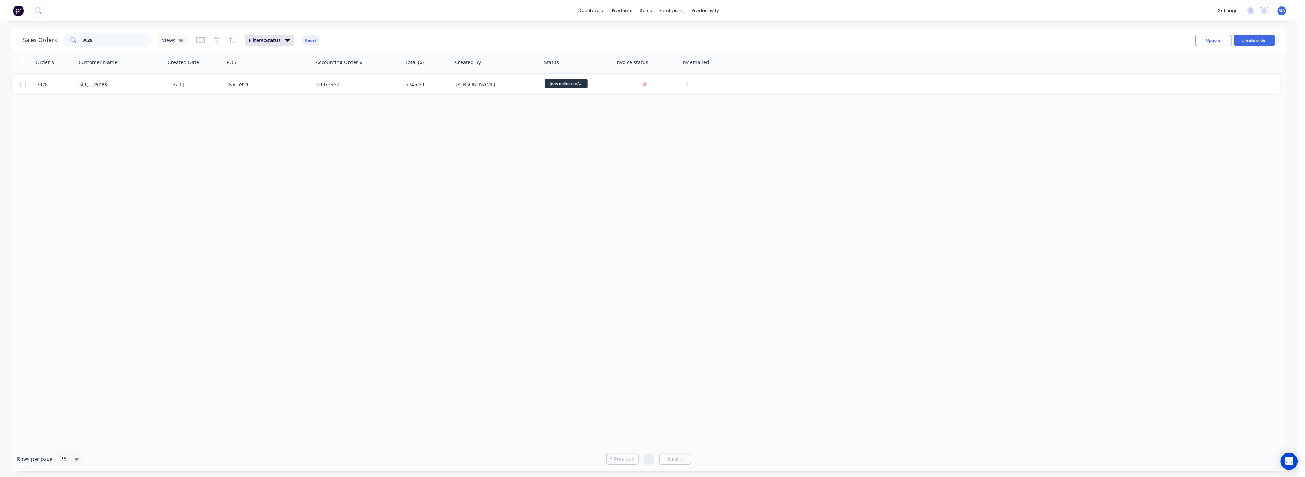
drag, startPoint x: 93, startPoint y: 39, endPoint x: 74, endPoint y: 38, distance: 18.9
click at [76, 38] on div "3028" at bounding box center [107, 40] width 89 height 14
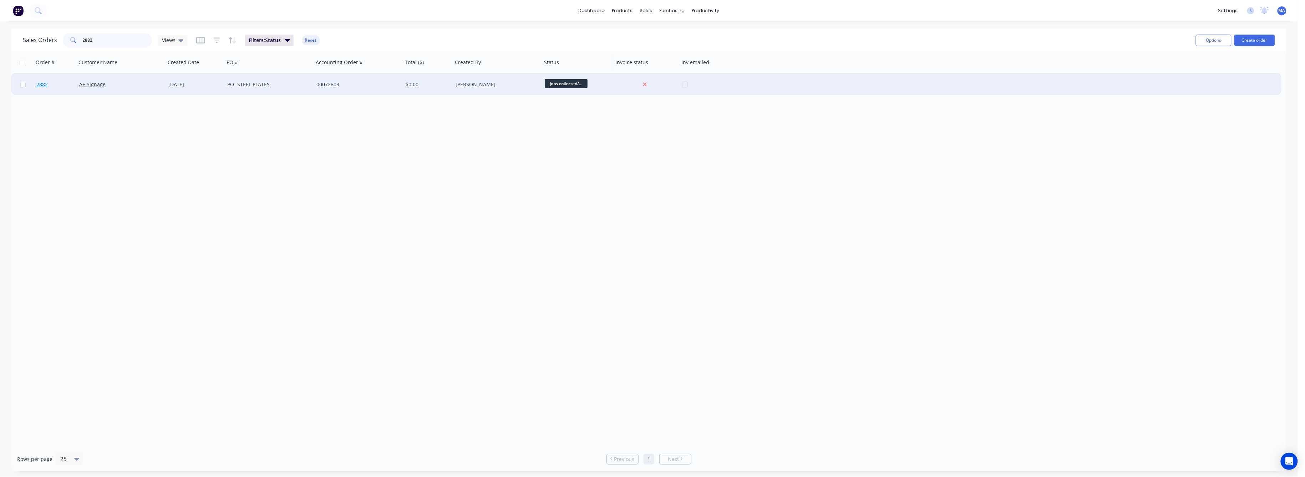
type input "2882"
click at [37, 86] on span "2882" at bounding box center [41, 84] width 11 height 7
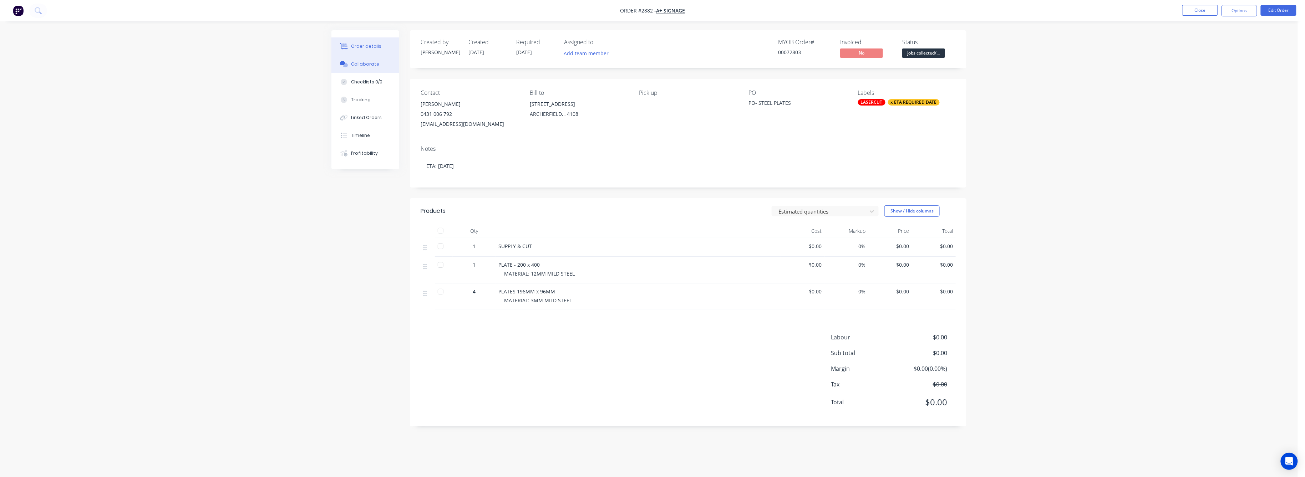
click at [363, 66] on div "Collaborate" at bounding box center [365, 64] width 28 height 6
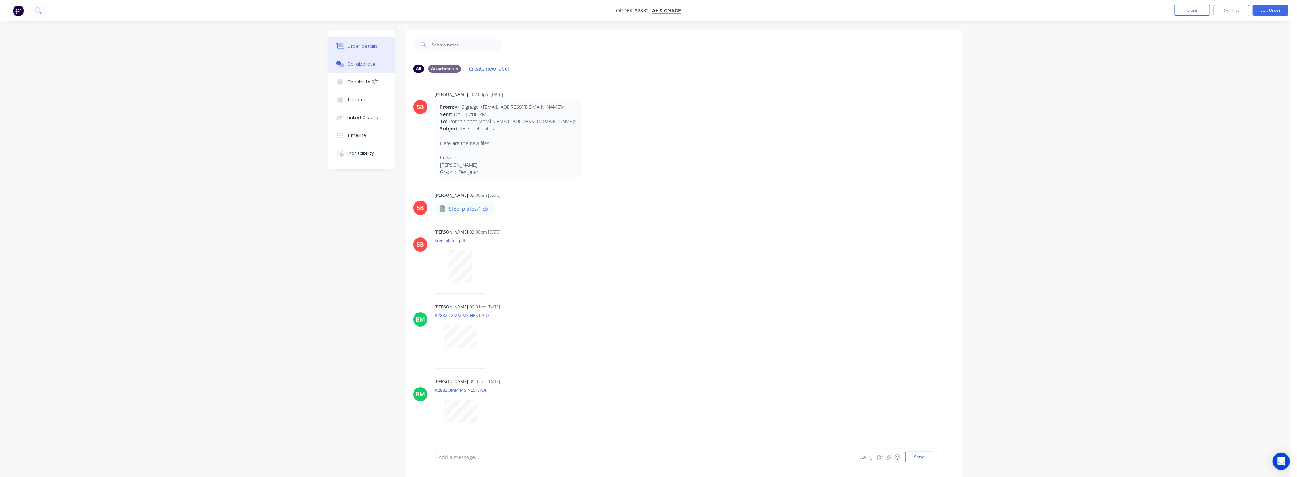
click at [363, 41] on button "Order details" at bounding box center [362, 46] width 68 height 18
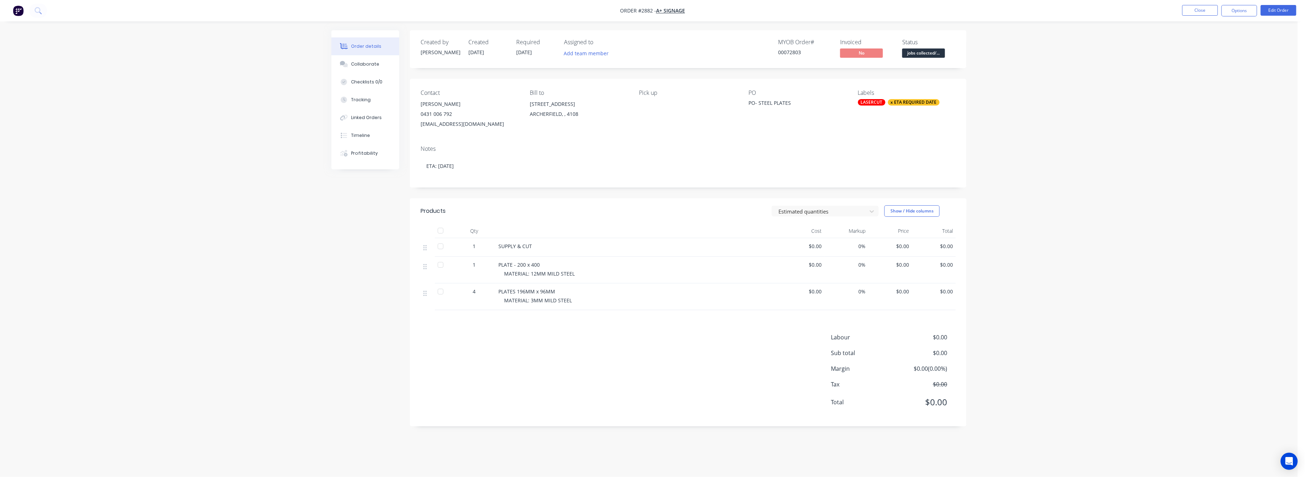
click at [948, 265] on span "$0.00" at bounding box center [934, 264] width 38 height 7
click at [1280, 6] on button "Edit Order" at bounding box center [1278, 10] width 36 height 11
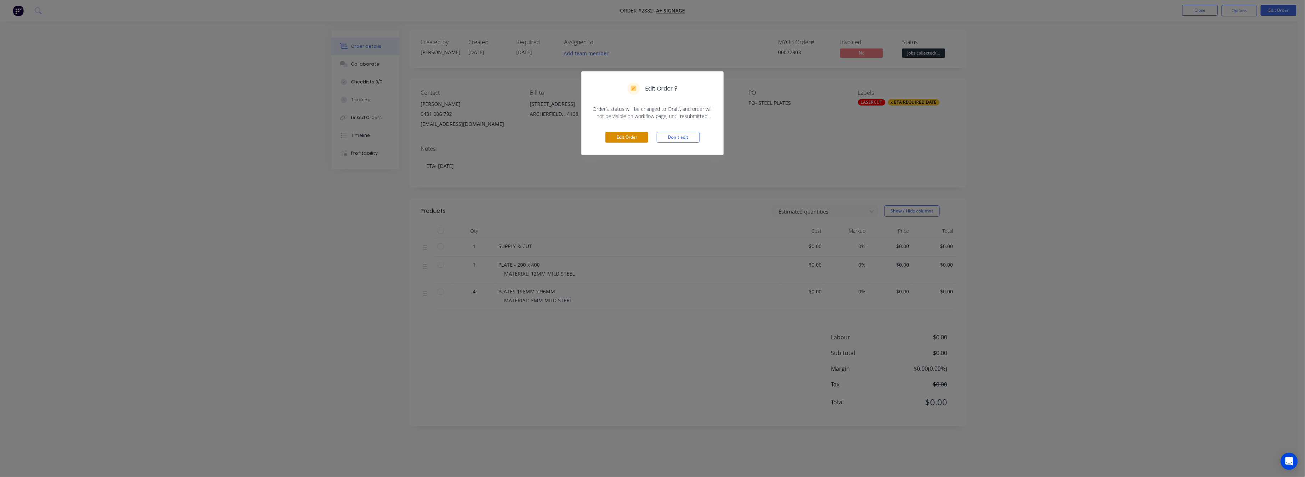
click at [625, 134] on button "Edit Order" at bounding box center [626, 137] width 43 height 11
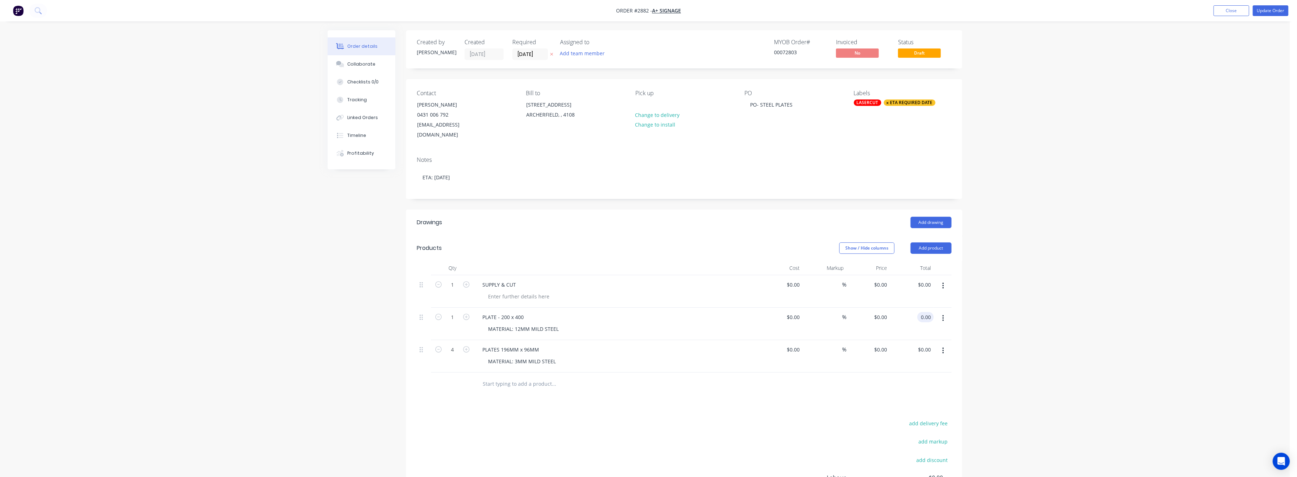
click at [924, 312] on input "0.00" at bounding box center [927, 317] width 14 height 10
type input "72"
type input "$72.00"
drag, startPoint x: 1062, startPoint y: 349, endPoint x: 955, endPoint y: 360, distance: 107.2
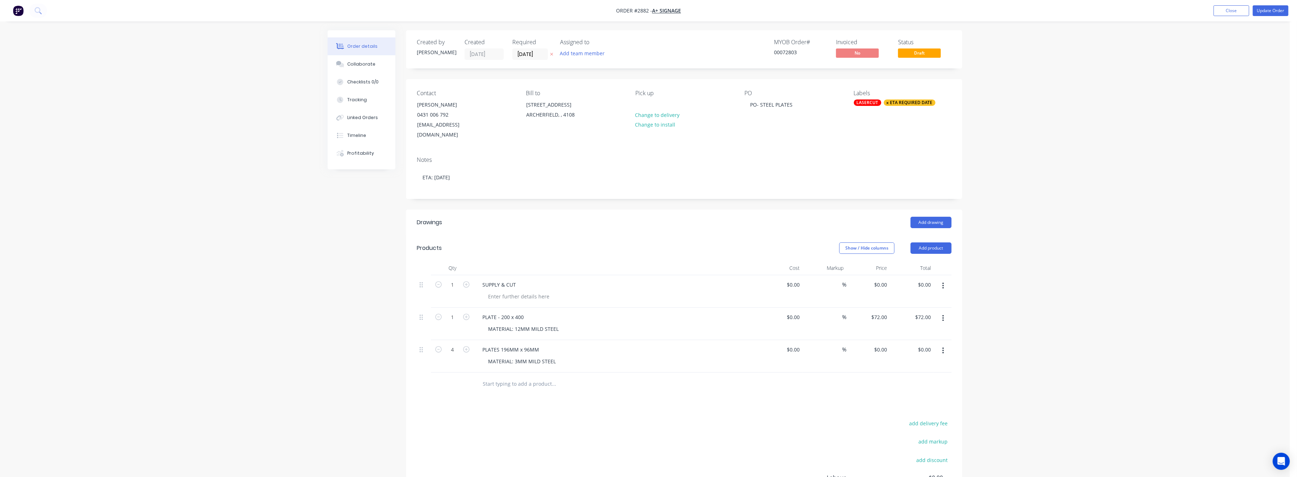
click at [1060, 346] on div "Order details Collaborate Checklists 0/0 Tracking Linked Orders Timeline Profit…" at bounding box center [645, 289] width 1290 height 578
click at [927, 345] on input "0.00" at bounding box center [926, 350] width 16 height 10
type input "58"
type input "$14.50"
type input "$58.00"
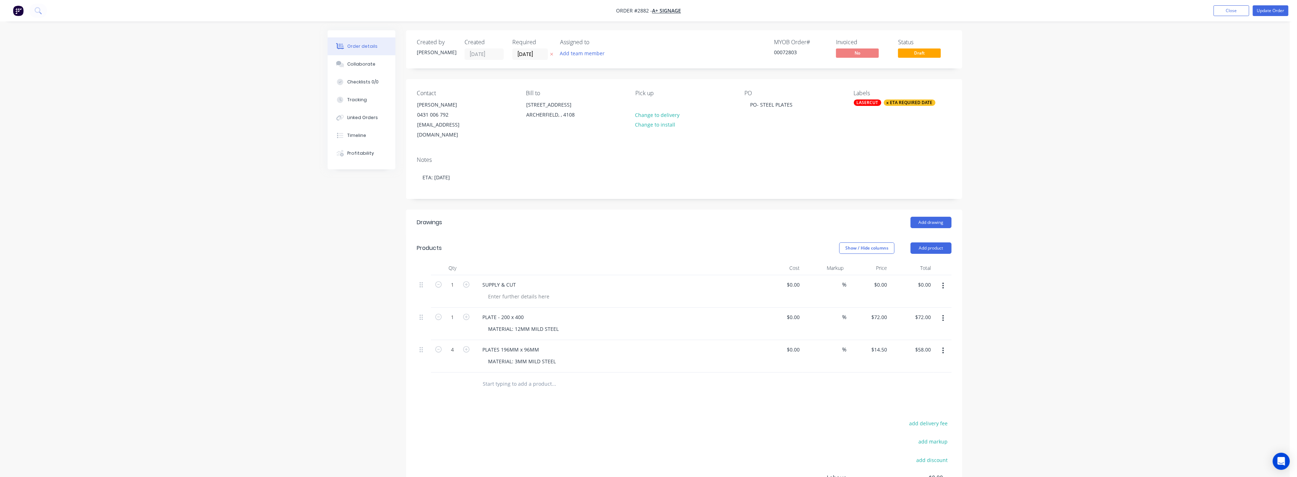
drag, startPoint x: 1190, startPoint y: 425, endPoint x: 1136, endPoint y: 376, distance: 73.0
click at [1184, 403] on div "Order details Collaborate Checklists 0/0 Tracking Linked Orders Timeline Profit…" at bounding box center [645, 289] width 1290 height 578
click at [1275, 12] on button "Update Order" at bounding box center [1271, 10] width 36 height 11
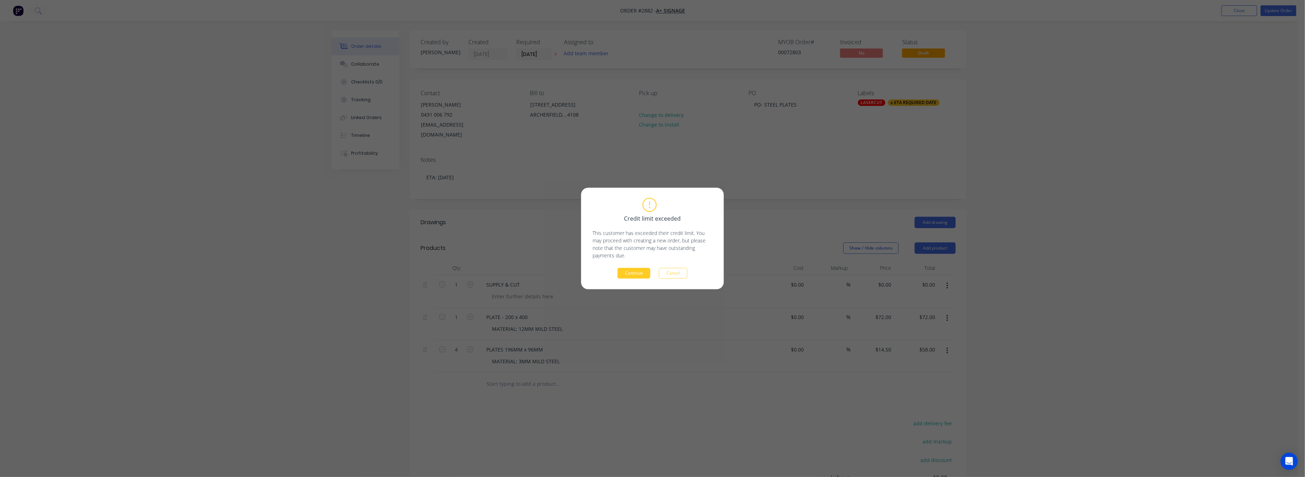
click at [637, 271] on button "Continue" at bounding box center [633, 273] width 33 height 11
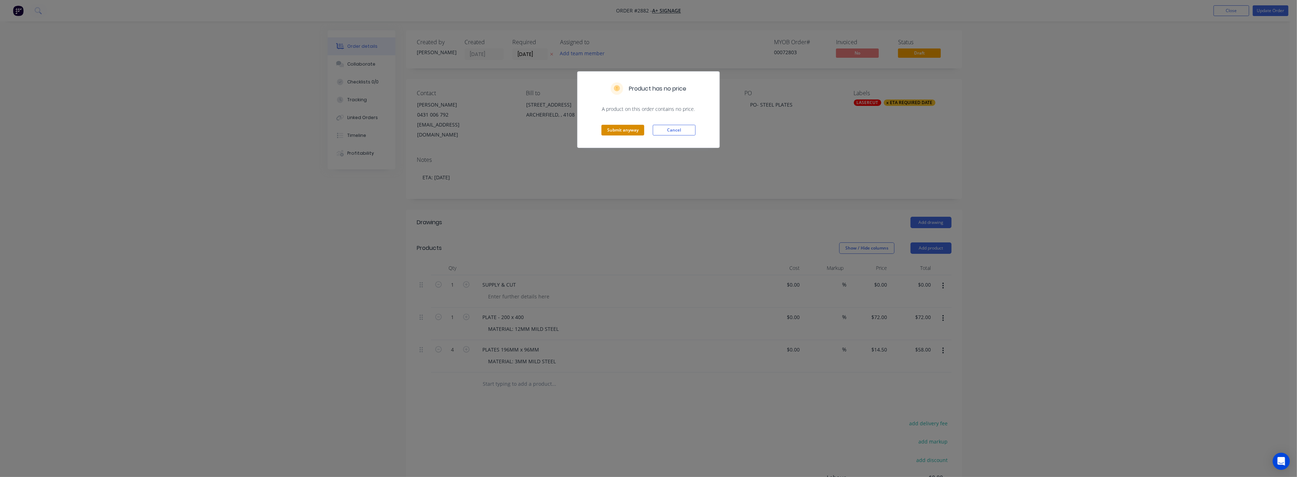
click at [618, 130] on button "Submit anyway" at bounding box center [623, 130] width 43 height 11
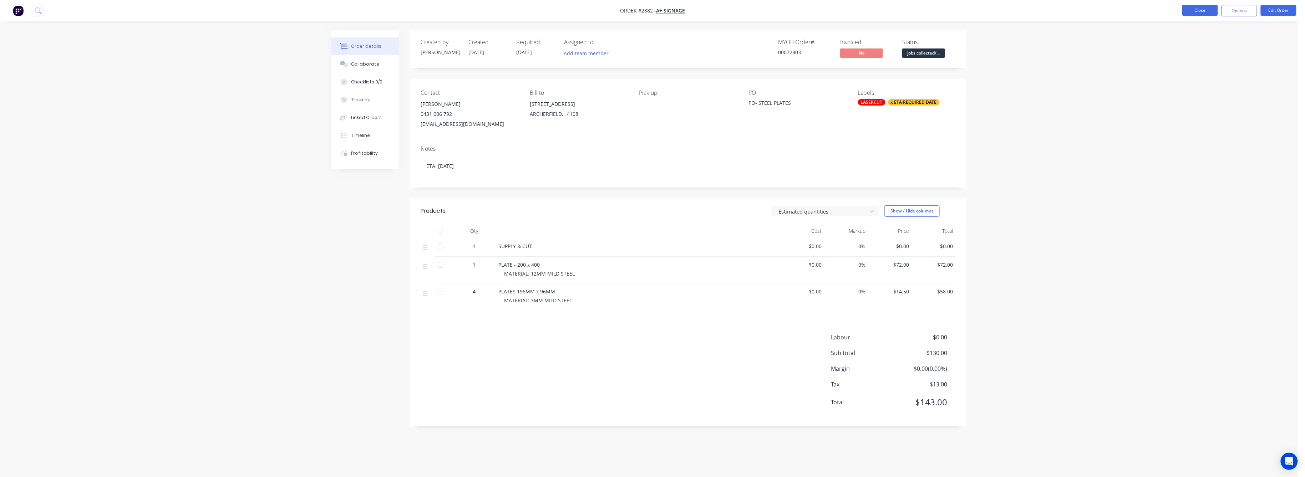
click at [1193, 7] on button "Close" at bounding box center [1200, 10] width 36 height 11
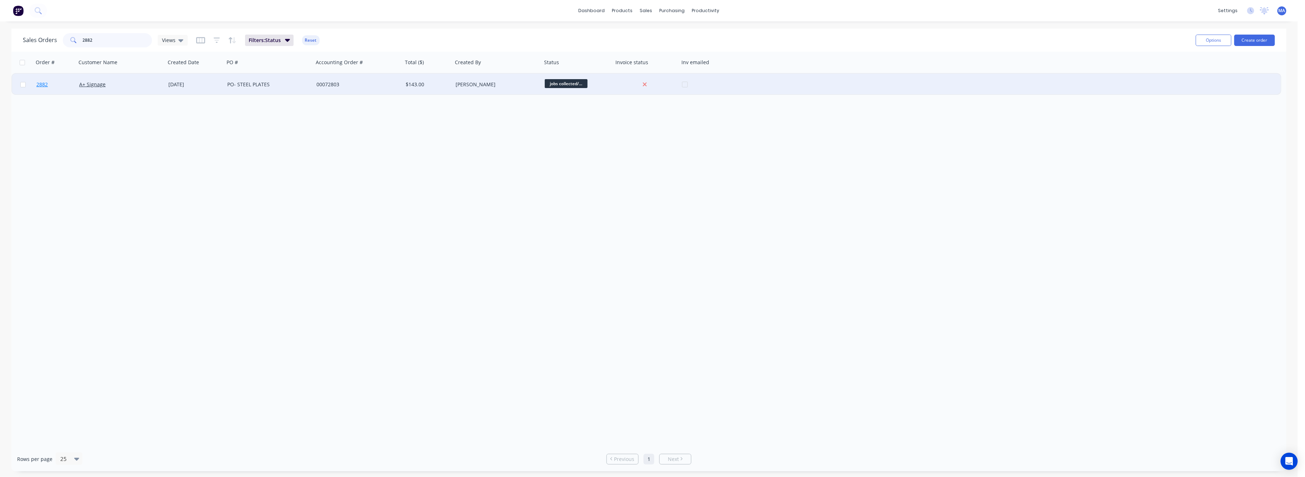
drag, startPoint x: 93, startPoint y: 41, endPoint x: 73, endPoint y: 74, distance: 38.4
click at [72, 46] on div "2882" at bounding box center [107, 40] width 89 height 14
type input "3030"
click at [41, 81] on span "3030" at bounding box center [41, 84] width 11 height 7
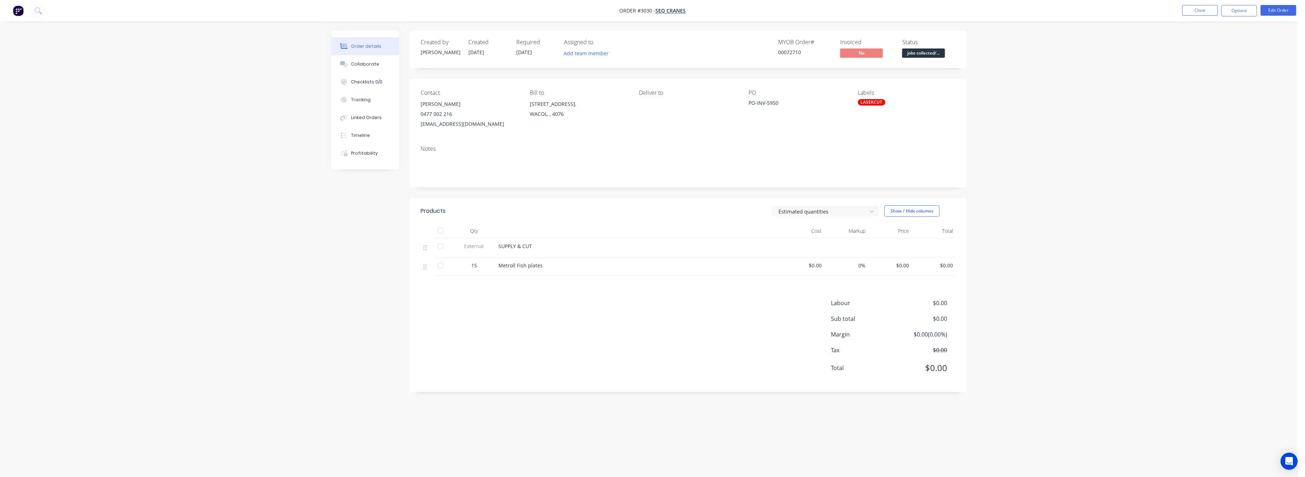
click at [943, 269] on span "$0.00" at bounding box center [934, 265] width 38 height 7
drag, startPoint x: 1278, startPoint y: 10, endPoint x: 1273, endPoint y: 10, distance: 5.4
click at [1273, 10] on button "Edit Order" at bounding box center [1278, 10] width 36 height 11
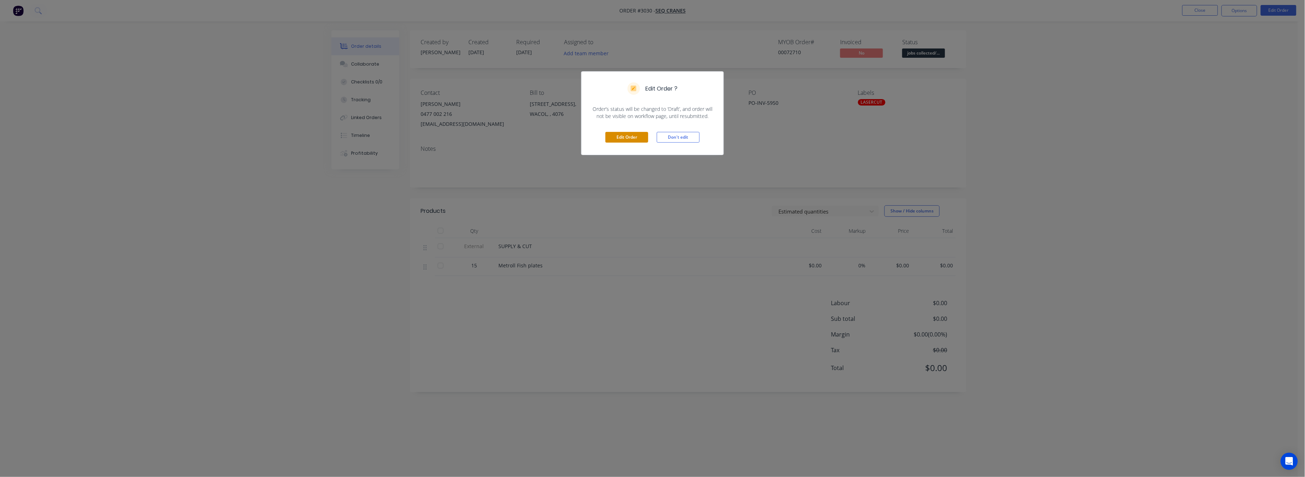
click at [629, 135] on button "Edit Order" at bounding box center [626, 137] width 43 height 11
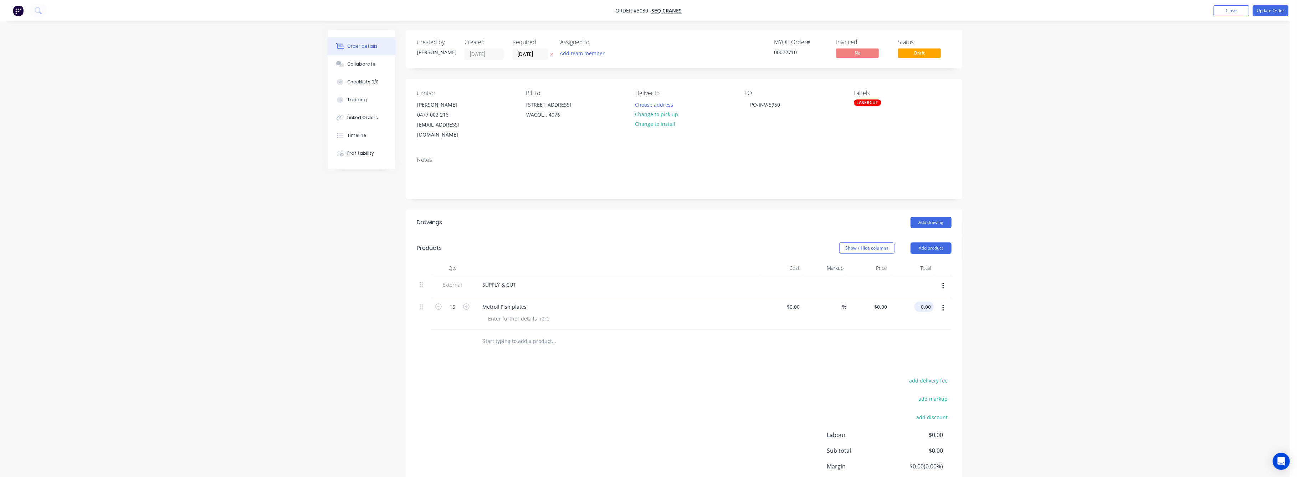
click at [928, 302] on input "0.00" at bounding box center [926, 307] width 16 height 10
type input "290"
type input "$19.3333"
type input "$290.00"
drag, startPoint x: 1145, startPoint y: 295, endPoint x: 1126, endPoint y: 279, distance: 25.8
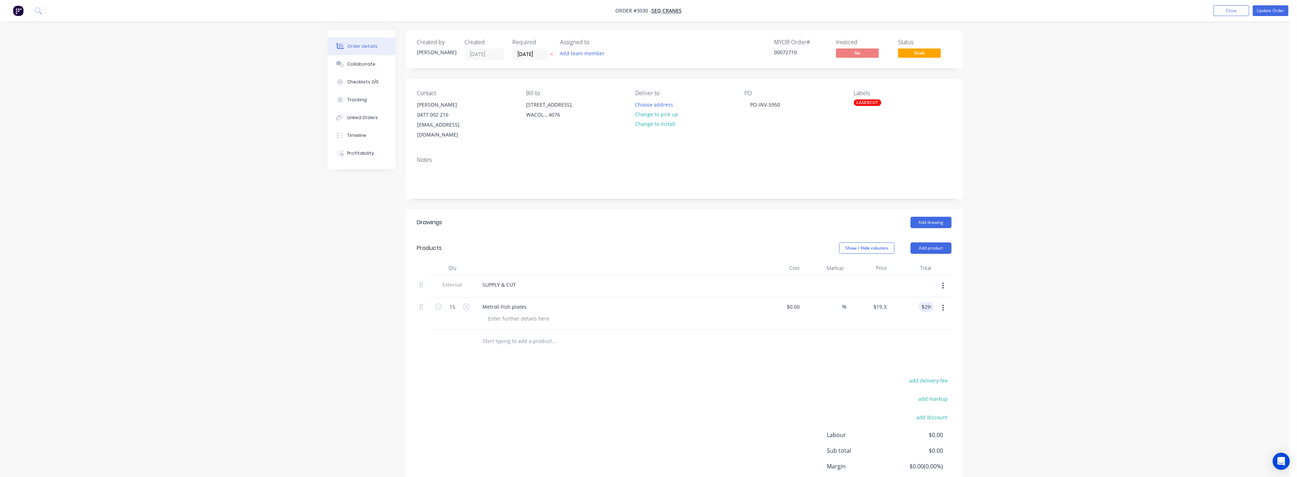
click at [1134, 281] on div "Order details Collaborate Checklists 0/0 Tracking Linked Orders Timeline Profit…" at bounding box center [645, 267] width 1290 height 535
drag, startPoint x: 1077, startPoint y: 277, endPoint x: 1122, endPoint y: 267, distance: 46.1
click at [1077, 277] on div "Order details Collaborate Checklists 0/0 Tracking Linked Orders Timeline Profit…" at bounding box center [645, 267] width 1290 height 535
click at [1260, 8] on button "Update Order" at bounding box center [1271, 10] width 36 height 11
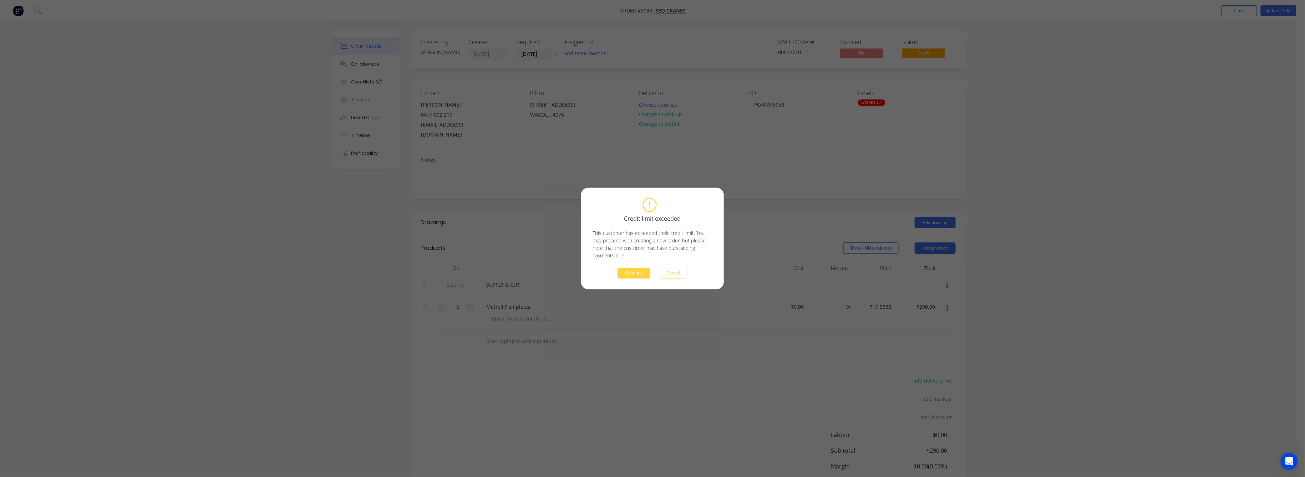
click at [617, 274] on div "Continue Cancel" at bounding box center [652, 273] width 120 height 11
click at [629, 274] on button "Continue" at bounding box center [633, 273] width 33 height 11
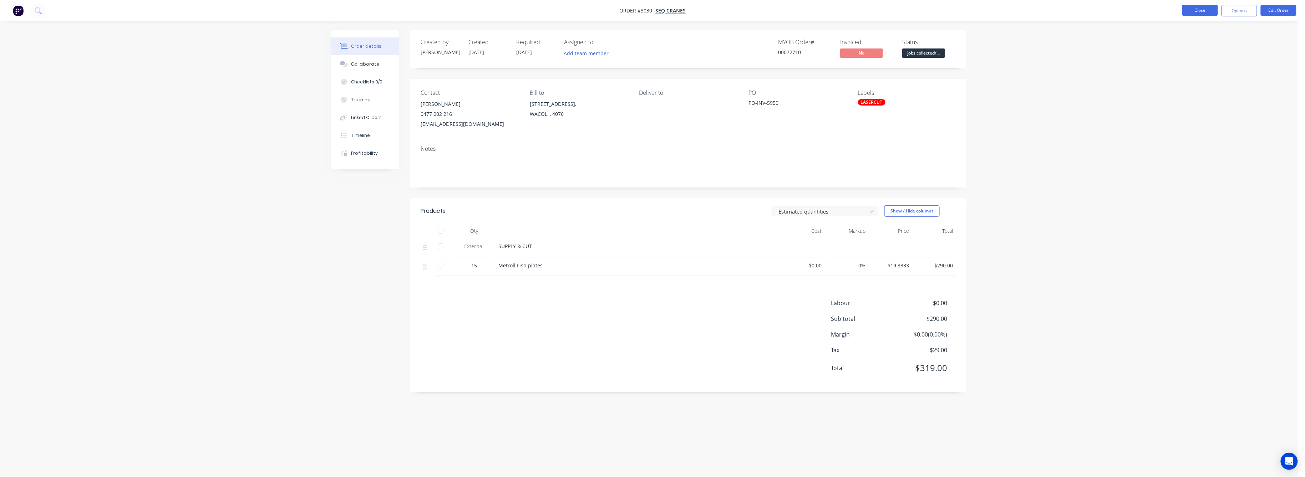
click at [1192, 12] on button "Close" at bounding box center [1200, 10] width 36 height 11
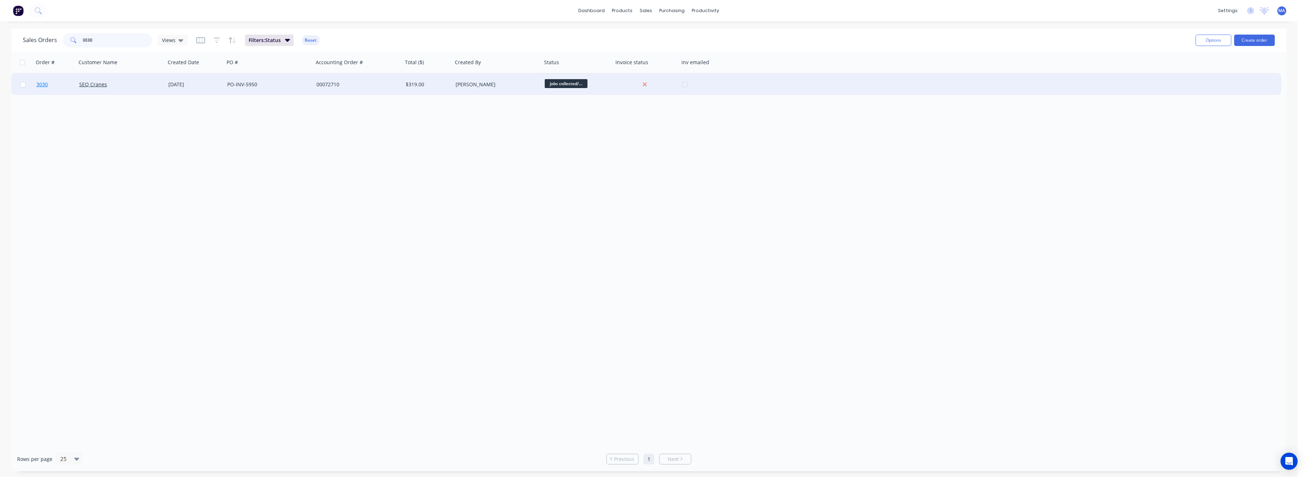
drag, startPoint x: 91, startPoint y: 40, endPoint x: 58, endPoint y: 77, distance: 49.5
click at [71, 46] on div "3030" at bounding box center [107, 40] width 89 height 14
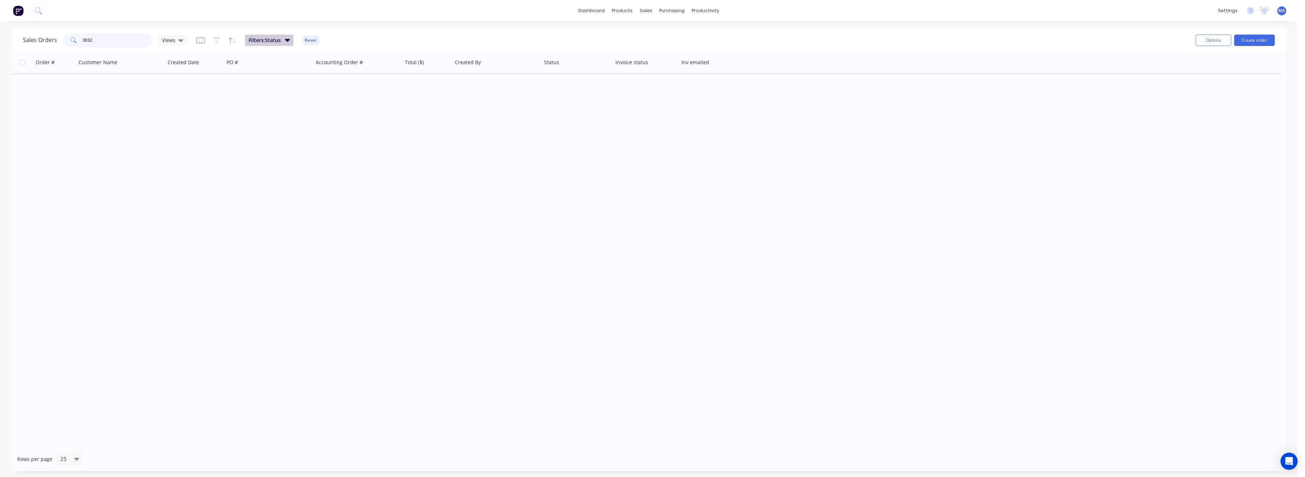
type input "3032"
click at [285, 39] on icon "button" at bounding box center [287, 40] width 5 height 8
drag, startPoint x: 96, startPoint y: 40, endPoint x: 73, endPoint y: 47, distance: 24.3
click at [73, 42] on div "3032" at bounding box center [107, 40] width 89 height 14
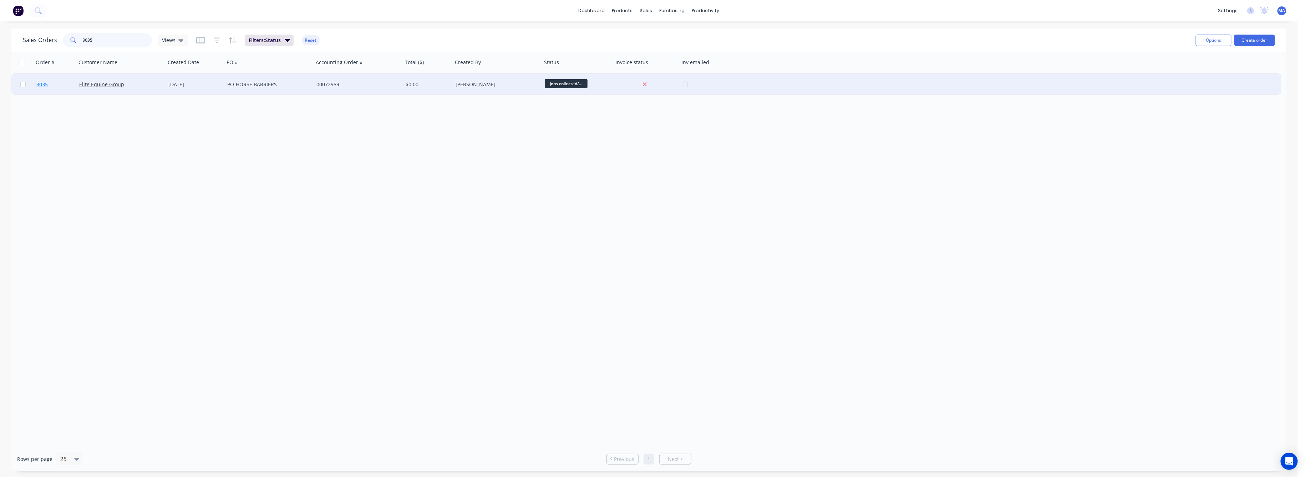
type input "3035"
click at [44, 83] on span "3035" at bounding box center [41, 84] width 11 height 7
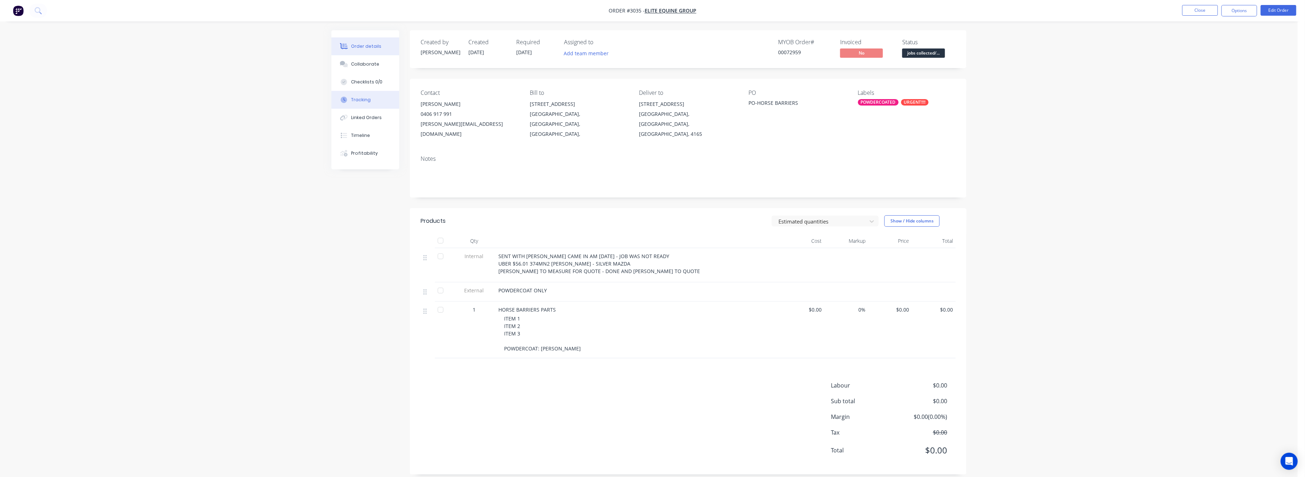
click at [363, 99] on div "Tracking" at bounding box center [361, 100] width 20 height 6
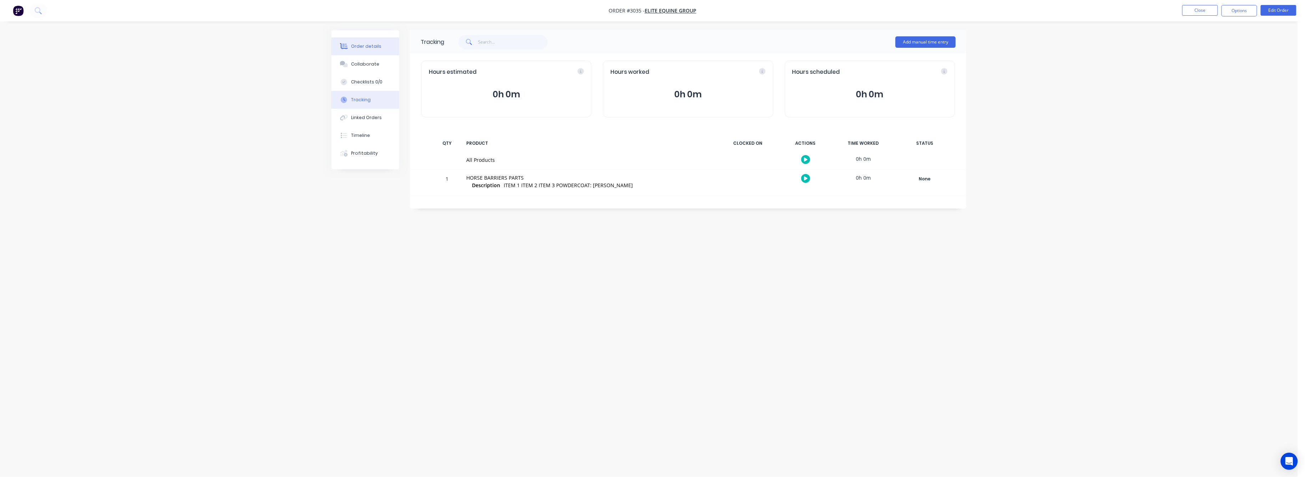
click at [363, 48] on div "Order details" at bounding box center [366, 46] width 30 height 6
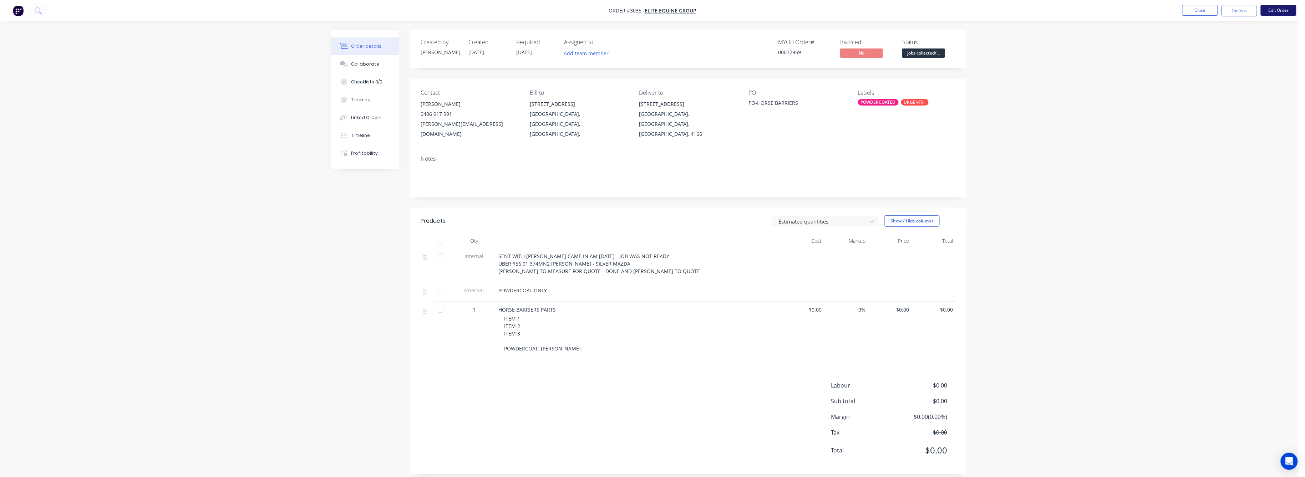
click at [1280, 8] on button "Edit Order" at bounding box center [1278, 10] width 36 height 11
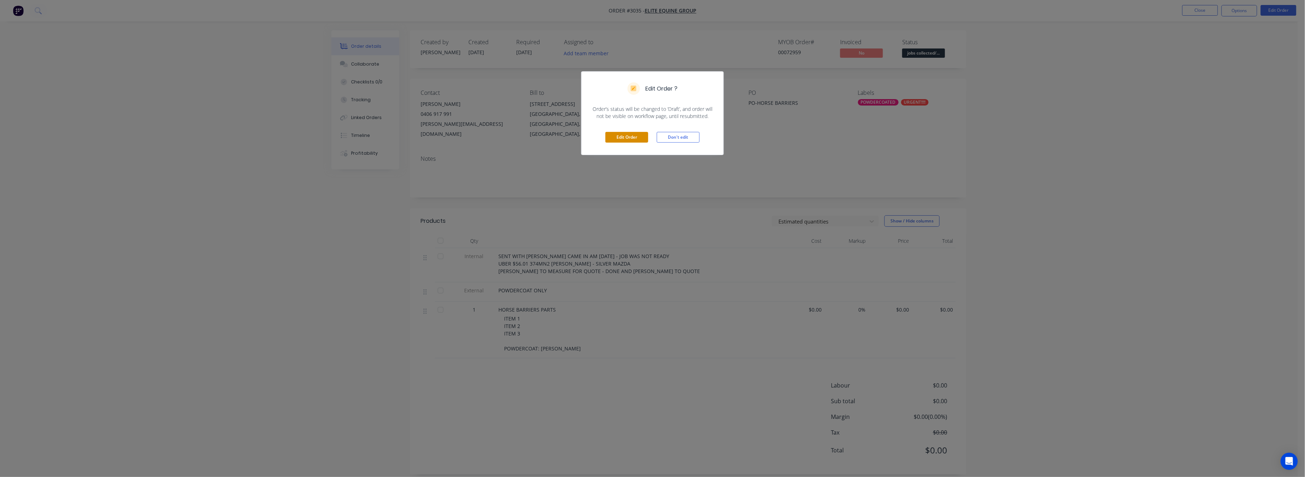
click at [612, 141] on button "Edit Order" at bounding box center [626, 137] width 43 height 11
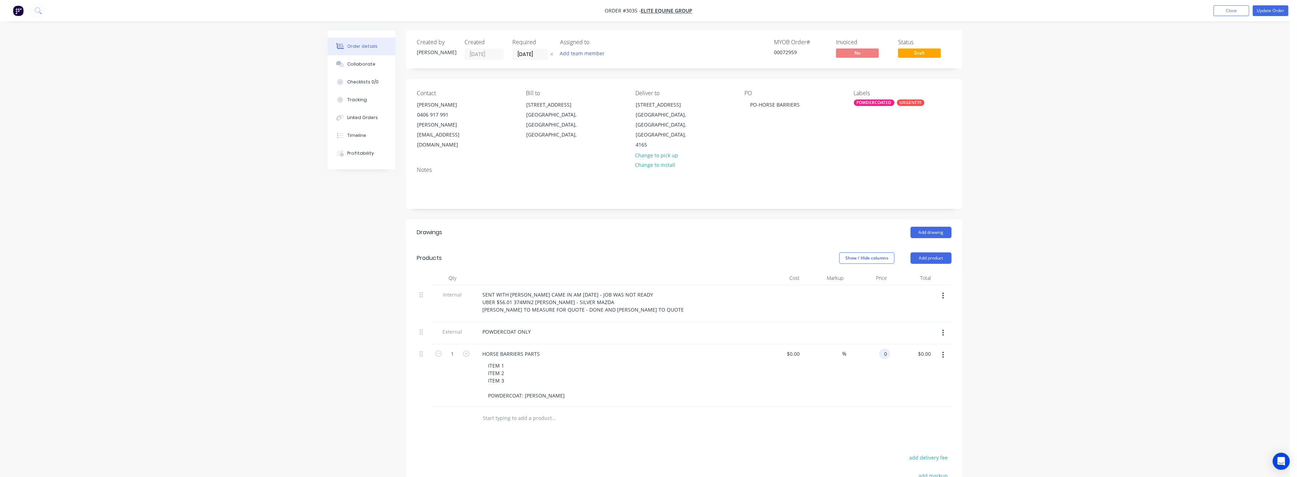
click at [882, 354] on div "0 0" at bounding box center [884, 354] width 11 height 10
type input "$120.00"
drag, startPoint x: 1056, startPoint y: 358, endPoint x: 1056, endPoint y: 335, distance: 22.8
click at [1056, 356] on div "Order details Collaborate Checklists 0/0 Tracking Linked Orders Timeline Profit…" at bounding box center [645, 306] width 1290 height 612
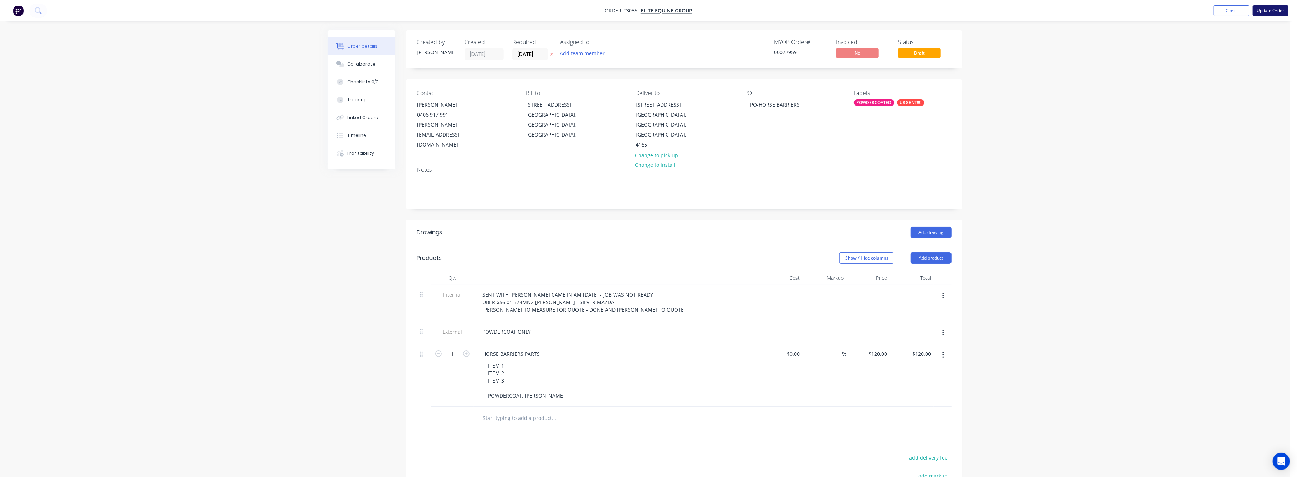
click at [1265, 8] on button "Update Order" at bounding box center [1271, 10] width 36 height 11
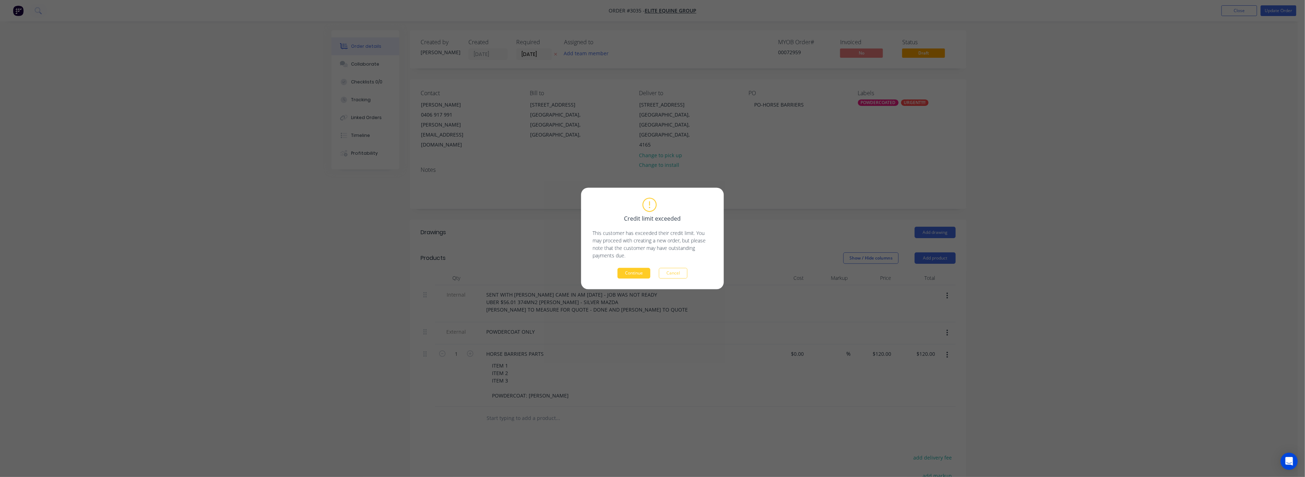
click at [634, 270] on button "Continue" at bounding box center [633, 273] width 33 height 11
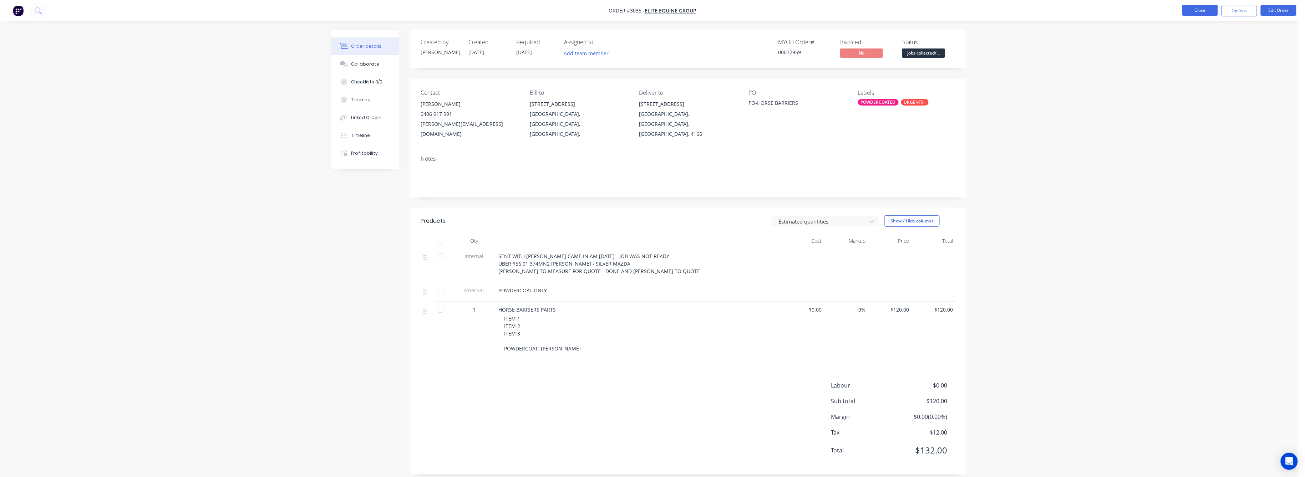
click at [1204, 9] on button "Close" at bounding box center [1200, 10] width 36 height 11
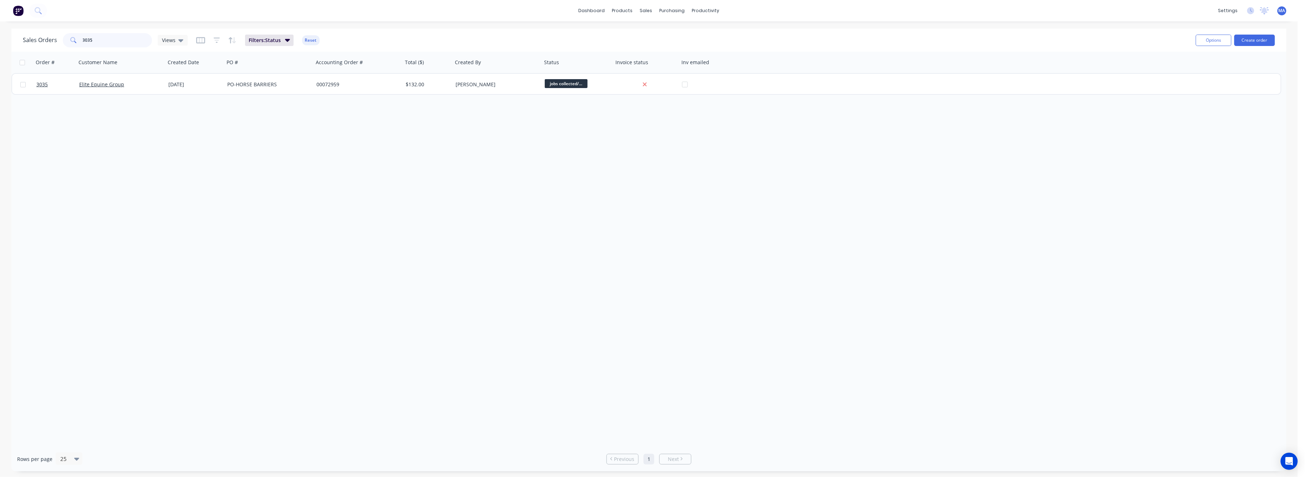
drag, startPoint x: 95, startPoint y: 40, endPoint x: 76, endPoint y: 36, distance: 18.6
click at [76, 36] on div "3035" at bounding box center [107, 40] width 89 height 14
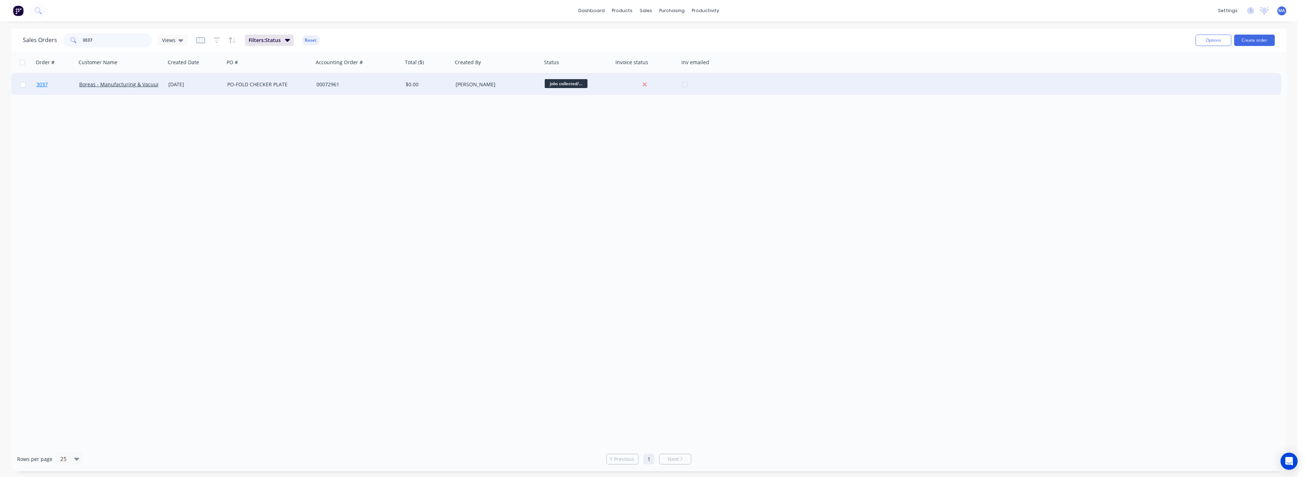
type input "3037"
click at [37, 82] on span "3037" at bounding box center [41, 84] width 11 height 7
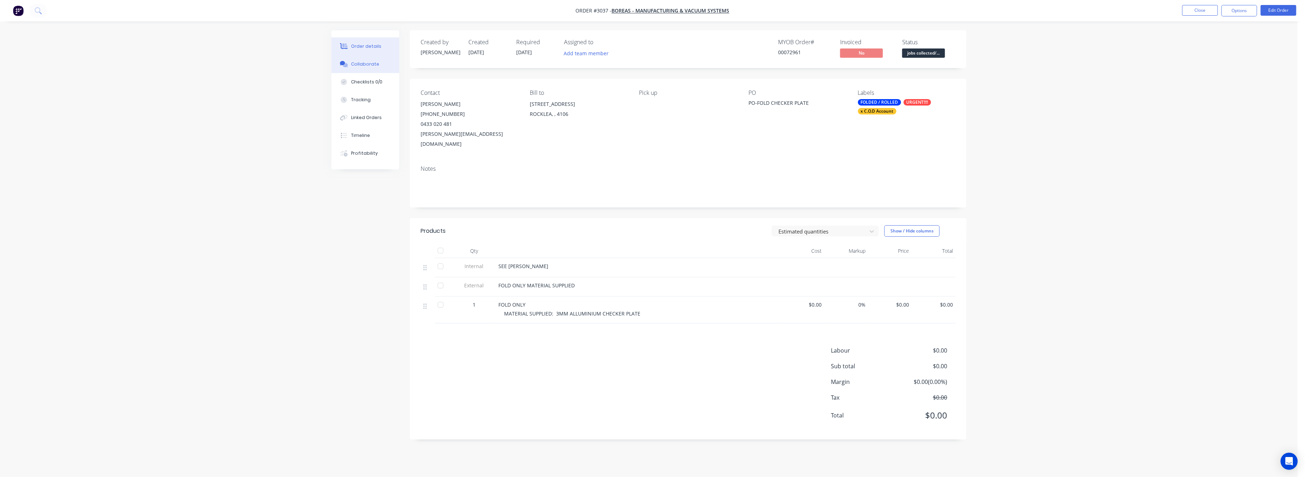
click at [369, 65] on div "Collaborate" at bounding box center [365, 64] width 28 height 6
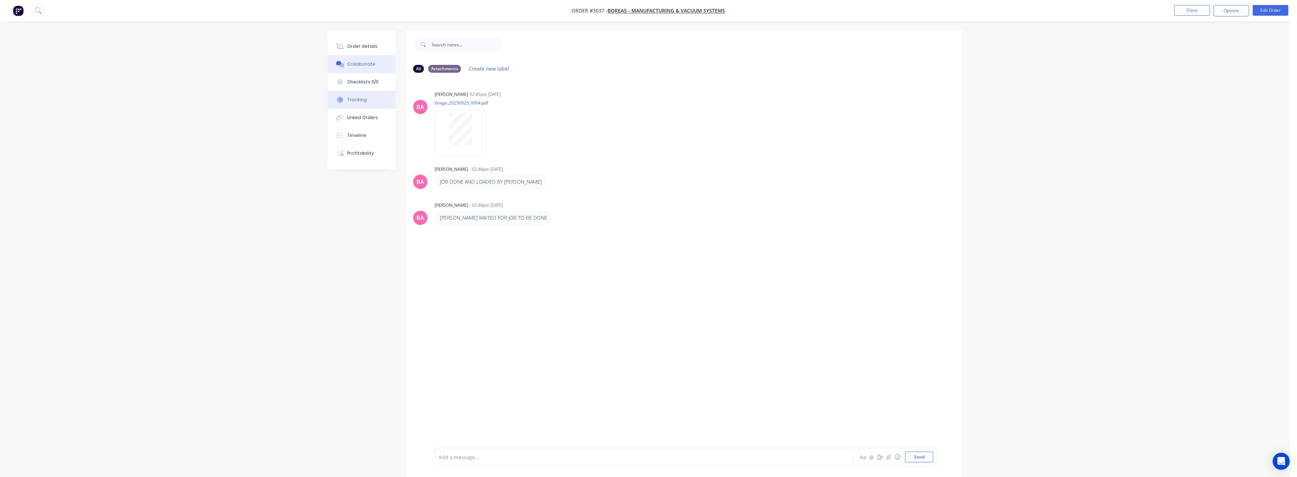
click at [358, 95] on button "Tracking" at bounding box center [362, 100] width 68 height 18
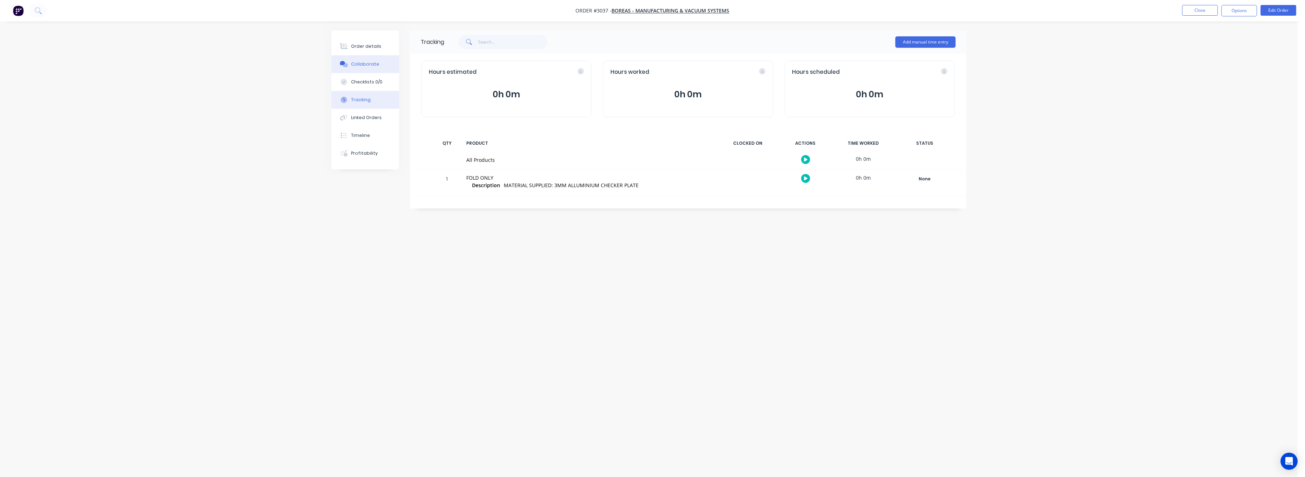
click at [363, 63] on div "Collaborate" at bounding box center [365, 64] width 28 height 6
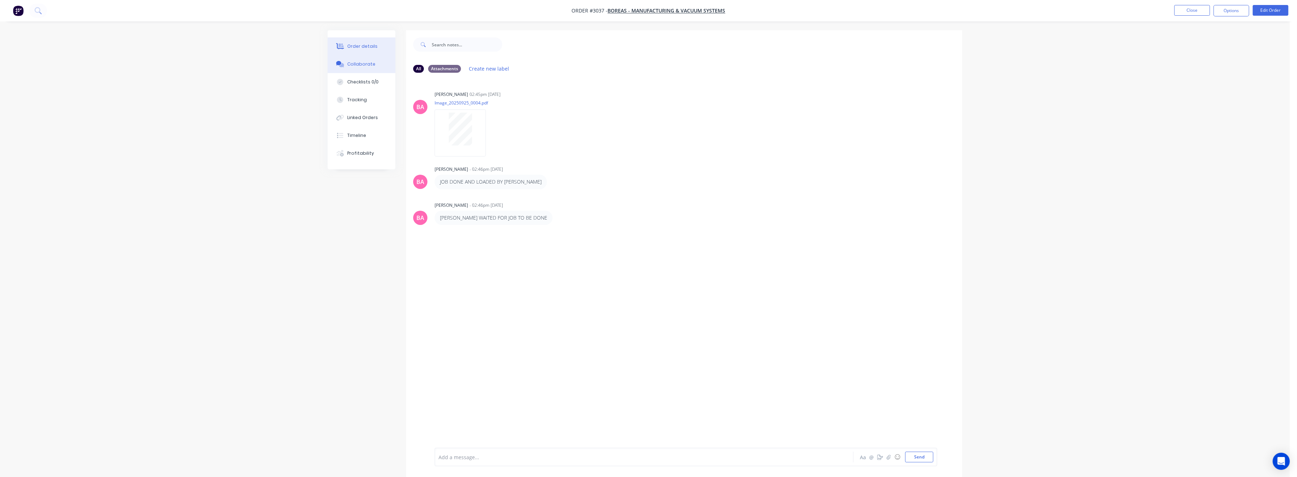
click at [362, 47] on div "Order details" at bounding box center [363, 46] width 30 height 6
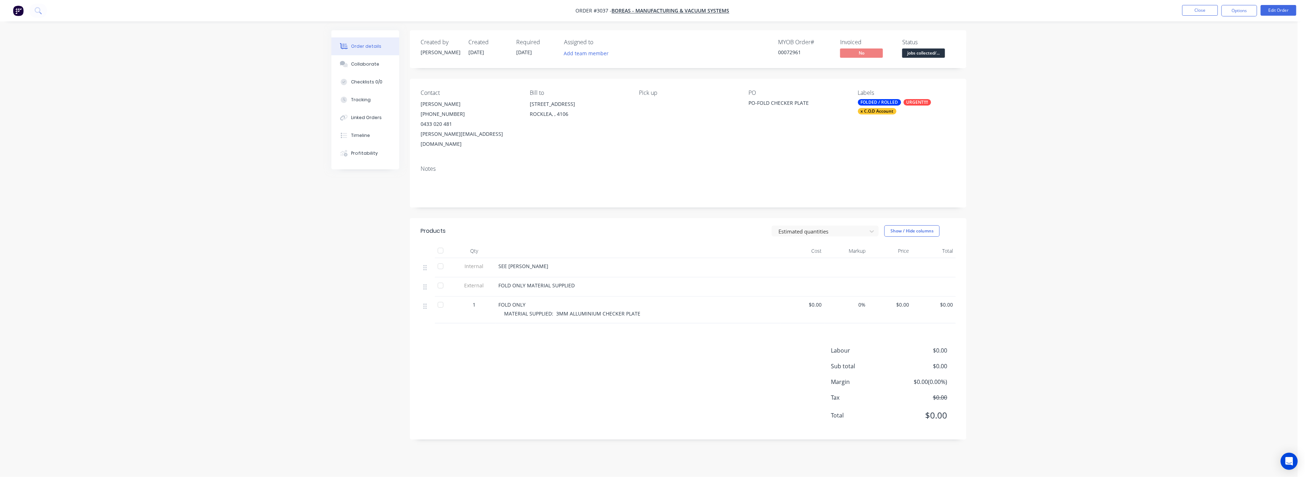
click at [370, 49] on div "Order details" at bounding box center [366, 46] width 30 height 6
click at [1276, 11] on button "Edit Order" at bounding box center [1278, 10] width 36 height 11
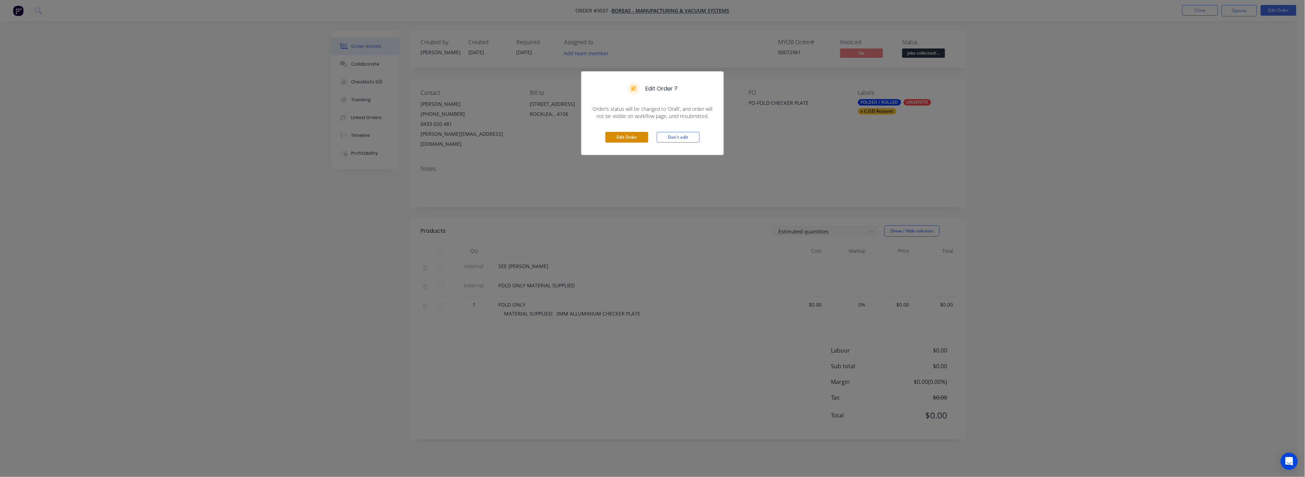
drag, startPoint x: 623, startPoint y: 134, endPoint x: 673, endPoint y: 178, distance: 66.7
click at [624, 134] on button "Edit Order" at bounding box center [626, 137] width 43 height 11
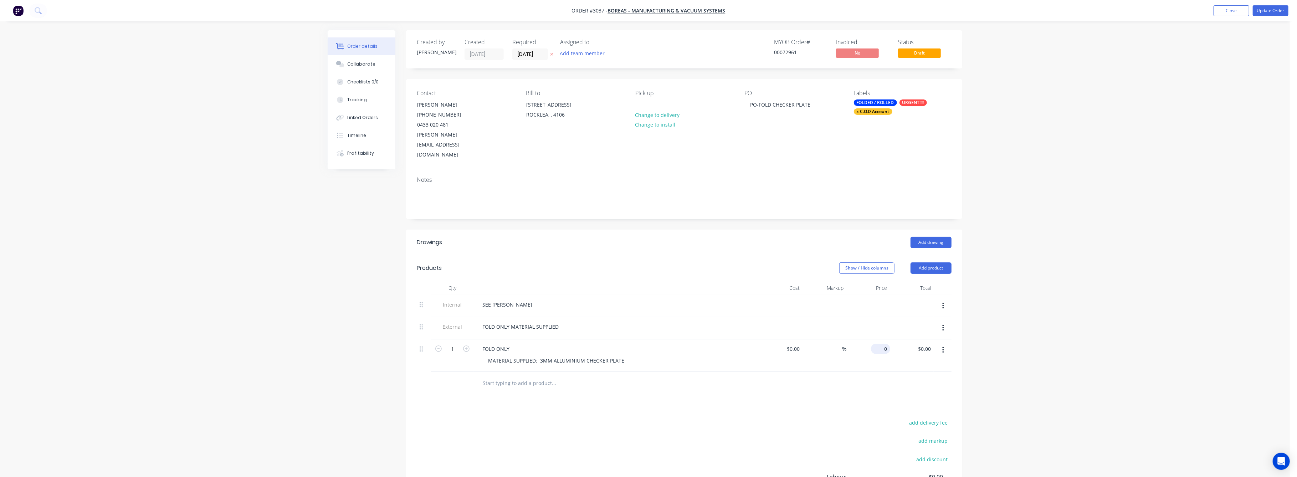
click at [884, 344] on input "0" at bounding box center [882, 349] width 16 height 10
type input "$200.00"
click at [1046, 320] on div "Order details Collaborate Checklists 0/0 Tracking Linked Orders Timeline Profit…" at bounding box center [645, 288] width 1290 height 577
click at [1270, 11] on button "Update Order" at bounding box center [1271, 10] width 36 height 11
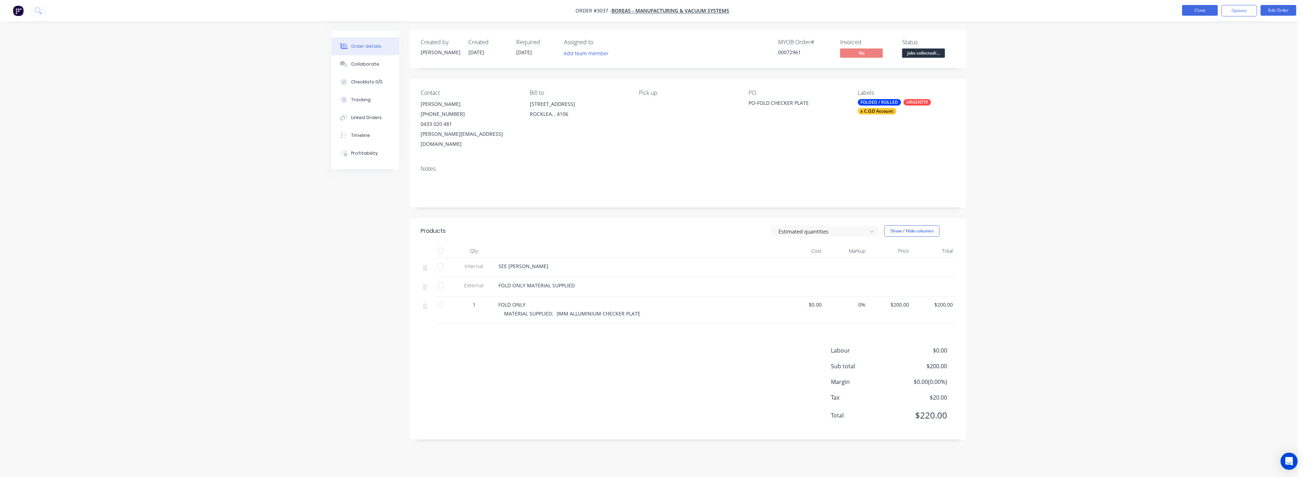
click at [1205, 12] on button "Close" at bounding box center [1200, 10] width 36 height 11
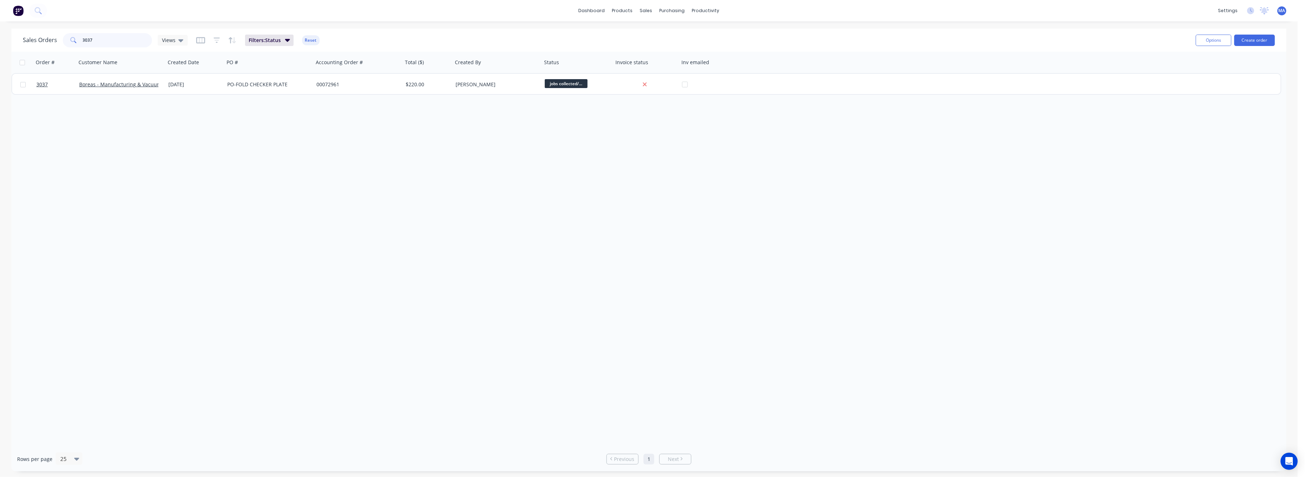
drag, startPoint x: 95, startPoint y: 41, endPoint x: 77, endPoint y: 40, distance: 18.6
click at [77, 40] on div "3037" at bounding box center [107, 40] width 89 height 14
drag, startPoint x: 96, startPoint y: 39, endPoint x: 62, endPoint y: 45, distance: 34.1
click at [63, 41] on div "3032" at bounding box center [107, 40] width 89 height 14
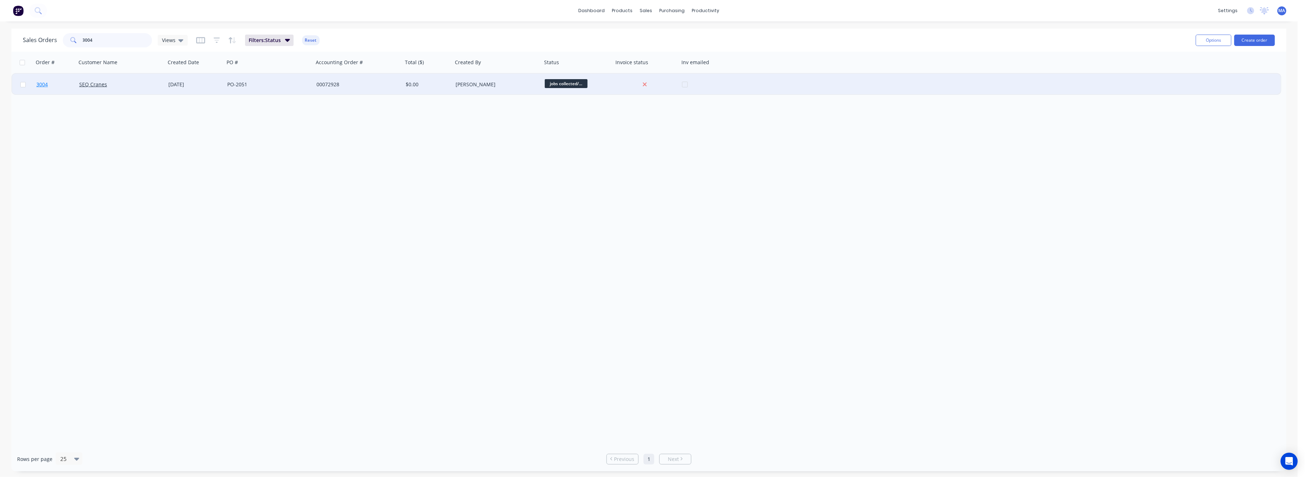
type input "3004"
click at [41, 83] on span "3004" at bounding box center [41, 84] width 11 height 7
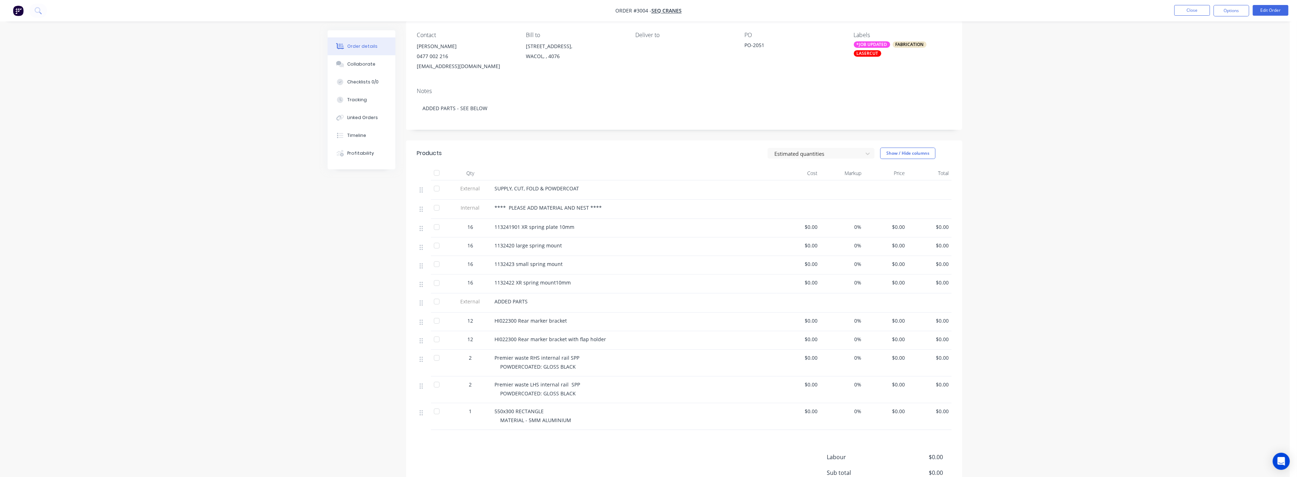
scroll to position [45, 0]
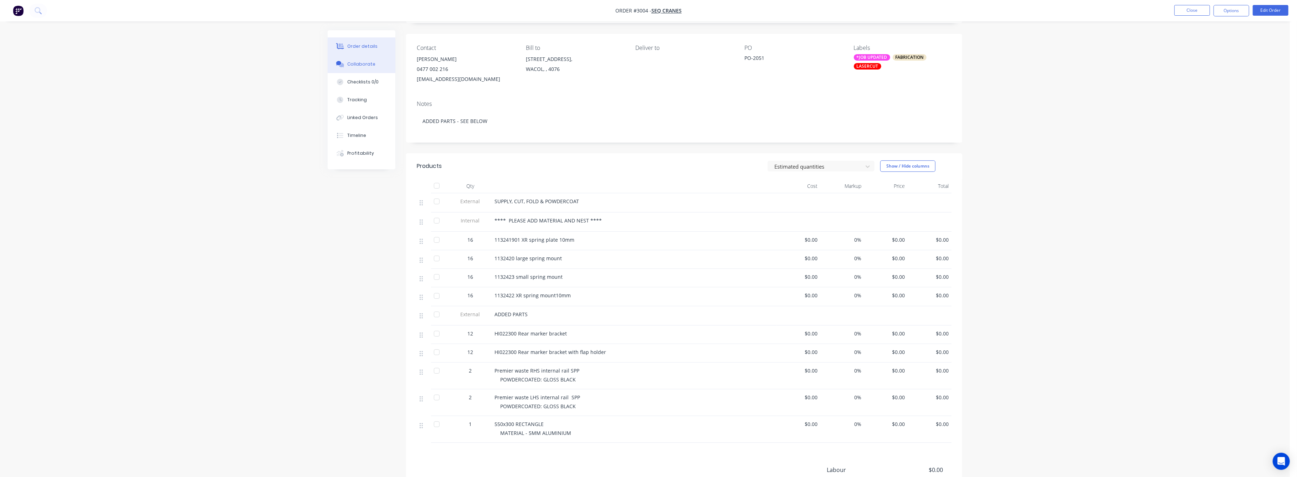
click at [360, 65] on div "Collaborate" at bounding box center [362, 64] width 28 height 6
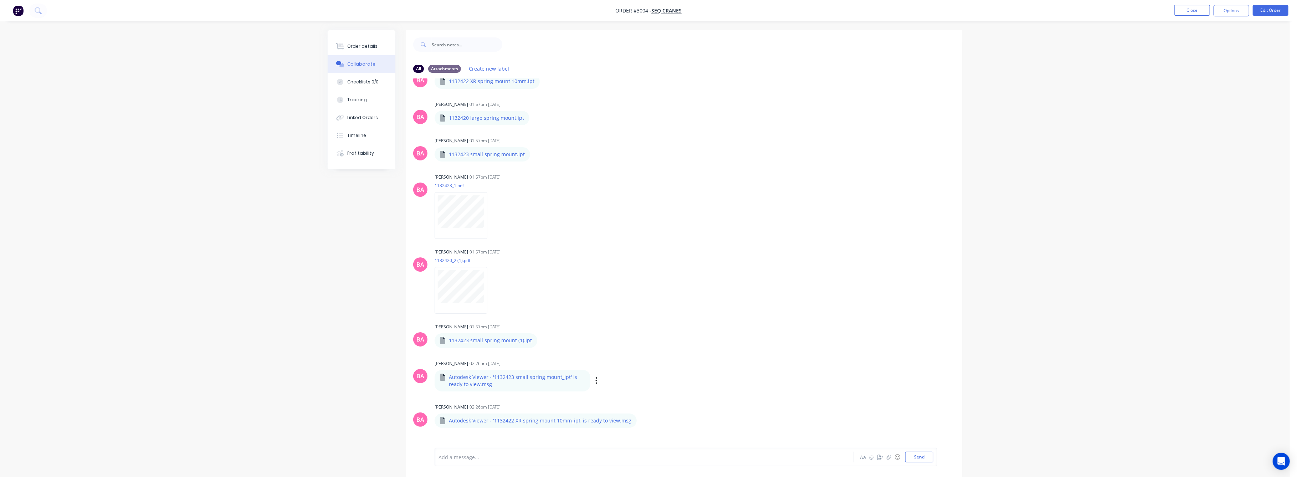
scroll to position [238, 0]
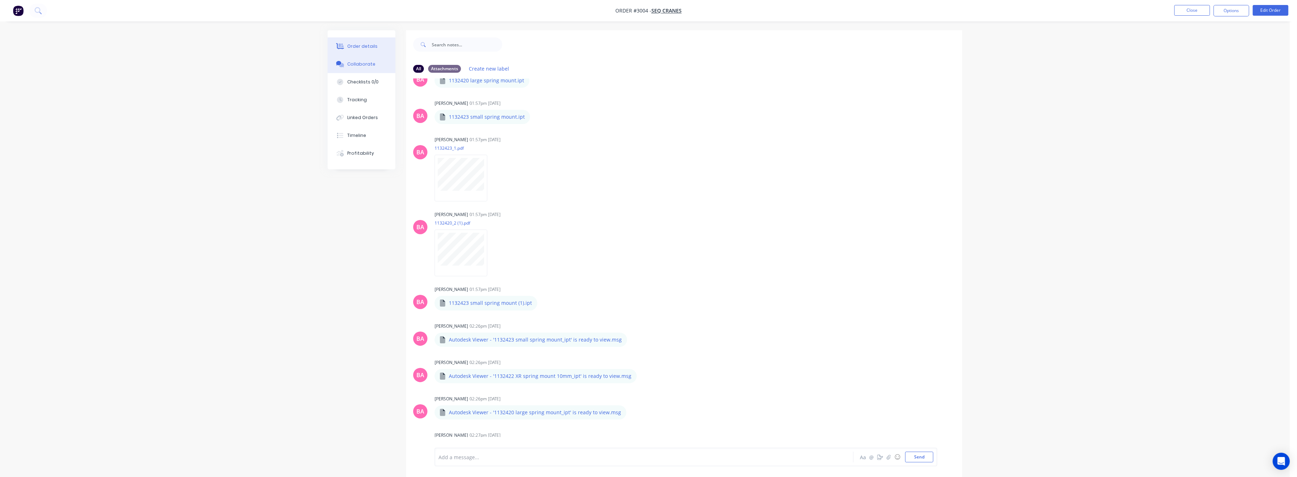
click at [362, 48] on div "Order details" at bounding box center [363, 46] width 30 height 6
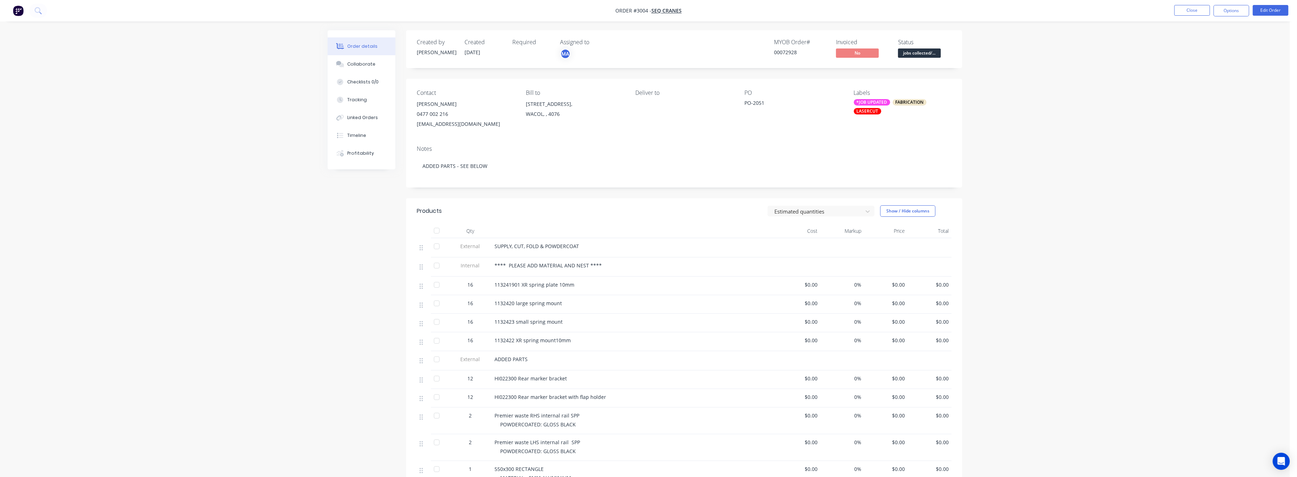
click at [360, 49] on div "Order details" at bounding box center [363, 46] width 30 height 6
click at [359, 64] on div "Collaborate" at bounding box center [362, 64] width 28 height 6
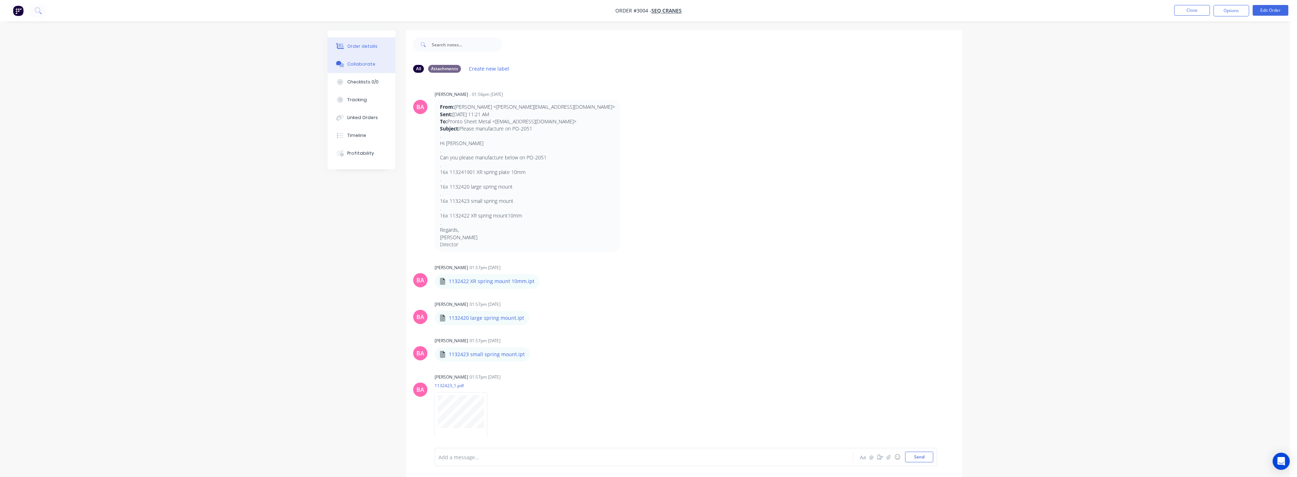
click at [363, 42] on button "Order details" at bounding box center [362, 46] width 68 height 18
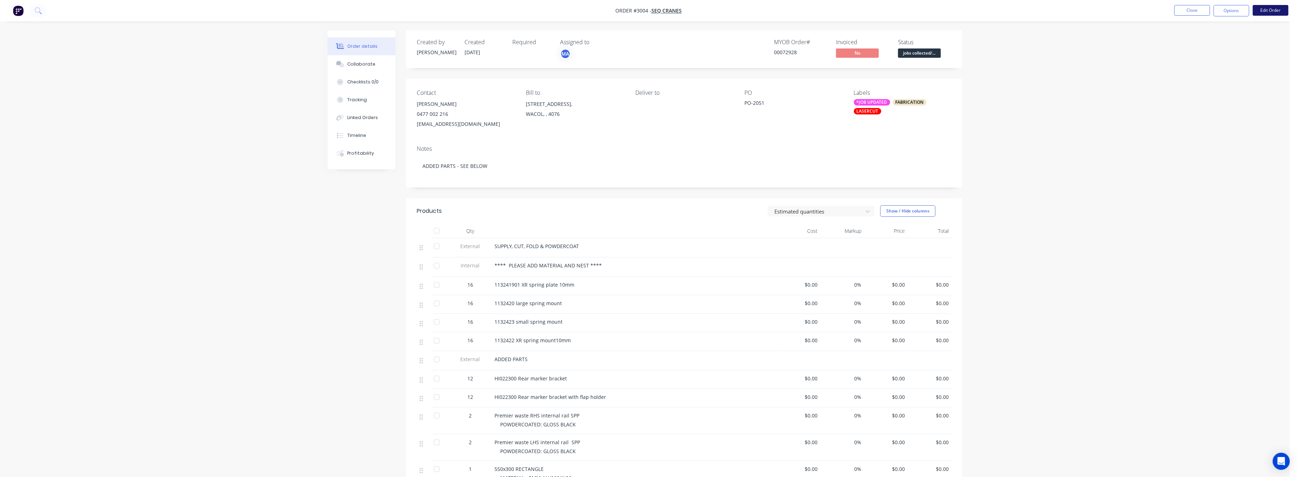
click at [1268, 12] on button "Edit Order" at bounding box center [1271, 10] width 36 height 11
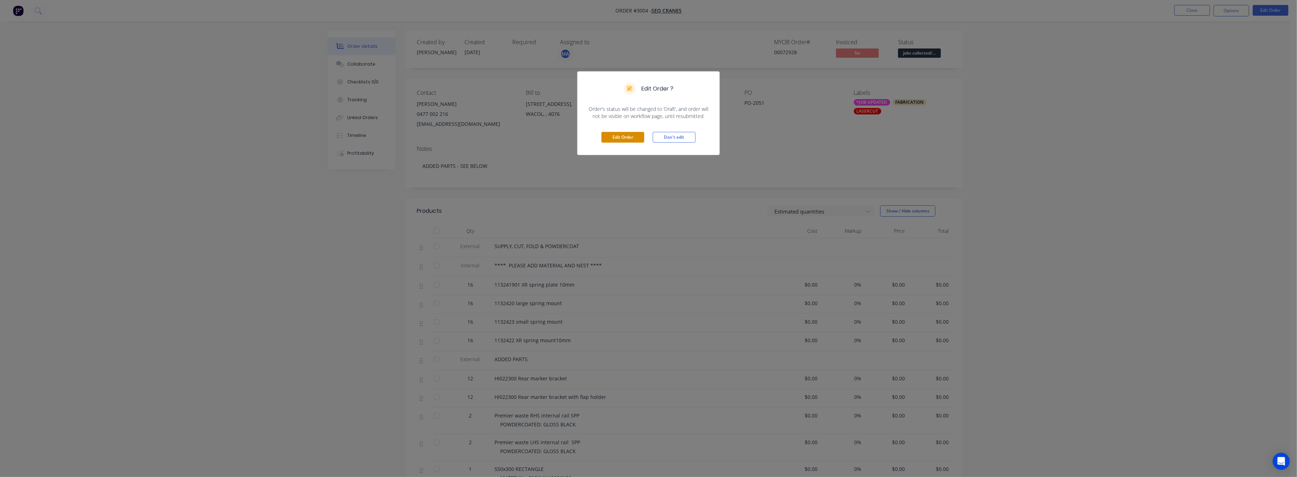
click at [630, 135] on button "Edit Order" at bounding box center [623, 137] width 43 height 11
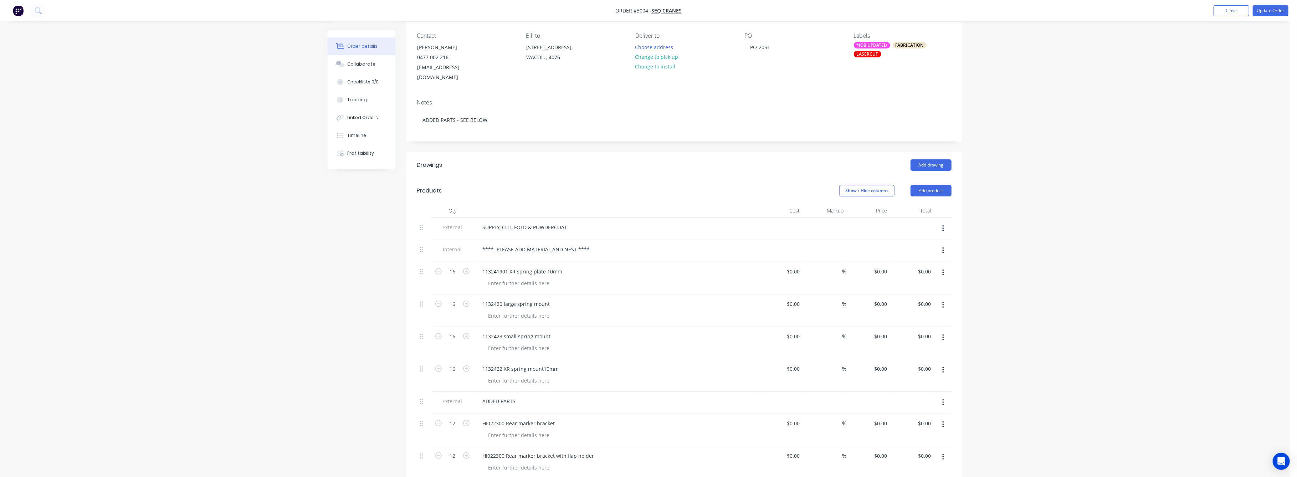
scroll to position [95, 0]
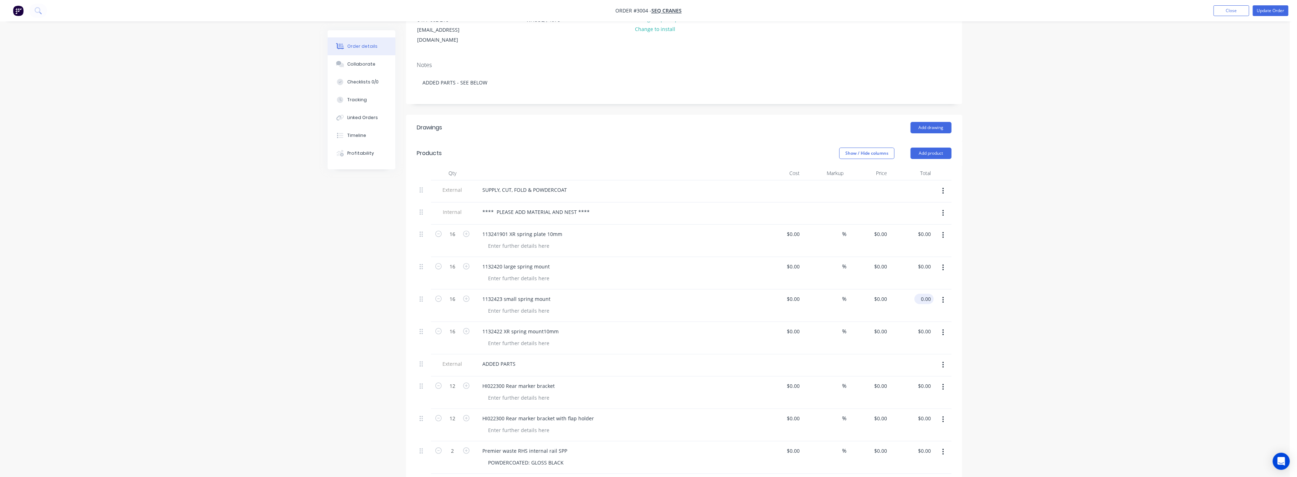
click at [929, 294] on input "0.00" at bounding box center [926, 299] width 16 height 10
type input "278"
type input "$17.375"
type input "$278.00"
click at [1045, 345] on div "Order details Collaborate Checklists 0/0 Tracking Linked Orders Timeline Profit…" at bounding box center [645, 324] width 1290 height 839
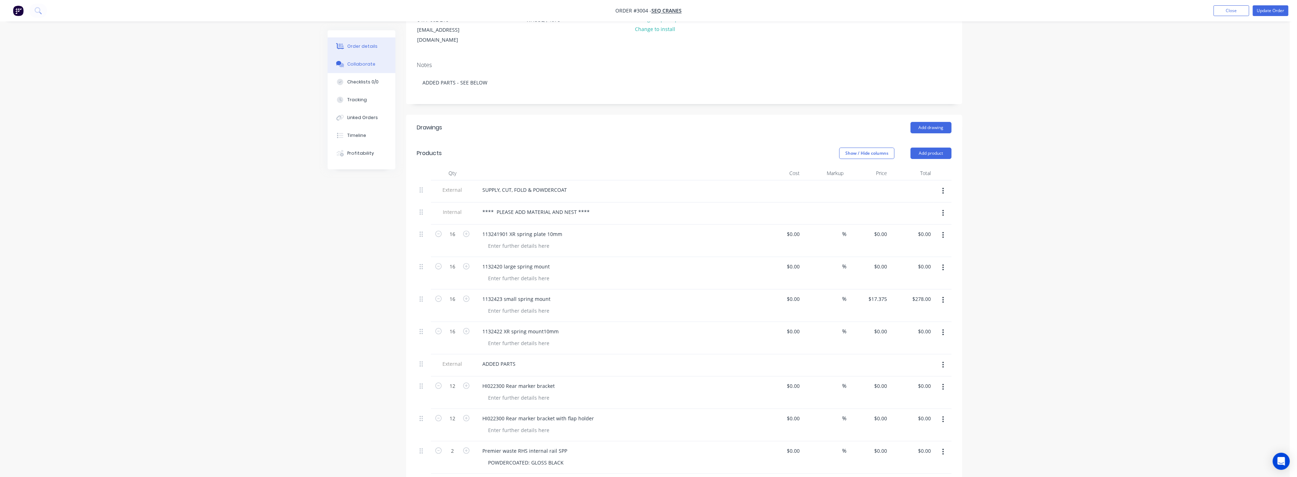
click at [360, 67] on div "Collaborate" at bounding box center [362, 64] width 28 height 6
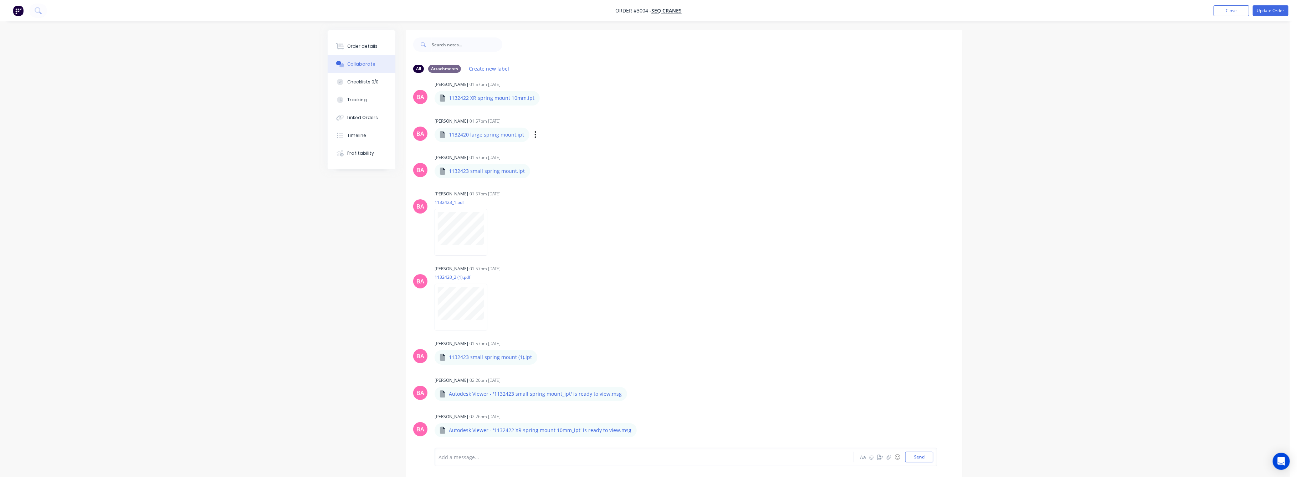
scroll to position [190, 0]
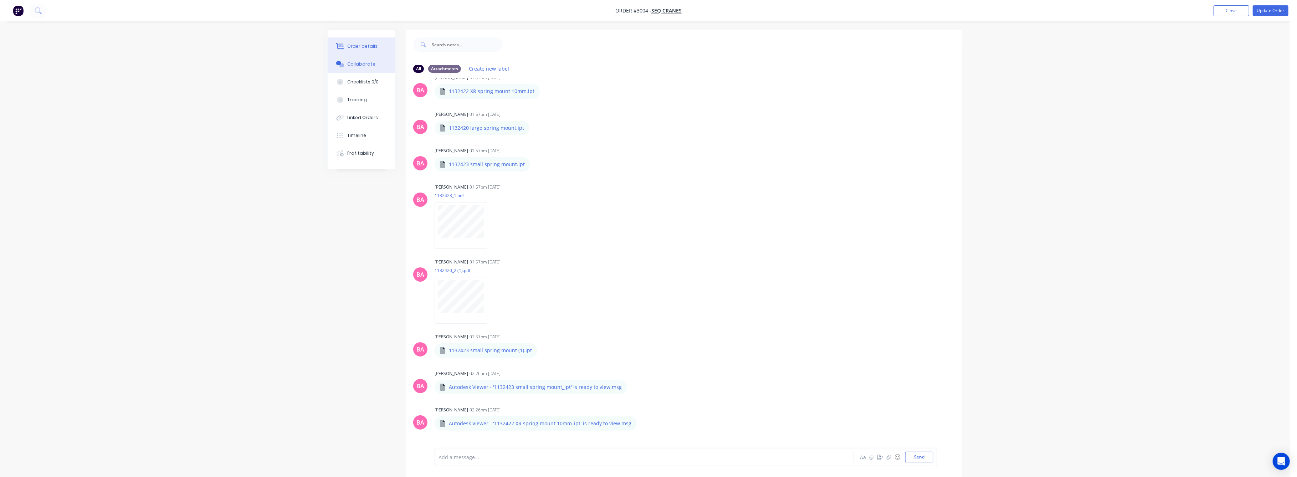
click at [346, 44] on button "Order details" at bounding box center [362, 46] width 68 height 18
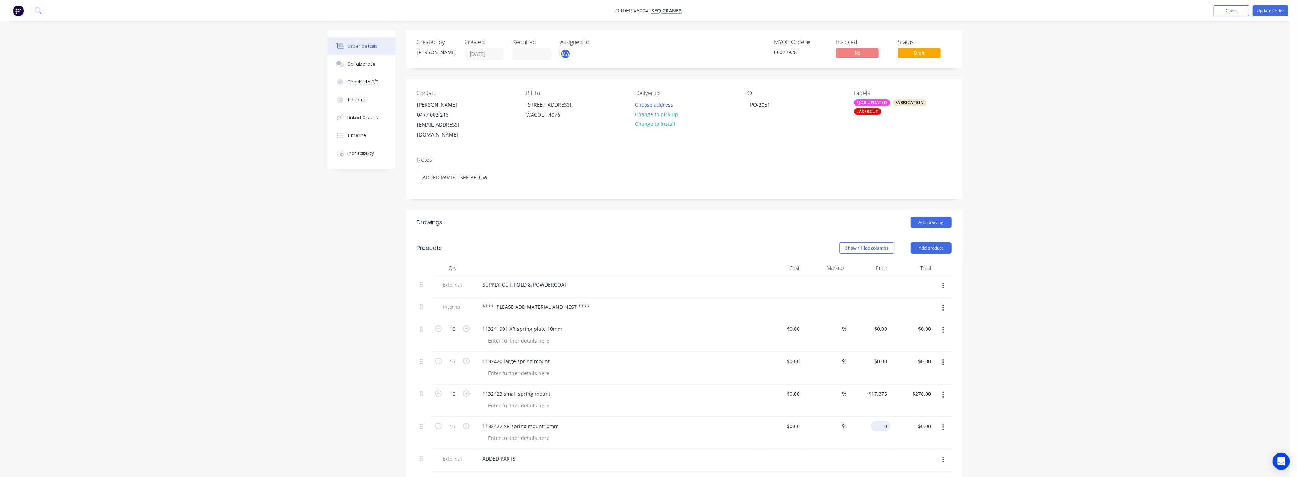
drag, startPoint x: 884, startPoint y: 413, endPoint x: 884, endPoint y: 417, distance: 3.9
click at [884, 421] on input "0" at bounding box center [882, 426] width 16 height 10
type input "$0.00"
drag, startPoint x: 350, startPoint y: 66, endPoint x: 392, endPoint y: 91, distance: 49.4
click at [350, 66] on div "Collaborate" at bounding box center [362, 64] width 28 height 6
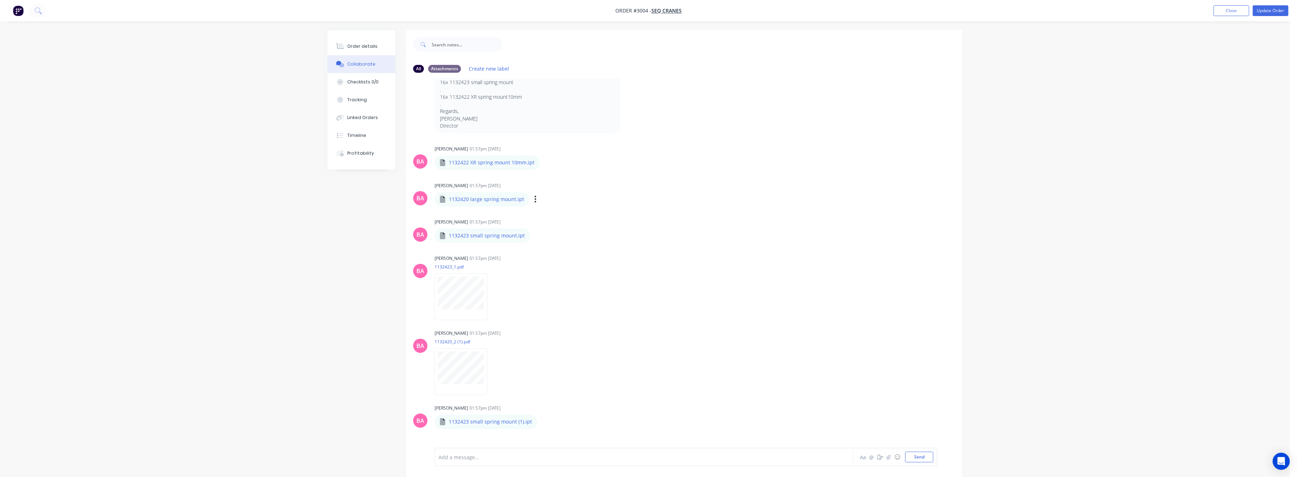
scroll to position [143, 0]
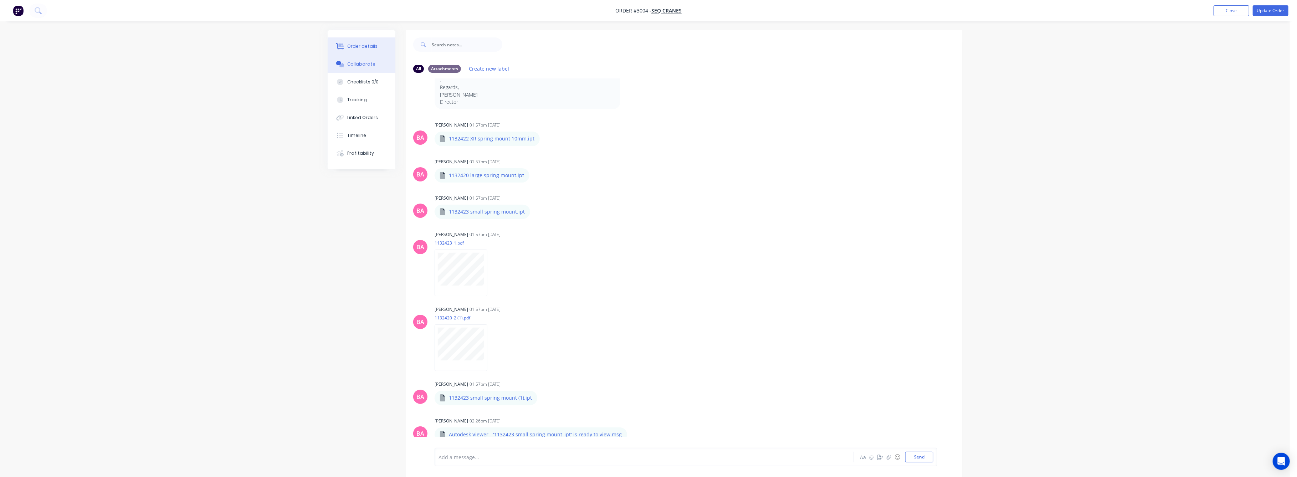
click at [358, 41] on button "Order details" at bounding box center [362, 46] width 68 height 18
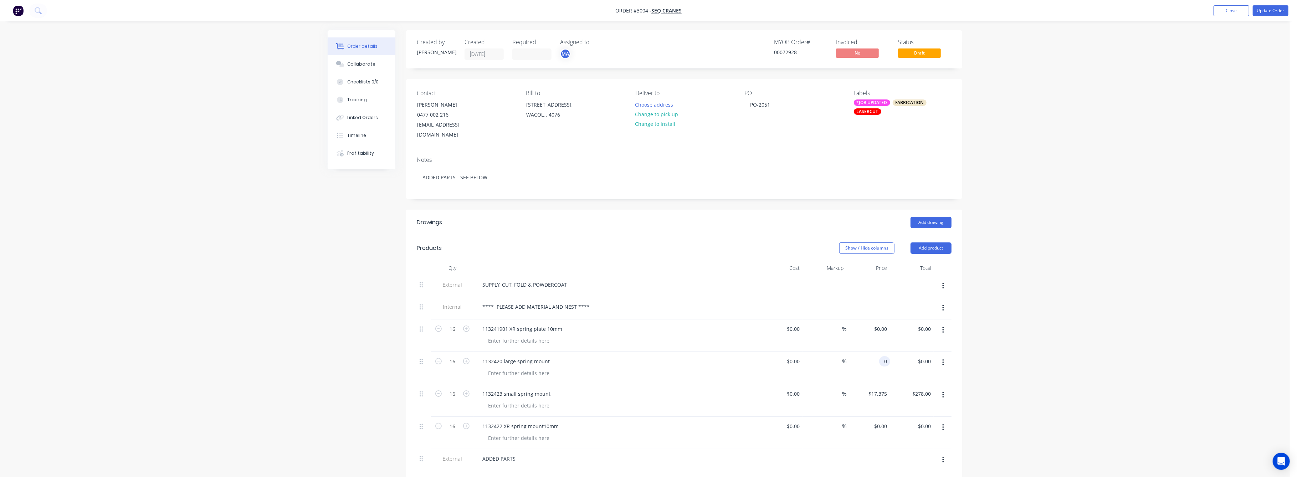
click at [888, 356] on input "0" at bounding box center [886, 361] width 8 height 10
type input "$18.00"
type input "$288.00"
drag, startPoint x: 1067, startPoint y: 368, endPoint x: 1063, endPoint y: 368, distance: 3.9
click at [1066, 368] on div "Order details Collaborate Checklists 0/0 Tracking Linked Orders Timeline Profit…" at bounding box center [645, 419] width 1290 height 839
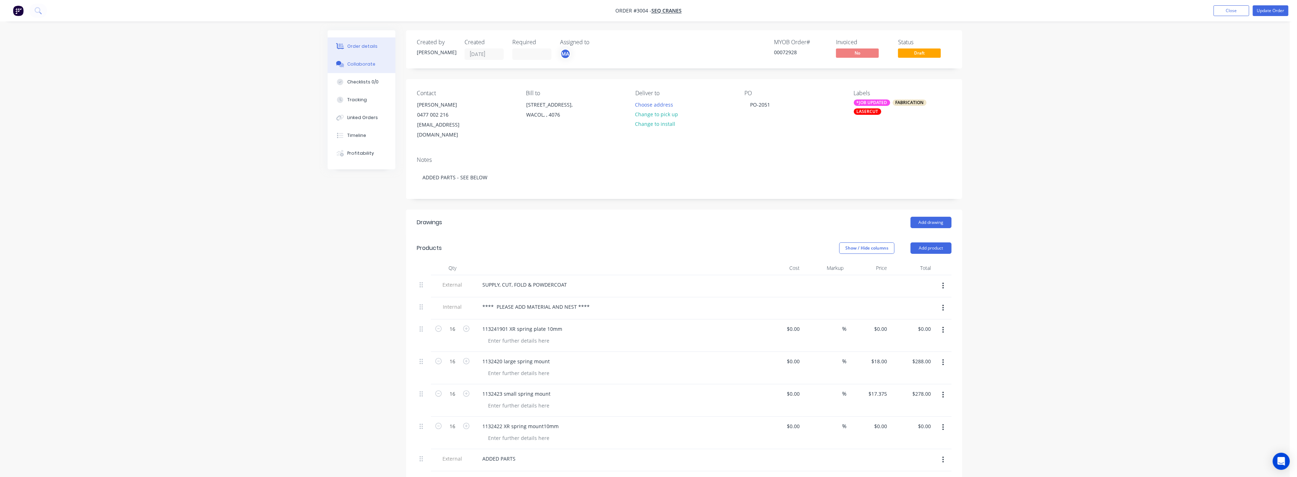
click at [362, 60] on button "Collaborate" at bounding box center [362, 64] width 68 height 18
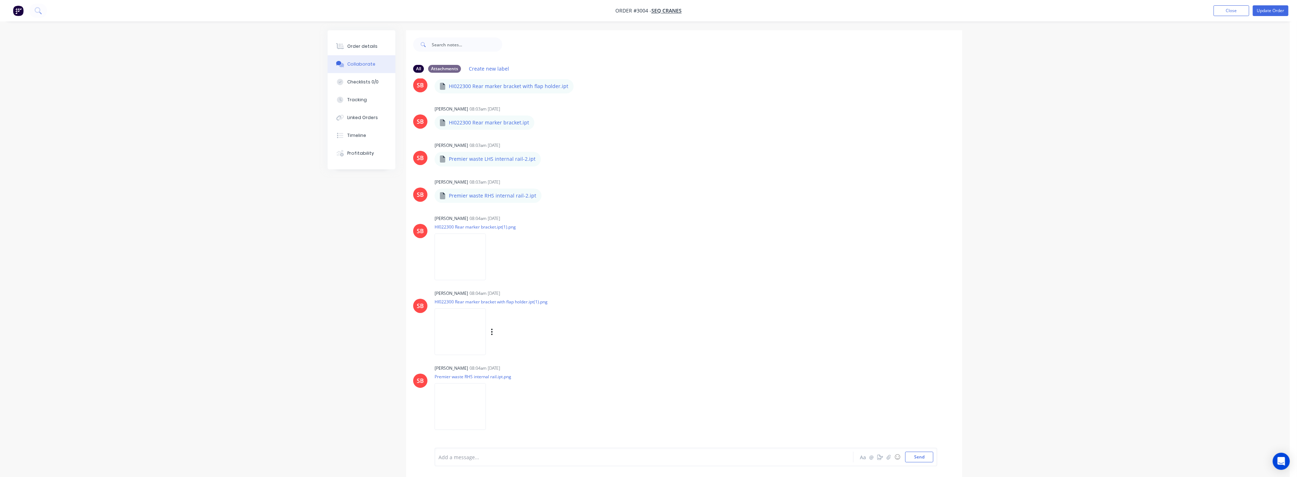
scroll to position [713, 0]
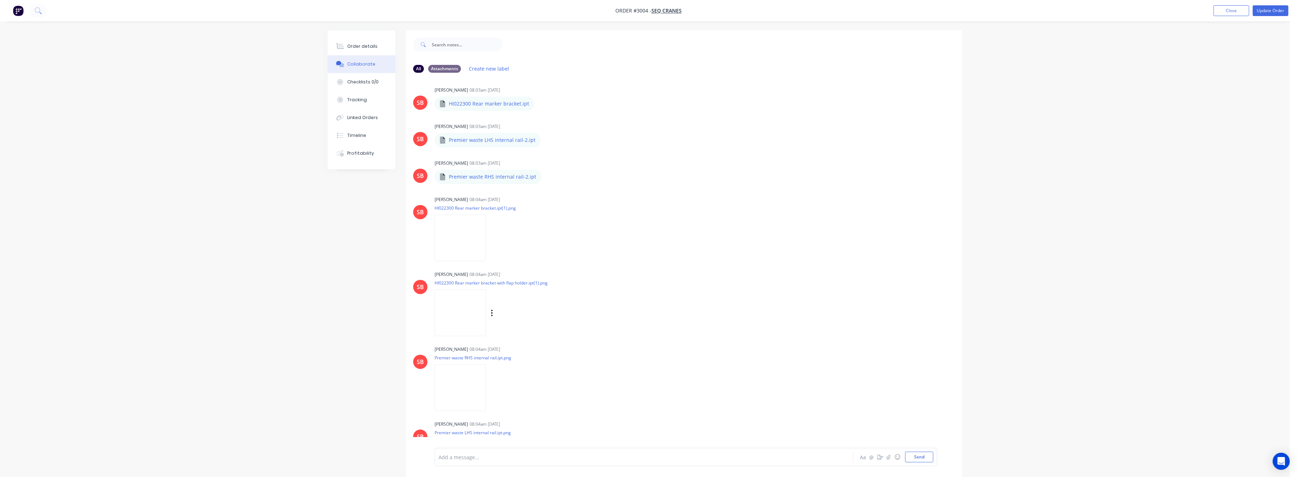
click at [483, 310] on img at bounding box center [460, 313] width 51 height 47
click at [484, 241] on img at bounding box center [460, 238] width 51 height 47
click at [369, 44] on div "Order details" at bounding box center [363, 46] width 30 height 6
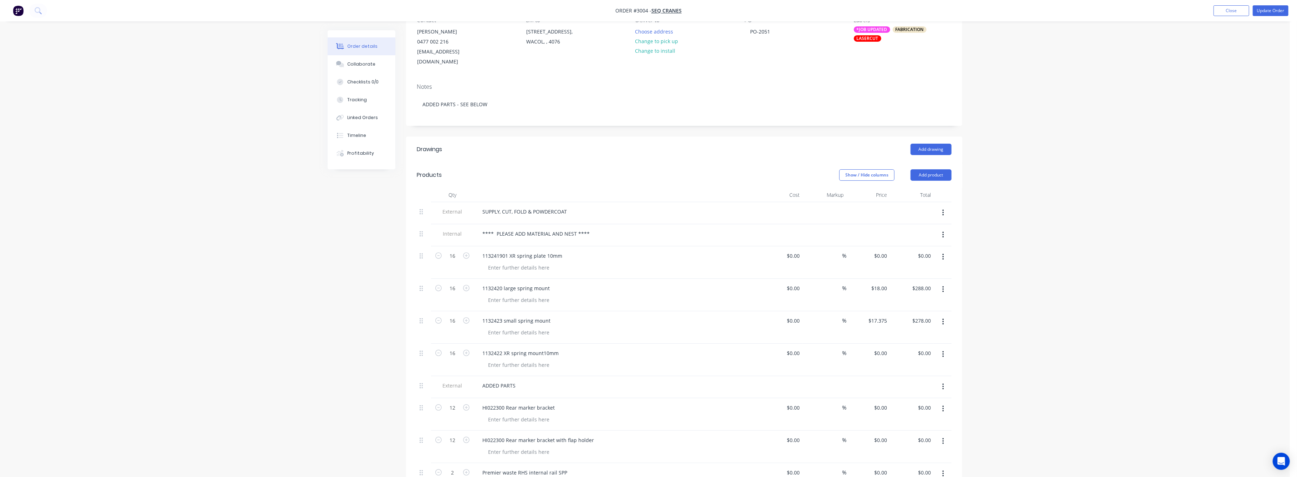
scroll to position [95, 0]
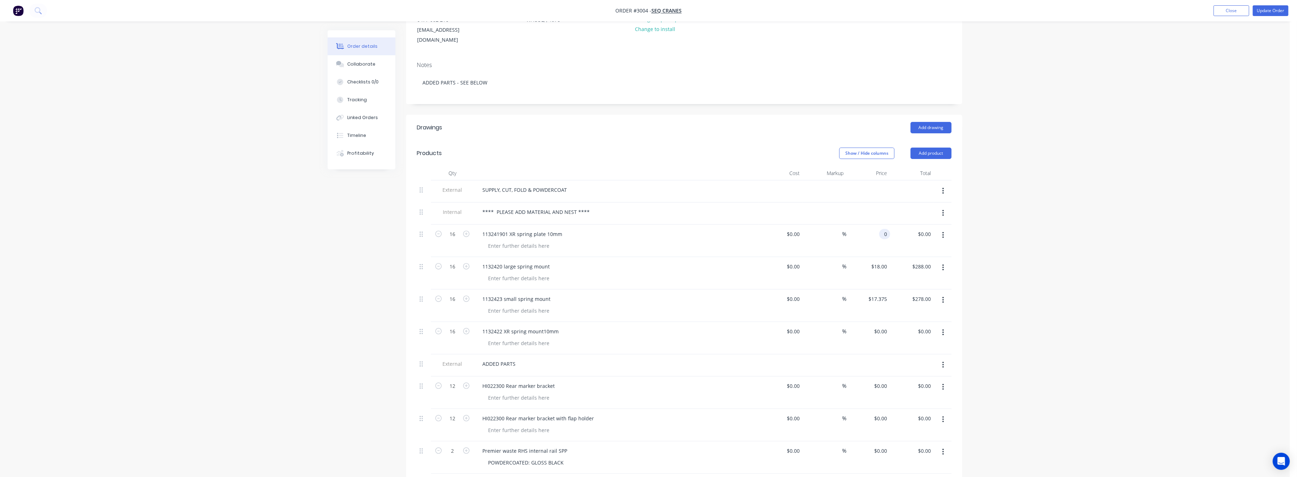
click at [881, 228] on div "0 0" at bounding box center [869, 241] width 44 height 32
type input "$0.00"
click at [363, 65] on div "Collaborate" at bounding box center [362, 64] width 28 height 6
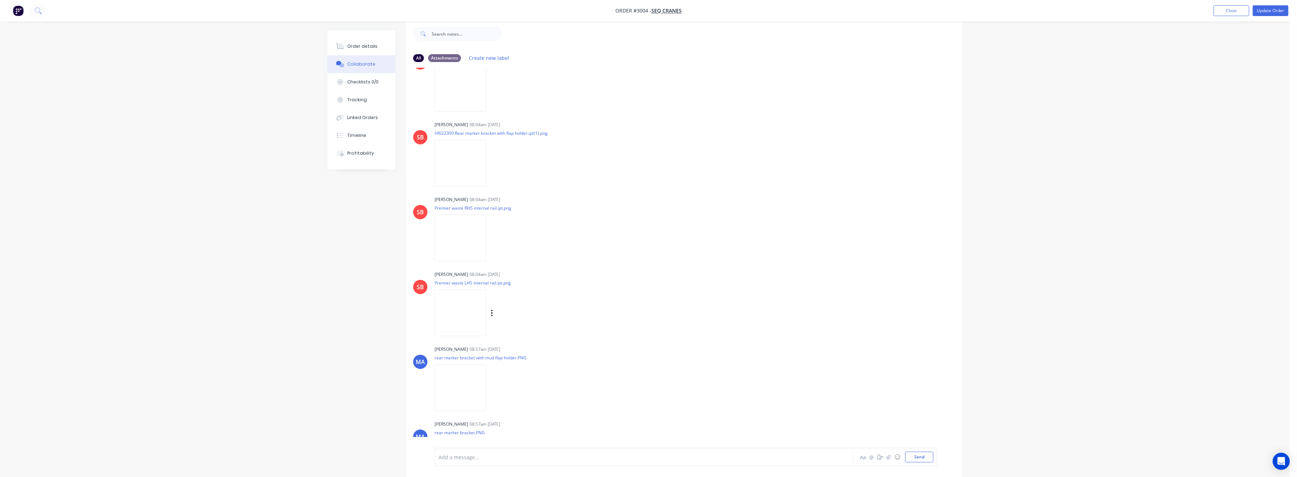
scroll to position [805, 0]
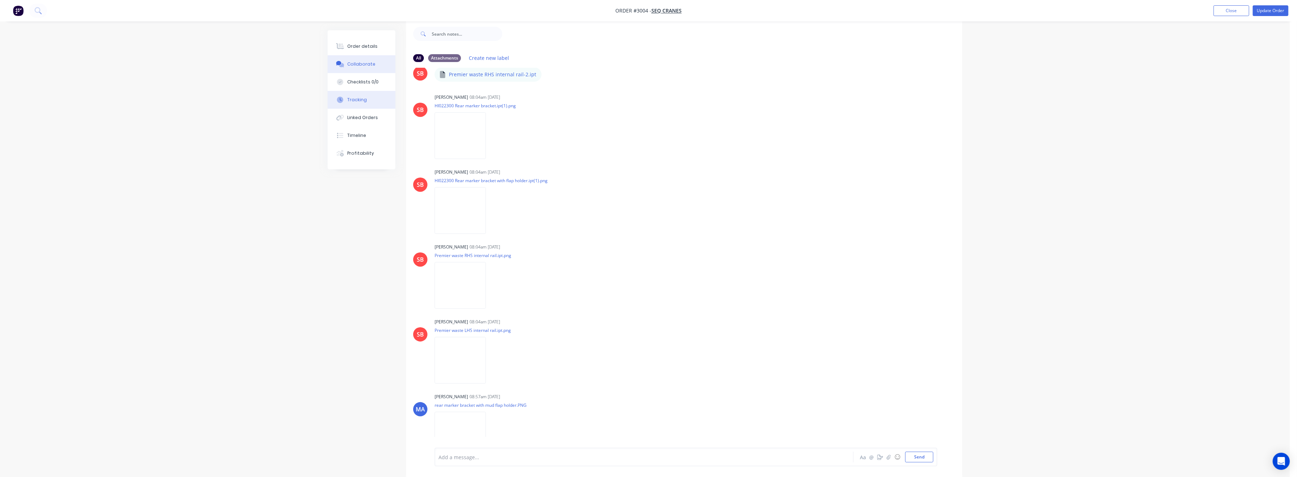
click at [360, 101] on div "Tracking" at bounding box center [358, 100] width 20 height 6
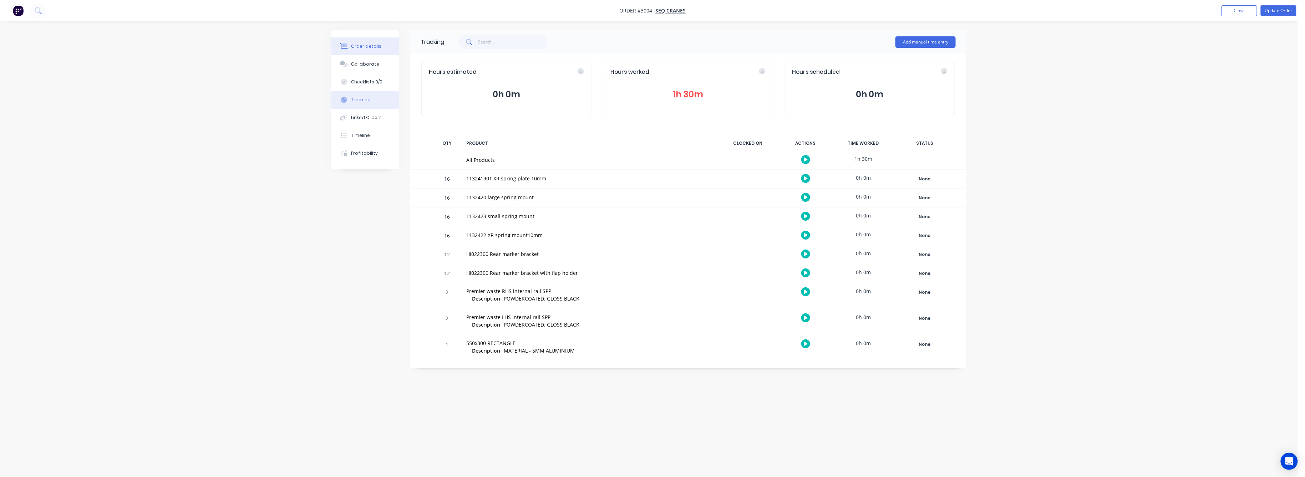
click at [368, 45] on div "Order details" at bounding box center [366, 46] width 30 height 6
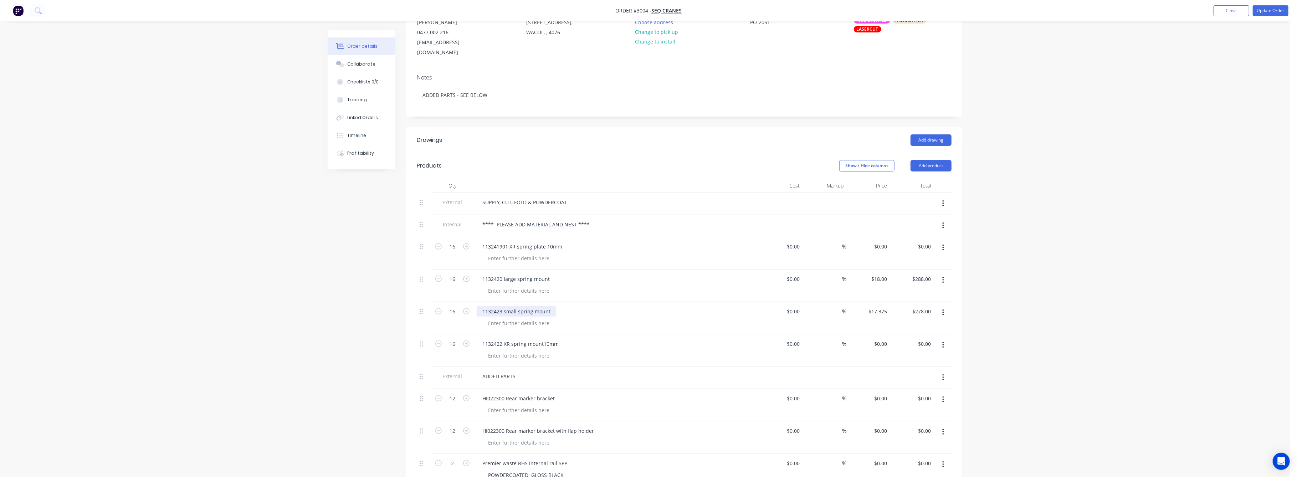
scroll to position [95, 0]
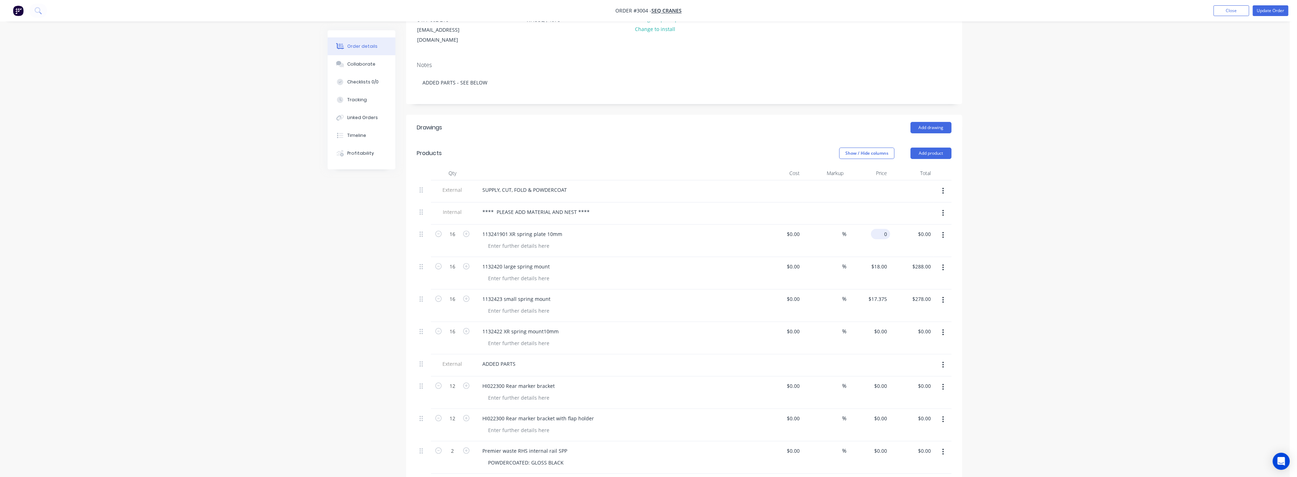
click at [888, 229] on input "0" at bounding box center [882, 234] width 16 height 10
type input "$13.00"
type input "$208.00"
click at [1092, 231] on div "Order details Collaborate Checklists 0/0 Tracking Linked Orders Timeline Profit…" at bounding box center [645, 324] width 1290 height 839
click at [883, 326] on input "0" at bounding box center [886, 331] width 8 height 10
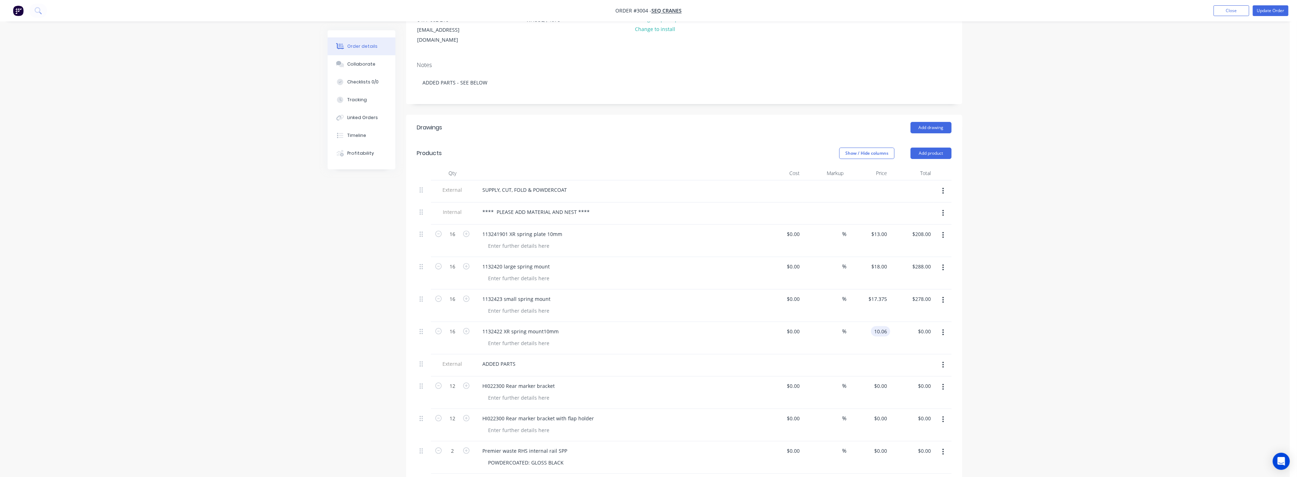
type input "$10.06"
type input "$160.96"
click at [1048, 349] on div "Order details Collaborate Checklists 0/0 Tracking Linked Orders Timeline Profit…" at bounding box center [645, 324] width 1290 height 839
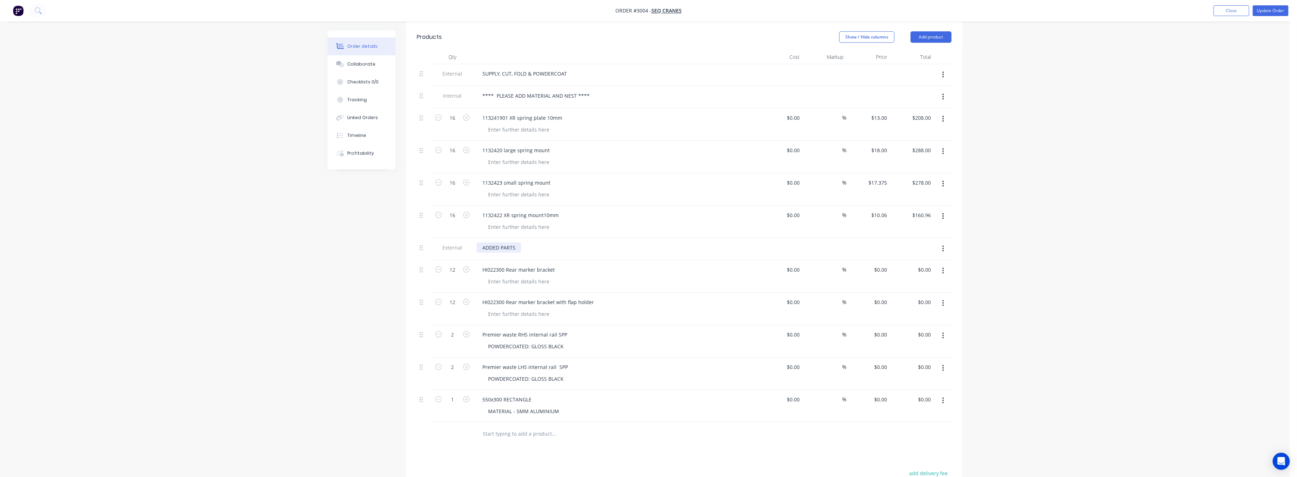
scroll to position [238, 0]
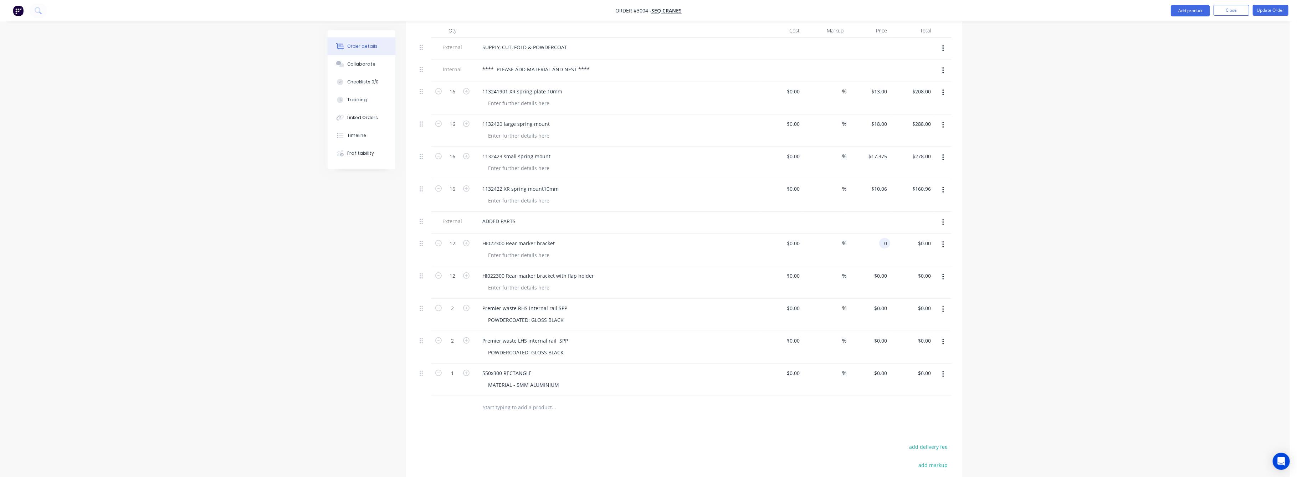
click at [885, 238] on input "0" at bounding box center [886, 243] width 8 height 10
type input "$50.96"
type input "$611.52"
click at [1013, 237] on div "Order details Collaborate Checklists 0/0 Tracking Linked Orders Timeline Profit…" at bounding box center [645, 181] width 1290 height 839
click at [881, 272] on div "$0.00 $0.00" at bounding box center [869, 282] width 44 height 32
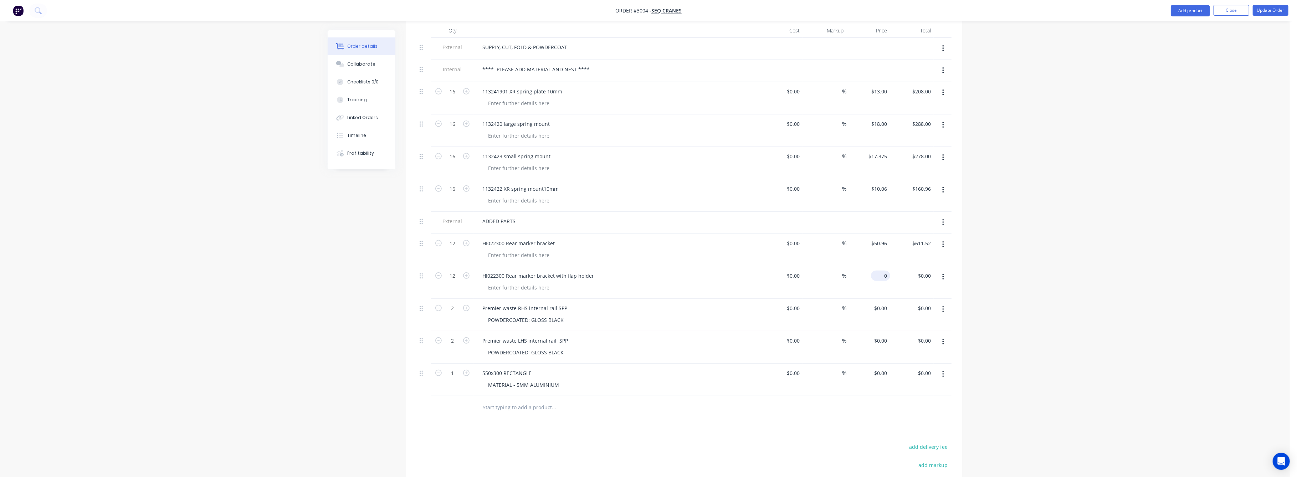
click at [882, 271] on input "0" at bounding box center [882, 276] width 16 height 10
type input "$55.00"
type input "$660.00"
click at [1106, 280] on div "Order details Collaborate Checklists 0/0 Tracking Linked Orders Timeline Profit…" at bounding box center [645, 181] width 1290 height 839
click at [879, 271] on div "55 55" at bounding box center [884, 276] width 12 height 10
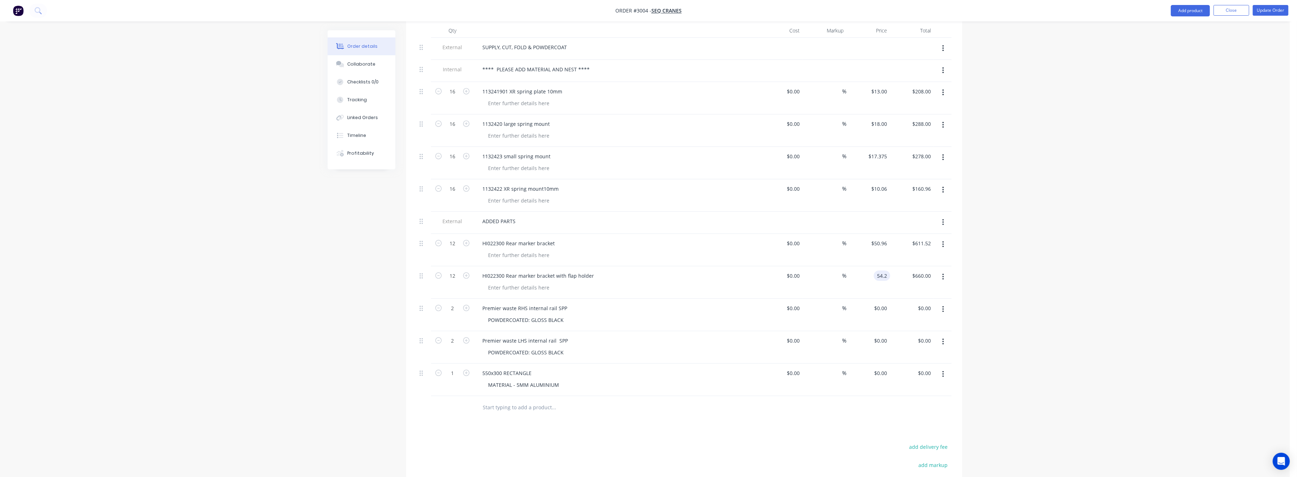
type input "$54.20"
type input "$650.40"
click at [1065, 288] on div "Order details Collaborate Checklists 0/0 Tracking Linked Orders Timeline Profit…" at bounding box center [645, 181] width 1290 height 839
click at [887, 336] on input "0" at bounding box center [882, 341] width 16 height 10
type input "$0.00"
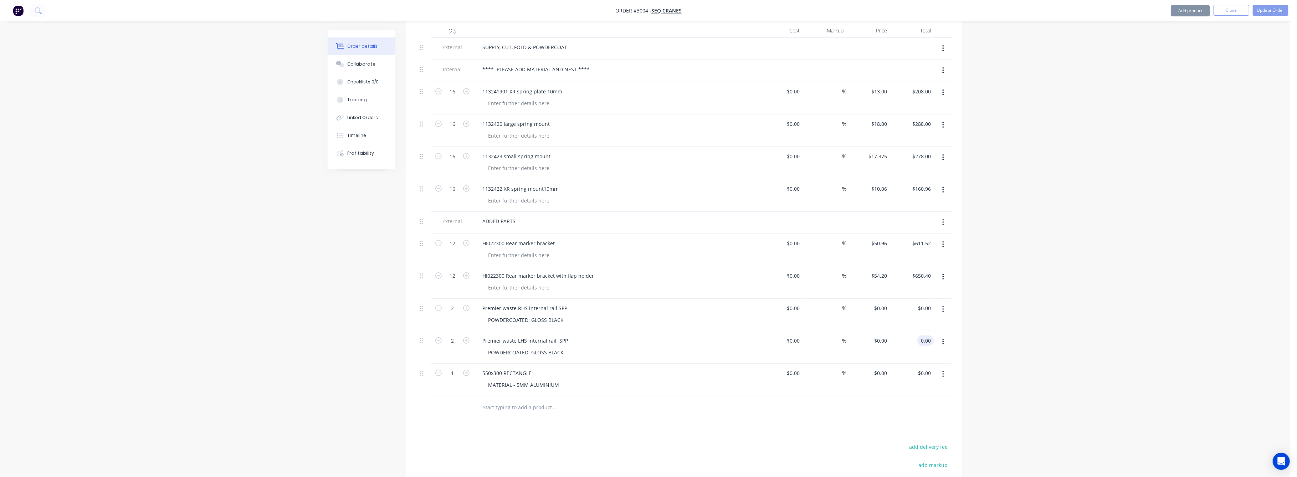
click at [933, 336] on input "0.00" at bounding box center [927, 341] width 14 height 10
type input "194"
type input "$97.00"
type input "$194.00"
drag, startPoint x: 1051, startPoint y: 349, endPoint x: 1049, endPoint y: 345, distance: 4.6
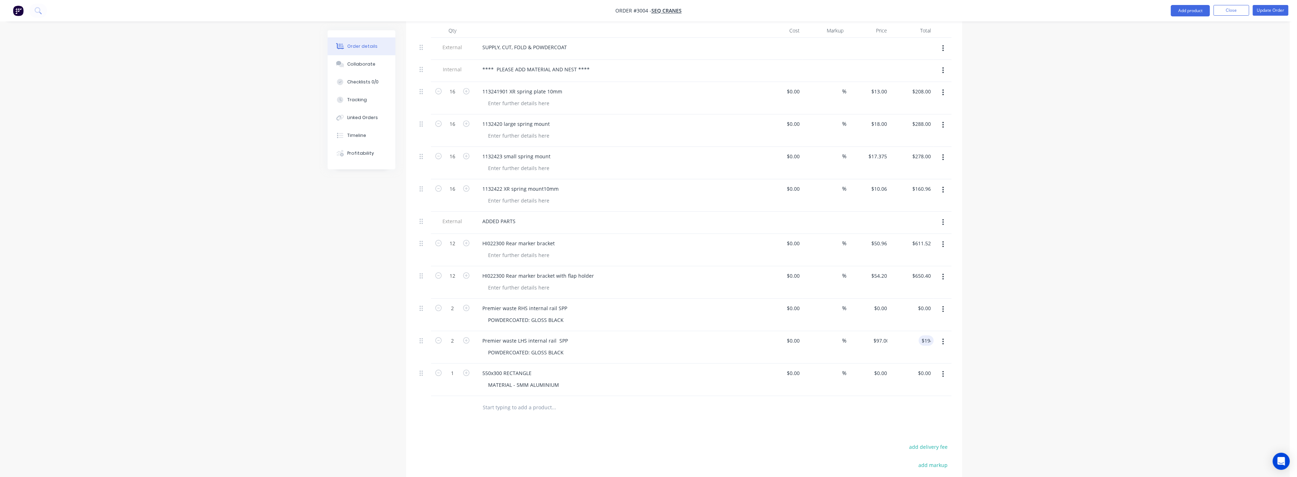
click at [1050, 346] on div "Order details Collaborate Checklists 0/0 Tracking Linked Orders Timeline Profit…" at bounding box center [645, 181] width 1290 height 839
drag, startPoint x: 889, startPoint y: 364, endPoint x: 889, endPoint y: 374, distance: 9.3
click at [889, 368] on input "0" at bounding box center [886, 373] width 8 height 10
type input "$97.00"
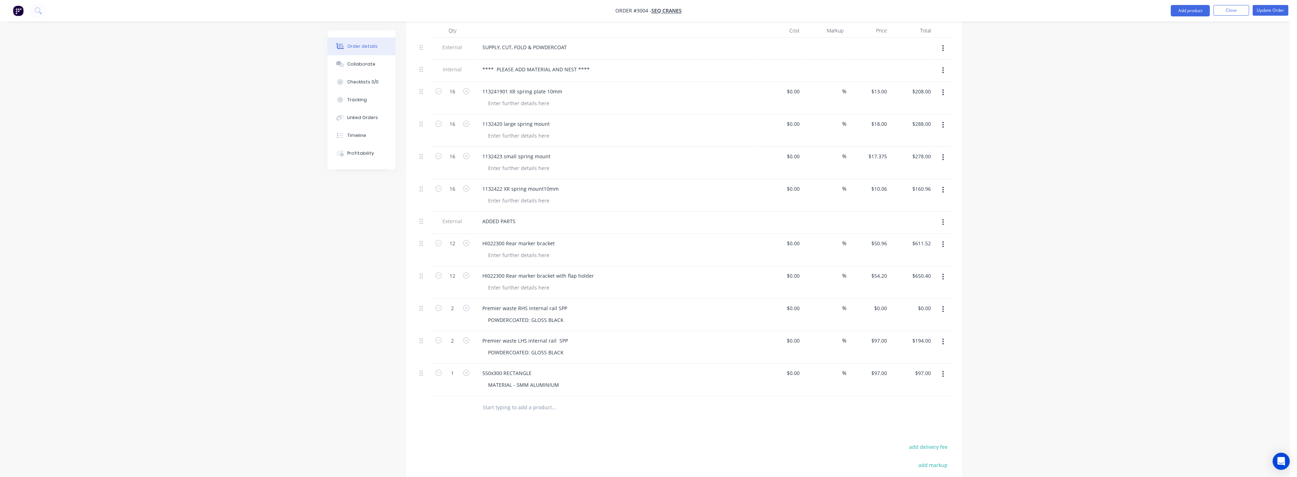
drag, startPoint x: 1073, startPoint y: 375, endPoint x: 1046, endPoint y: 362, distance: 29.2
click at [1073, 373] on div "Order details Collaborate Checklists 0/0 Tracking Linked Orders Timeline Profit…" at bounding box center [645, 181] width 1290 height 839
click at [887, 303] on input "0" at bounding box center [882, 308] width 16 height 10
type input "$97.00"
type input "$194.00"
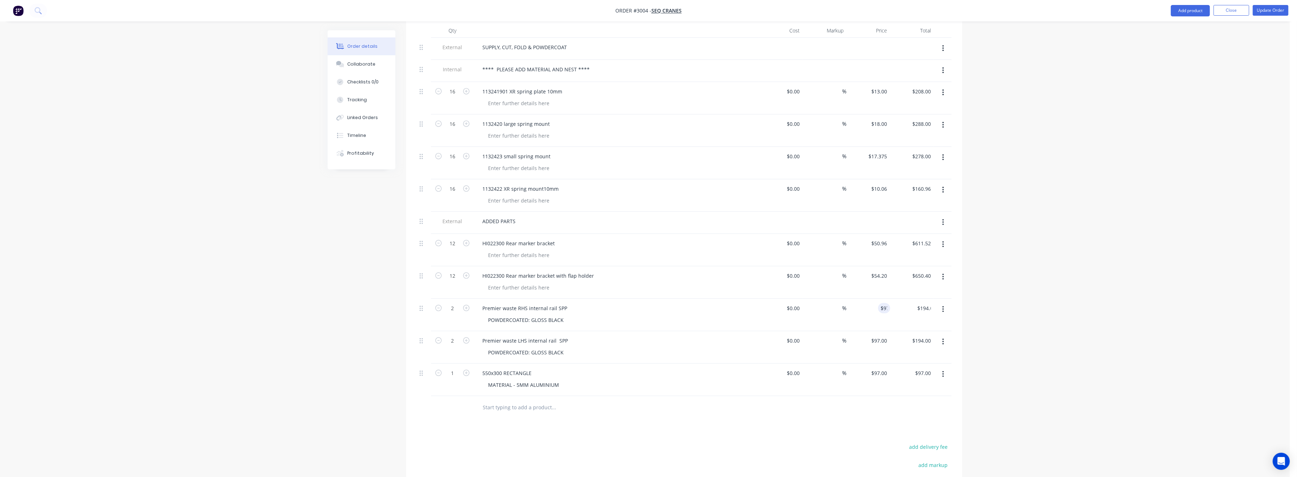
click at [1042, 309] on div "Order details Collaborate Checklists 0/0 Tracking Linked Orders Timeline Profit…" at bounding box center [645, 181] width 1290 height 839
click at [885, 368] on input "97" at bounding box center [880, 373] width 19 height 10
type input "$50.00"
drag, startPoint x: 1013, startPoint y: 386, endPoint x: 1093, endPoint y: 387, distance: 80.2
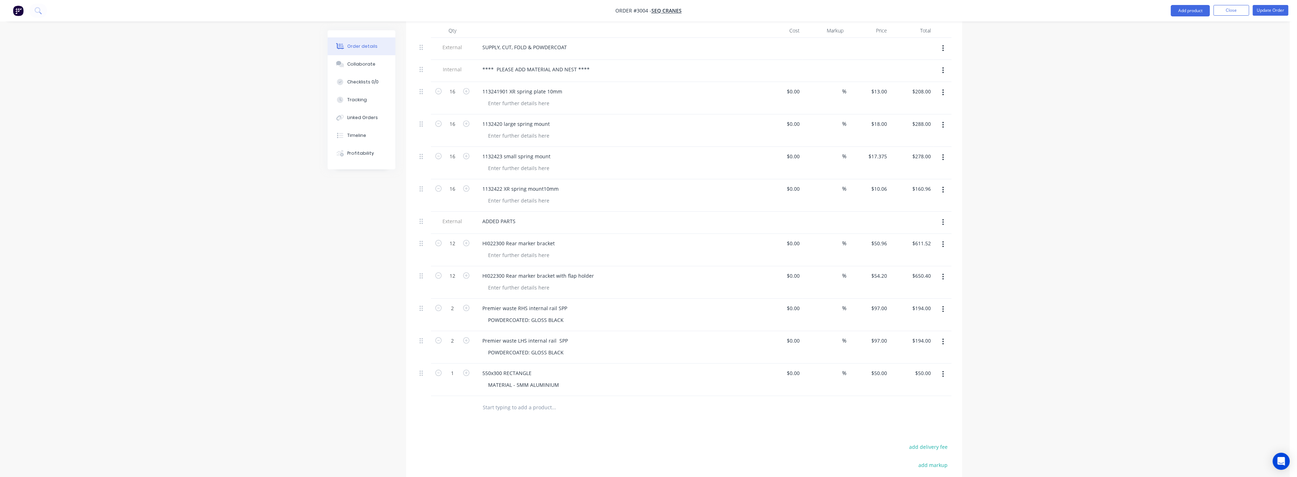
click at [1021, 386] on div "Order details Collaborate Checklists 0/0 Tracking Linked Orders Timeline Profit…" at bounding box center [645, 181] width 1290 height 839
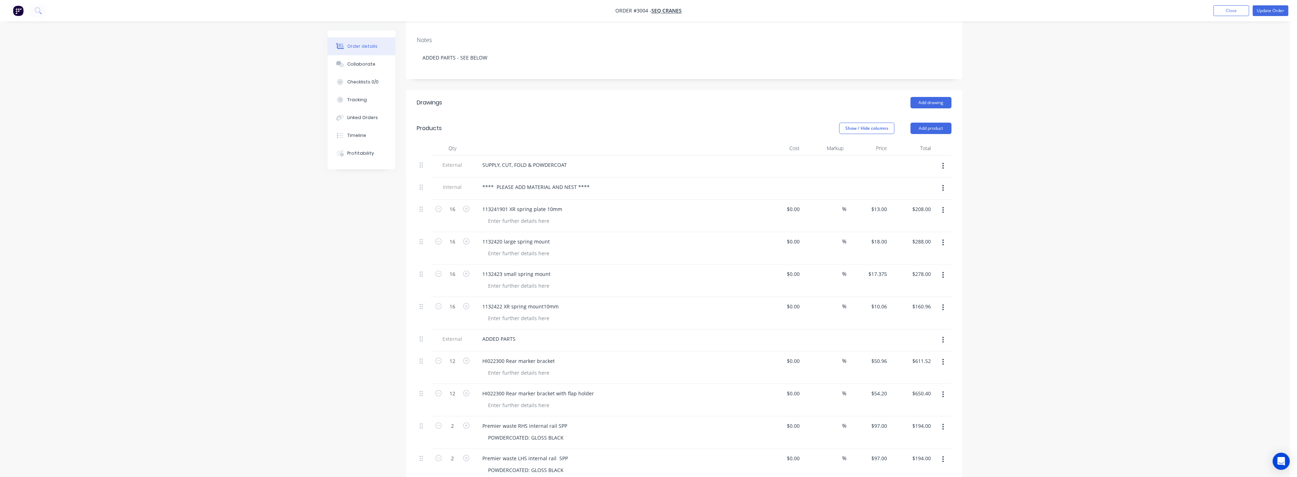
scroll to position [114, 0]
click at [1279, 10] on button "Update Order" at bounding box center [1271, 10] width 36 height 11
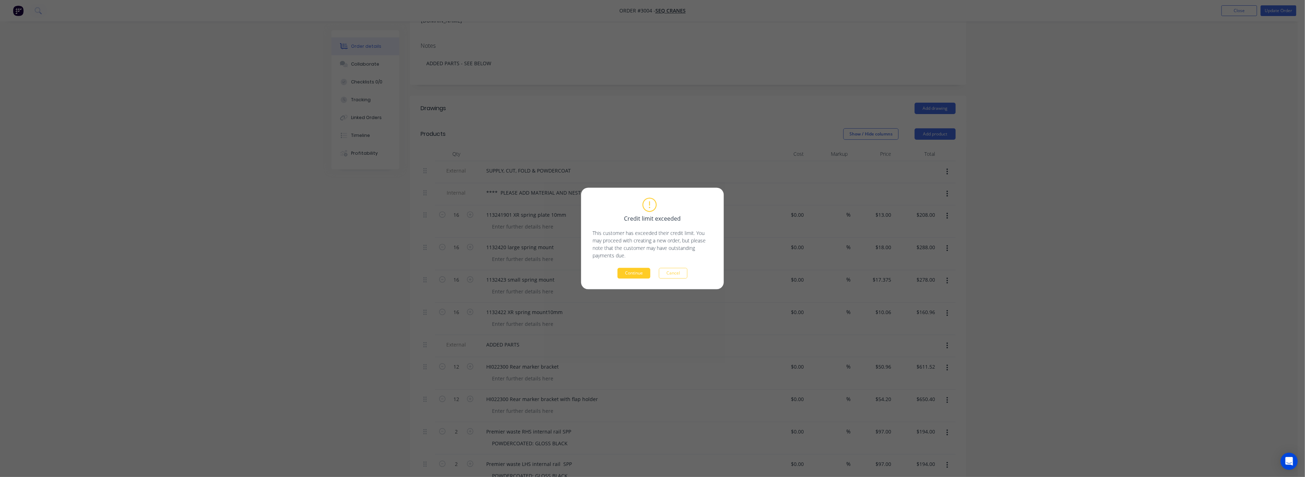
click at [630, 275] on button "Continue" at bounding box center [633, 273] width 33 height 11
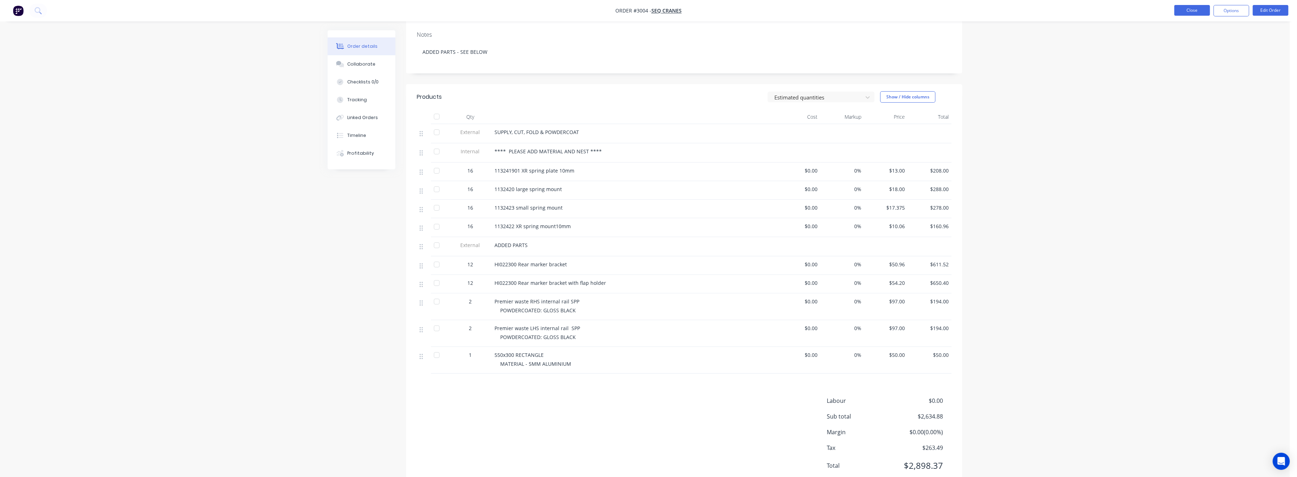
drag, startPoint x: 1185, startPoint y: 9, endPoint x: 1178, endPoint y: 9, distance: 7.2
click at [1178, 9] on button "Close" at bounding box center [1193, 10] width 36 height 11
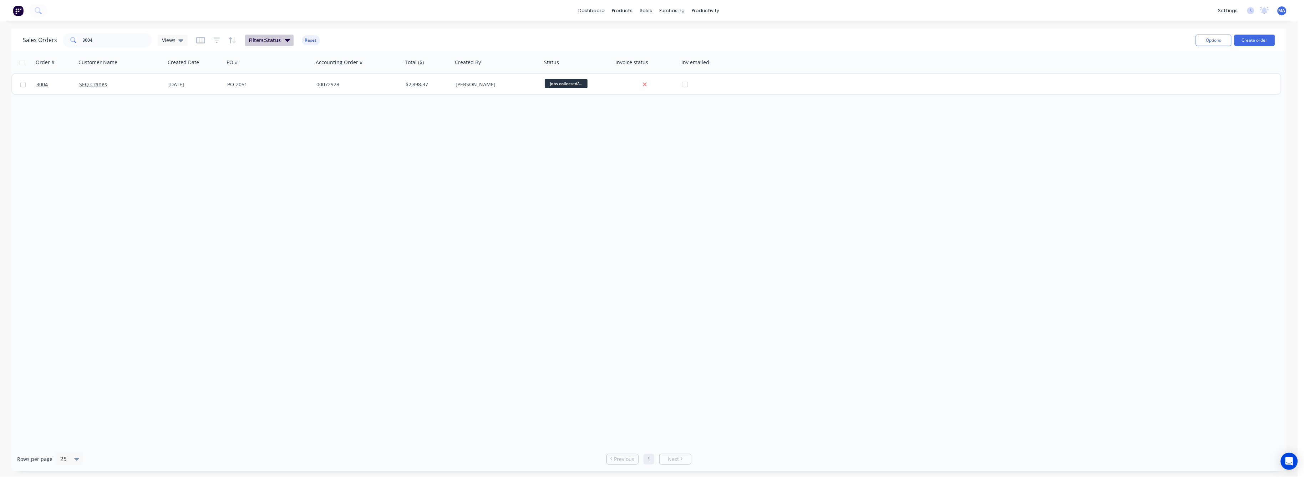
click at [286, 39] on icon "button" at bounding box center [287, 40] width 5 height 8
click at [456, 77] on icon at bounding box center [456, 77] width 5 height 3
click at [392, 116] on div at bounding box center [391, 116] width 14 height 14
click at [317, 104] on button "Apply" at bounding box center [306, 106] width 110 height 11
drag, startPoint x: 94, startPoint y: 39, endPoint x: 53, endPoint y: 60, distance: 46.1
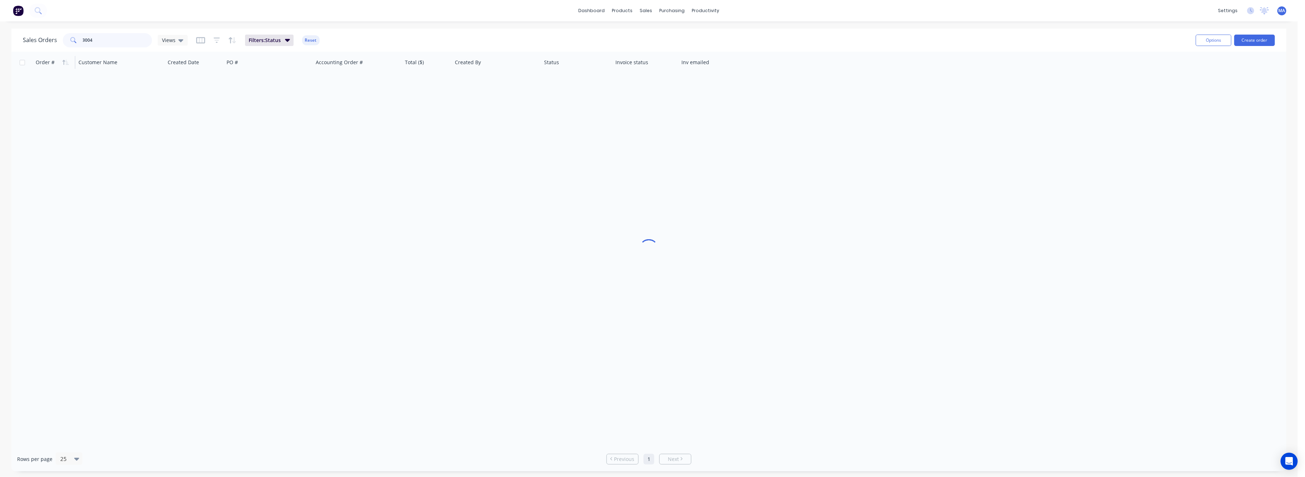
click at [61, 46] on div "Sales Orders 3004 Views" at bounding box center [105, 40] width 165 height 14
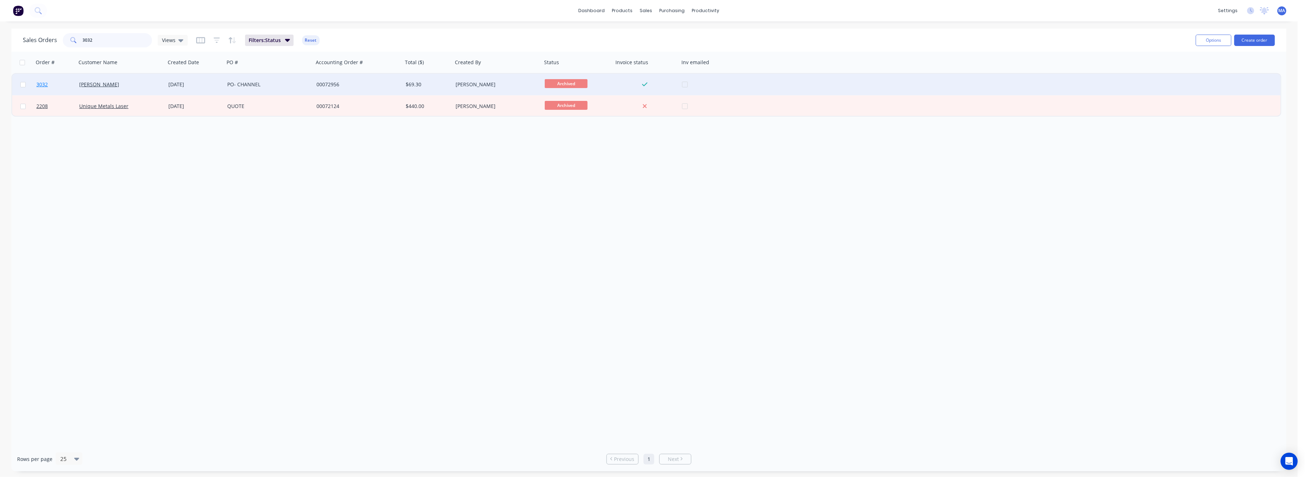
type input "3032"
click at [40, 83] on span "3032" at bounding box center [41, 84] width 11 height 7
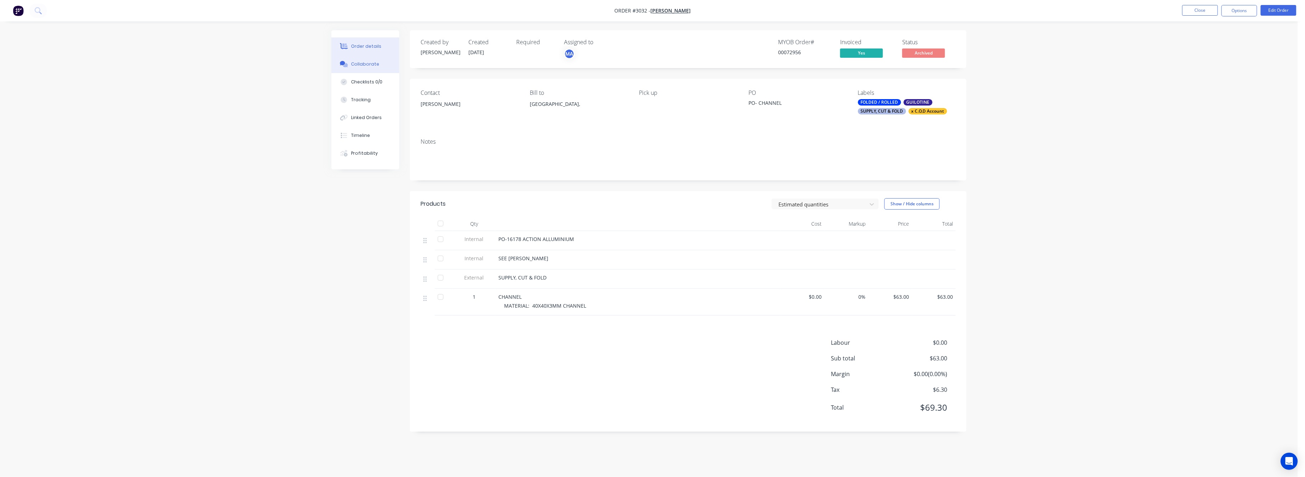
click at [369, 63] on div "Collaborate" at bounding box center [365, 64] width 28 height 6
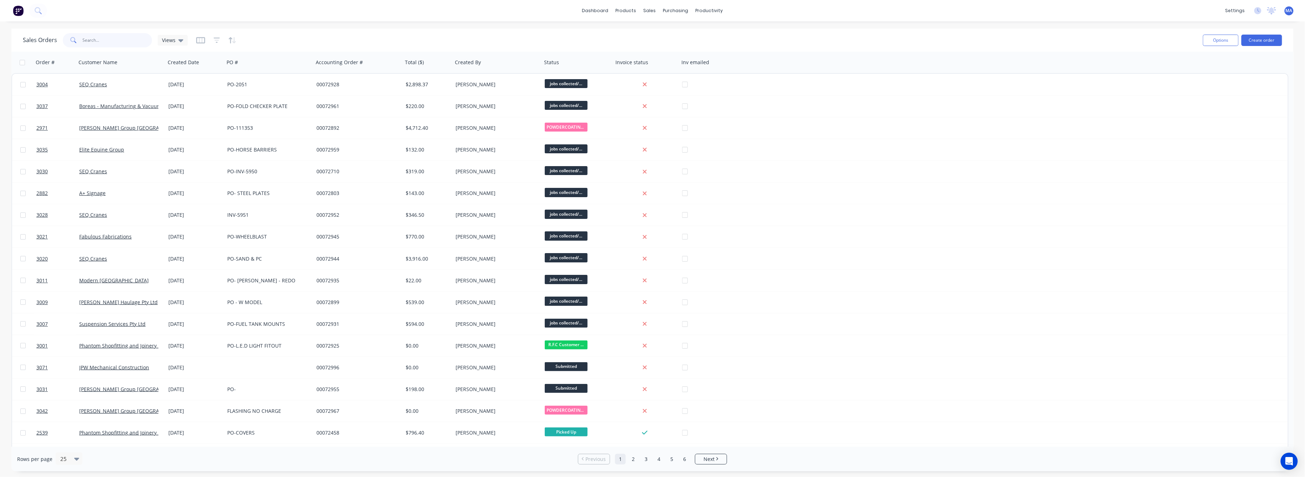
click at [88, 41] on input "text" at bounding box center [118, 40] width 70 height 14
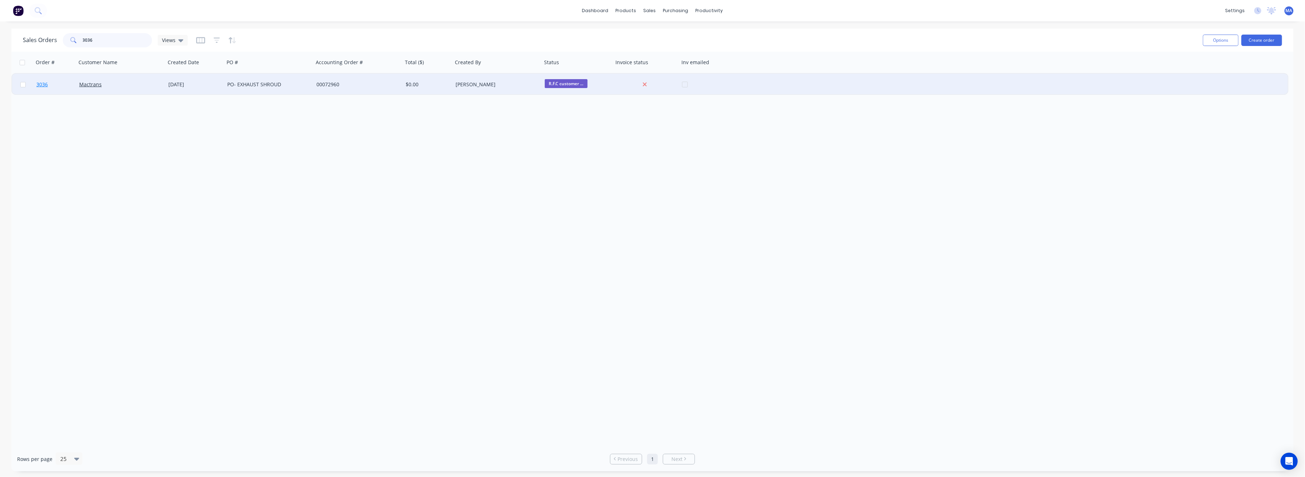
type input "3036"
click at [43, 85] on span "3036" at bounding box center [41, 84] width 11 height 7
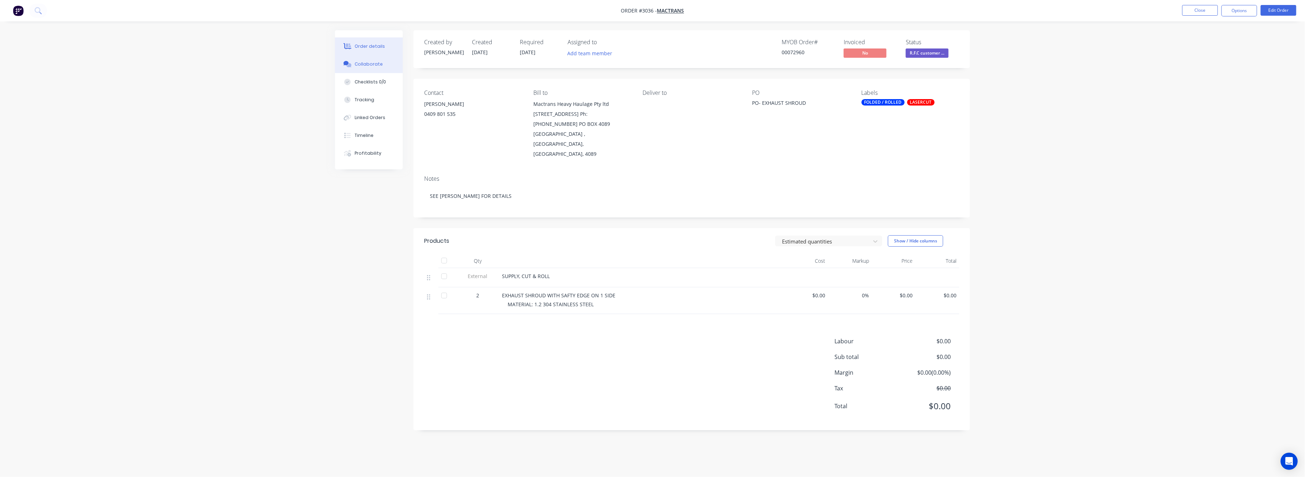
click at [369, 62] on div "Collaborate" at bounding box center [369, 64] width 28 height 6
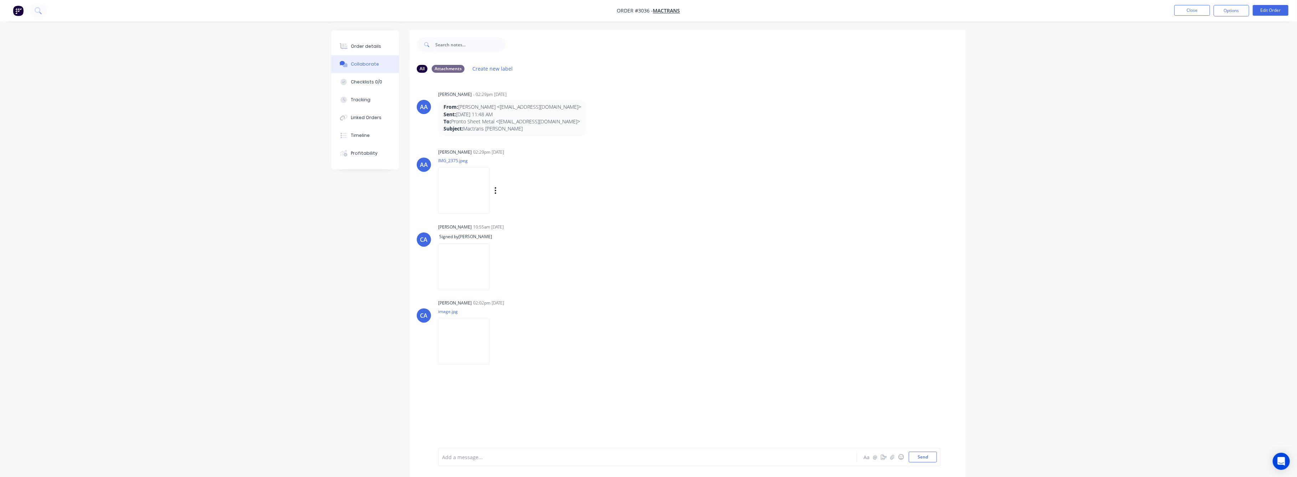
click at [469, 191] on img at bounding box center [463, 190] width 51 height 47
click at [358, 97] on div "Tracking" at bounding box center [361, 100] width 20 height 6
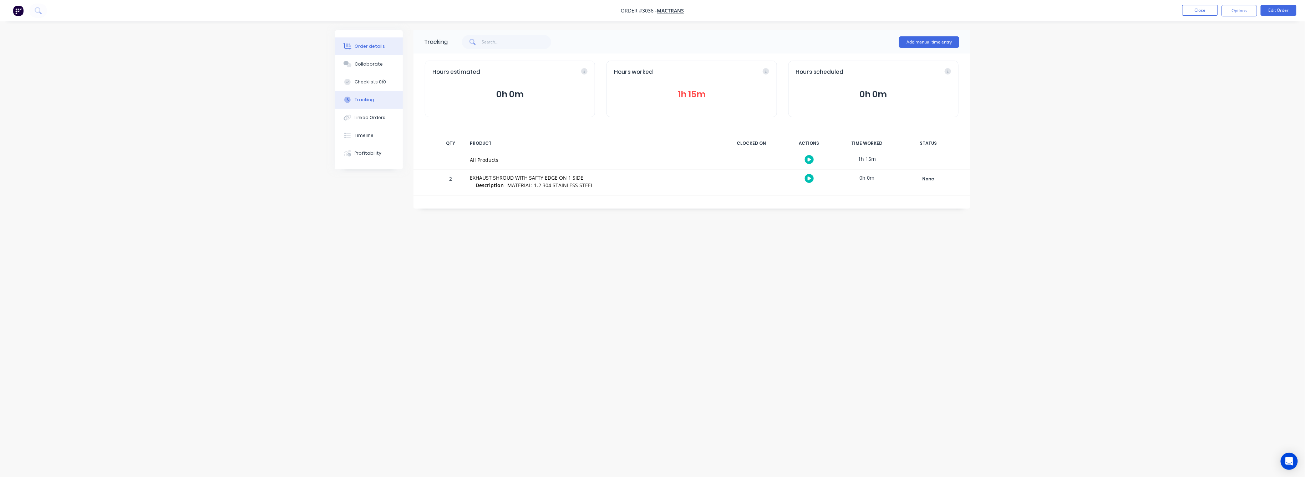
click at [370, 49] on div "Order details" at bounding box center [370, 46] width 30 height 6
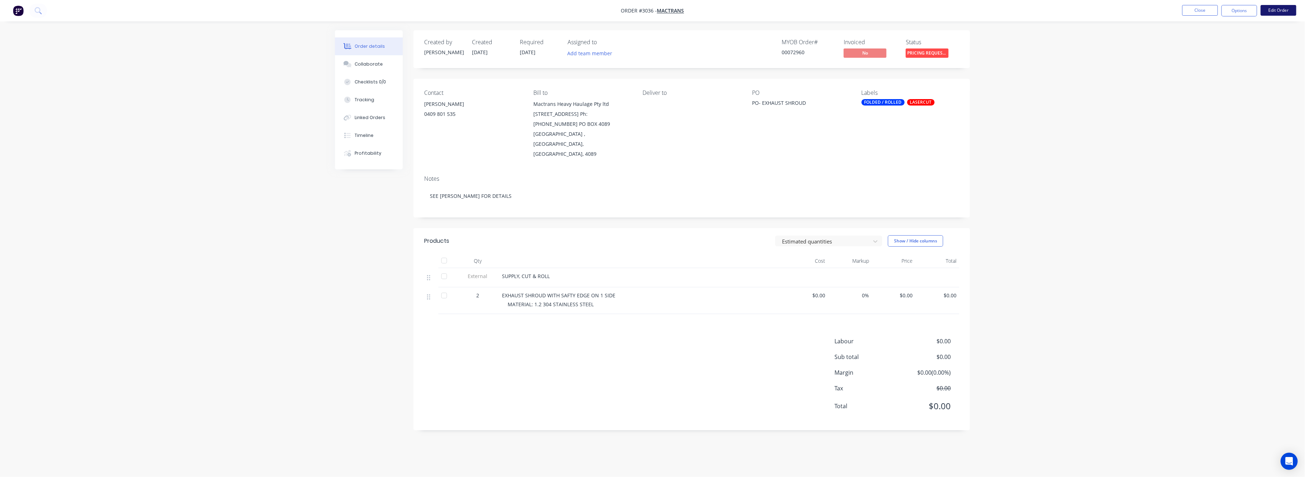
click at [1269, 9] on button "Edit Order" at bounding box center [1278, 10] width 36 height 11
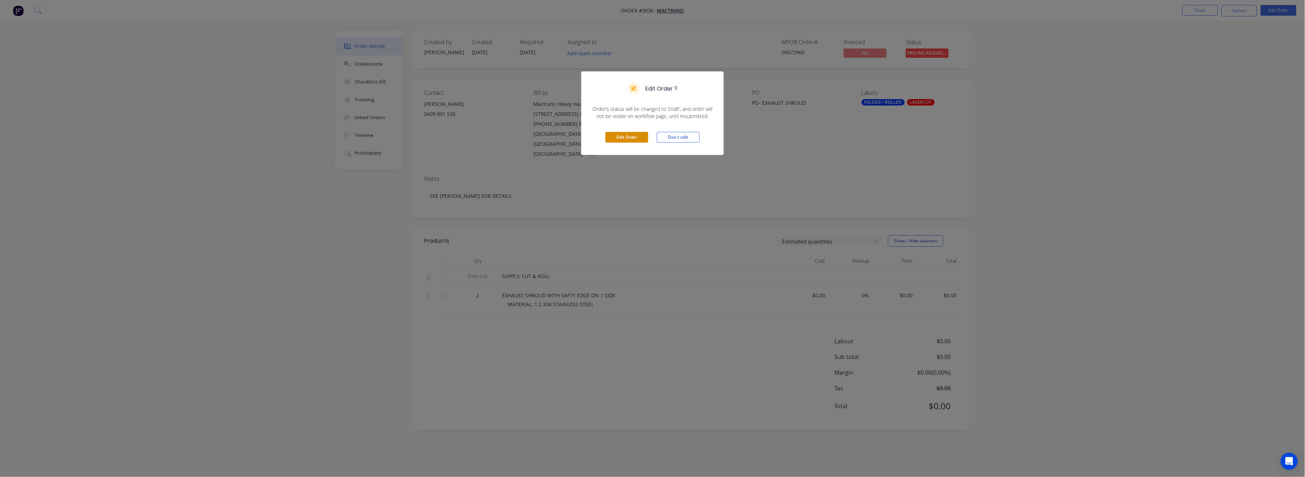
click at [623, 134] on button "Edit Order" at bounding box center [626, 137] width 43 height 11
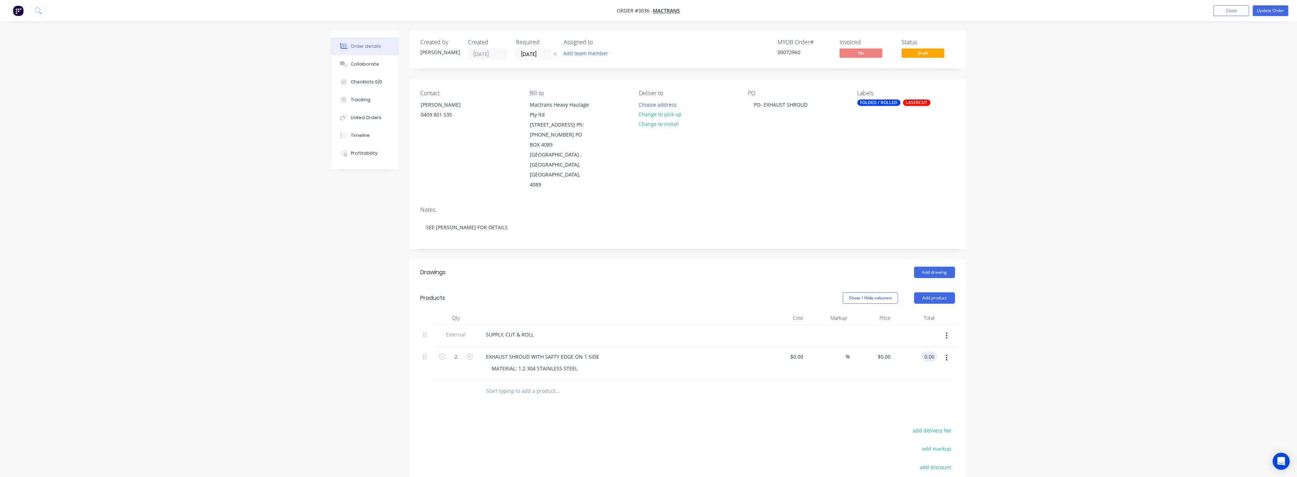
click at [932, 353] on input "0.00" at bounding box center [931, 357] width 14 height 10
type input "368"
type input "$184.00"
type input "$368.00"
click at [1049, 358] on div "Order details Collaborate Checklists 0/0 Tracking Linked Orders Timeline Profit…" at bounding box center [648, 292] width 1297 height 585
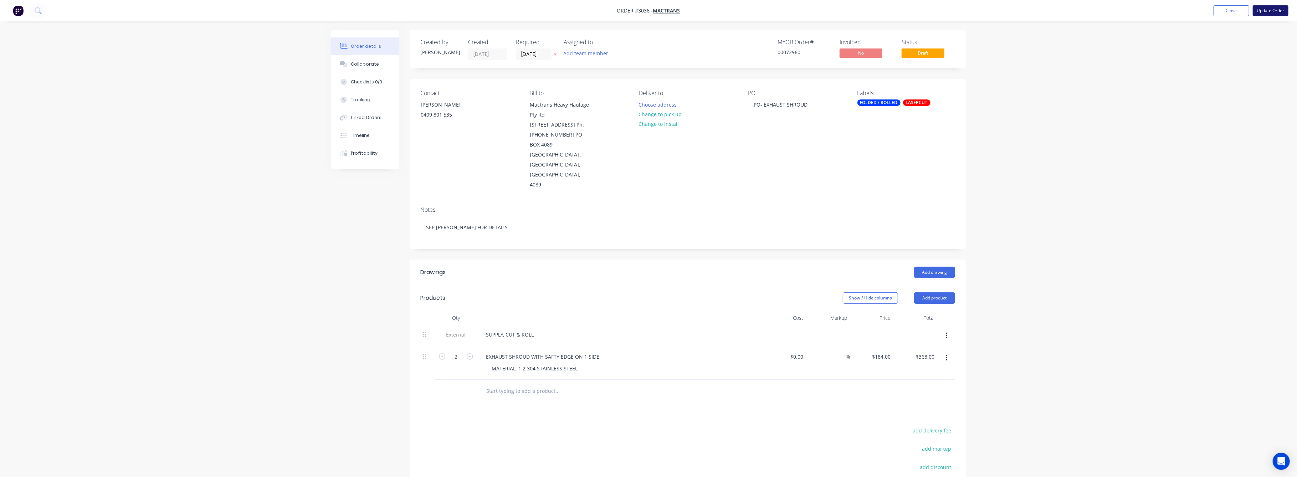
click at [1270, 10] on button "Update Order" at bounding box center [1271, 10] width 36 height 11
